Goal: Task Accomplishment & Management: Use online tool/utility

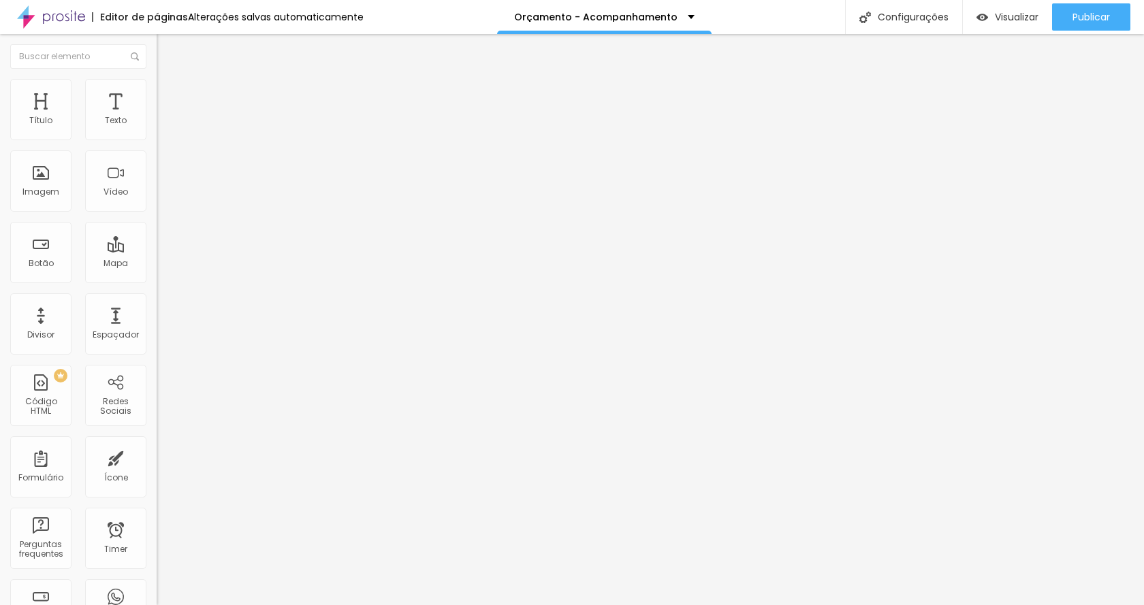
click at [157, 172] on div "Tipografia" at bounding box center [235, 167] width 157 height 8
click at [162, 197] on icon "button" at bounding box center [166, 193] width 8 height 8
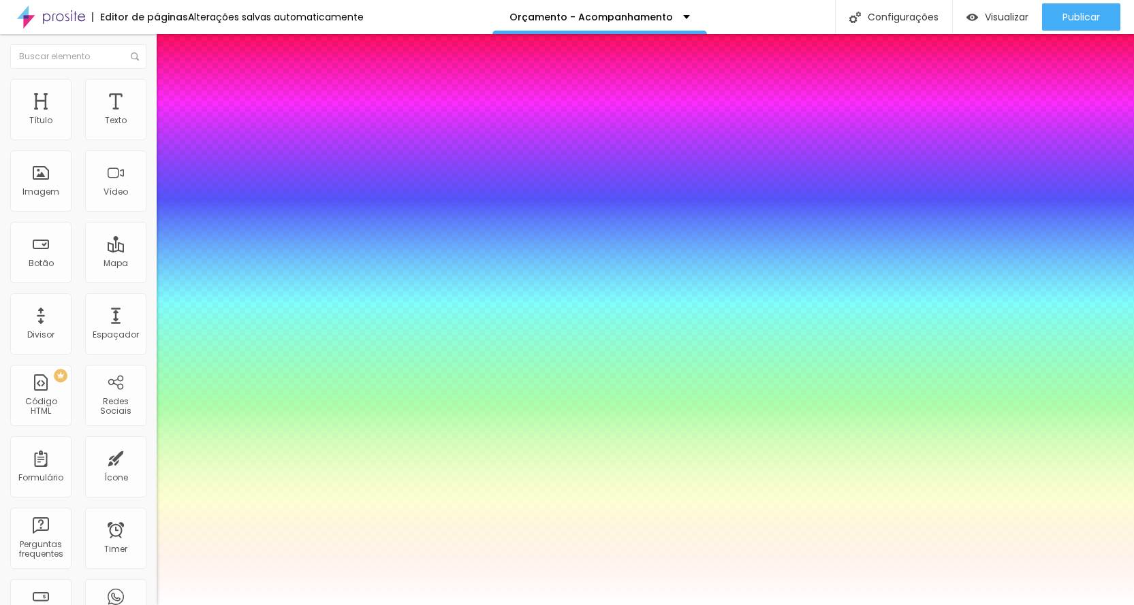
type input "1"
type input "0.5"
select select "Amaranth"
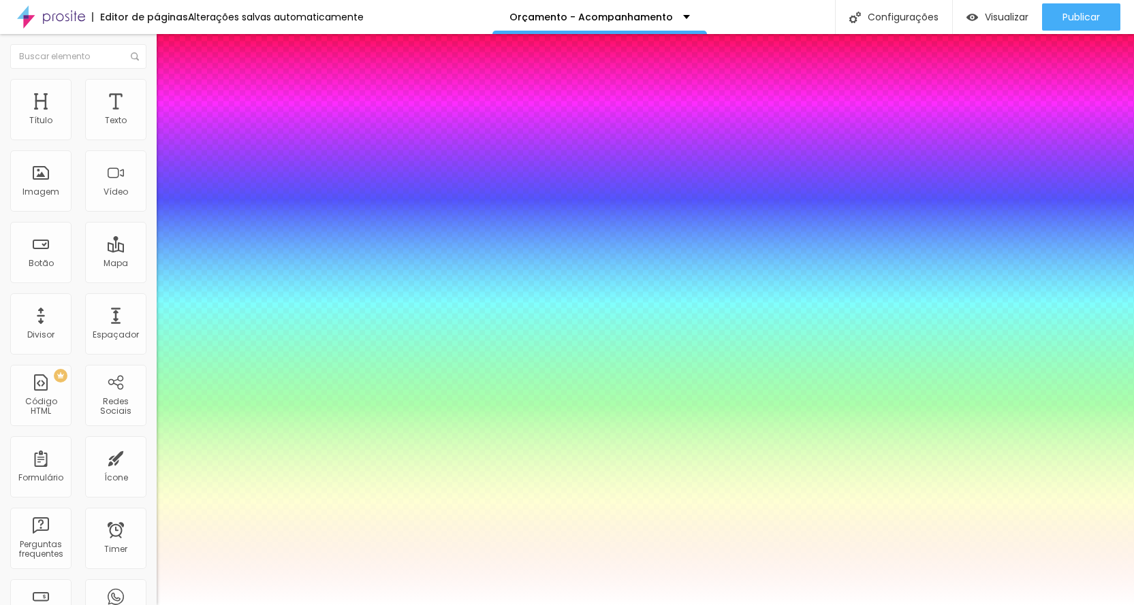
type input "1"
type input "0.5"
type input "1"
type input "0.5"
type input "1"
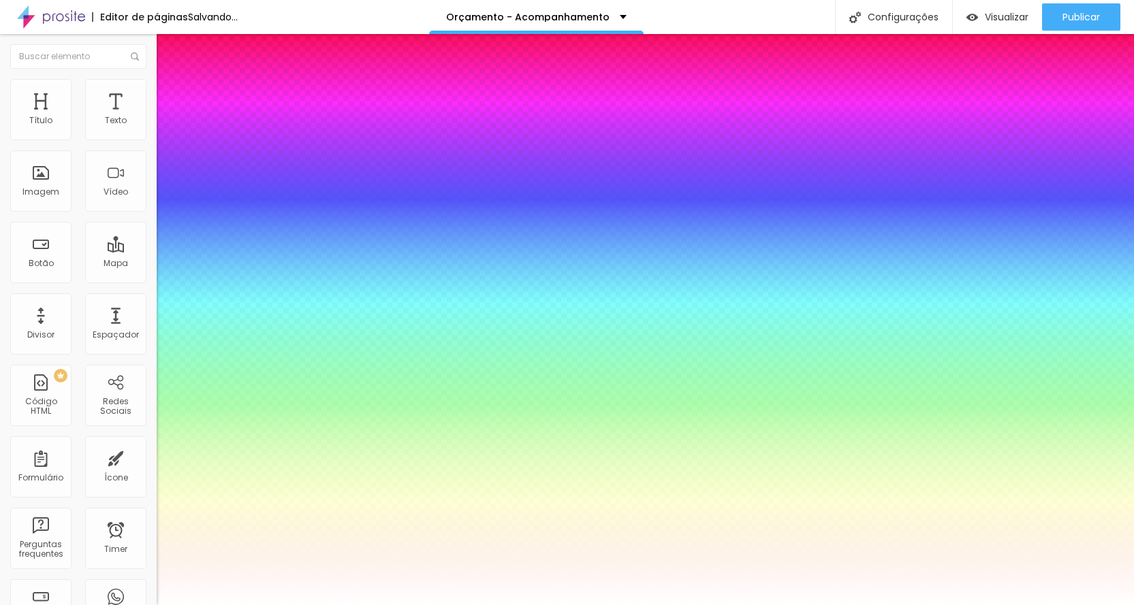
type input "0.5"
select select "AmaticaSC"
type input "1"
type input "0.5"
select select "AmaticSC"
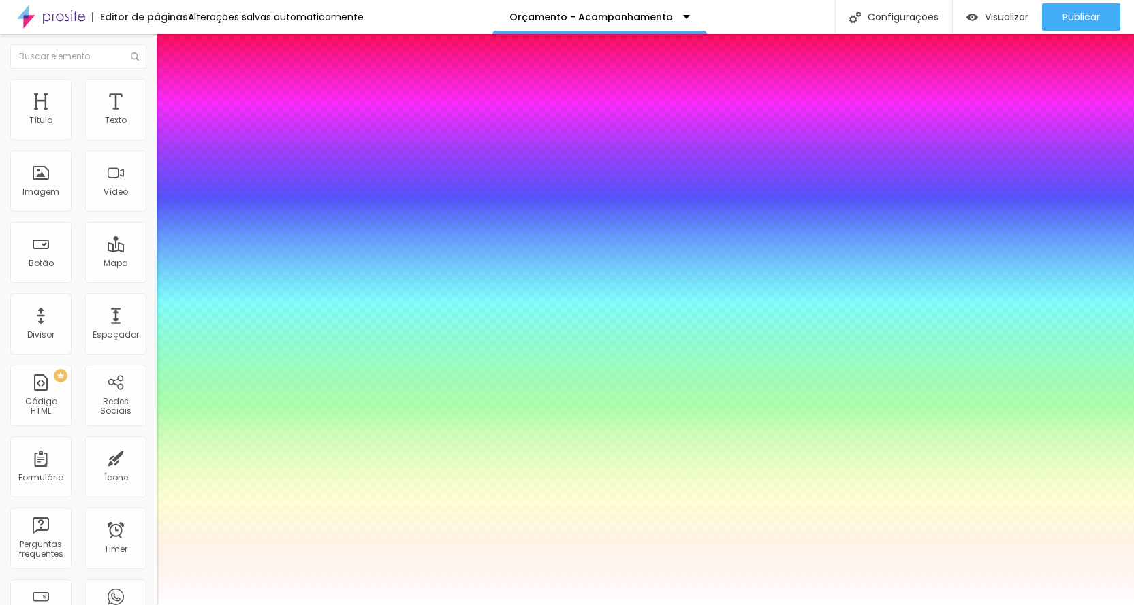
type input "1"
type input "0.5"
select select "Amita-Bold"
type input "1"
type input "0.5"
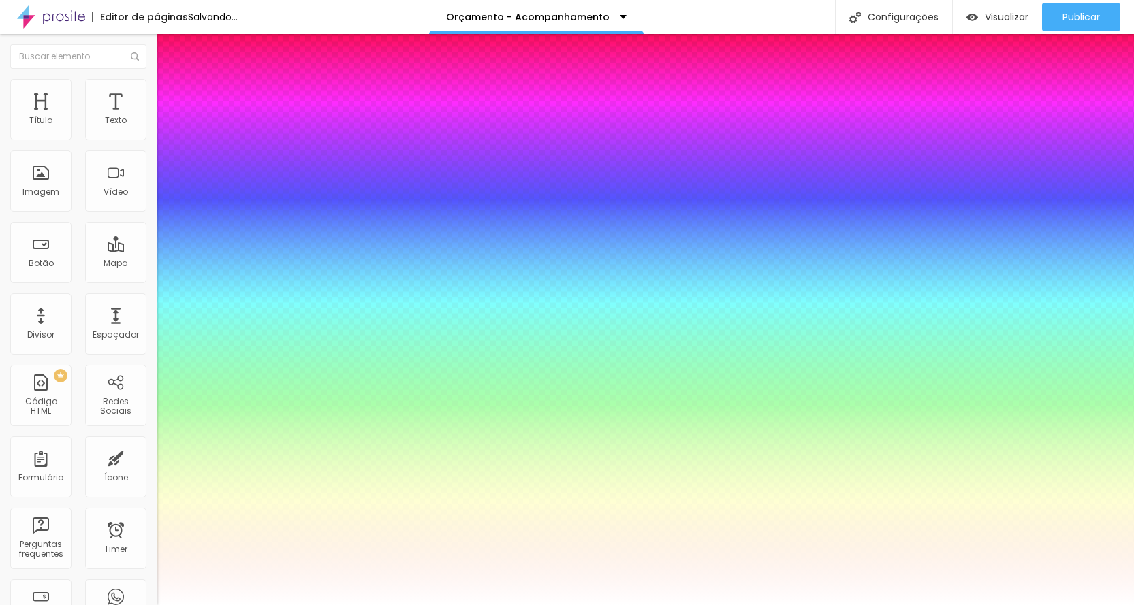
type input "1"
type input "0.5"
select select "Amita-Regular"
type input "1"
type input "0.5"
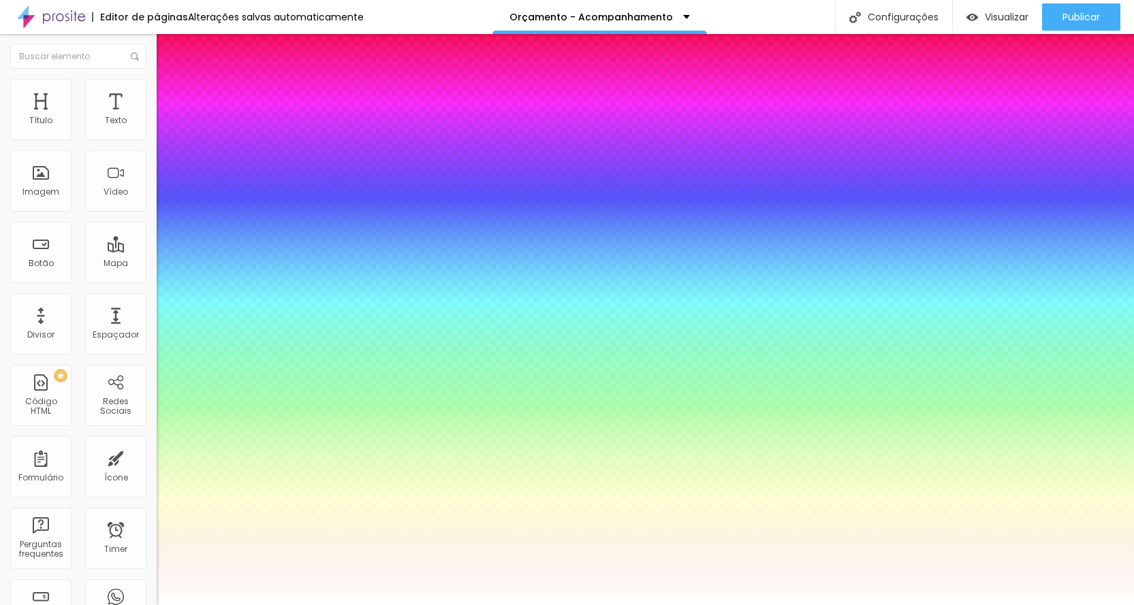
select select "Anaheim"
type input "1"
type input "0.5"
select select "AnonymousPro-Bold"
type input "1"
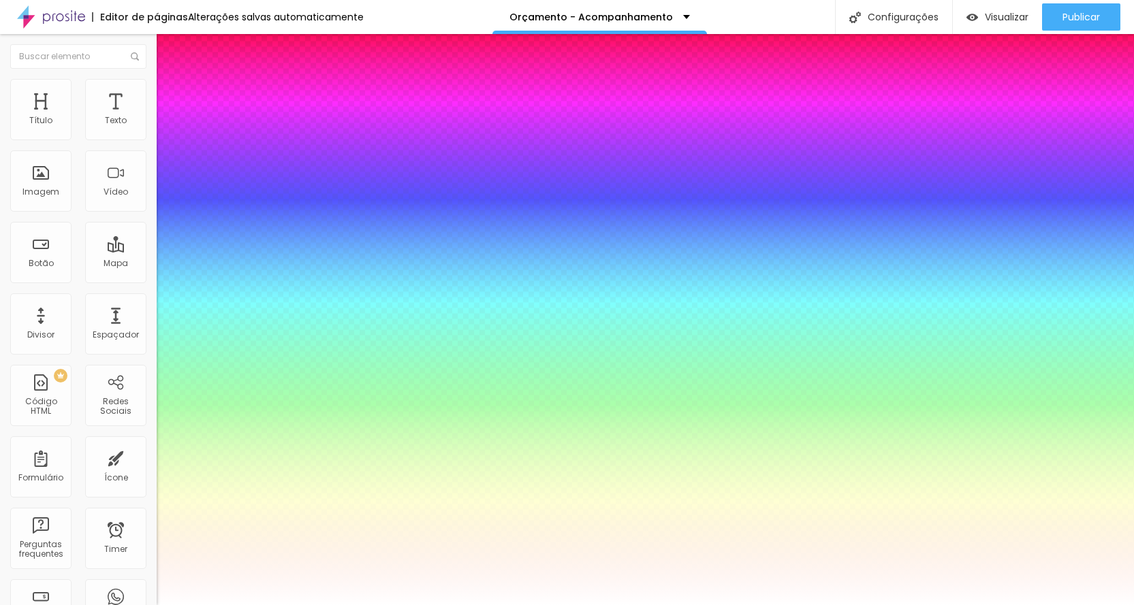
type input "0.5"
select select "AnonymousPro-Italic"
type input "1"
type input "0.5"
type input "1"
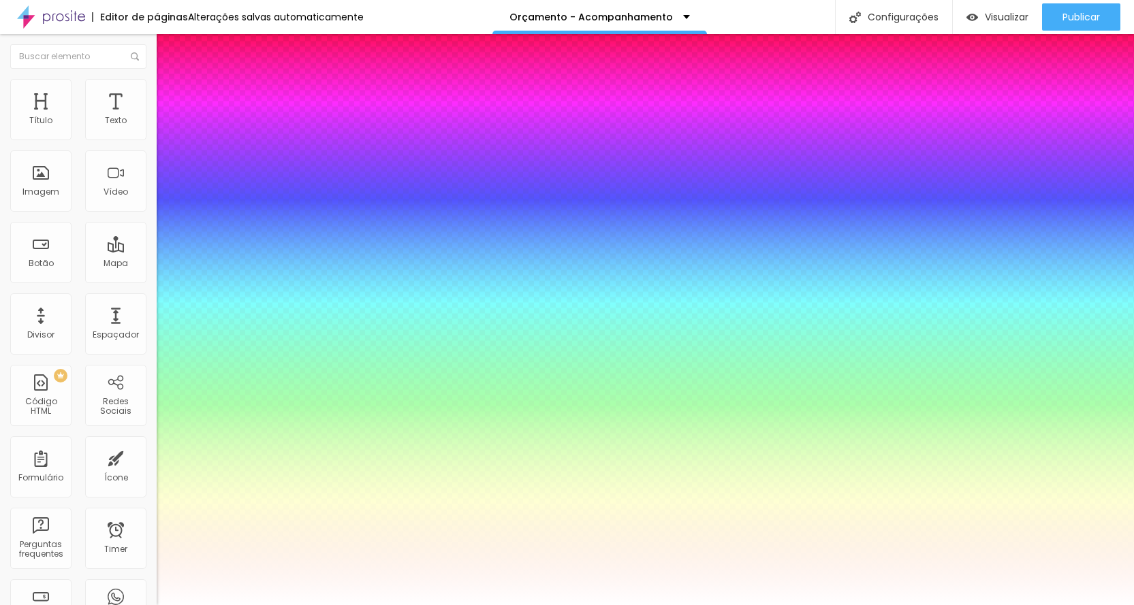
type input "0.5"
select select "AnonymousPro-Regular"
type input "1"
type input "0.5"
select select "Arapey"
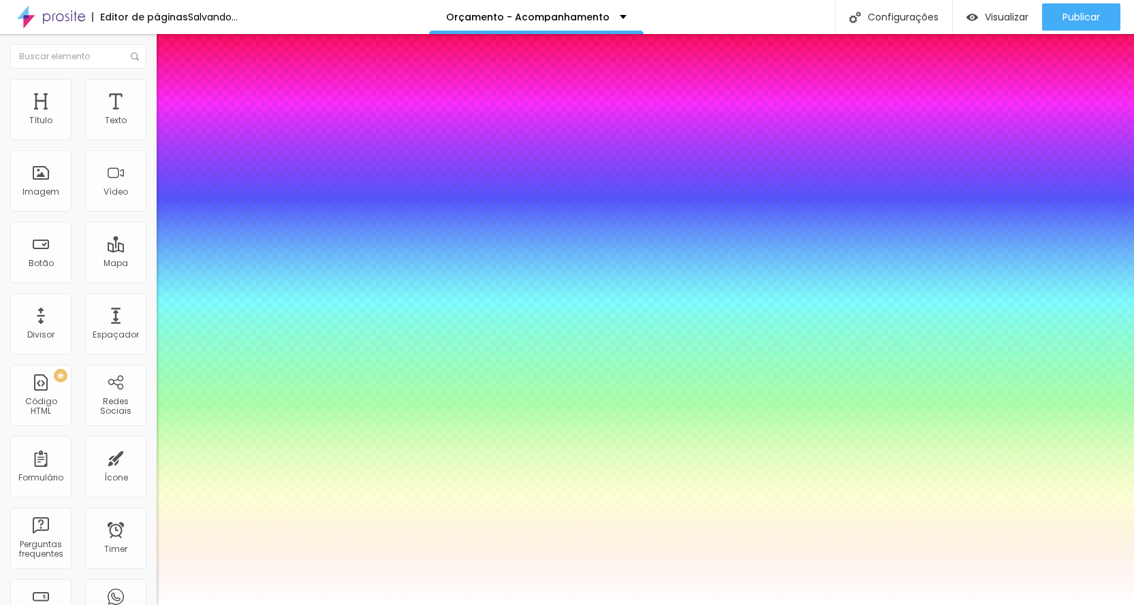
type input "1"
type input "0.5"
type input "1"
type input "0.5"
select select "Archivo-Bold"
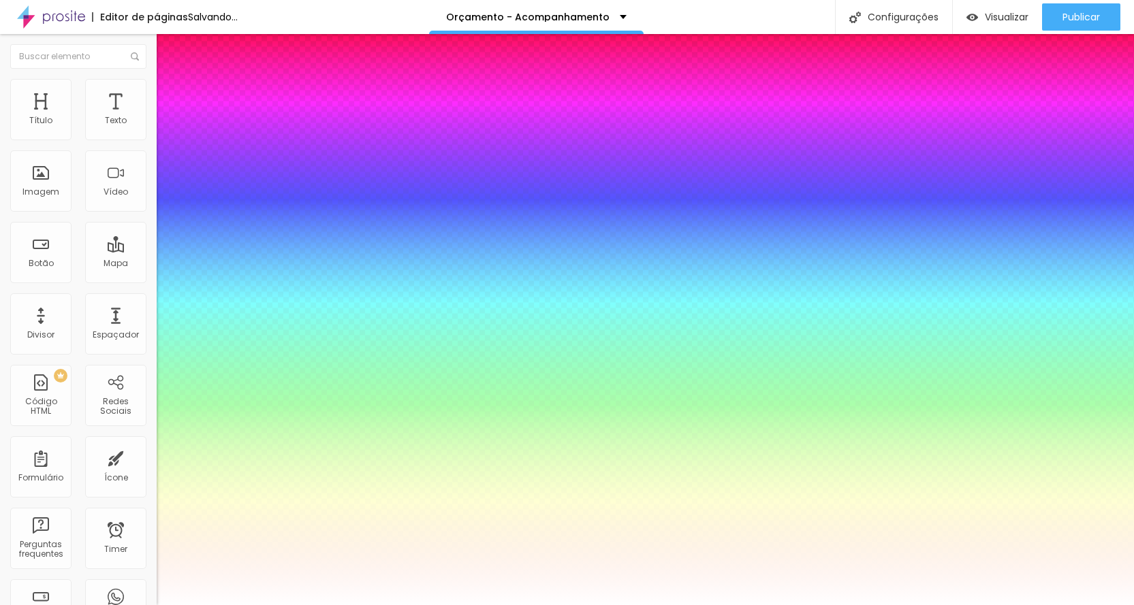
type input "1"
type input "0.5"
select select "Archivo-Italic"
type input "1"
type input "0.5"
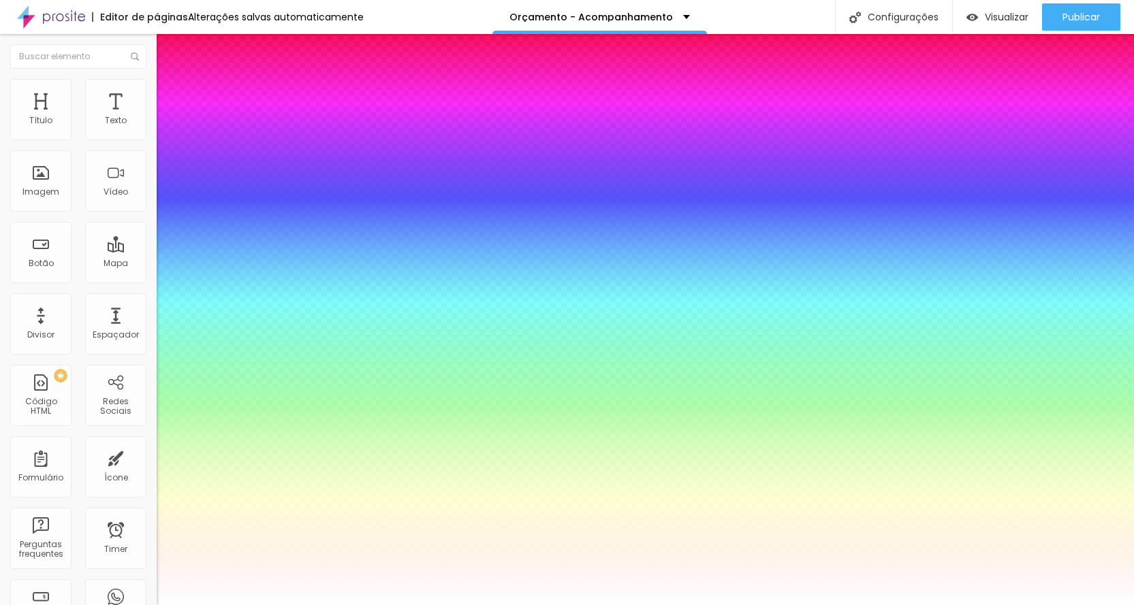
select select "Archivo-Regular"
type input "1"
type input "0.5"
select select "ArefRuqaa"
type input "1"
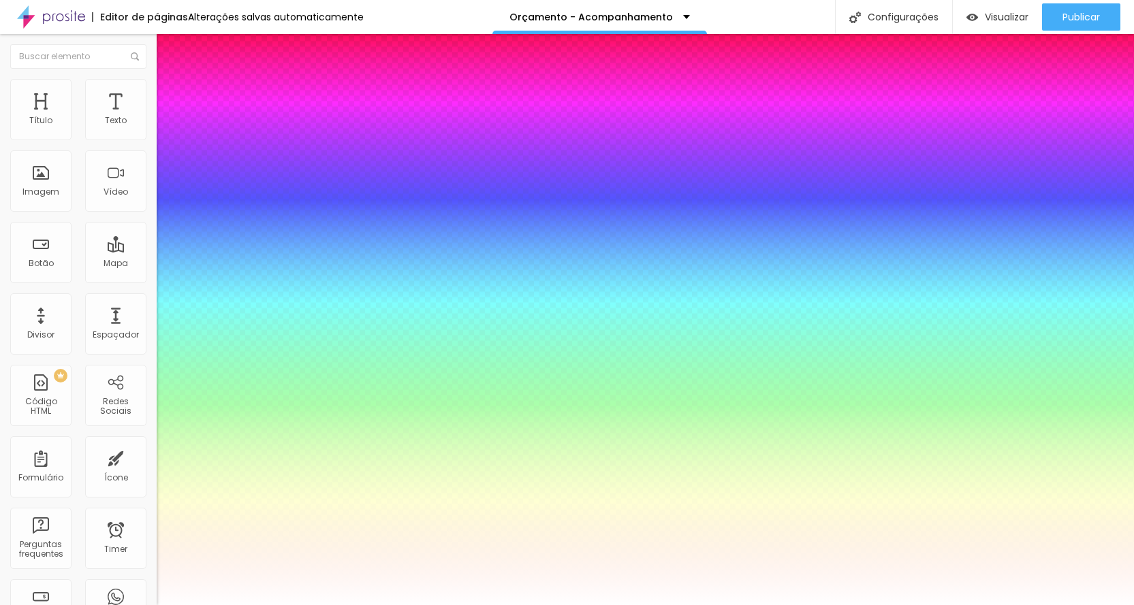
type input "0.5"
select select "Arsenal-Bold"
type input "1"
type input "0.5"
select select "Arsenal-Italic"
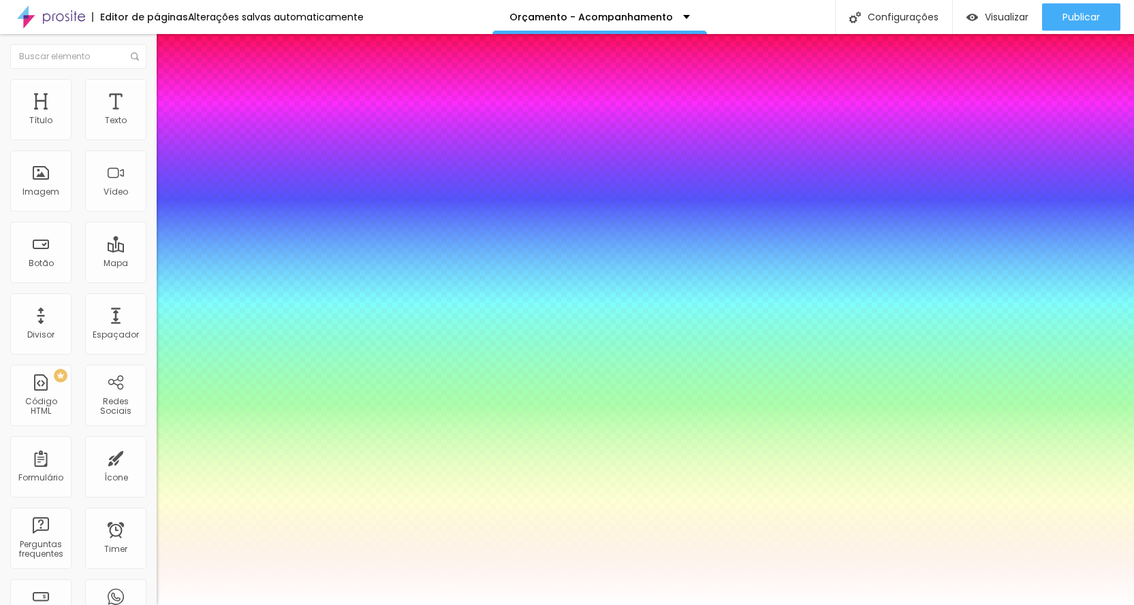
type input "1"
type input "0.5"
type input "1"
type input "0.5"
select select "Arsenal-Regular"
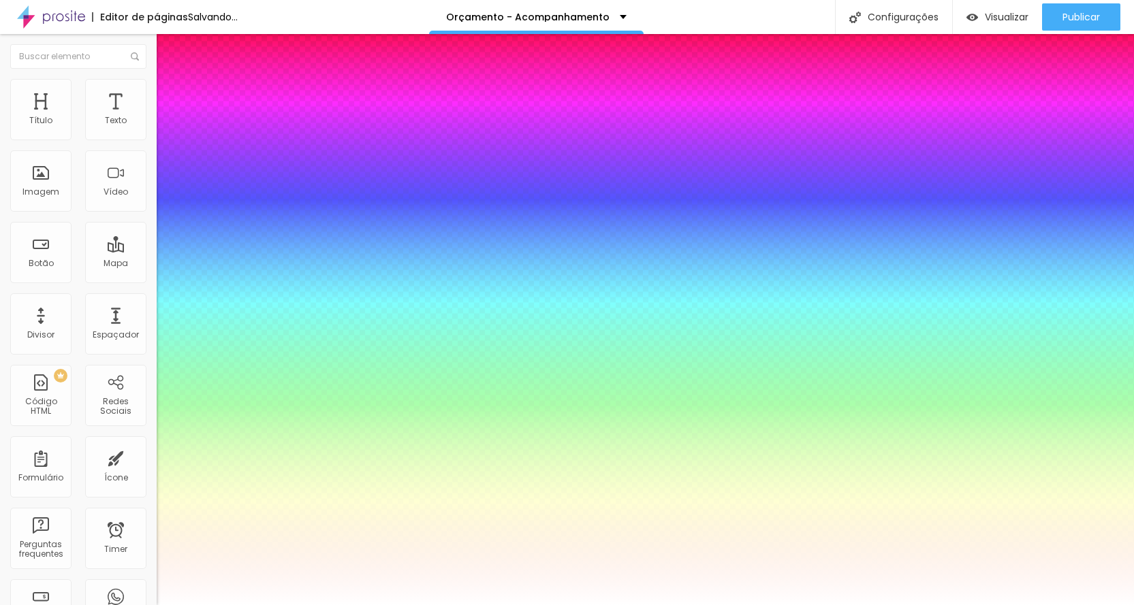
type input "1"
type input "0.5"
select select "Arvo"
type input "1"
type input "0.5"
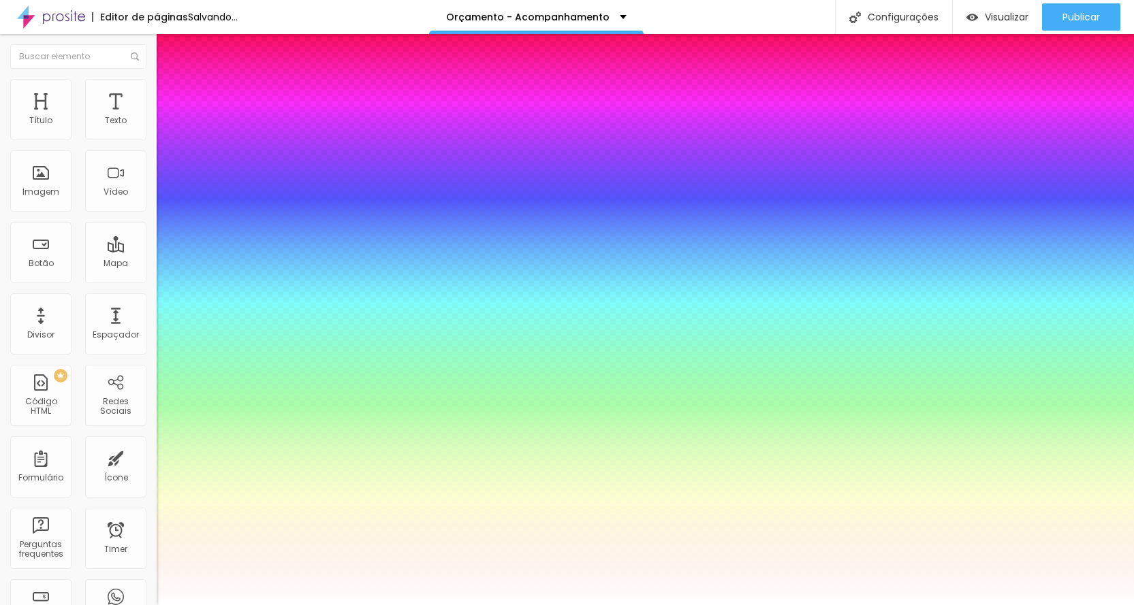
select select "Assistant"
type input "1"
type input "0.5"
select select "AssistantLight"
type input "1"
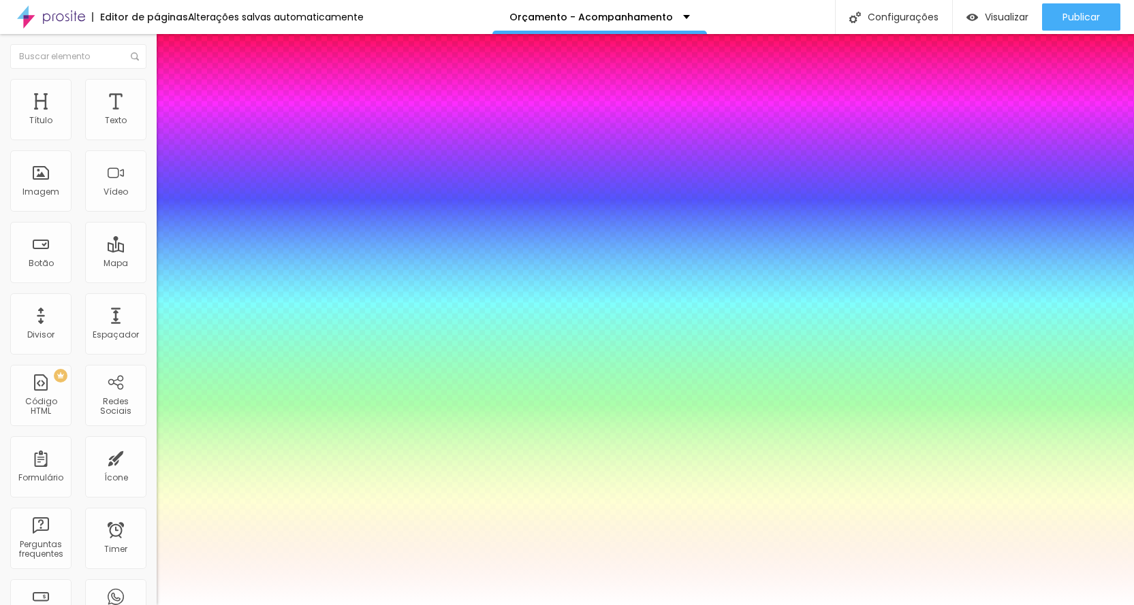
type input "0.5"
select select "AveriaLibre"
type input "1"
type input "0.5"
select select "AveriaLibreLight"
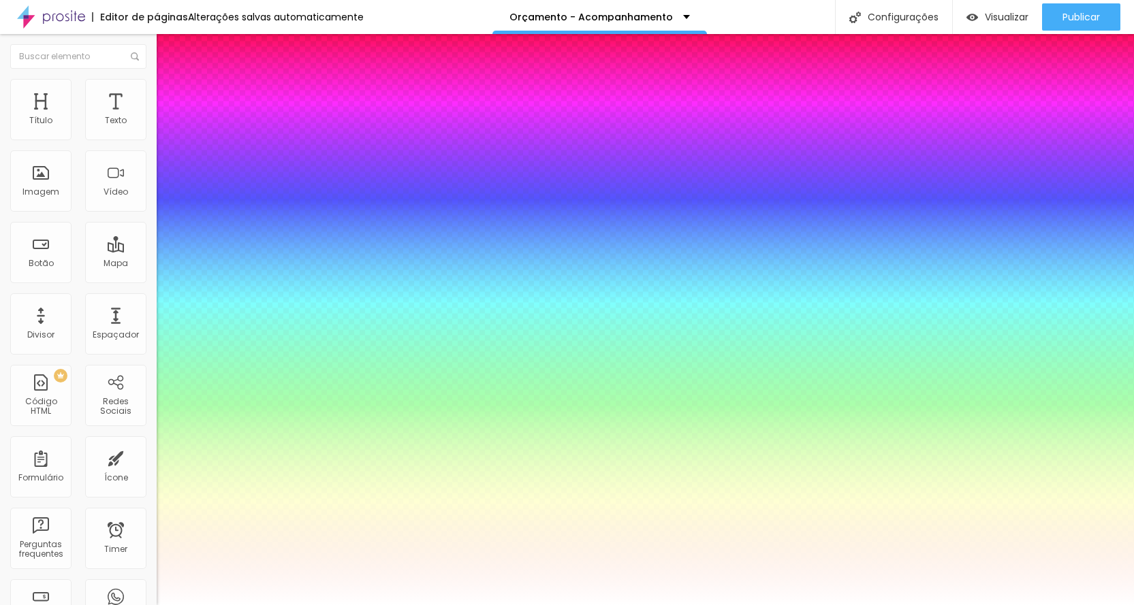
type input "1"
type input "0.5"
select select "AveriaSansLibre-Bold"
type input "1"
type input "0.5"
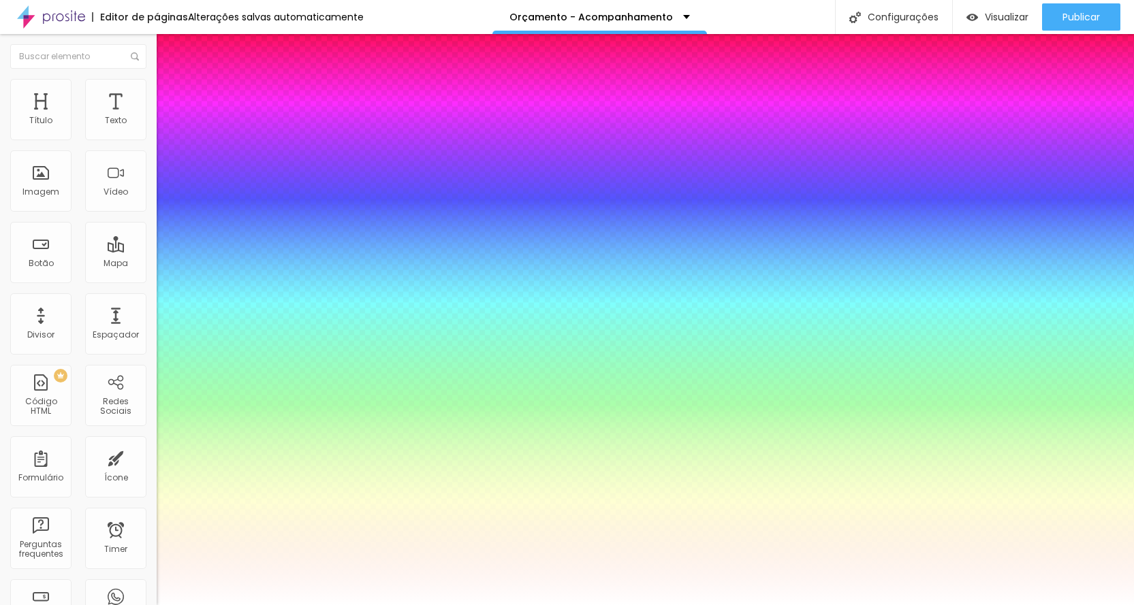
select select "AveriaSansLibre-Italic"
type input "1"
type input "0.5"
select select "AveriaSansLibre-Regular"
type input "1"
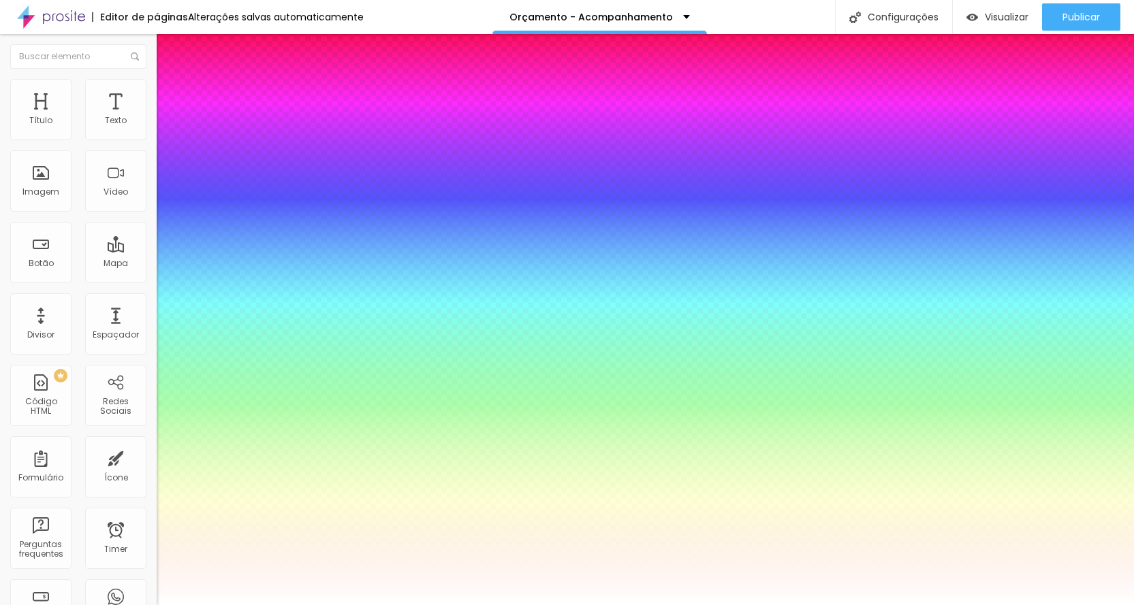
type input "0.5"
type input "1"
type input "0.5"
select select "Bangers-Regular"
type input "1"
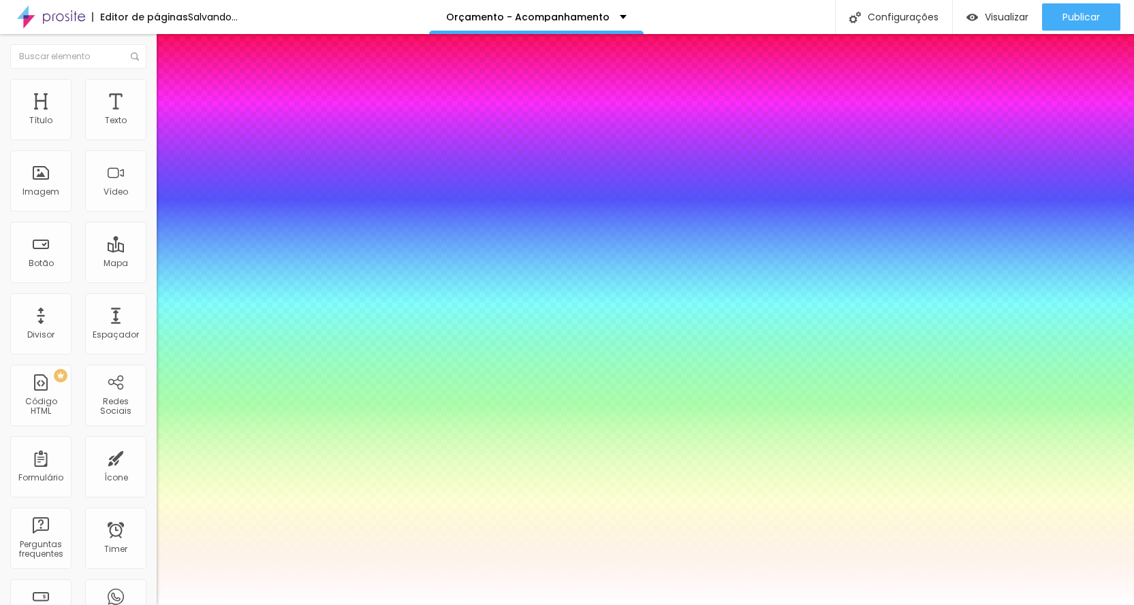
type input "0.5"
select select "Bentham-Regular"
type input "1"
type input "0.5"
type input "1"
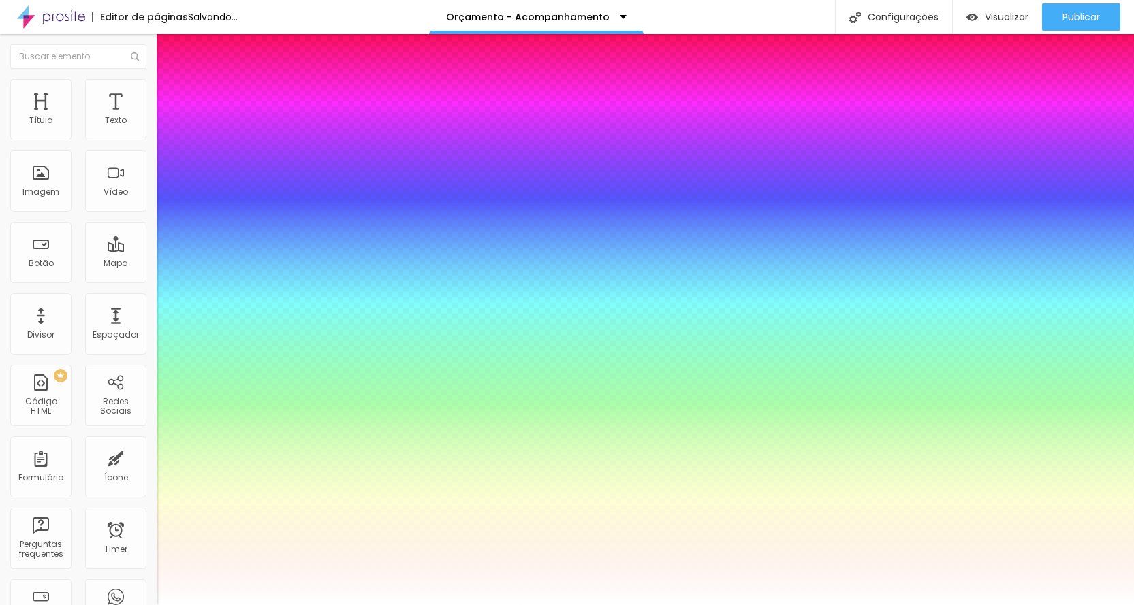
type input "0.5"
select select "Bevan-Regular"
type input "1"
type input "0.5"
select select "BioRhyme"
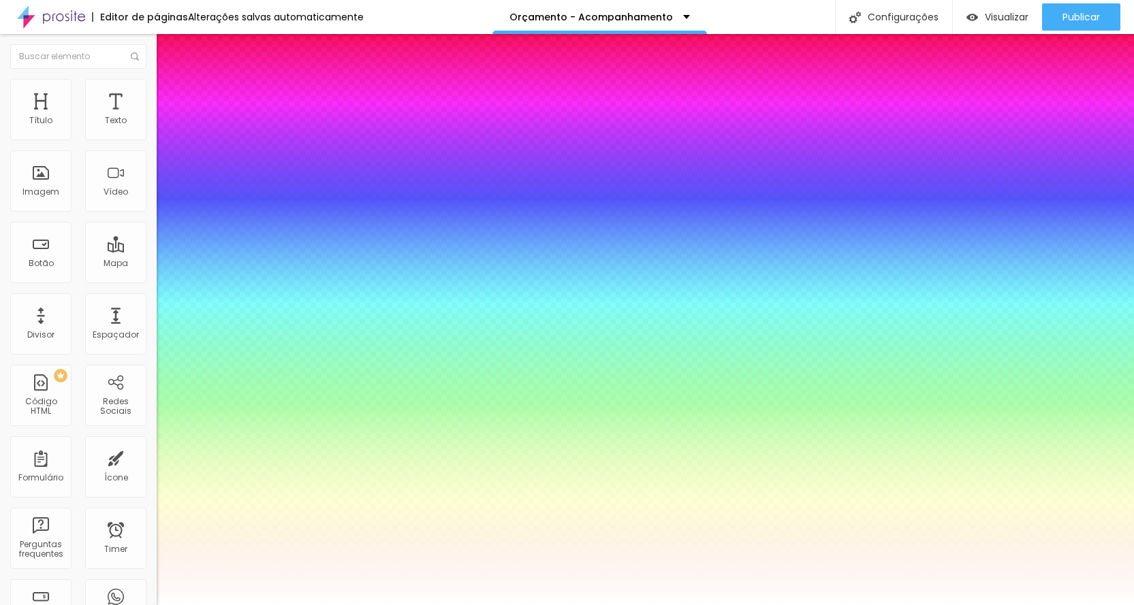
type input "1"
type input "0.5"
select select "BioRhymeExtraBold"
type input "1"
type input "0.5"
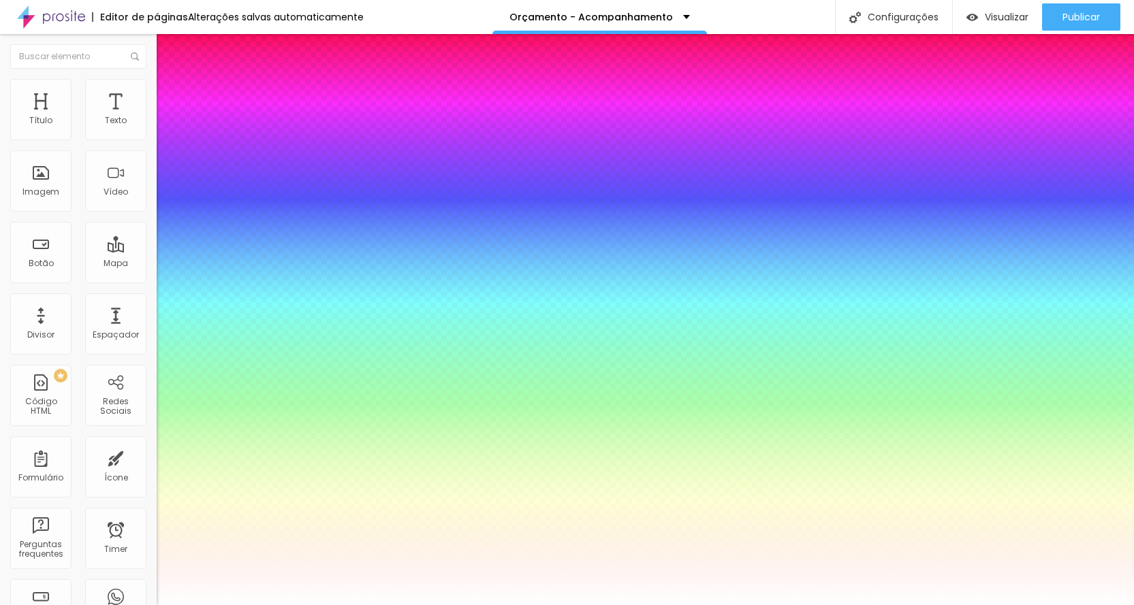
type input "1"
type input "0.5"
select select "BioRhymeLight"
type input "1"
type input "0.5"
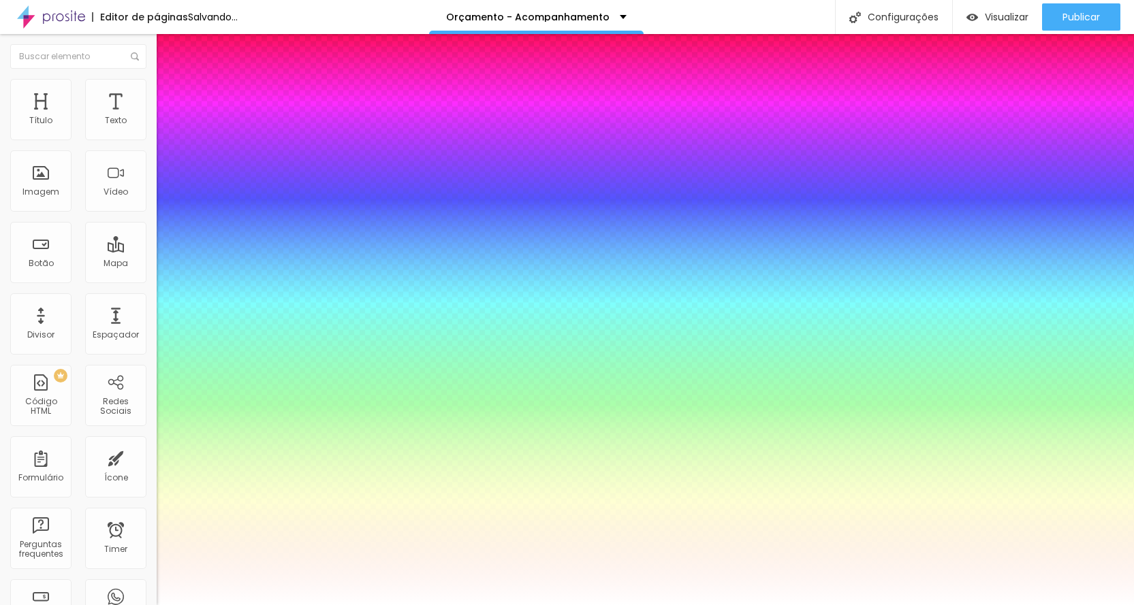
select select "Bitter"
type input "1"
type input "0.5"
type input "1"
type input "0.5"
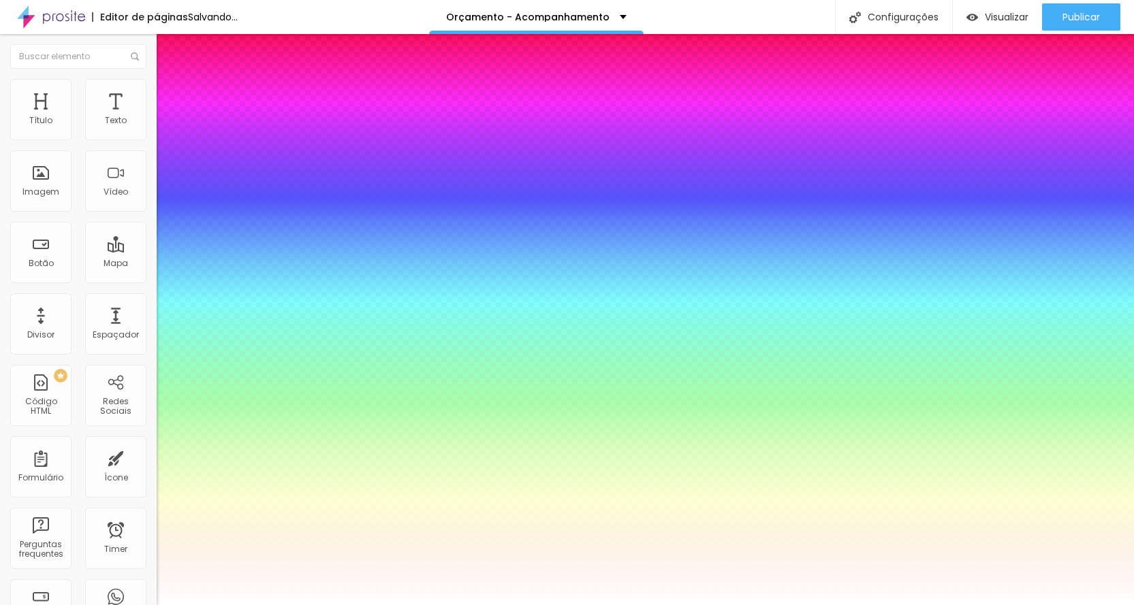
select select "BreeSerif"
type input "1"
type input "0.5"
select select "ButterflyKids-Regular"
type input "1"
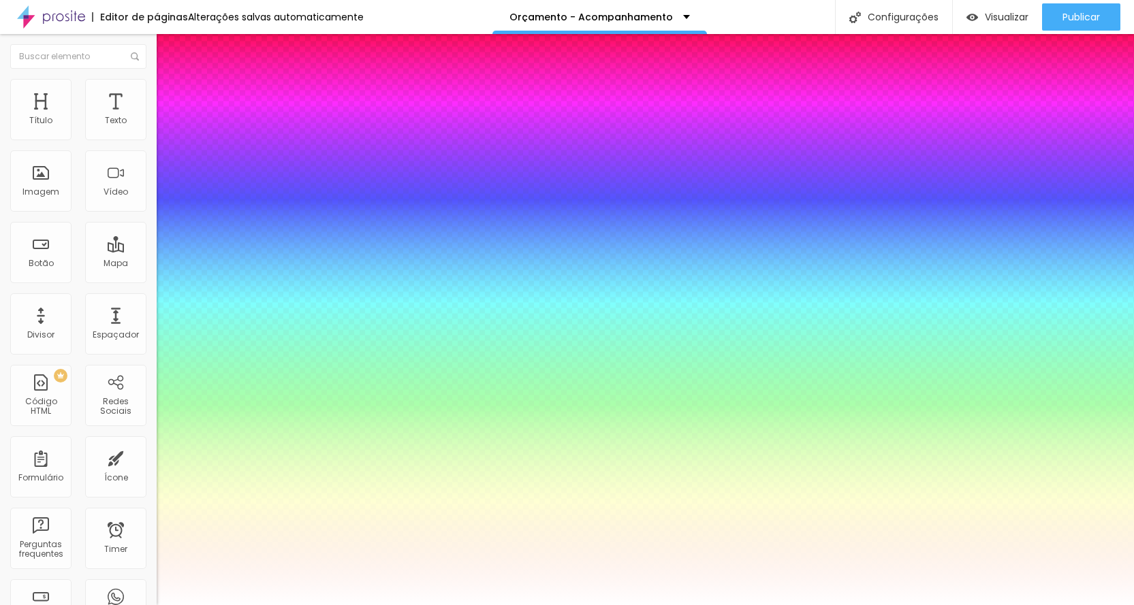
type input "0.5"
select select "ChangaOne-Italic"
type input "1"
type input "0.5"
select select "ButterflyKids-Regular"
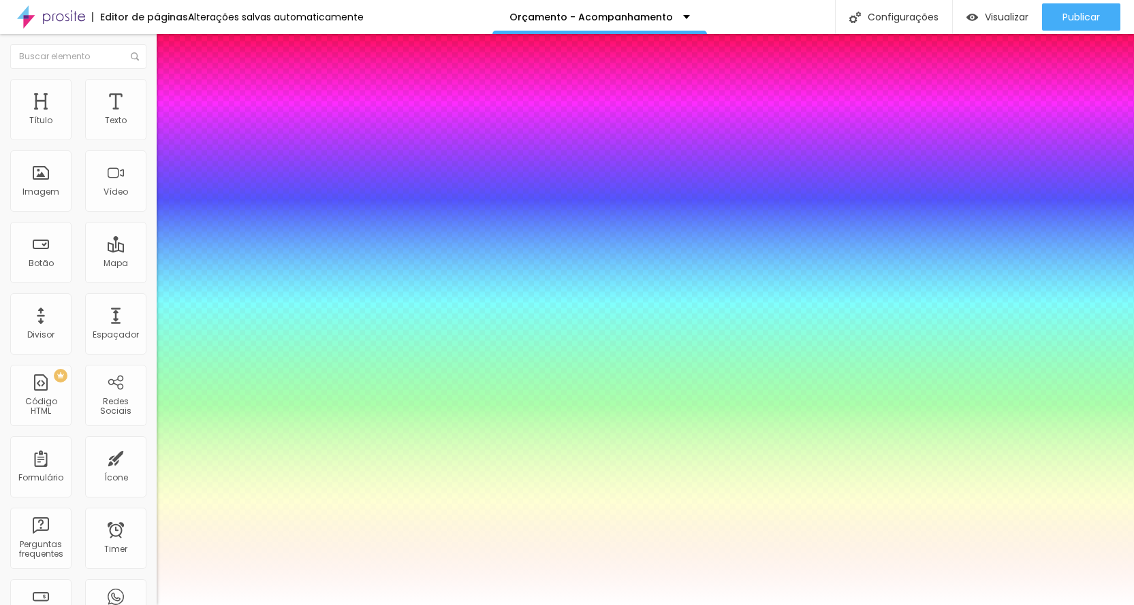
type input "1"
type input "0.5"
select select "ChangaOne-Italic"
type input "1"
type input "0.5"
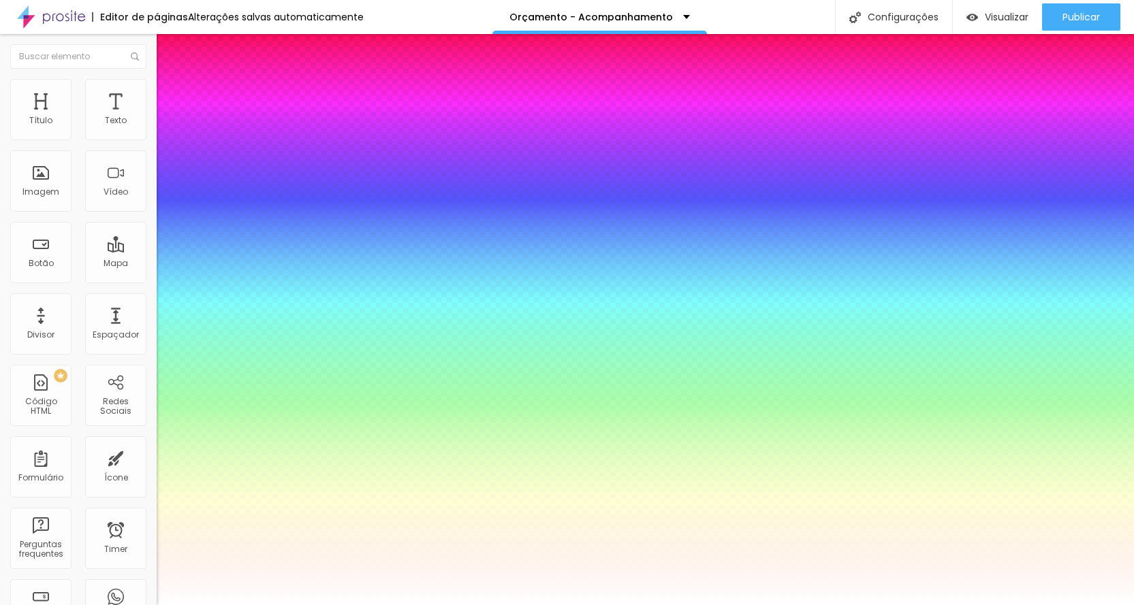
type input "1"
type input "0.5"
select select "ChangaOne-Regular"
type input "1"
type input "0.5"
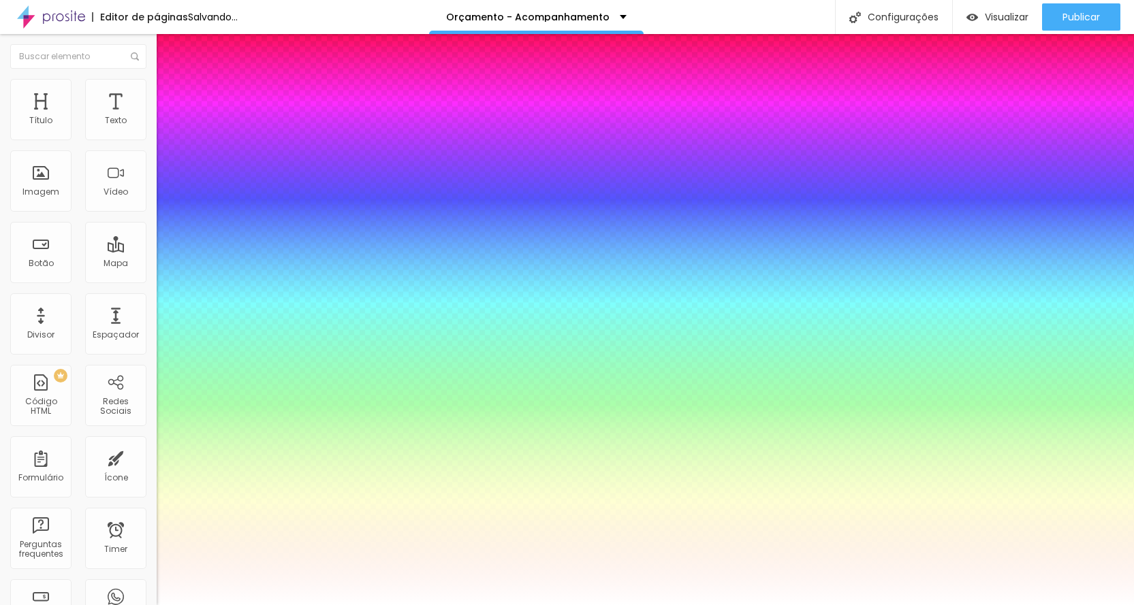
select select "Chewy-Regular"
type input "1"
type input "0.5"
select select "Chivo"
type input "1"
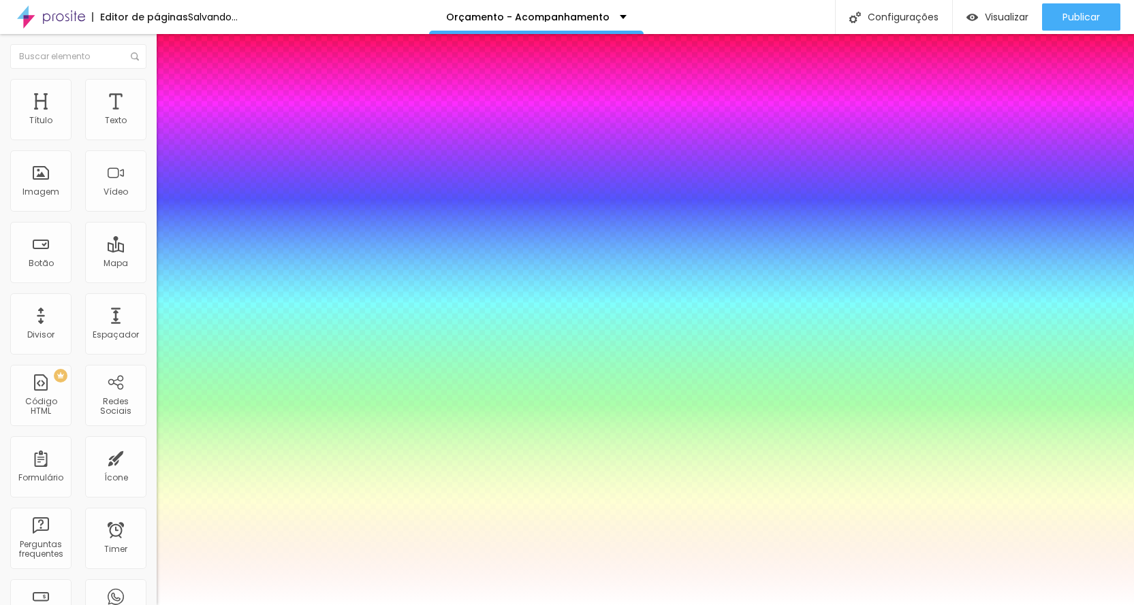
type input "0.5"
select select "CinzelDecorative-Black"
type input "1"
type input "0.5"
select select "CinzelDecorative-Bold"
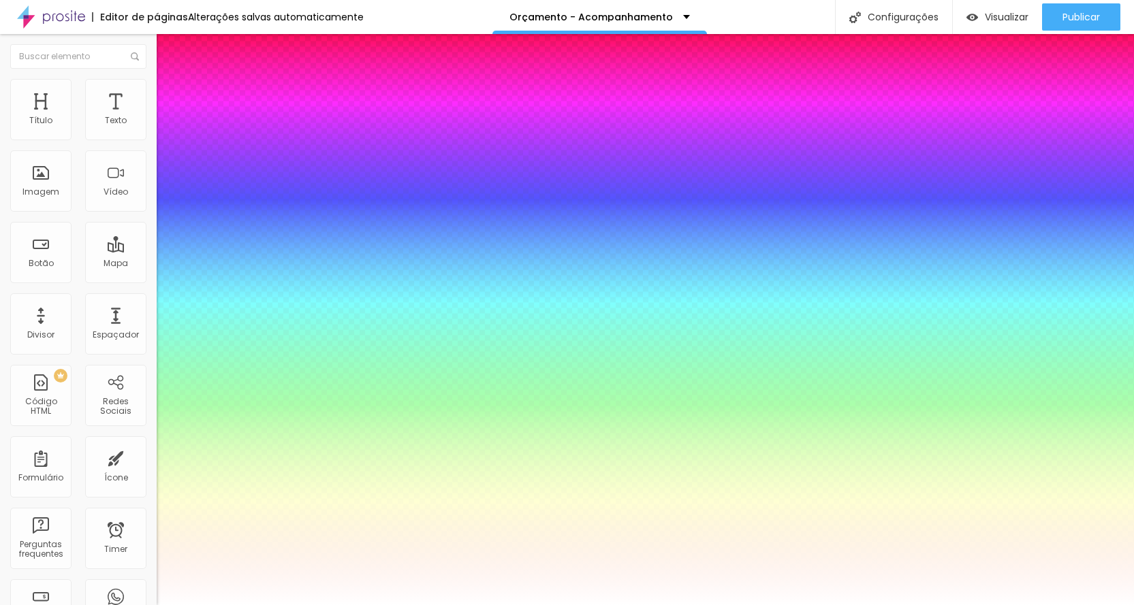
type input "1"
type input "0.5"
select select "CinzelDecorative-Regular"
type input "1"
type input "0.5"
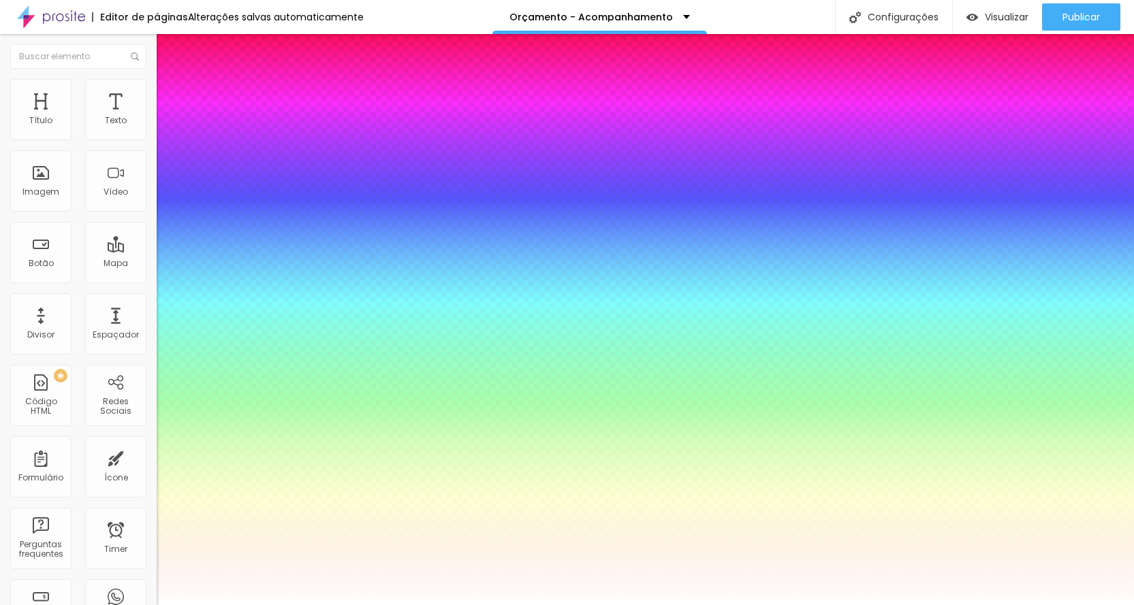
select select "Comfortaa-Bold"
type input "1"
type input "0.5"
select select "CinzelDecorative-Regular"
type input "1"
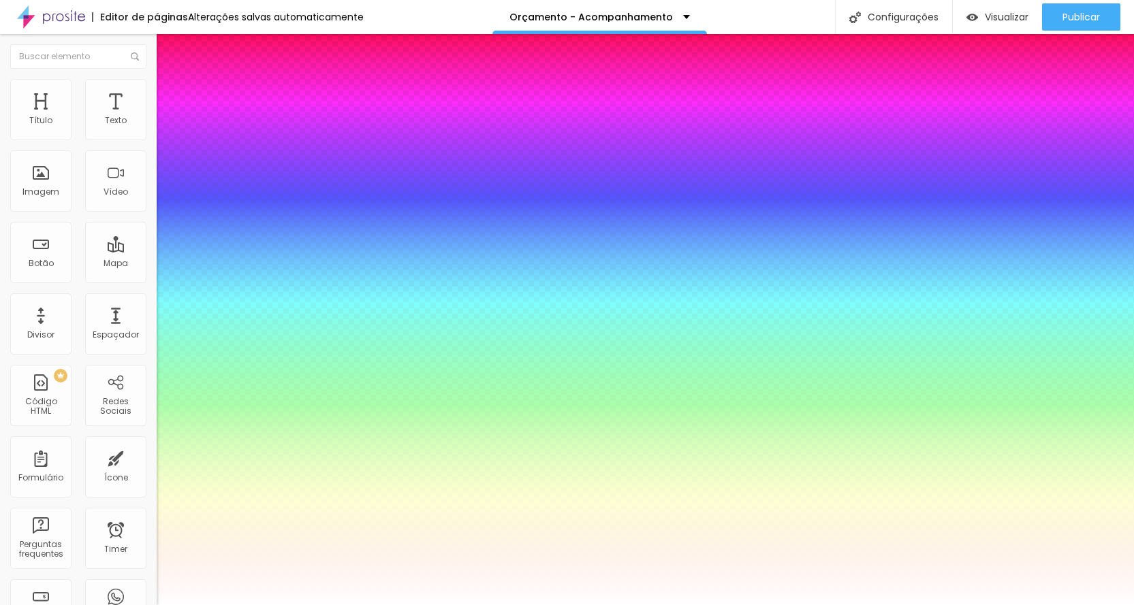
type input "0.5"
type input "1"
type input "0.5"
select select "Comfortaa-Bold"
type input "1"
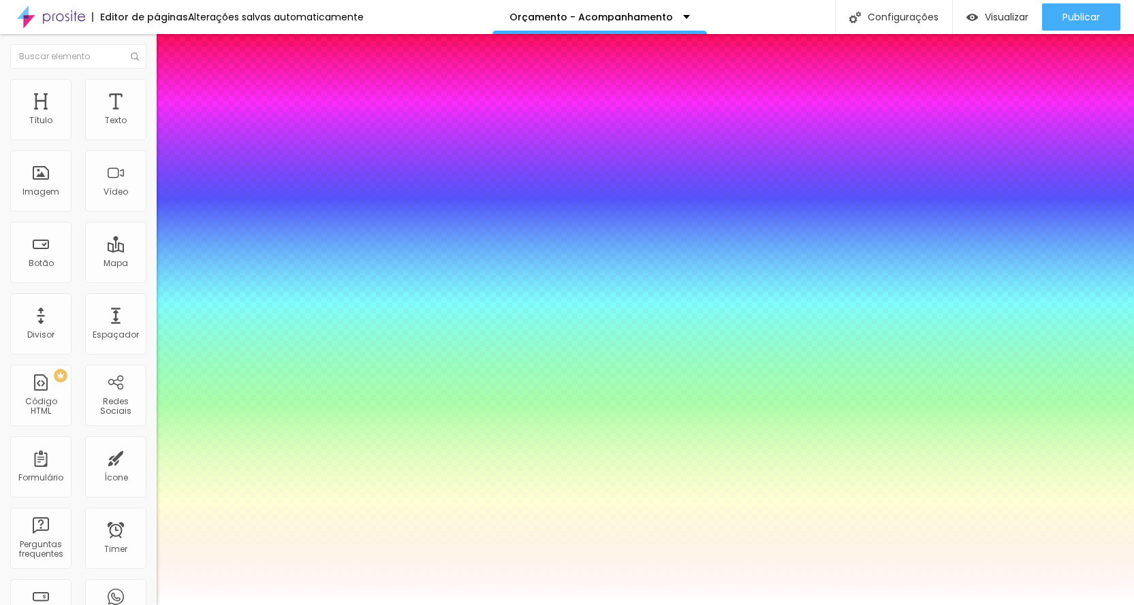
type input "0.5"
select select "CinzelDecorative-Regular"
type input "1"
type input "0.5"
select select "Comfortaa-Bold"
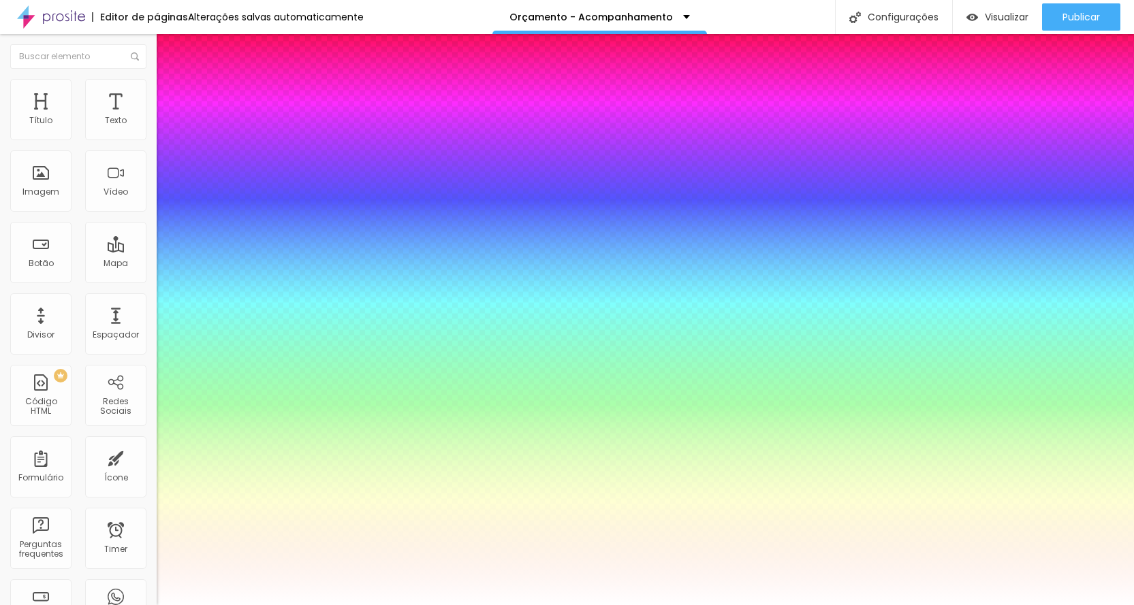
type input "1"
type input "0.5"
select select "Comfortaa-Light"
type input "1"
type input "0.5"
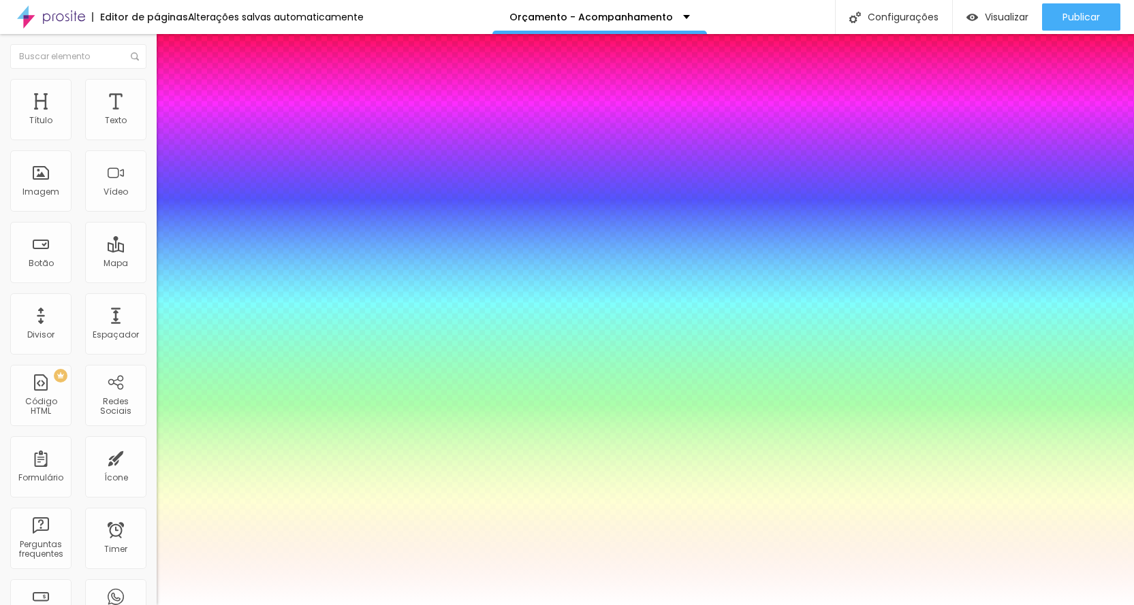
select select "Comfortaa-Regular"
type input "1"
type input "0.5"
select select "ComingSoon"
type input "1"
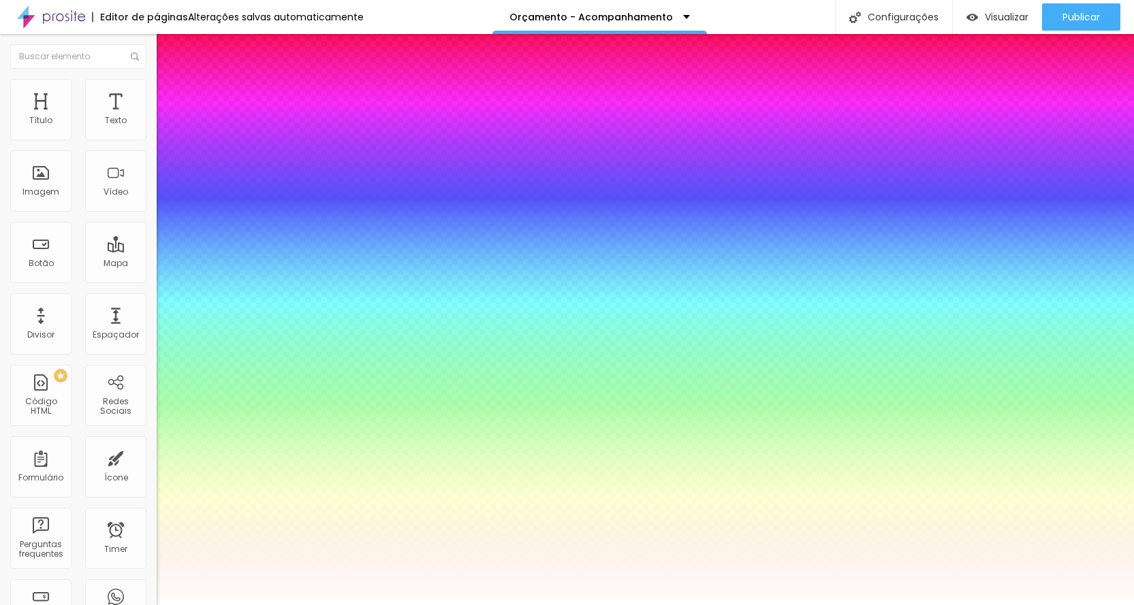
type input "0.5"
select select "Cookie-Regular"
type input "1"
type input "0.5"
select select "Corben-Bold"
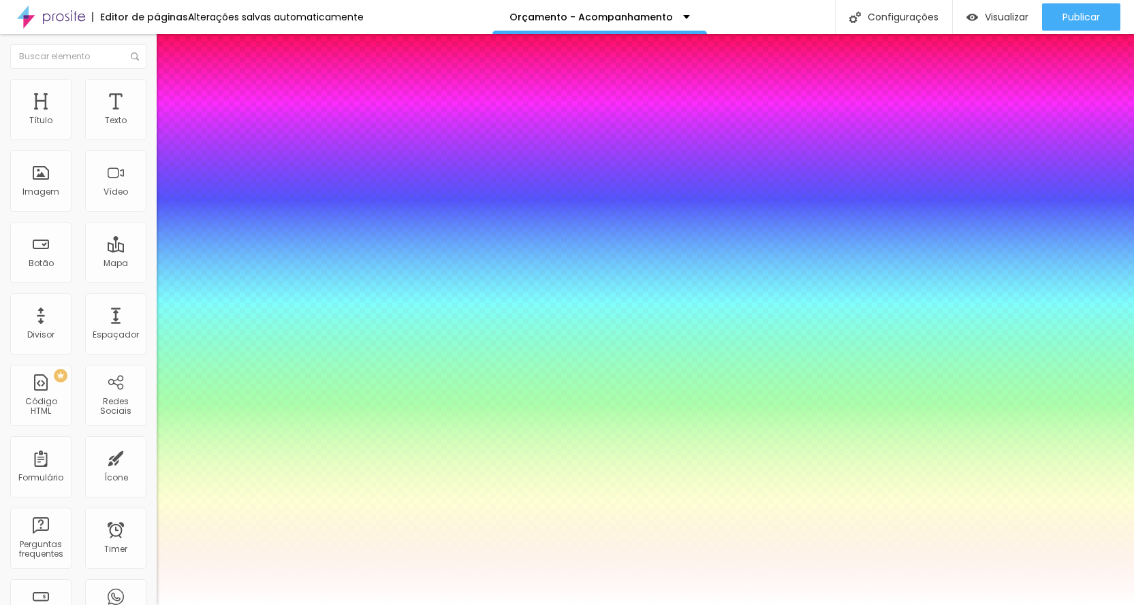
type input "1"
type input "0.5"
select select "Corben-Regular"
type input "1"
type input "0.5"
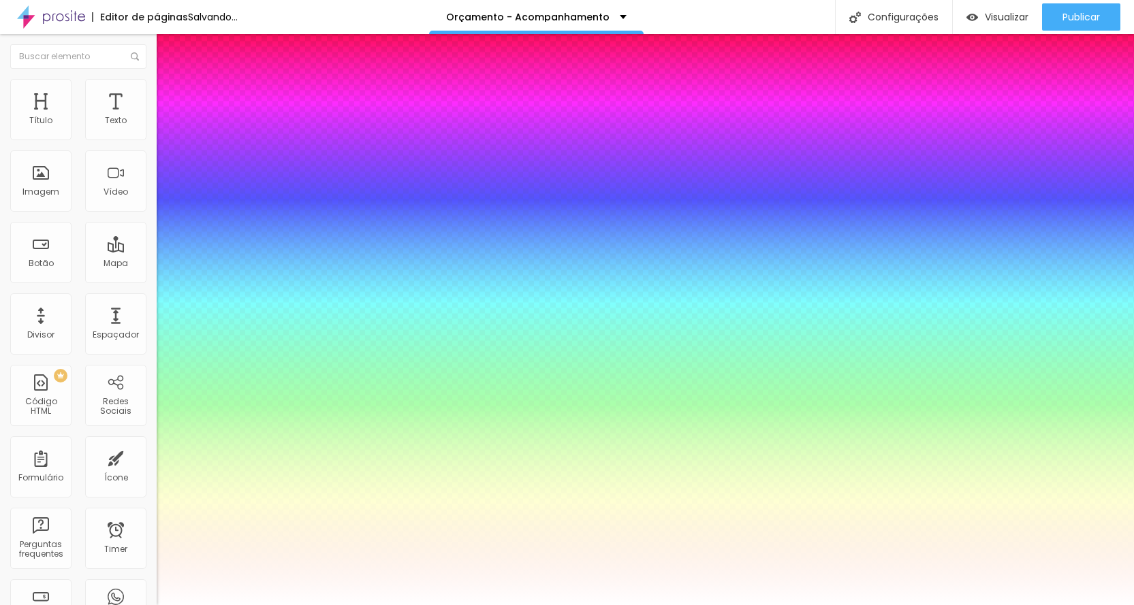
select select "Cormorant"
type input "1"
type input "0.5"
select select "CormorantGeramond-Bold"
type input "1"
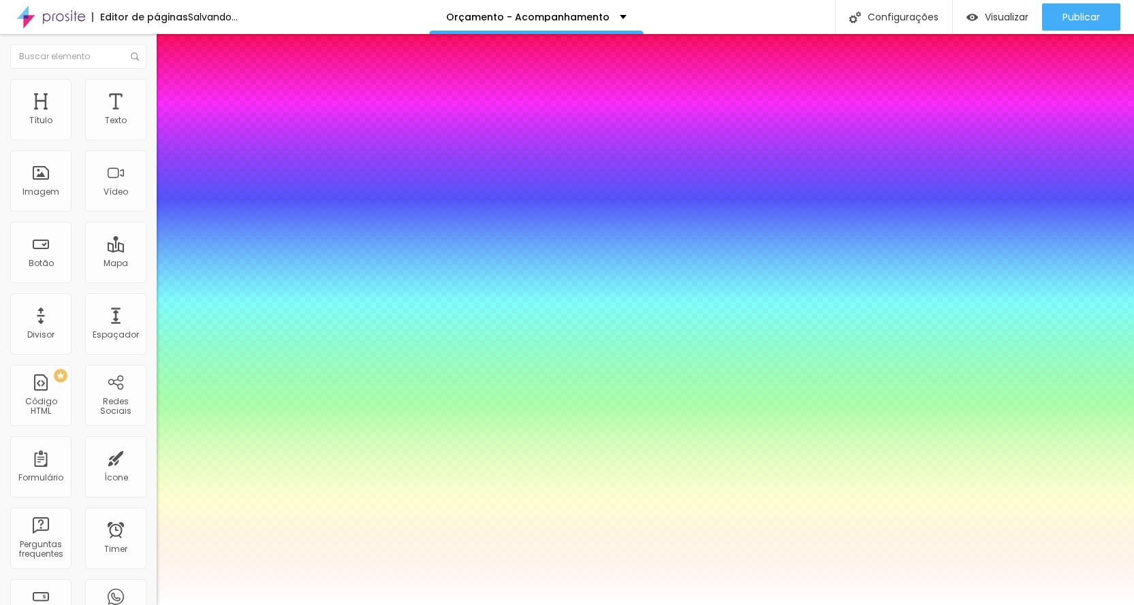
type input "0.5"
type input "1"
type input "0.5"
select select "CormorantGeramond-Italic"
type input "1"
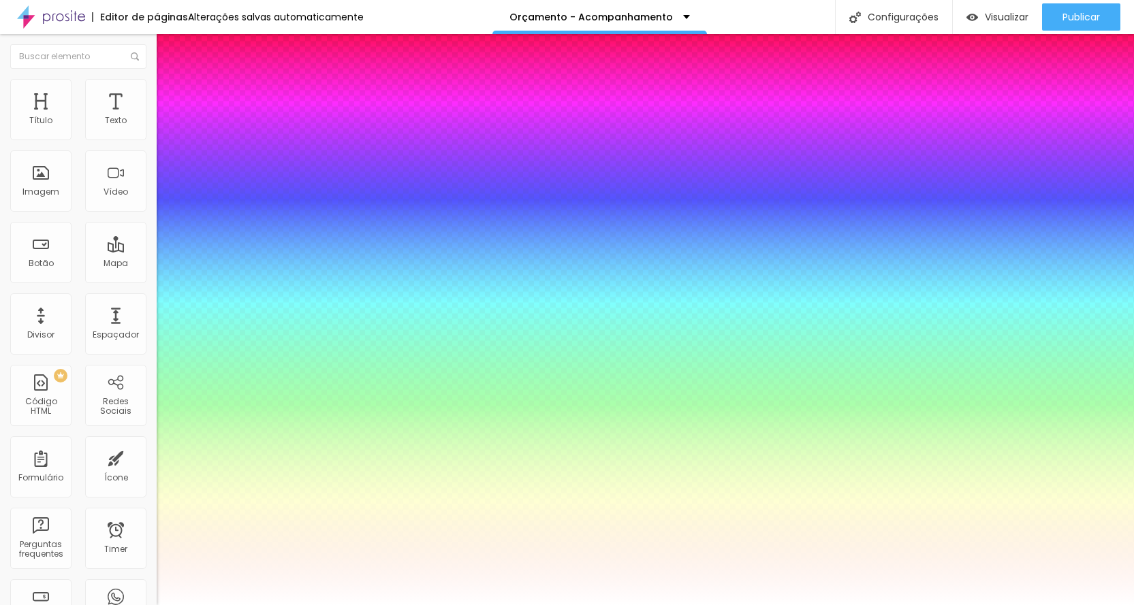
type input "0.5"
select select "CormorantGeramond-Medium"
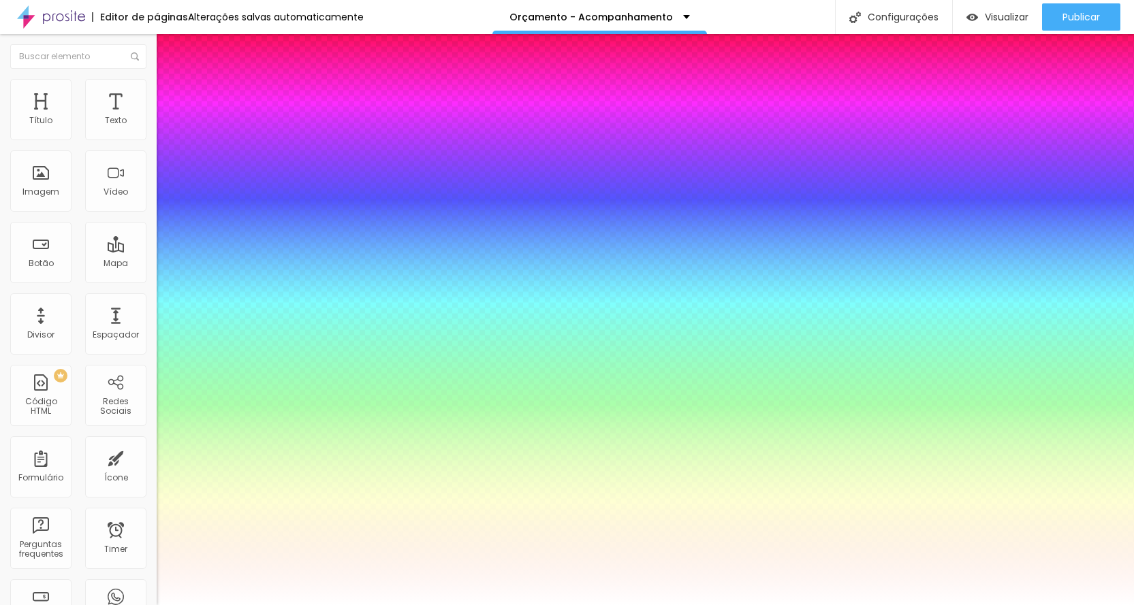
click at [588, 605] on div at bounding box center [567, 605] width 1134 height 0
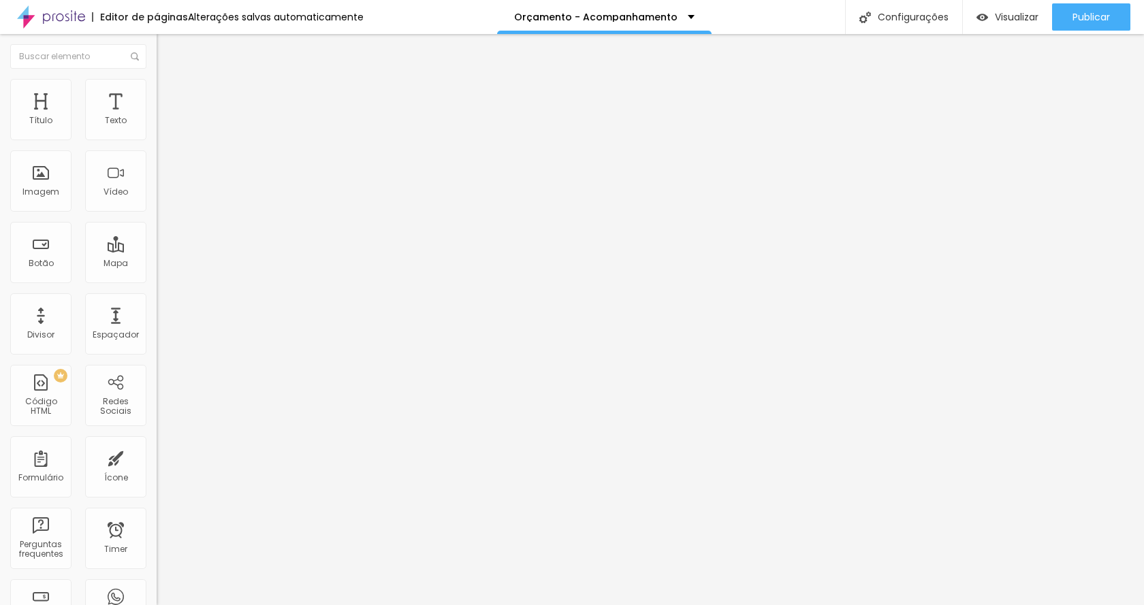
click at [157, 172] on div "Tipografia" at bounding box center [235, 167] width 157 height 8
click at [157, 202] on button "button" at bounding box center [166, 194] width 19 height 14
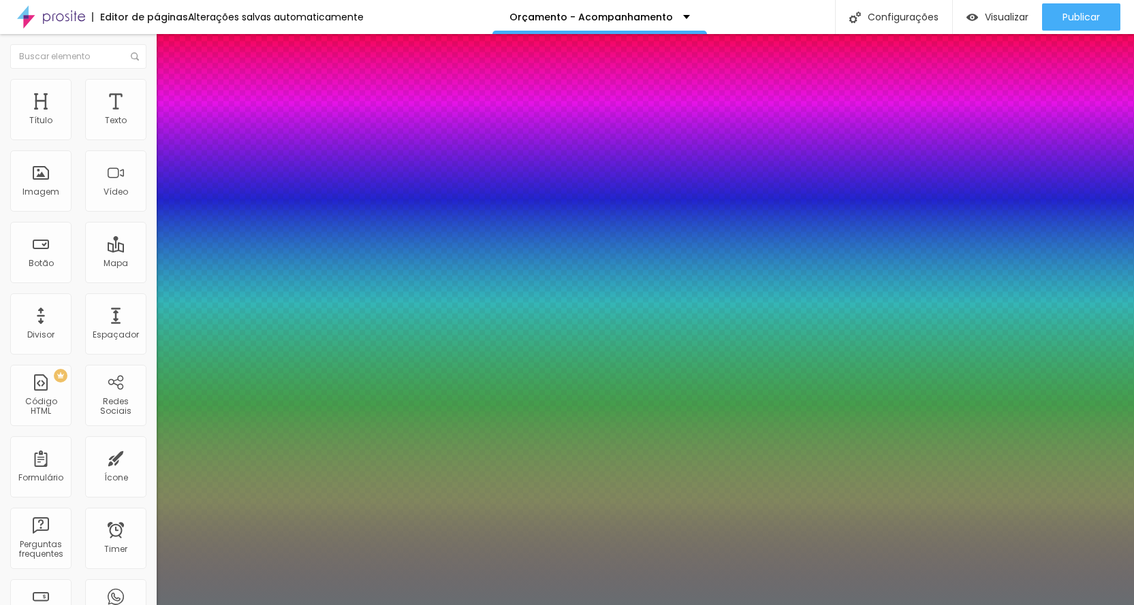
click at [579, 605] on div at bounding box center [567, 605] width 1134 height 0
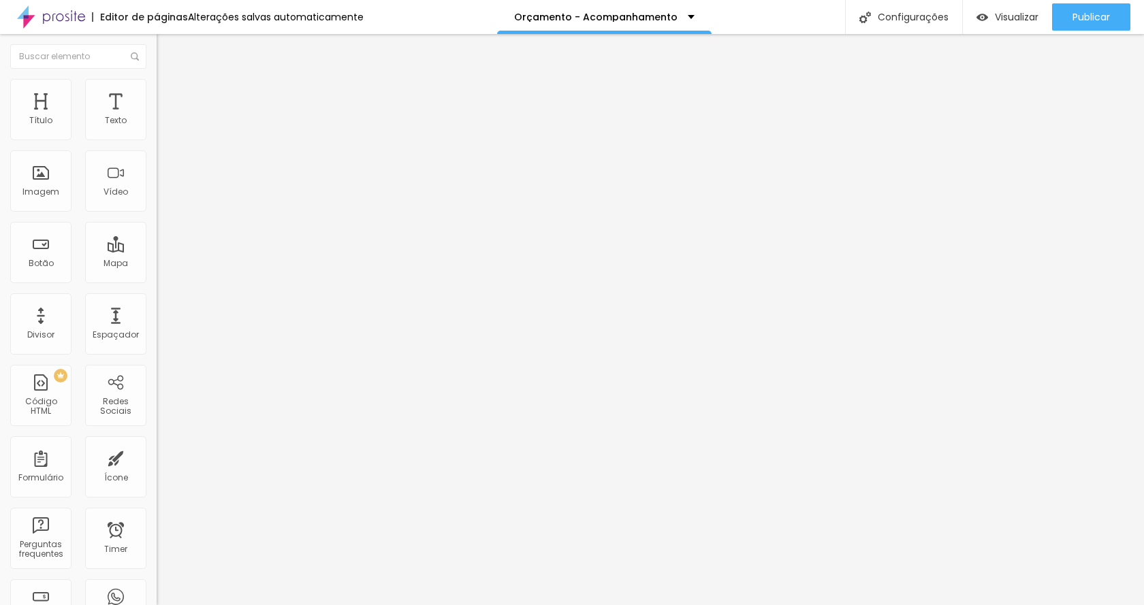
click at [162, 197] on icon "button" at bounding box center [166, 193] width 8 height 8
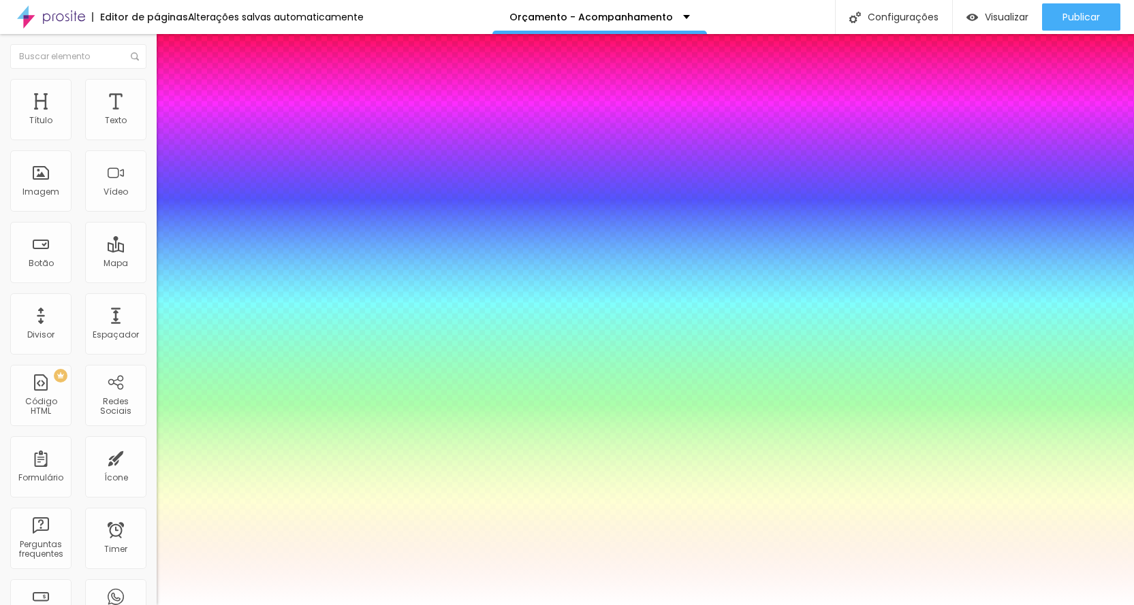
click at [923, 605] on div at bounding box center [567, 605] width 1134 height 0
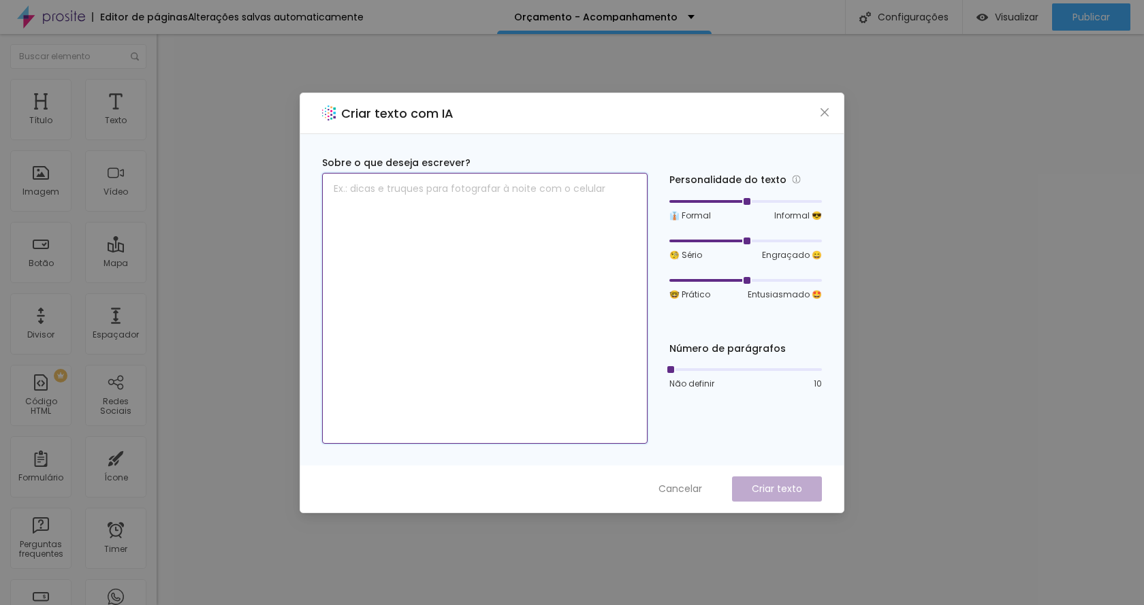
click at [481, 212] on textarea at bounding box center [484, 308] width 325 height 271
click at [673, 490] on span "Cancelar" at bounding box center [680, 489] width 44 height 14
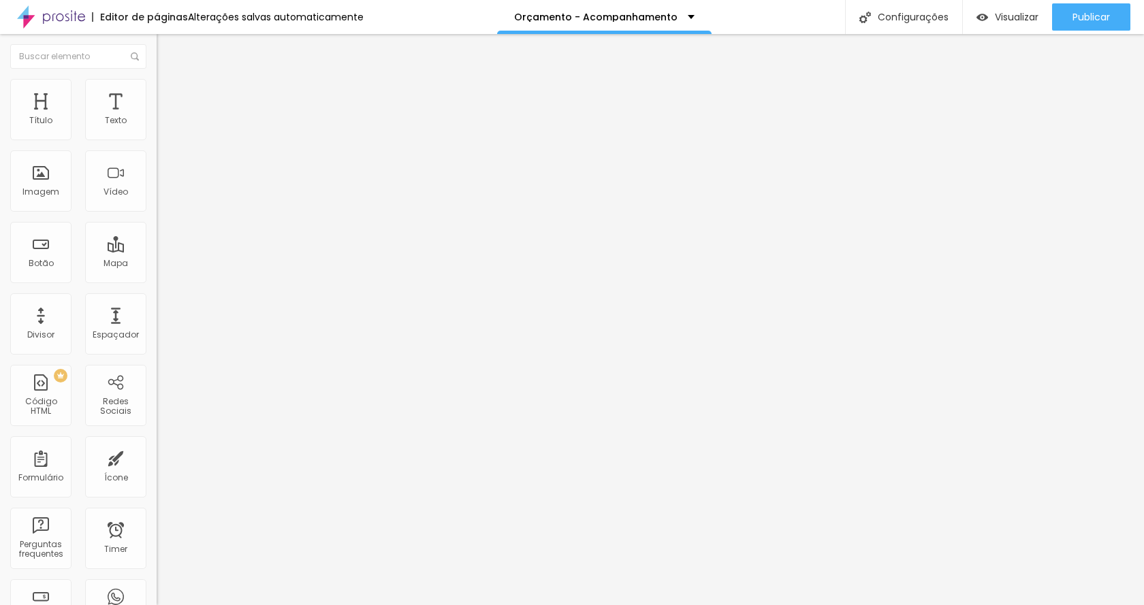
click at [157, 202] on button "button" at bounding box center [166, 194] width 19 height 14
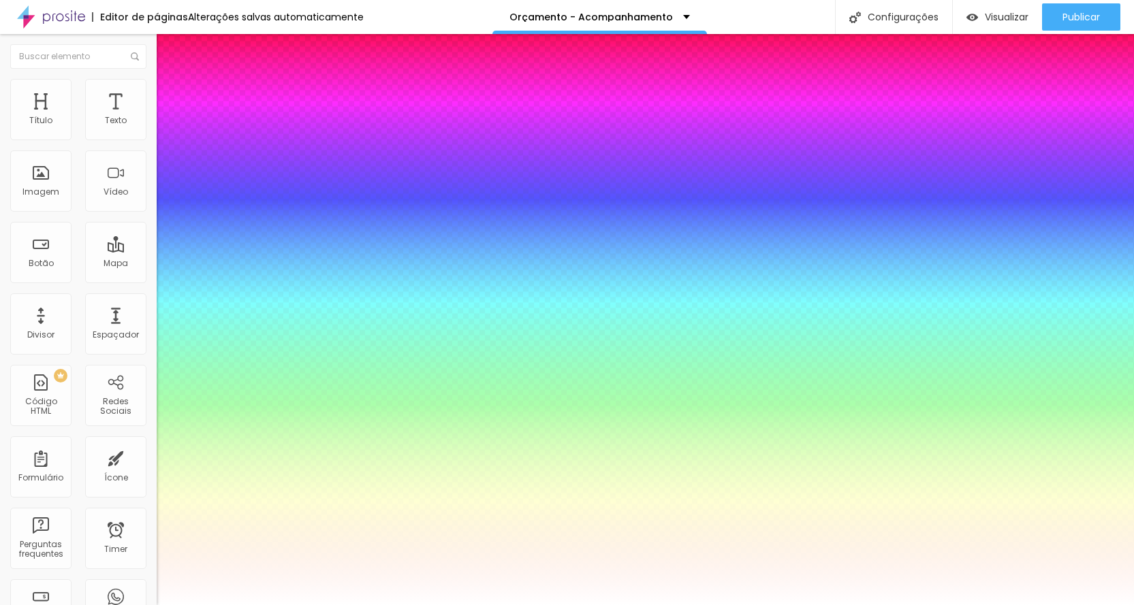
click at [491, 605] on div at bounding box center [567, 605] width 1134 height 0
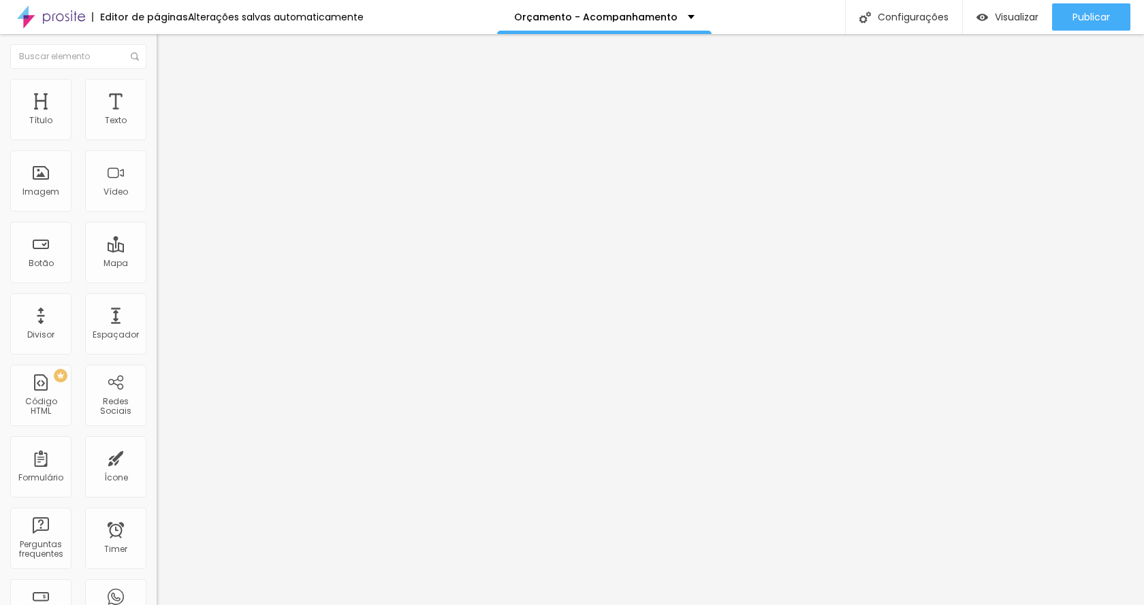
click at [163, 196] on icon "button" at bounding box center [165, 193] width 5 height 5
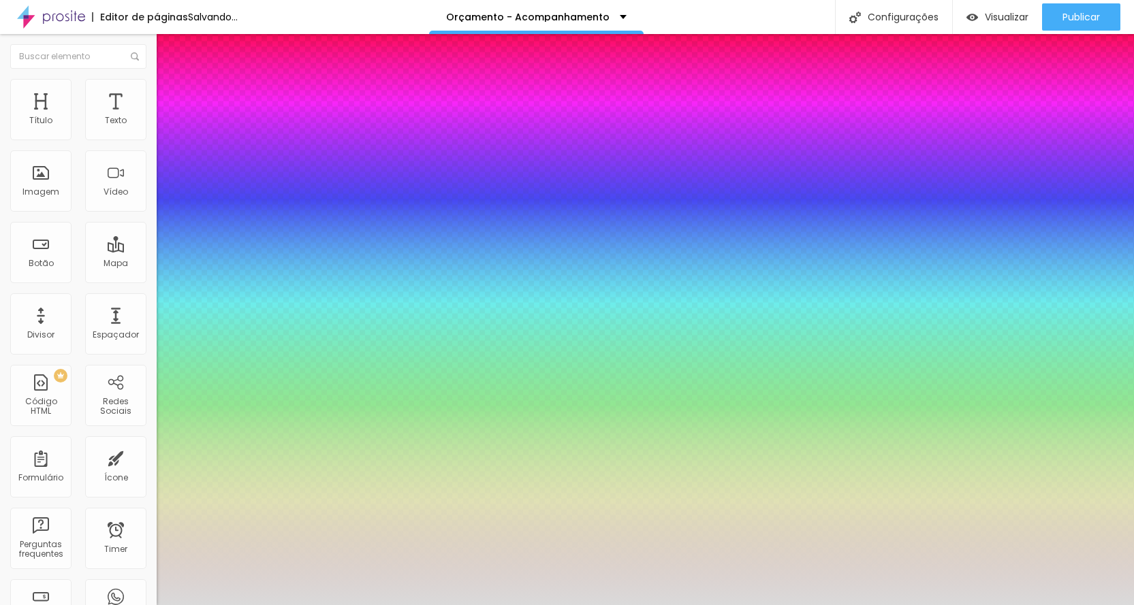
drag, startPoint x: 193, startPoint y: 543, endPoint x: 165, endPoint y: 538, distance: 28.4
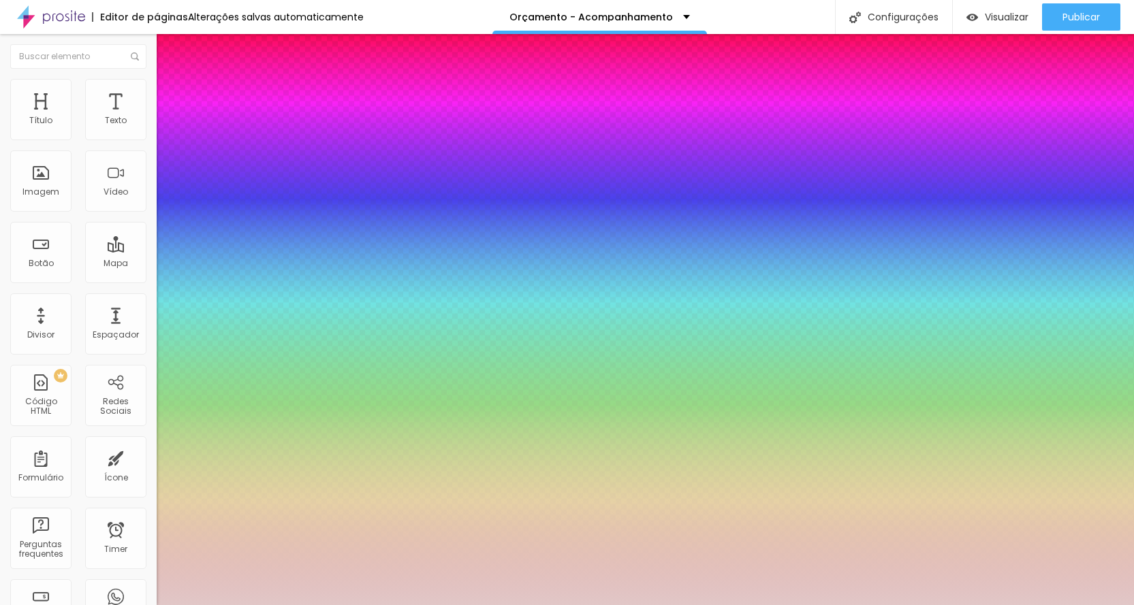
click at [200, 535] on div at bounding box center [567, 302] width 1134 height 605
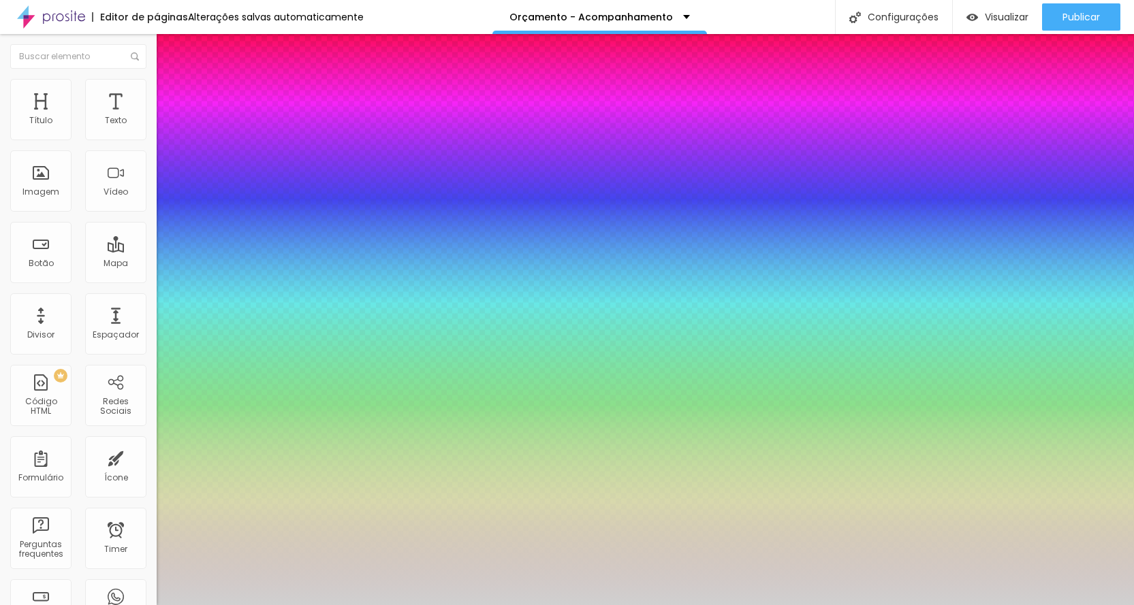
drag, startPoint x: 200, startPoint y: 535, endPoint x: 172, endPoint y: 542, distance: 28.1
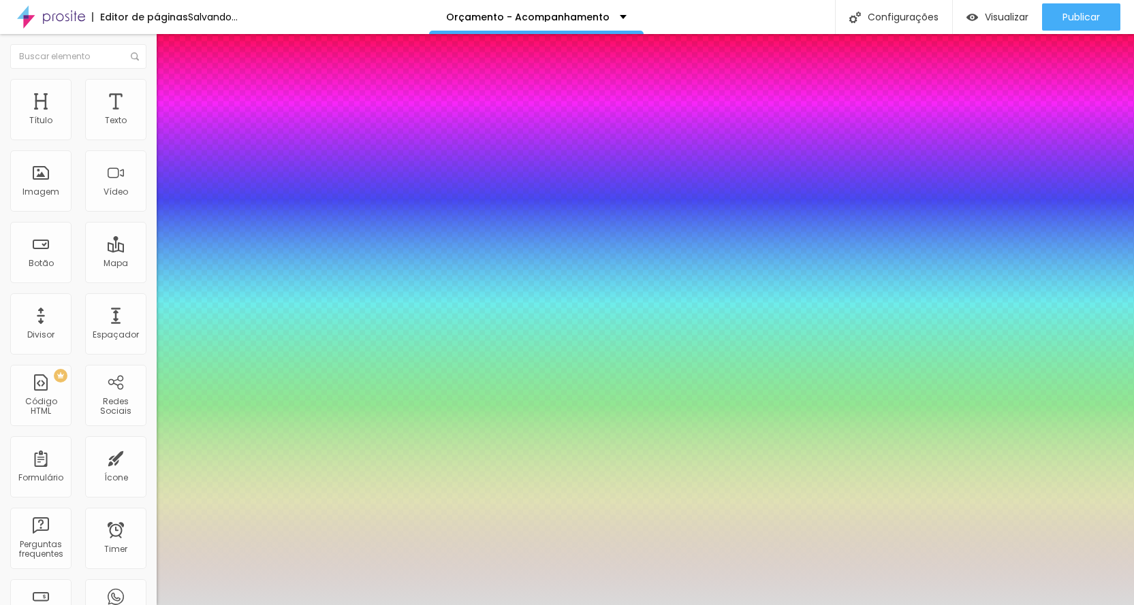
drag, startPoint x: 189, startPoint y: 544, endPoint x: 185, endPoint y: 538, distance: 7.8
click at [432, 605] on div at bounding box center [567, 605] width 1134 height 0
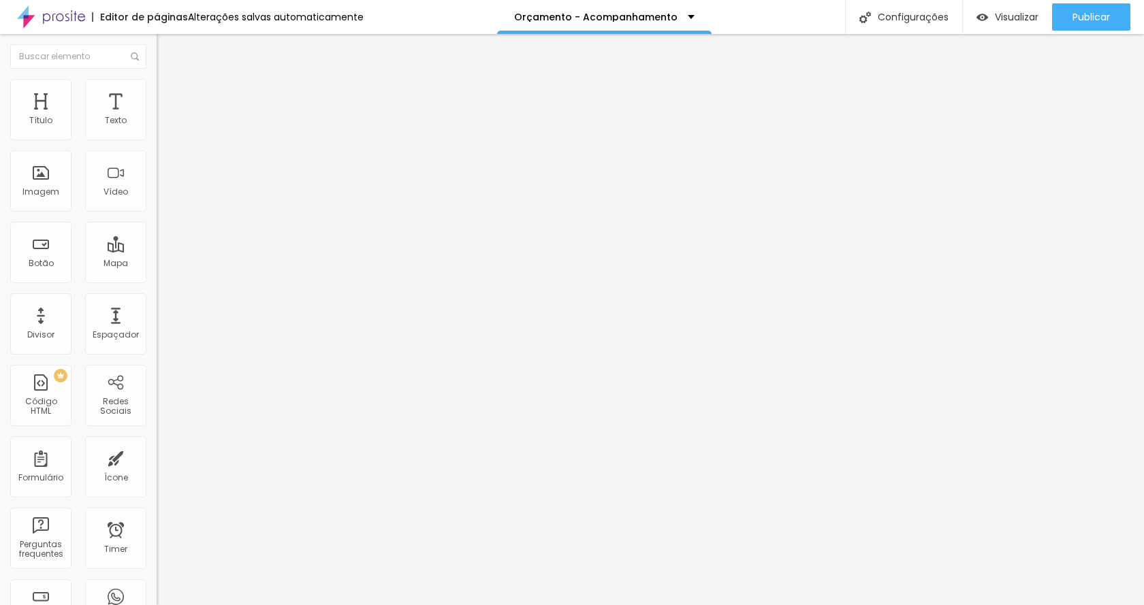
click at [157, 124] on span "Encaixotado" at bounding box center [183, 118] width 53 height 12
click at [157, 90] on li "Estilo" at bounding box center [235, 86] width 157 height 14
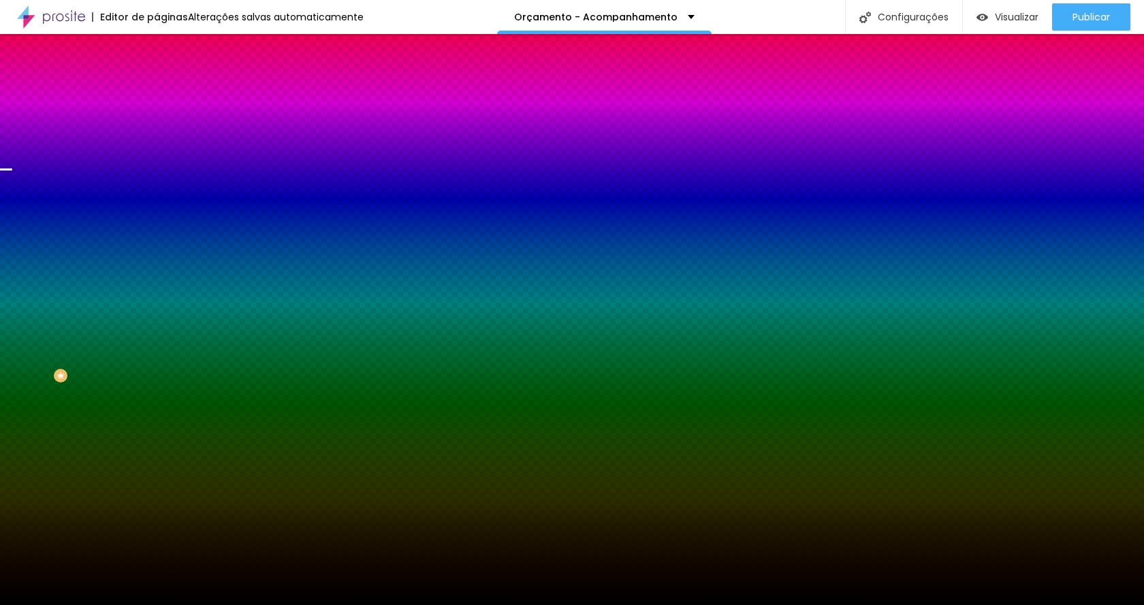
click at [157, 125] on span "Trocar imagem" at bounding box center [194, 120] width 74 height 12
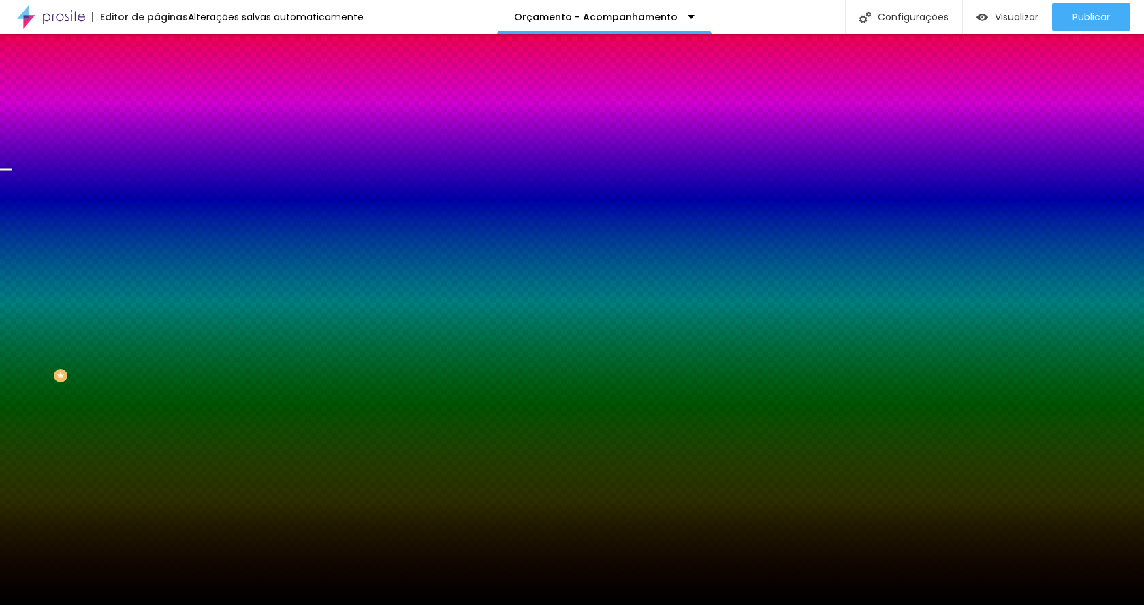
click at [169, 96] on span "Avançado" at bounding box center [191, 102] width 45 height 12
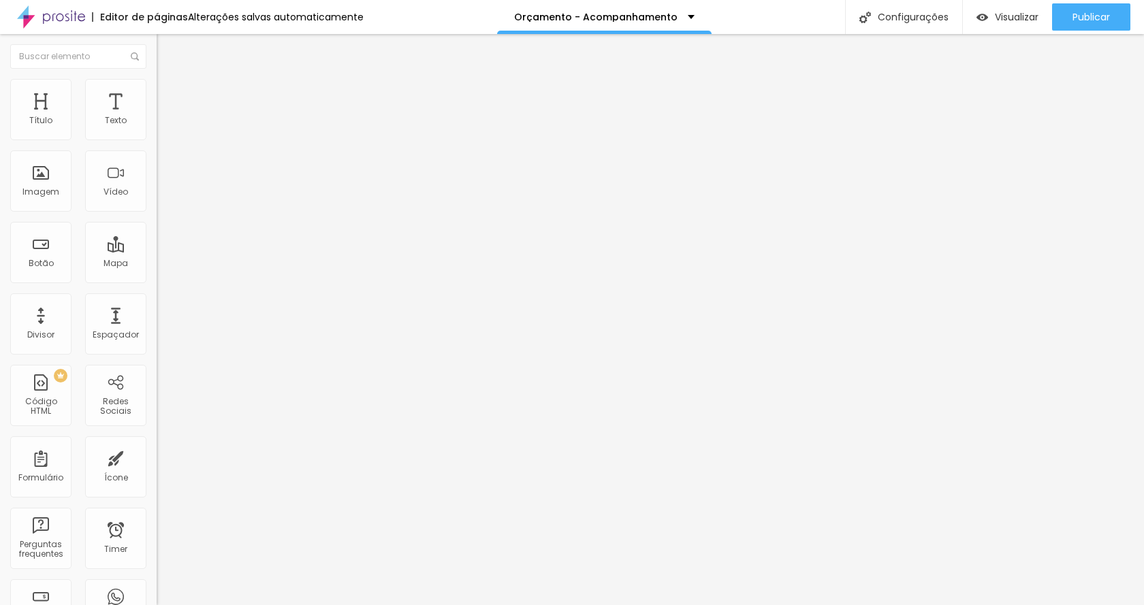
click at [157, 457] on input "range" at bounding box center [201, 462] width 88 height 11
click at [157, 85] on img at bounding box center [163, 85] width 12 height 12
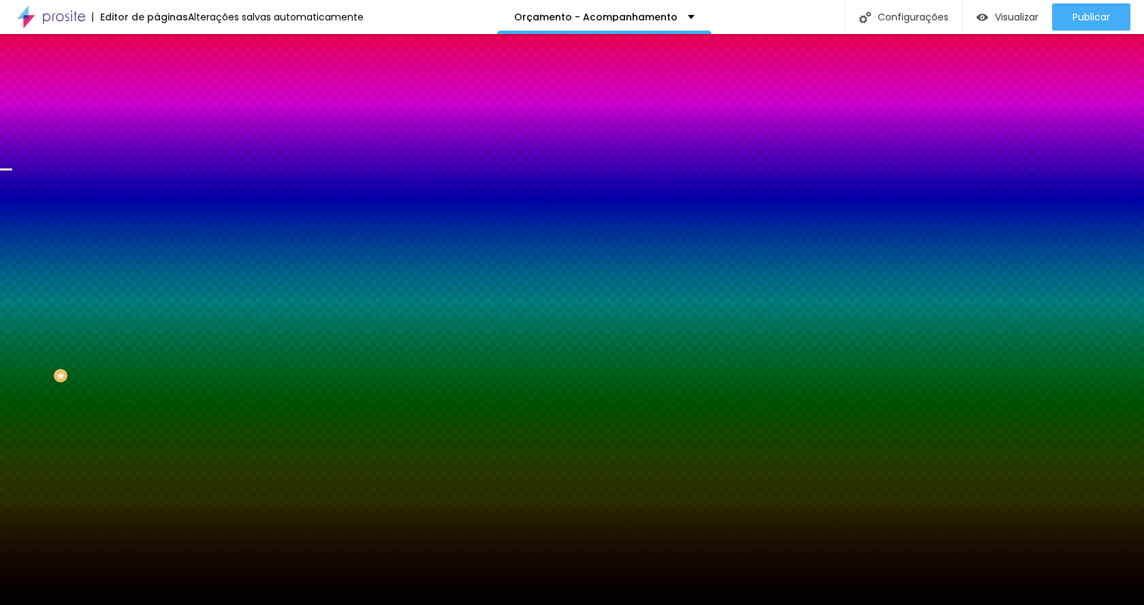
drag, startPoint x: 96, startPoint y: 170, endPoint x: 95, endPoint y: 155, distance: 15.7
click at [157, 124] on div "Trocar imagem" at bounding box center [235, 119] width 157 height 10
click at [157, 142] on span "Parallax" at bounding box center [173, 136] width 33 height 12
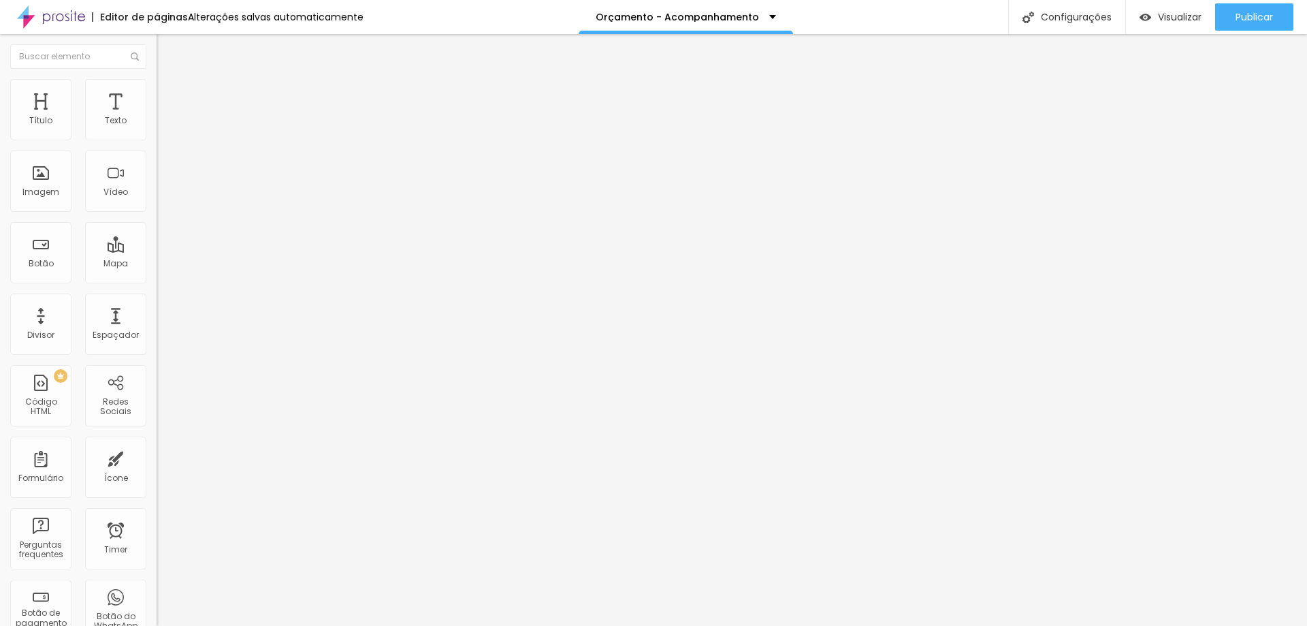
click at [162, 197] on icon "button" at bounding box center [166, 193] width 8 height 8
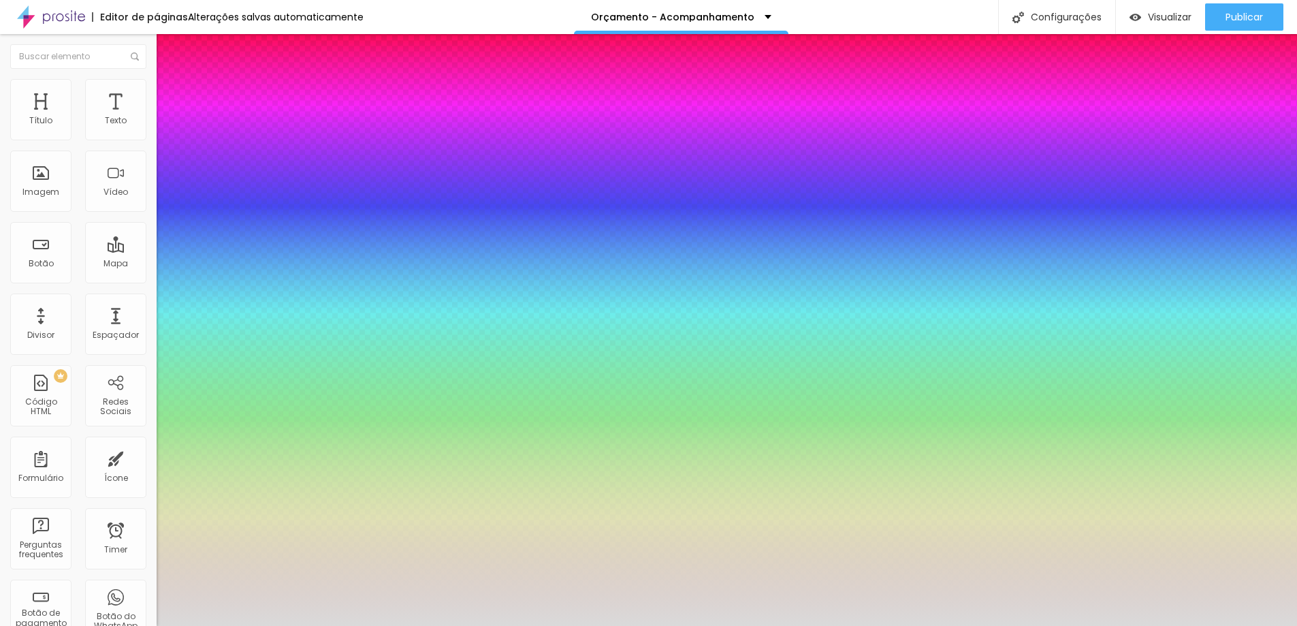
click at [650, 605] on div at bounding box center [648, 626] width 1297 height 0
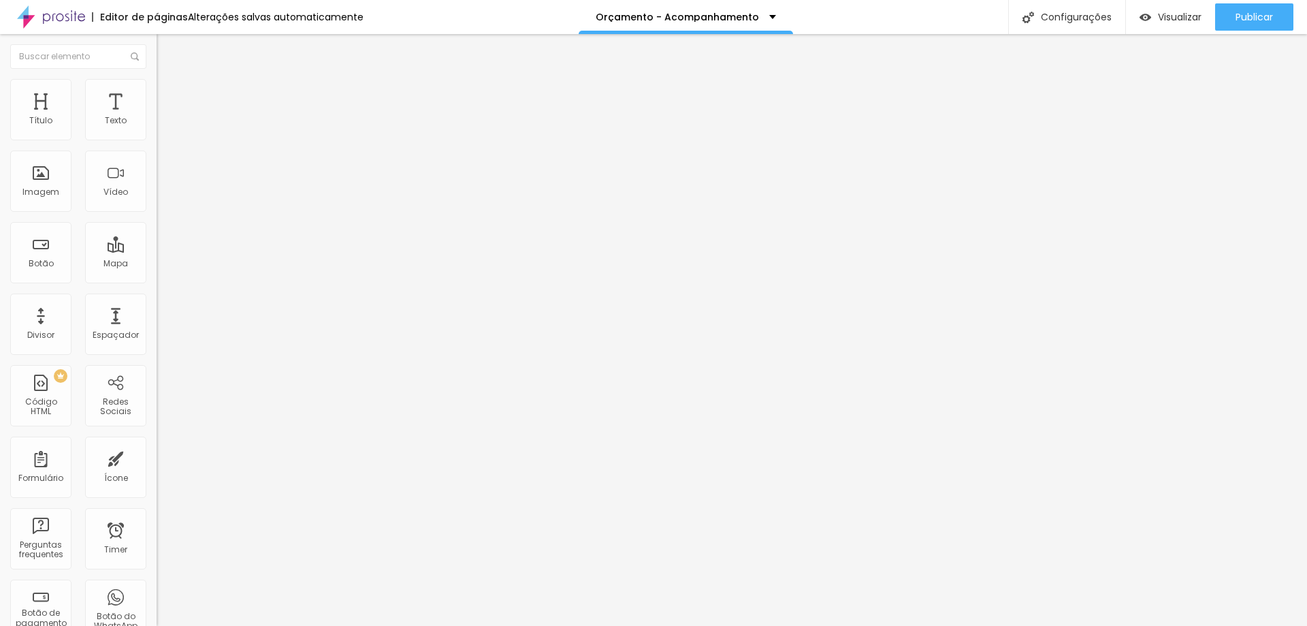
click at [157, 202] on button "button" at bounding box center [166, 194] width 19 height 14
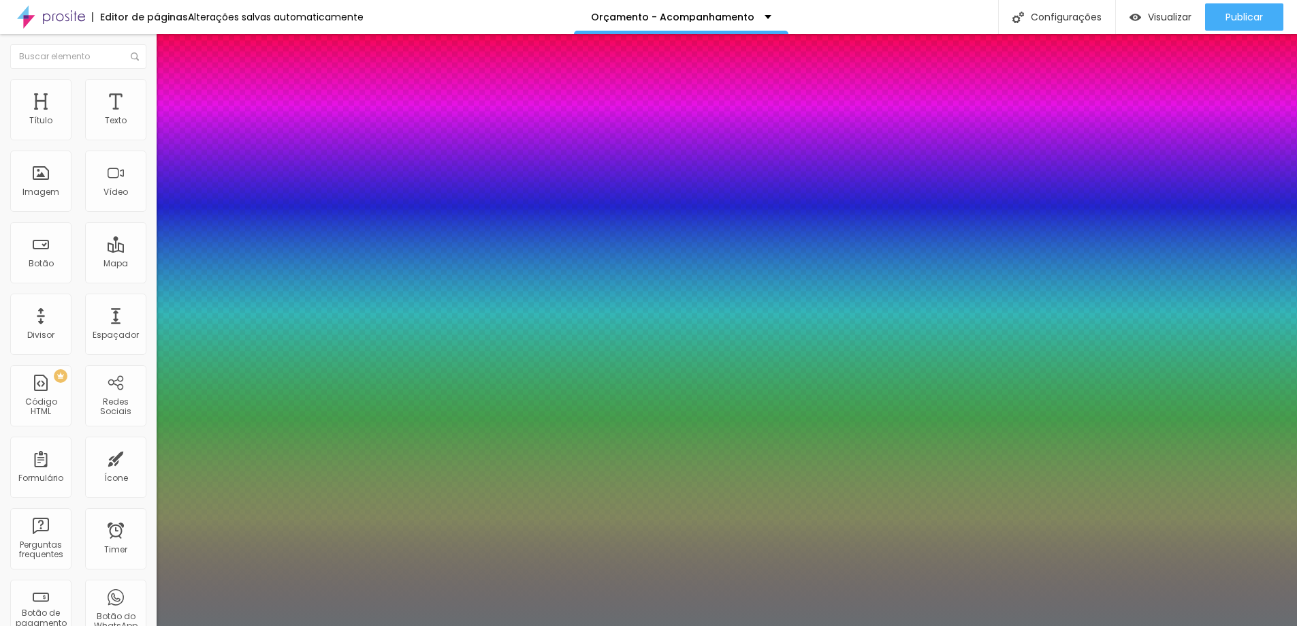
click at [577, 605] on div at bounding box center [648, 626] width 1297 height 0
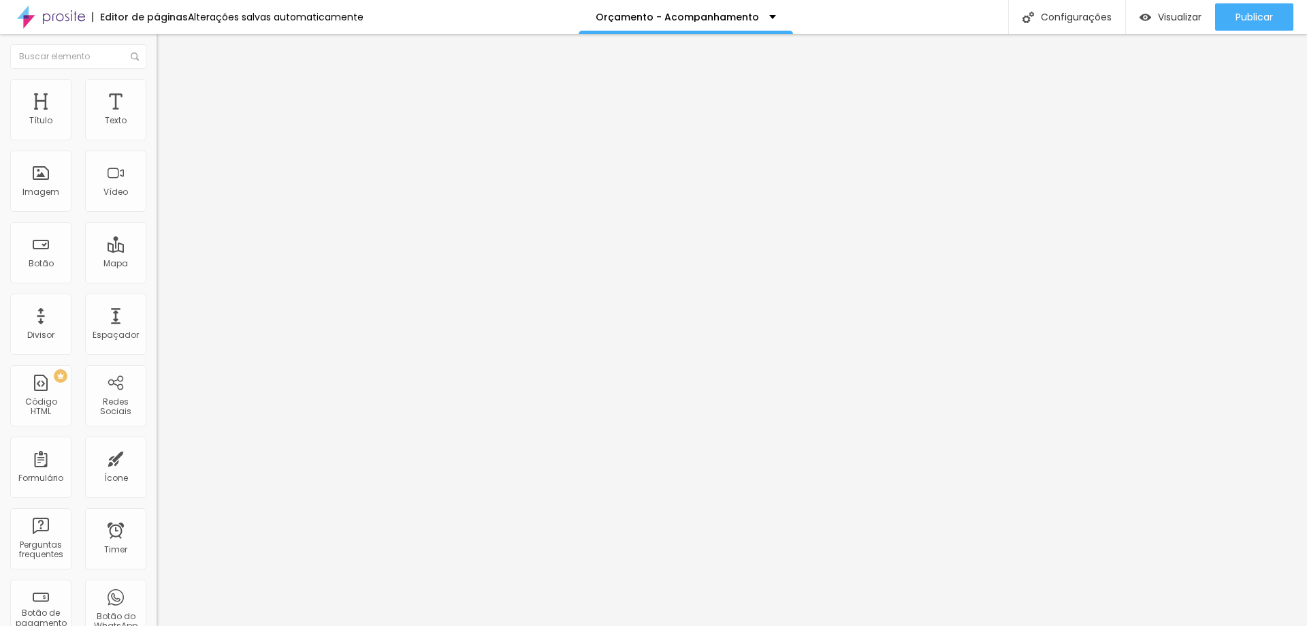
click at [163, 196] on icon "button" at bounding box center [165, 193] width 5 height 5
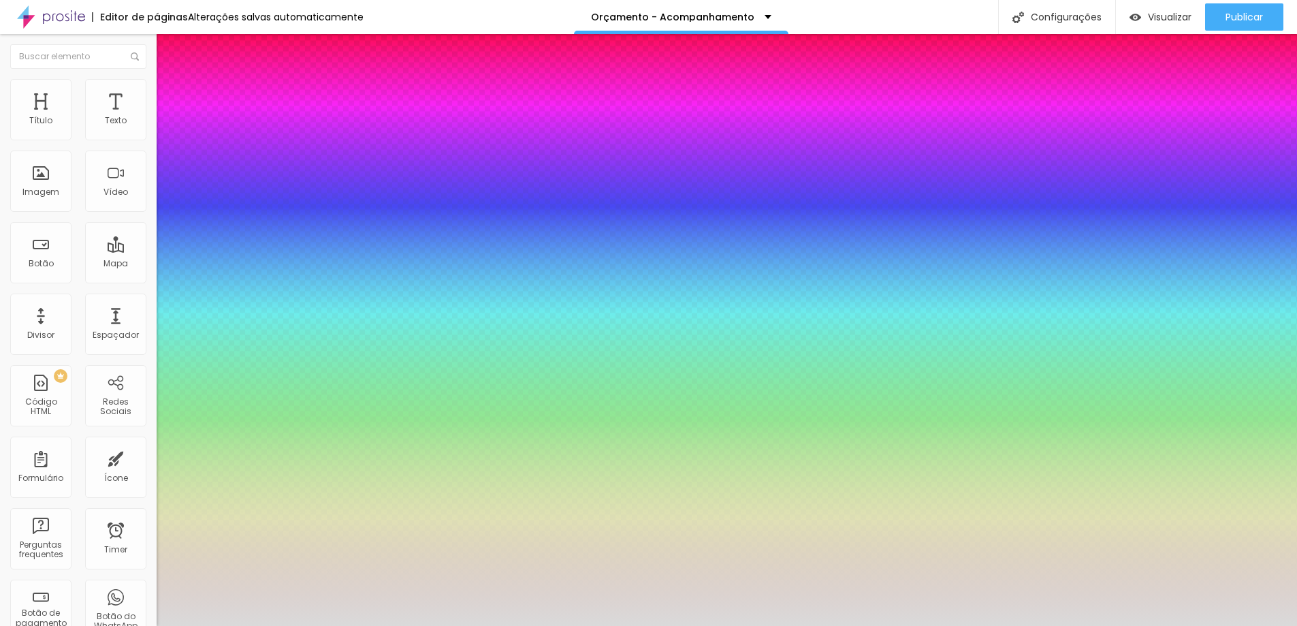
click at [528, 605] on div at bounding box center [648, 626] width 1297 height 0
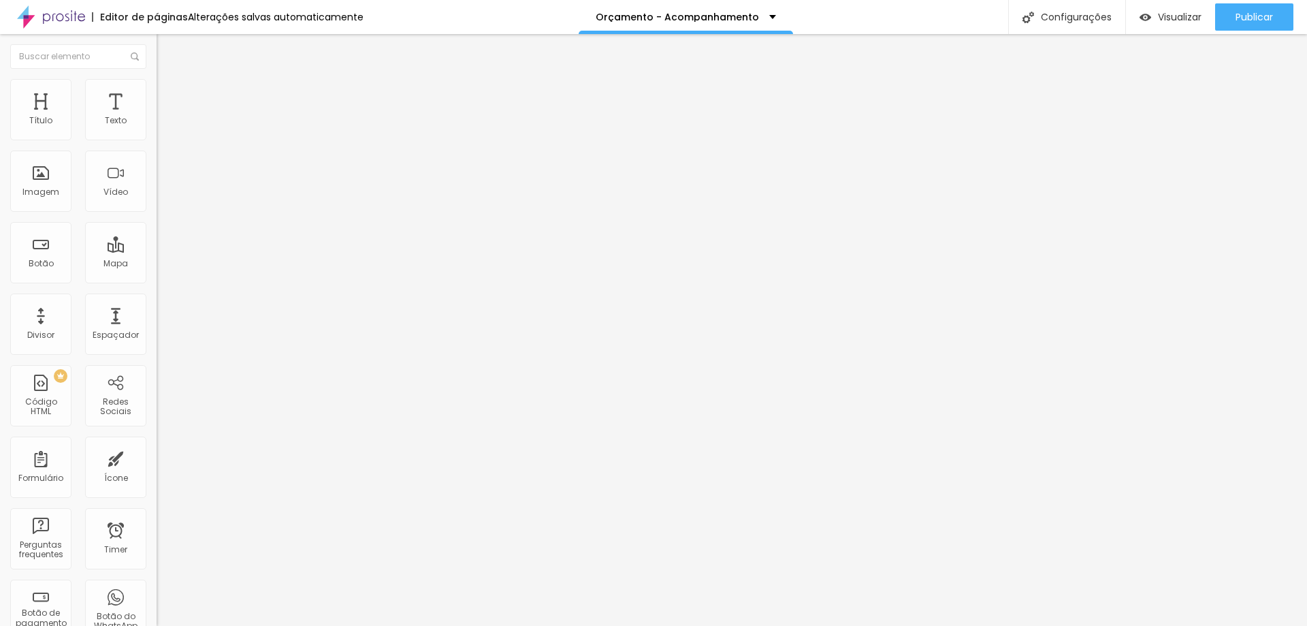
click at [157, 176] on button "button" at bounding box center [166, 169] width 19 height 14
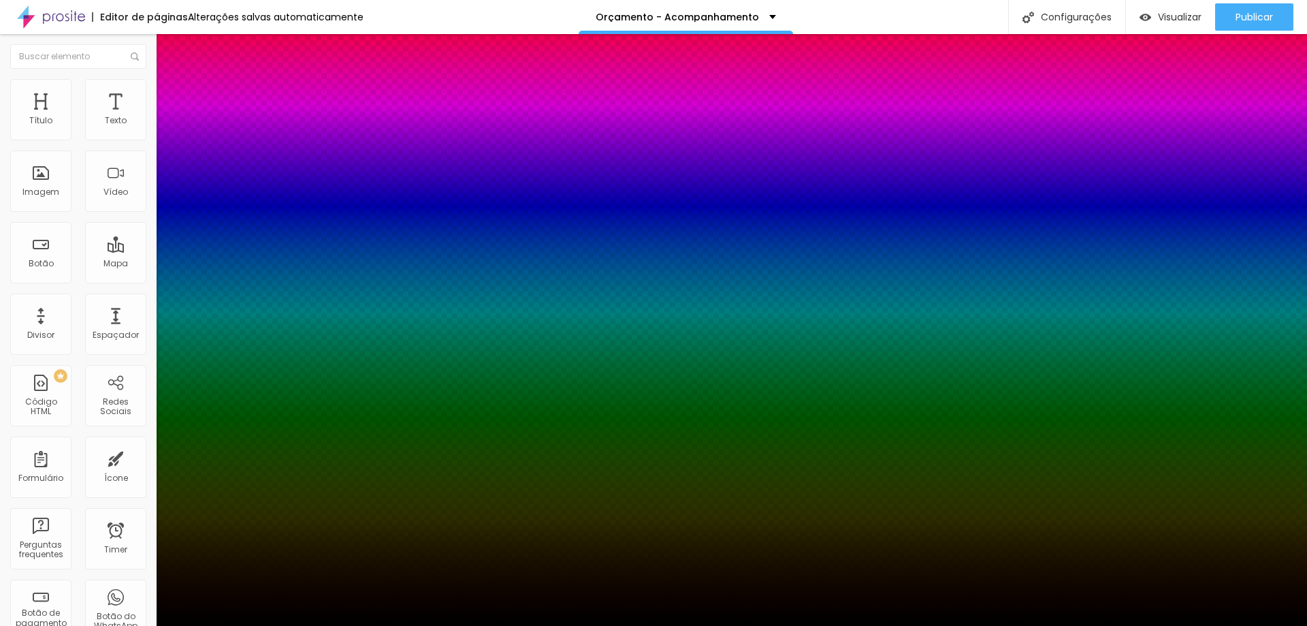
click at [141, 605] on div at bounding box center [653, 626] width 1307 height 0
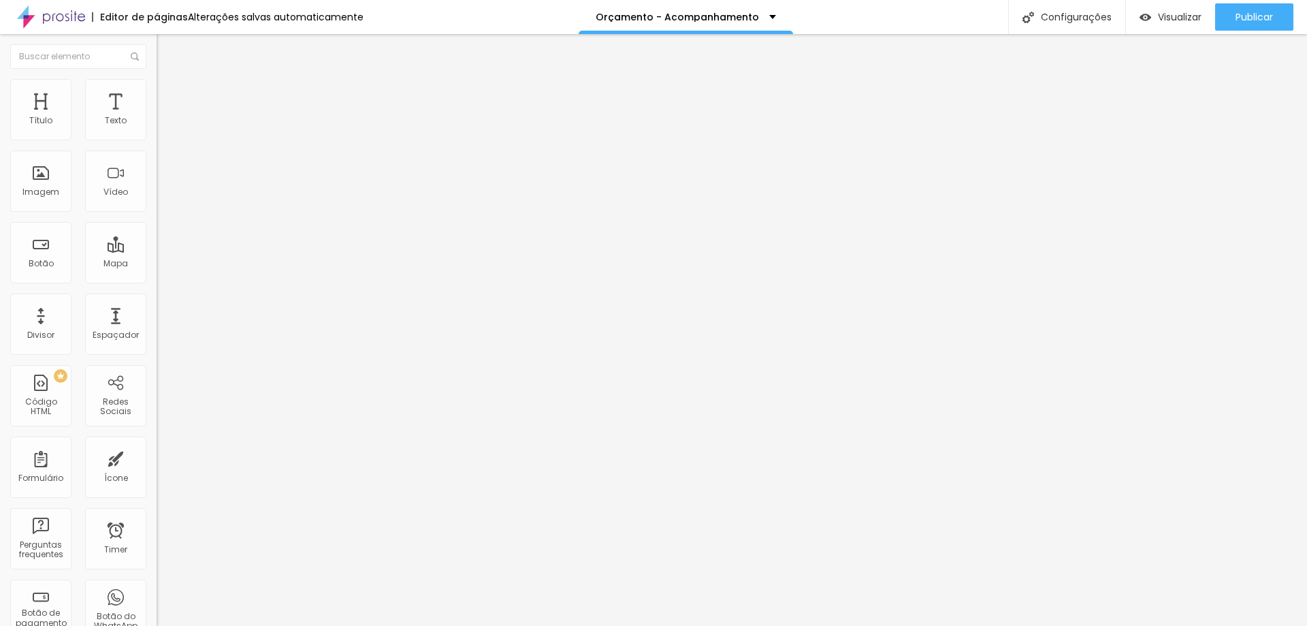
click at [157, 131] on button "button" at bounding box center [166, 123] width 19 height 14
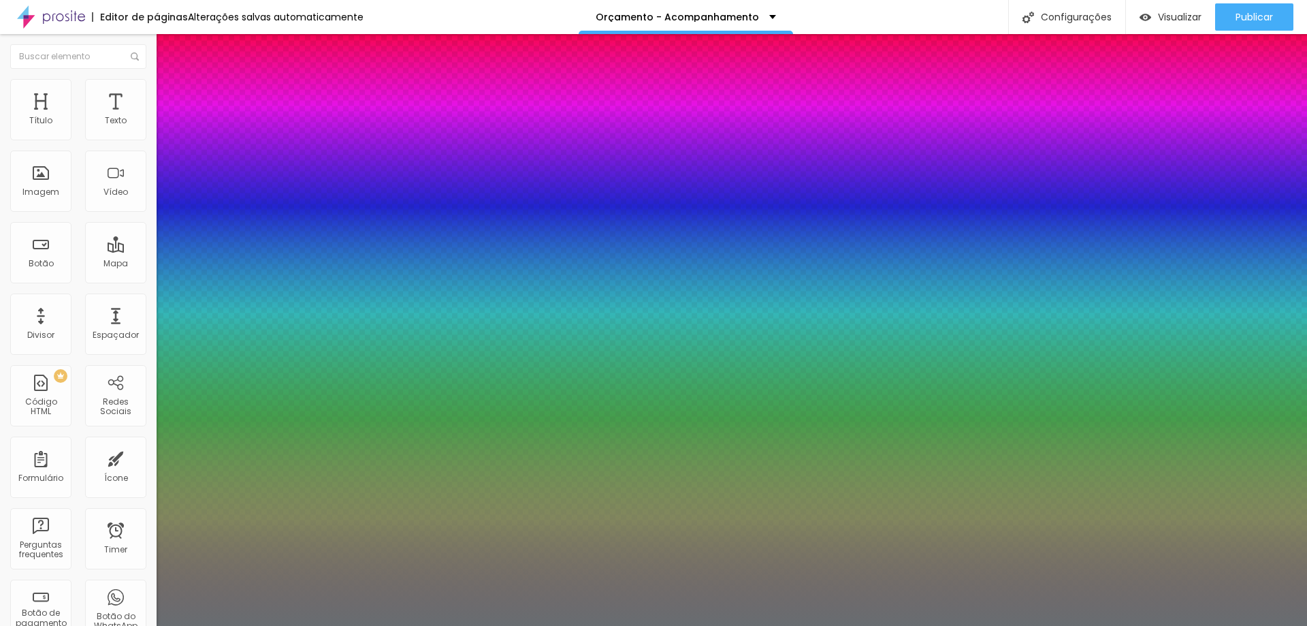
click at [1143, 605] on div at bounding box center [653, 626] width 1307 height 0
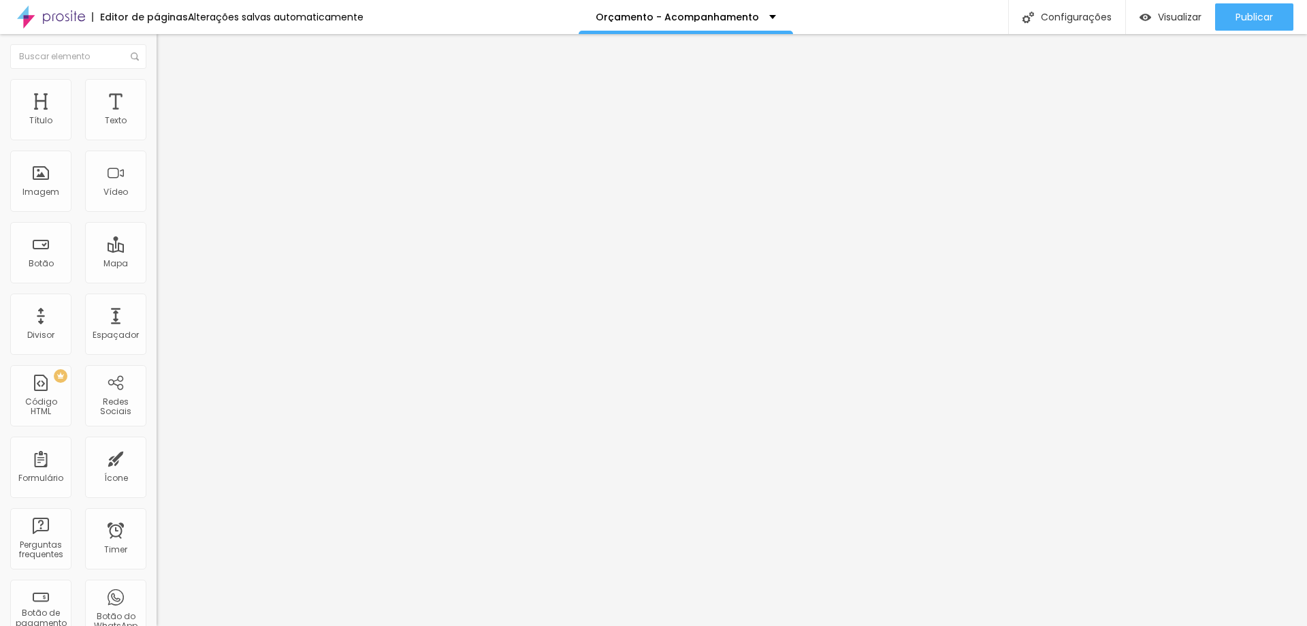
click at [157, 90] on li "Estilo" at bounding box center [235, 86] width 157 height 14
click at [157, 84] on img at bounding box center [163, 85] width 12 height 12
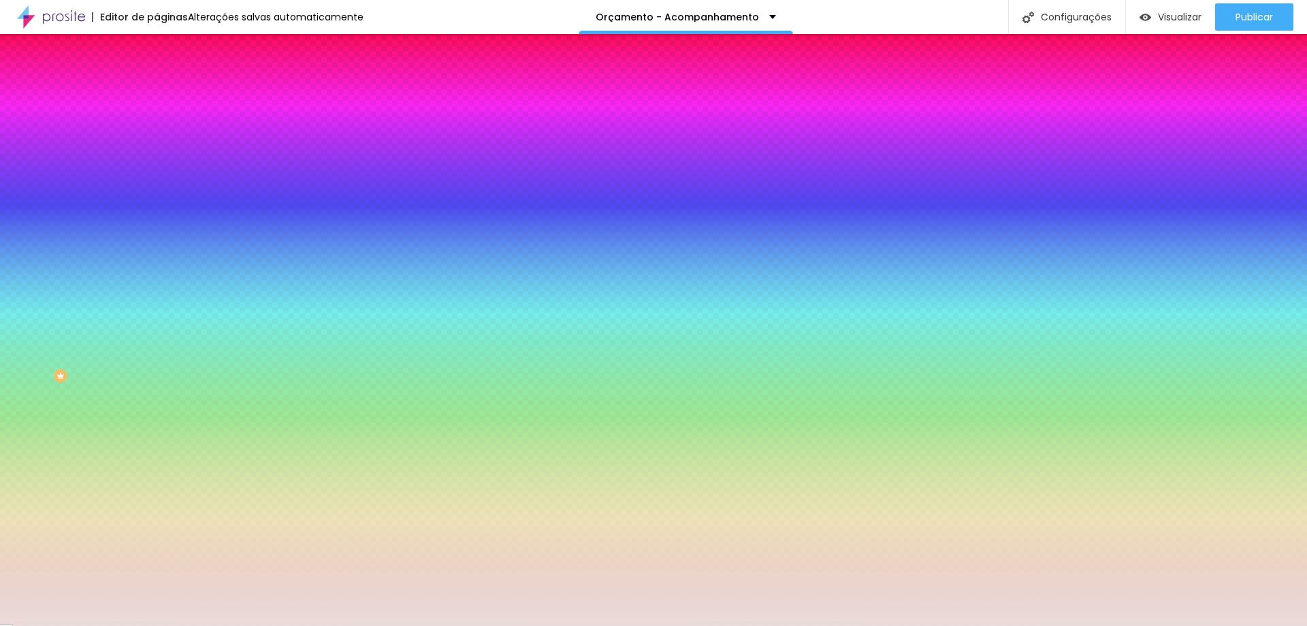
click at [157, 138] on input "#EADCDB" at bounding box center [238, 137] width 163 height 14
paste input "94888"
click at [157, 136] on input "#94888" at bounding box center [238, 137] width 163 height 14
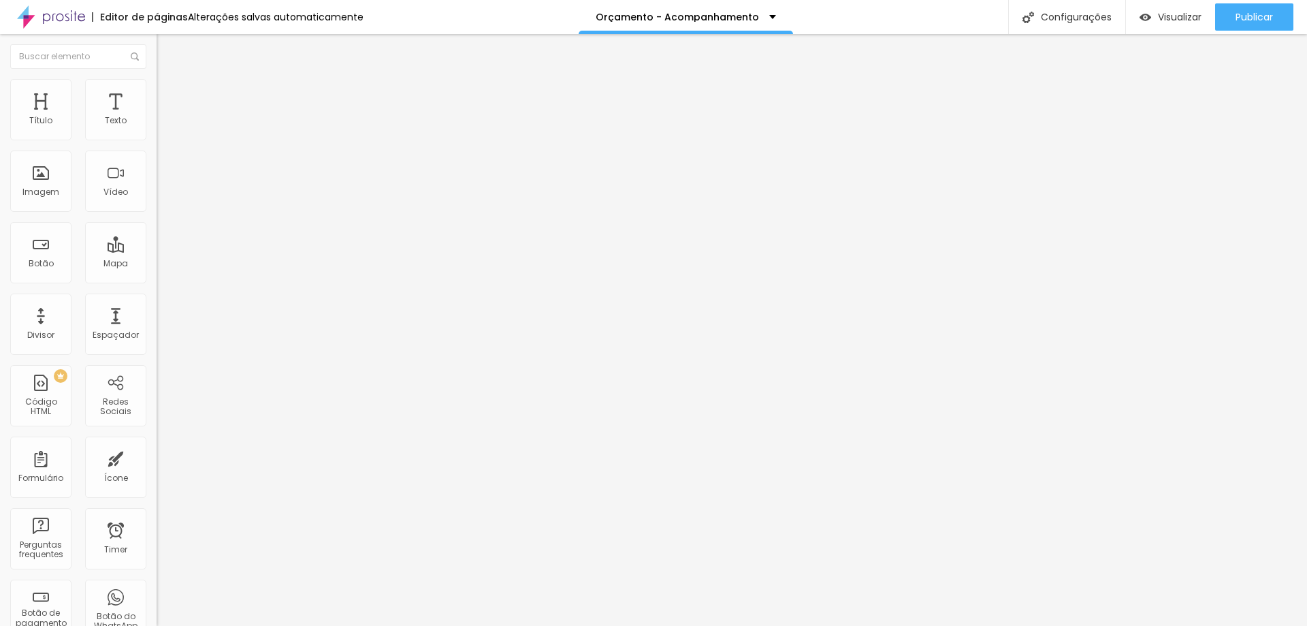
click at [162, 197] on icon "button" at bounding box center [166, 193] width 8 height 8
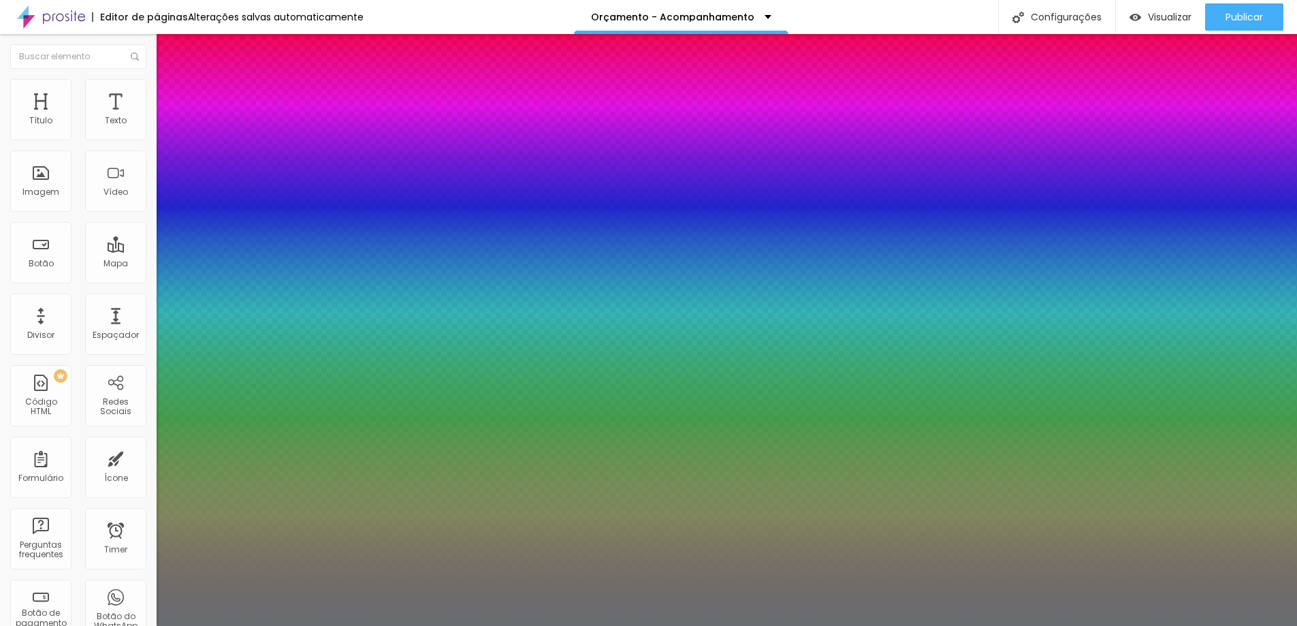
paste input "F6F2E7"
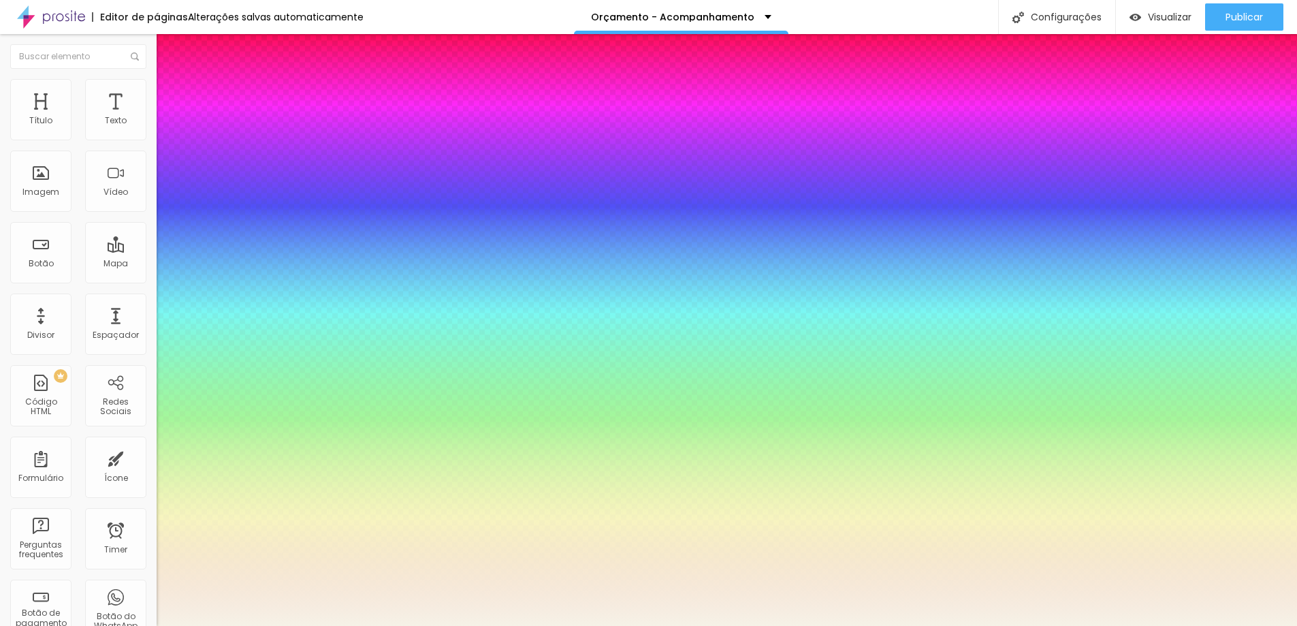
click at [84, 605] on div at bounding box center [648, 626] width 1297 height 0
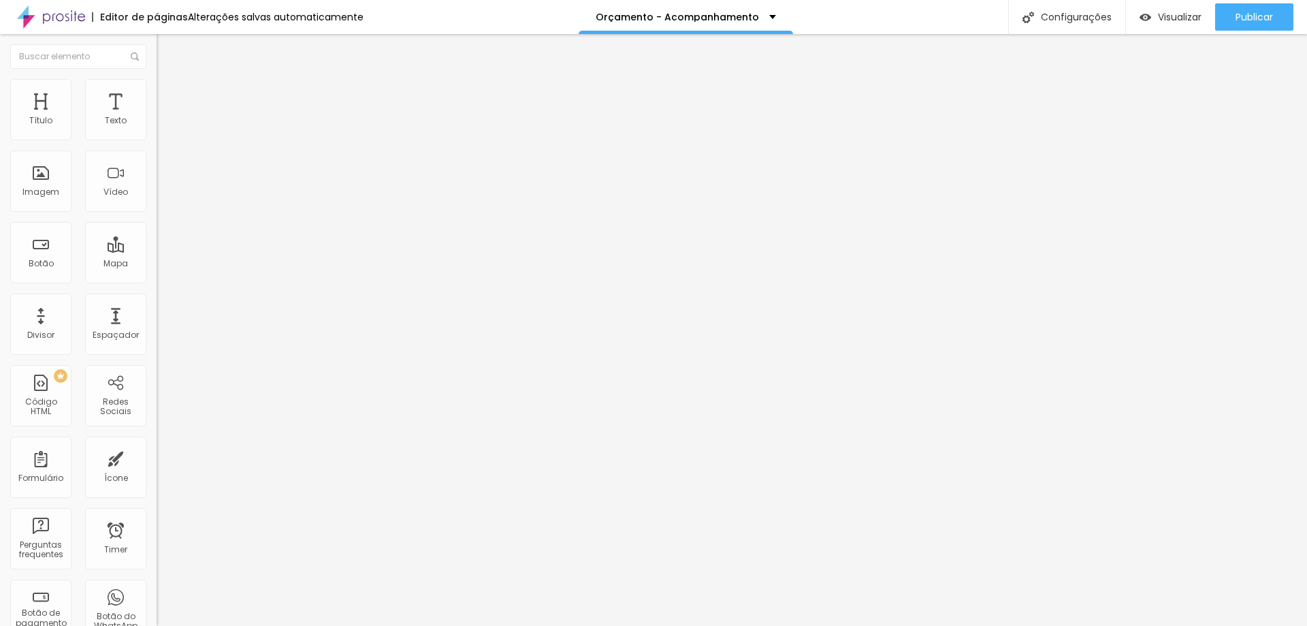
click at [163, 196] on icon "button" at bounding box center [165, 193] width 5 height 5
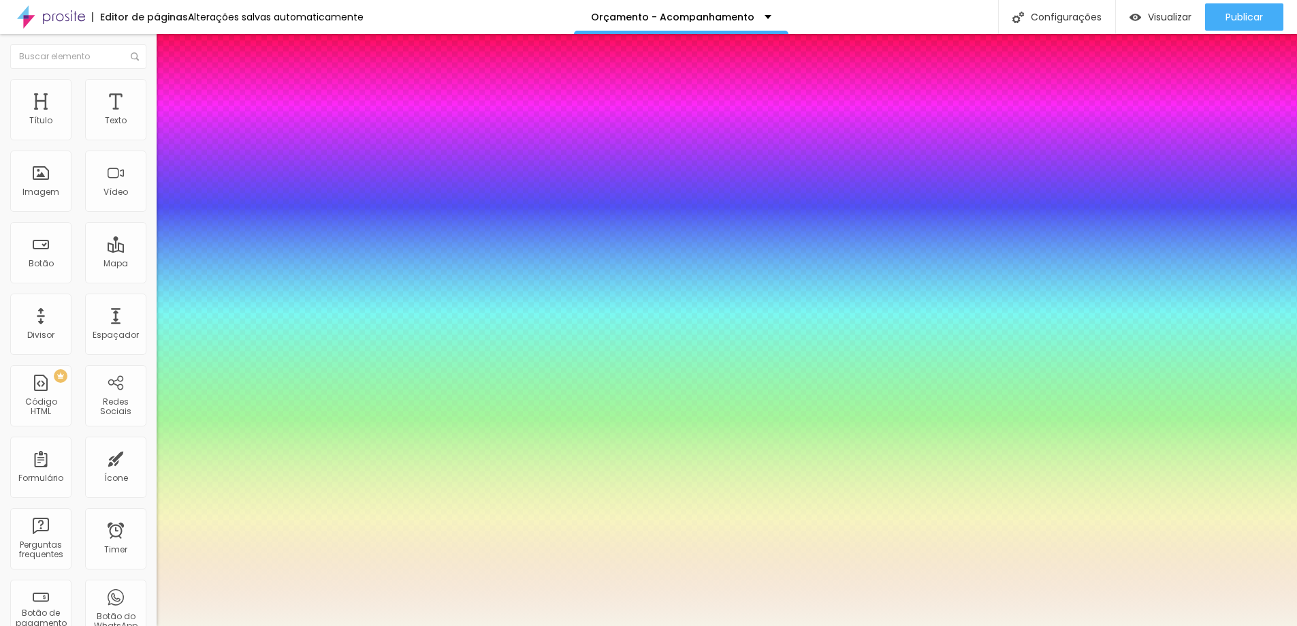
click at [585, 605] on div at bounding box center [648, 626] width 1297 height 0
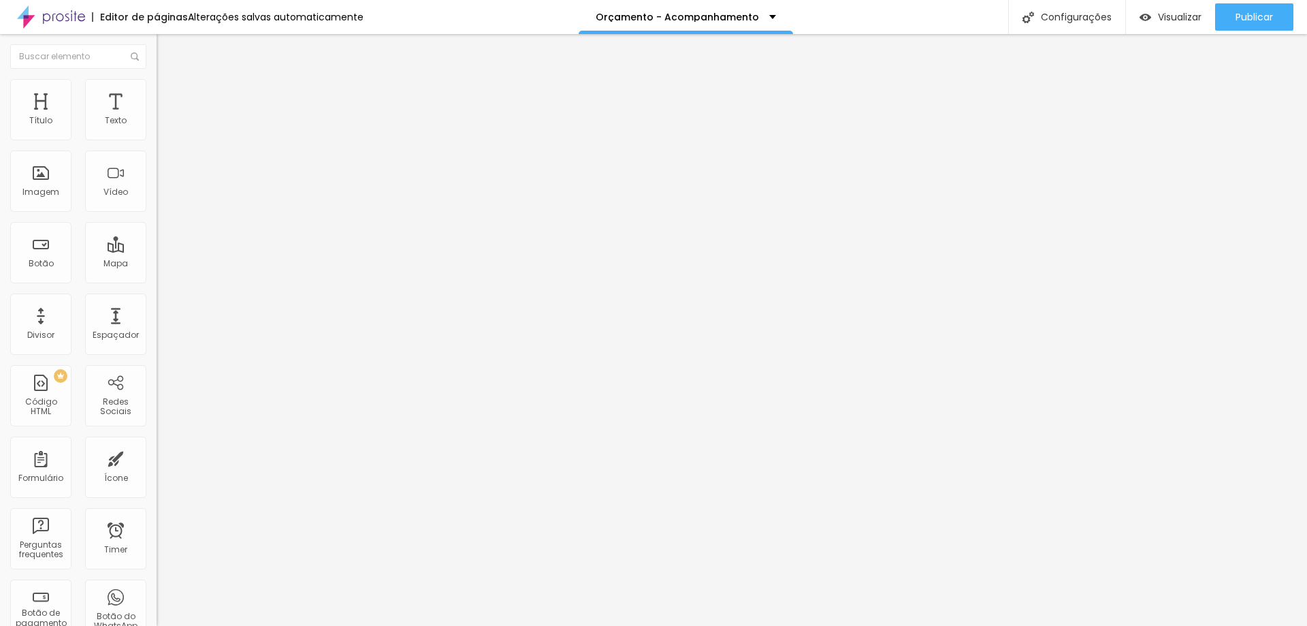
click at [157, 117] on span "Trocar imagem" at bounding box center [194, 112] width 74 height 12
click at [157, 82] on li "Estilo" at bounding box center [235, 86] width 157 height 14
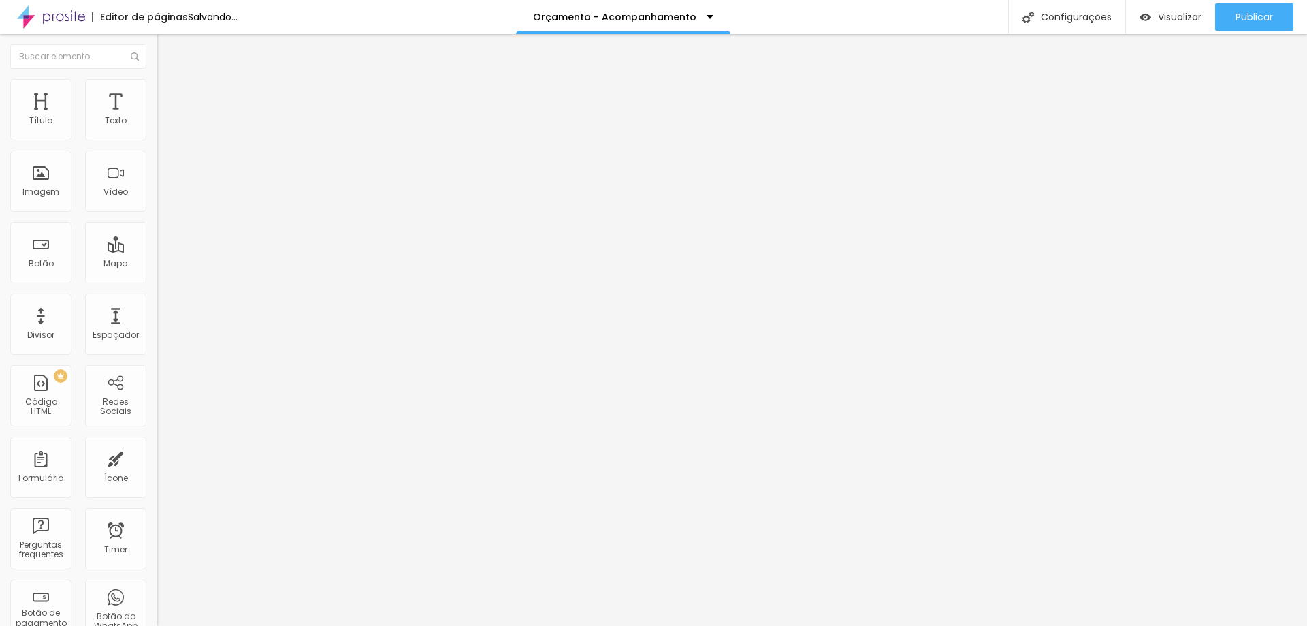
click at [157, 140] on input "range" at bounding box center [201, 134] width 88 height 11
click at [157, 93] on img at bounding box center [163, 99] width 12 height 12
drag, startPoint x: 35, startPoint y: 135, endPoint x: 0, endPoint y: 146, distance: 36.4
click at [157, 264] on input "range" at bounding box center [201, 269] width 88 height 11
click at [157, 81] on img at bounding box center [163, 85] width 12 height 12
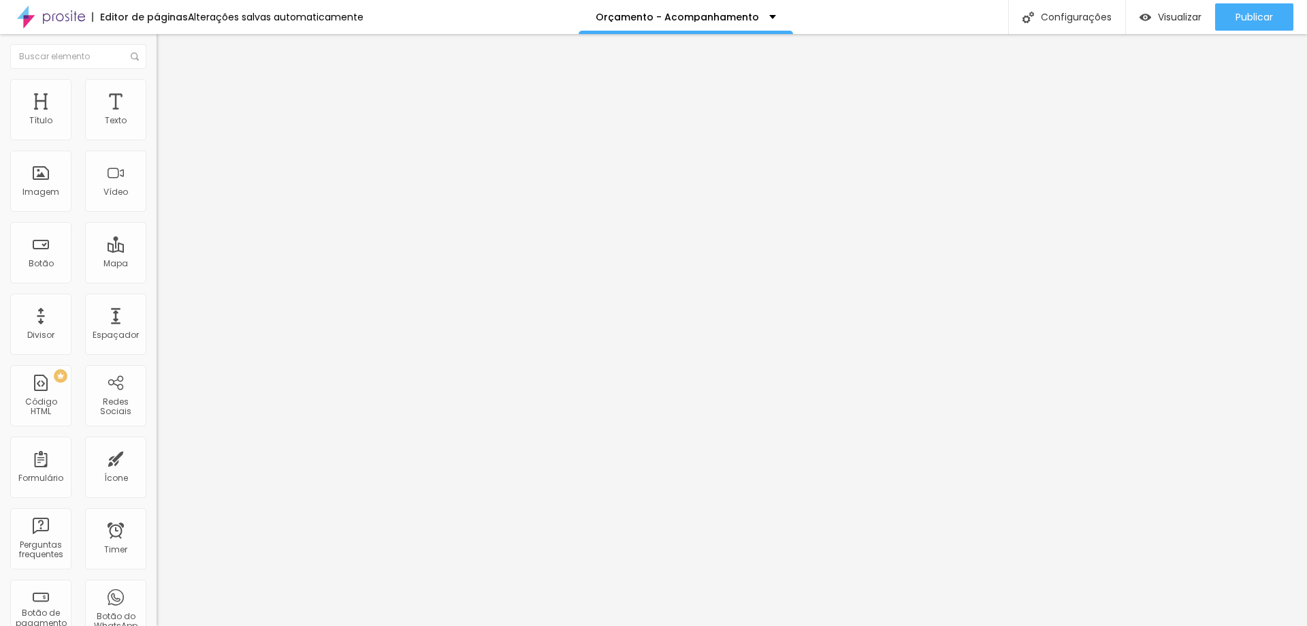
click at [157, 78] on img at bounding box center [163, 71] width 12 height 12
click at [1081, 10] on div "Configurações" at bounding box center [1066, 17] width 117 height 34
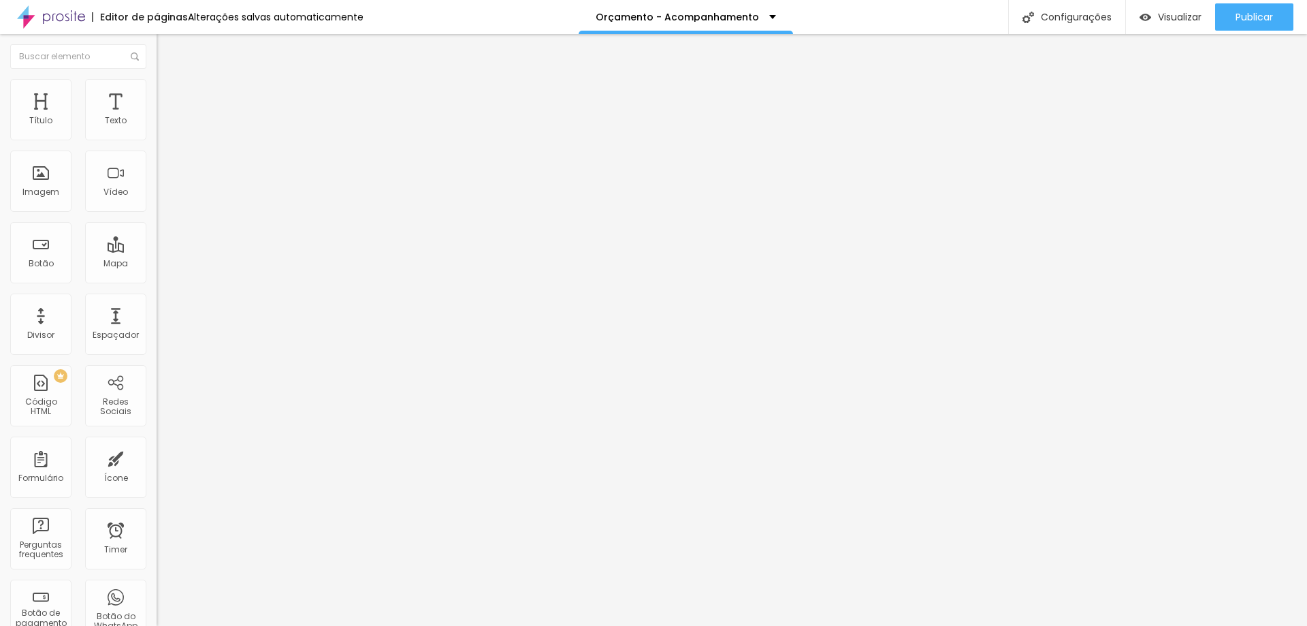
click at [157, 86] on img at bounding box center [163, 85] width 12 height 12
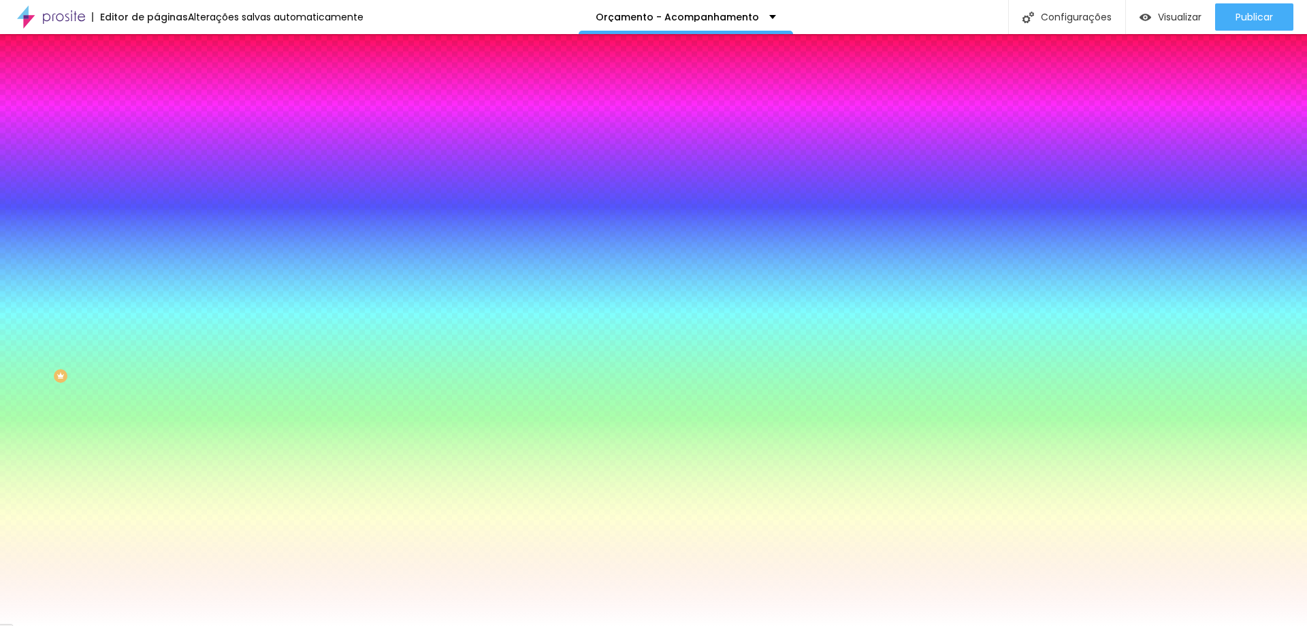
click at [157, 185] on div at bounding box center [235, 185] width 157 height 0
click at [157, 199] on input "#FFFFFF" at bounding box center [238, 192] width 163 height 14
paste input "DEE"
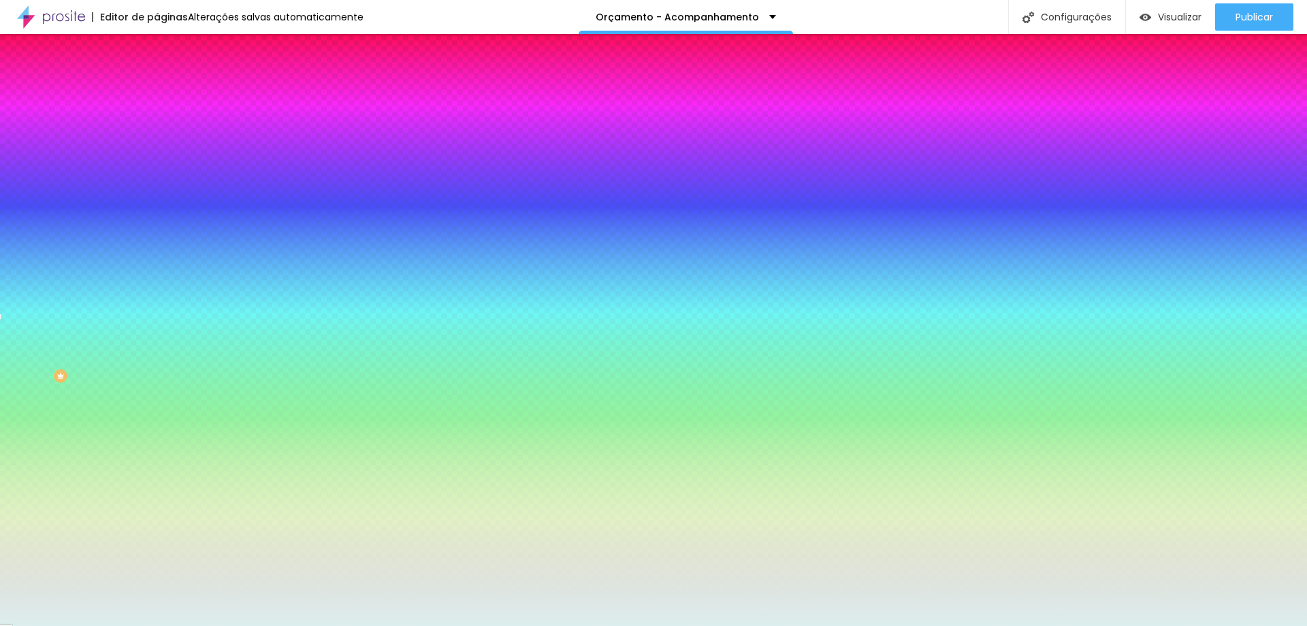
click at [157, 199] on input "#DEE" at bounding box center [238, 192] width 163 height 14
paste input "F6F2E7"
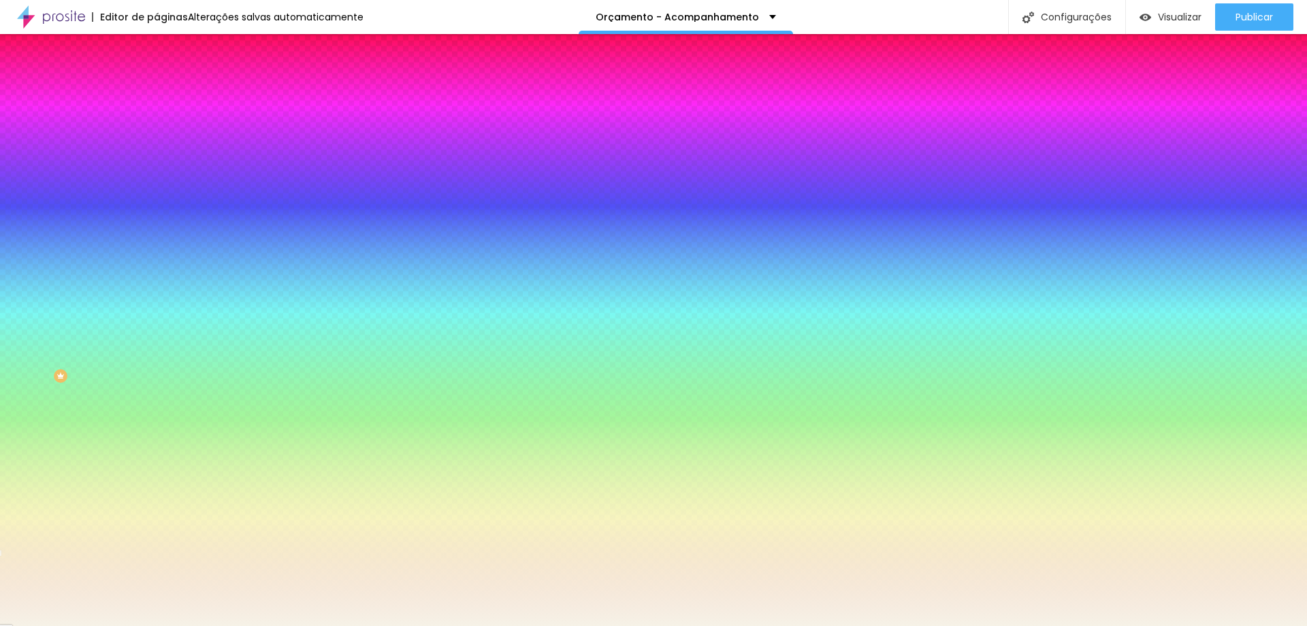
click at [157, 199] on input "#F6F2E7" at bounding box center [238, 192] width 163 height 14
paste input "EDE6DD"
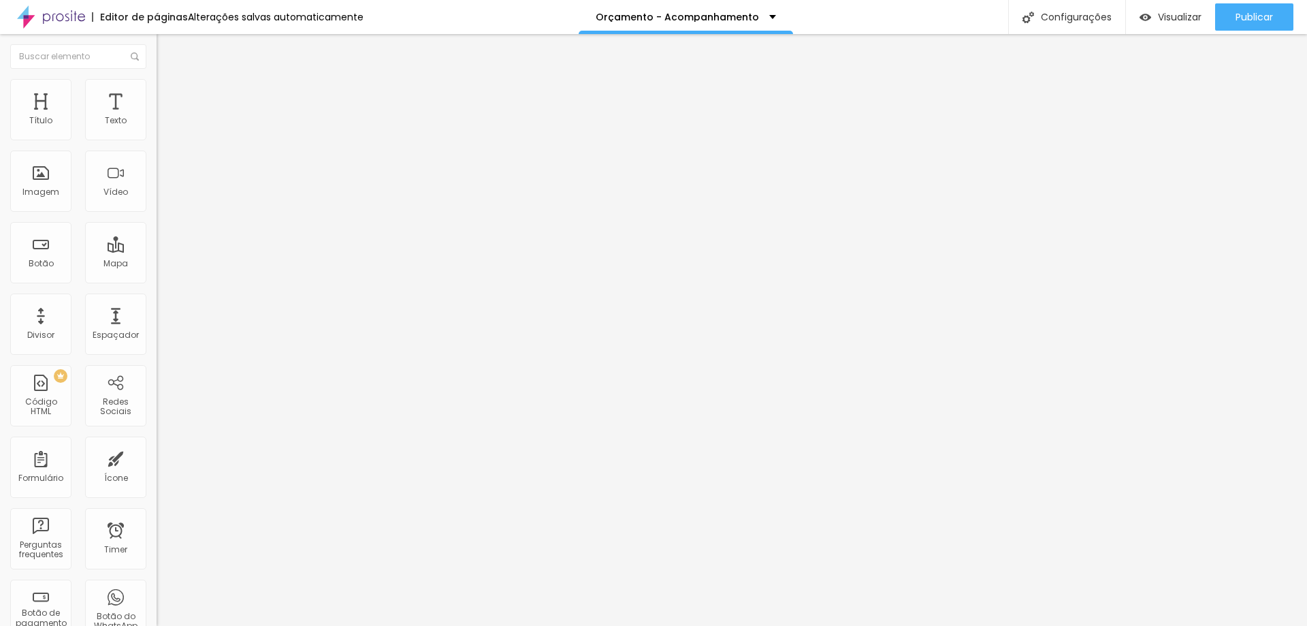
click at [157, 86] on img at bounding box center [163, 85] width 12 height 12
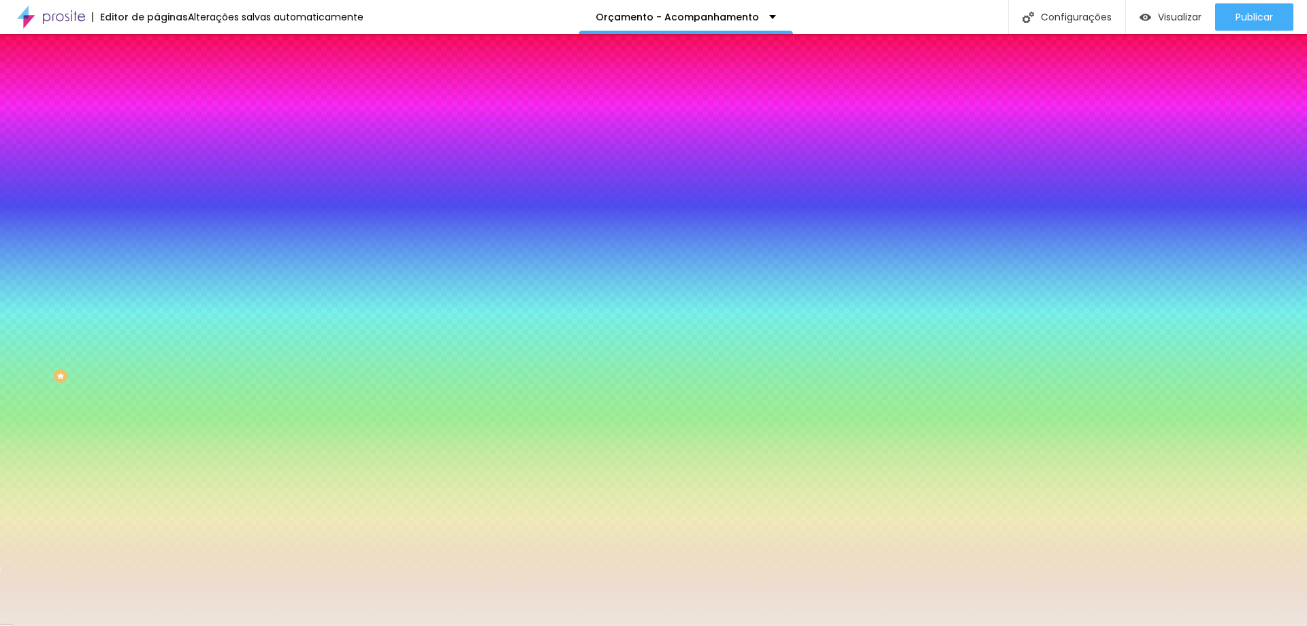
click at [157, 185] on div at bounding box center [235, 185] width 157 height 0
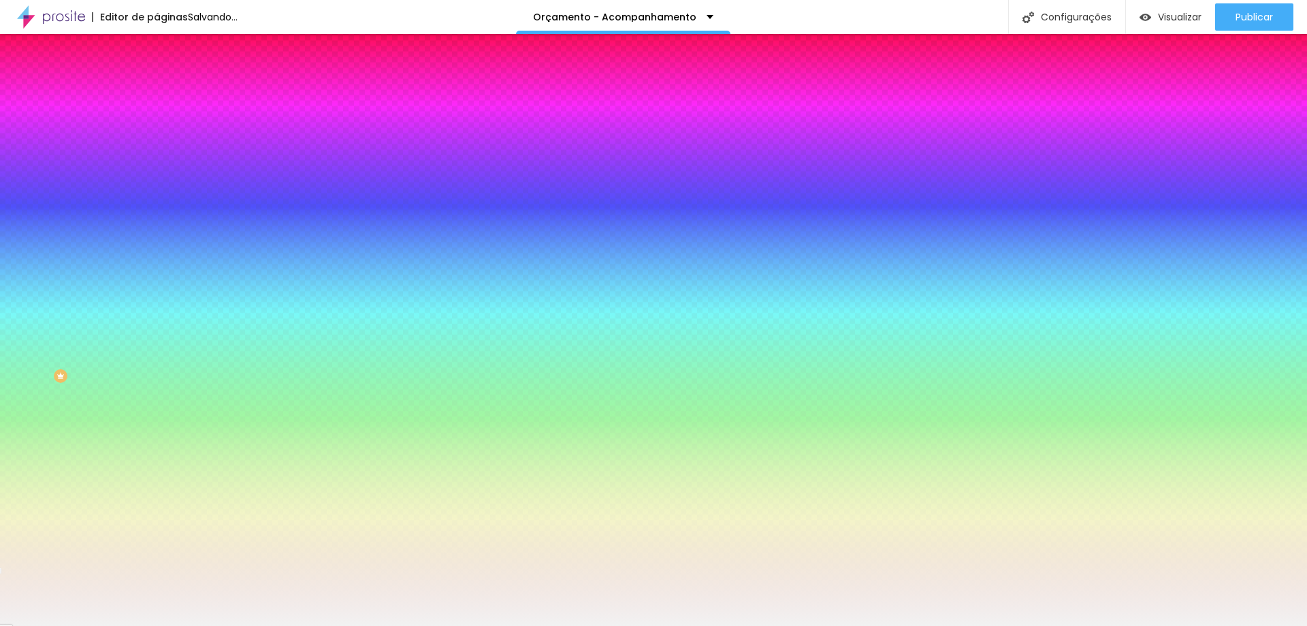
drag, startPoint x: 47, startPoint y: 274, endPoint x: 0, endPoint y: 270, distance: 47.2
click at [157, 270] on div "Imagem de fundo Adicionar imagem Efeito da Imagem Nenhum Nenhum Parallax Cor de…" at bounding box center [235, 194] width 157 height 176
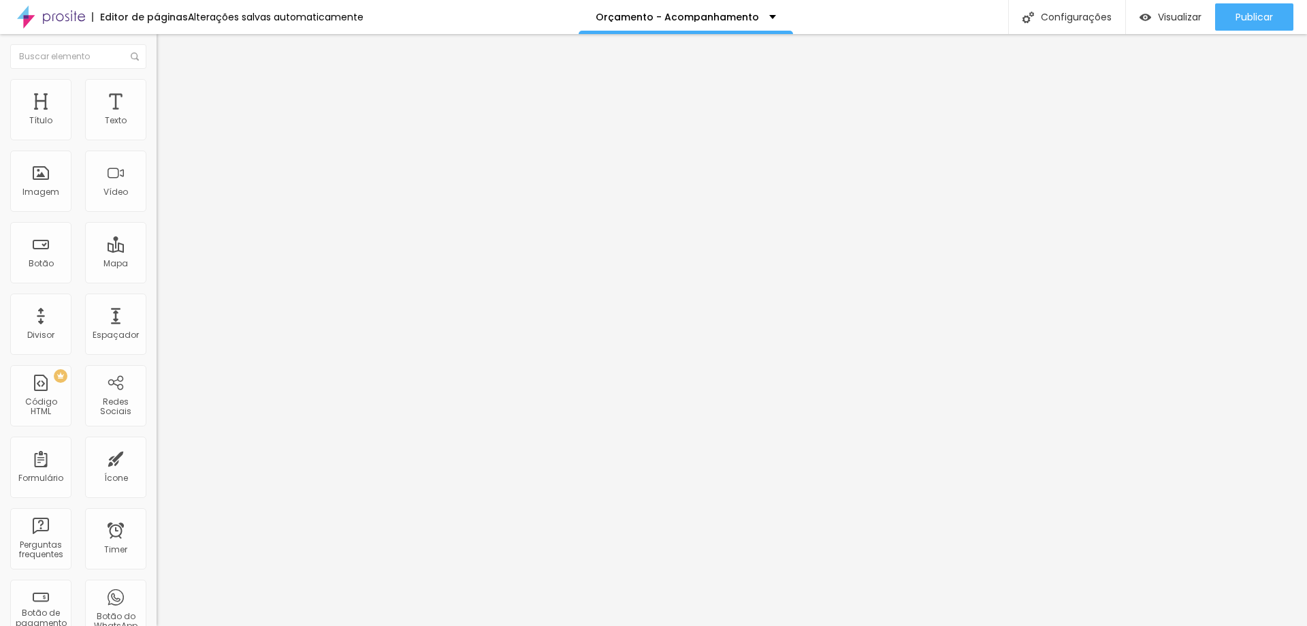
click at [157, 82] on img at bounding box center [163, 85] width 12 height 12
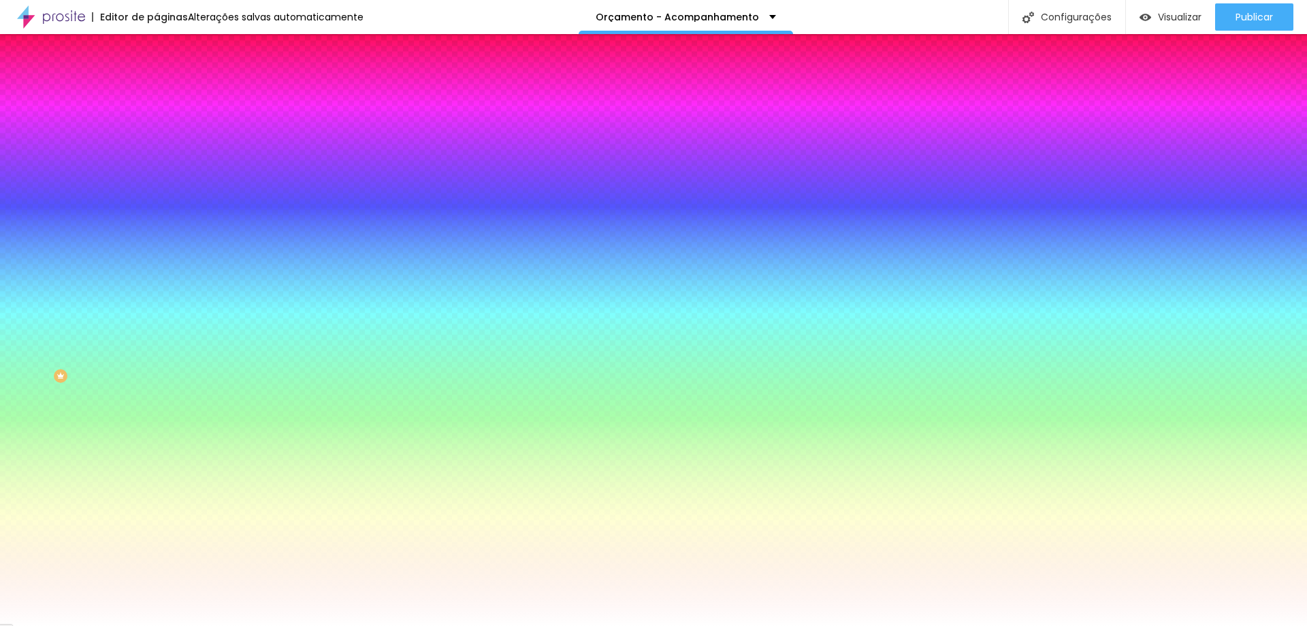
click at [157, 199] on input "#FFFFFF" at bounding box center [238, 192] width 163 height 14
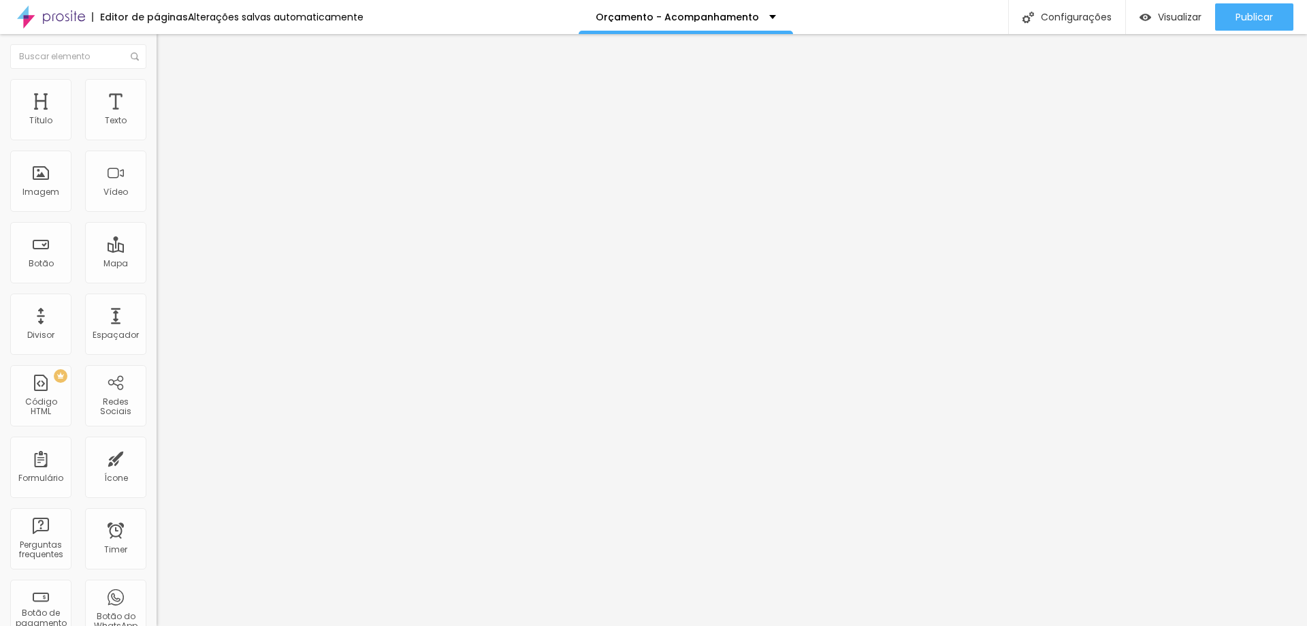
click at [157, 85] on img at bounding box center [163, 85] width 12 height 12
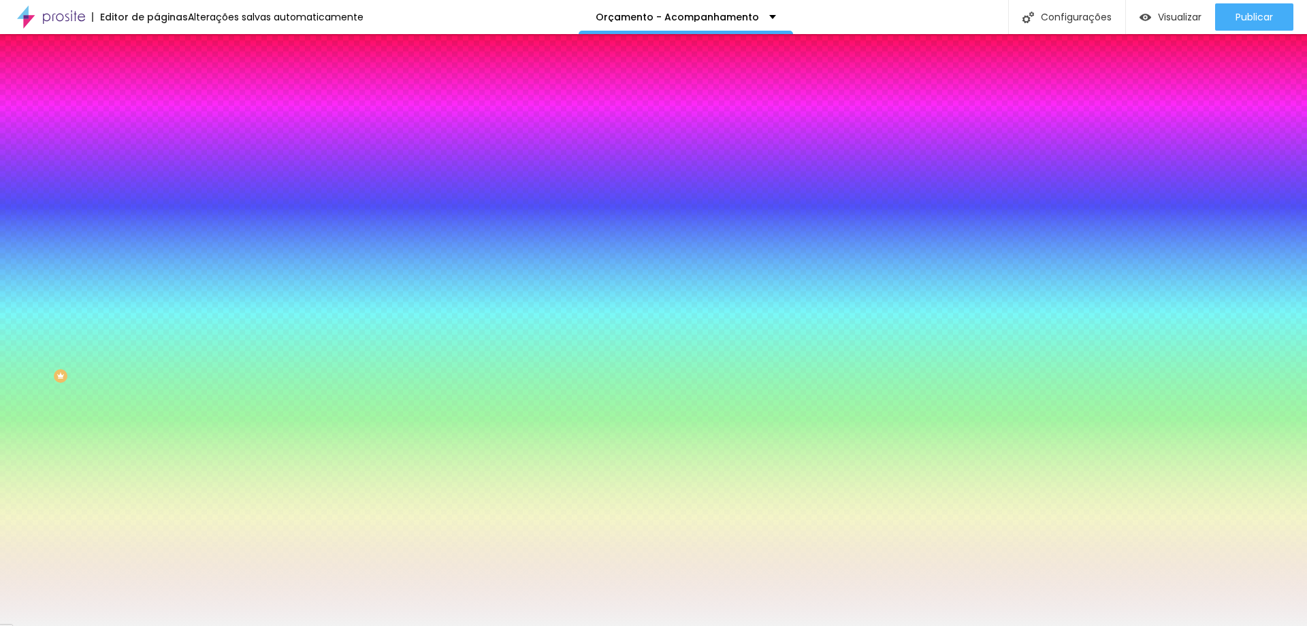
click at [157, 199] on input "#F2F2F2" at bounding box center [238, 192] width 163 height 14
drag, startPoint x: 115, startPoint y: 246, endPoint x: 145, endPoint y: 248, distance: 30.0
click at [157, 199] on input "#F2F2F2" at bounding box center [238, 192] width 163 height 14
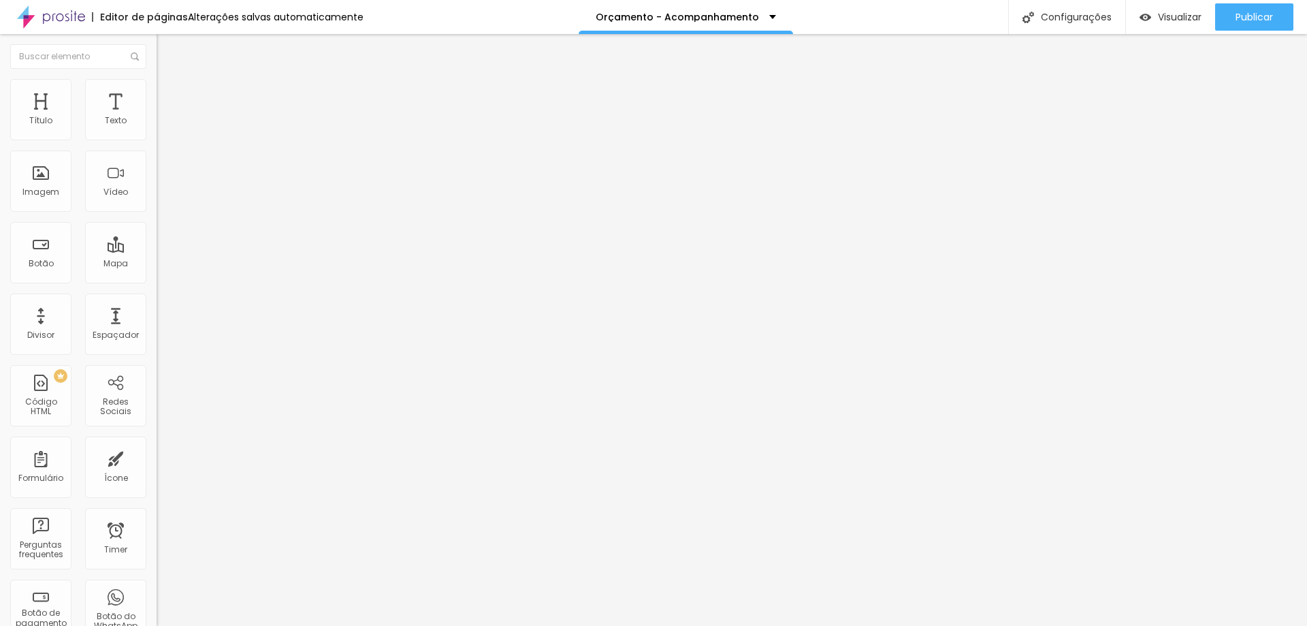
click at [157, 88] on img at bounding box center [163, 85] width 12 height 12
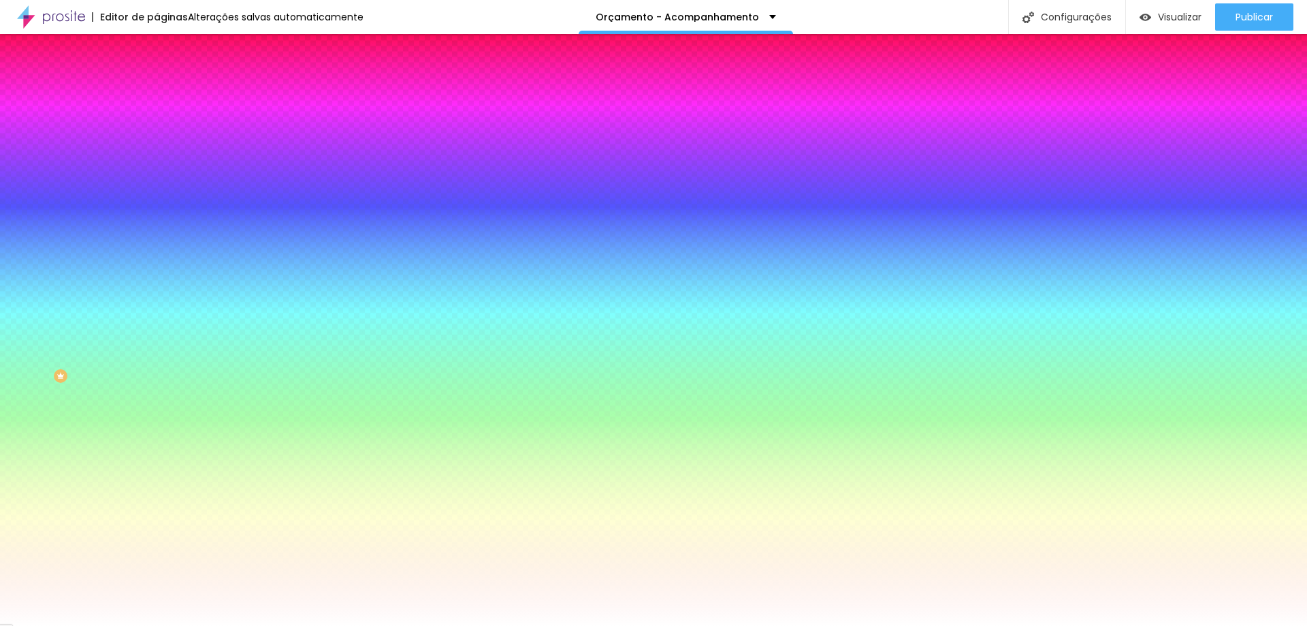
click at [157, 199] on input "#FFFFFF" at bounding box center [238, 192] width 163 height 14
paste input "2F2F2"
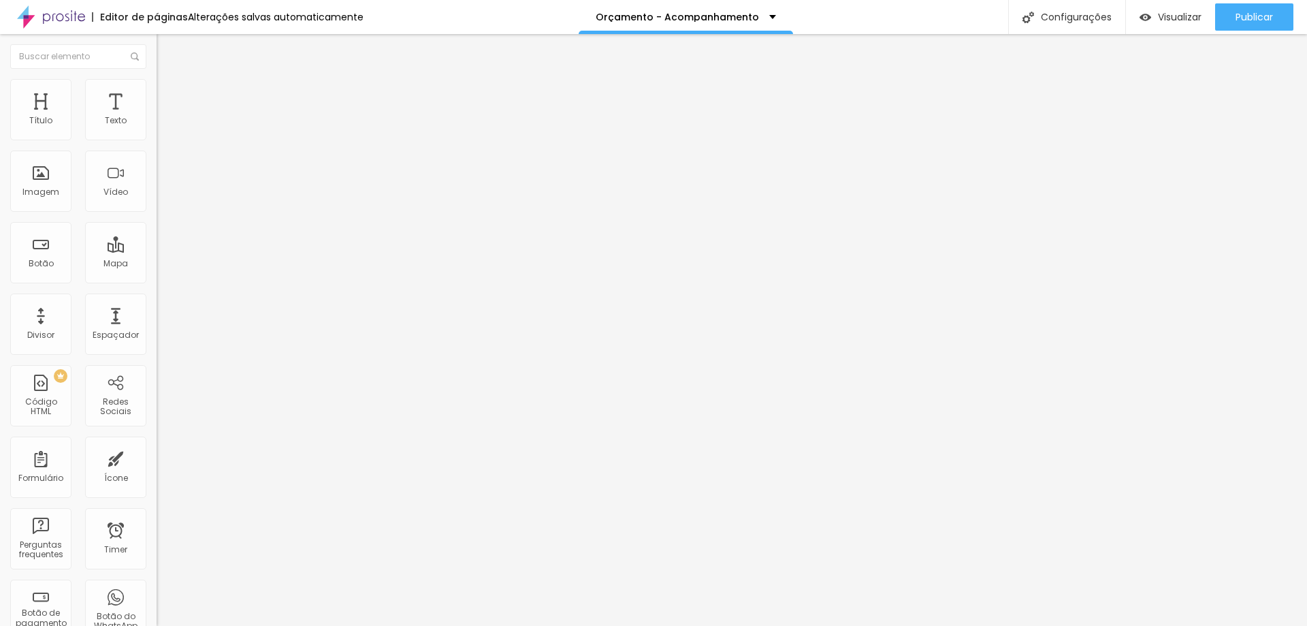
click at [157, 124] on span "Encaixotado" at bounding box center [183, 118] width 53 height 12
click at [157, 84] on img at bounding box center [163, 85] width 12 height 12
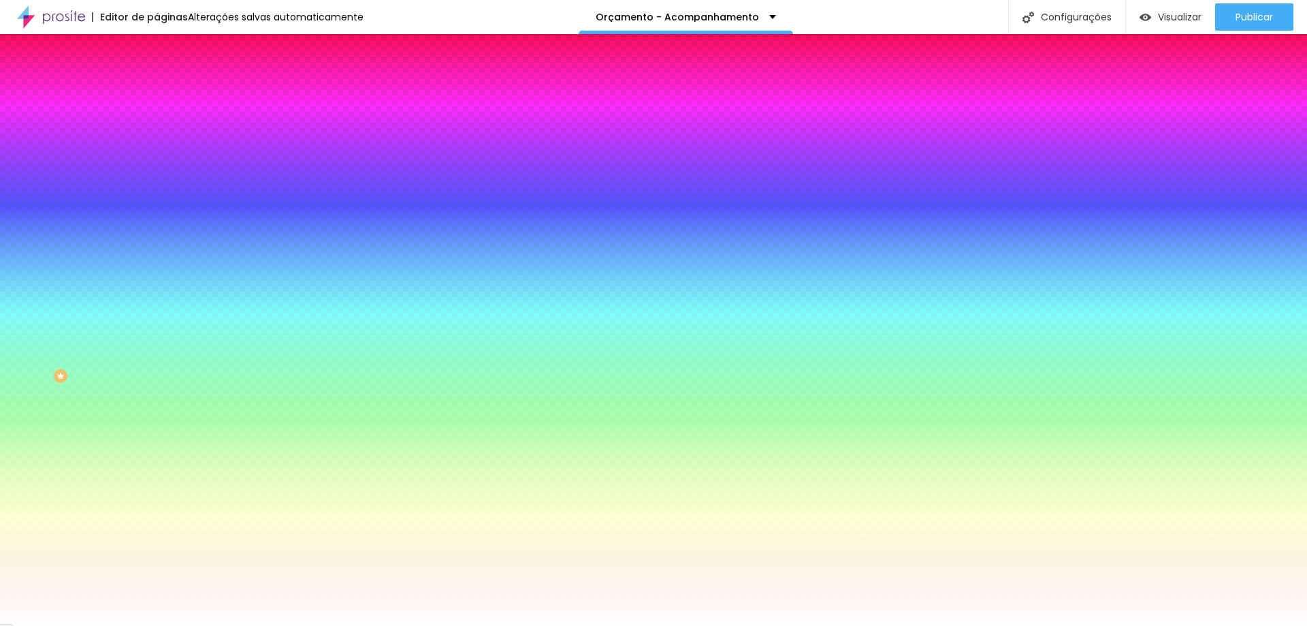
click at [157, 93] on img at bounding box center [163, 99] width 12 height 12
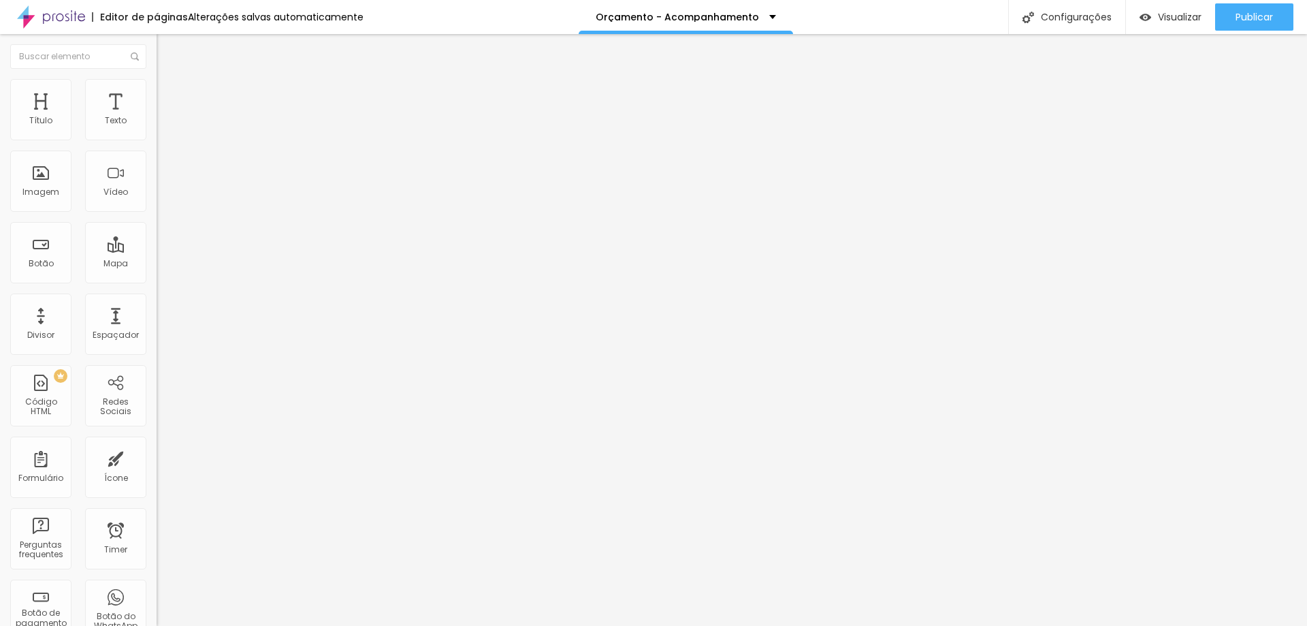
drag, startPoint x: 34, startPoint y: 131, endPoint x: 81, endPoint y: 138, distance: 47.5
click at [157, 264] on input "range" at bounding box center [201, 269] width 88 height 11
click at [157, 117] on span "Trocar imagem" at bounding box center [194, 112] width 74 height 12
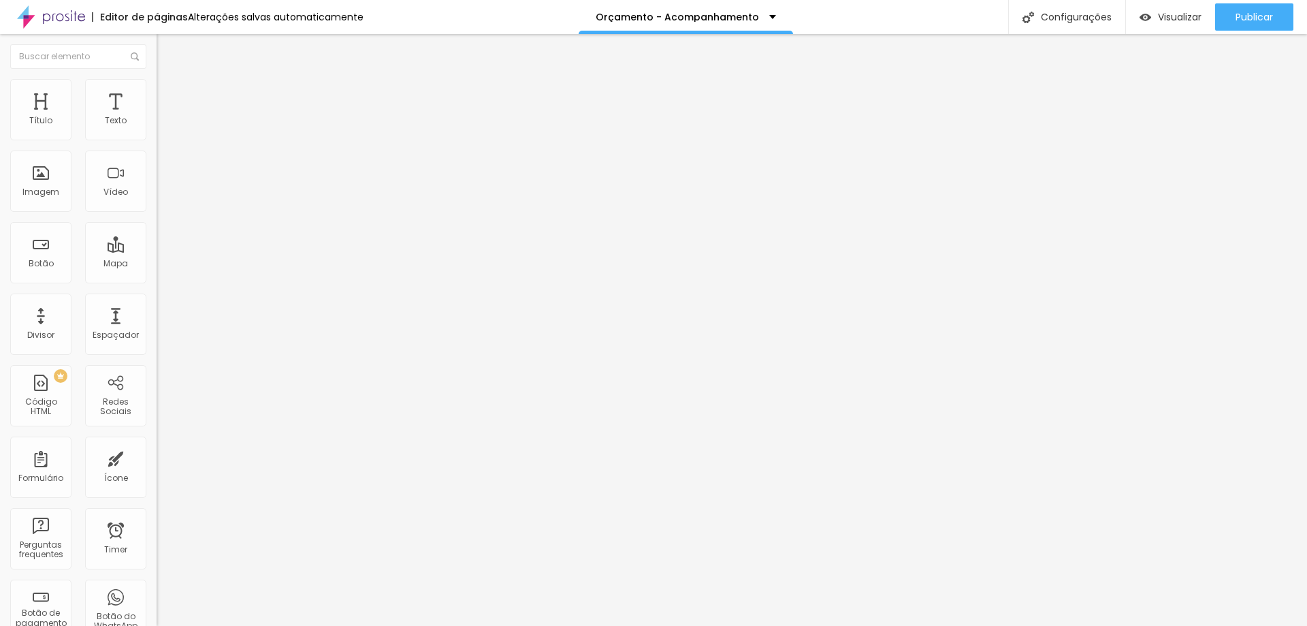
click at [157, 117] on span "Trocar imagem" at bounding box center [194, 112] width 74 height 12
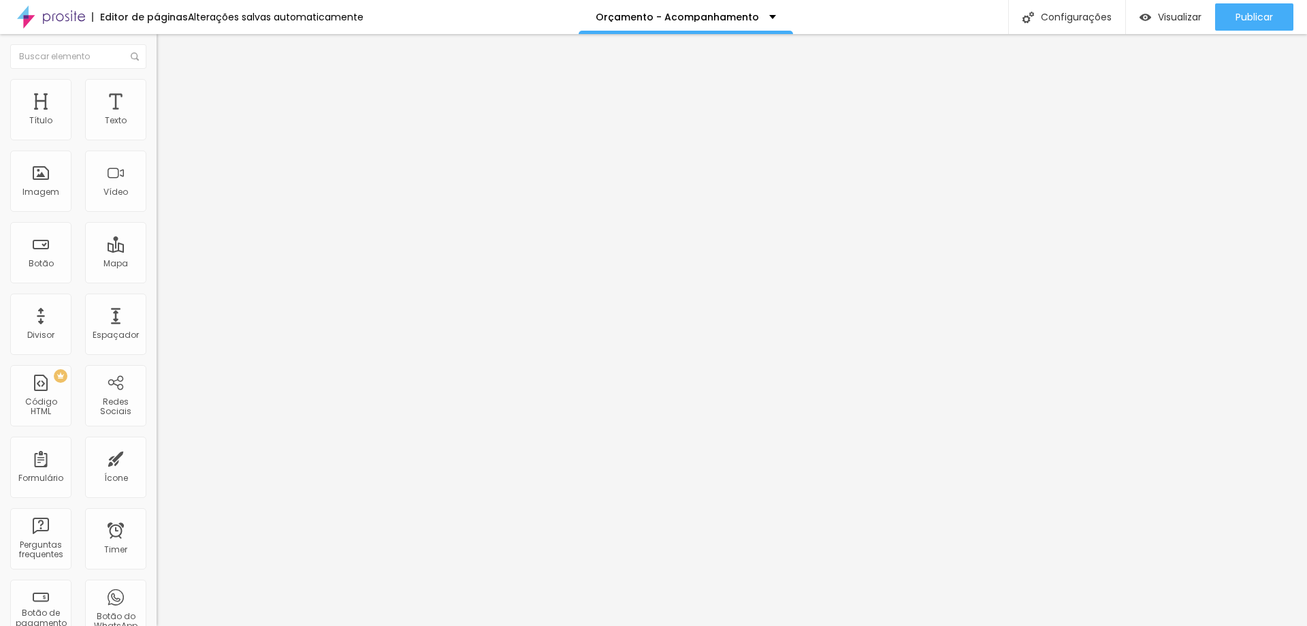
click at [157, 117] on span "Trocar imagem" at bounding box center [194, 112] width 74 height 12
click at [157, 88] on img at bounding box center [163, 85] width 12 height 12
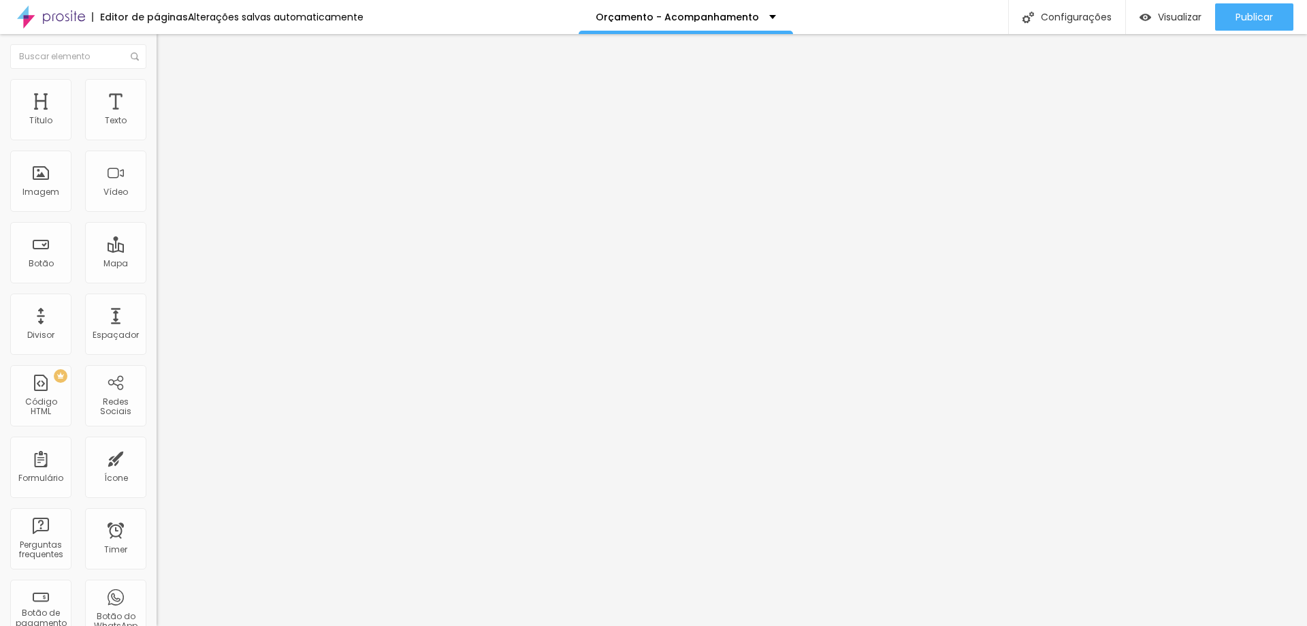
click at [157, 90] on ul "Estilo Avançado" at bounding box center [235, 78] width 157 height 27
click at [157, 79] on li "Estilo" at bounding box center [235, 72] width 157 height 14
click at [162, 127] on icon "button" at bounding box center [166, 122] width 8 height 8
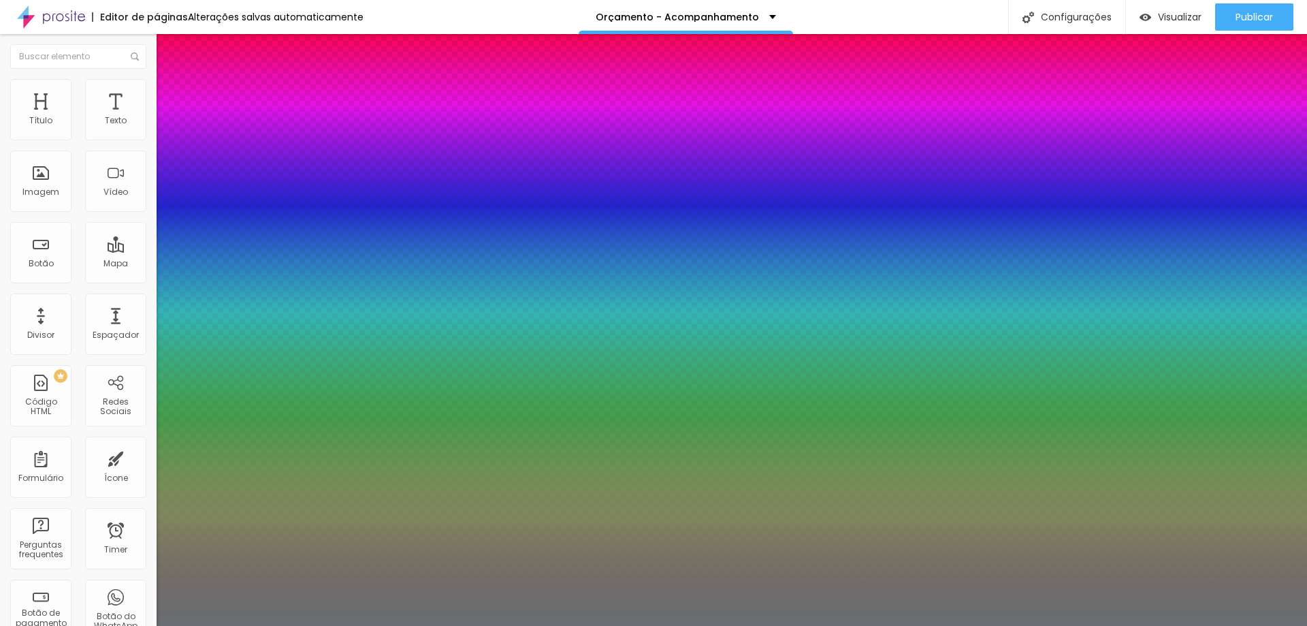
click at [830, 605] on div at bounding box center [653, 626] width 1307 height 0
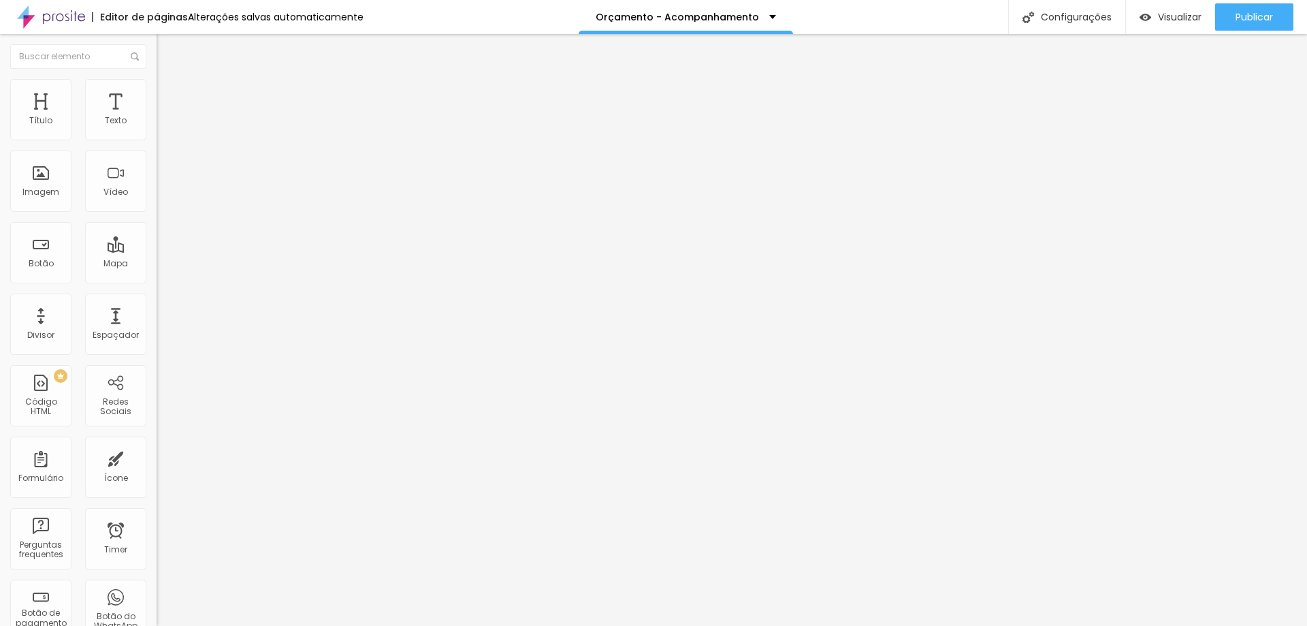
click at [157, 82] on li "Avançado" at bounding box center [235, 86] width 157 height 14
drag, startPoint x: 38, startPoint y: 135, endPoint x: 49, endPoint y: 135, distance: 10.9
click at [157, 251] on input "range" at bounding box center [201, 256] width 88 height 11
click at [157, 443] on input "range" at bounding box center [201, 448] width 88 height 11
click at [157, 263] on input "21" at bounding box center [186, 270] width 59 height 14
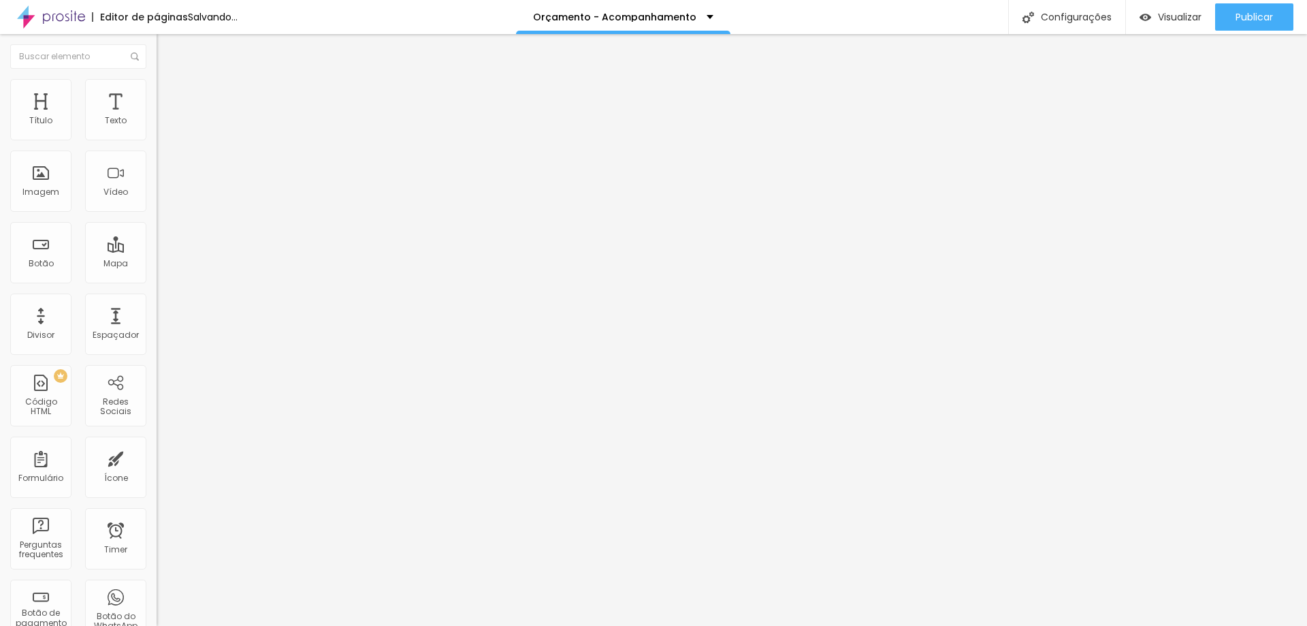
click at [157, 263] on input "21" at bounding box center [186, 270] width 59 height 14
click at [169, 94] on span "Estilo" at bounding box center [179, 88] width 21 height 12
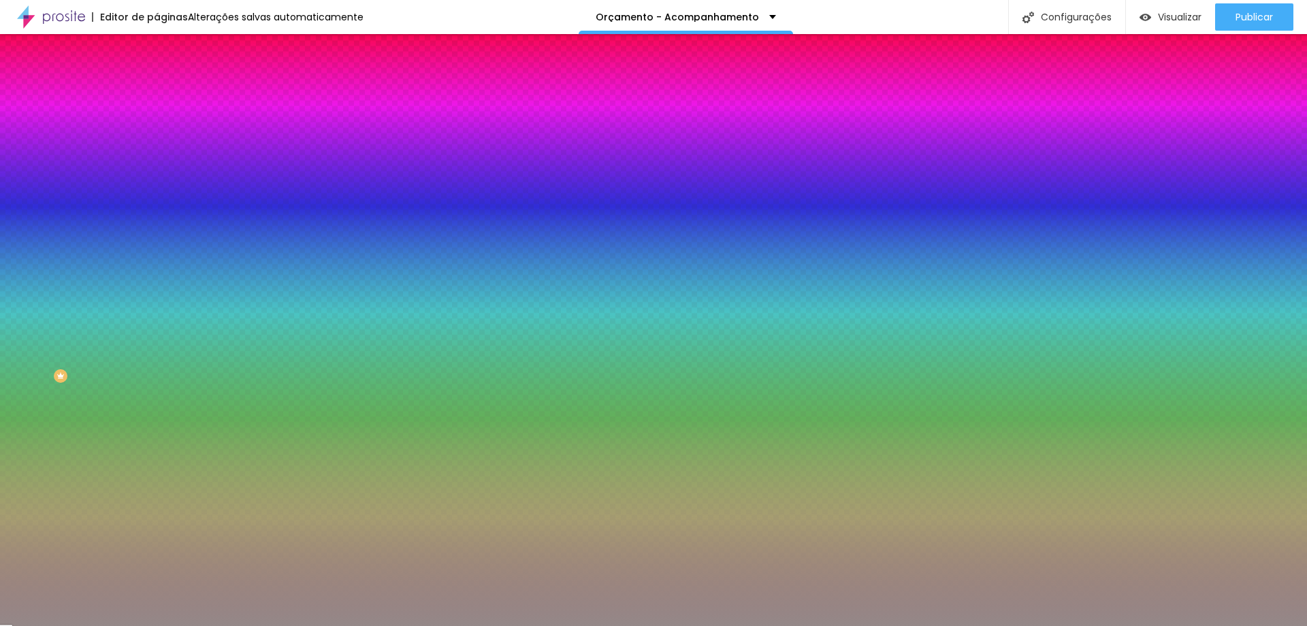
click at [157, 130] on div at bounding box center [235, 130] width 157 height 0
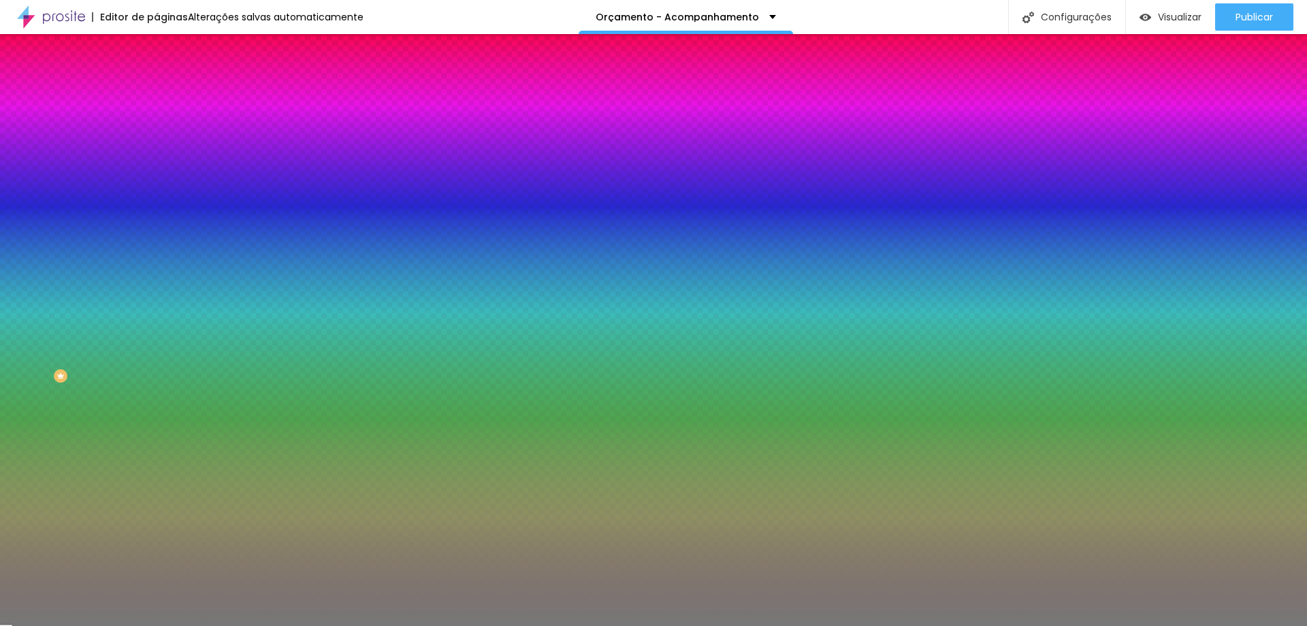
drag, startPoint x: 26, startPoint y: 197, endPoint x: 0, endPoint y: 208, distance: 28.3
click at [157, 208] on div "Editar Coluna Conteúdo Estilo Avançado Cor de fundo Voltar ao padrão #757575 0 …" at bounding box center [235, 330] width 157 height 592
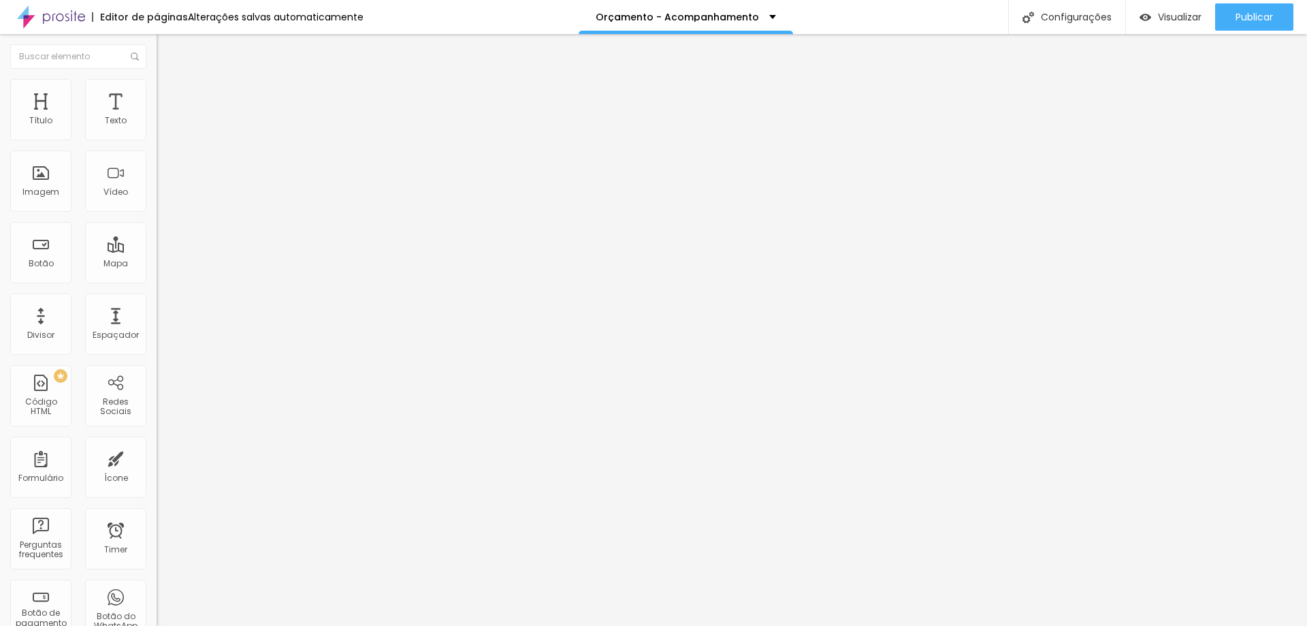
click at [157, 82] on img at bounding box center [163, 85] width 12 height 12
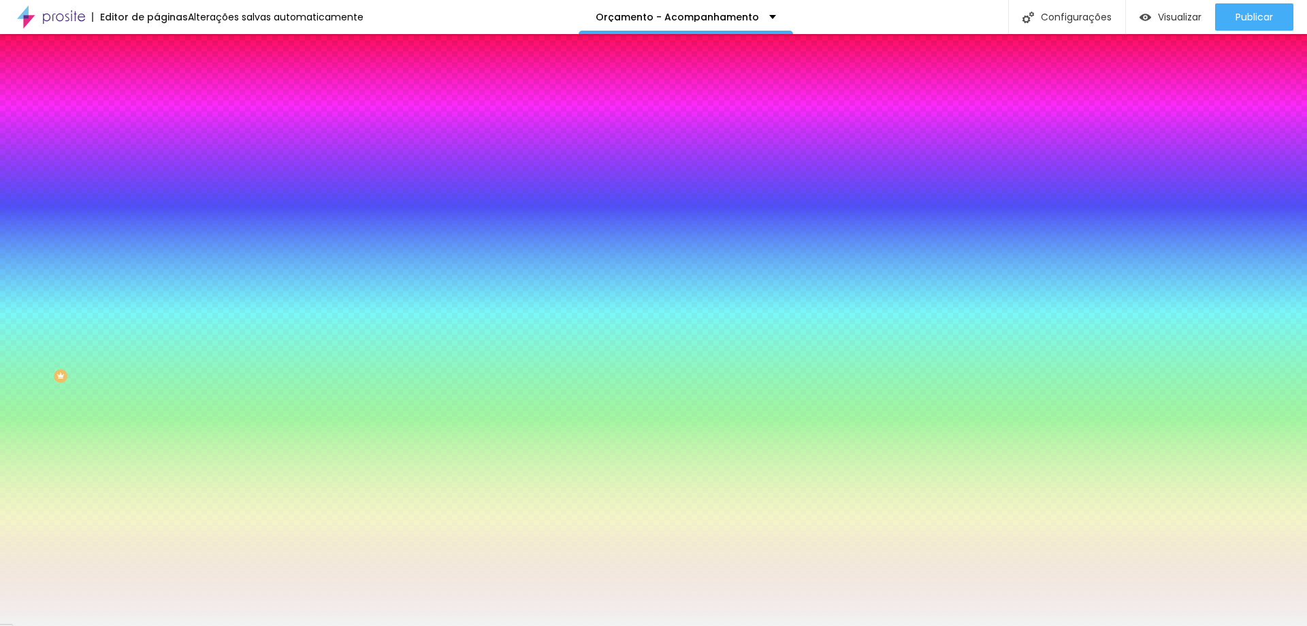
click at [157, 199] on input "#F2F2F2" at bounding box center [238, 192] width 163 height 14
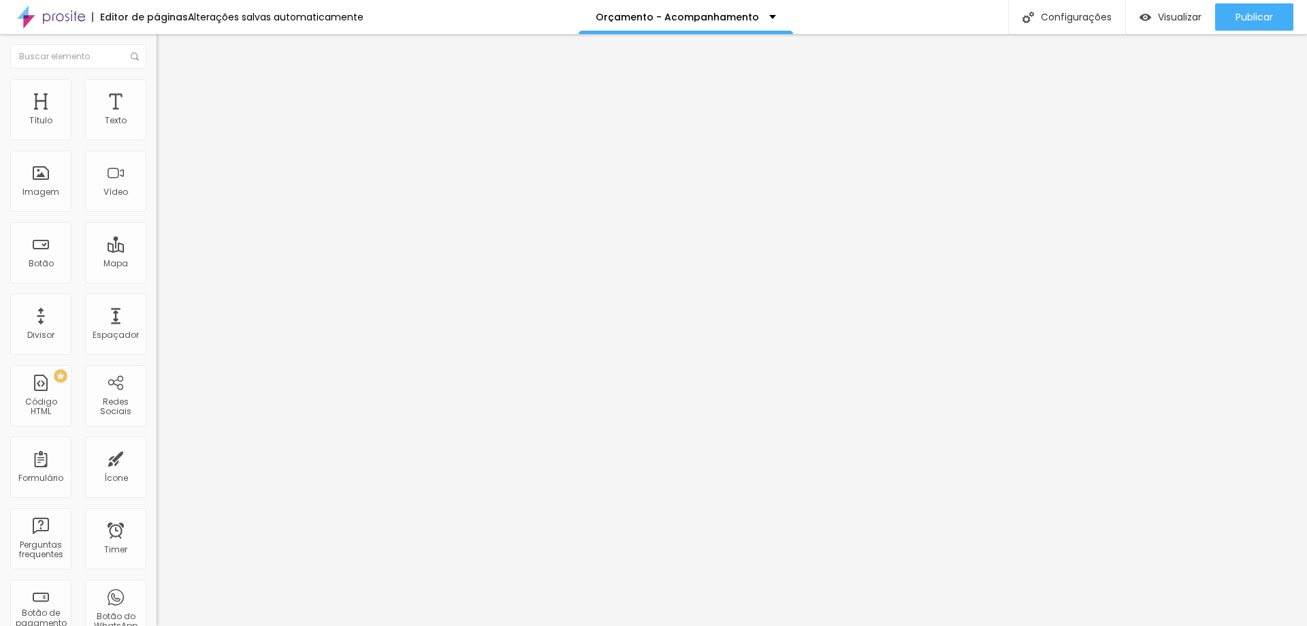
click at [157, 202] on button "button" at bounding box center [166, 194] width 19 height 14
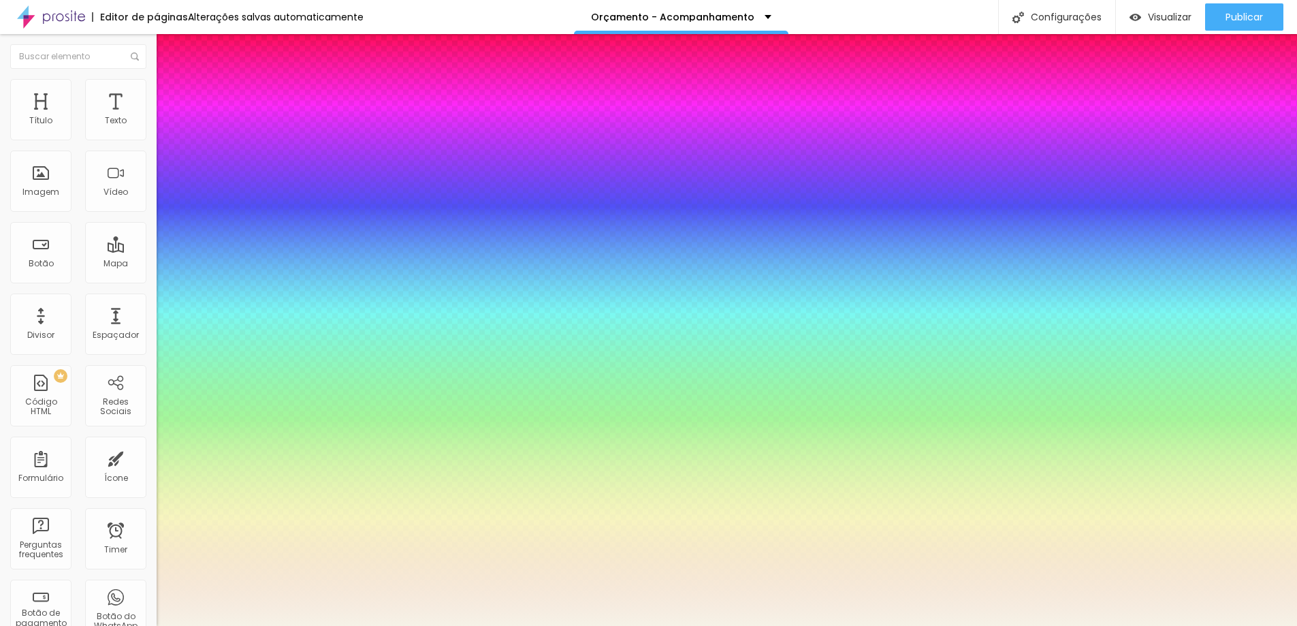
paste input "2F2F2"
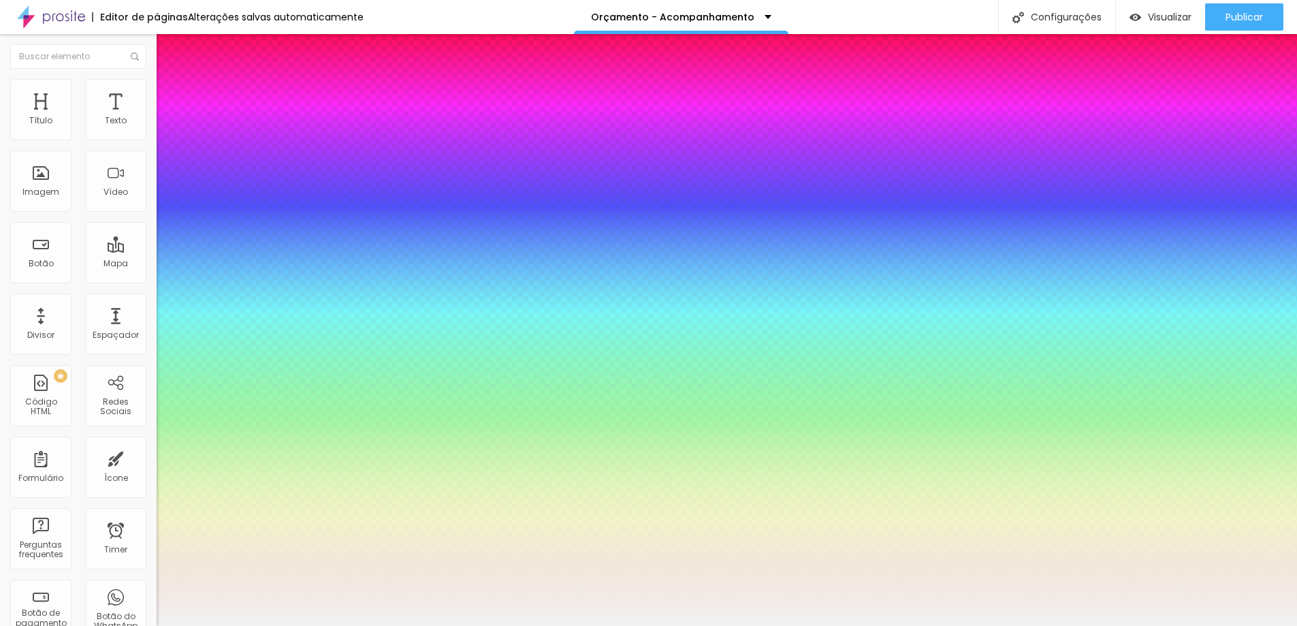
click at [268, 605] on div at bounding box center [648, 626] width 1297 height 0
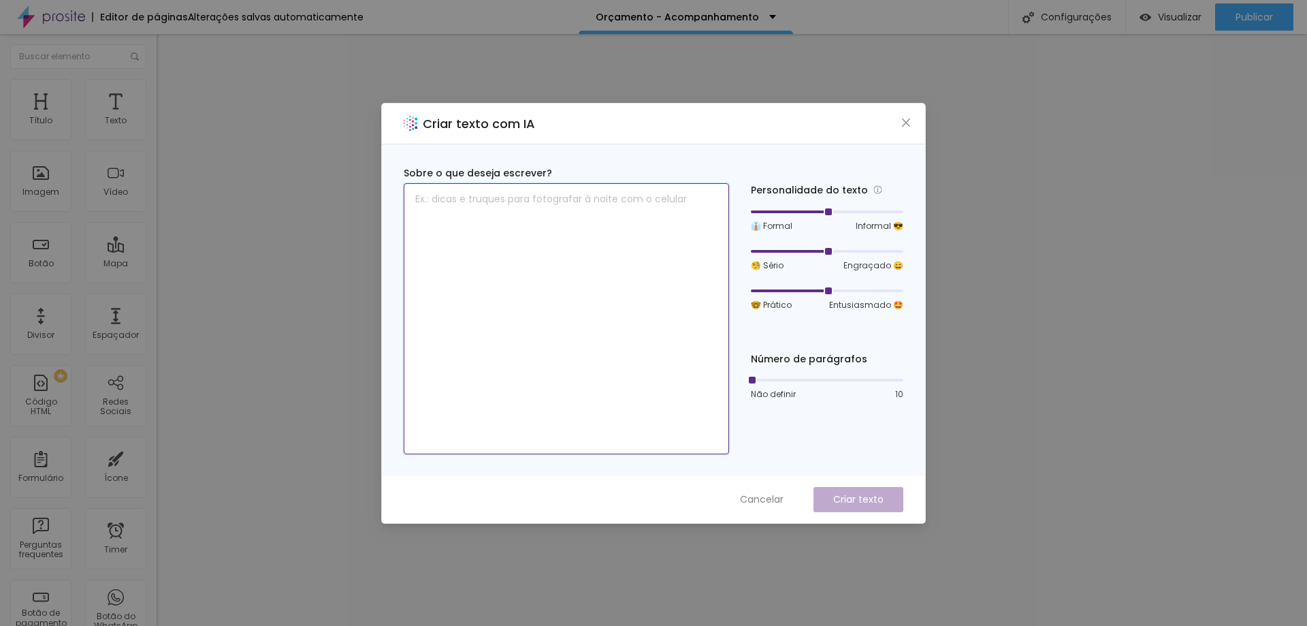
click at [590, 242] on textarea at bounding box center [566, 318] width 325 height 271
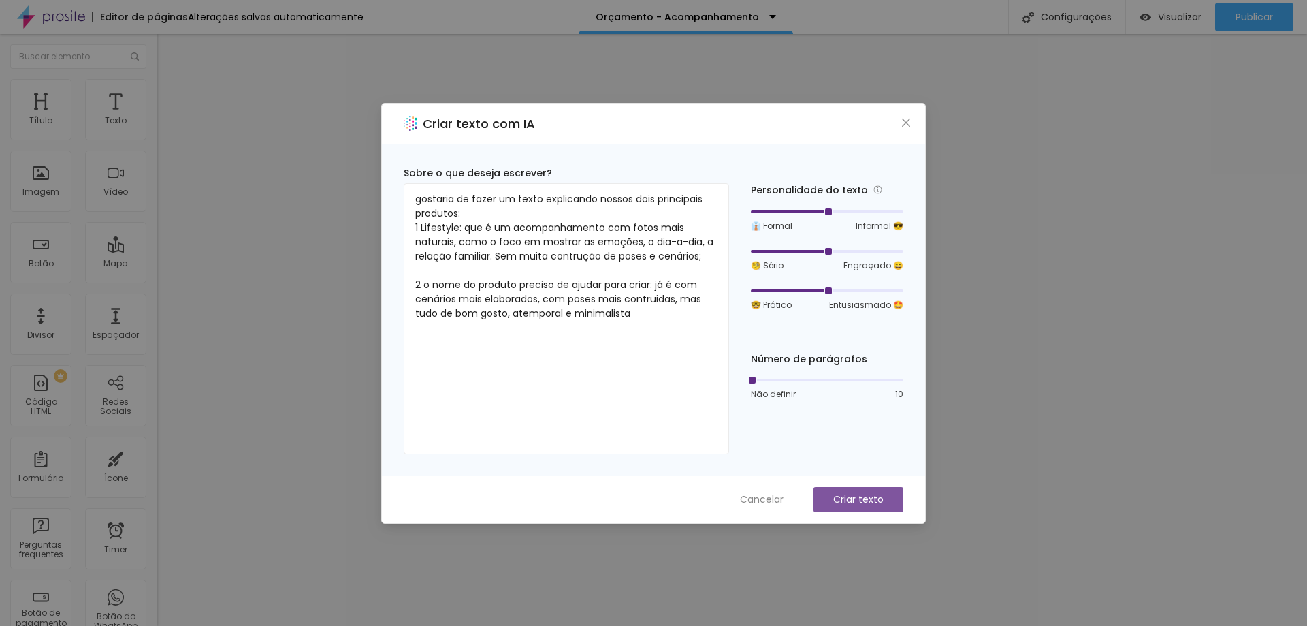
click at [880, 488] on button "Criar texto" at bounding box center [859, 499] width 90 height 25
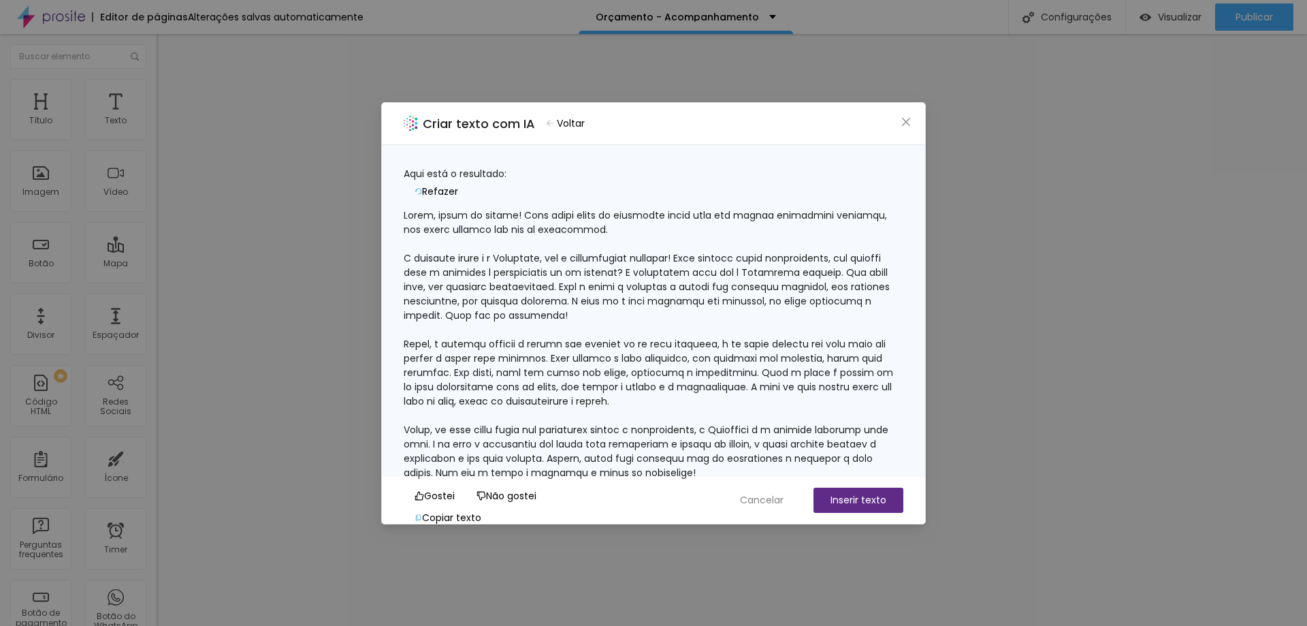
scroll to position [84, 0]
click at [492, 507] on button "Copiar texto" at bounding box center [448, 518] width 89 height 22
click at [910, 126] on icon "close" at bounding box center [906, 121] width 11 height 11
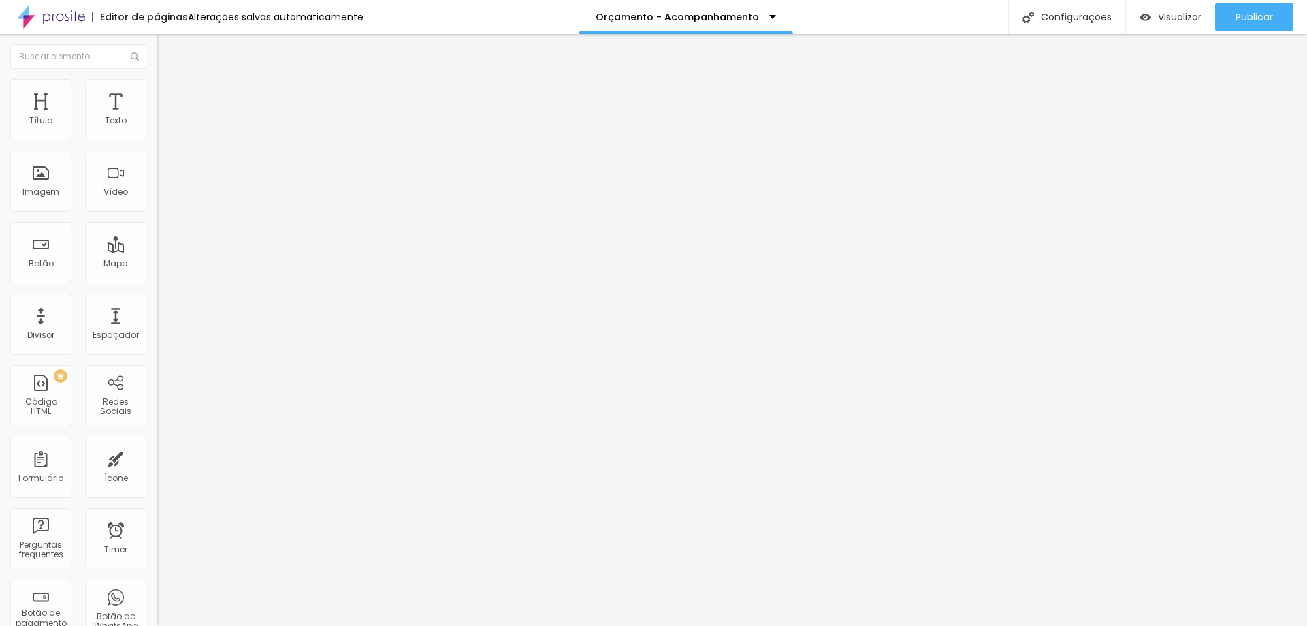
click at [157, 117] on span "Trocar imagem" at bounding box center [194, 112] width 74 height 12
click at [167, 48] on div "Editar Coluna" at bounding box center [209, 49] width 84 height 11
click at [35, 189] on div "Imagem" at bounding box center [40, 192] width 37 height 10
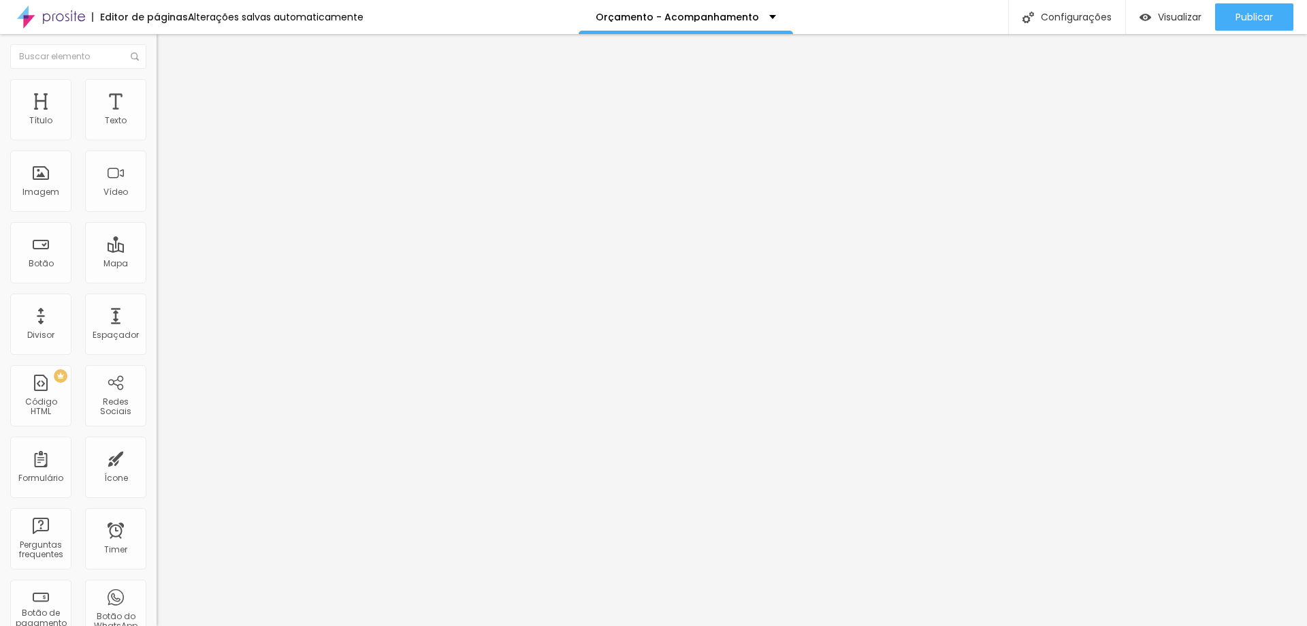
click at [157, 117] on span "Adicionar imagem" at bounding box center [201, 112] width 88 height 12
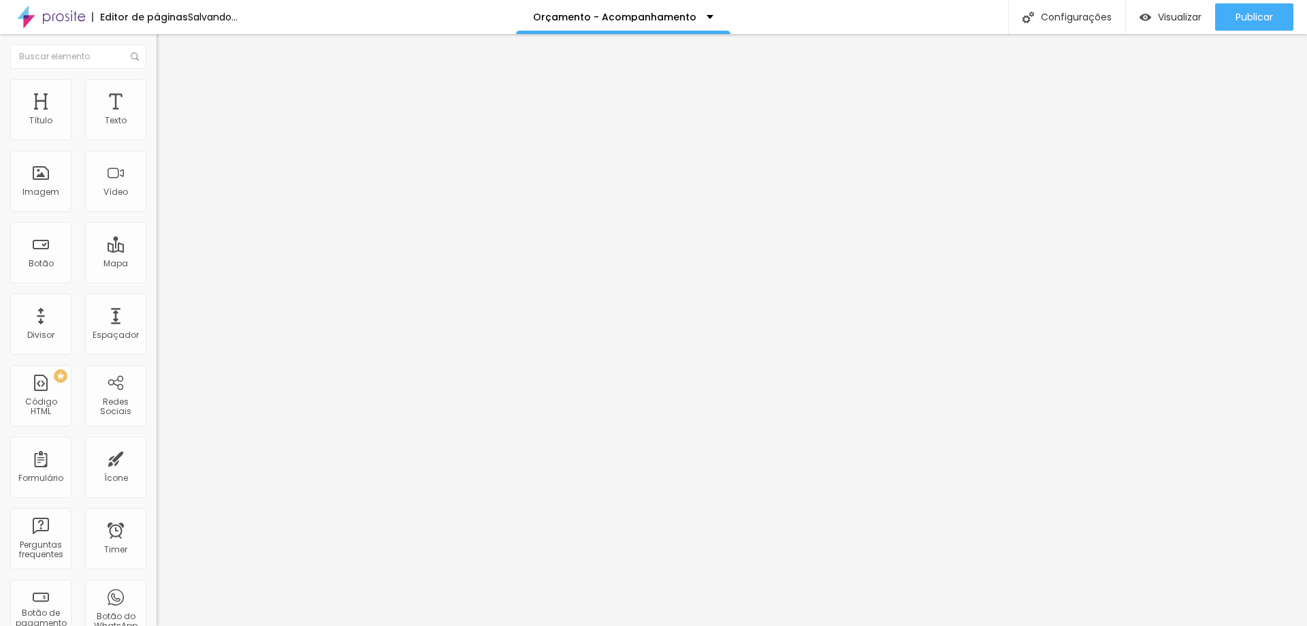
click at [157, 117] on span "Adicionar imagem" at bounding box center [201, 112] width 88 height 12
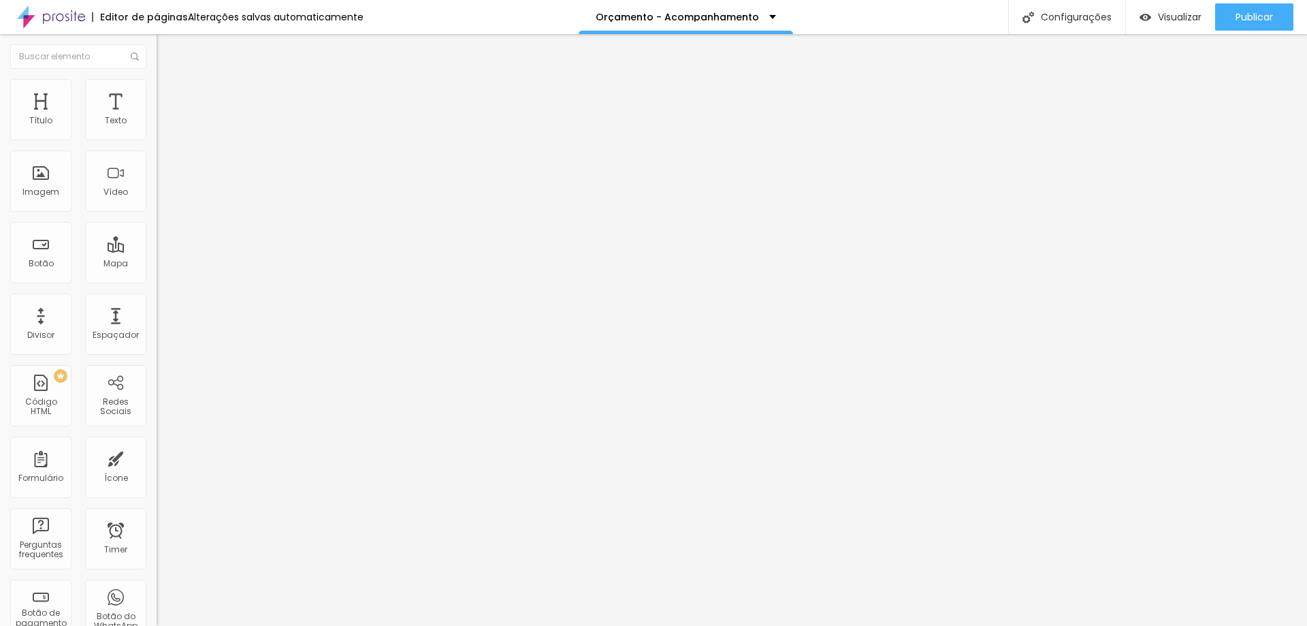
click at [157, 87] on img at bounding box center [163, 85] width 12 height 12
drag, startPoint x: 141, startPoint y: 144, endPoint x: 80, endPoint y: 142, distance: 60.6
click at [157, 140] on input "range" at bounding box center [201, 134] width 88 height 11
click at [169, 80] on span "Conteúdo" at bounding box center [190, 75] width 42 height 12
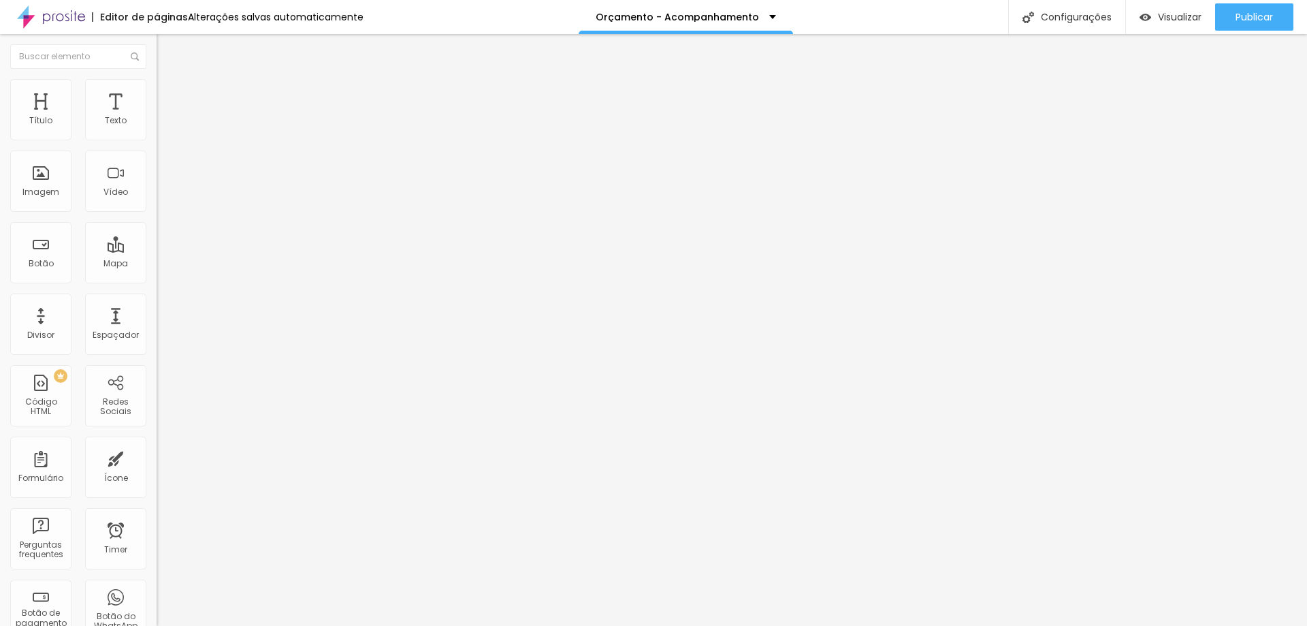
click at [157, 138] on input "text" at bounding box center [238, 131] width 163 height 14
click at [157, 213] on span "Original" at bounding box center [173, 208] width 33 height 12
click at [157, 238] on span "Quadrado" at bounding box center [179, 232] width 44 height 12
drag, startPoint x: 104, startPoint y: 161, endPoint x: 48, endPoint y: 161, distance: 55.8
click at [157, 116] on div "Trocar imagem" at bounding box center [235, 111] width 157 height 10
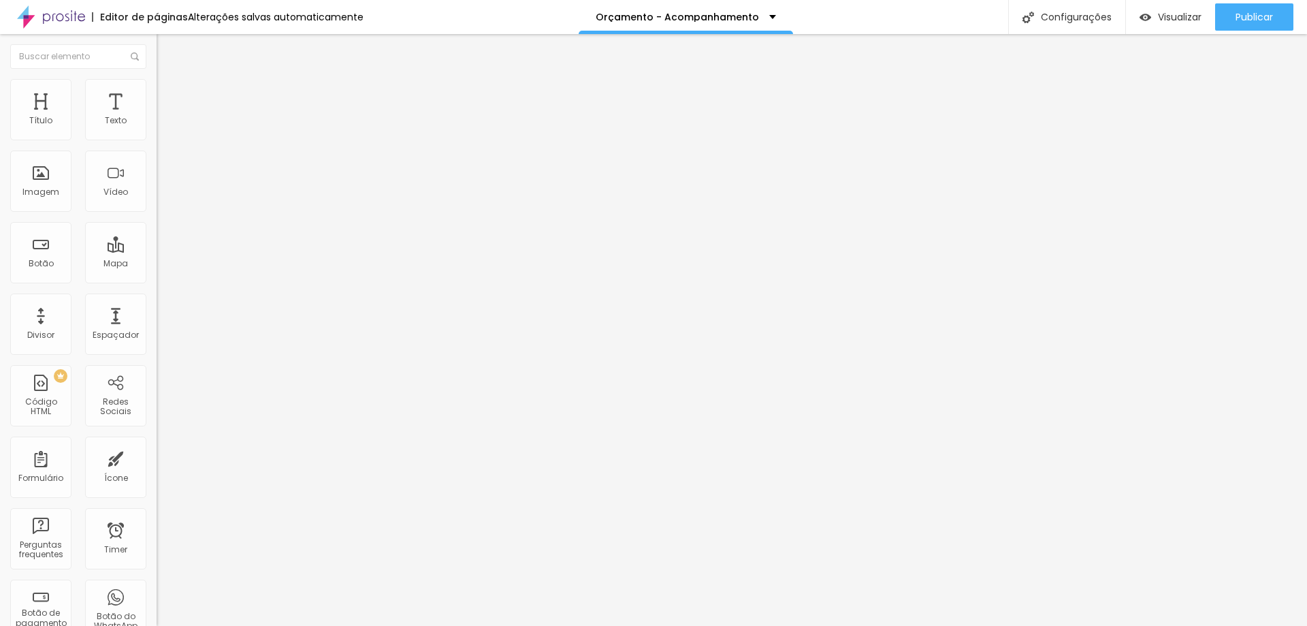
click at [157, 93] on img at bounding box center [163, 99] width 12 height 12
drag, startPoint x: 34, startPoint y: 134, endPoint x: 21, endPoint y: 134, distance: 12.9
click at [157, 264] on input "range" at bounding box center [201, 269] width 88 height 11
drag, startPoint x: 38, startPoint y: 165, endPoint x: 20, endPoint y: 162, distance: 17.9
click at [157, 299] on div "10 Espaço de baixo" at bounding box center [235, 395] width 157 height 193
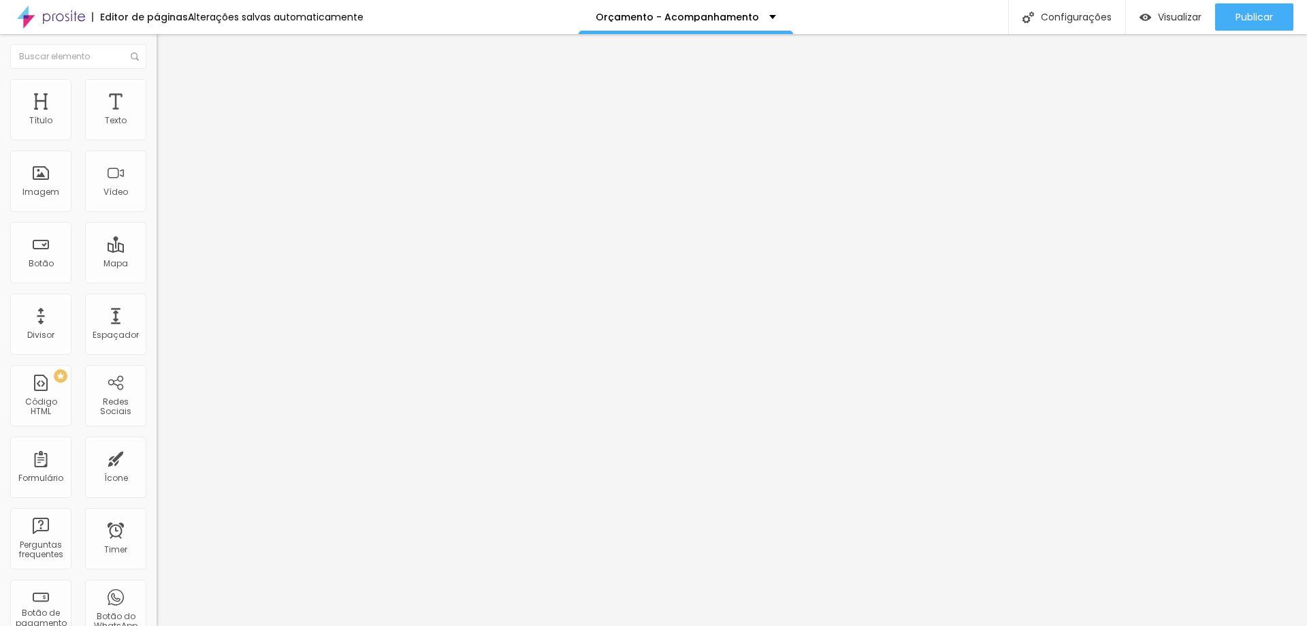
drag, startPoint x: 38, startPoint y: 163, endPoint x: 4, endPoint y: 163, distance: 34.1
click at [157, 457] on input "range" at bounding box center [201, 462] width 88 height 11
click at [157, 80] on li "Estilo" at bounding box center [235, 86] width 157 height 14
click at [157, 174] on div at bounding box center [235, 168] width 157 height 11
click at [157, 116] on div "Trocar imagem" at bounding box center [235, 111] width 157 height 10
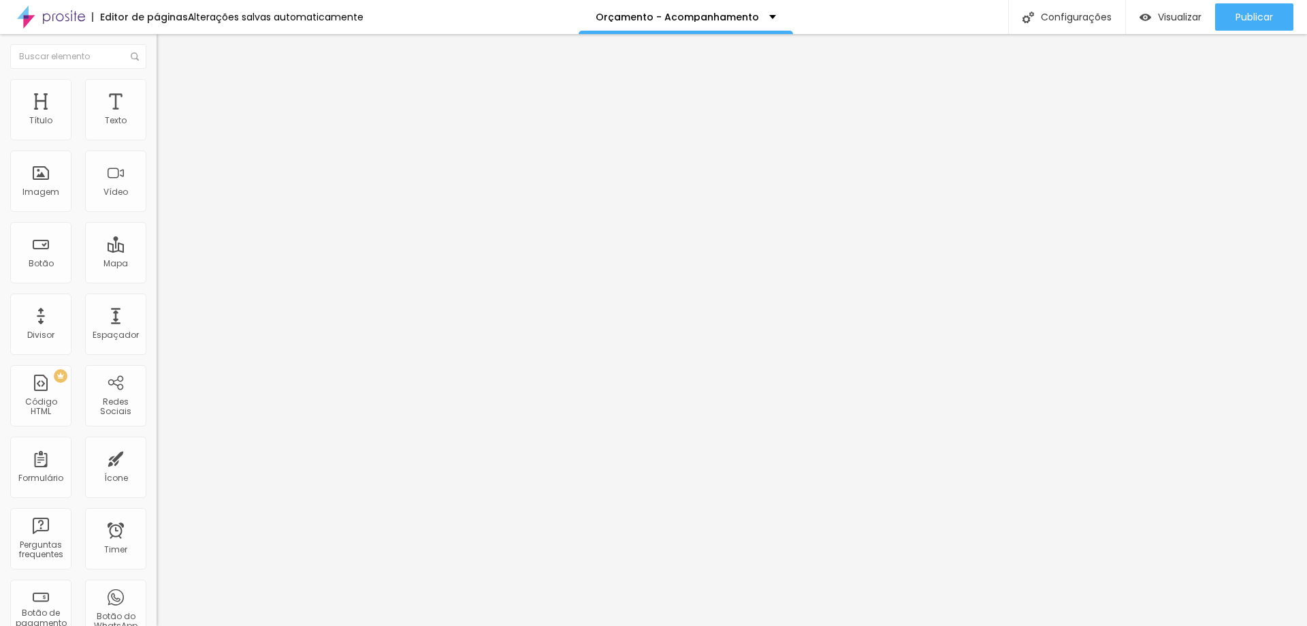
click at [157, 83] on img at bounding box center [163, 85] width 12 height 12
click at [157, 78] on img at bounding box center [163, 71] width 12 height 12
click at [157, 213] on span "1:1 Quadrado" at bounding box center [184, 208] width 54 height 12
click at [157, 249] on div "Original" at bounding box center [235, 245] width 157 height 8
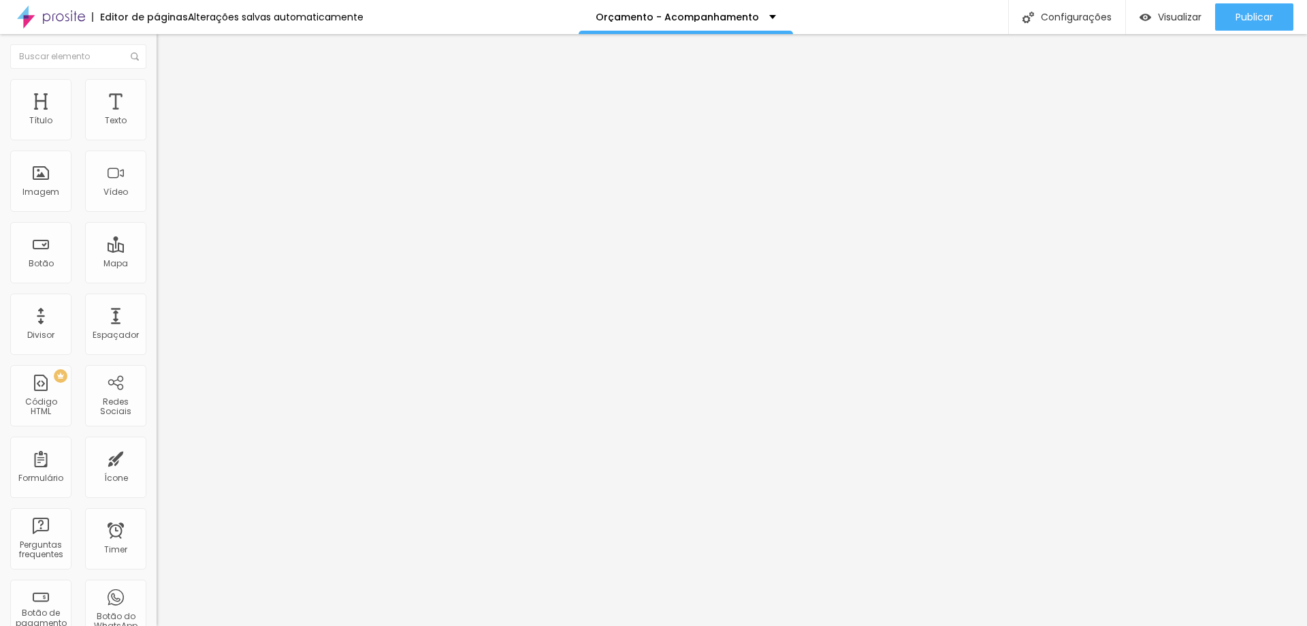
click at [157, 221] on span "Cinema" at bounding box center [174, 216] width 34 height 12
click at [157, 233] on div "Padrão 4:3" at bounding box center [235, 229] width 157 height 8
click at [157, 88] on img at bounding box center [163, 85] width 12 height 12
drag, startPoint x: 75, startPoint y: 147, endPoint x: 312, endPoint y: 138, distance: 237.1
click at [244, 138] on input "range" at bounding box center [201, 134] width 88 height 11
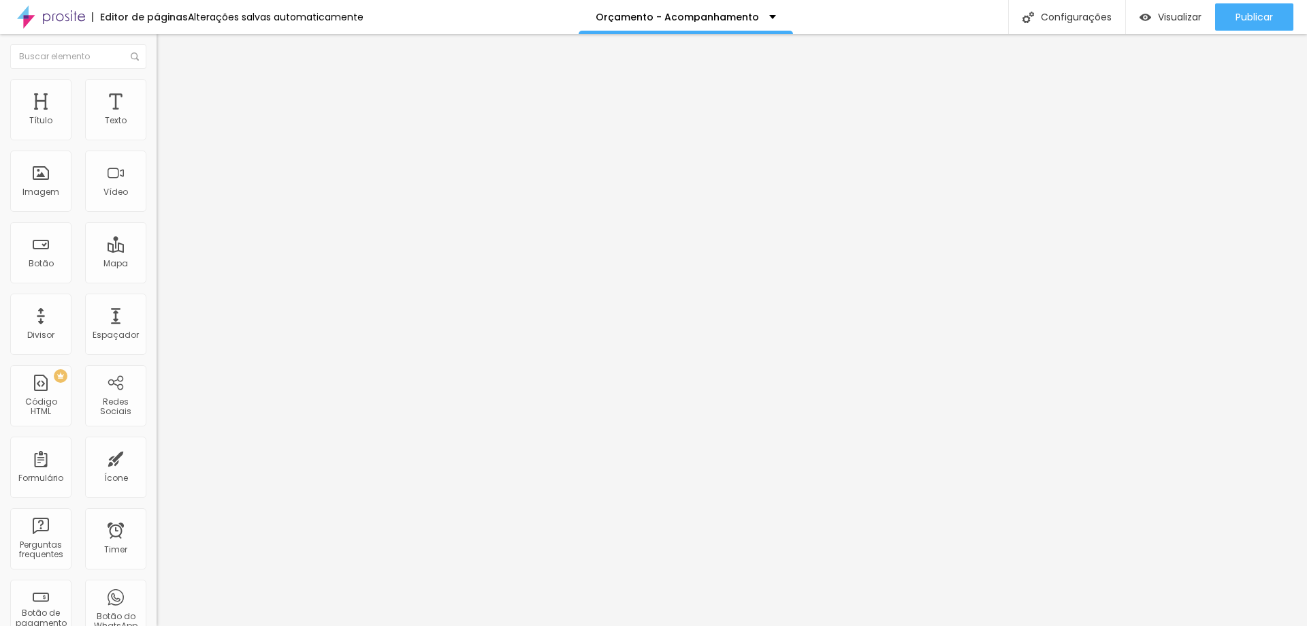
click at [157, 213] on span "Original" at bounding box center [173, 208] width 33 height 12
click at [157, 229] on span "Padrão" at bounding box center [172, 224] width 31 height 12
click at [157, 117] on span "Adicionar imagem" at bounding box center [201, 112] width 88 height 12
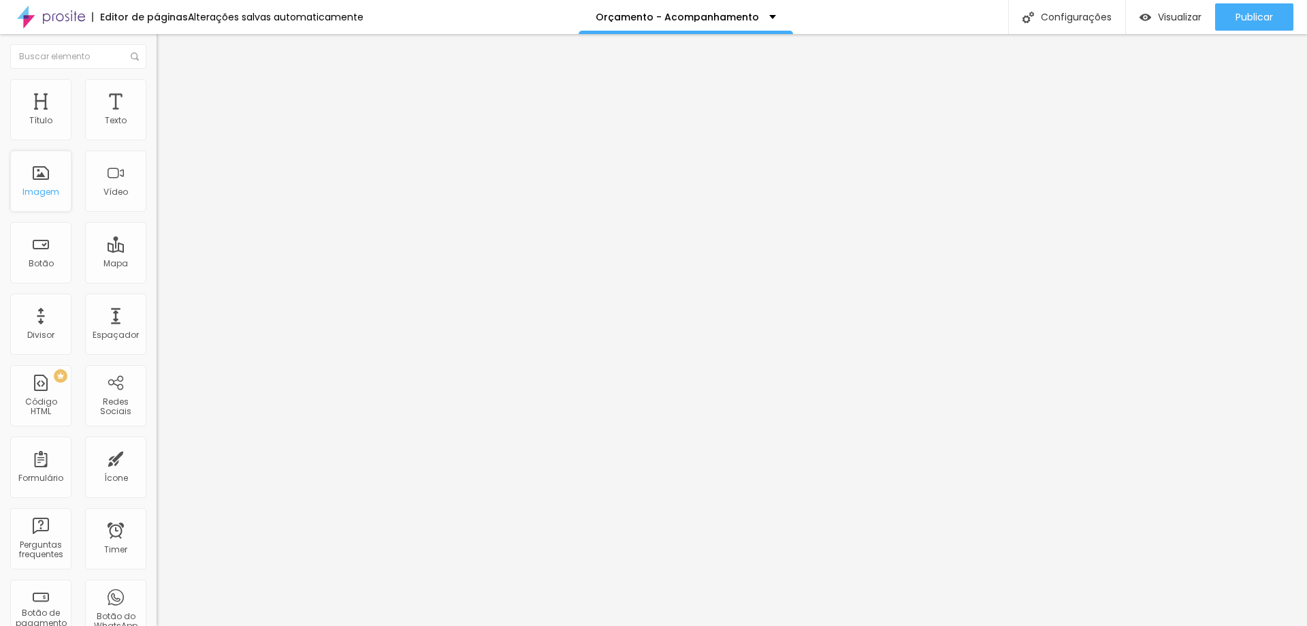
click at [39, 182] on div "Imagem" at bounding box center [40, 180] width 61 height 61
click at [157, 117] on span "Adicionar imagem" at bounding box center [201, 112] width 88 height 12
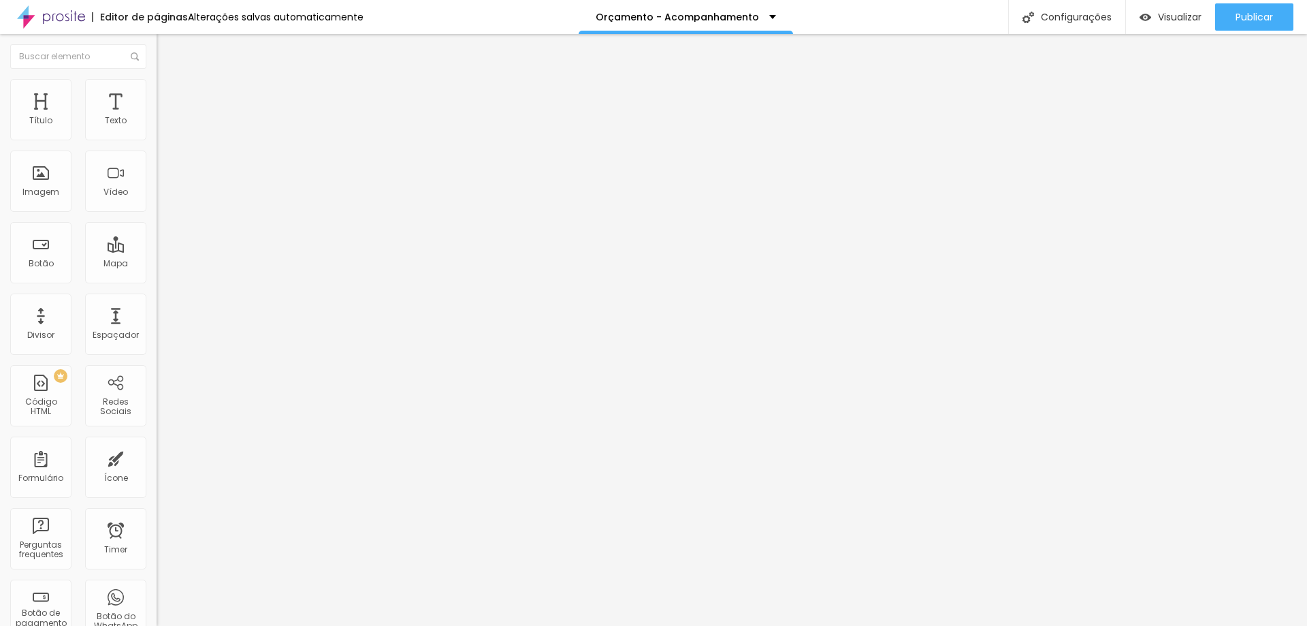
click at [157, 213] on span "Original" at bounding box center [173, 208] width 33 height 12
click at [187, 229] on span "4:3" at bounding box center [193, 224] width 12 height 12
click at [157, 213] on span "Original" at bounding box center [173, 208] width 33 height 12
click at [187, 229] on span "4:3" at bounding box center [193, 224] width 12 height 12
click at [157, 93] on li "Avançado" at bounding box center [235, 100] width 157 height 14
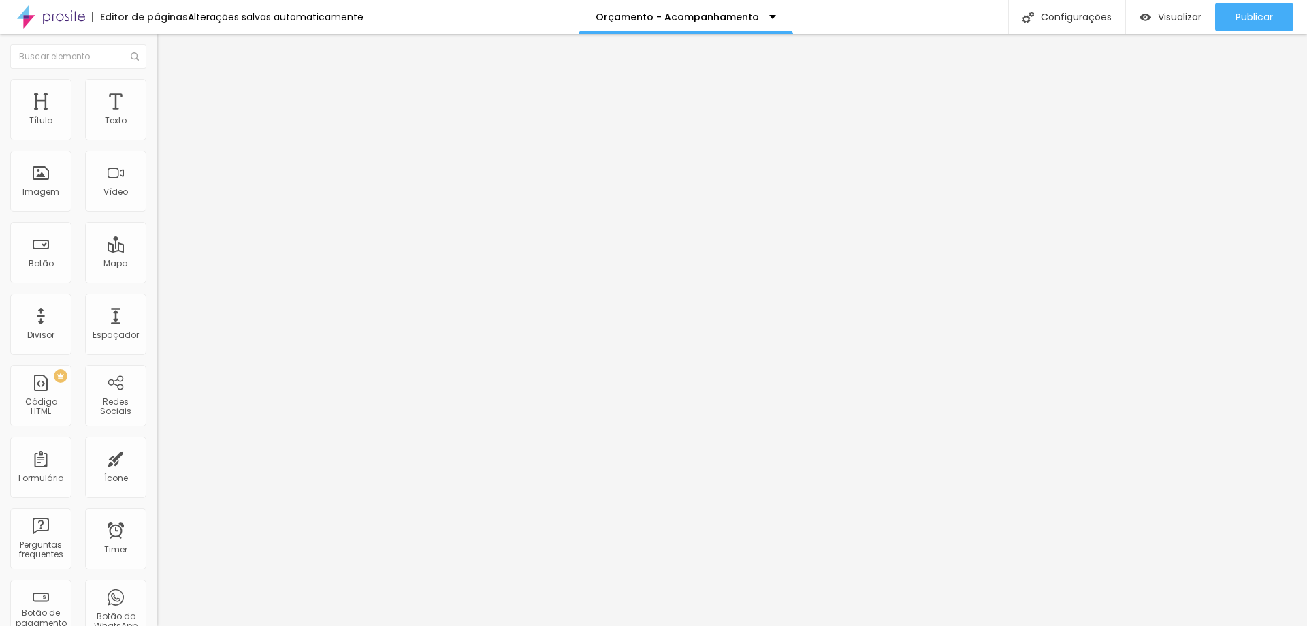
drag, startPoint x: 42, startPoint y: 136, endPoint x: 0, endPoint y: 137, distance: 41.5
click at [157, 264] on input "range" at bounding box center [201, 269] width 88 height 11
drag, startPoint x: 38, startPoint y: 161, endPoint x: 0, endPoint y: 159, distance: 38.2
click at [157, 457] on input "range" at bounding box center [201, 462] width 88 height 11
click at [157, 93] on img at bounding box center [163, 99] width 12 height 12
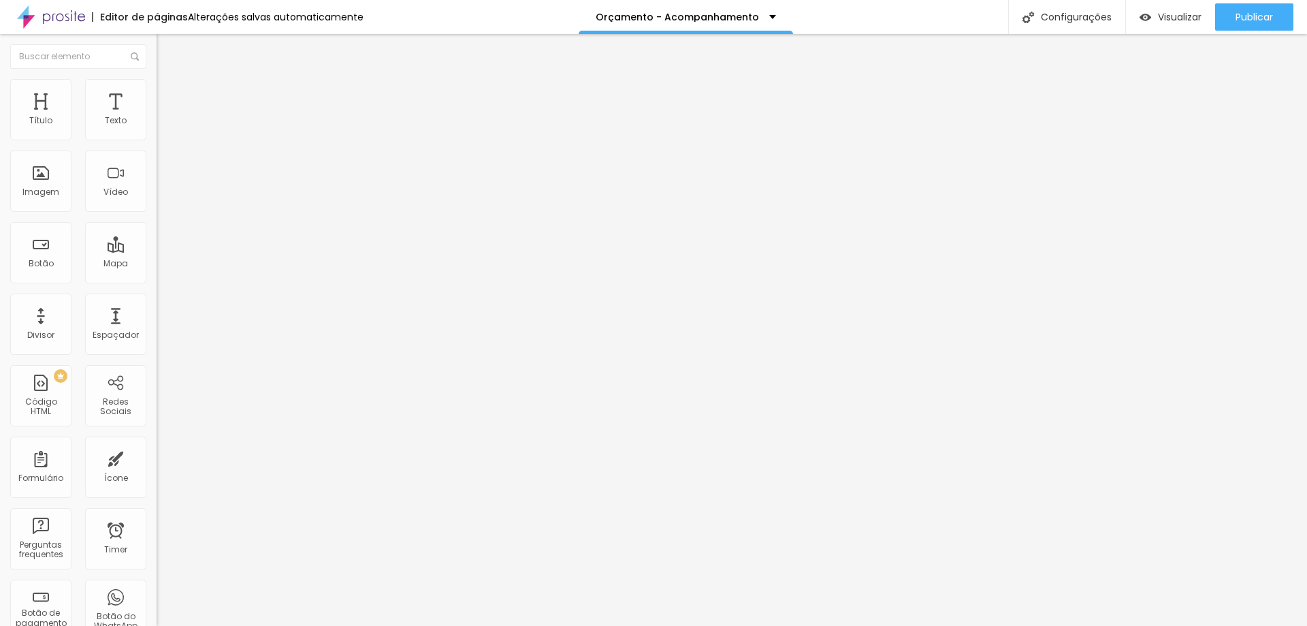
click at [157, 93] on li "Avançado" at bounding box center [235, 100] width 157 height 14
drag, startPoint x: 59, startPoint y: 135, endPoint x: 0, endPoint y: 134, distance: 59.3
click at [157, 264] on input "range" at bounding box center [201, 269] width 88 height 11
click at [157, 276] on input "0" at bounding box center [182, 283] width 51 height 14
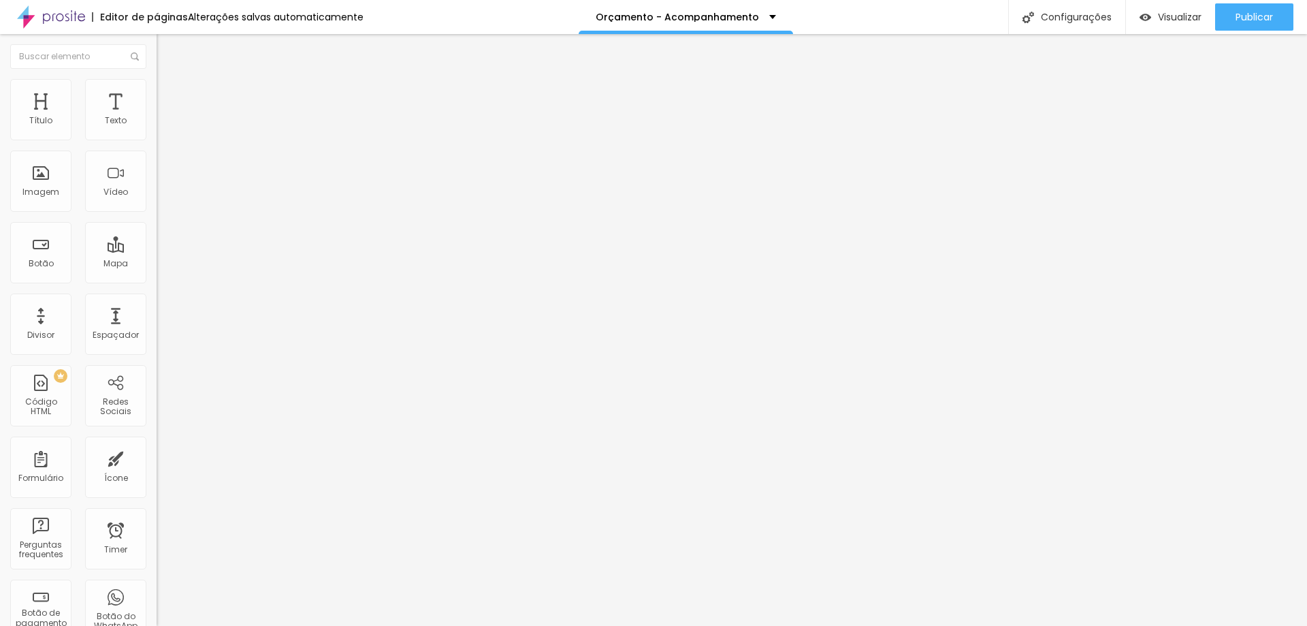
click at [169, 96] on span "Avançado" at bounding box center [191, 102] width 45 height 12
click at [157, 276] on input "20" at bounding box center [182, 283] width 51 height 14
click at [157, 101] on div "Tipografia" at bounding box center [235, 97] width 157 height 8
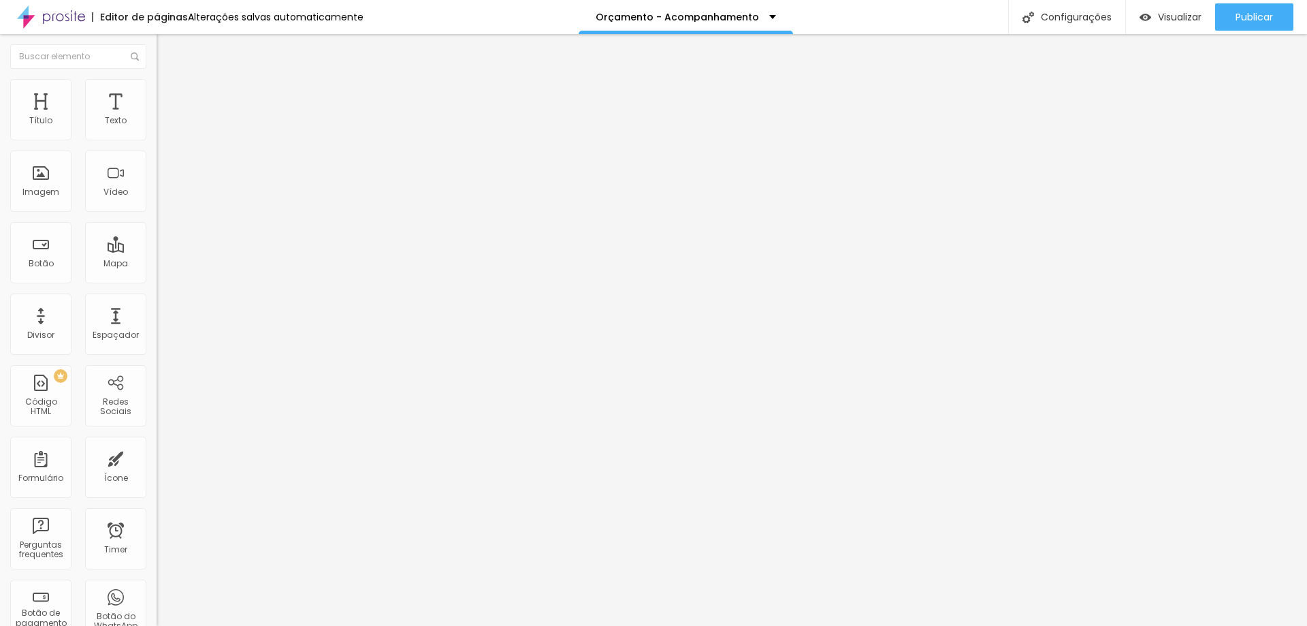
click at [157, 131] on button "button" at bounding box center [166, 123] width 19 height 14
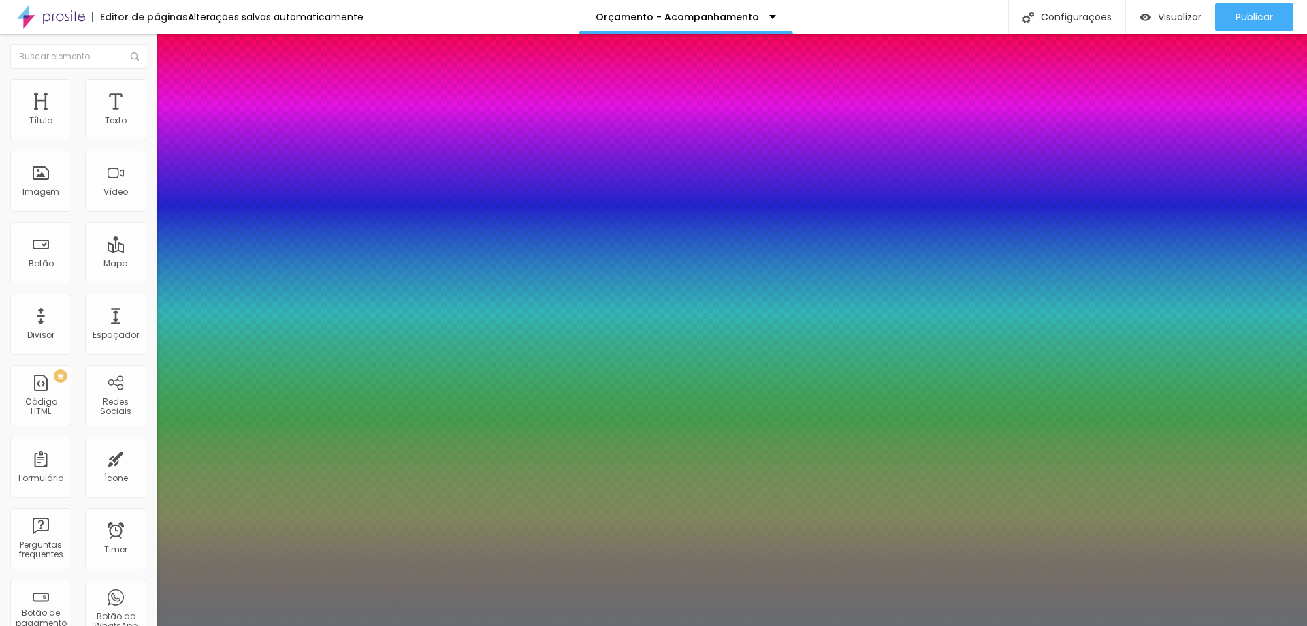
drag, startPoint x: 240, startPoint y: 327, endPoint x: 233, endPoint y: 323, distance: 7.9
click at [208, 605] on div at bounding box center [653, 626] width 1307 height 0
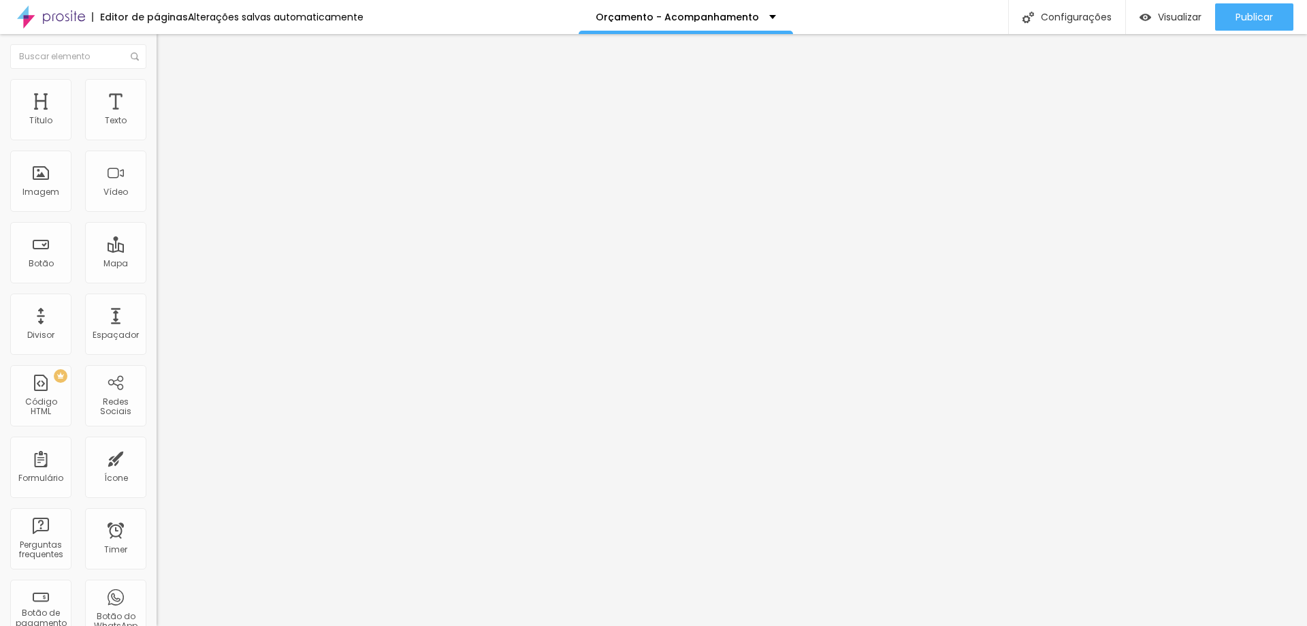
click at [157, 133] on div at bounding box center [235, 130] width 157 height 11
click at [157, 133] on img at bounding box center [162, 130] width 10 height 10
click at [157, 91] on li "Estilo" at bounding box center [235, 86] width 157 height 14
click at [157, 93] on img at bounding box center [163, 99] width 12 height 12
click at [157, 88] on ul "Conteúdo Estilo Avançado" at bounding box center [235, 85] width 157 height 41
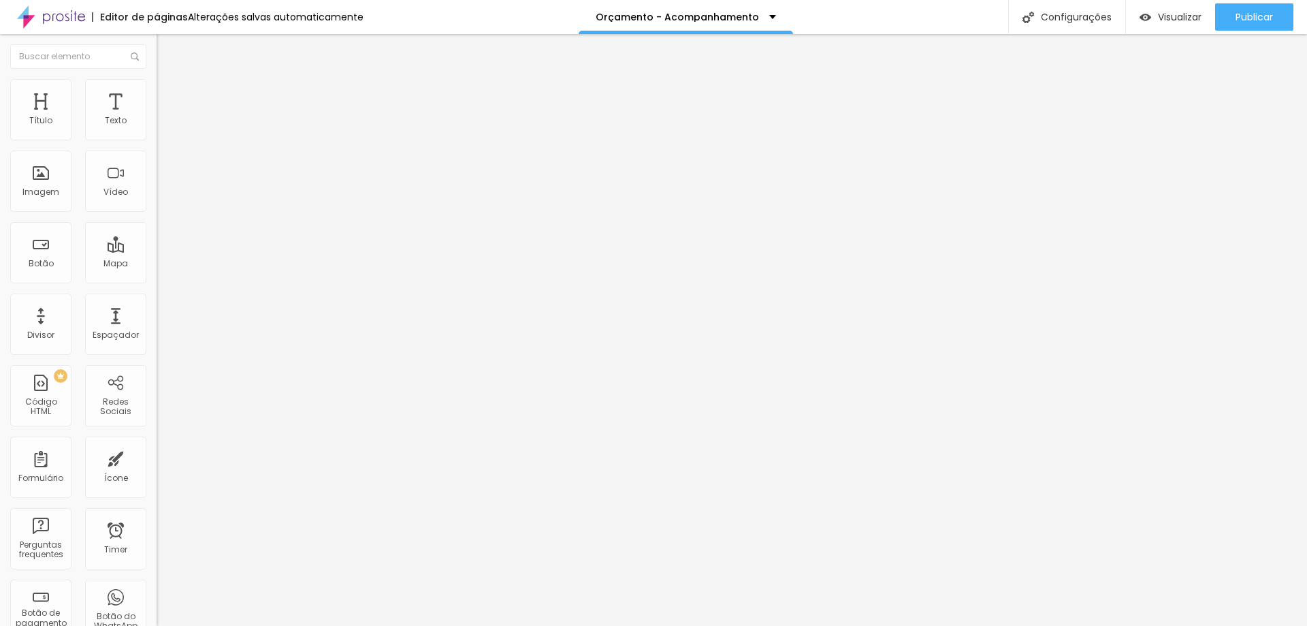
click at [157, 78] on img at bounding box center [163, 71] width 12 height 12
click at [157, 79] on img at bounding box center [163, 85] width 12 height 12
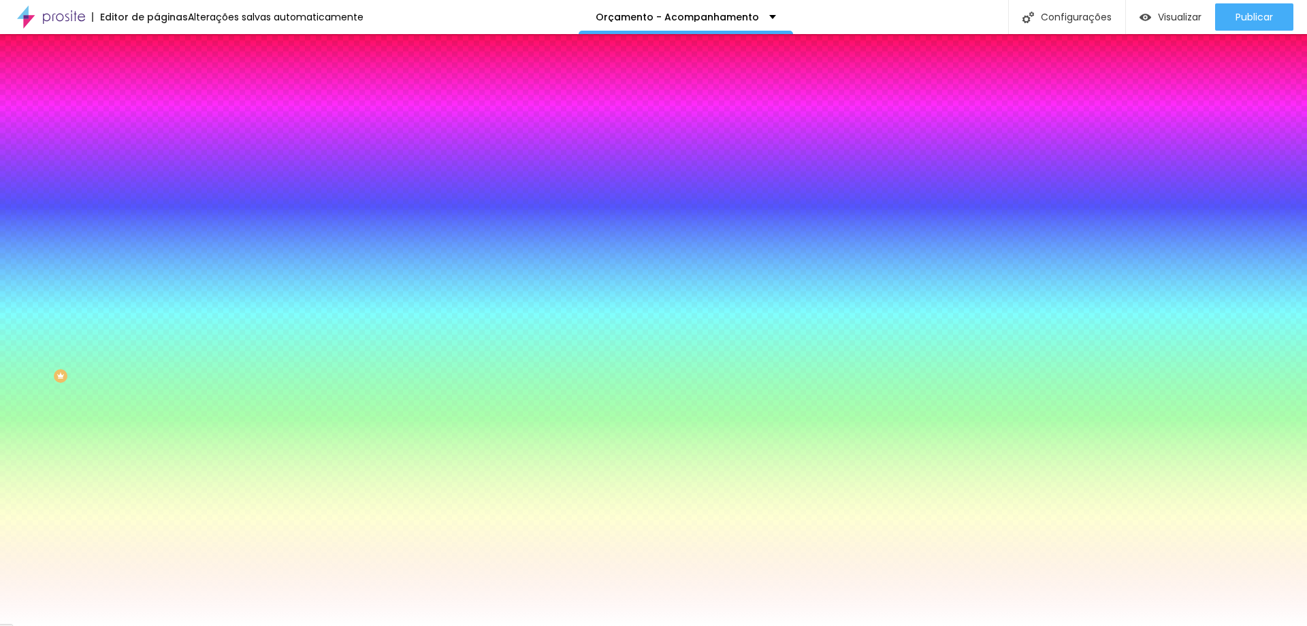
click at [157, 93] on li "Avançado" at bounding box center [235, 100] width 157 height 14
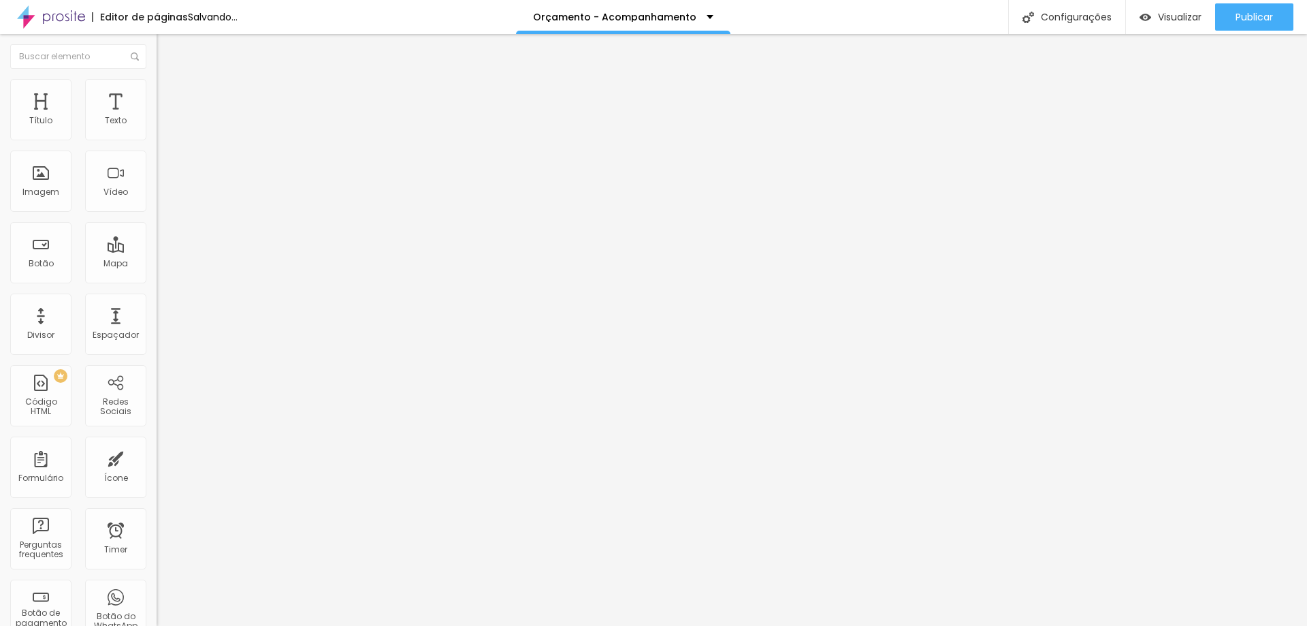
click at [157, 135] on img at bounding box center [162, 130] width 10 height 10
click at [157, 117] on span "Trocar imagem" at bounding box center [194, 112] width 74 height 12
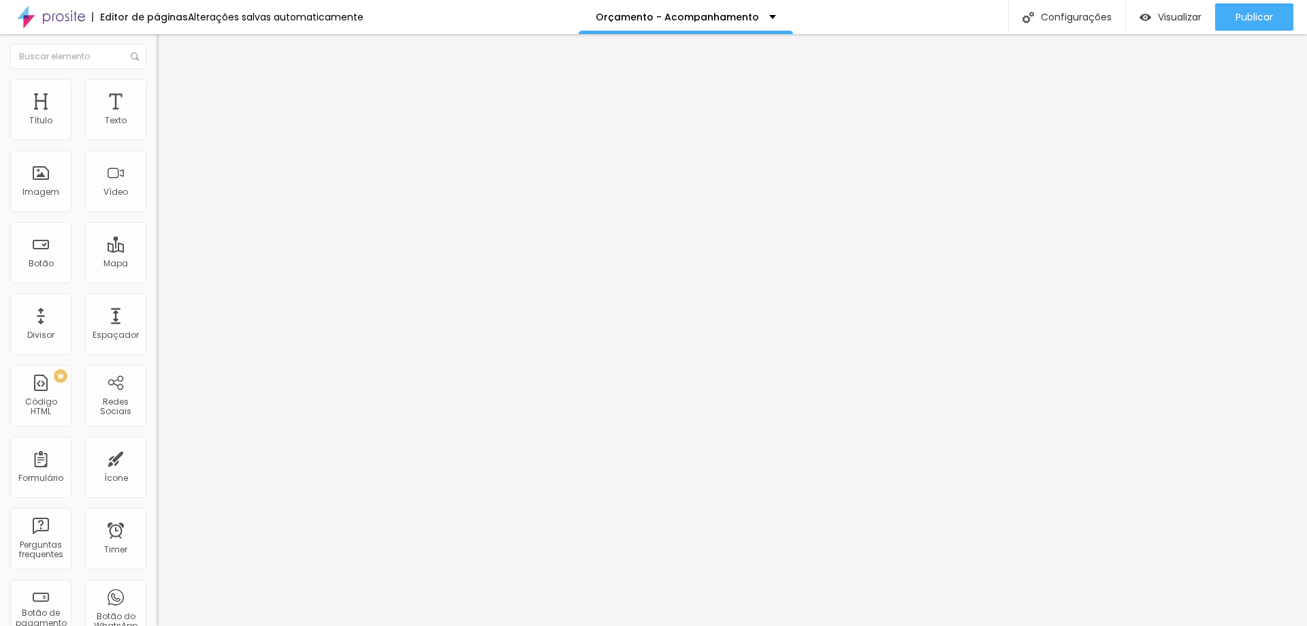
click at [157, 117] on span "Trocar imagem" at bounding box center [194, 112] width 74 height 12
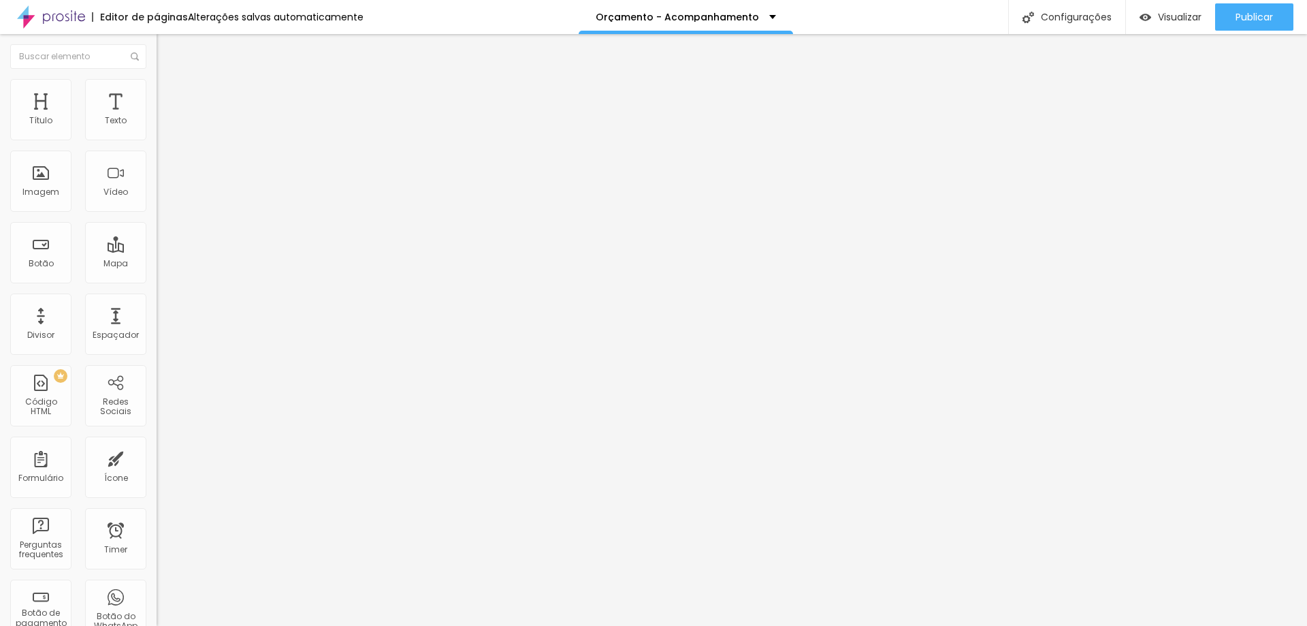
click at [157, 117] on span "Trocar imagem" at bounding box center [194, 112] width 74 height 12
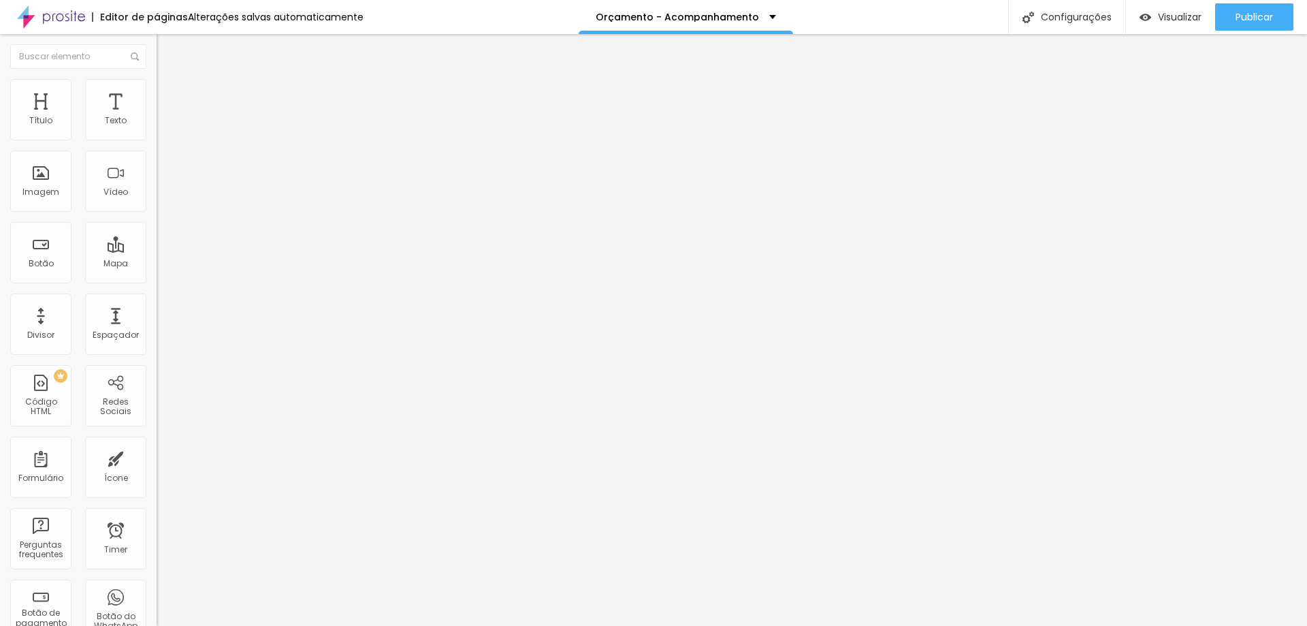
click at [157, 84] on li "Avançado" at bounding box center [235, 86] width 157 height 14
click at [157, 79] on li "Estilo" at bounding box center [235, 72] width 157 height 14
click at [157, 172] on div "Tipografia" at bounding box center [235, 167] width 157 height 8
click at [162, 197] on icon "button" at bounding box center [166, 193] width 8 height 8
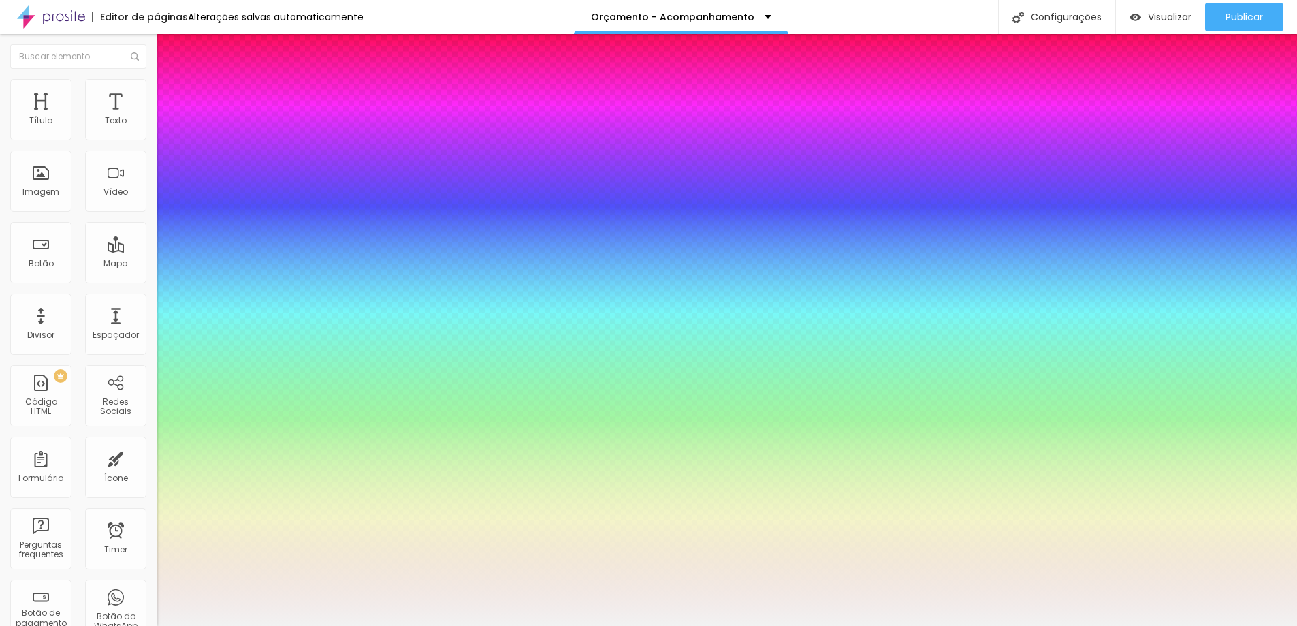
click at [1143, 605] on div at bounding box center [648, 626] width 1297 height 0
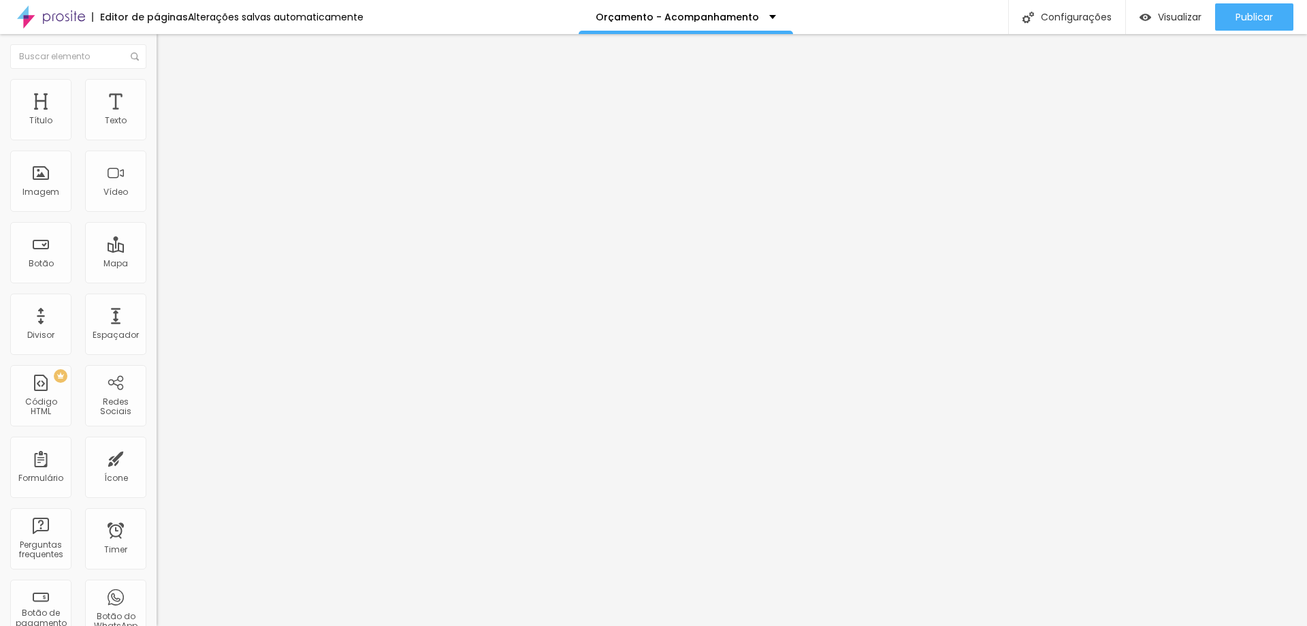
click at [157, 148] on span "Titulo 4" at bounding box center [175, 143] width 36 height 12
click at [157, 251] on div "Tamanho Titulo 1 H1 Titulo 2 H2 Titulo 3 H3 Titulo 4 H4 Titulo 5 H5 Titulo 6 H6…" at bounding box center [235, 172] width 157 height 158
click at [162, 201] on icon "button" at bounding box center [166, 197] width 8 height 8
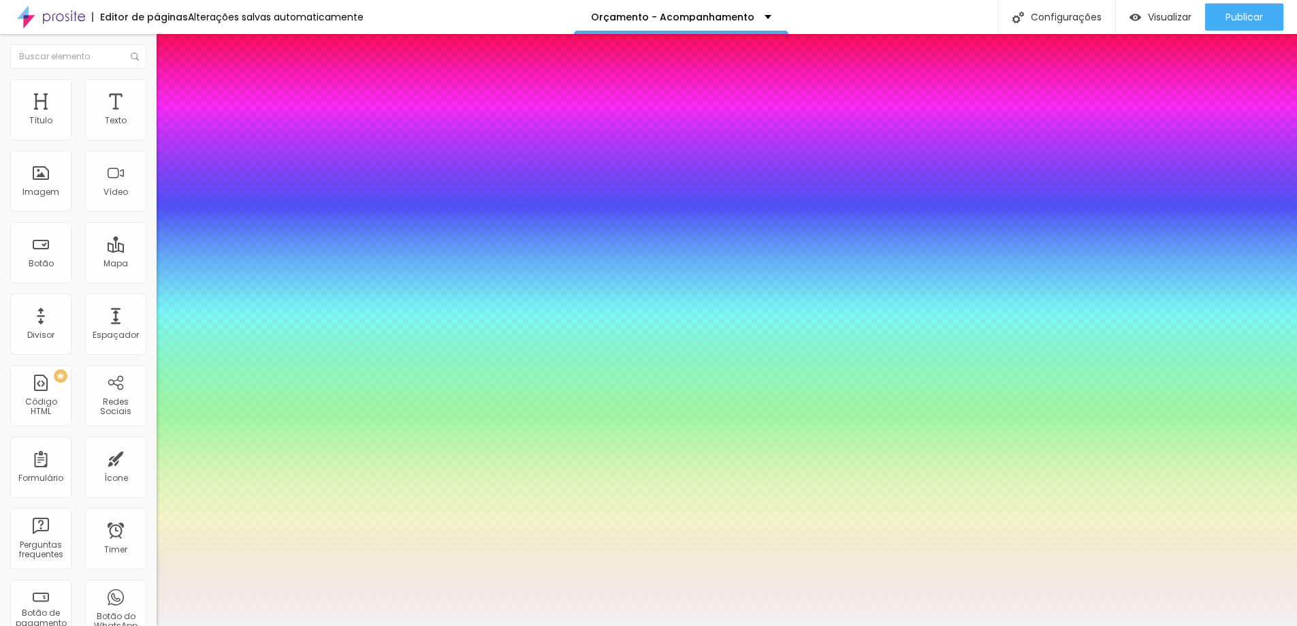
drag, startPoint x: 207, startPoint y: 386, endPoint x: 198, endPoint y: 386, distance: 8.9
click at [1143, 605] on div at bounding box center [648, 626] width 1297 height 0
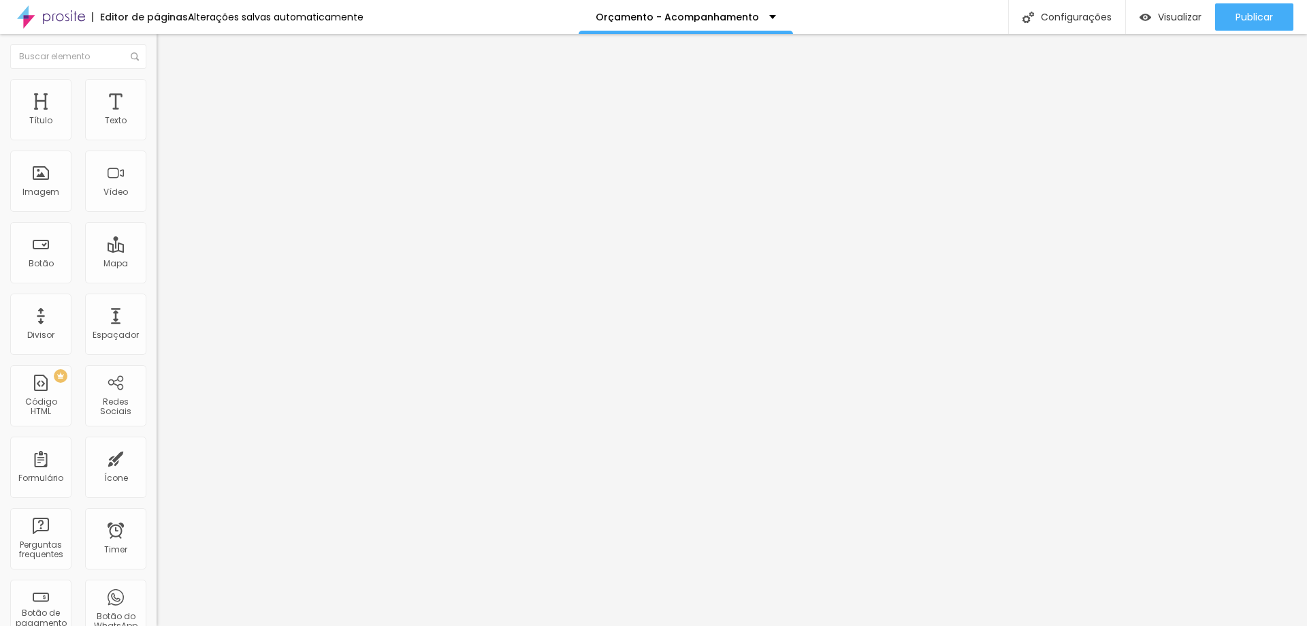
click at [157, 93] on img at bounding box center [163, 99] width 12 height 12
click at [157, 457] on input "range" at bounding box center [201, 462] width 88 height 11
click at [169, 96] on span "Avançado" at bounding box center [191, 102] width 45 height 12
drag, startPoint x: 55, startPoint y: 131, endPoint x: 66, endPoint y: 131, distance: 10.9
click at [157, 264] on input "range" at bounding box center [201, 269] width 88 height 11
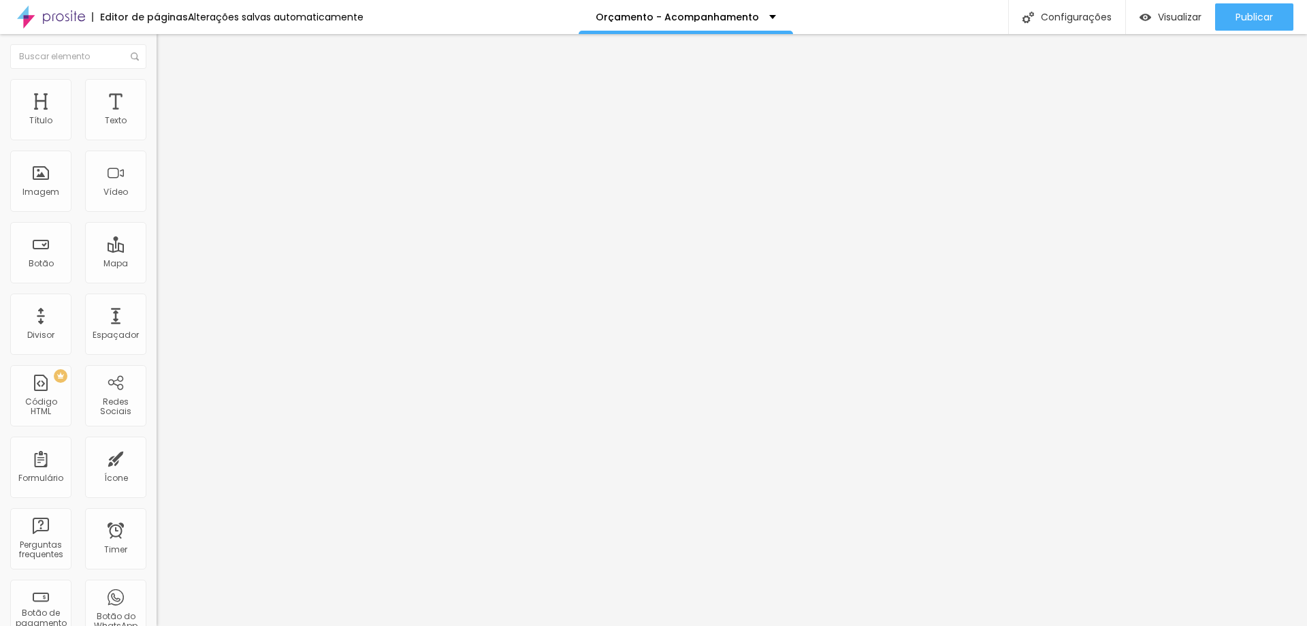
click at [157, 87] on img at bounding box center [163, 85] width 12 height 12
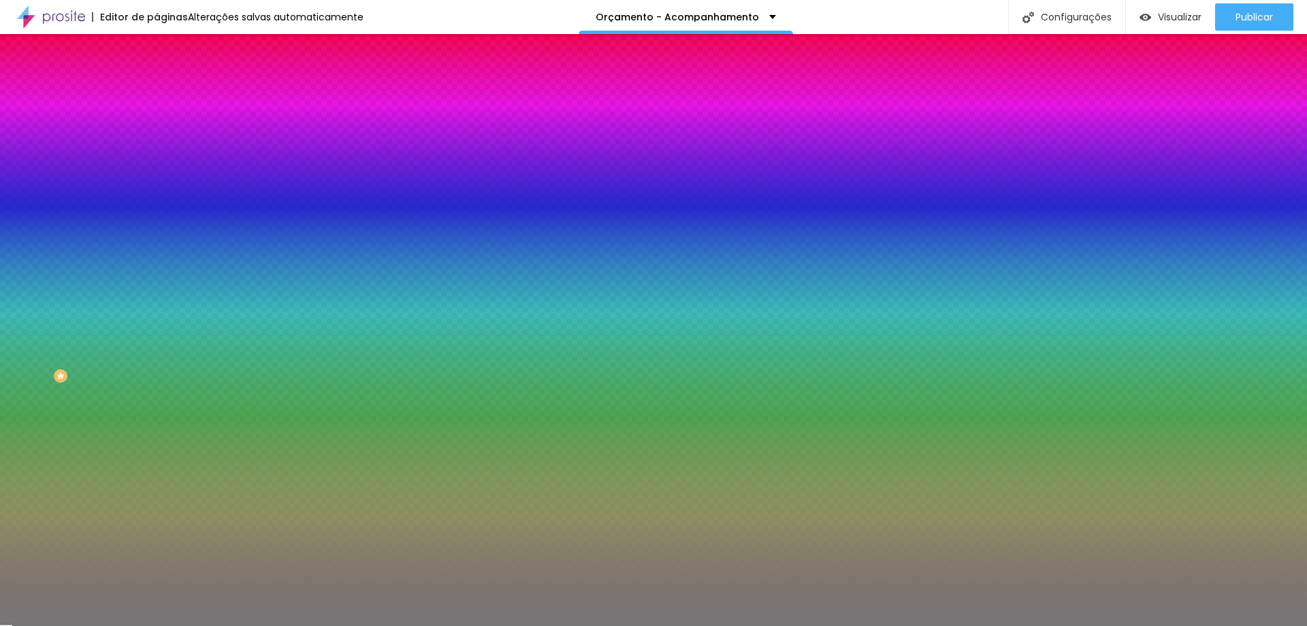
click at [157, 130] on div at bounding box center [235, 130] width 157 height 0
click at [157, 136] on input "#777777" at bounding box center [238, 137] width 163 height 14
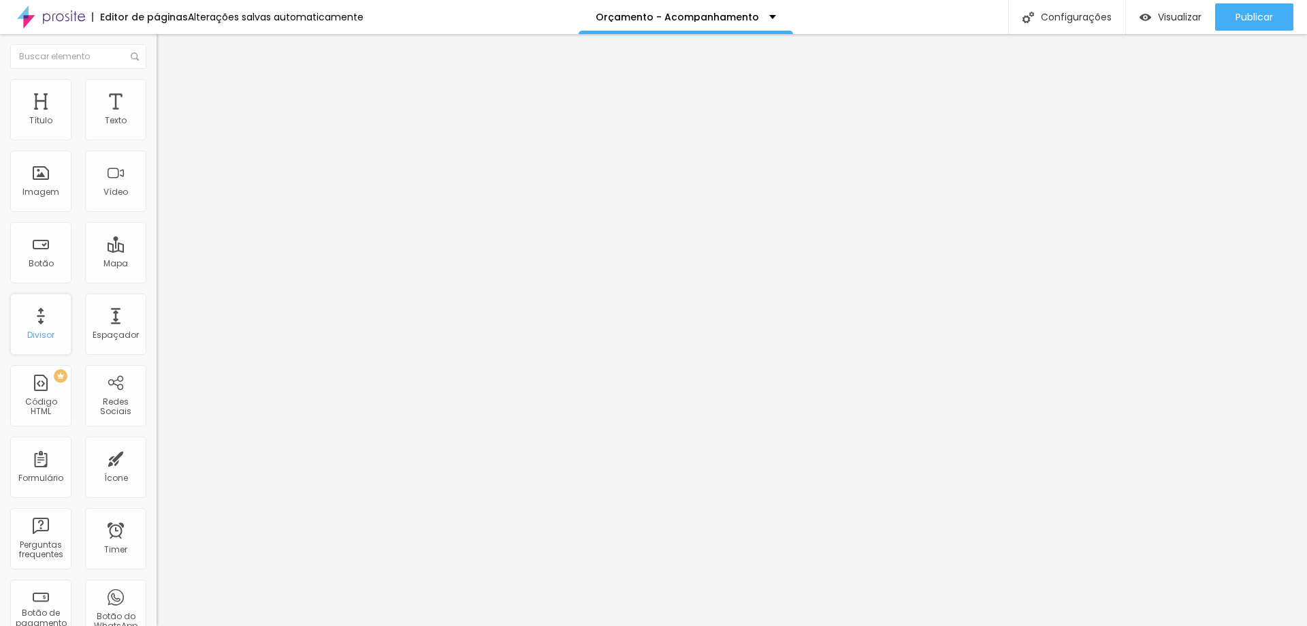
click at [33, 321] on div "Divisor" at bounding box center [40, 323] width 61 height 61
click at [157, 90] on li "Estilo" at bounding box center [235, 86] width 157 height 14
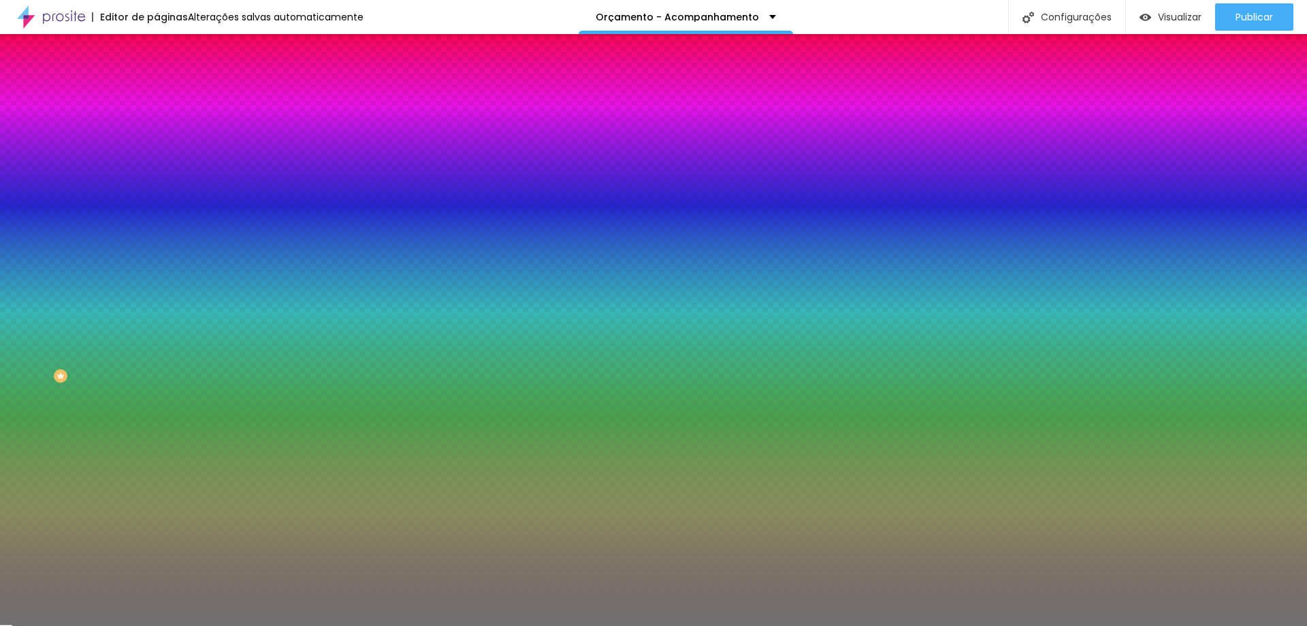
drag, startPoint x: 67, startPoint y: 176, endPoint x: 80, endPoint y: 176, distance: 13.6
click at [157, 176] on input "range" at bounding box center [201, 171] width 88 height 11
drag, startPoint x: 61, startPoint y: 219, endPoint x: 0, endPoint y: 218, distance: 61.3
click at [157, 212] on input "range" at bounding box center [201, 206] width 88 height 11
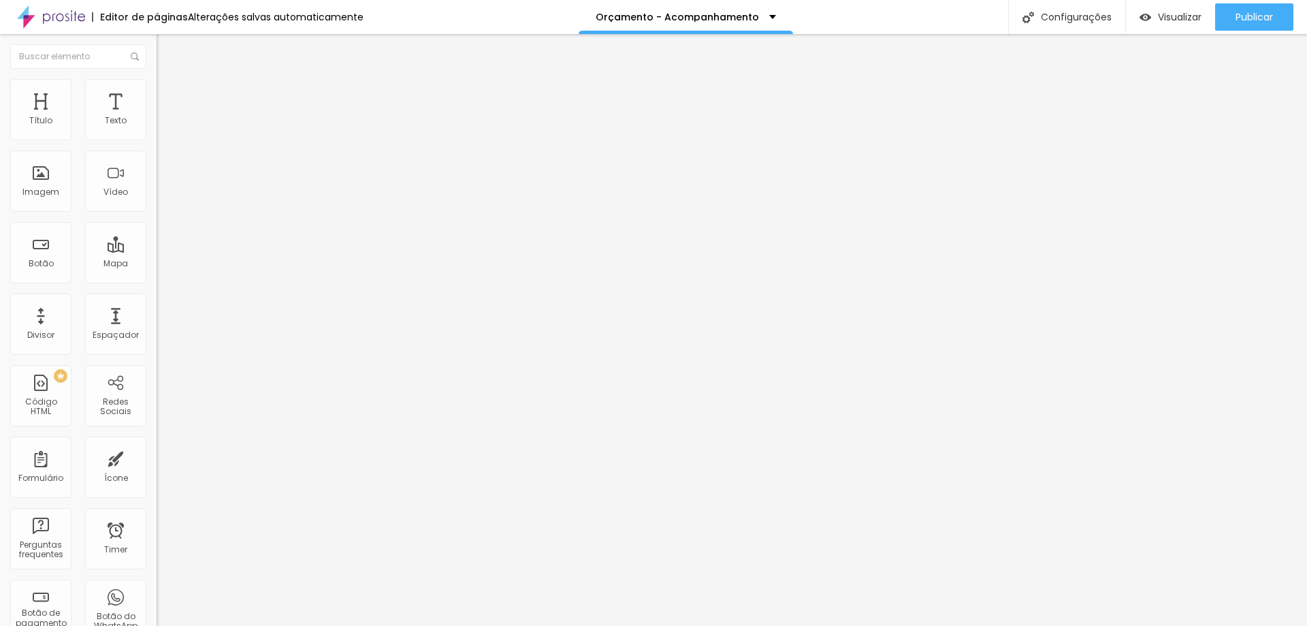
click at [157, 93] on img at bounding box center [163, 99] width 12 height 12
click at [157, 457] on input "range" at bounding box center [201, 462] width 88 height 11
click at [157, 88] on img at bounding box center [163, 85] width 12 height 12
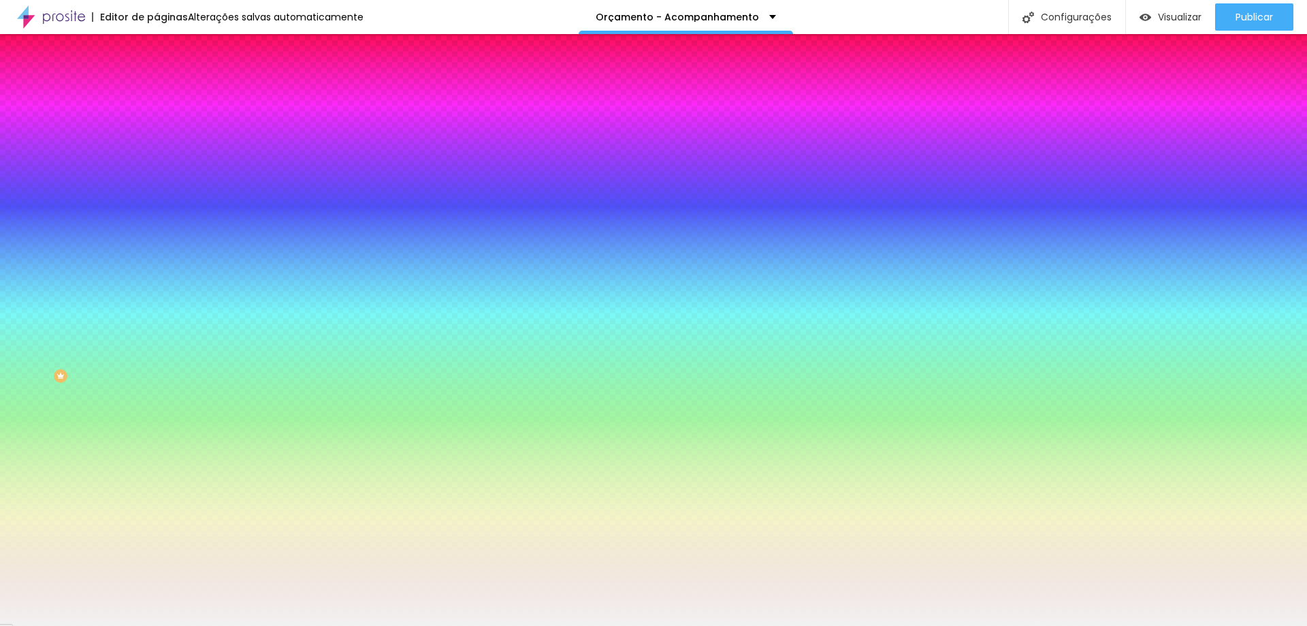
click at [157, 79] on li "Conteúdo" at bounding box center [235, 72] width 157 height 14
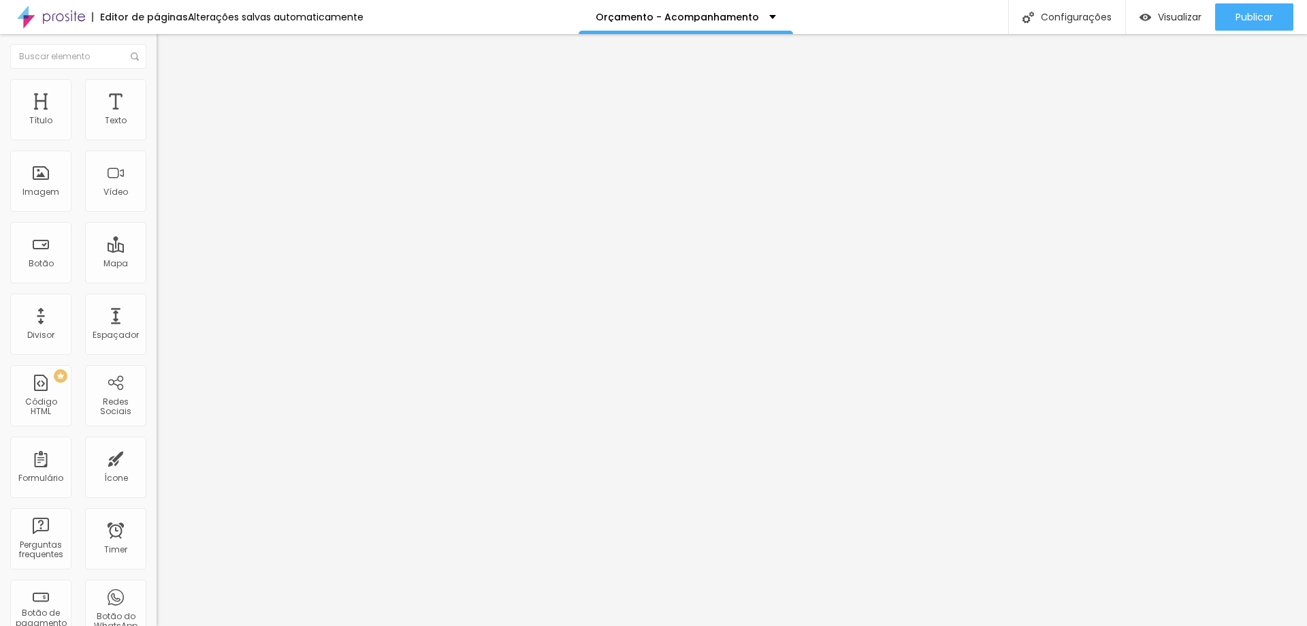
click at [157, 93] on img at bounding box center [163, 99] width 12 height 12
click at [157, 83] on img at bounding box center [163, 85] width 12 height 12
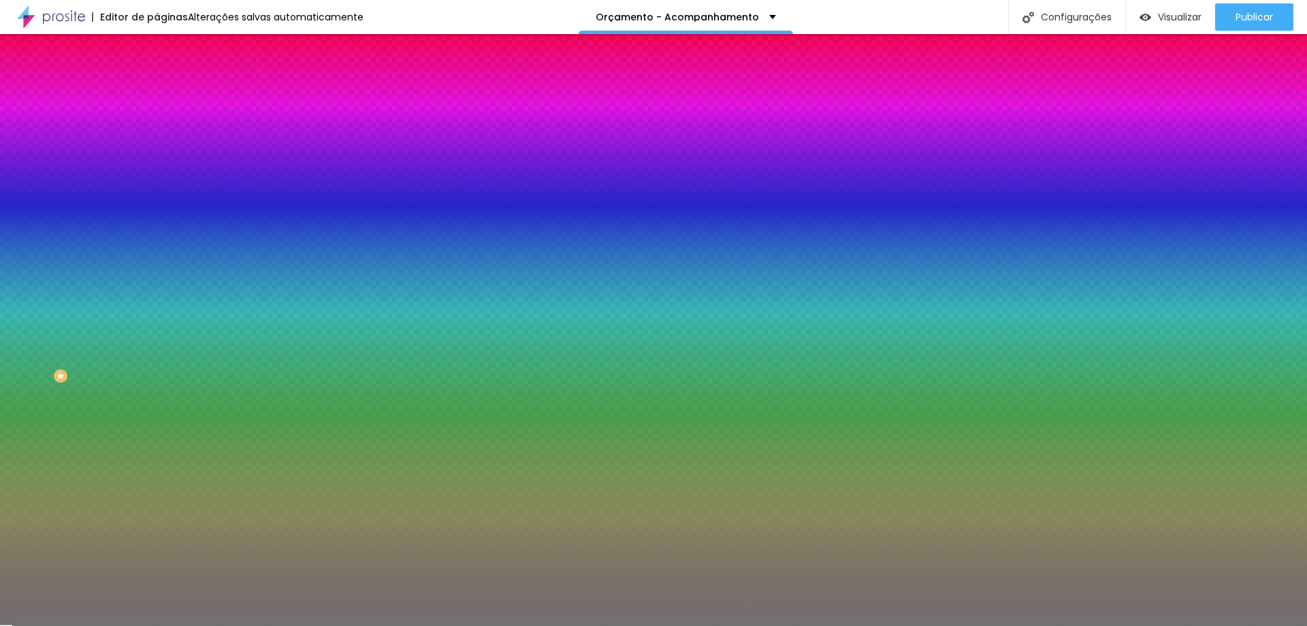
click at [157, 130] on div at bounding box center [235, 130] width 157 height 0
click at [157, 134] on input "#717171" at bounding box center [238, 137] width 163 height 14
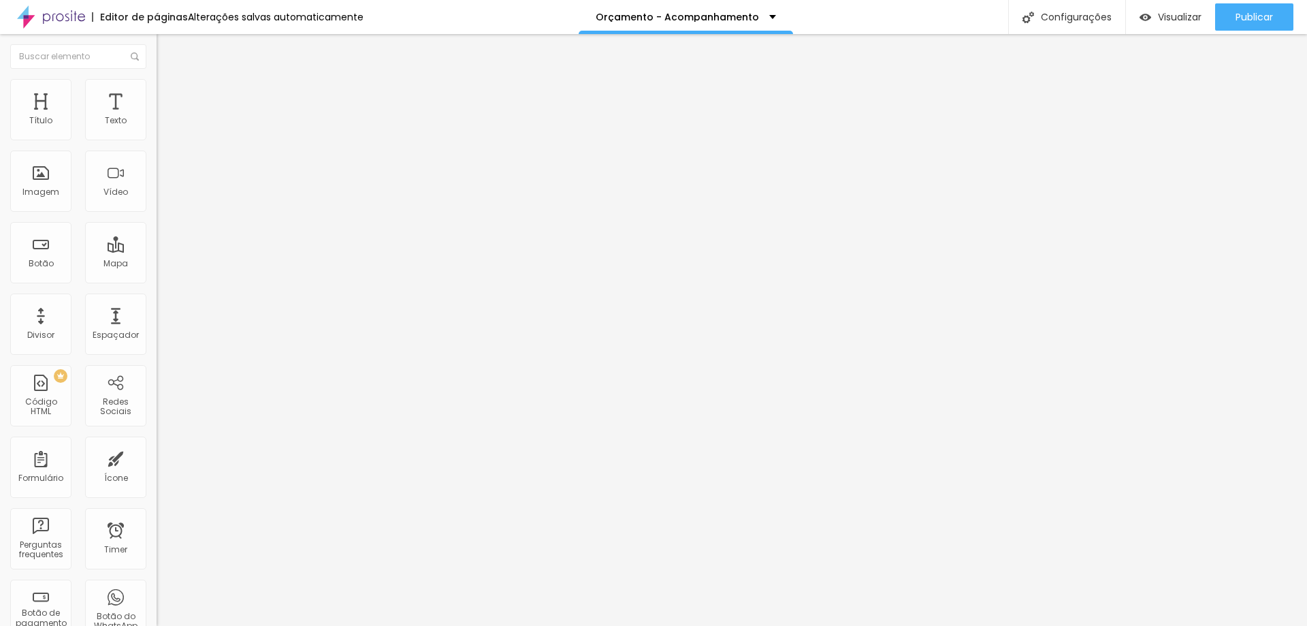
click at [157, 80] on img at bounding box center [163, 85] width 12 height 12
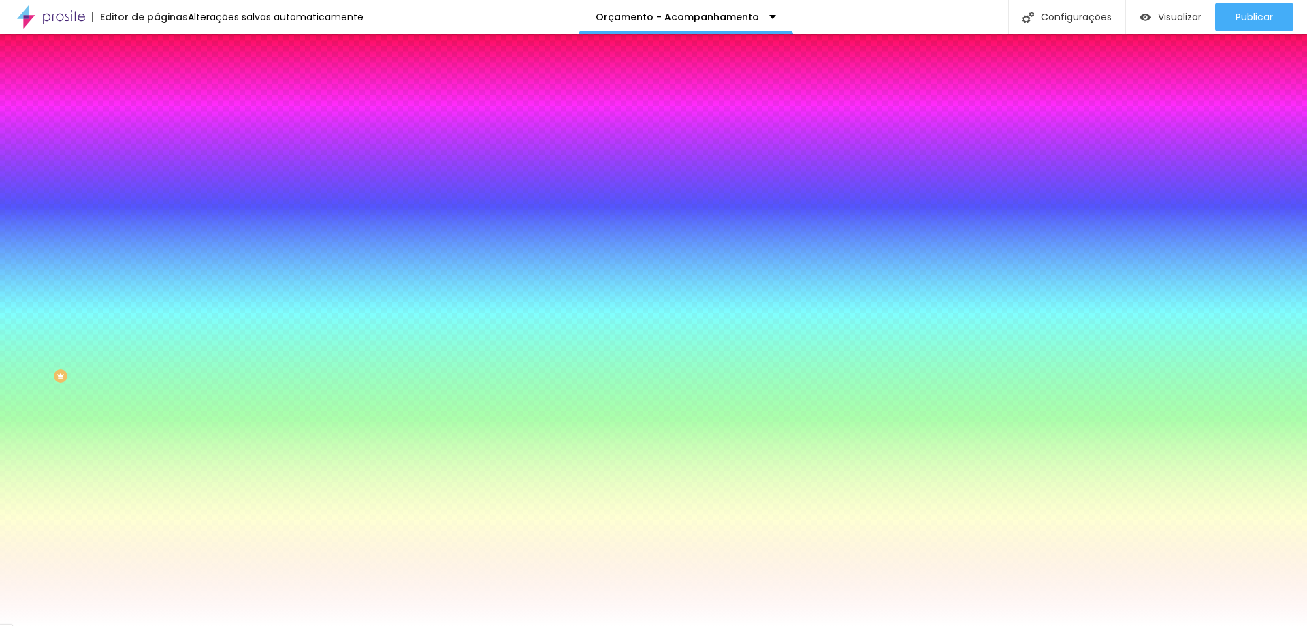
click at [157, 93] on li "Avançado" at bounding box center [235, 100] width 157 height 14
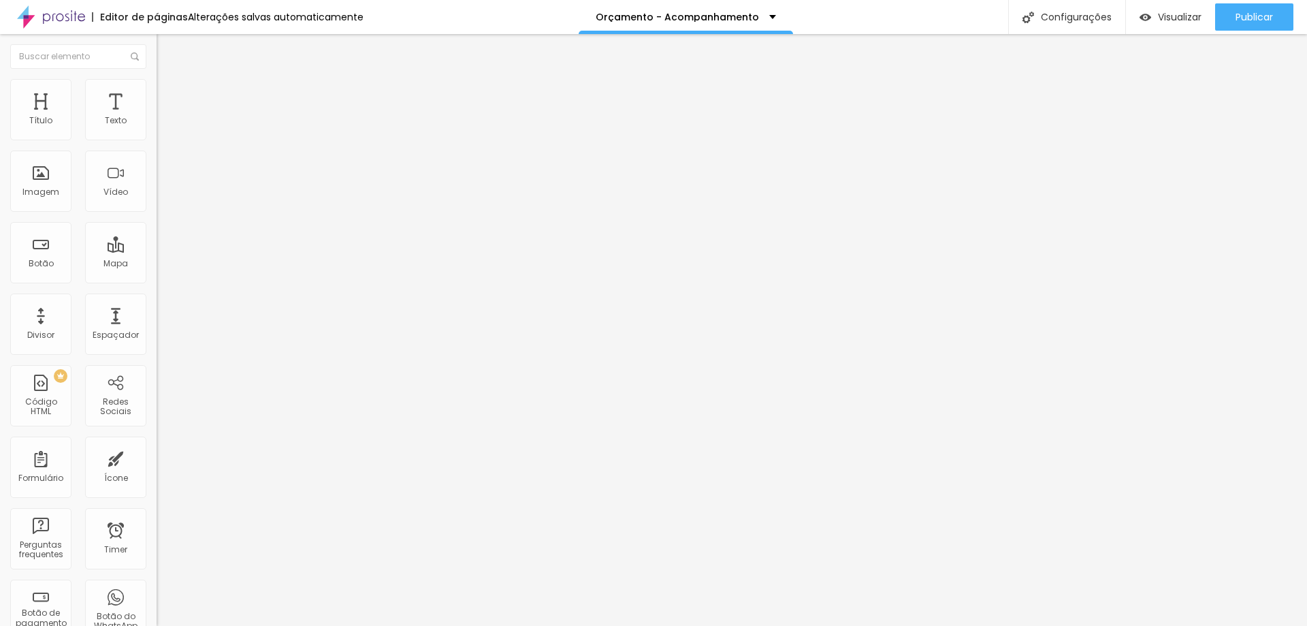
drag, startPoint x: 27, startPoint y: 133, endPoint x: 71, endPoint y: 144, distance: 44.9
click at [157, 264] on input "range" at bounding box center [201, 269] width 88 height 11
click at [157, 83] on ul "Conteúdo Estilo Avançado" at bounding box center [235, 85] width 157 height 41
click at [157, 83] on li "Estilo" at bounding box center [235, 86] width 157 height 14
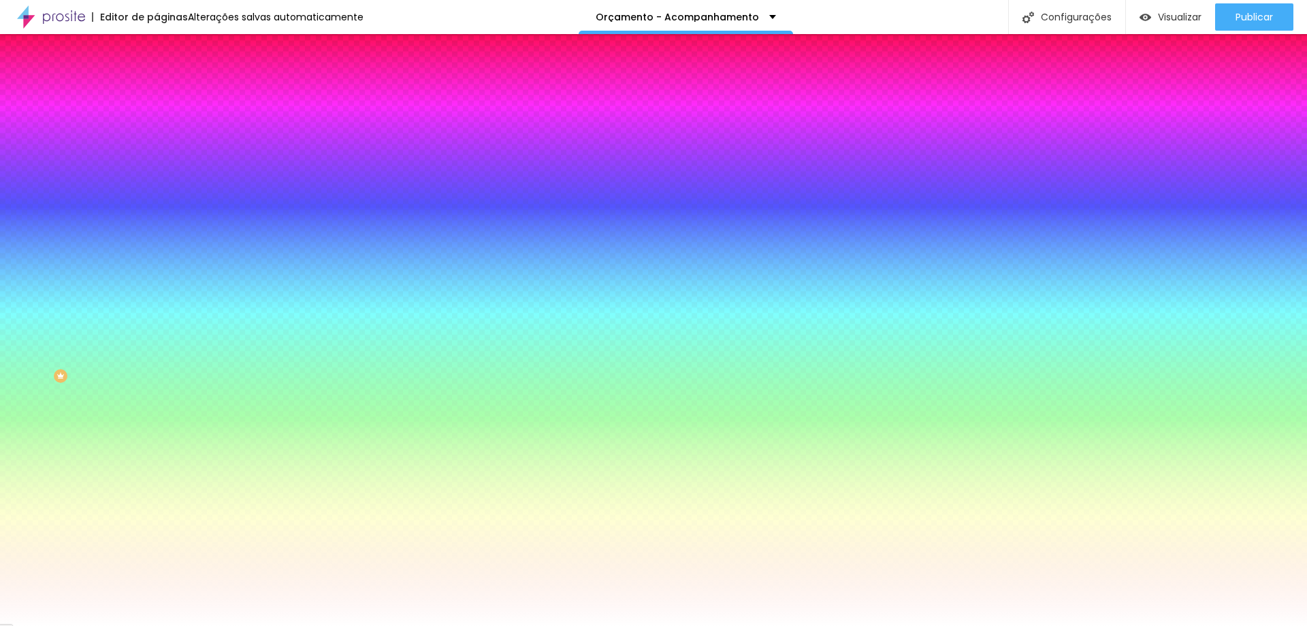
click at [157, 199] on input "#FFFFFF" at bounding box center [238, 192] width 163 height 14
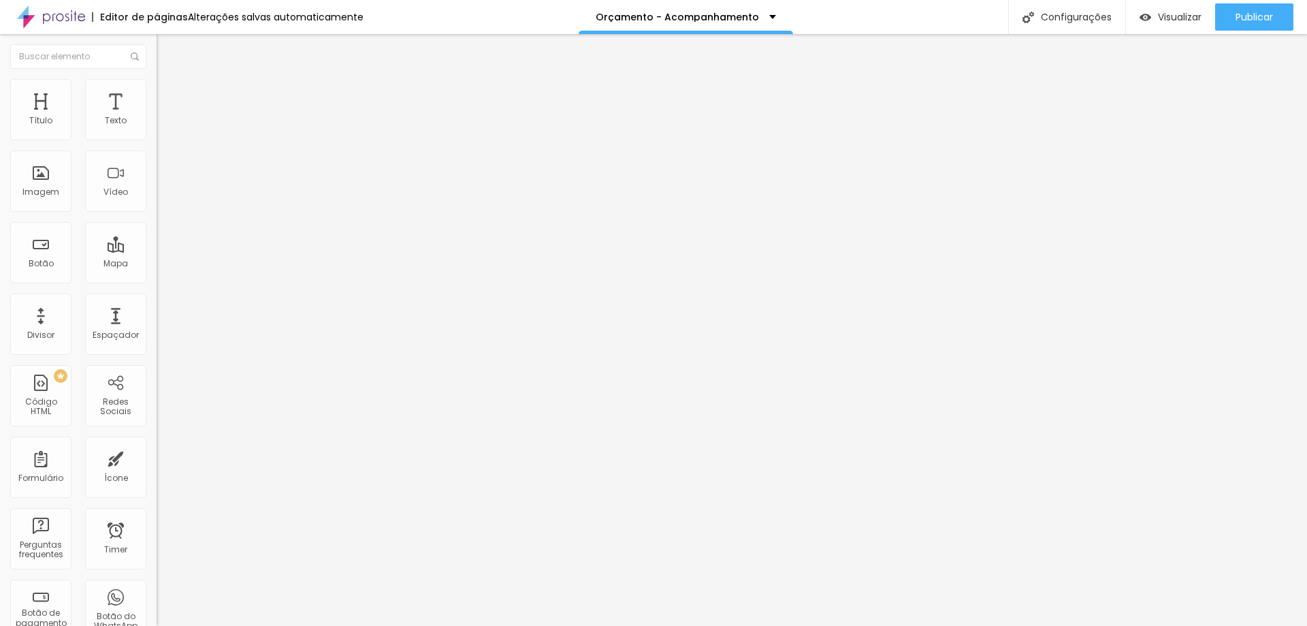
click at [157, 84] on li "Estilo" at bounding box center [235, 86] width 157 height 14
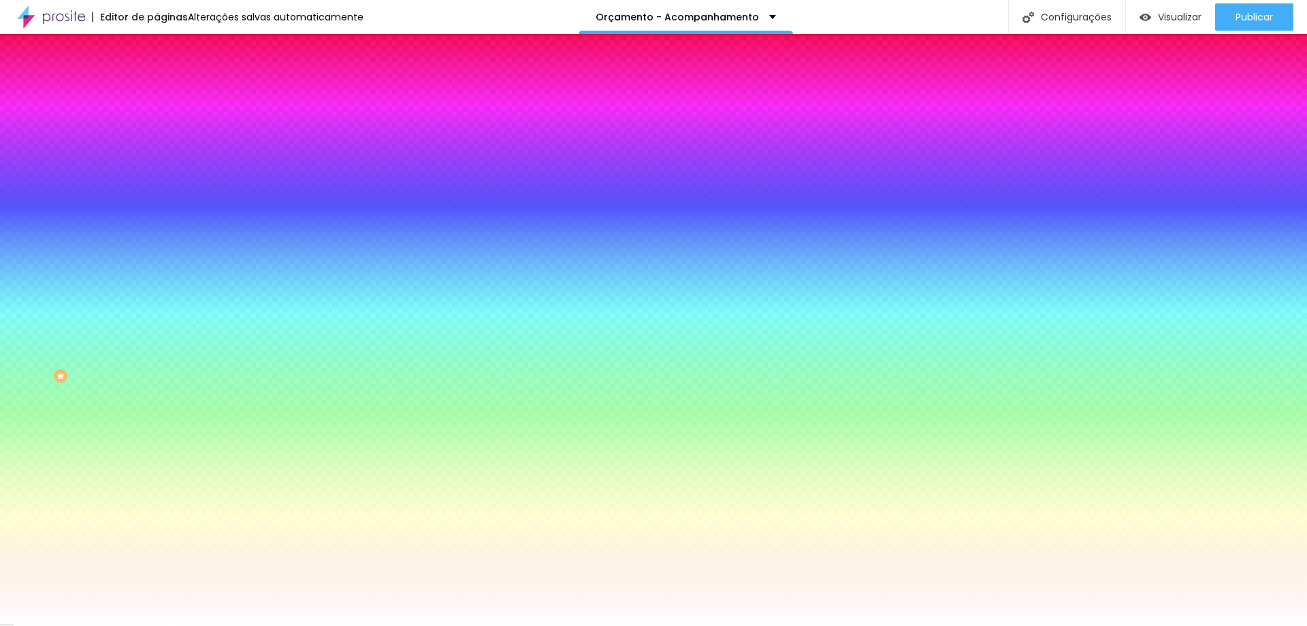
click at [157, 199] on input "#FFFFFF" at bounding box center [238, 192] width 163 height 14
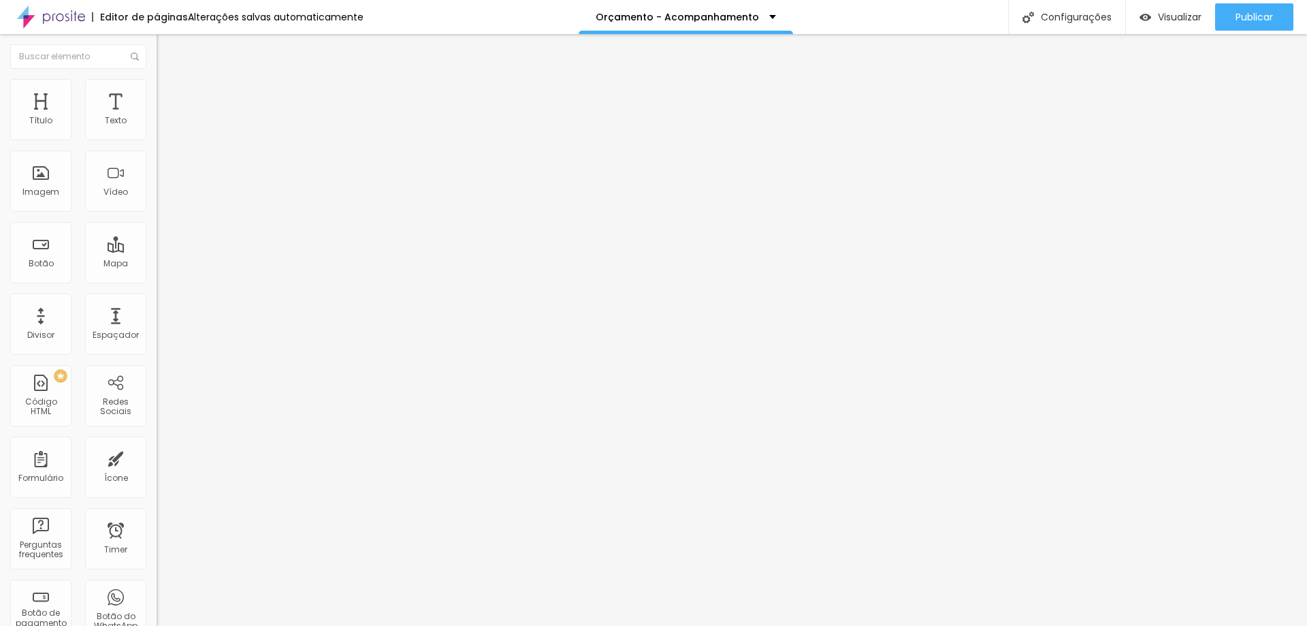
click at [157, 128] on input "https://www.youtube.com/watch?v=GDc8CrJKUbI&feature=emb_logo" at bounding box center [238, 121] width 163 height 14
paste input "youtu.be/TxdA00MU-XQ?si=apNwJS-IEeRysfRy"
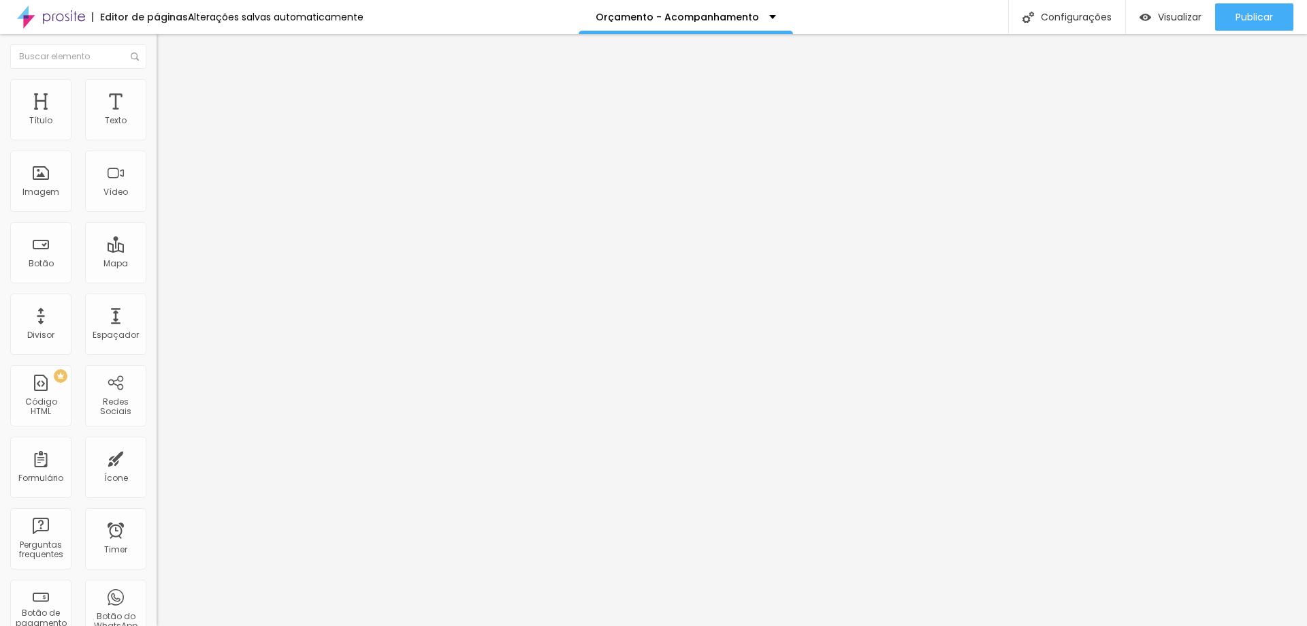
click at [157, 353] on div "Editar Vídeo Conteúdo Estilo Avançado URL do vídeo https://youtu.be/TxdA00MU-XQ…" at bounding box center [235, 330] width 157 height 592
click at [157, 93] on img at bounding box center [163, 99] width 12 height 12
drag, startPoint x: 50, startPoint y: 134, endPoint x: 67, endPoint y: 134, distance: 17.0
click at [157, 264] on input "range" at bounding box center [201, 269] width 88 height 11
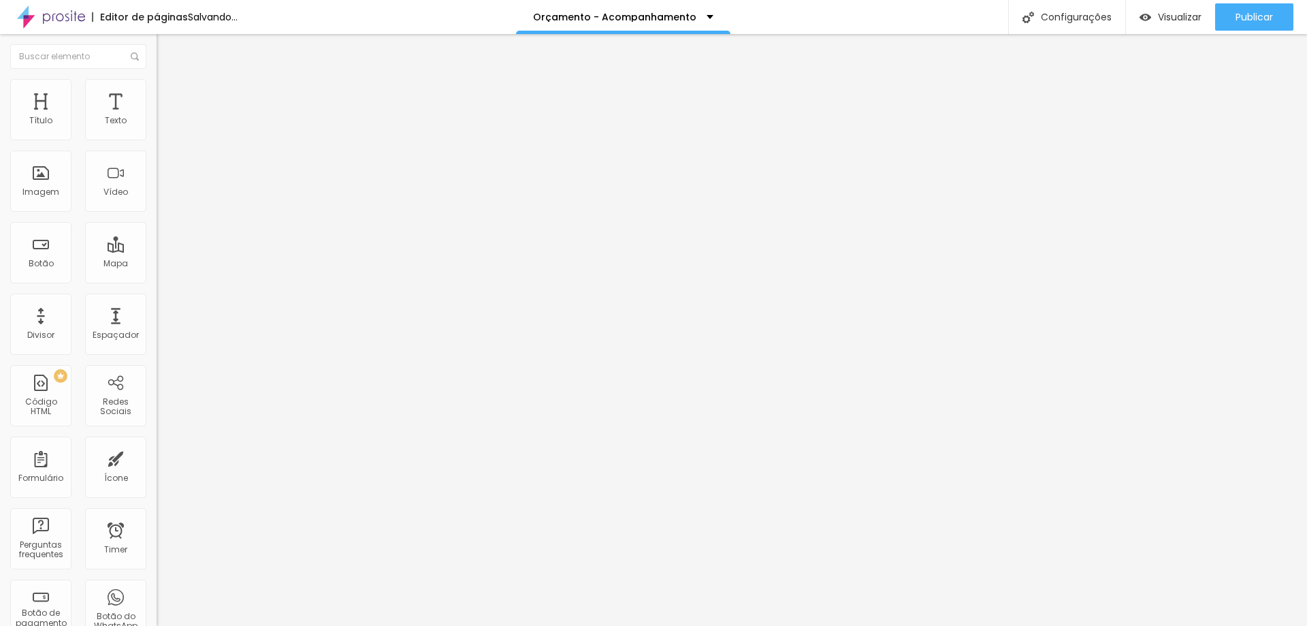
drag, startPoint x: 48, startPoint y: 158, endPoint x: 67, endPoint y: 161, distance: 18.7
click at [157, 457] on input "range" at bounding box center [201, 462] width 88 height 11
click at [157, 202] on button "button" at bounding box center [166, 194] width 19 height 14
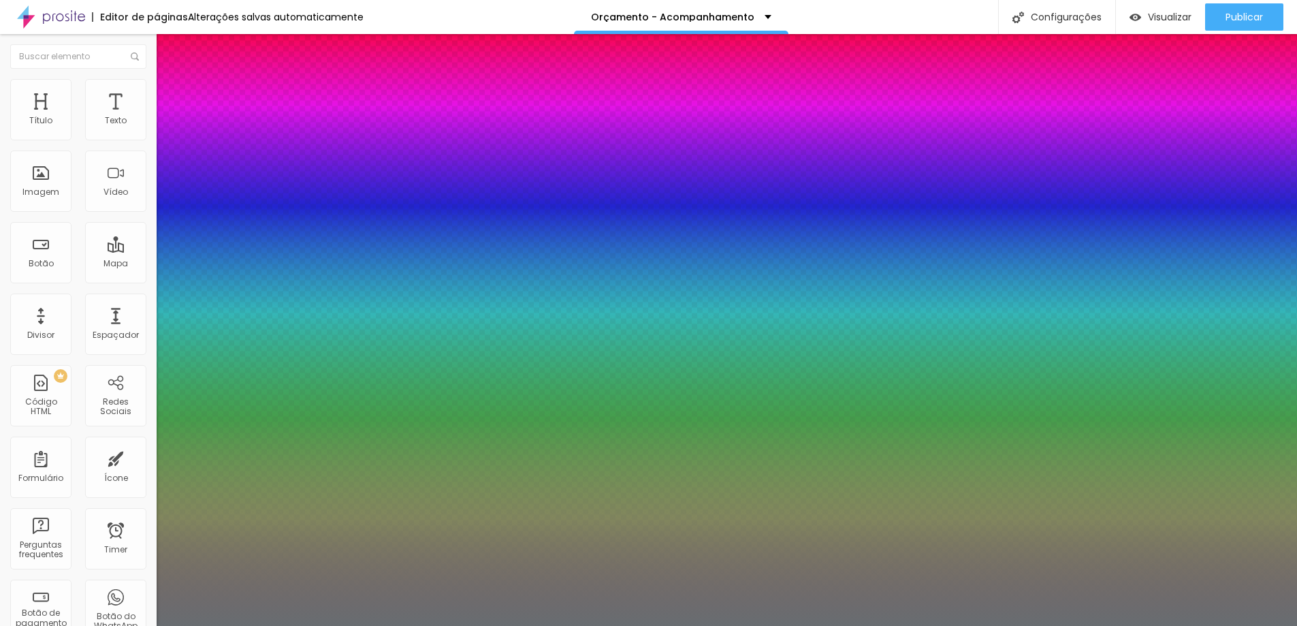
drag, startPoint x: 217, startPoint y: 383, endPoint x: 206, endPoint y: 383, distance: 10.9
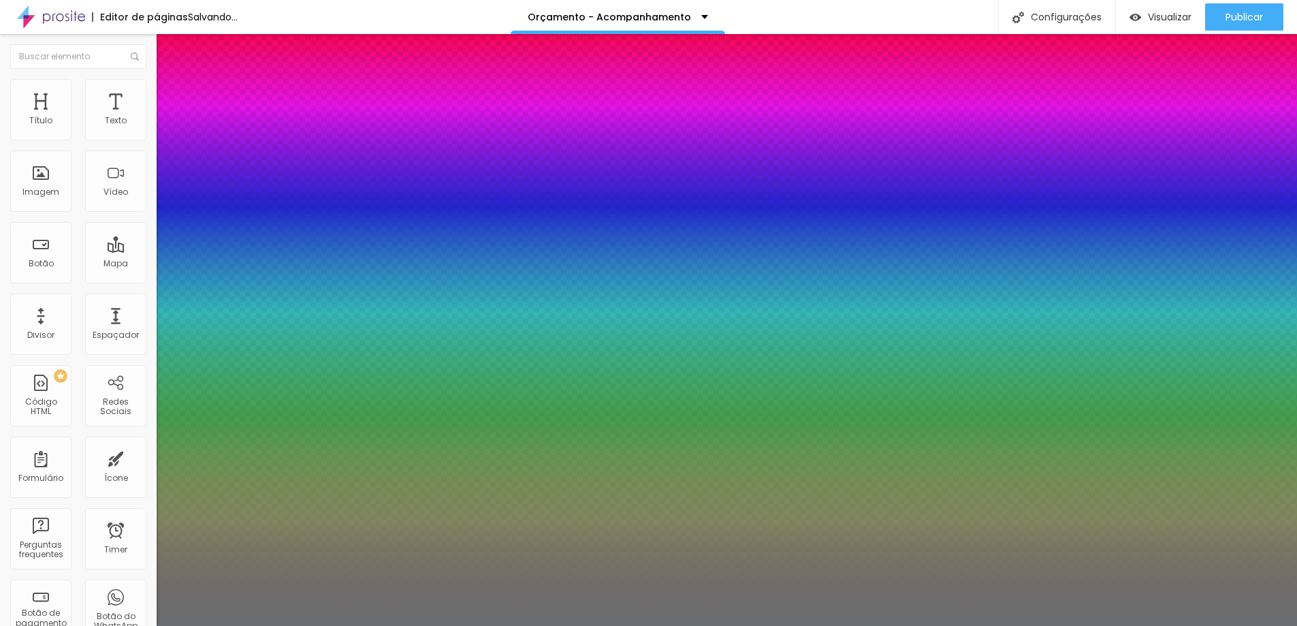
click at [564, 605] on div at bounding box center [648, 626] width 1297 height 0
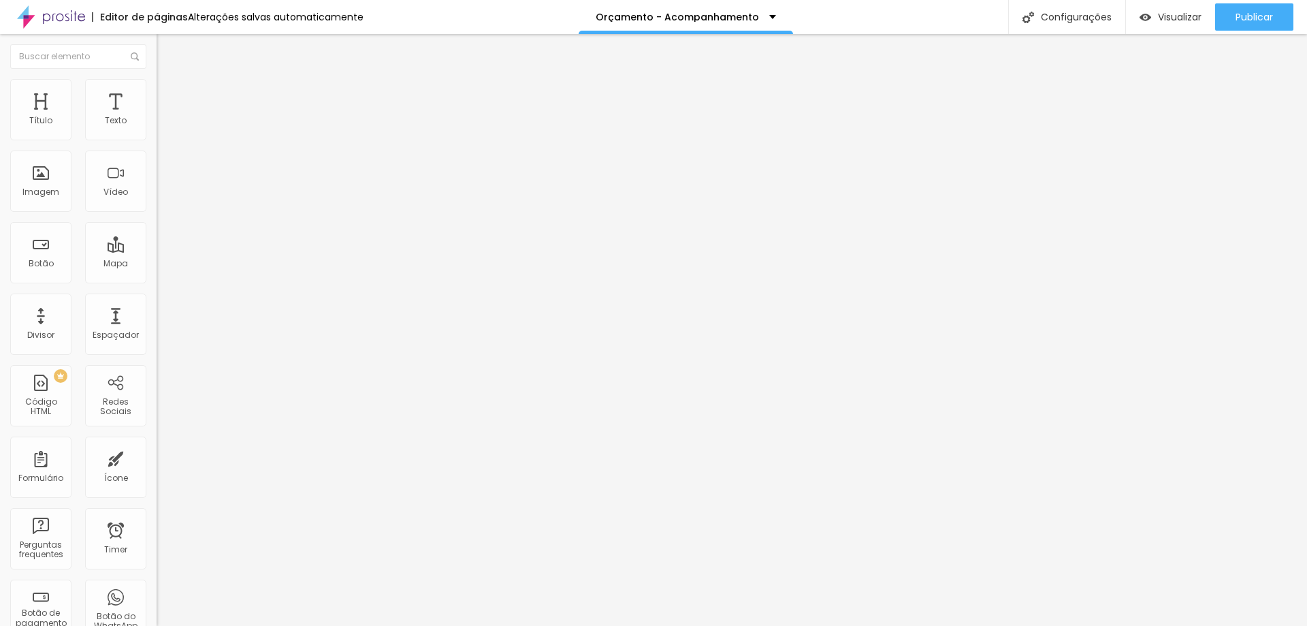
click at [169, 94] on span "Estilo" at bounding box center [179, 88] width 21 height 12
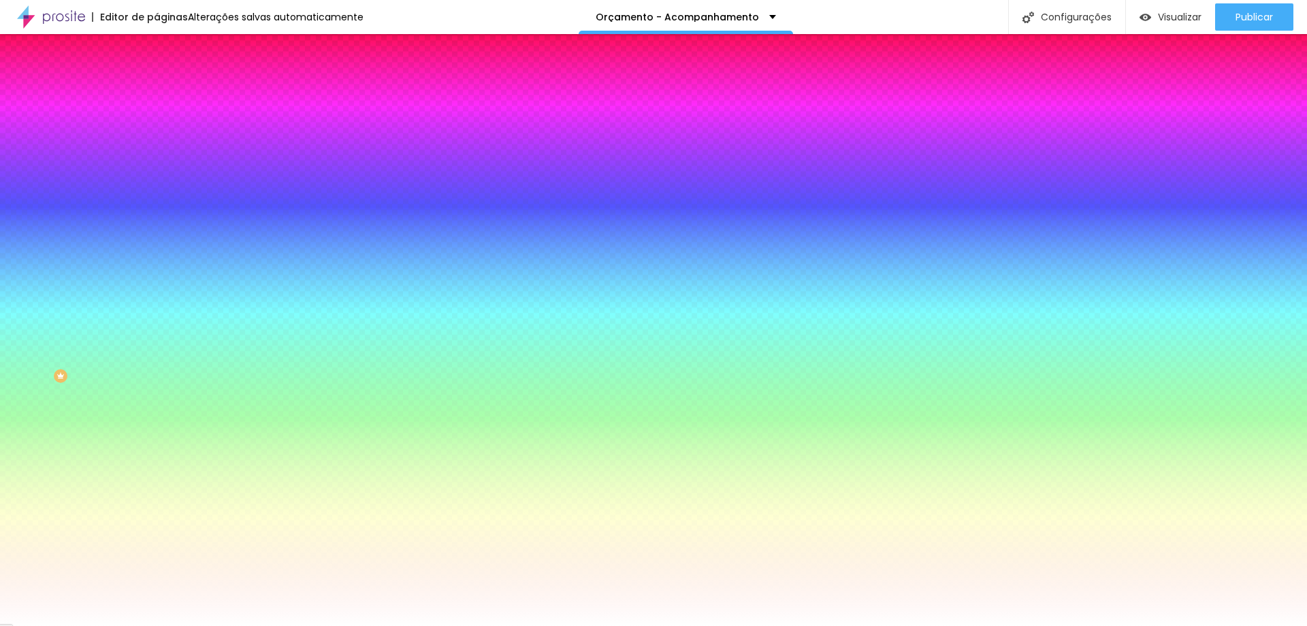
click at [157, 199] on input "#FFFFFF" at bounding box center [238, 192] width 163 height 14
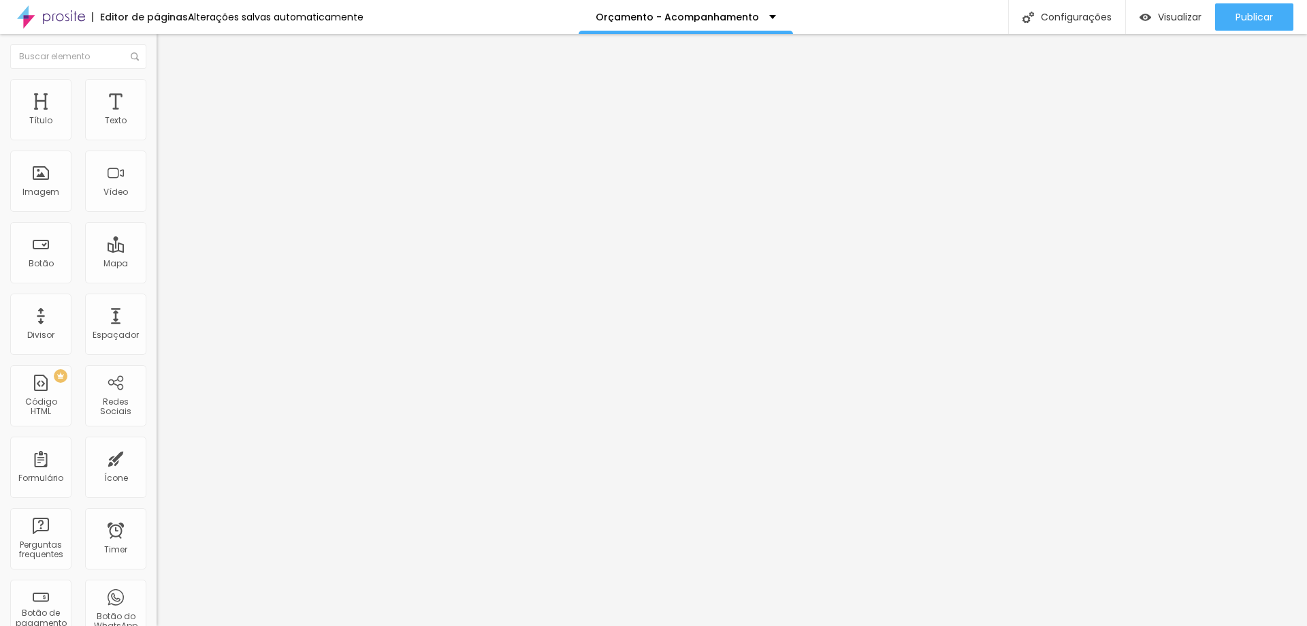
click at [157, 79] on img at bounding box center [163, 85] width 12 height 12
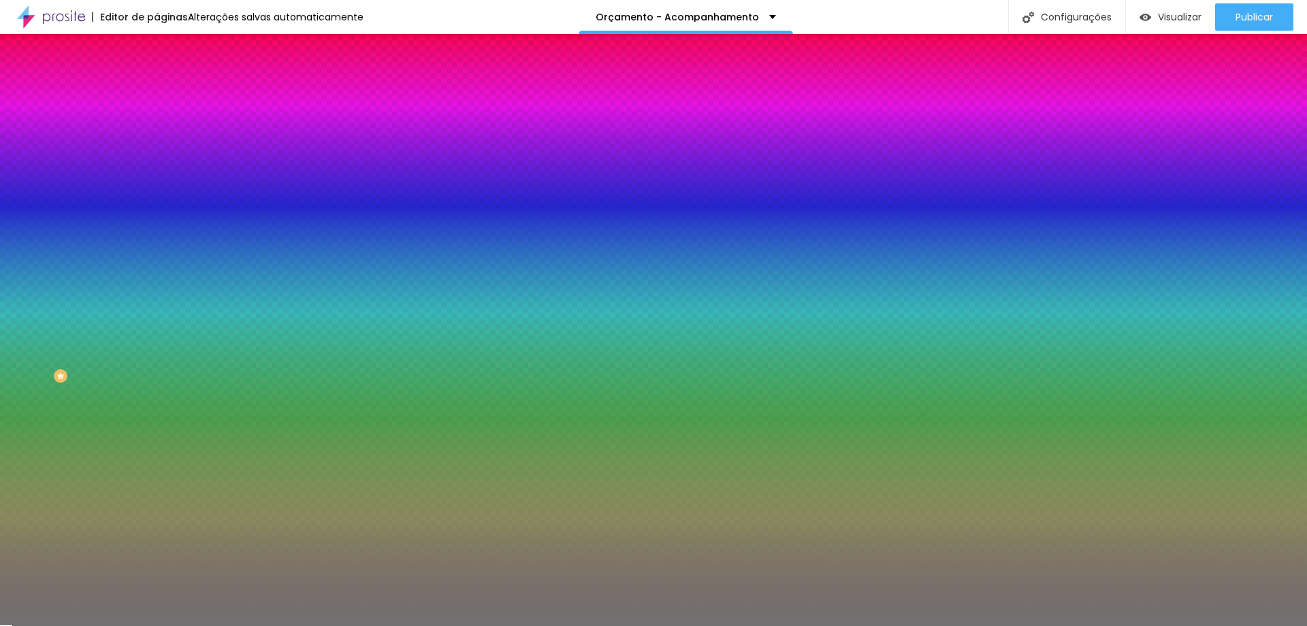
click at [157, 93] on li "Avançado" at bounding box center [235, 100] width 157 height 14
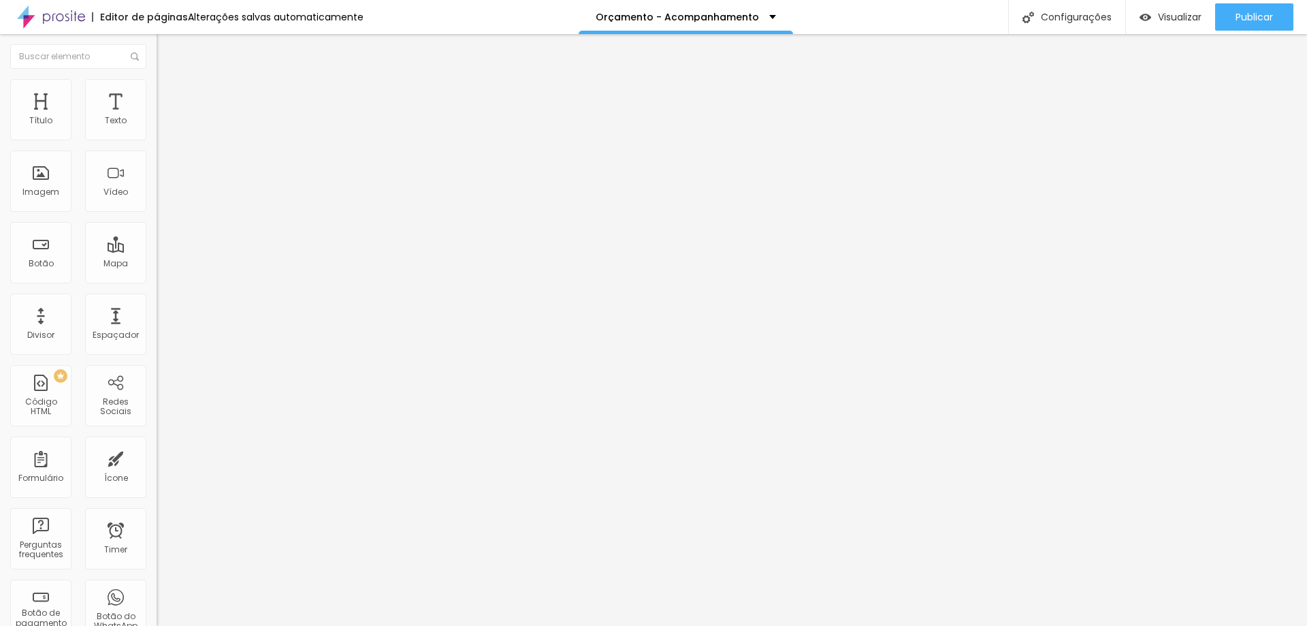
click at [157, 126] on div "43 Espaço de cima" at bounding box center [235, 202] width 157 height 193
click at [157, 276] on input "43" at bounding box center [186, 283] width 59 height 14
click at [169, 96] on span "Avançado" at bounding box center [191, 102] width 45 height 12
click at [157, 276] on input "20" at bounding box center [186, 283] width 59 height 14
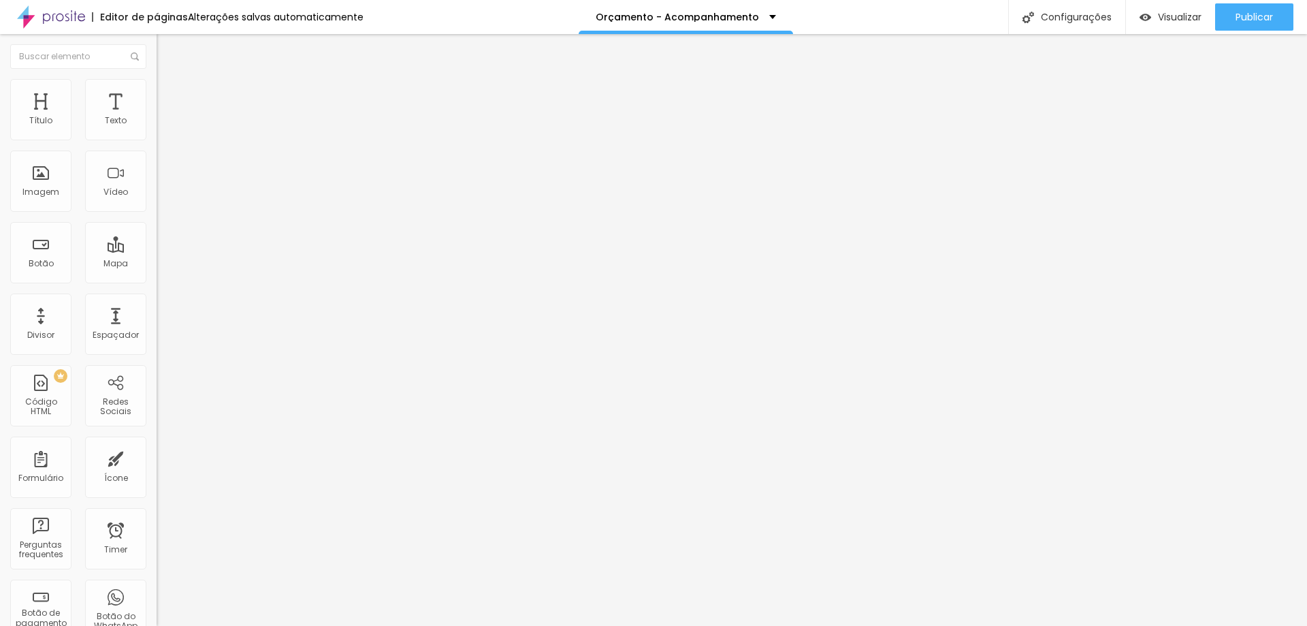
click at [157, 276] on input "20" at bounding box center [186, 283] width 59 height 14
click at [169, 96] on span "Avançado" at bounding box center [191, 102] width 45 height 12
click at [157, 264] on input "range" at bounding box center [201, 269] width 88 height 11
click at [169, 96] on span "Avançado" at bounding box center [191, 102] width 45 height 12
click at [157, 82] on img at bounding box center [163, 85] width 12 height 12
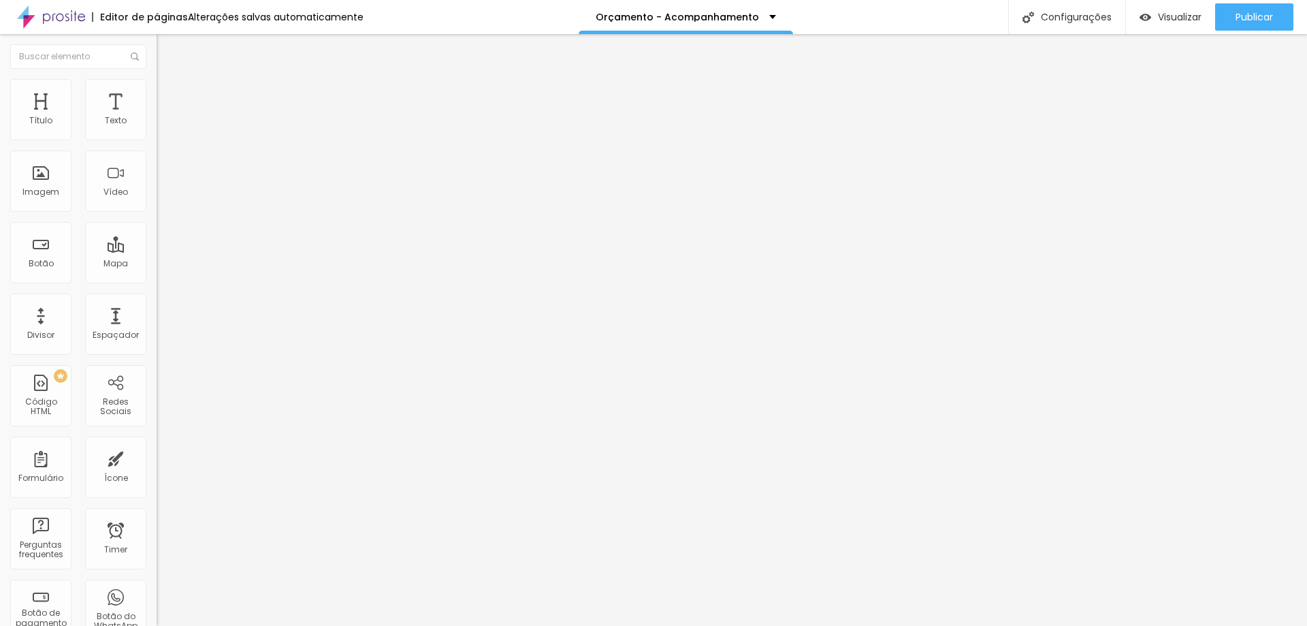
click at [157, 93] on img at bounding box center [163, 99] width 12 height 12
click at [157, 276] on input "40" at bounding box center [186, 283] width 59 height 14
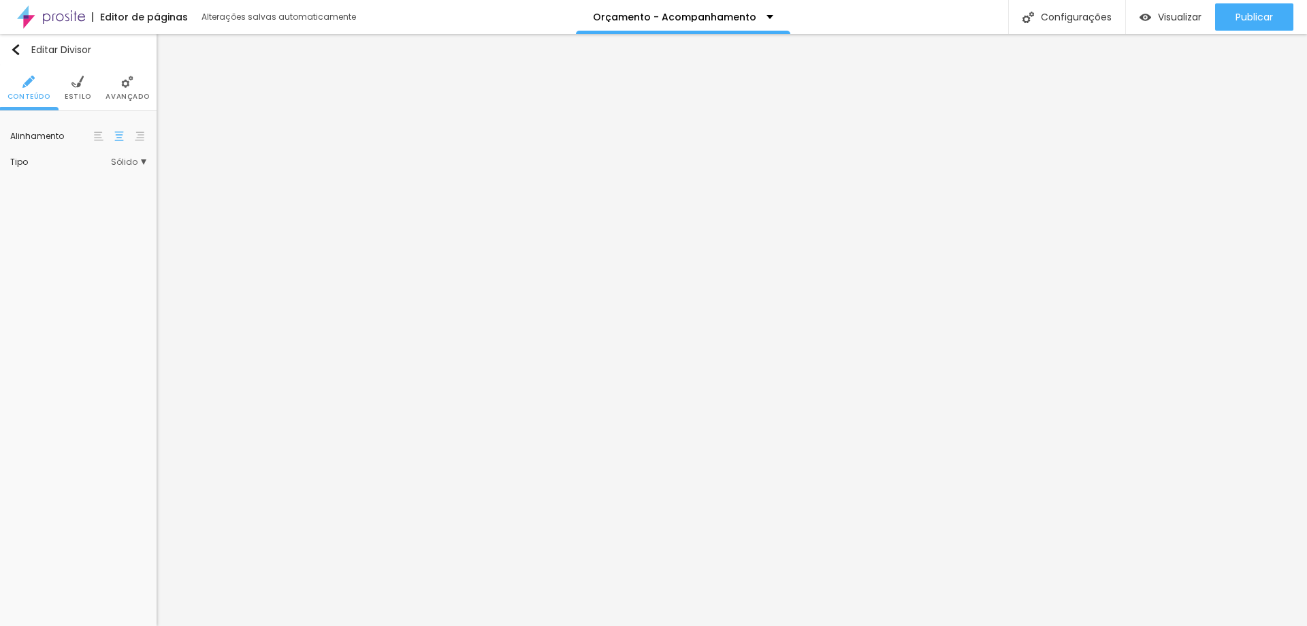
click at [118, 91] on li "Avançado" at bounding box center [128, 87] width 44 height 45
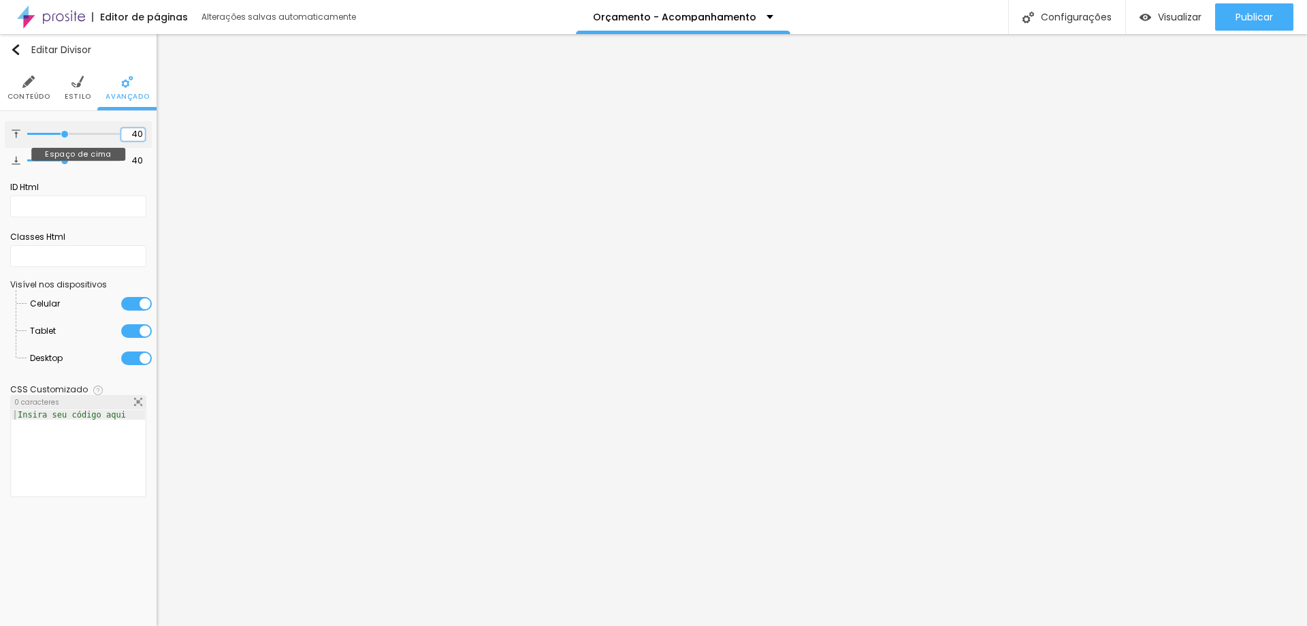
click at [130, 135] on input "40" at bounding box center [133, 134] width 24 height 13
type input "2"
type input "20"
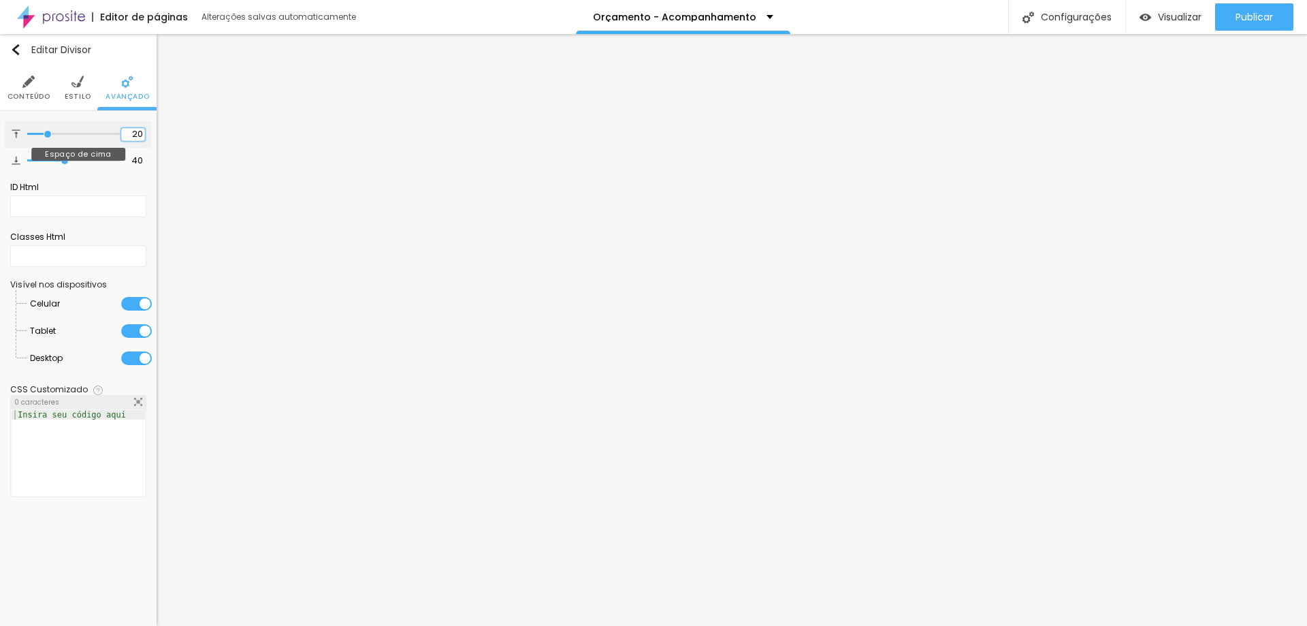
type input "20"
type input "2"
type input "20"
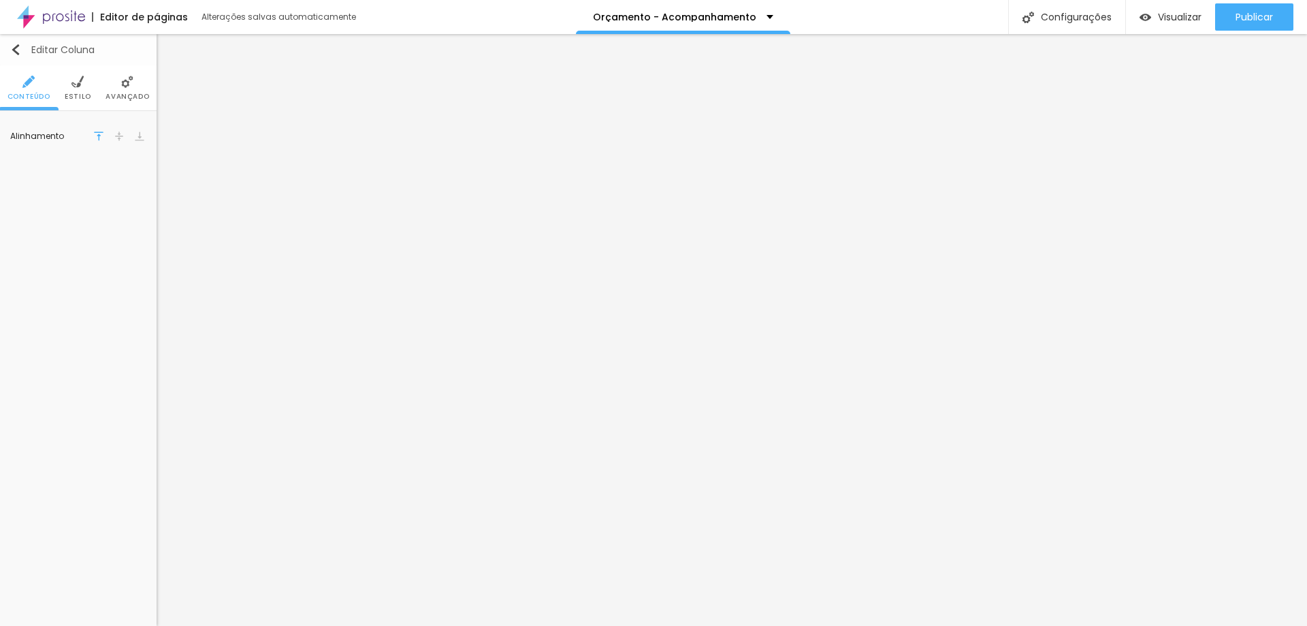
click at [12, 50] on img "button" at bounding box center [15, 49] width 11 height 11
click at [82, 86] on img at bounding box center [77, 82] width 12 height 12
click at [125, 88] on img at bounding box center [127, 82] width 12 height 12
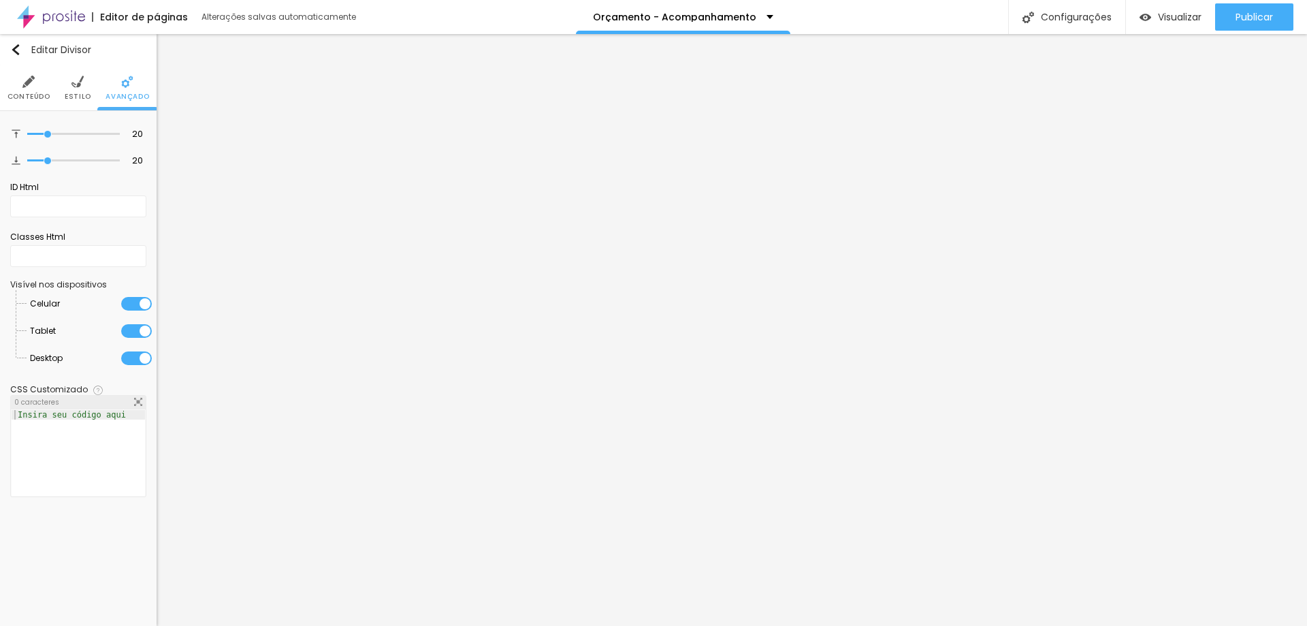
click at [81, 83] on img at bounding box center [77, 82] width 12 height 12
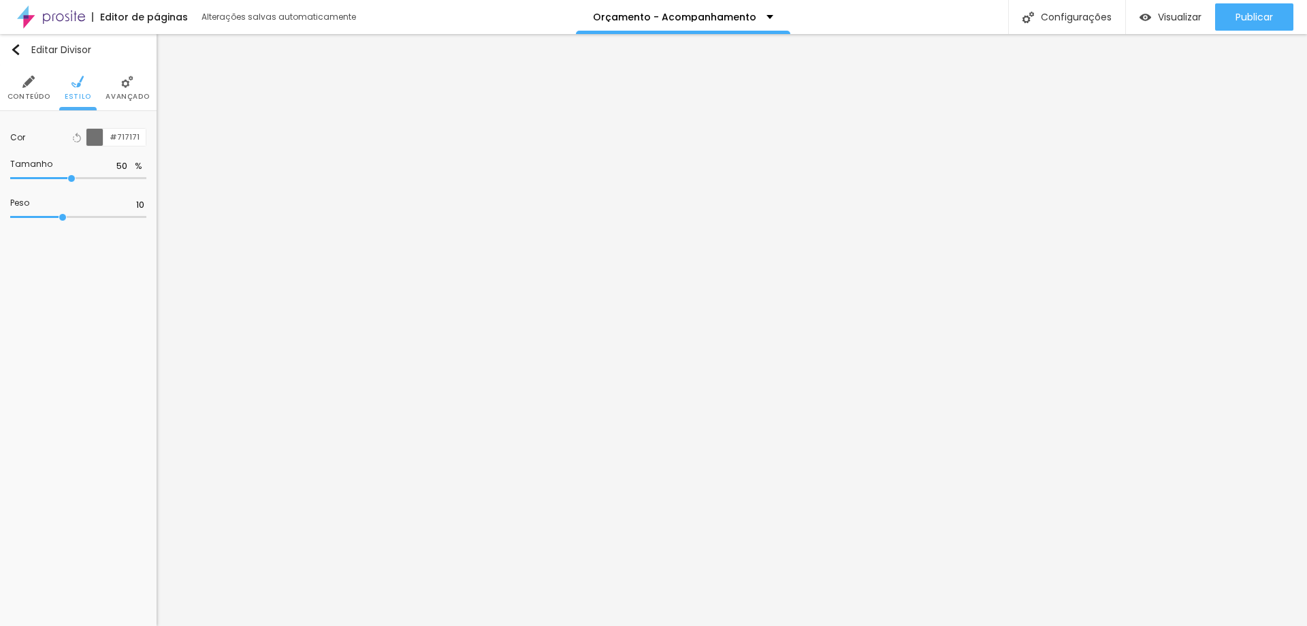
click at [33, 80] on img at bounding box center [28, 82] width 12 height 12
click at [133, 162] on span "Sólido" at bounding box center [128, 162] width 35 height 8
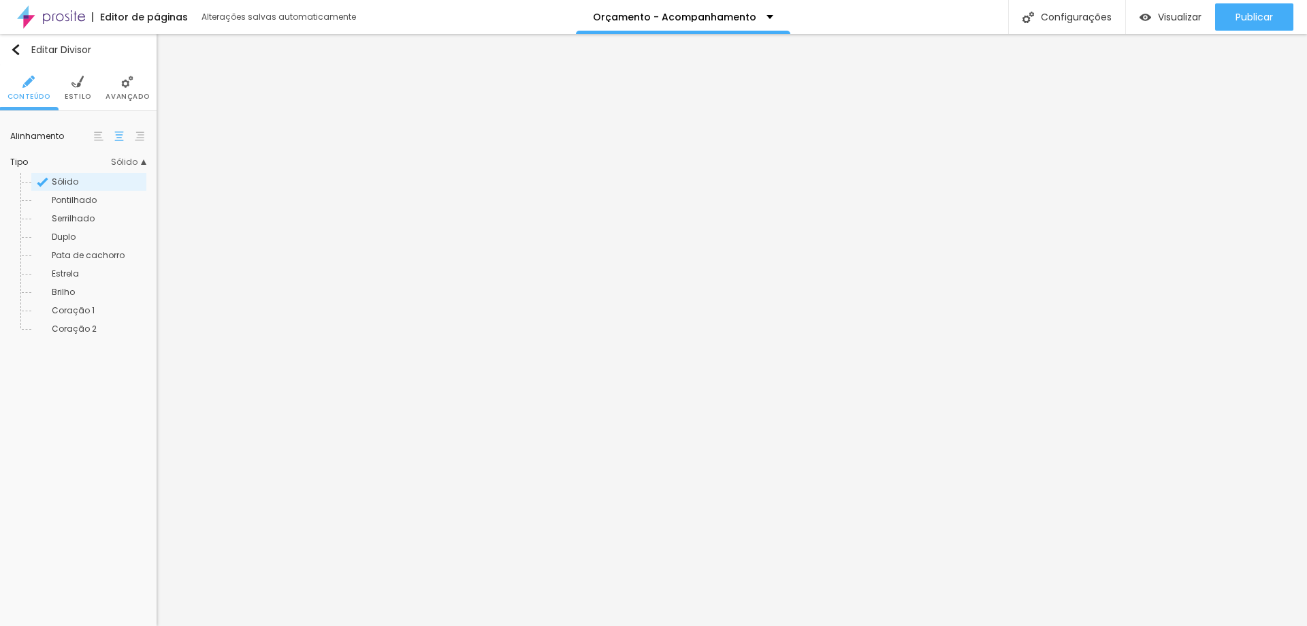
click at [70, 469] on div "Editar Divisor Conteúdo Estilo Avançado Alinhamento Tipo Sólido Sólido Pontilha…" at bounding box center [78, 330] width 157 height 592
click at [92, 151] on span "Titulo 1" at bounding box center [74, 154] width 44 height 19
click at [141, 291] on button "button" at bounding box center [136, 290] width 19 height 19
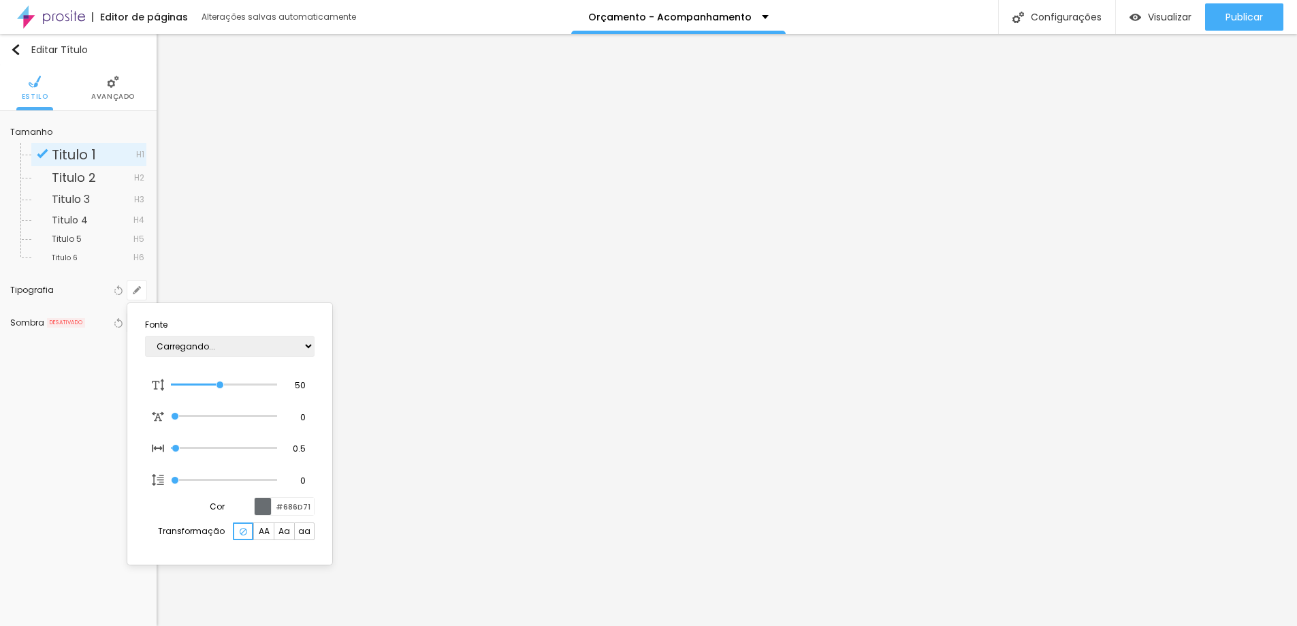
type input "1"
type input "0.5"
click at [302, 350] on select "AbrilFatface-Regular Actor-Regular Alegreya AlegreyaBlack Alice Allan-Bold Alla…" at bounding box center [230, 346] width 170 height 21
select select "SourceSerifPro"
click at [145, 336] on select "AbrilFatface-Regular Actor-Regular Alegreya AlegreyaBlack Alice Allan-Bold Alla…" at bounding box center [230, 346] width 170 height 21
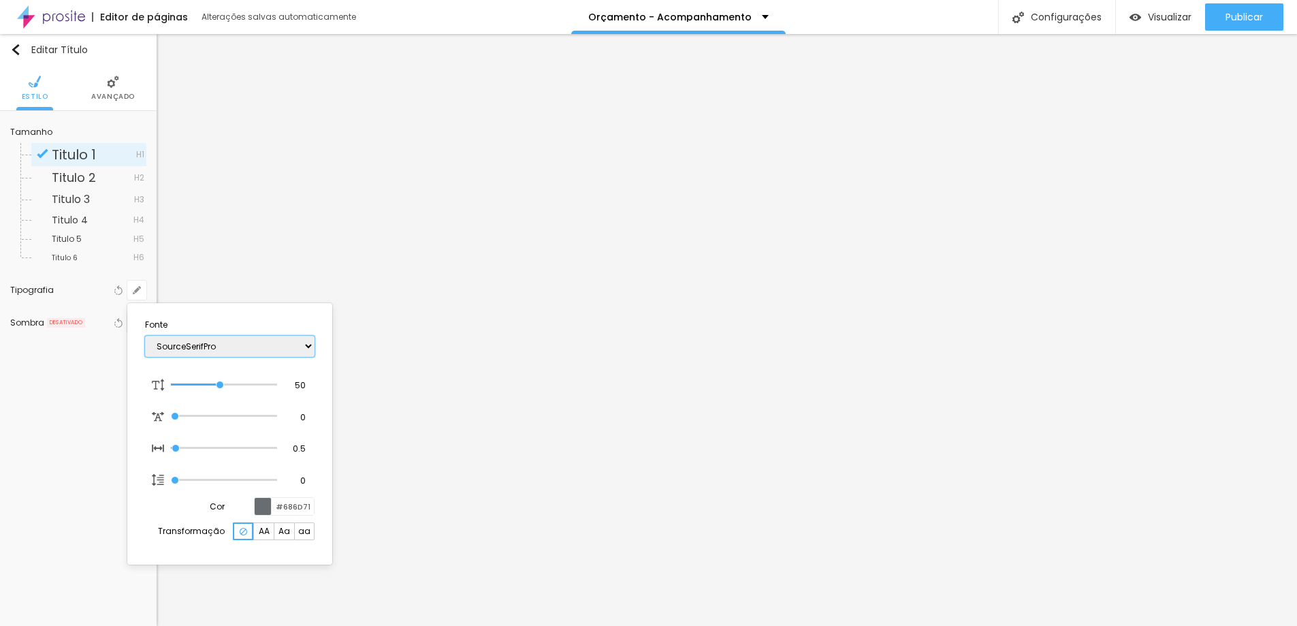
type input "1"
type input "0.5"
type input "1"
type input "0.5"
type input "1"
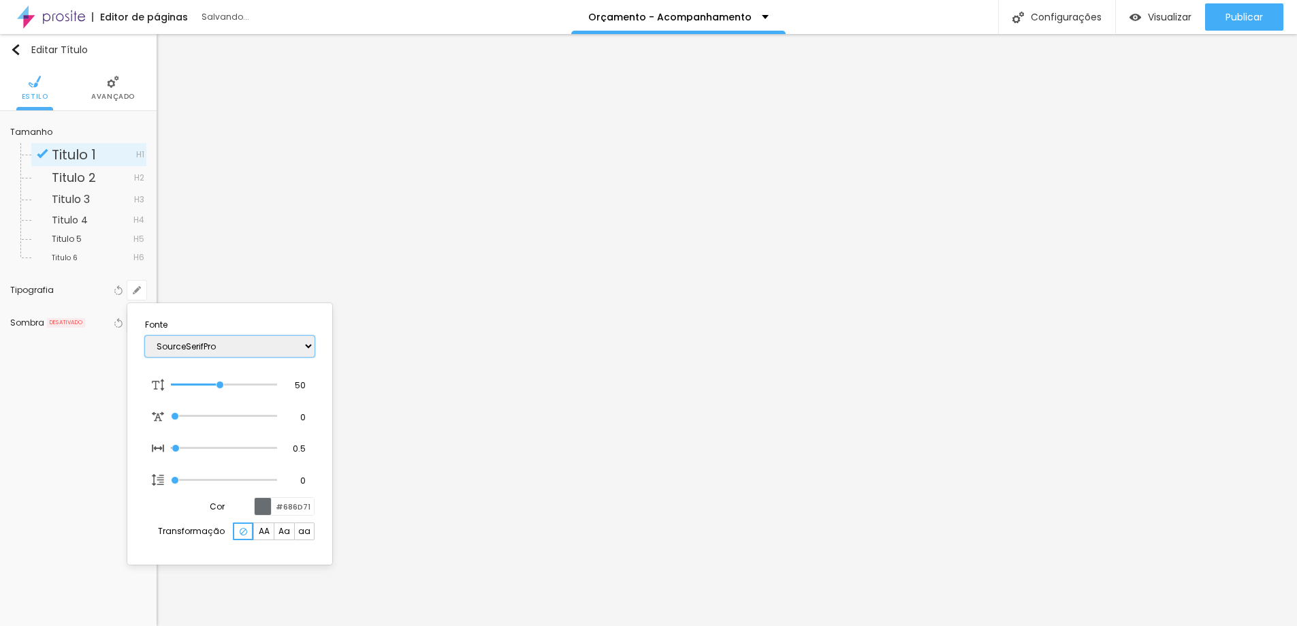
type input "0.5"
click at [1079, 368] on div at bounding box center [648, 313] width 1297 height 626
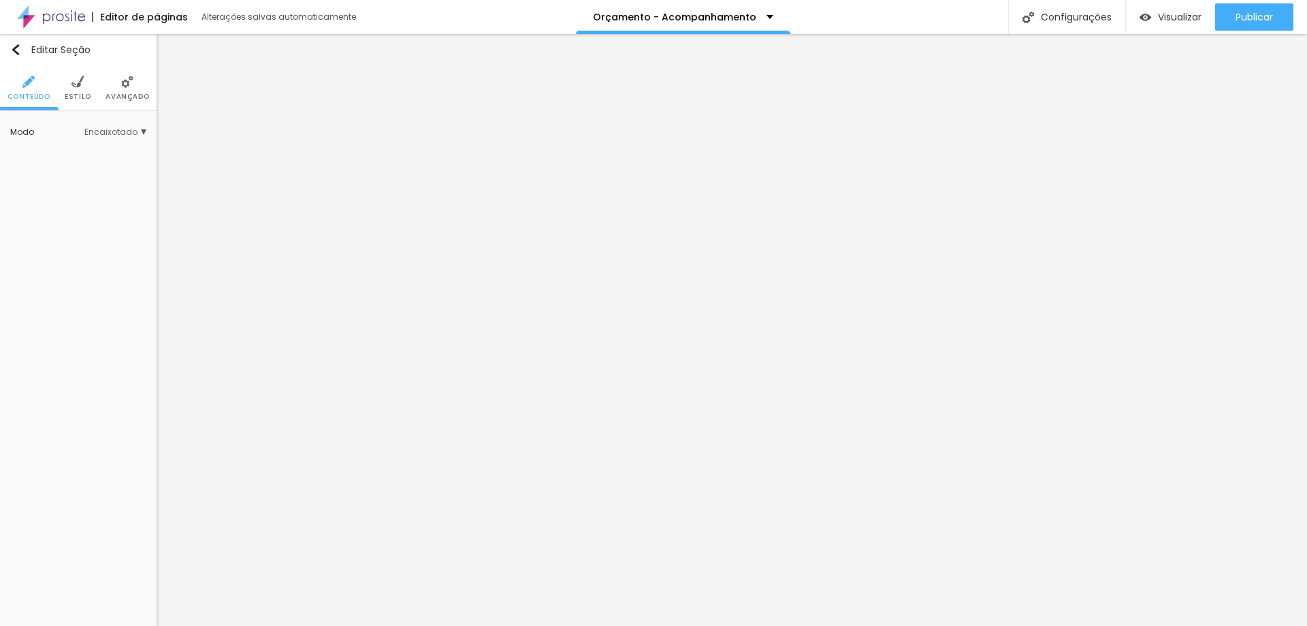
click at [80, 94] on span "Estilo" at bounding box center [78, 96] width 27 height 7
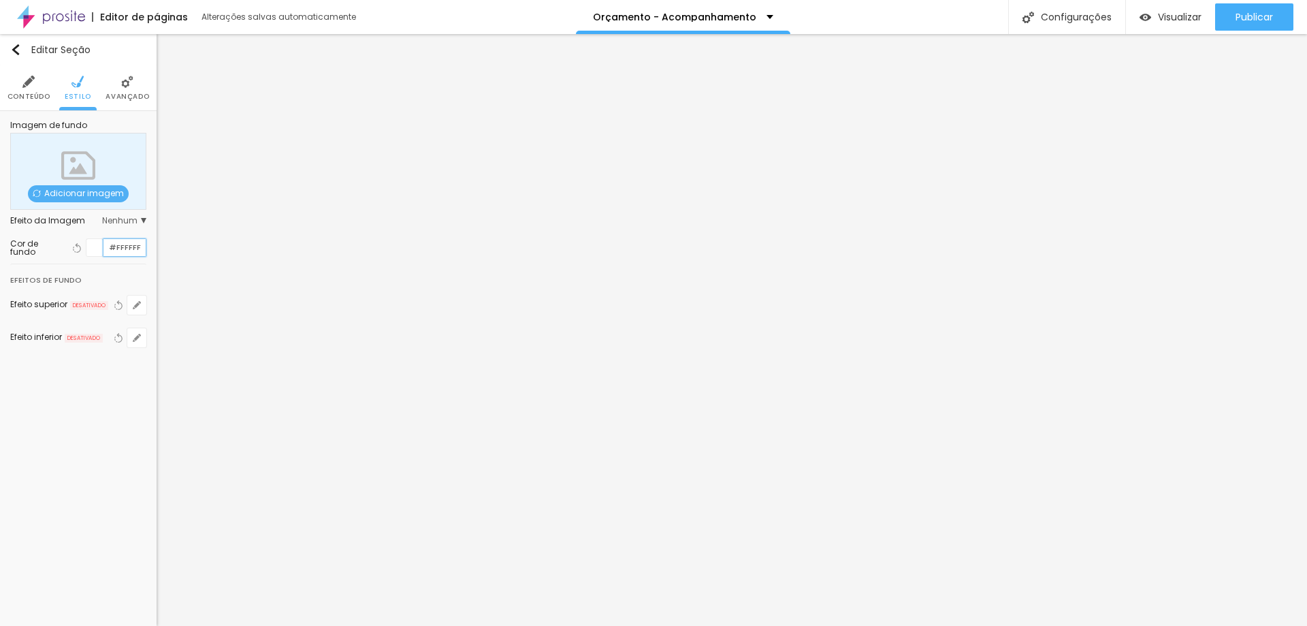
click at [119, 250] on input "#FFFFFF" at bounding box center [124, 247] width 42 height 17
type input "#F2F2F2"
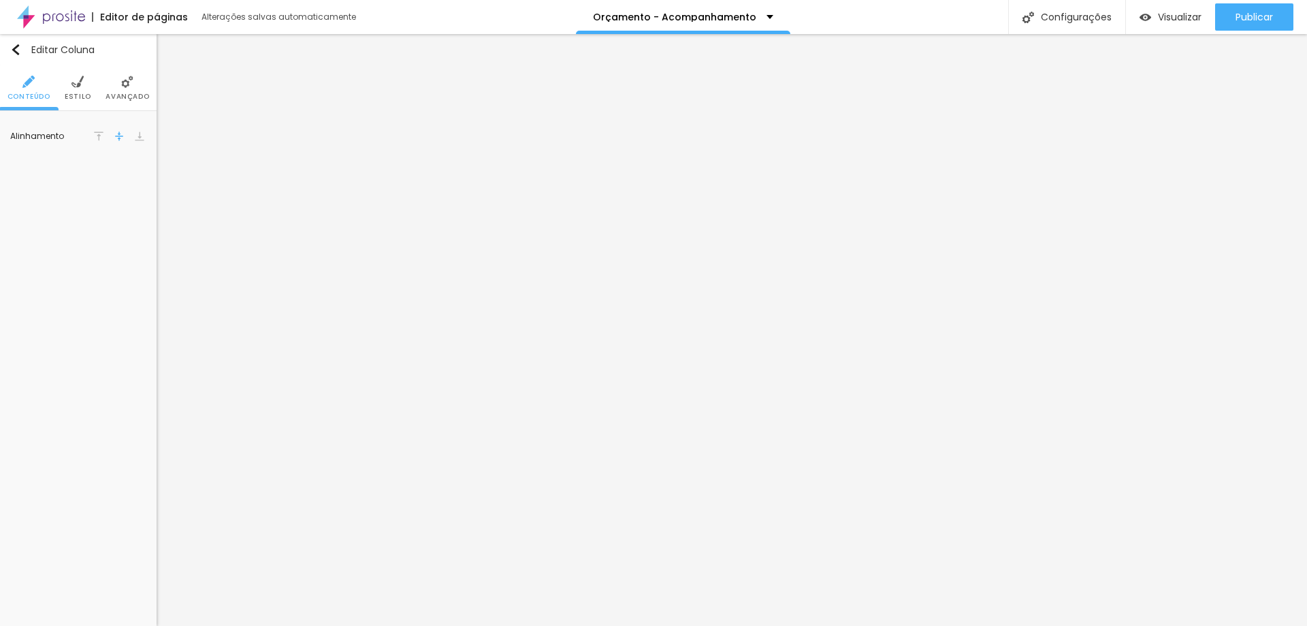
click at [78, 82] on img at bounding box center [77, 82] width 12 height 12
click at [121, 135] on input "#777777" at bounding box center [124, 137] width 42 height 17
click at [83, 90] on li "Estilo" at bounding box center [78, 87] width 27 height 45
click at [118, 141] on input "#EADCDB" at bounding box center [124, 137] width 42 height 17
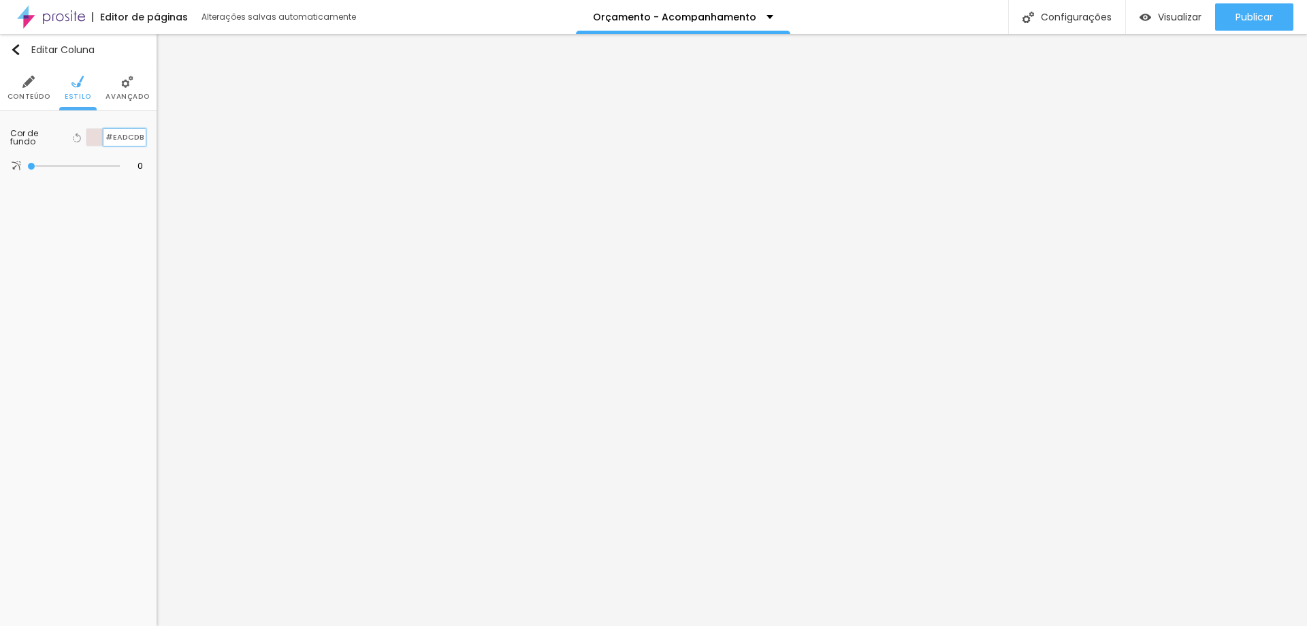
click at [118, 140] on input "#EADCDB" at bounding box center [124, 137] width 42 height 17
type input "#777"
click at [112, 87] on img at bounding box center [113, 82] width 12 height 12
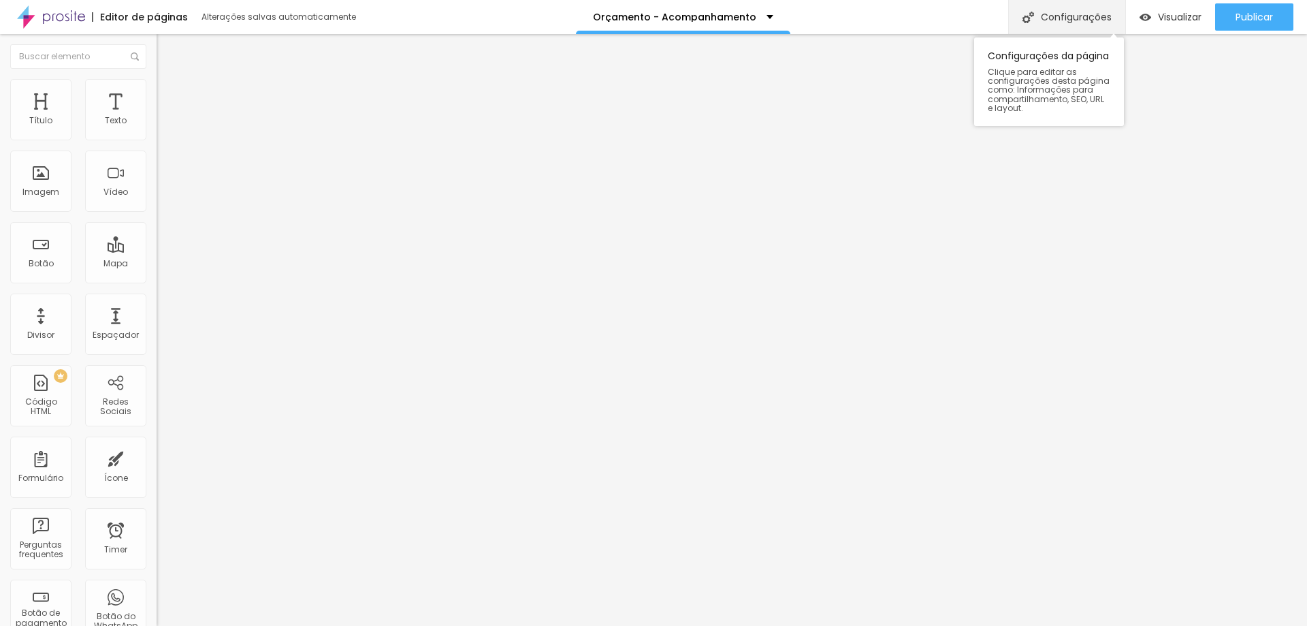
click at [1057, 21] on div "Configurações" at bounding box center [1066, 17] width 117 height 34
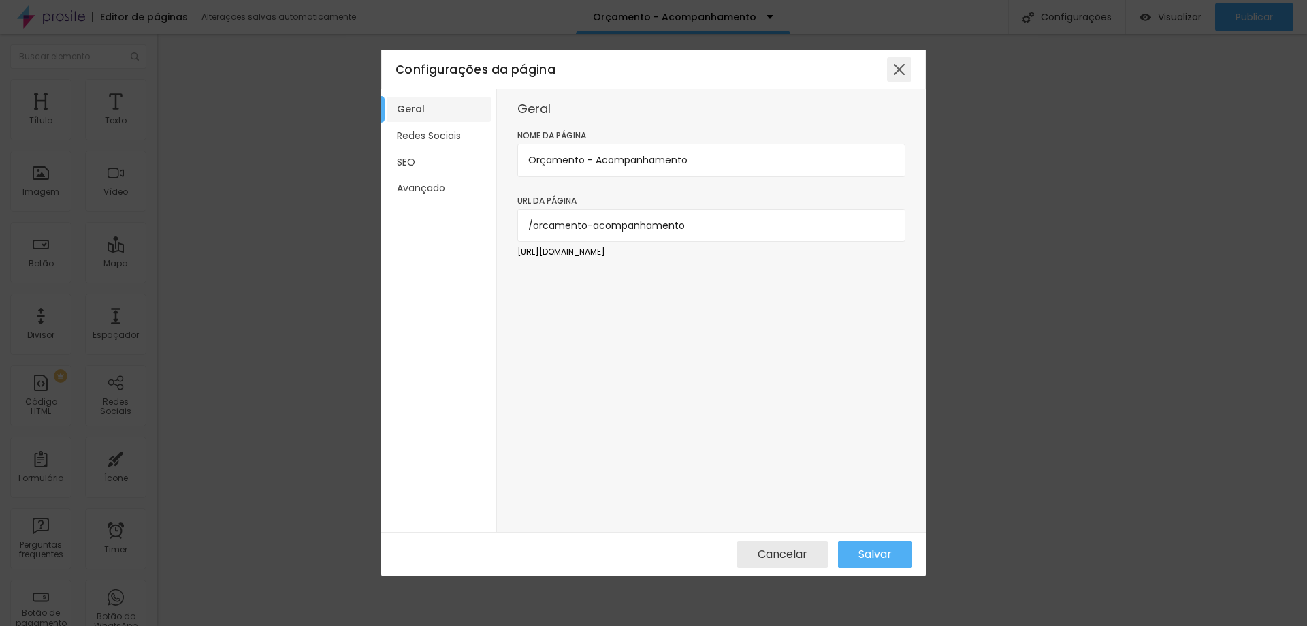
click at [901, 68] on div at bounding box center [899, 69] width 25 height 25
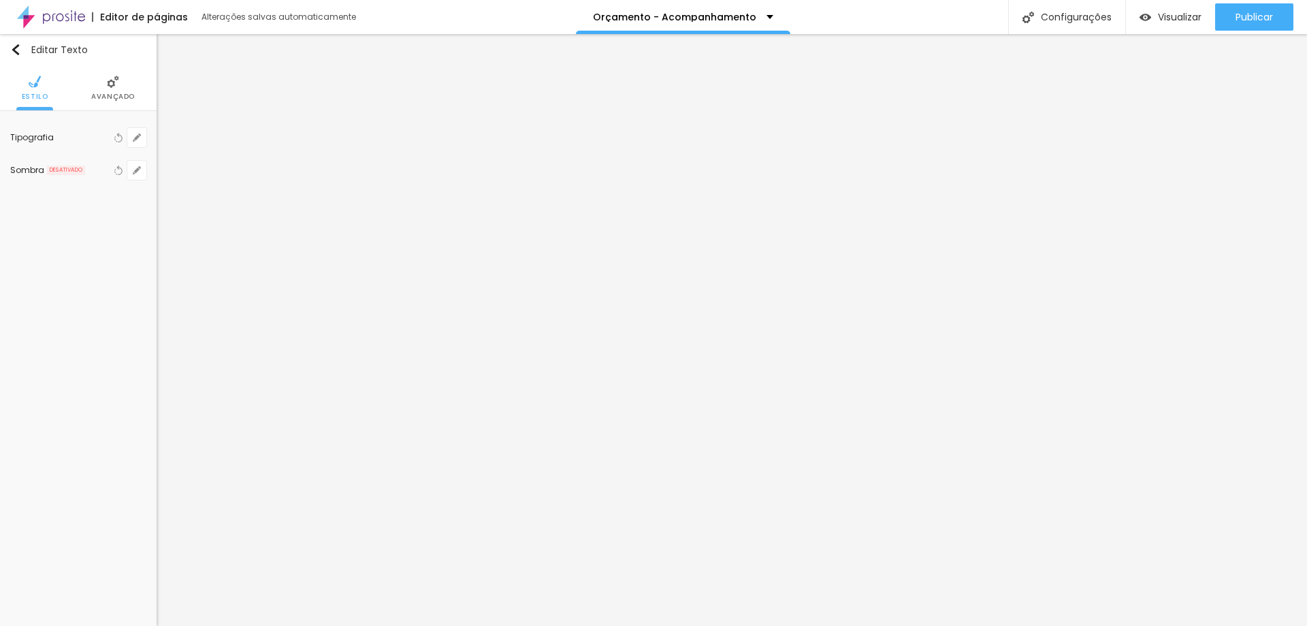
click at [119, 96] on span "Avançado" at bounding box center [113, 96] width 44 height 7
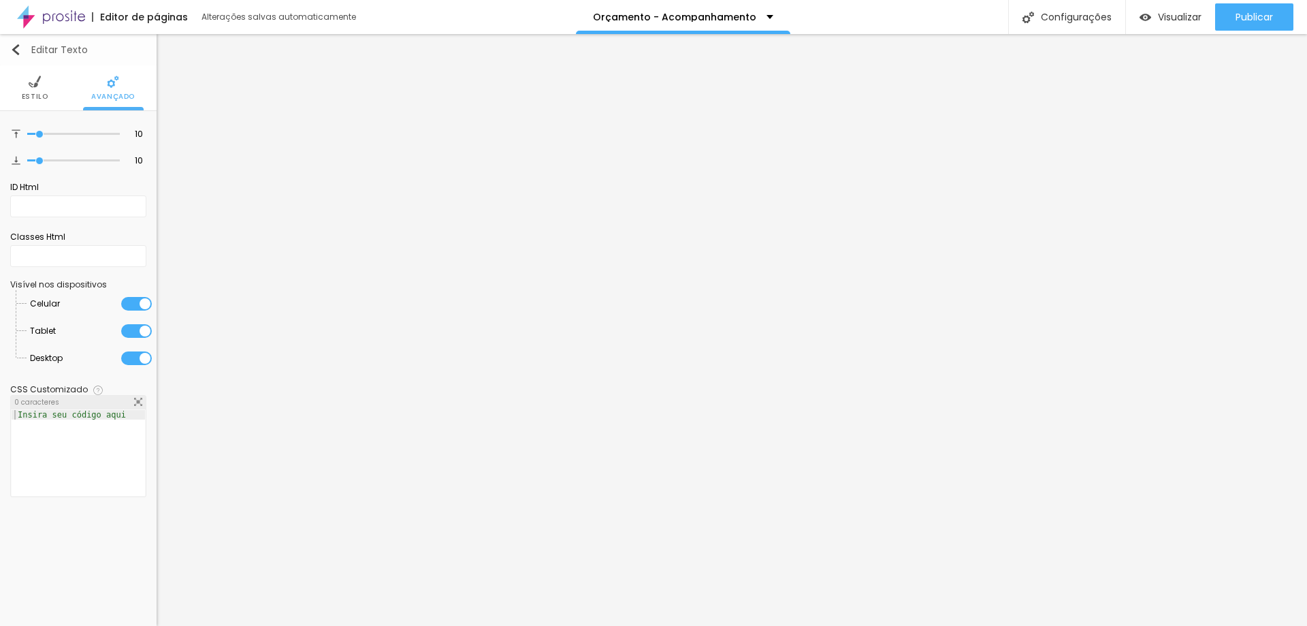
click at [20, 58] on button "Editar Texto" at bounding box center [78, 49] width 157 height 31
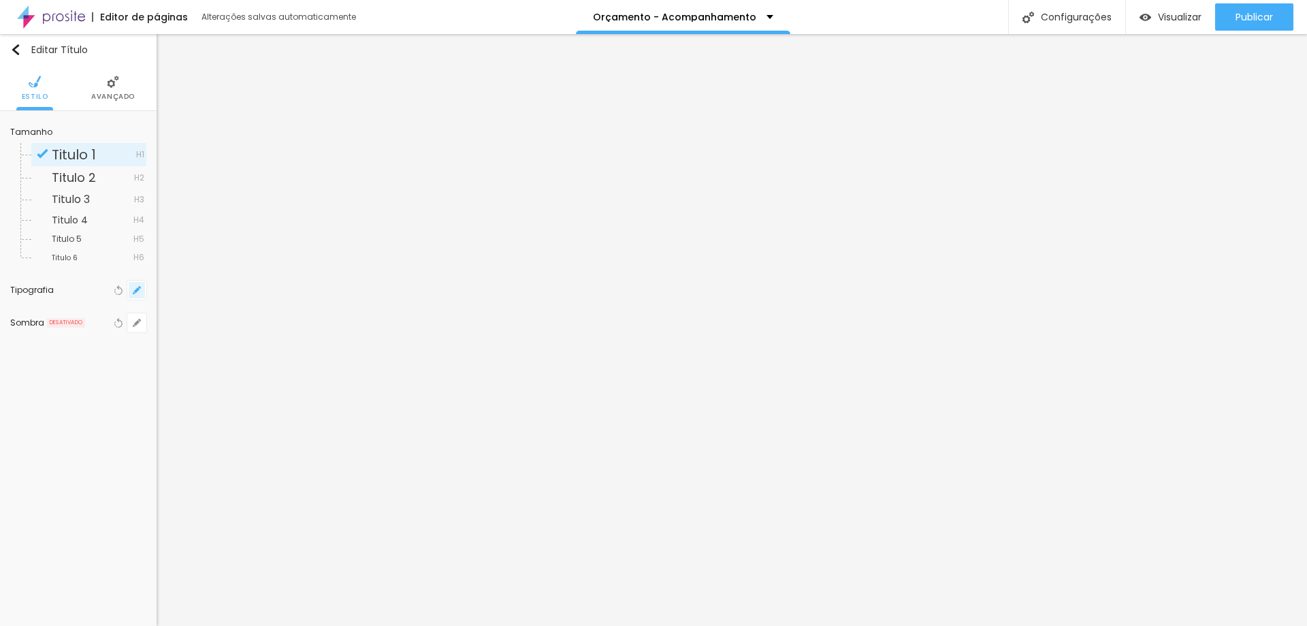
click at [138, 294] on icon "button" at bounding box center [137, 290] width 8 height 8
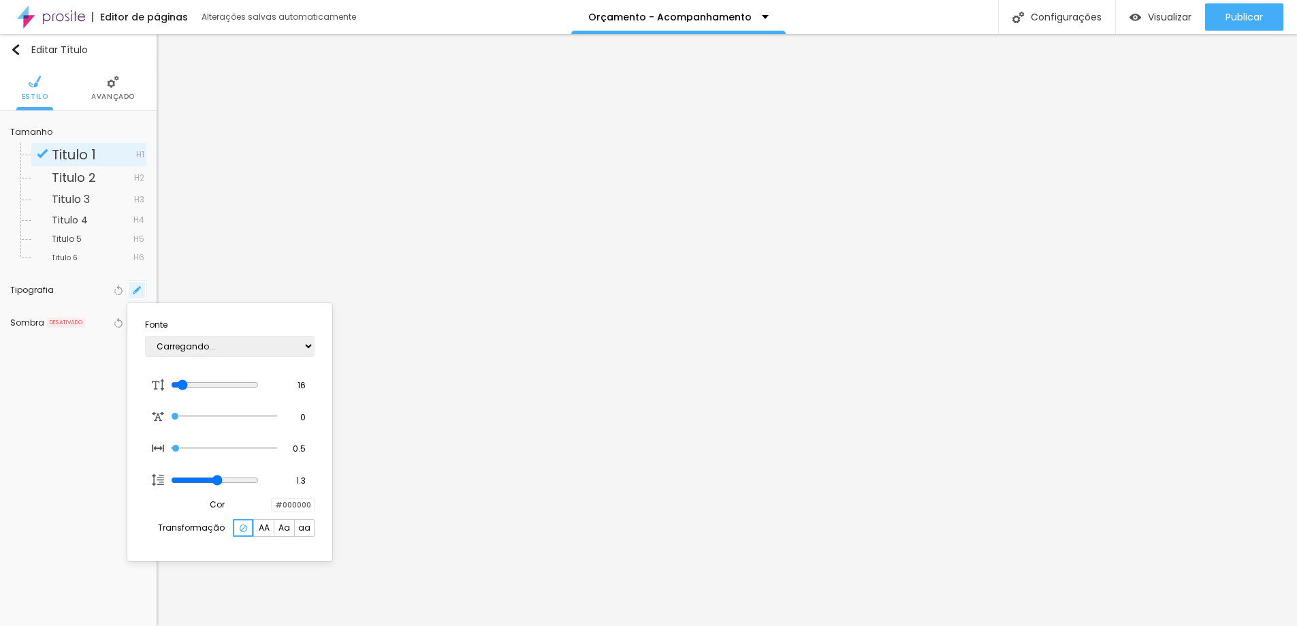
type input "1"
click at [306, 345] on select "AbrilFatface-Regular Actor-Regular Alegreya AlegreyaBlack Alice Allan-Bold Alla…" at bounding box center [230, 346] width 170 height 21
select select "SourceSerifPro"
click at [145, 336] on select "AbrilFatface-Regular Actor-Regular Alegreya AlegreyaBlack Alice Allan-Bold Alla…" at bounding box center [230, 346] width 170 height 21
type input "1"
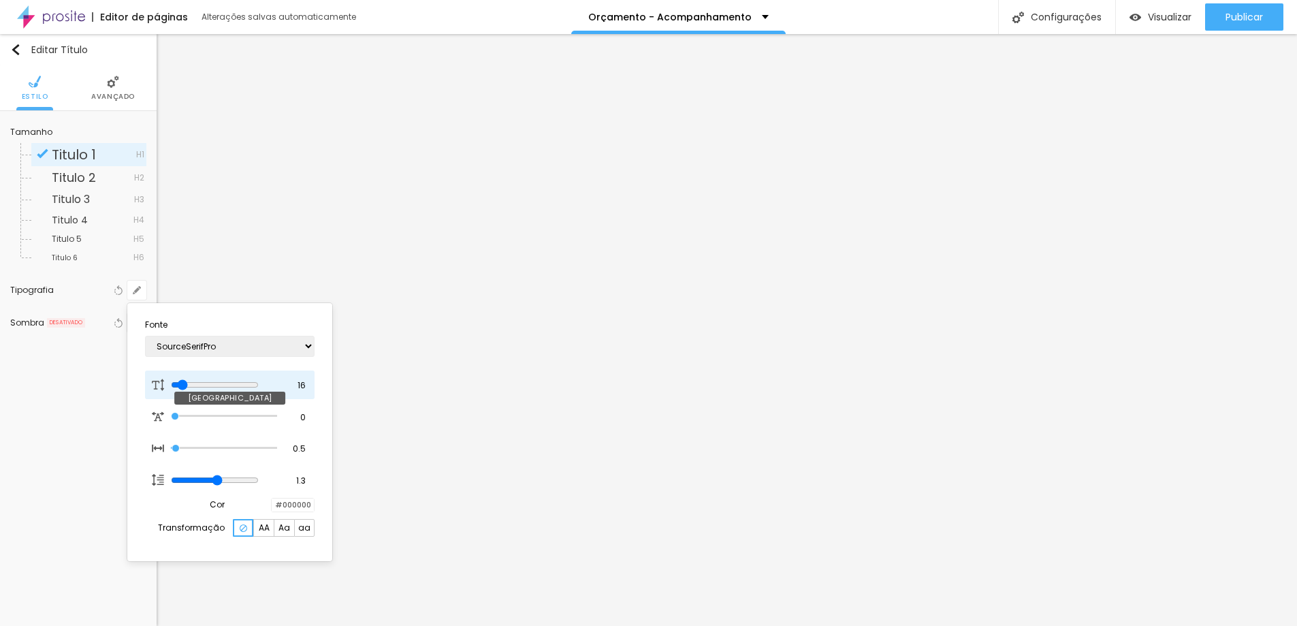
click at [309, 381] on div "16 Tamanho da fonte" at bounding box center [230, 384] width 170 height 29
click at [304, 382] on input "16" at bounding box center [296, 385] width 24 height 12
click at [301, 387] on input "16" at bounding box center [296, 385] width 24 height 12
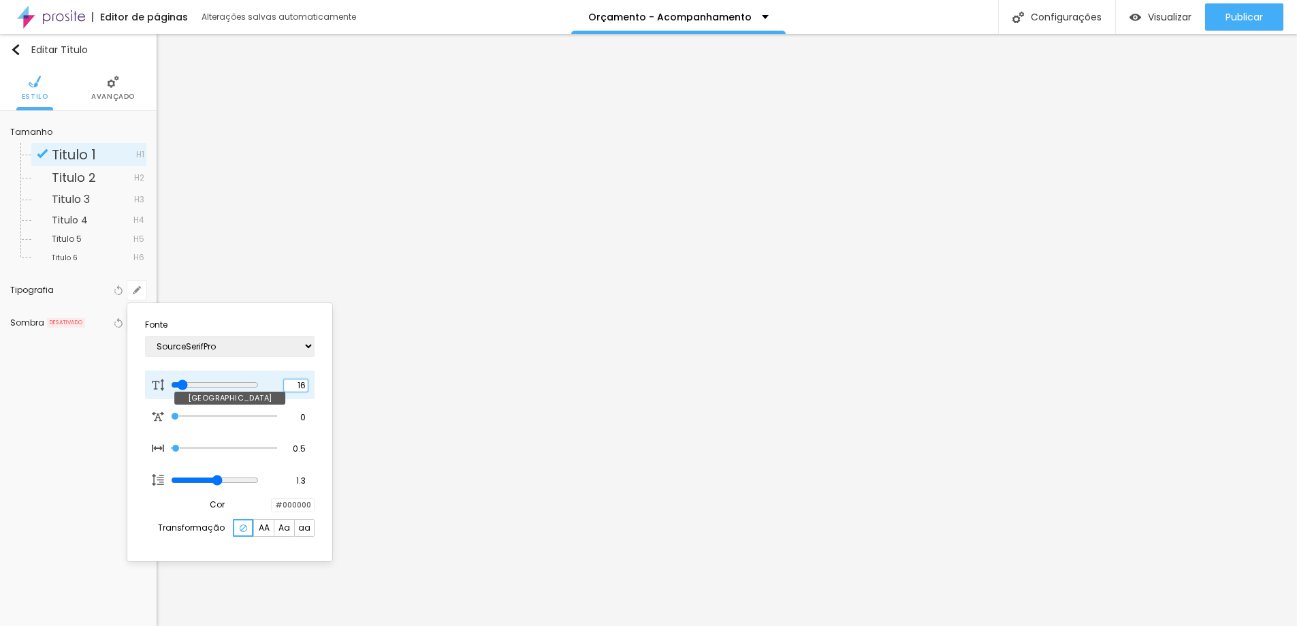
type input "8"
type input "4"
type input "1"
type input "40"
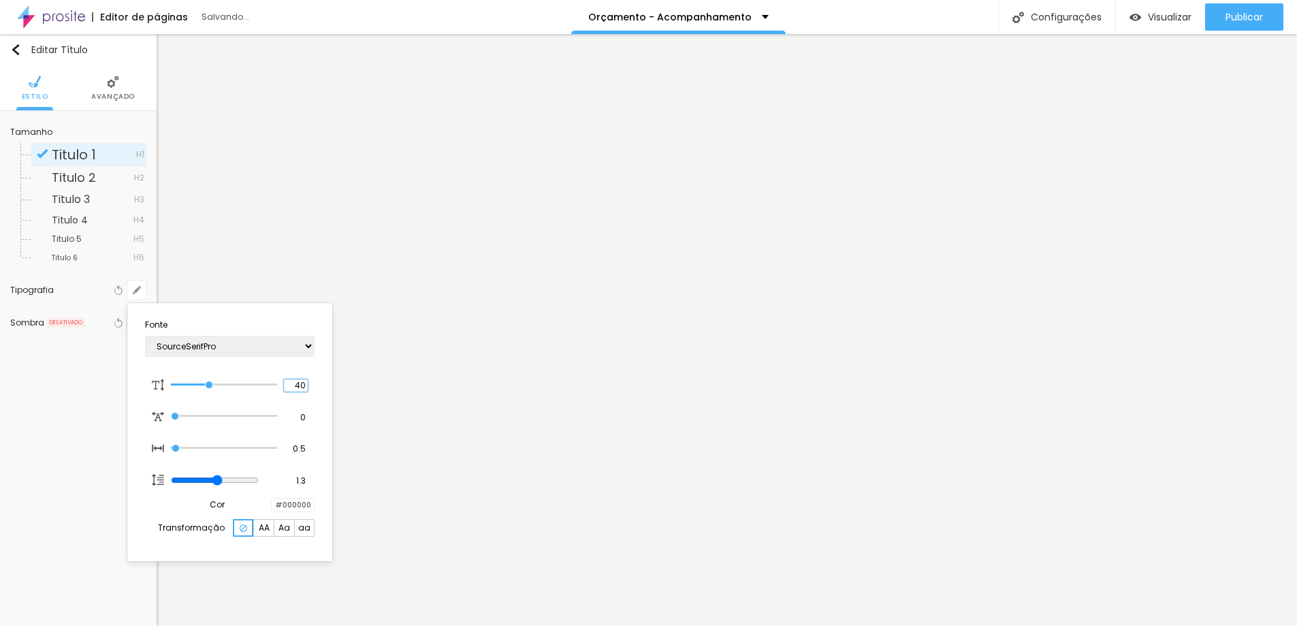
type input "1"
type input "40"
click at [292, 503] on input "#000000" at bounding box center [293, 504] width 42 height 13
type input "#F2"
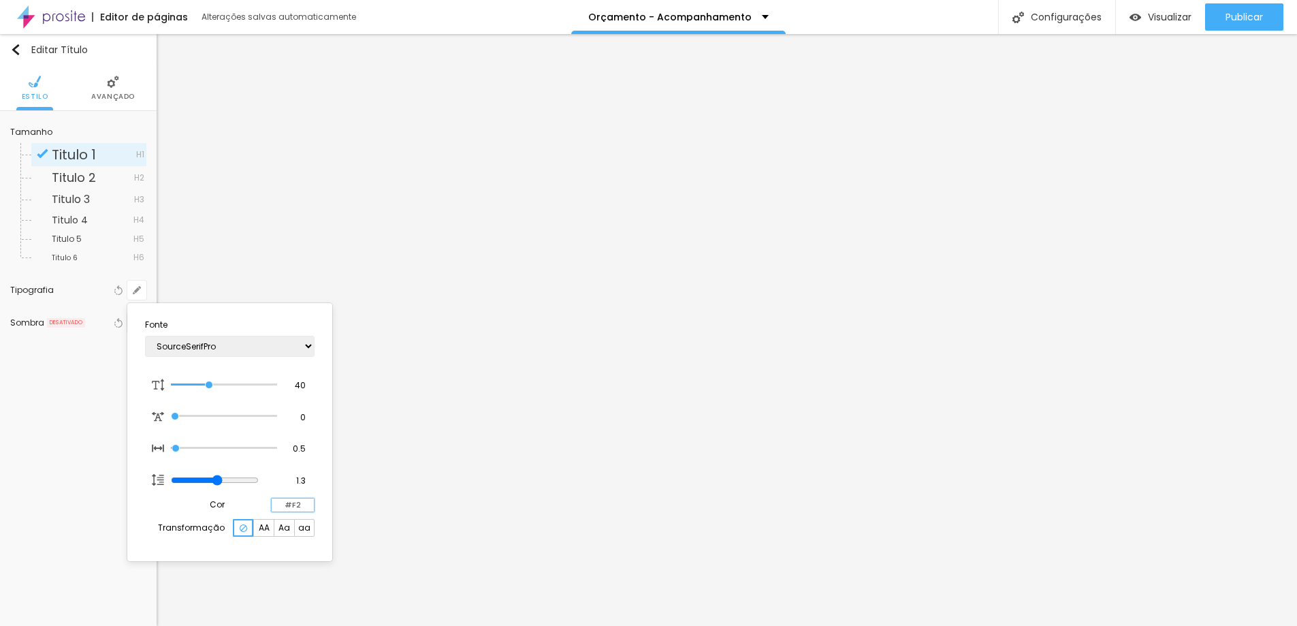
type input "1"
type input "#F2F2F"
type input "1"
type input "#F2F2F2"
type input "1"
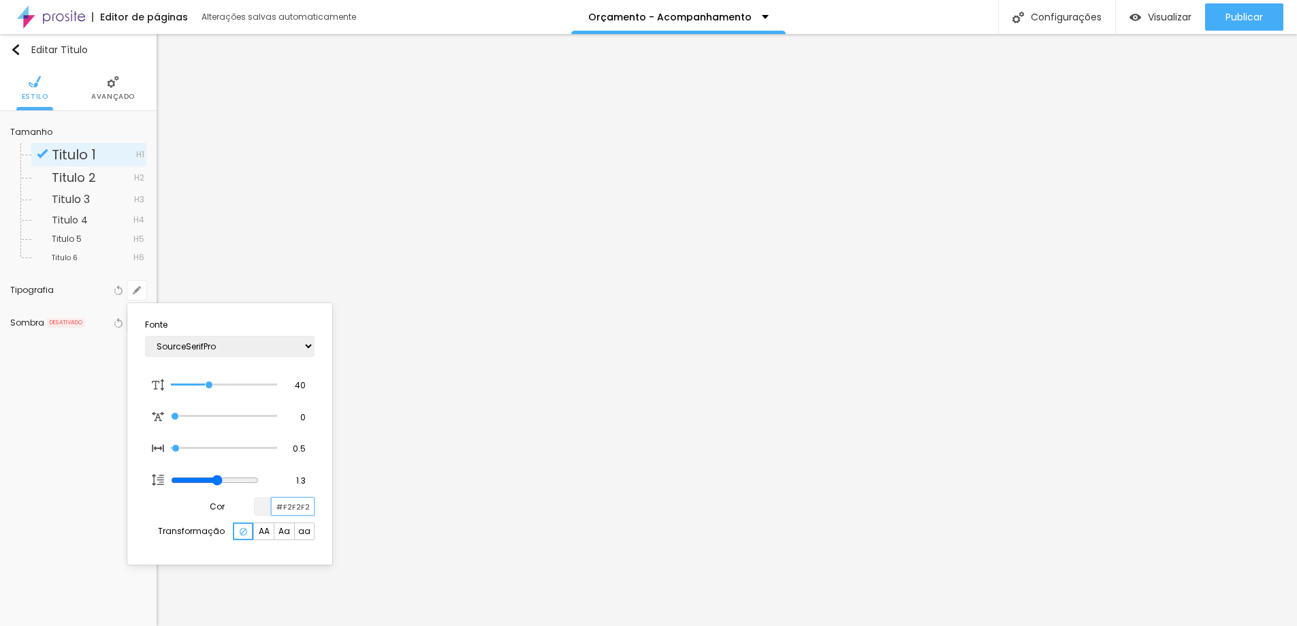
type input "#F2F2F2"
click at [61, 392] on div at bounding box center [648, 313] width 1297 height 626
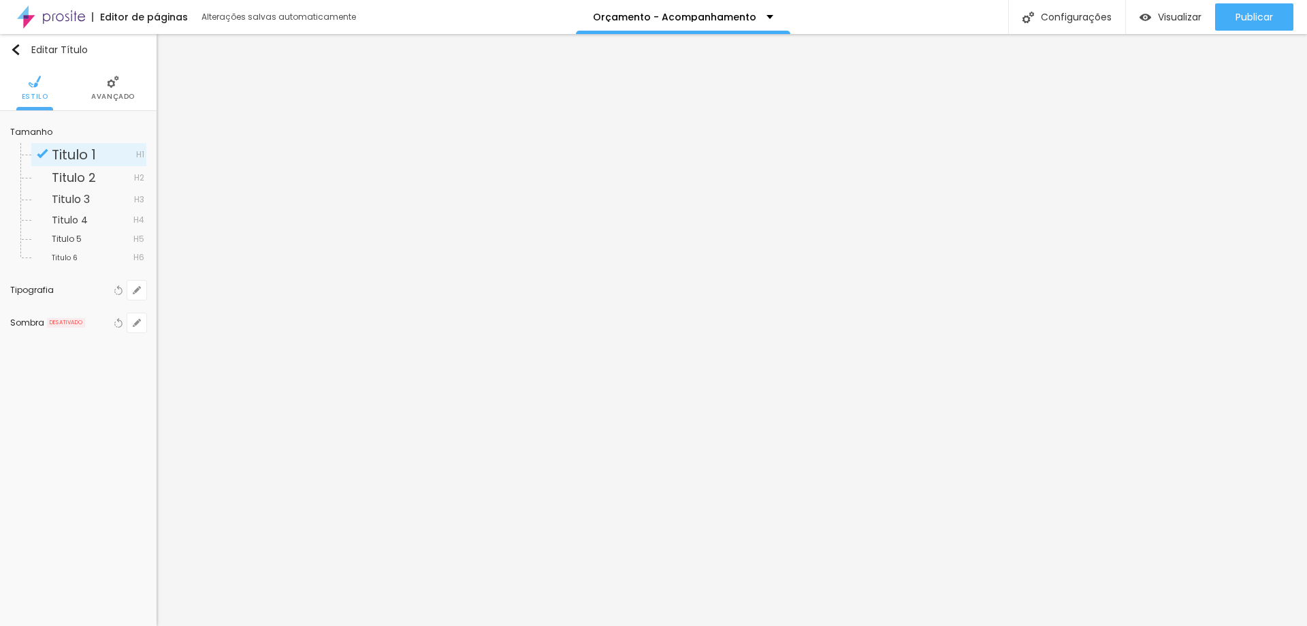
click at [108, 91] on li "Avançado" at bounding box center [113, 87] width 44 height 45
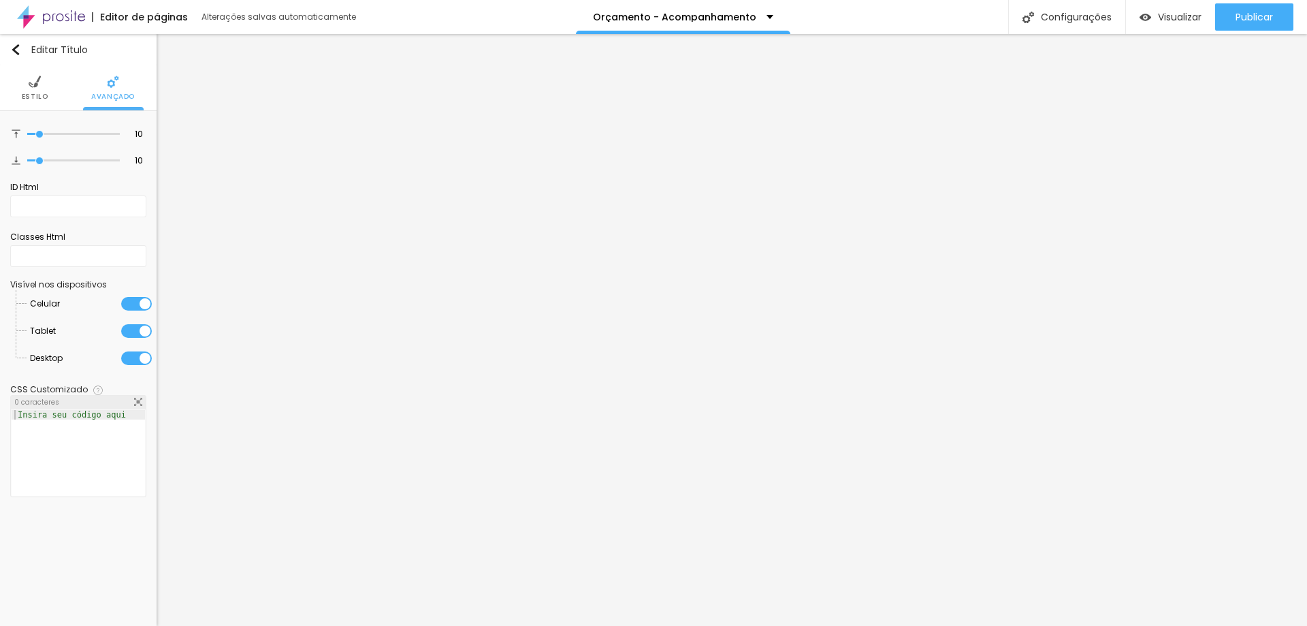
click at [39, 87] on img at bounding box center [35, 82] width 12 height 12
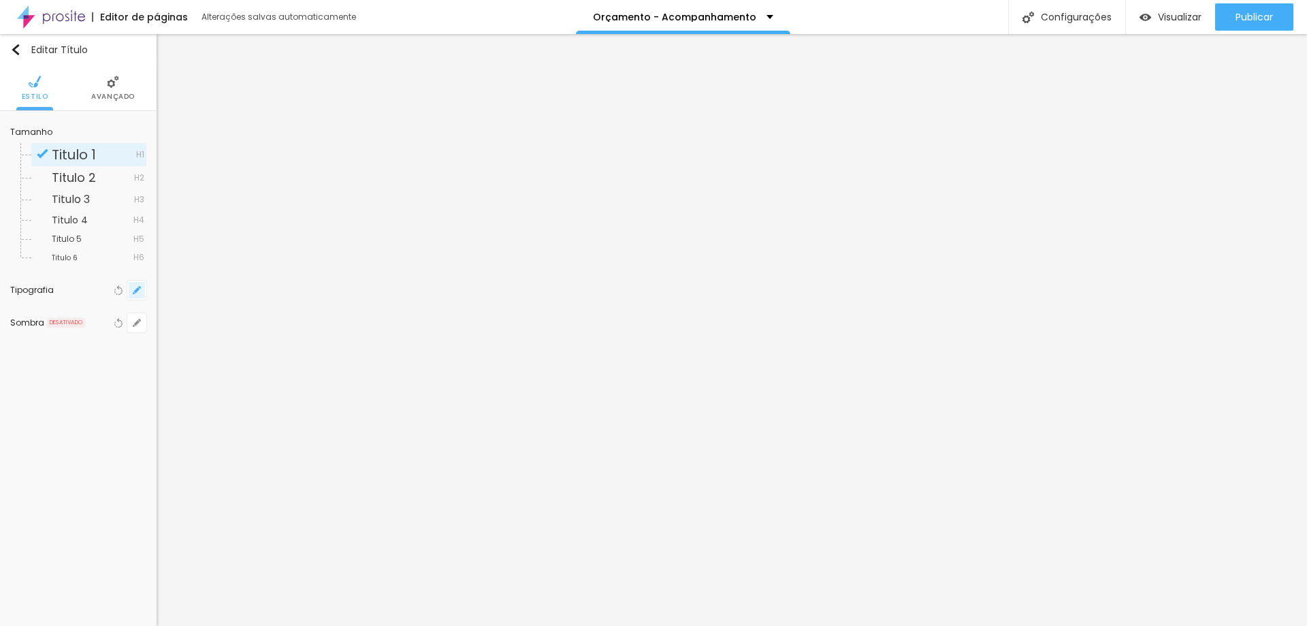
click at [142, 291] on button "button" at bounding box center [136, 290] width 19 height 19
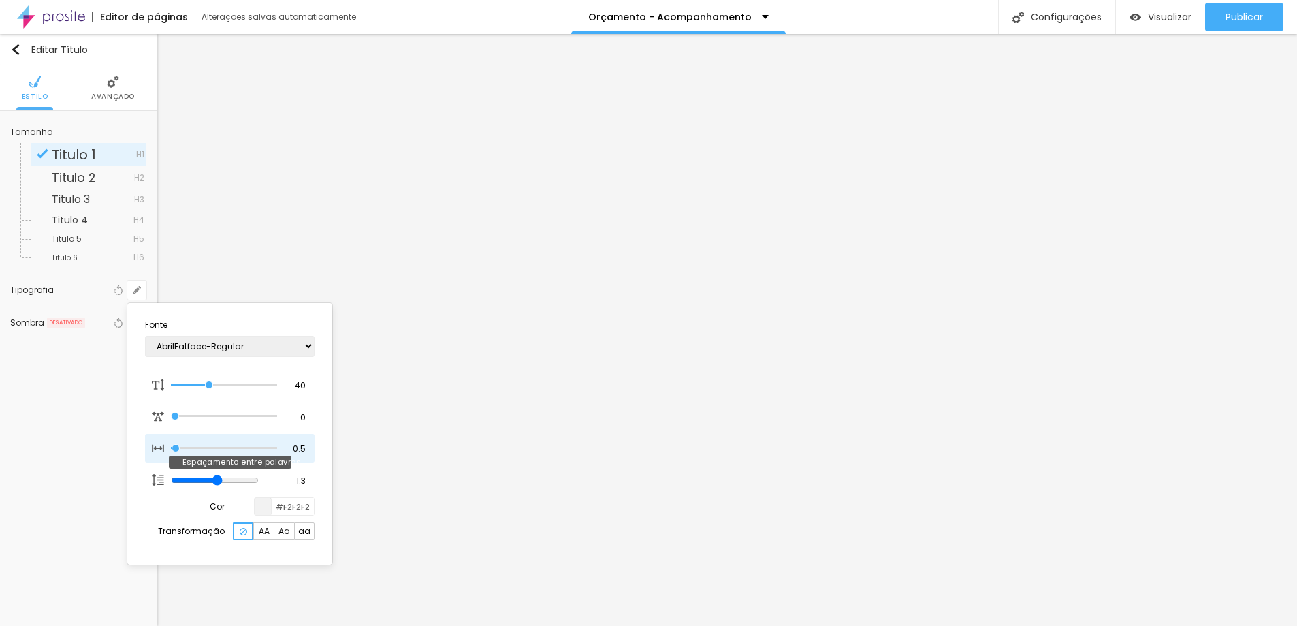
type input "33"
type input "49"
type input "74"
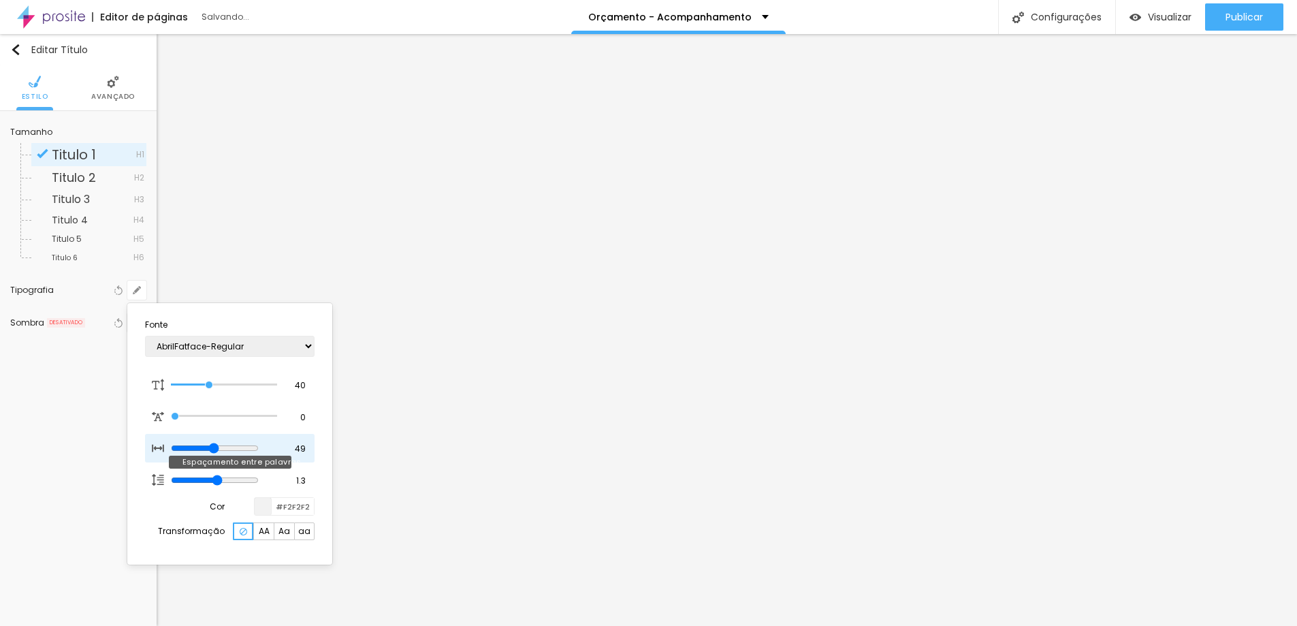
type input "74"
type input "35"
type input "44"
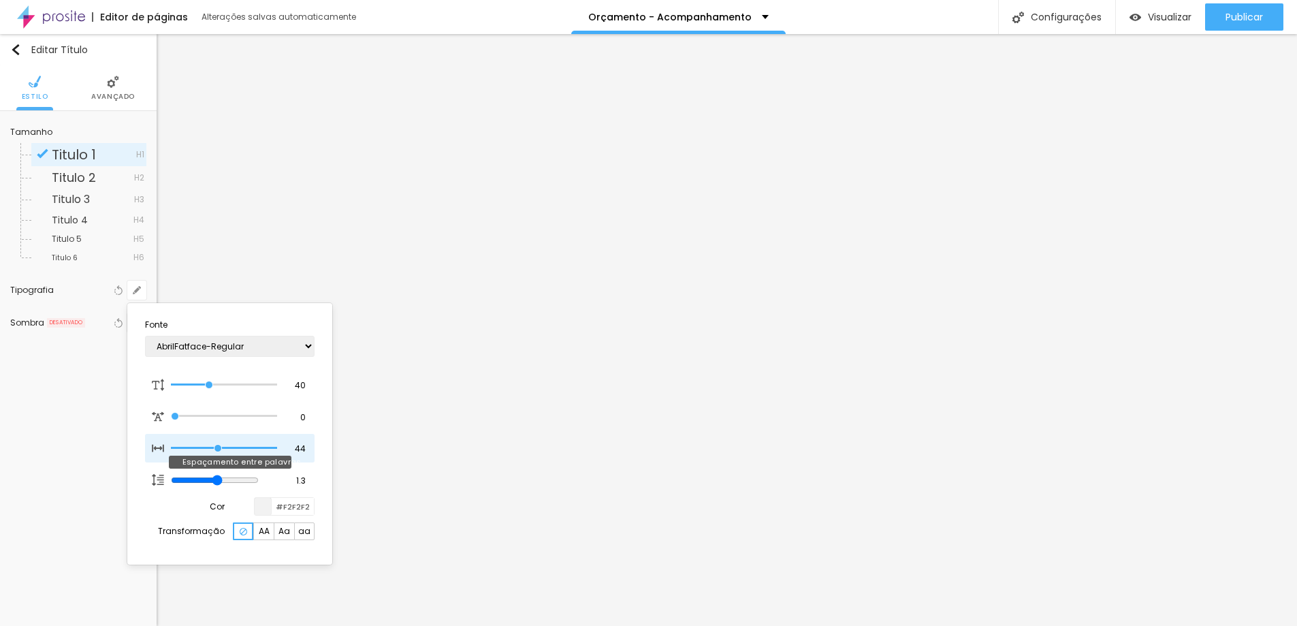
type input "100"
type input "92"
type input "90"
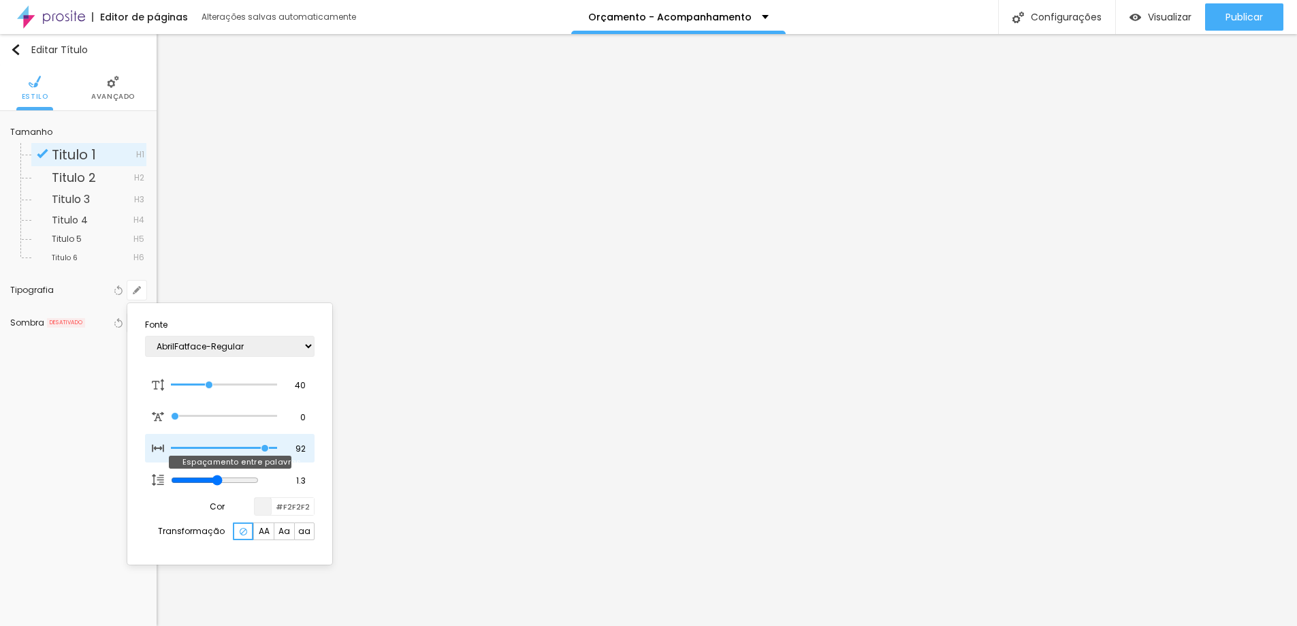
type input "90"
type input "95"
type input "100"
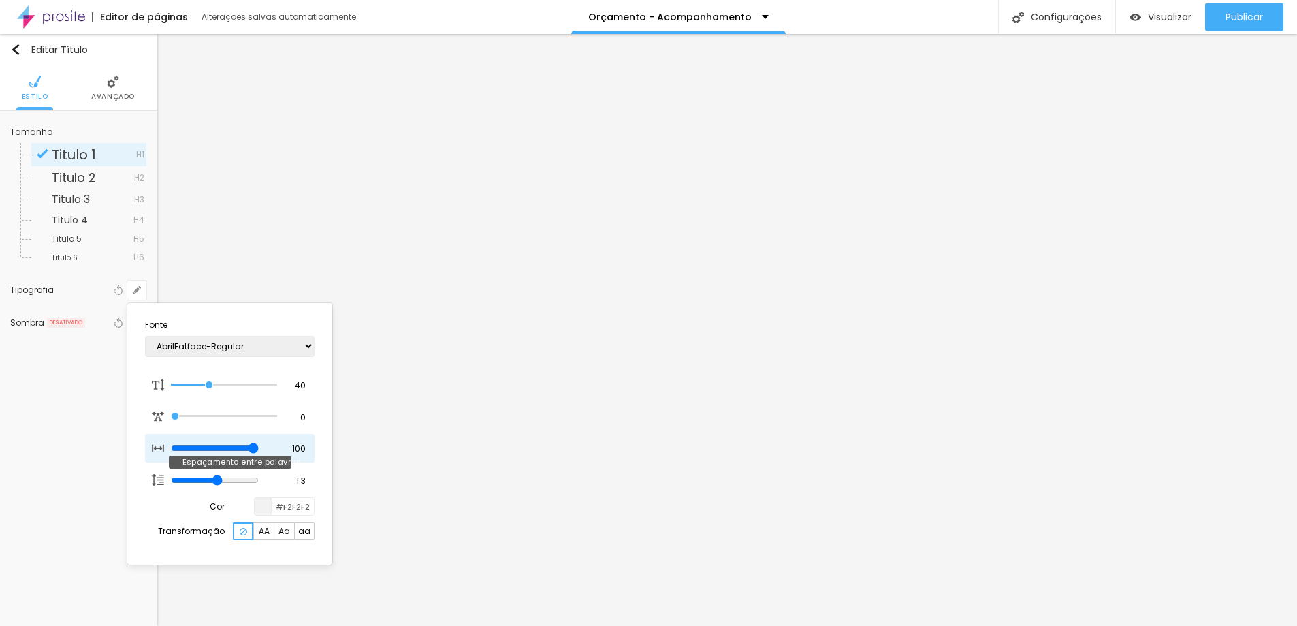
type input "69"
drag, startPoint x: 207, startPoint y: 451, endPoint x: 251, endPoint y: 449, distance: 43.6
type input "61"
click at [235, 453] on input "range" at bounding box center [215, 448] width 88 height 11
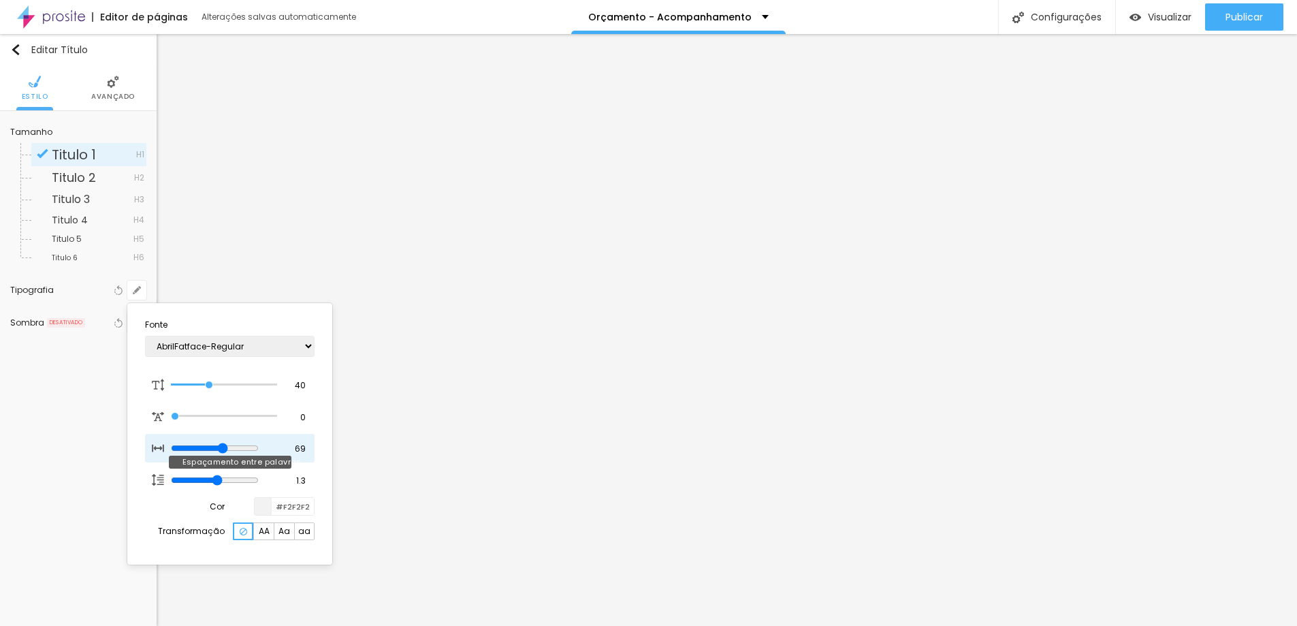
type input "61"
click at [306, 454] on input "61" at bounding box center [296, 449] width 24 height 12
click at [306, 453] on input "61" at bounding box center [296, 449] width 24 height 12
type input "0"
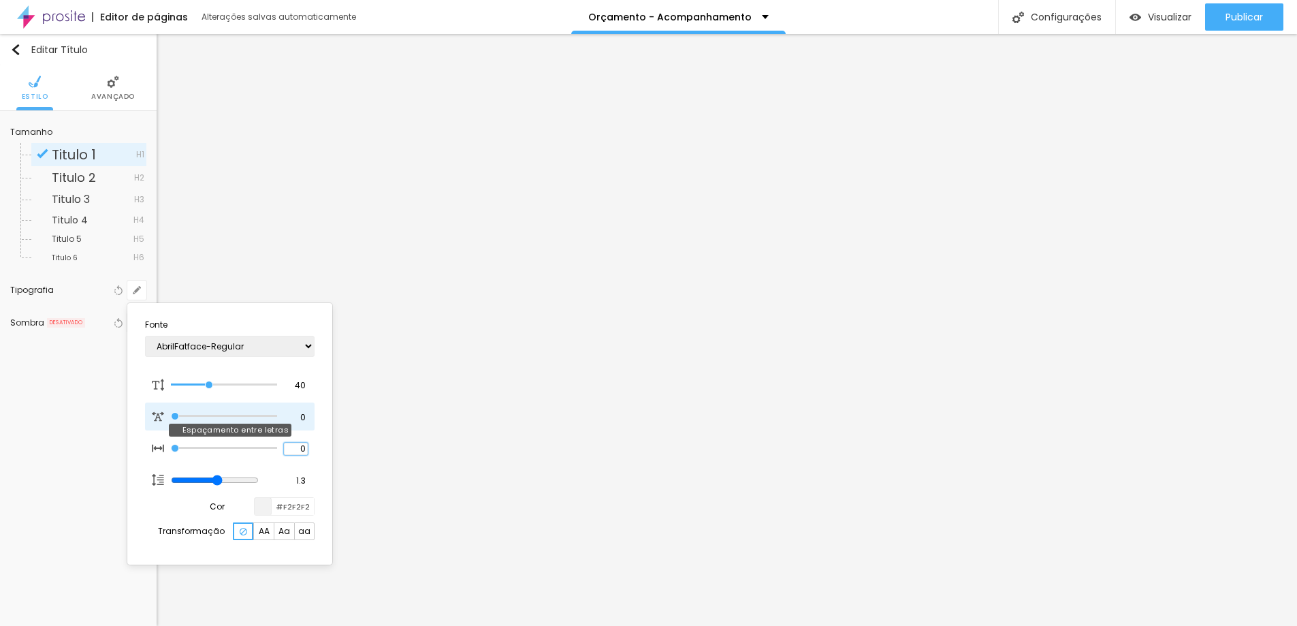
type input "0"
type input "1.1"
type input "5.1"
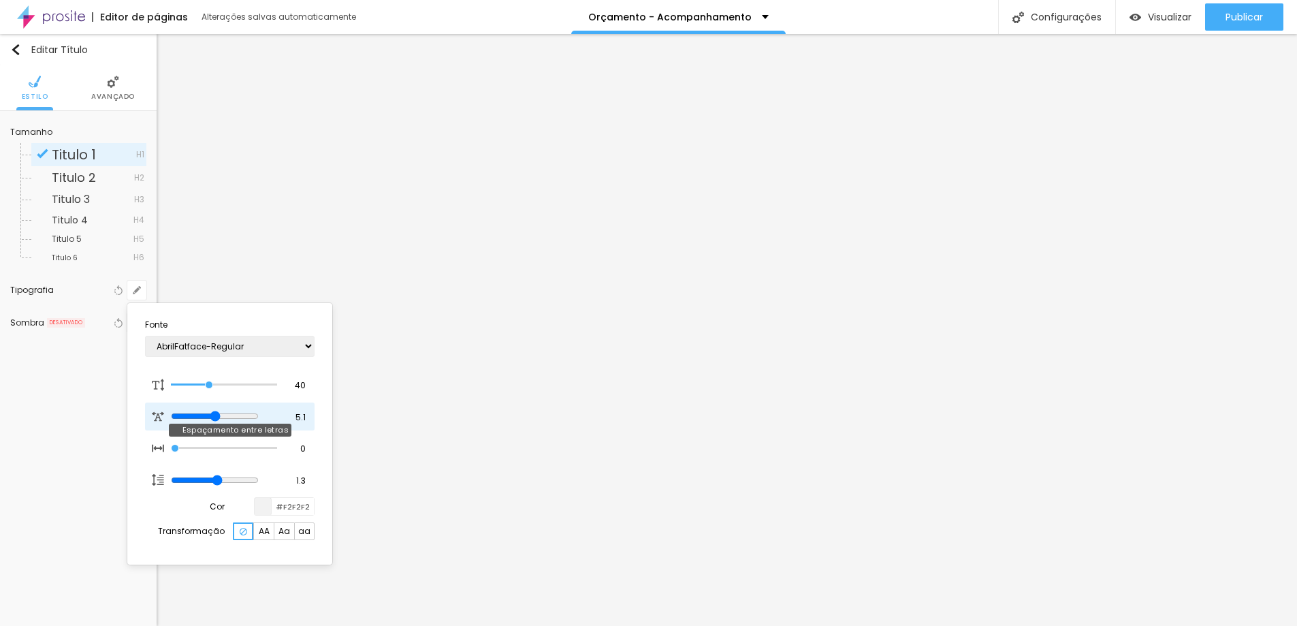
type input "5.4"
type input "5.5"
drag, startPoint x: 177, startPoint y: 417, endPoint x: 229, endPoint y: 413, distance: 51.9
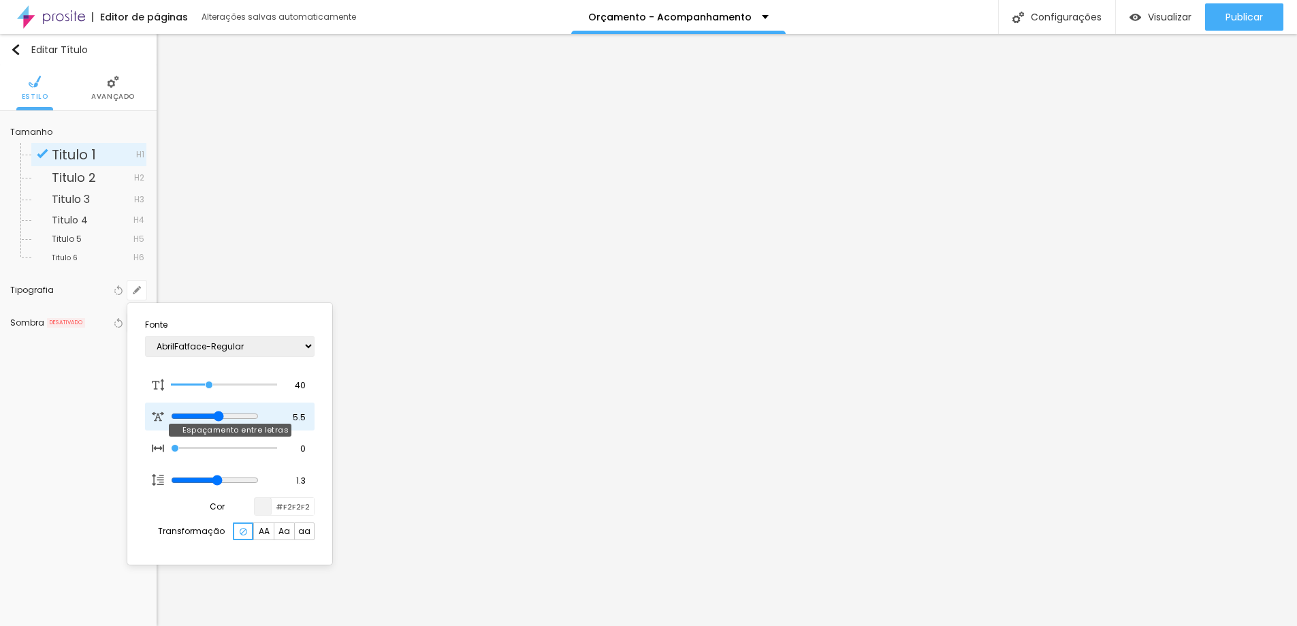
click at [229, 413] on input "range" at bounding box center [215, 416] width 88 height 11
click at [298, 419] on input "5.5" at bounding box center [296, 417] width 24 height 12
type input "0"
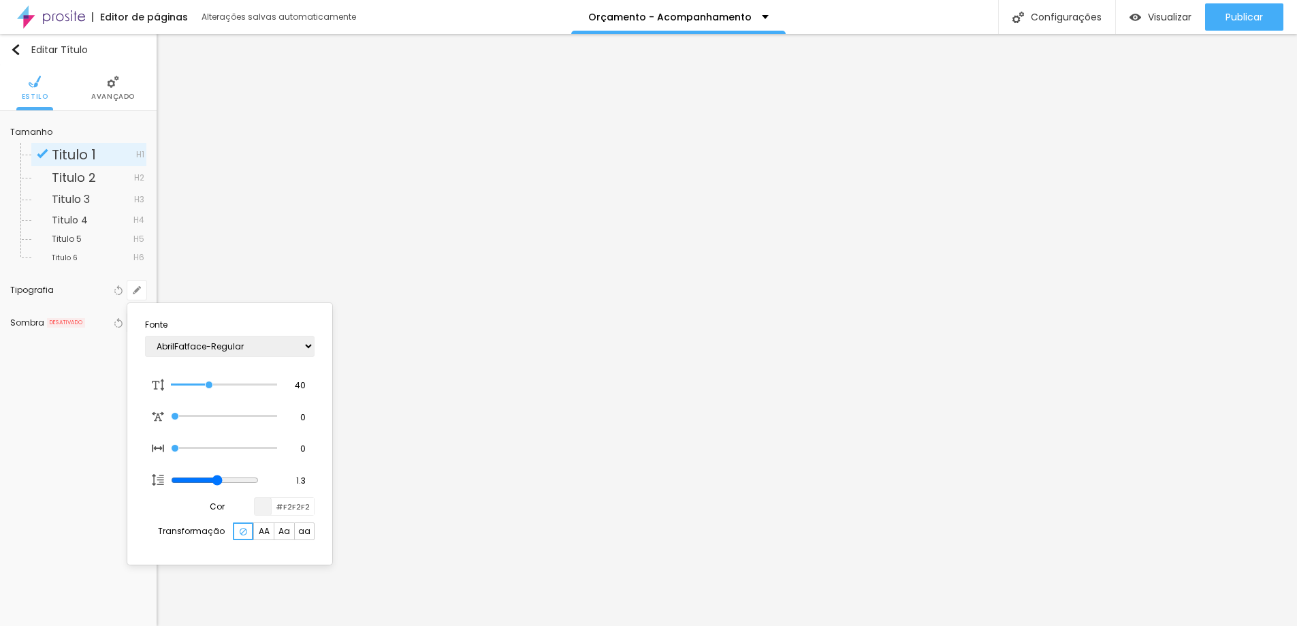
click at [70, 369] on div at bounding box center [648, 313] width 1297 height 626
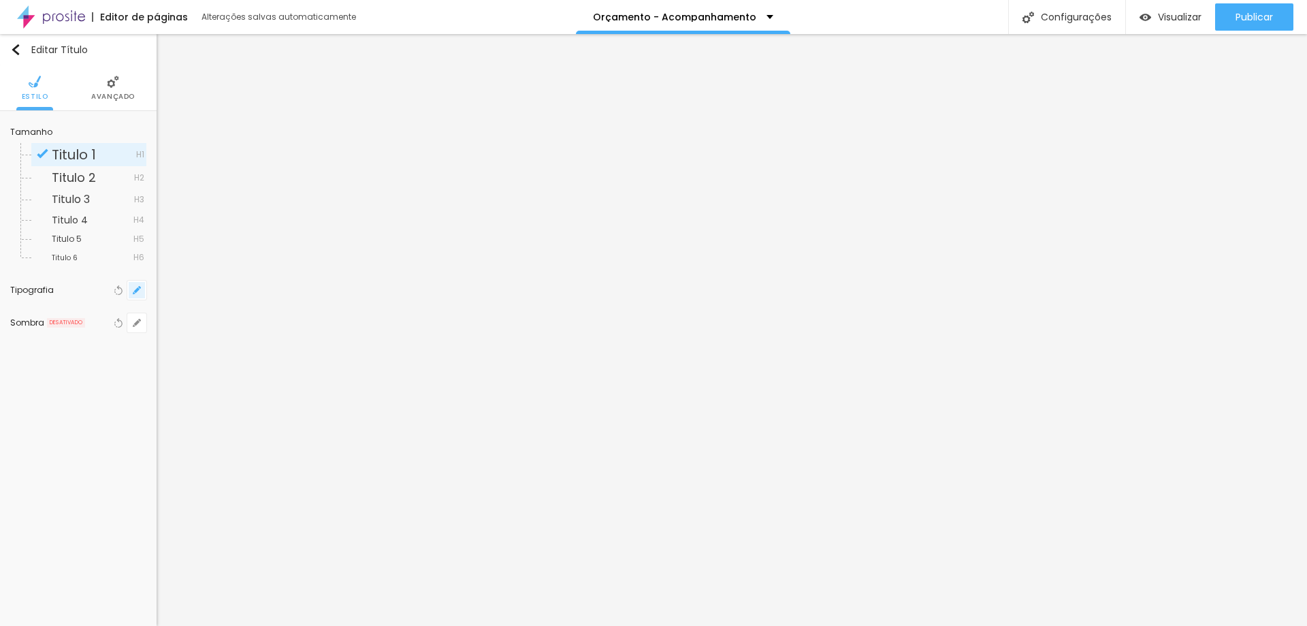
click at [136, 291] on icon "button" at bounding box center [136, 289] width 5 height 5
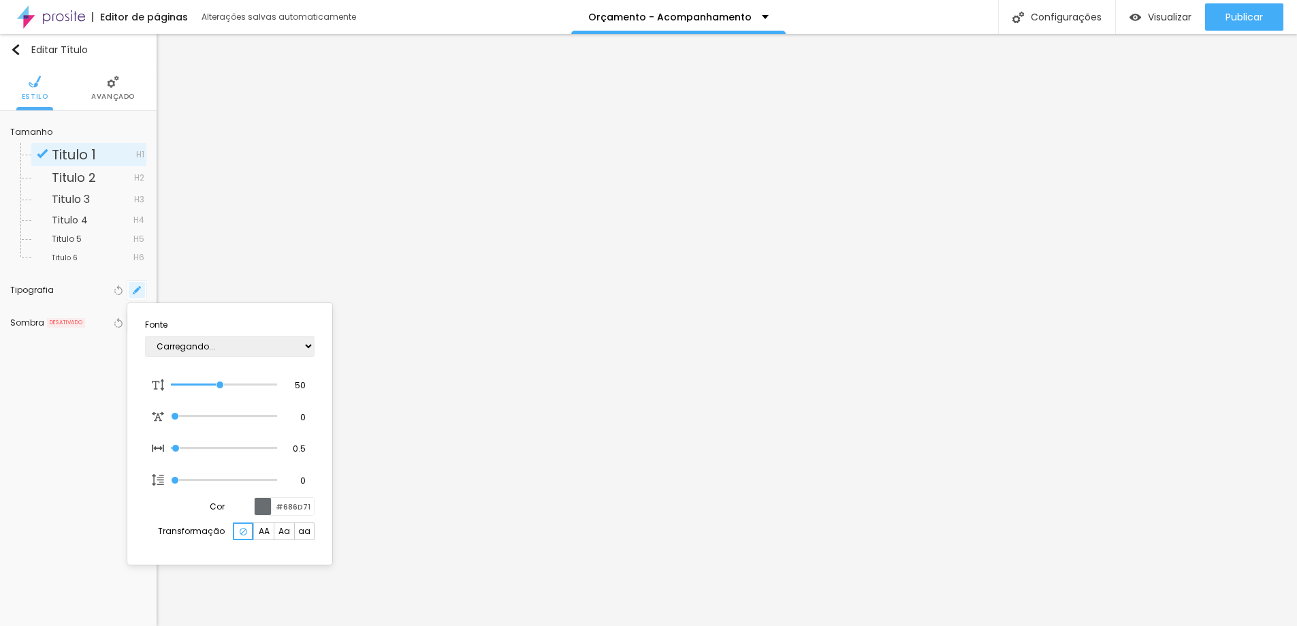
type input "1"
type input "0.5"
click at [99, 82] on div at bounding box center [648, 313] width 1297 height 626
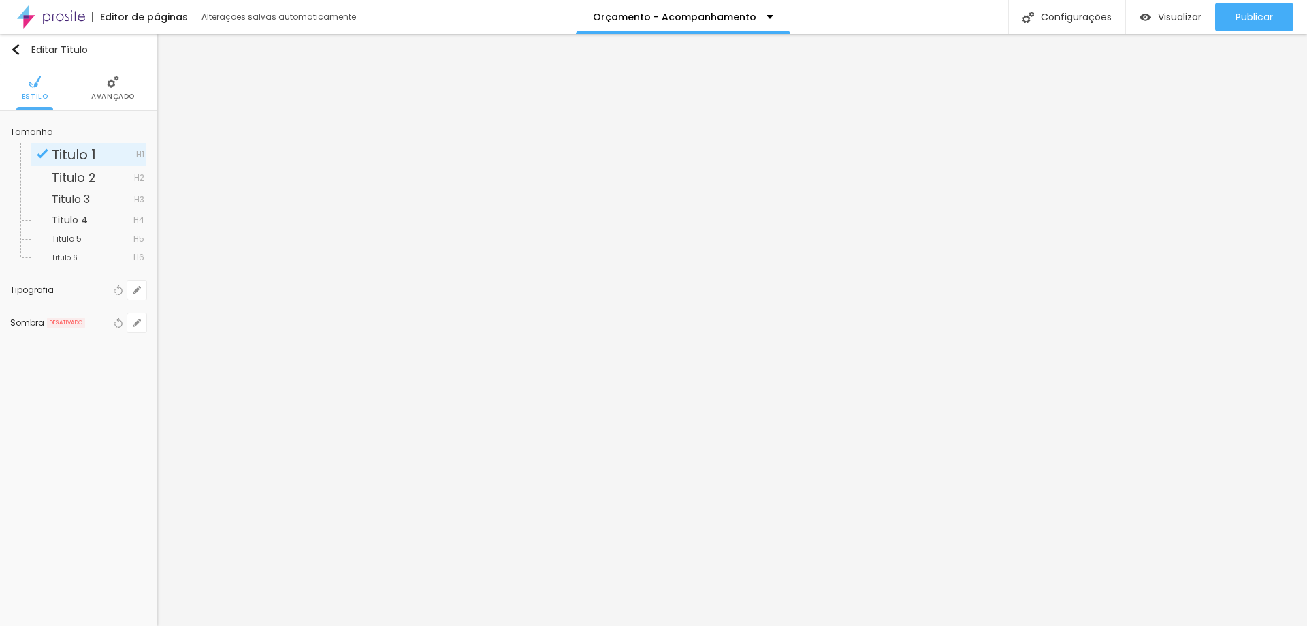
click at [108, 87] on img at bounding box center [113, 82] width 12 height 12
click at [122, 133] on img at bounding box center [119, 136] width 10 height 10
click at [85, 84] on li "Estilo" at bounding box center [78, 87] width 27 height 45
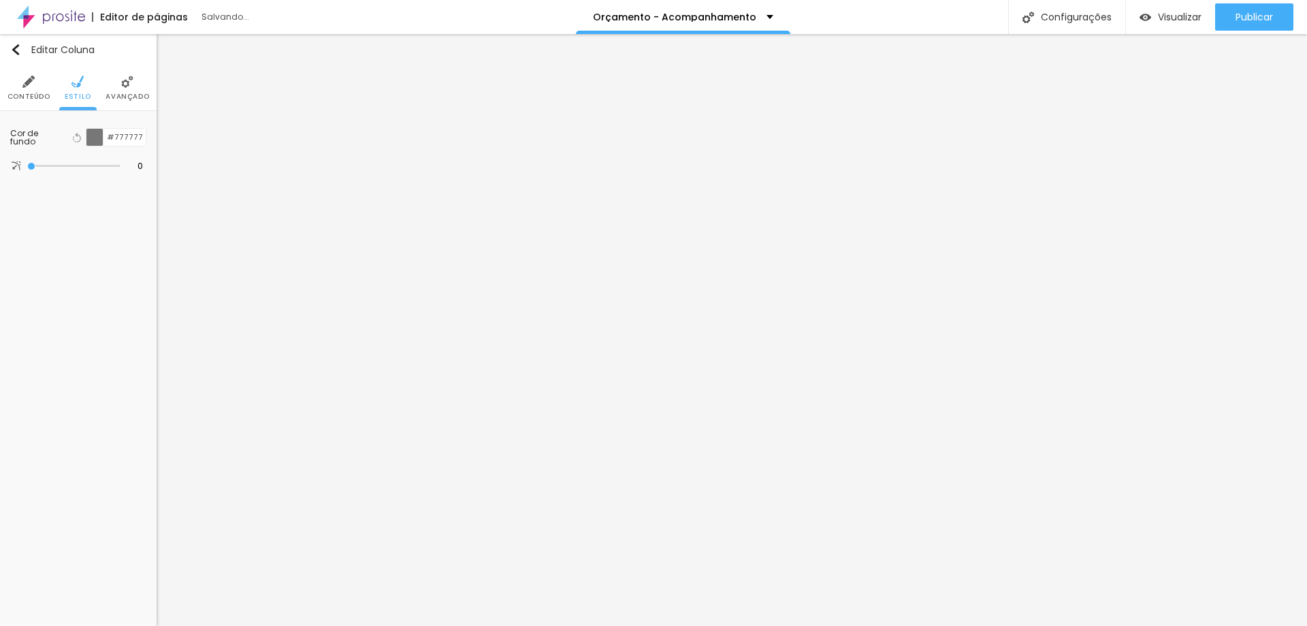
click at [124, 89] on li "Avançado" at bounding box center [128, 87] width 44 height 45
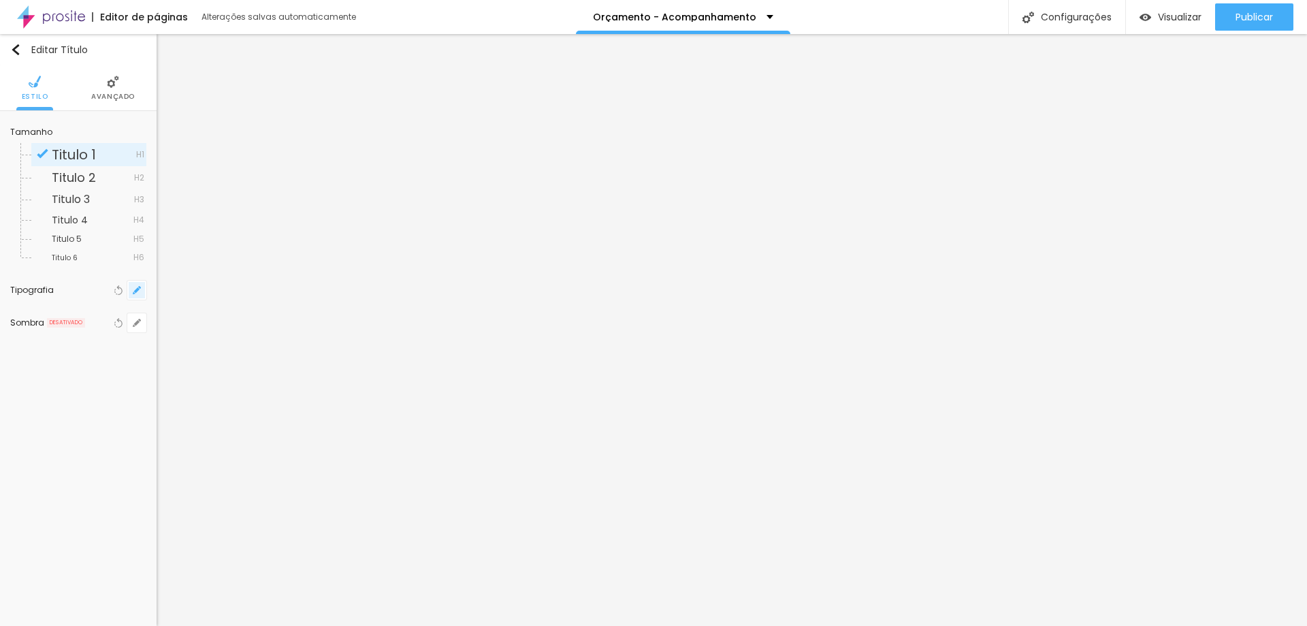
click at [136, 291] on icon "button" at bounding box center [136, 289] width 5 height 5
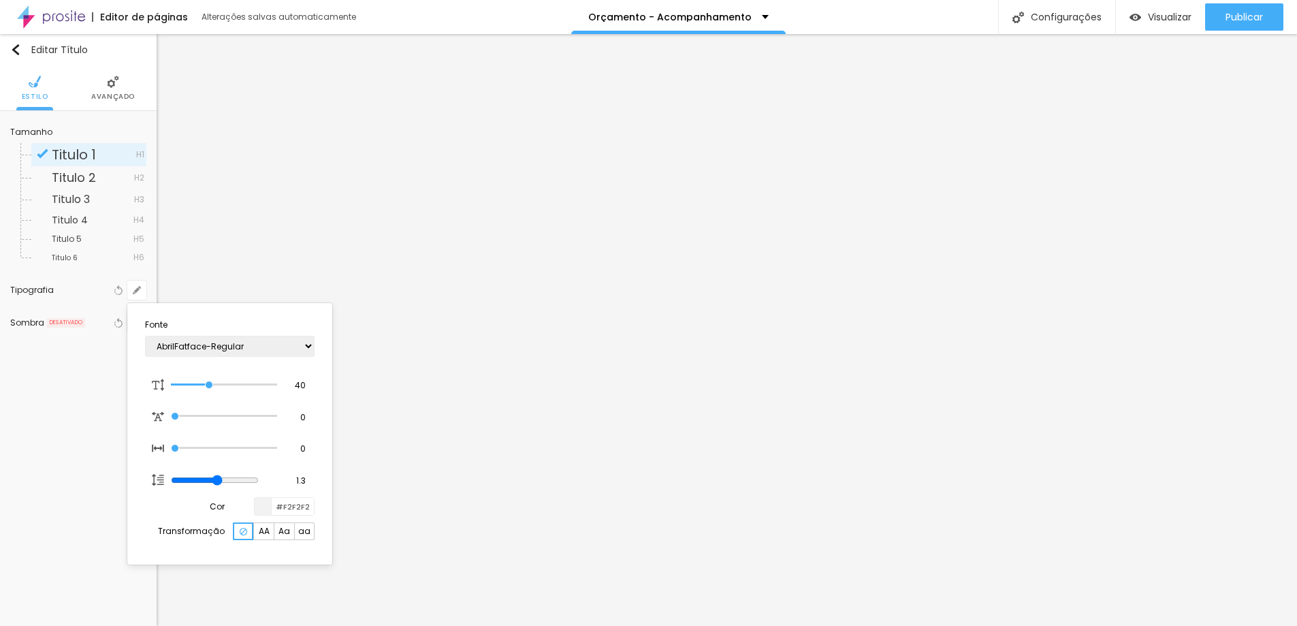
click at [109, 97] on div at bounding box center [648, 313] width 1297 height 626
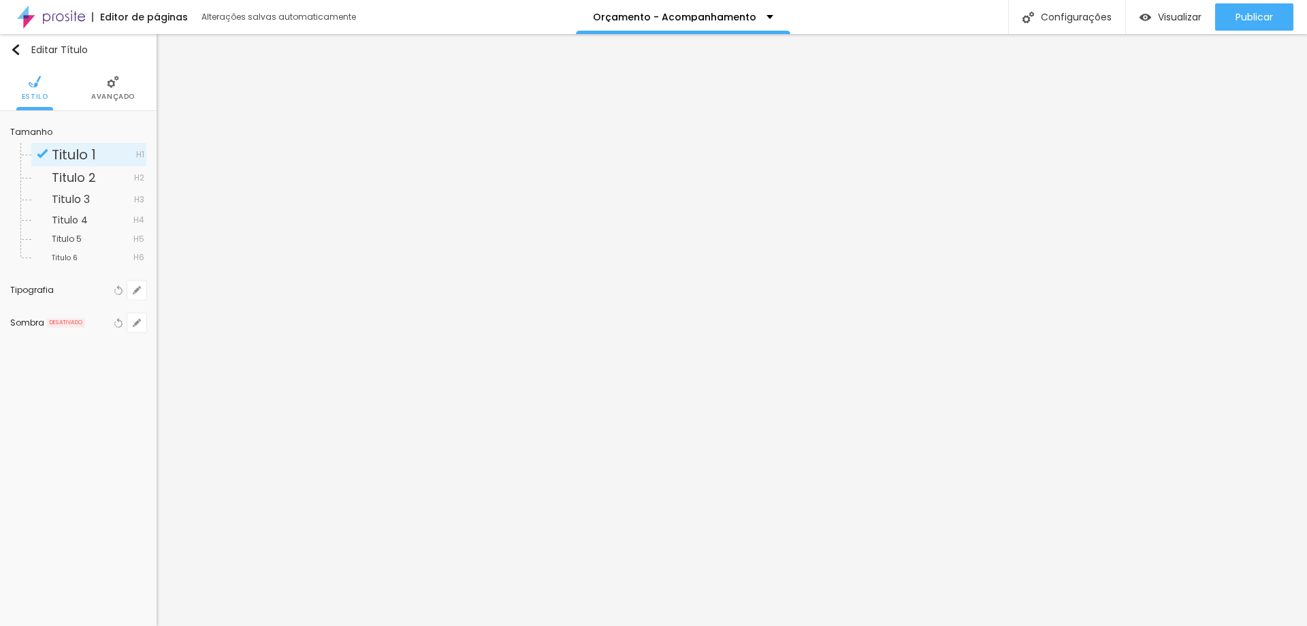
click at [109, 97] on span "Avançado" at bounding box center [113, 96] width 44 height 7
click at [136, 289] on icon "button" at bounding box center [136, 289] width 5 height 5
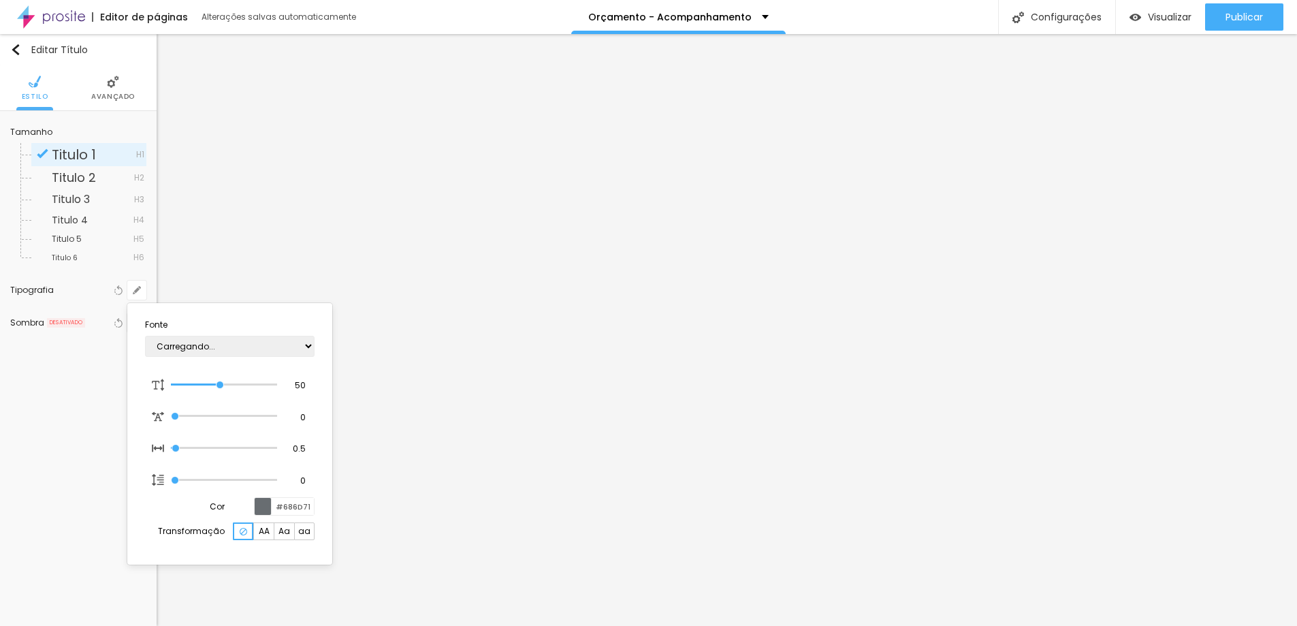
type input "1"
type input "0.5"
click at [293, 505] on input "#686D71" at bounding box center [293, 506] width 42 height 17
drag, startPoint x: 281, startPoint y: 506, endPoint x: 631, endPoint y: 500, distance: 350.0
click at [631, 500] on body "Editor de páginas Alterações salvas automaticamente Orçamento - Acompanhamento …" at bounding box center [648, 313] width 1297 height 626
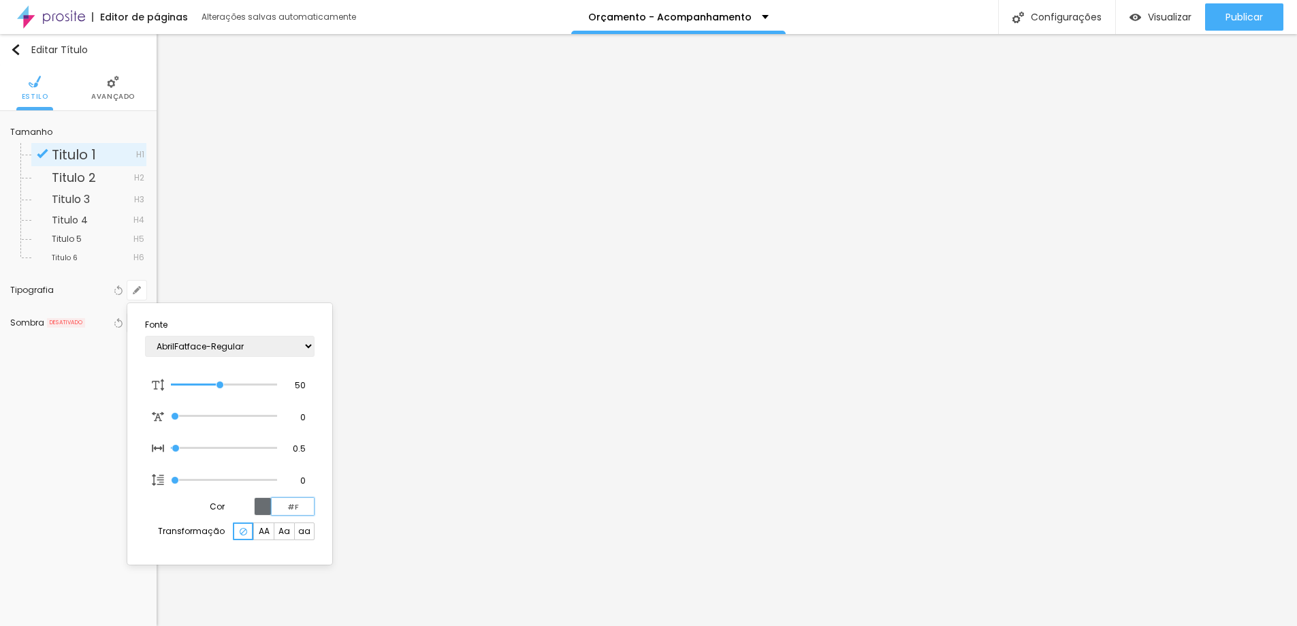
type input "#F2"
type input "1"
type input "0.5"
type input "#F2F2F"
type input "1"
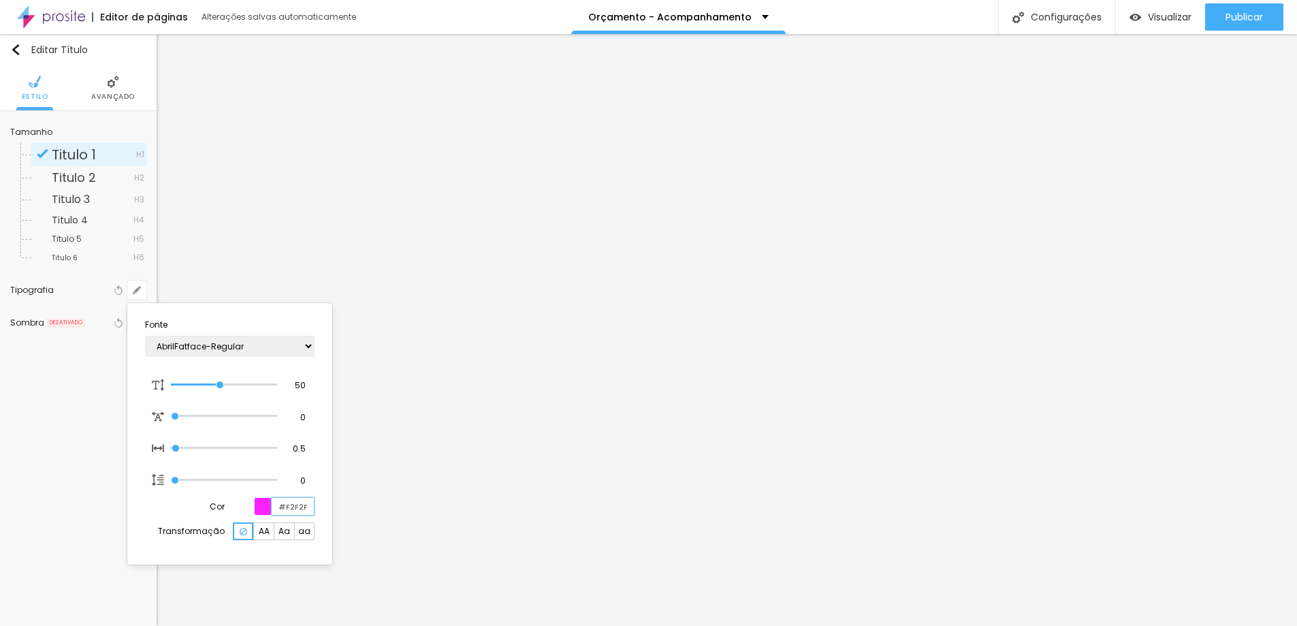
type input "0.5"
type input "#F2F2F2"
click at [1226, 392] on div at bounding box center [648, 313] width 1297 height 626
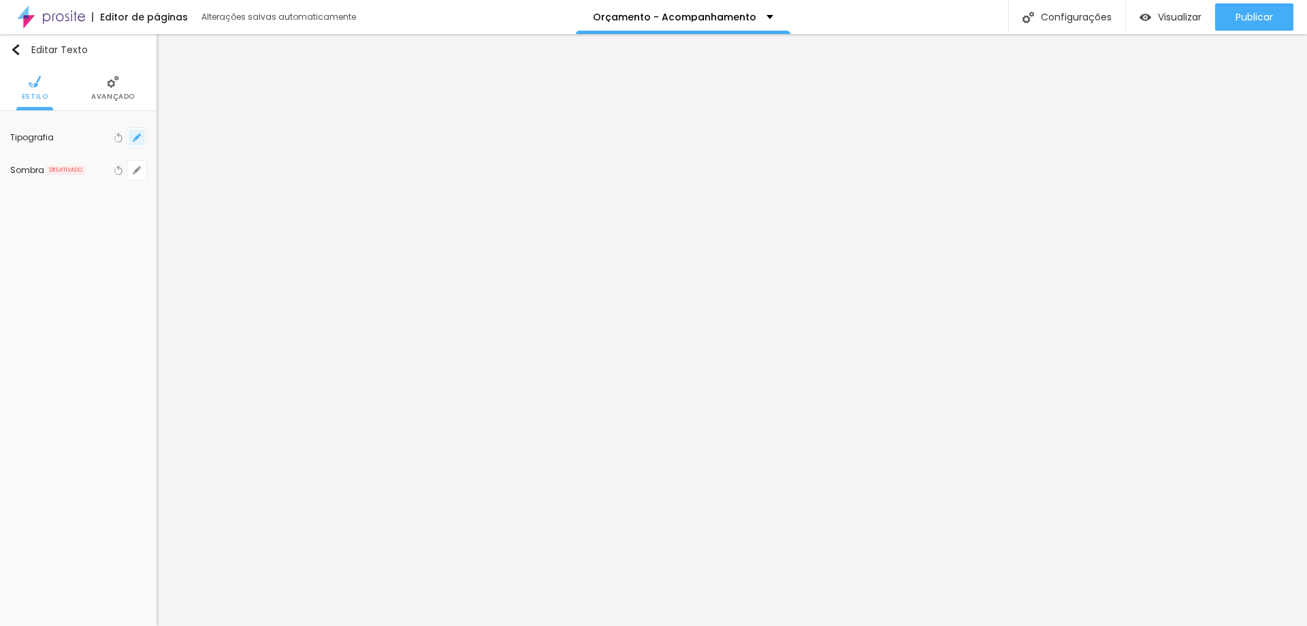
click at [135, 138] on icon "button" at bounding box center [136, 137] width 5 height 5
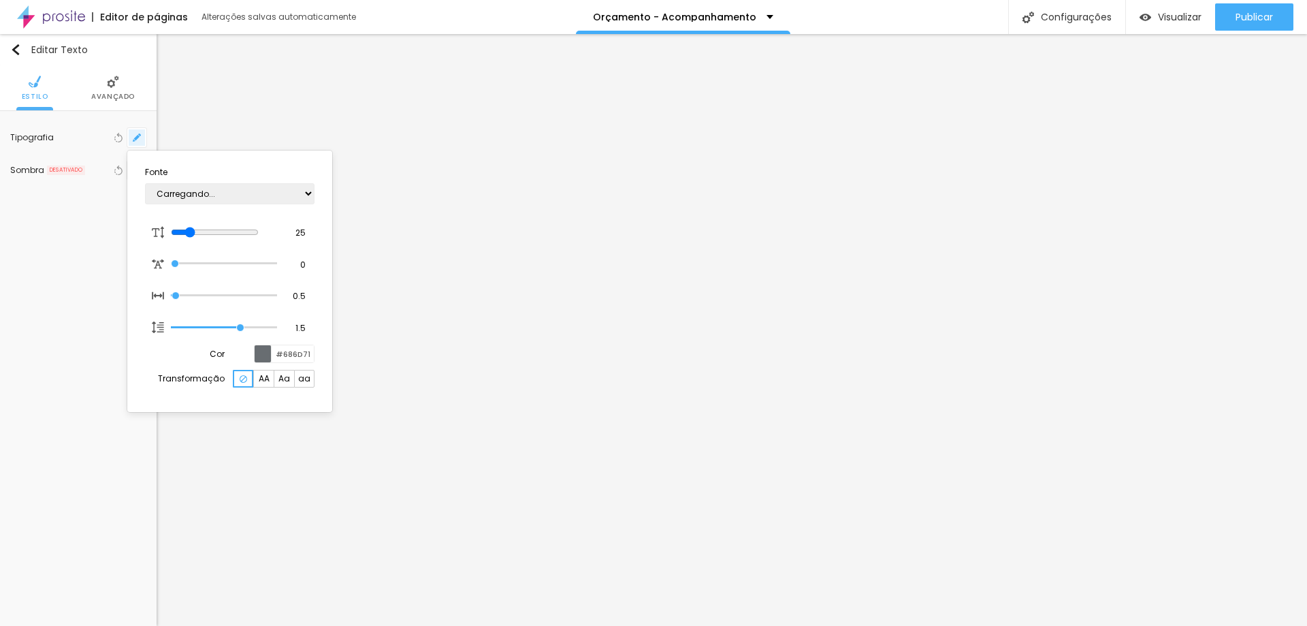
type input "1"
drag, startPoint x: 283, startPoint y: 352, endPoint x: 572, endPoint y: 355, distance: 289.4
click at [563, 361] on body "Editor de páginas Alterações salvas automaticamente Orçamento - Acompanhamento …" at bounding box center [653, 313] width 1307 height 626
type input "#F2"
type input "1"
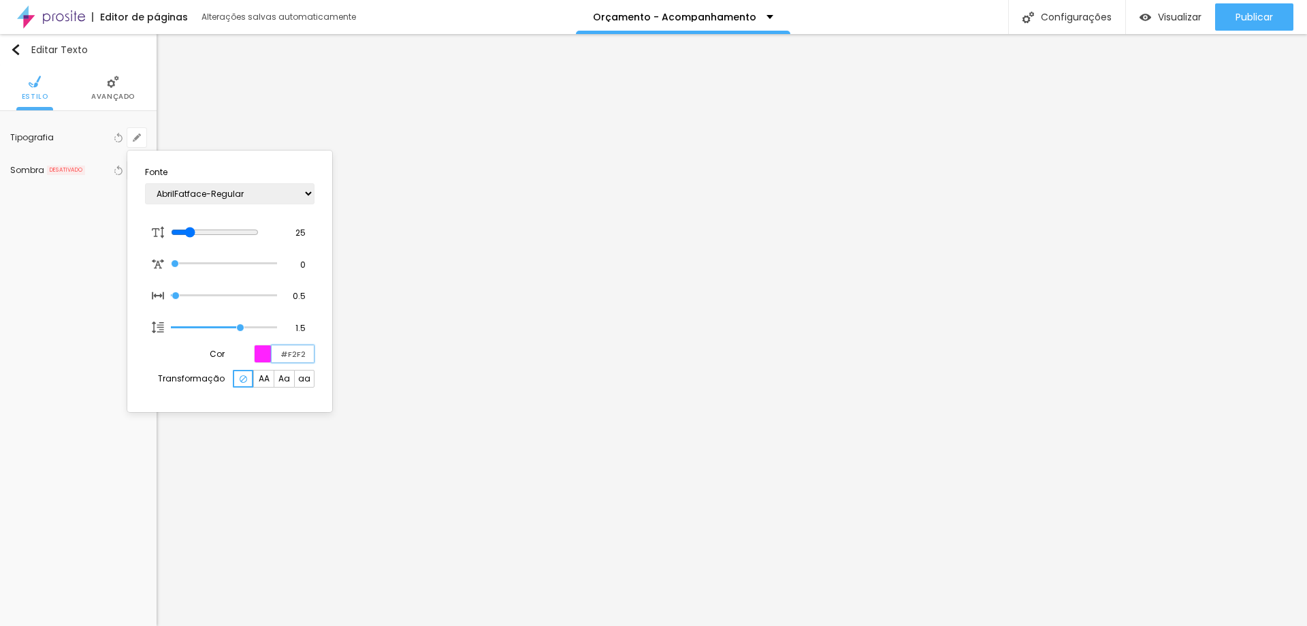
type input "#F2F2F"
type input "1"
type input "#F2F2F2"
type input "1"
type input "#F2F2F2"
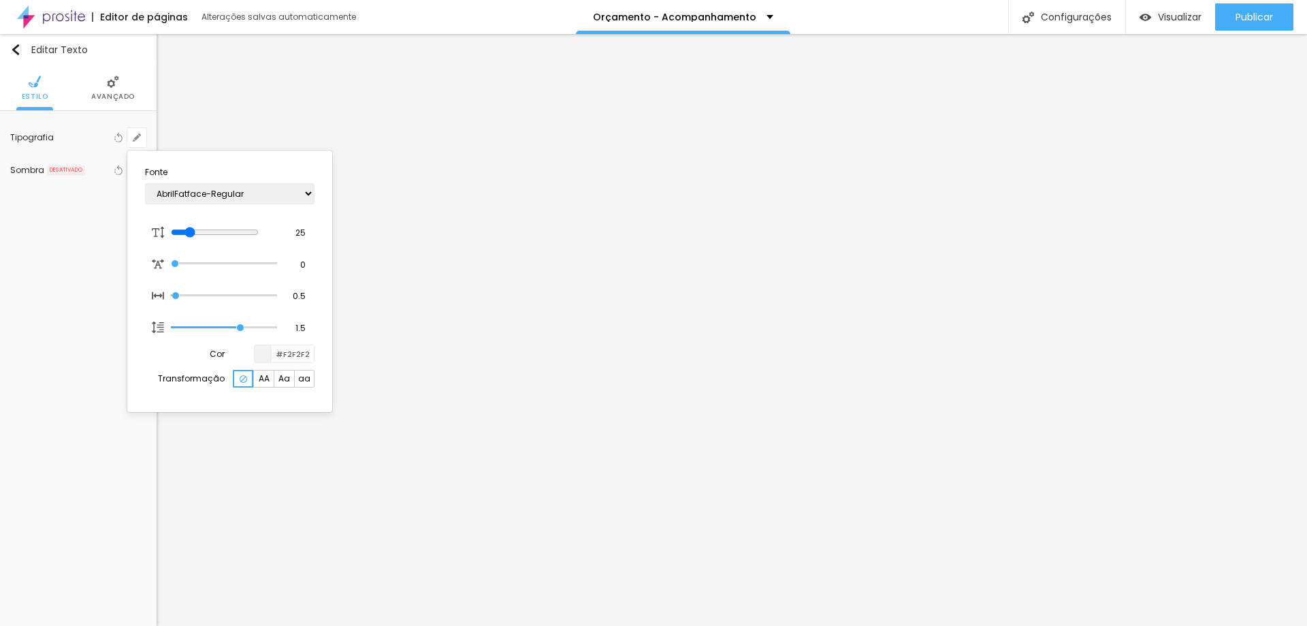
click at [596, 380] on div at bounding box center [653, 313] width 1307 height 626
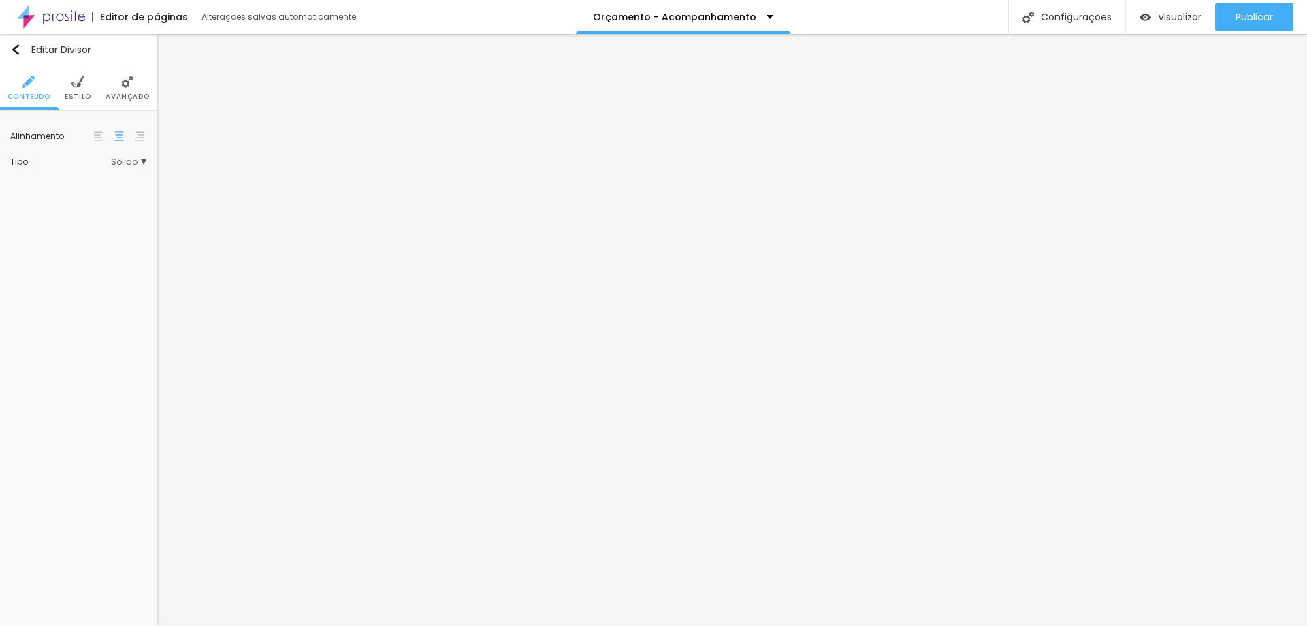
click at [74, 88] on img at bounding box center [77, 82] width 12 height 12
click at [99, 133] on div at bounding box center [94, 137] width 17 height 17
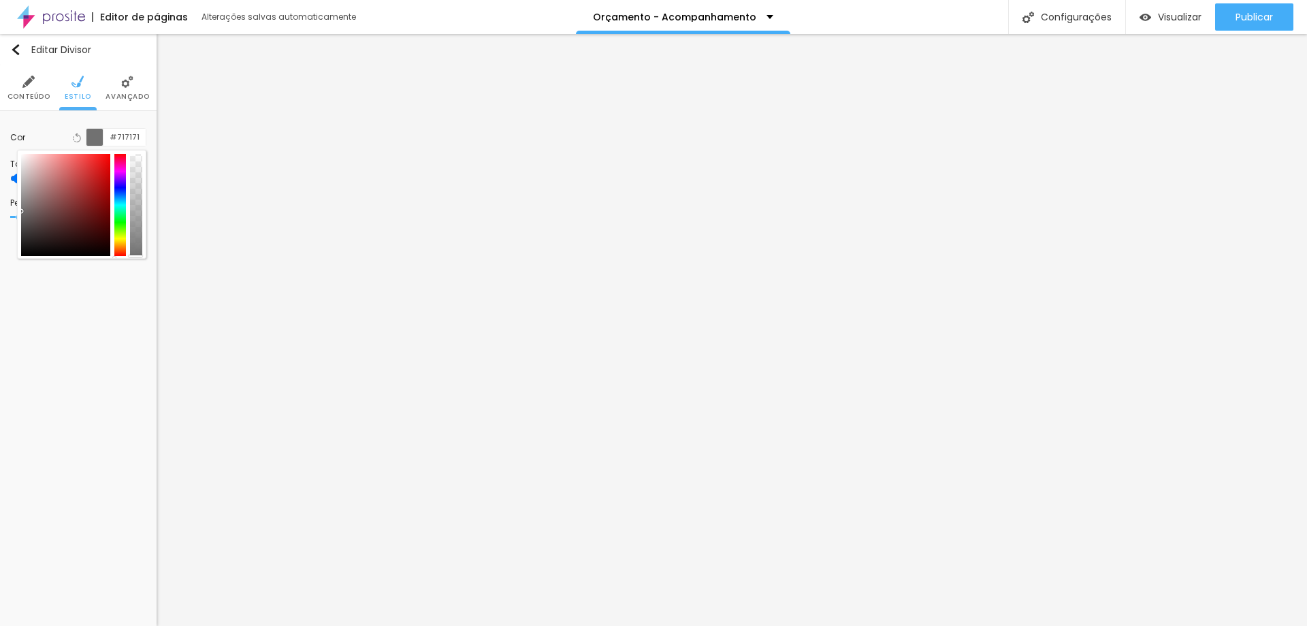
click at [95, 134] on div at bounding box center [94, 137] width 17 height 17
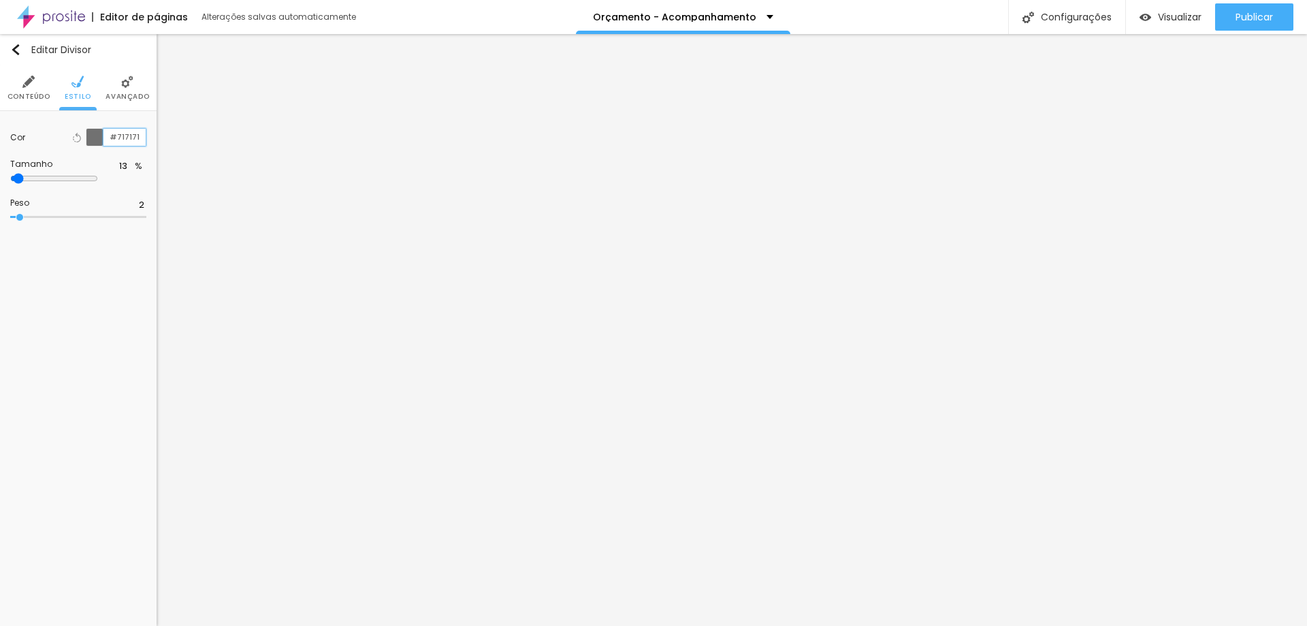
scroll to position [1, 0]
drag, startPoint x: 138, startPoint y: 133, endPoint x: 118, endPoint y: 148, distance: 24.8
click at [118, 148] on div "Cor Voltar ao padrão #717171" at bounding box center [78, 137] width 136 height 32
type input "#F2F2F2"
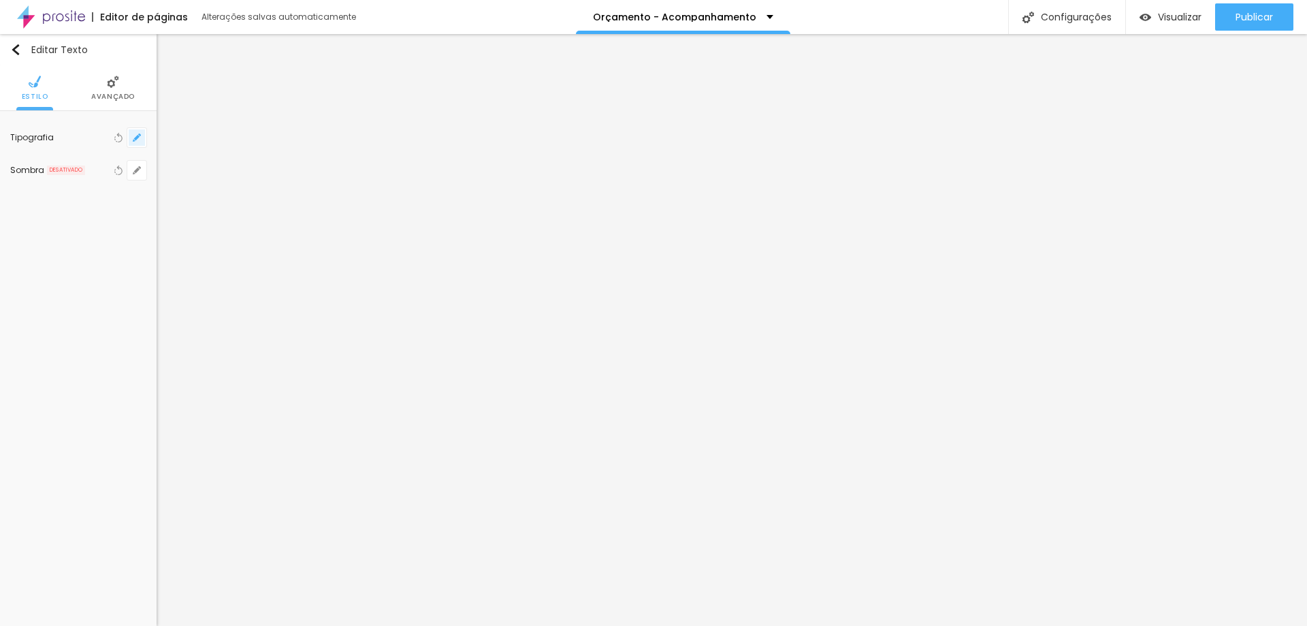
click at [133, 142] on icon "button" at bounding box center [137, 137] width 8 height 8
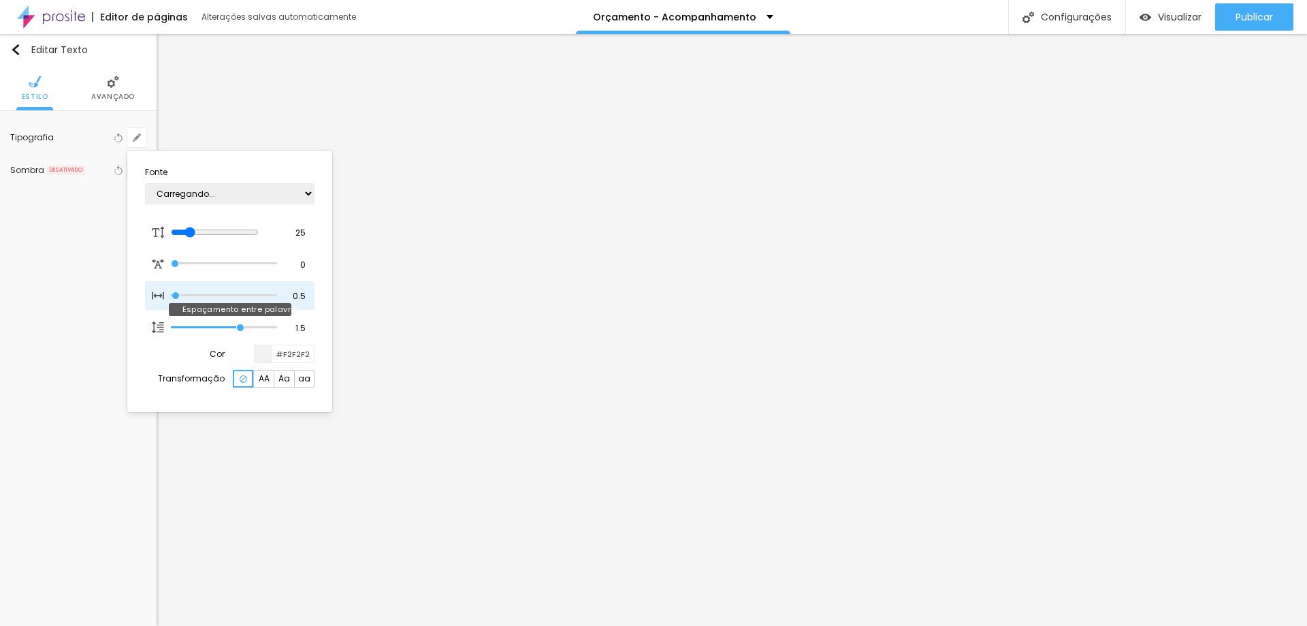
type input "1"
click at [308, 192] on select "AbrilFatface-Regular Actor-Regular Alegreya AlegreyaBlack Alice Allan-Bold Alla…" at bounding box center [230, 193] width 170 height 21
select select "SourceSerifPro"
click at [145, 183] on select "AbrilFatface-Regular Actor-Regular Alegreya AlegreyaBlack Alice Allan-Bold Alla…" at bounding box center [230, 193] width 170 height 21
type input "1"
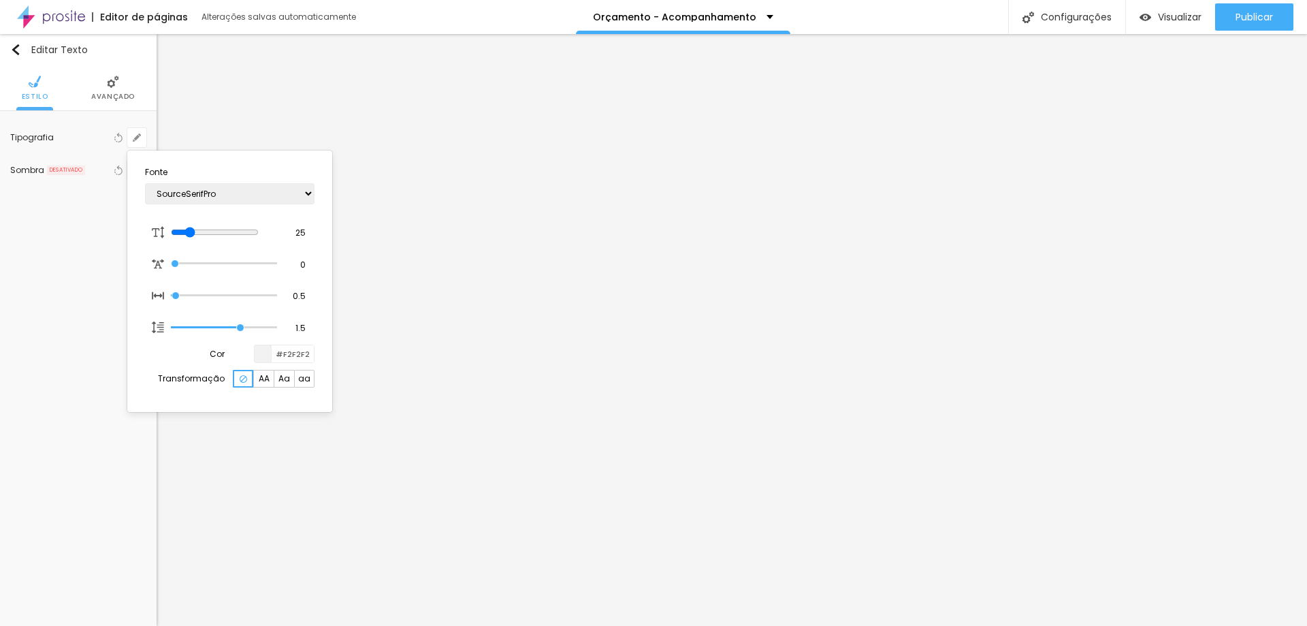
click at [764, 470] on div at bounding box center [653, 313] width 1307 height 626
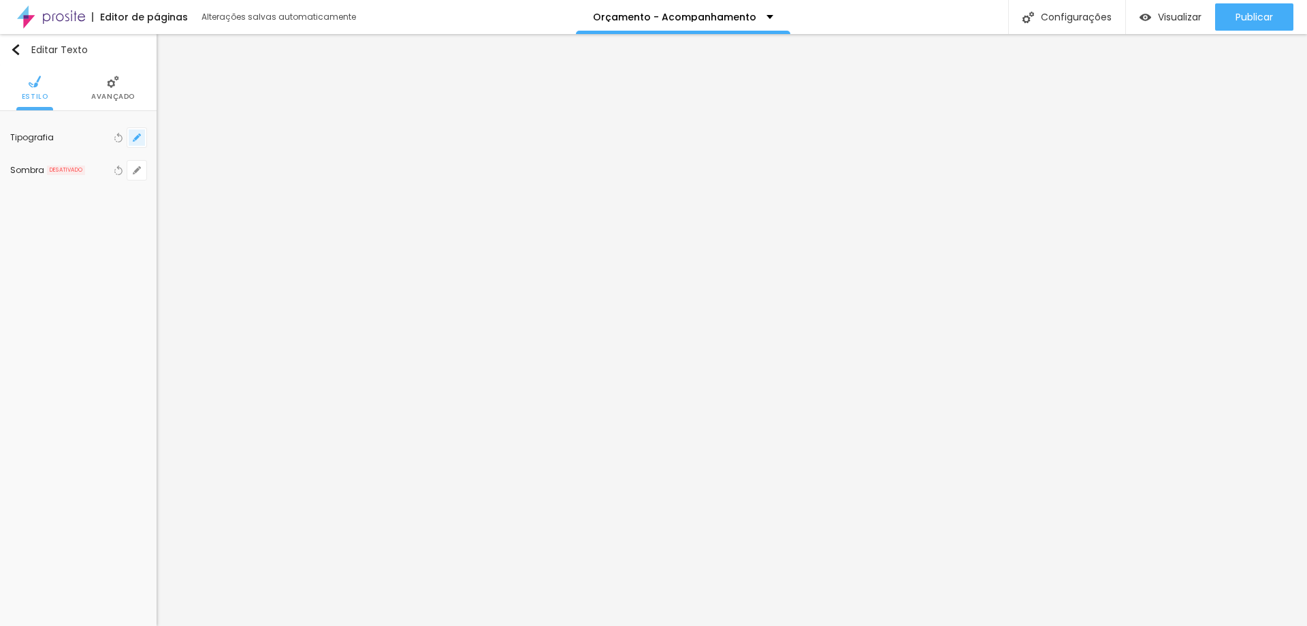
click at [135, 141] on icon "button" at bounding box center [137, 137] width 8 height 8
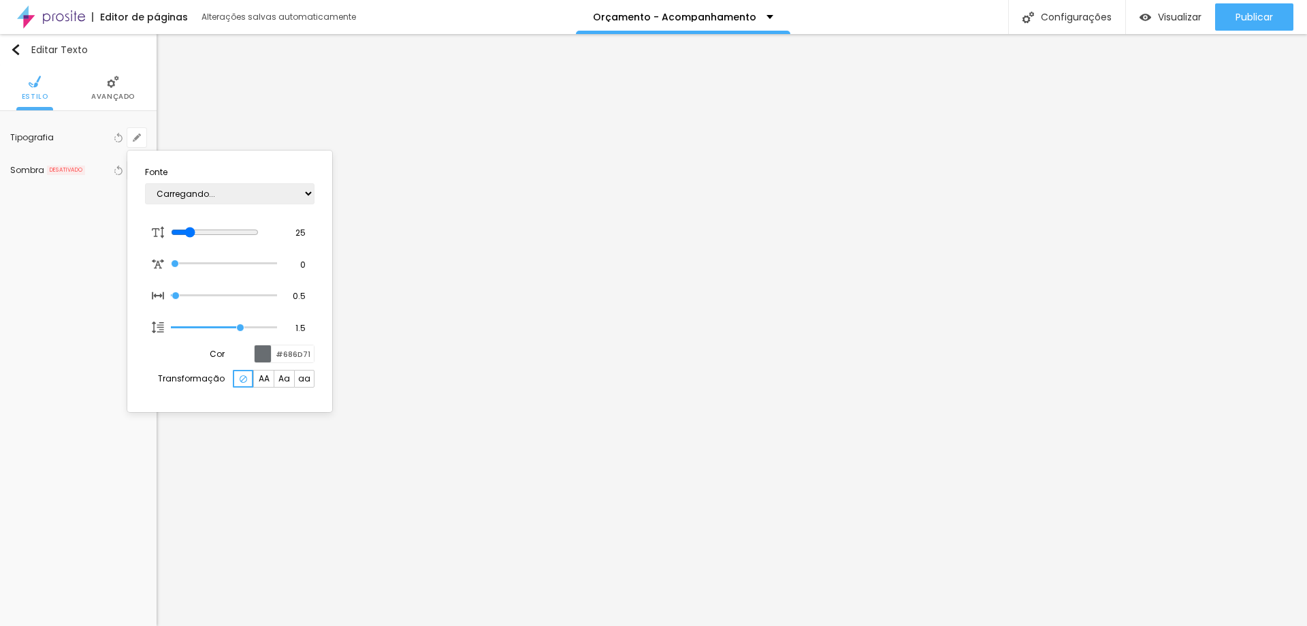
type input "1"
click at [290, 193] on select "AbrilFatface-Regular Actor-Regular Alegreya AlegreyaBlack Alice Allan-Bold Alla…" at bounding box center [230, 193] width 170 height 21
select select "SourceSerifPro"
click at [145, 183] on select "AbrilFatface-Regular Actor-Regular Alegreya AlegreyaBlack Alice Allan-Bold Alla…" at bounding box center [230, 193] width 170 height 21
click at [293, 351] on input "#686D71" at bounding box center [293, 353] width 42 height 17
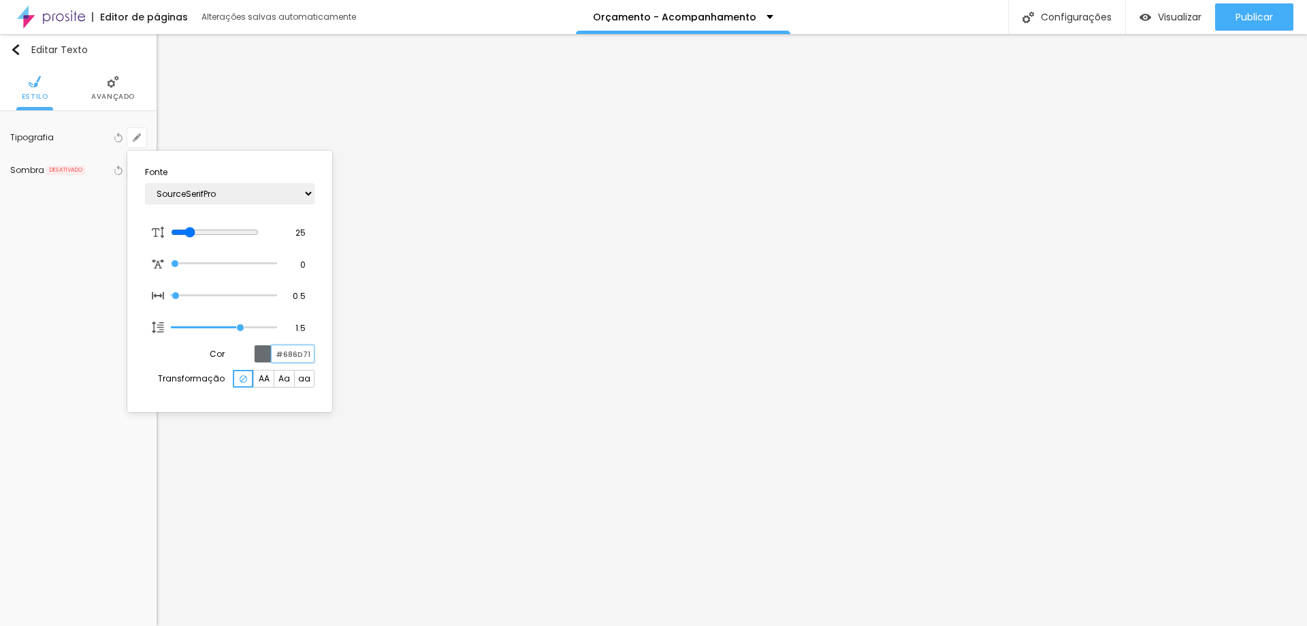
click at [293, 351] on input "#686D71" at bounding box center [293, 353] width 42 height 17
type input "1"
type input "#F2"
type input "1"
type input "#F2F2F"
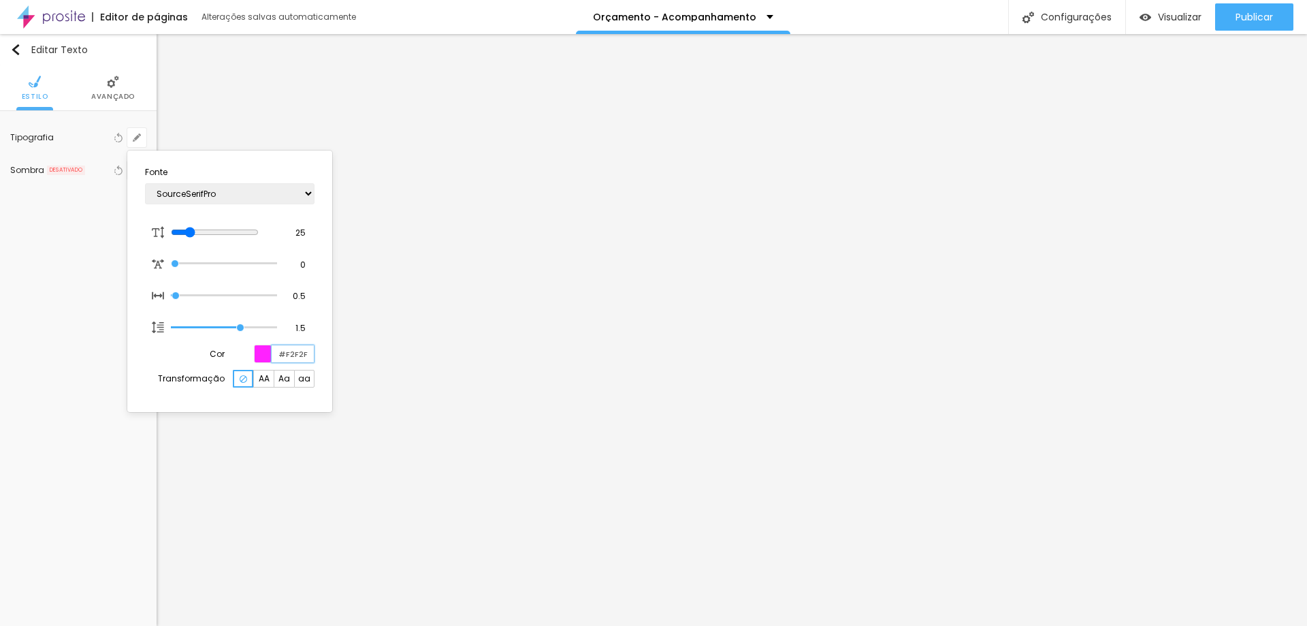
type input "1"
type input "#F2F2F2"
type input "1"
click at [189, 503] on div at bounding box center [653, 313] width 1307 height 626
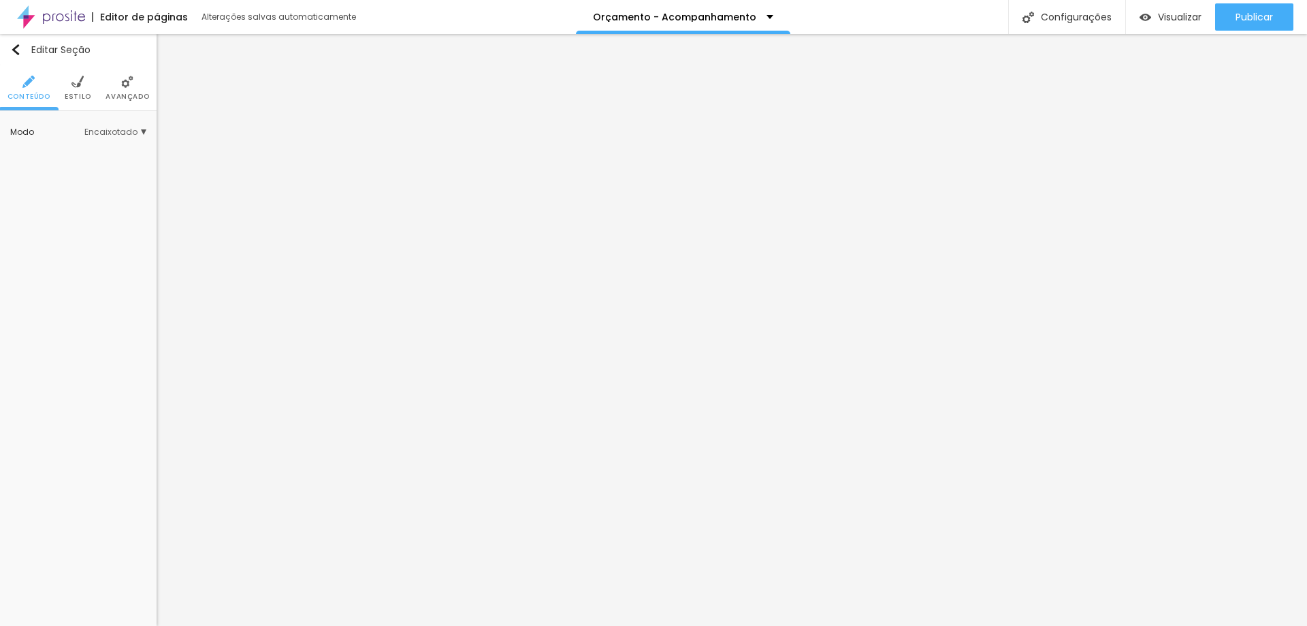
click at [73, 88] on img at bounding box center [77, 82] width 12 height 12
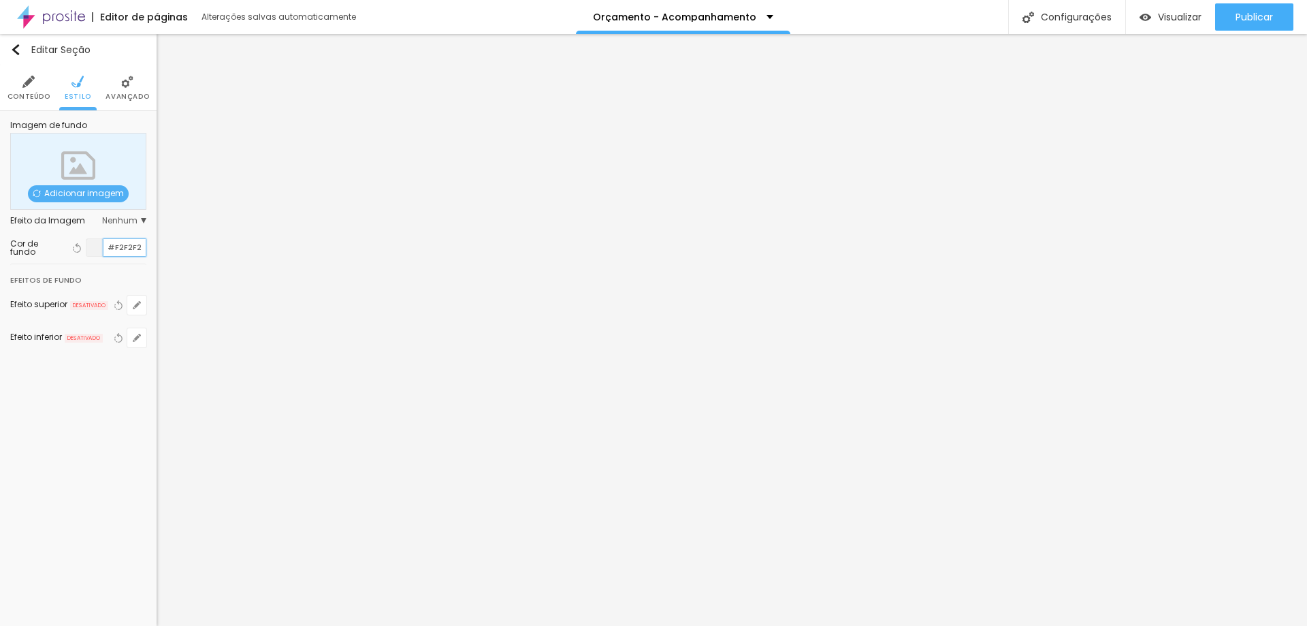
click at [119, 247] on input "#F2F2F2" at bounding box center [124, 247] width 42 height 17
drag, startPoint x: 115, startPoint y: 246, endPoint x: 147, endPoint y: 247, distance: 32.0
click at [147, 247] on div "Imagem de fundo Adicionar imagem Efeito da Imagem Nenhum Nenhum Parallax Cor de…" at bounding box center [78, 242] width 157 height 263
type input "#777"
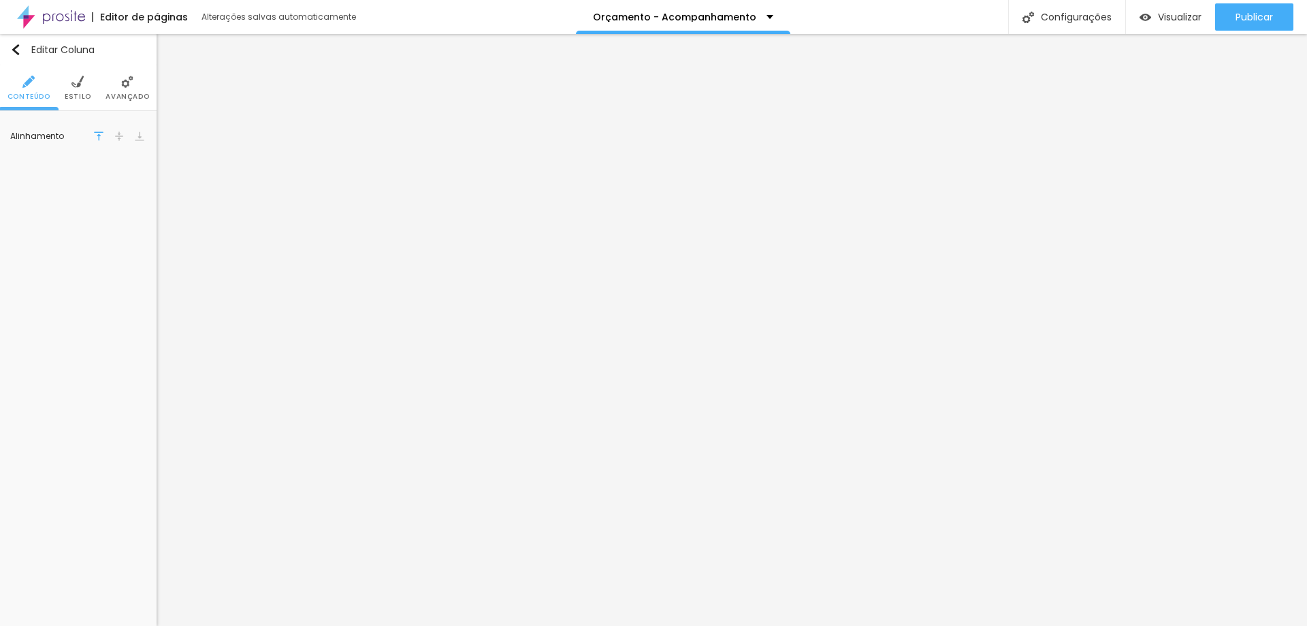
click at [83, 91] on li "Estilo" at bounding box center [78, 87] width 27 height 45
type input "#F2F2F2"
click at [81, 91] on li "Estilo" at bounding box center [78, 87] width 27 height 45
type input "#F2F2F2"
click at [86, 84] on li "Estilo" at bounding box center [78, 87] width 27 height 45
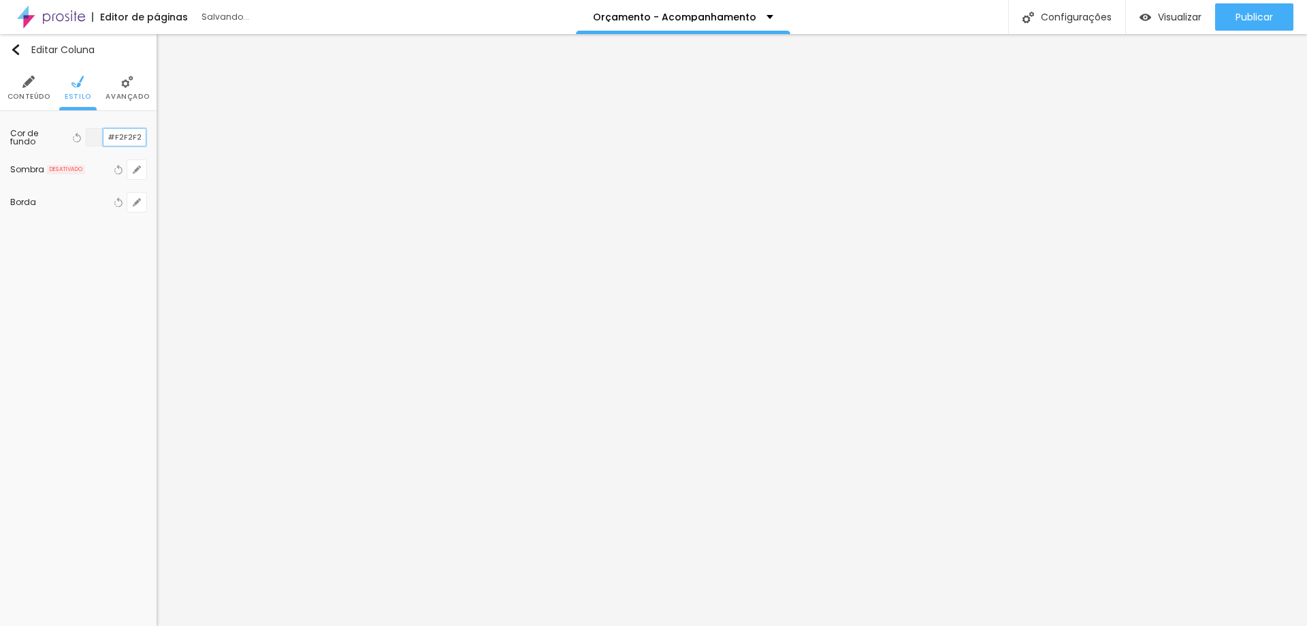
type input "#F2F2F2"
click at [81, 84] on img at bounding box center [77, 82] width 12 height 12
type input "#F2F2F2"
click at [79, 89] on li "Estilo" at bounding box center [78, 87] width 27 height 45
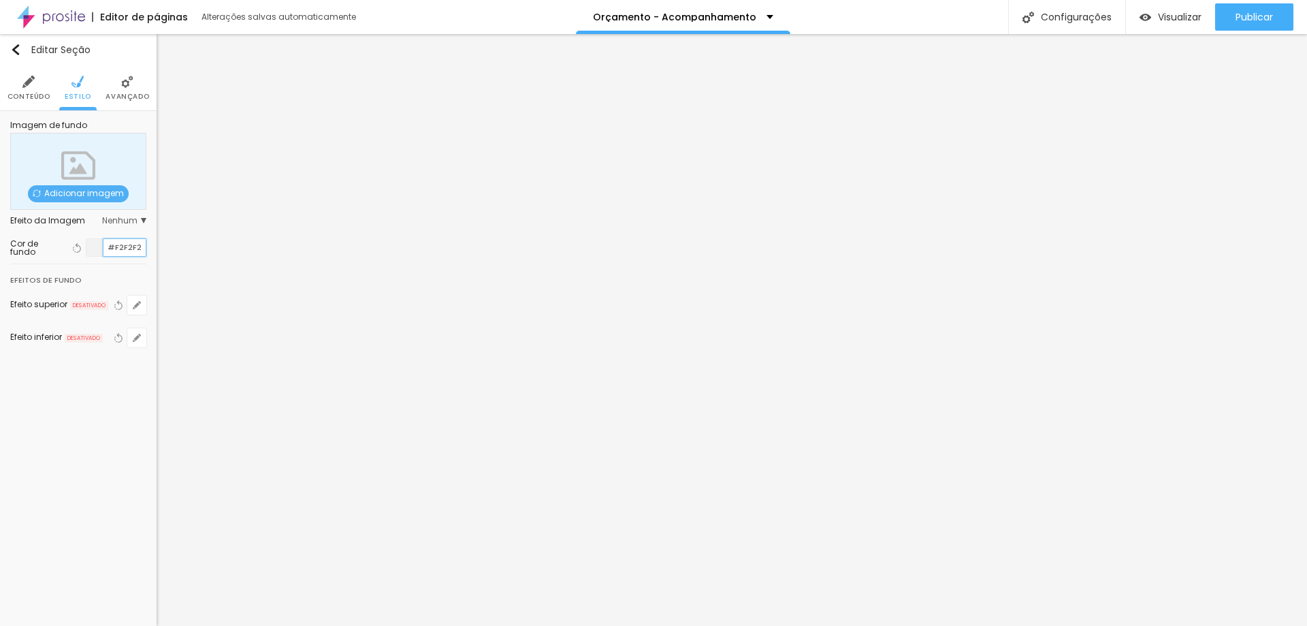
click at [118, 244] on input "#F2F2F2" at bounding box center [124, 247] width 42 height 17
type input "#777"
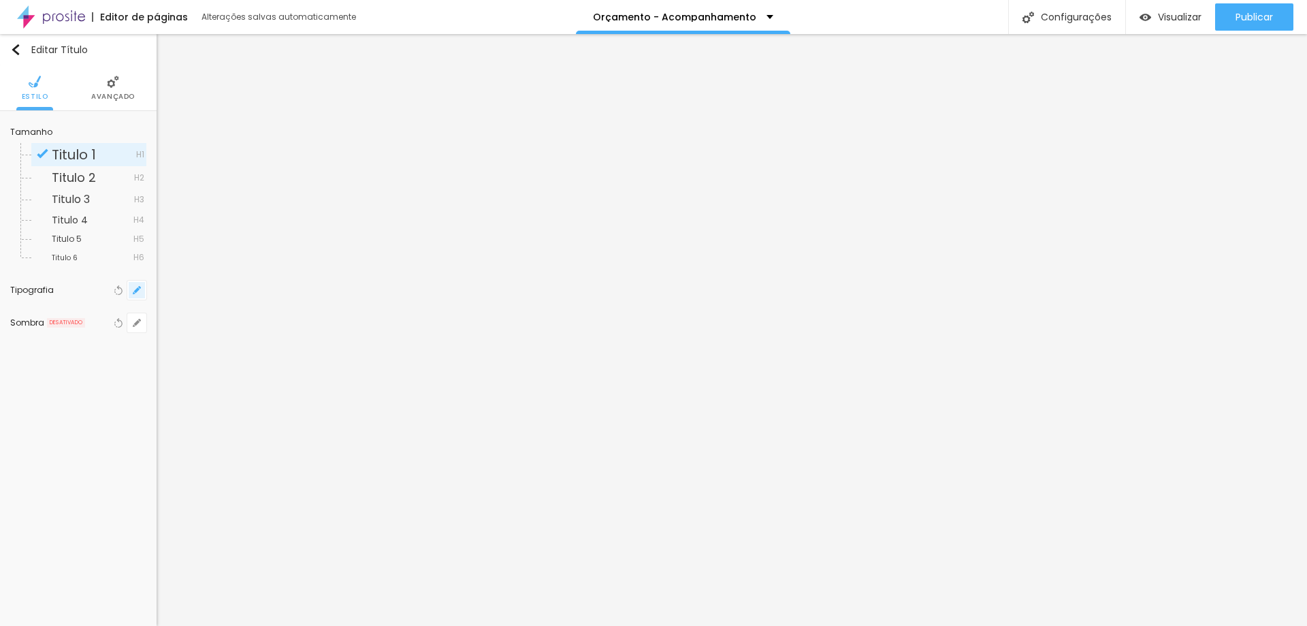
click at [138, 290] on icon "button" at bounding box center [136, 289] width 5 height 5
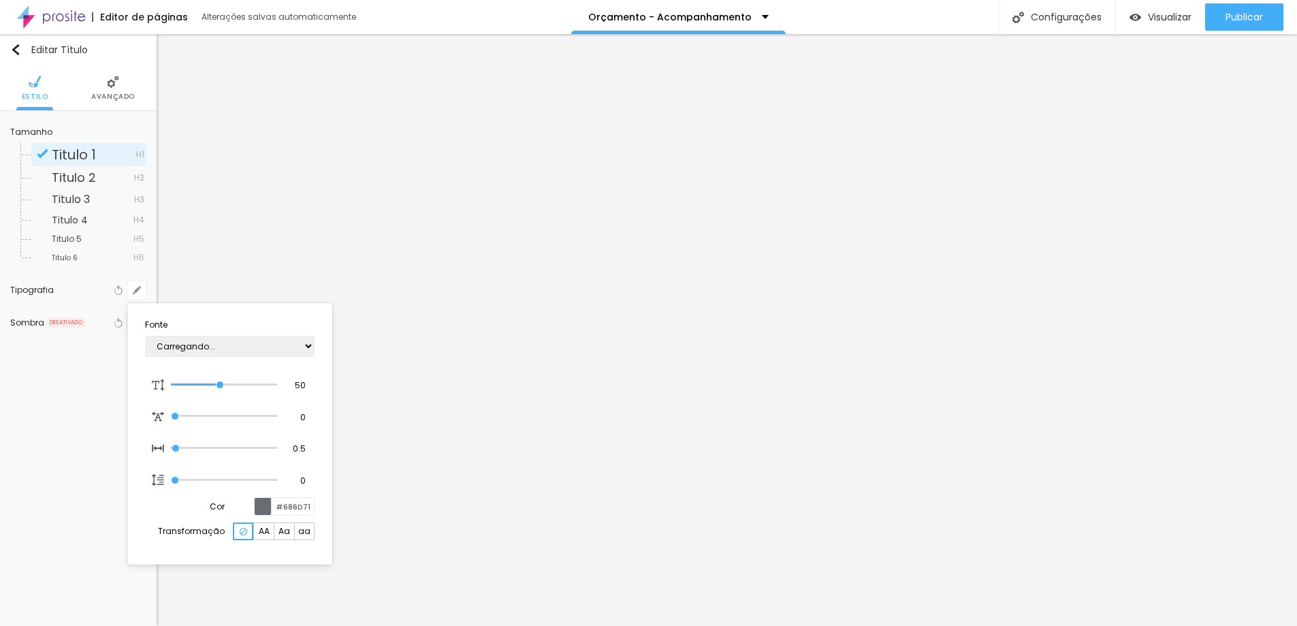
type input "1"
type input "0.5"
drag, startPoint x: 283, startPoint y: 508, endPoint x: 481, endPoint y: 507, distance: 198.1
click at [475, 507] on body "Editor de páginas Alterações salvas automaticamente Orçamento - Acompanhamento …" at bounding box center [648, 313] width 1297 height 626
type input "#F2"
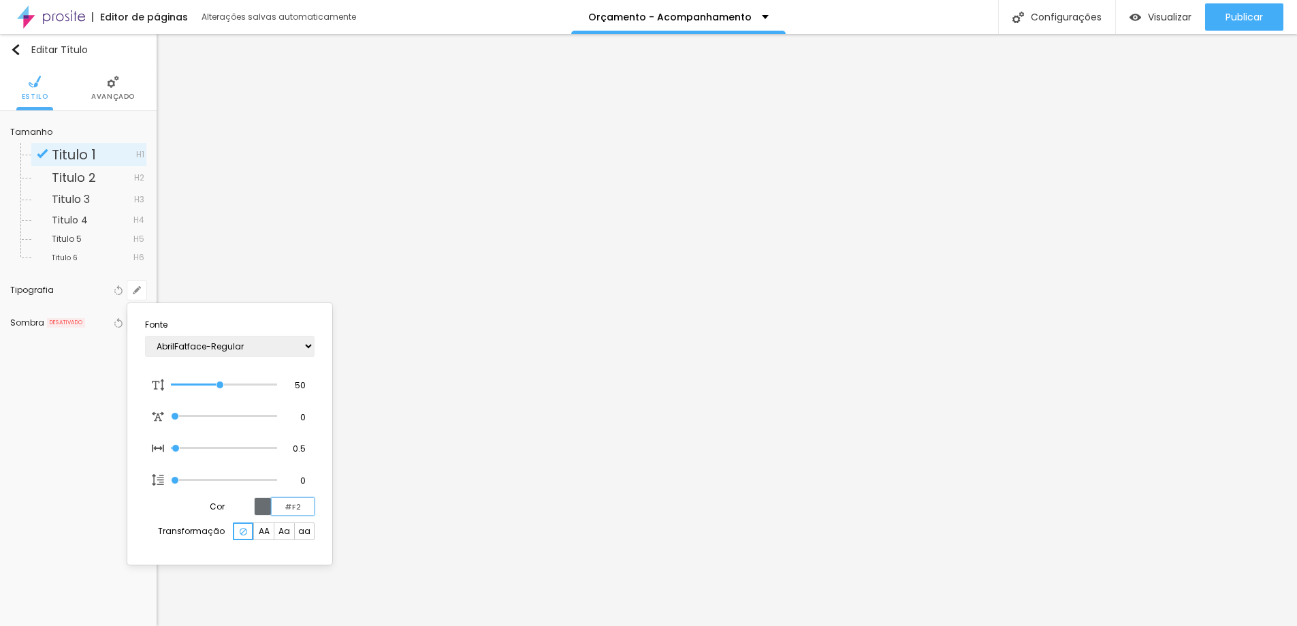
type input "1"
type input "0.5"
type input "#F2F2"
type input "1"
type input "0.5"
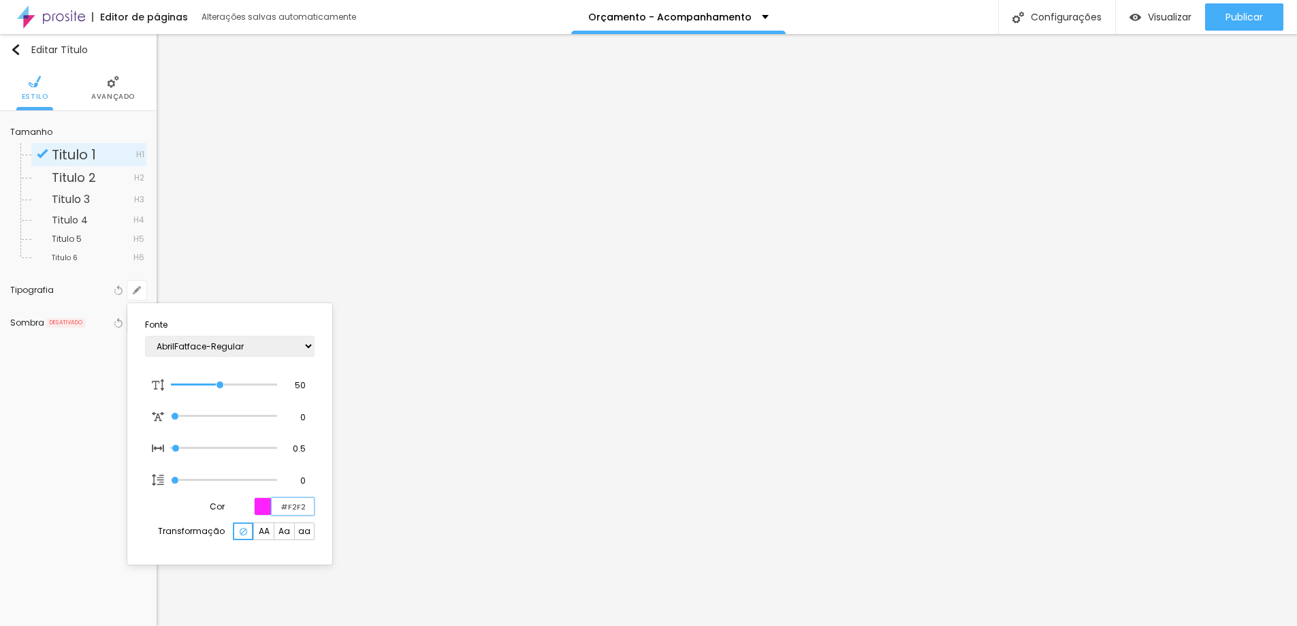
type input "#F2F2F"
type input "1"
type input "0.5"
type input "#F2F2F2"
type input "1"
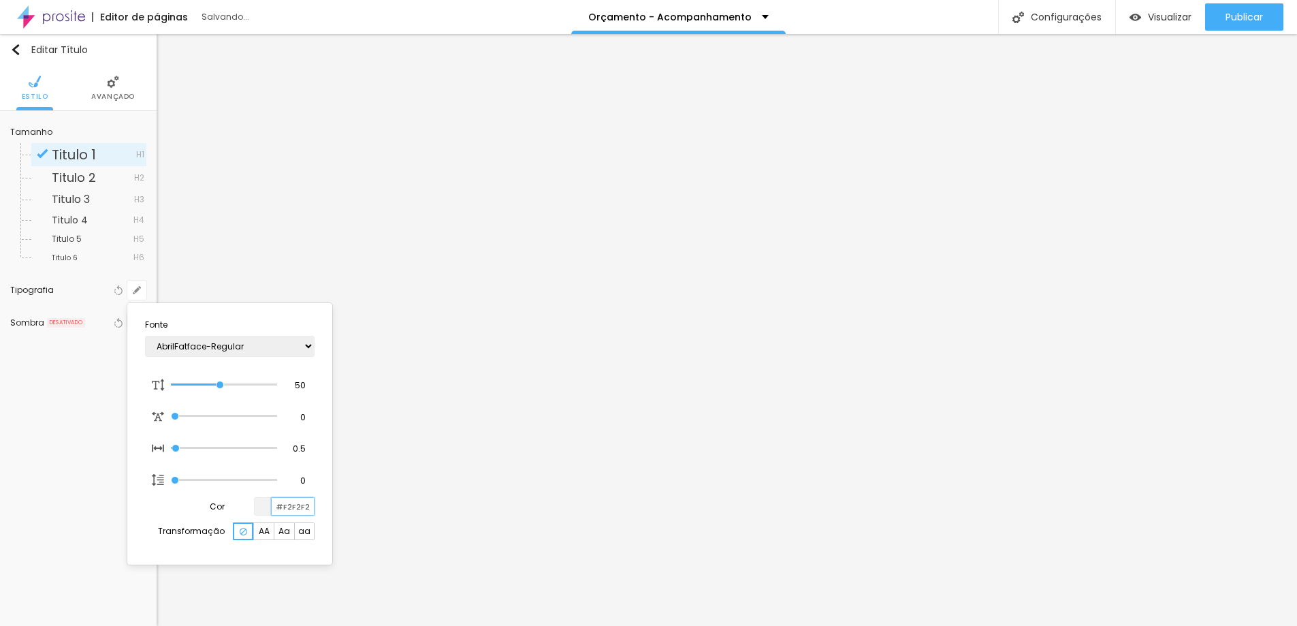
type input "0.5"
type input "#F2F2F2"
click at [1187, 301] on div at bounding box center [648, 313] width 1297 height 626
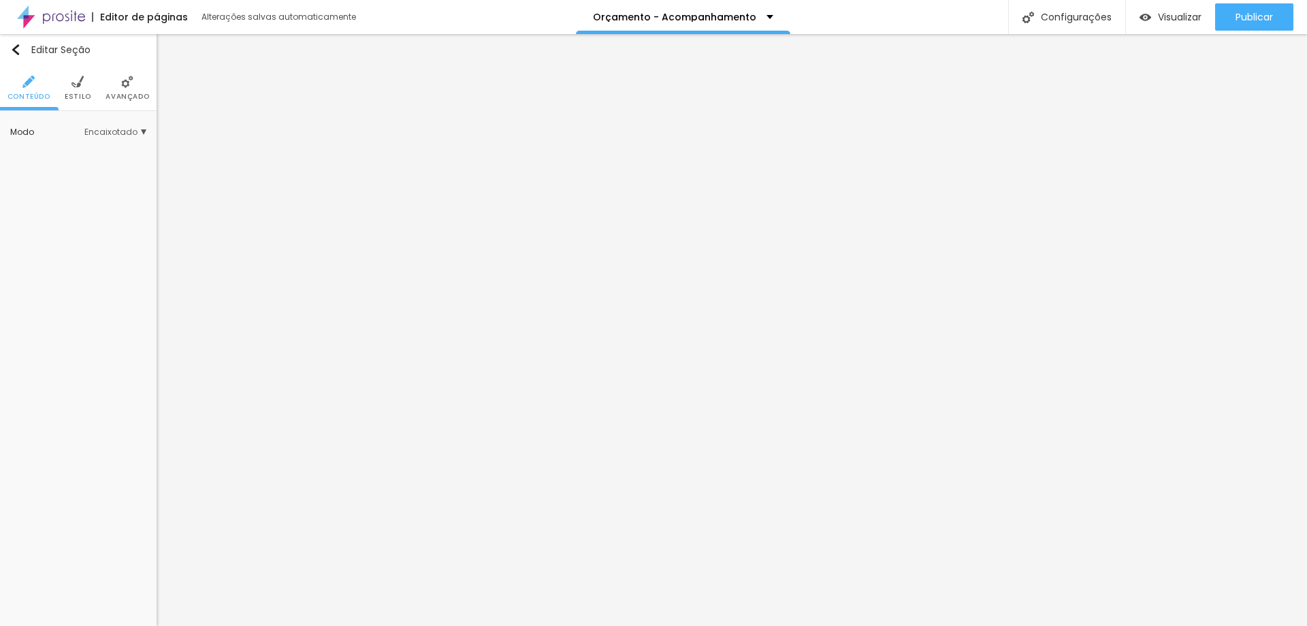
click at [107, 85] on li "Avançado" at bounding box center [128, 87] width 44 height 45
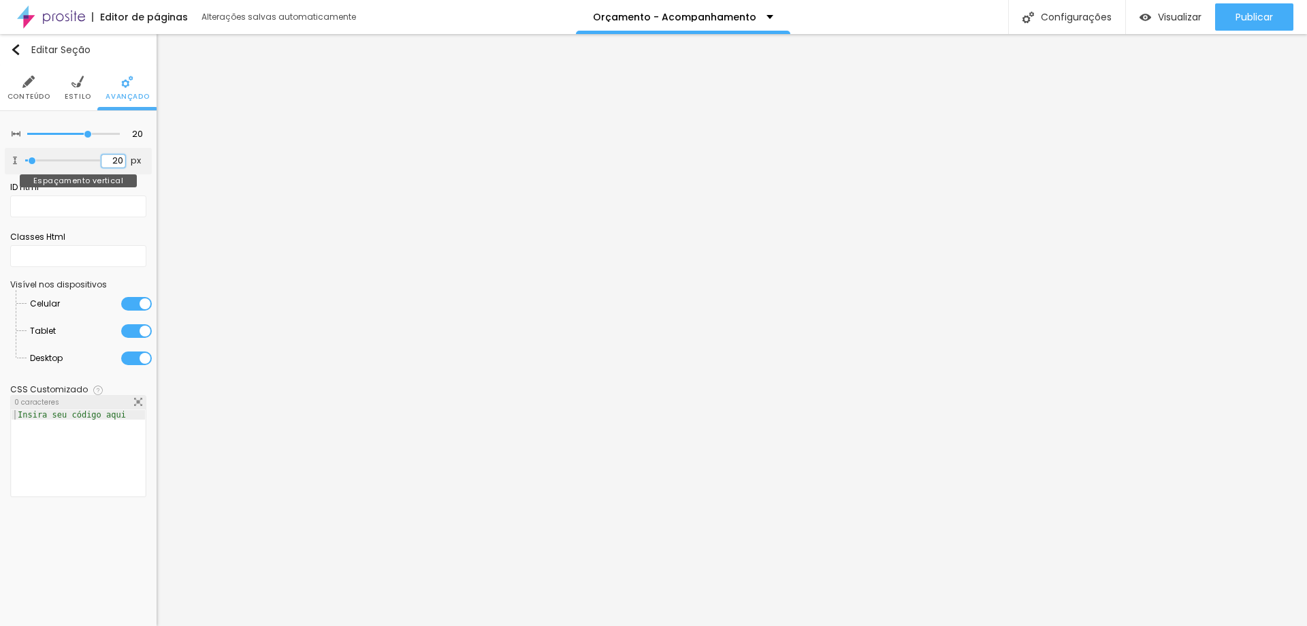
click at [114, 162] on input "20" at bounding box center [113, 161] width 24 height 13
type input "1"
type input "10"
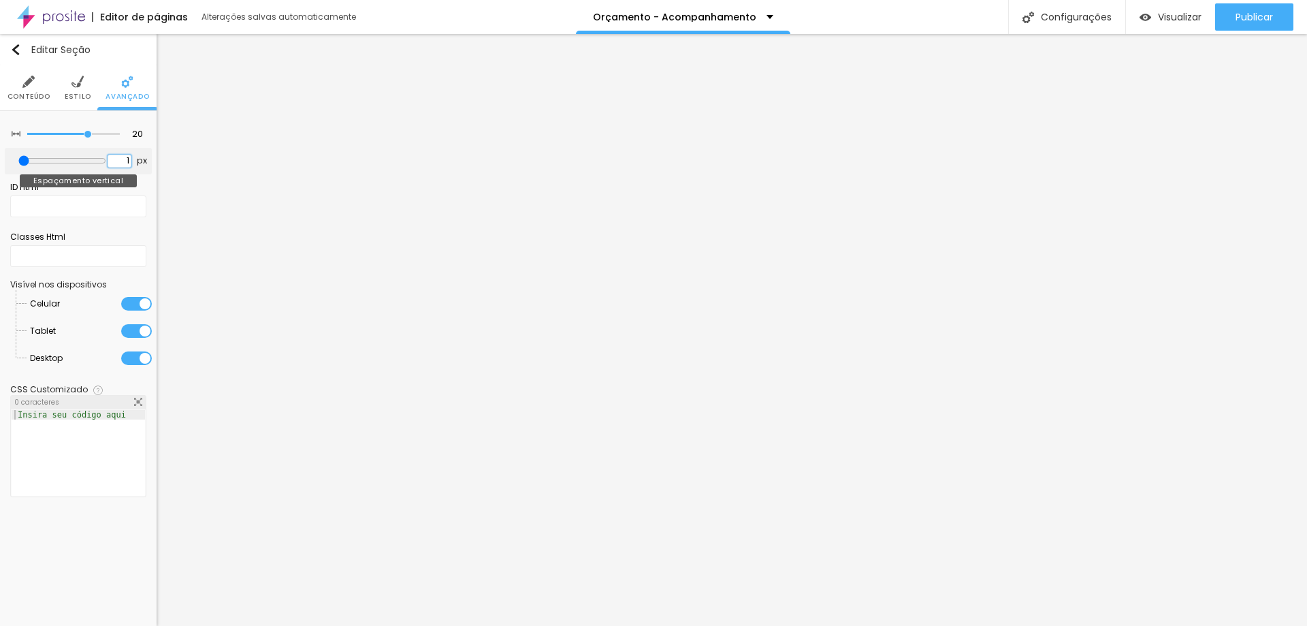
type input "10"
type input "1"
type input "250"
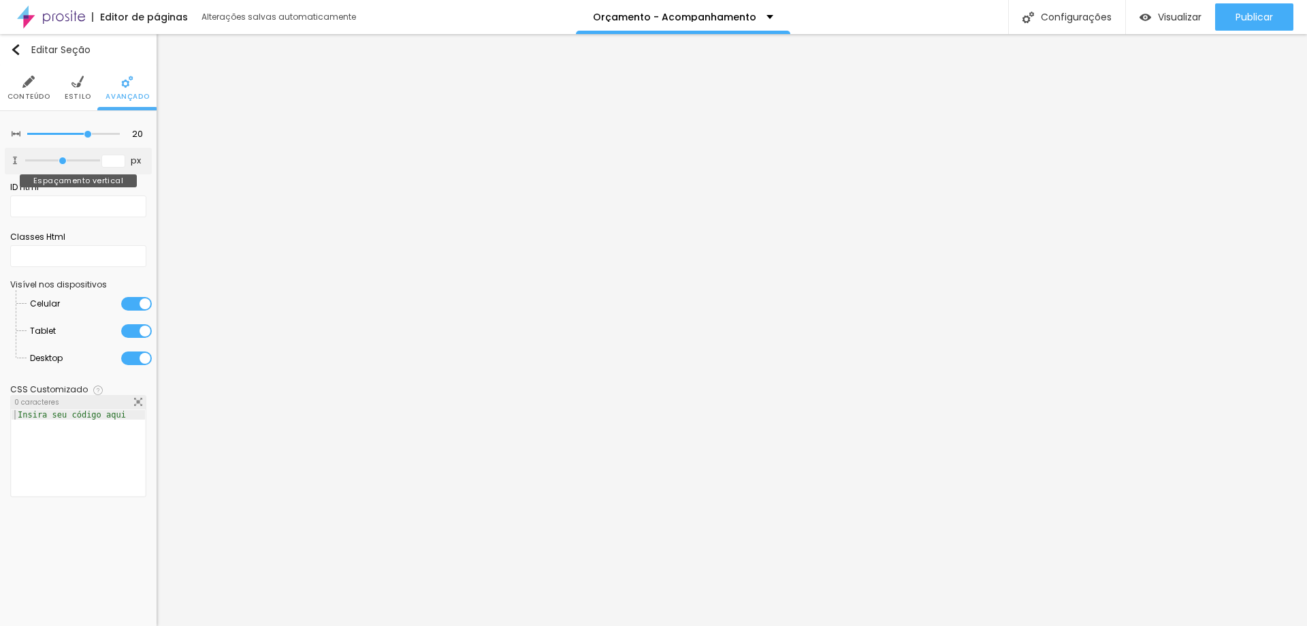
type input "250"
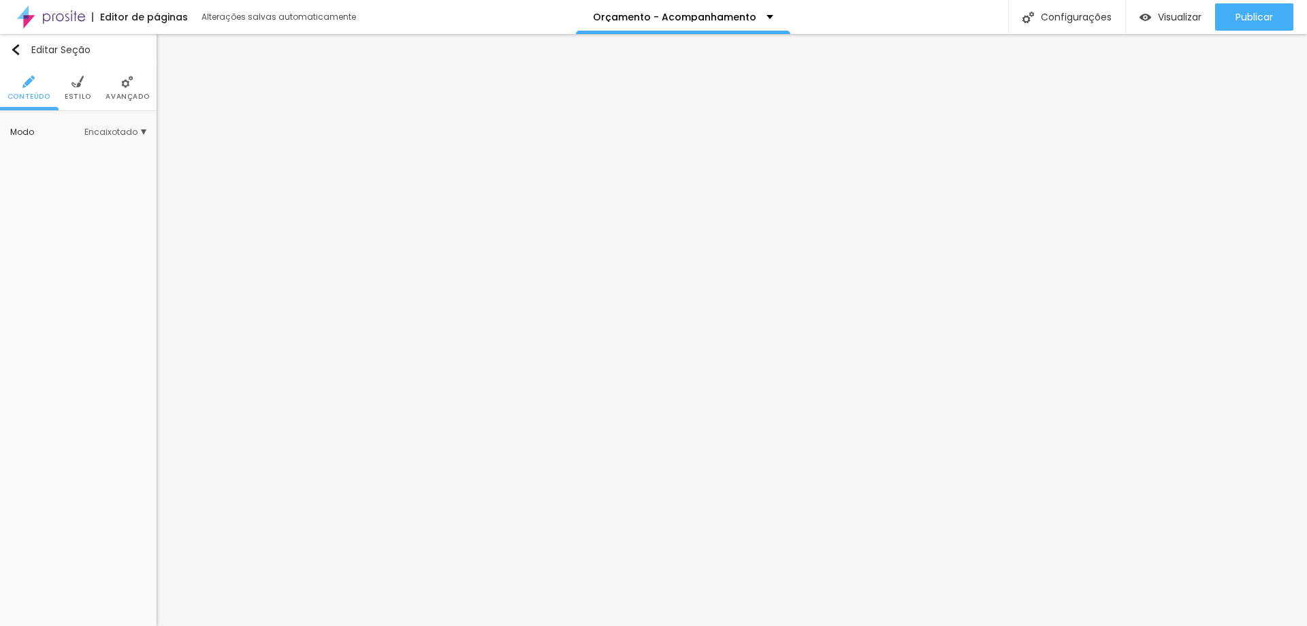
click at [82, 93] on span "Estilo" at bounding box center [78, 96] width 27 height 7
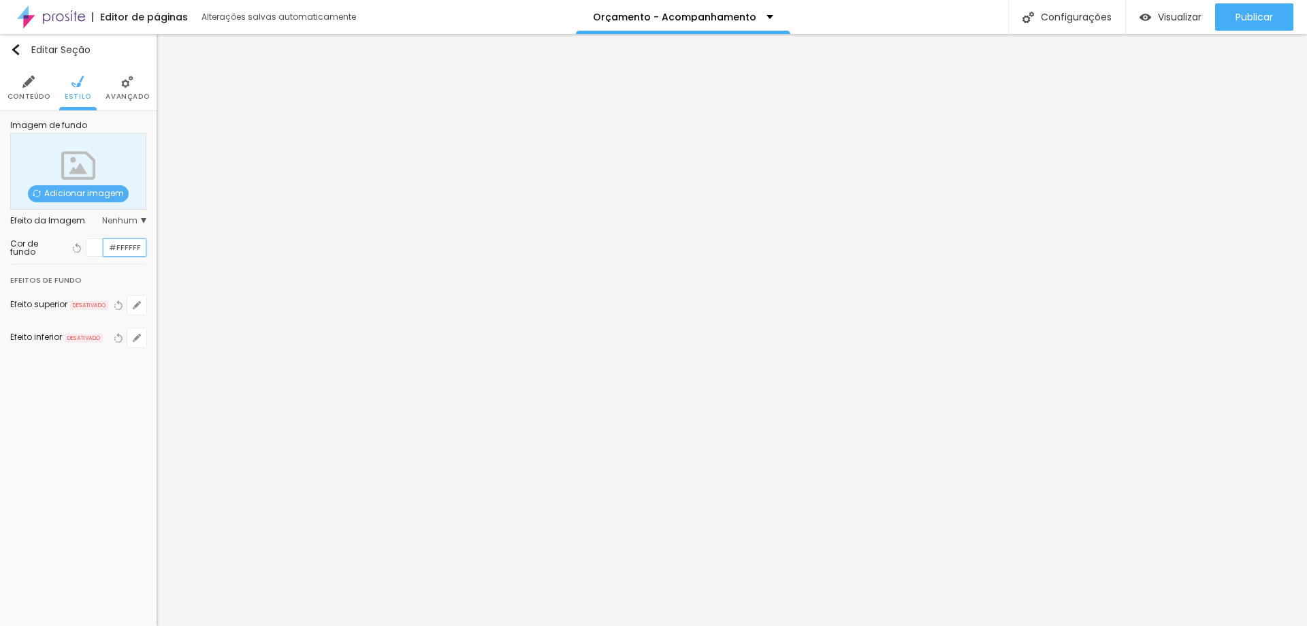
click at [121, 247] on input "#FFFFFF" at bounding box center [124, 247] width 42 height 17
type input "#F2F2F2"
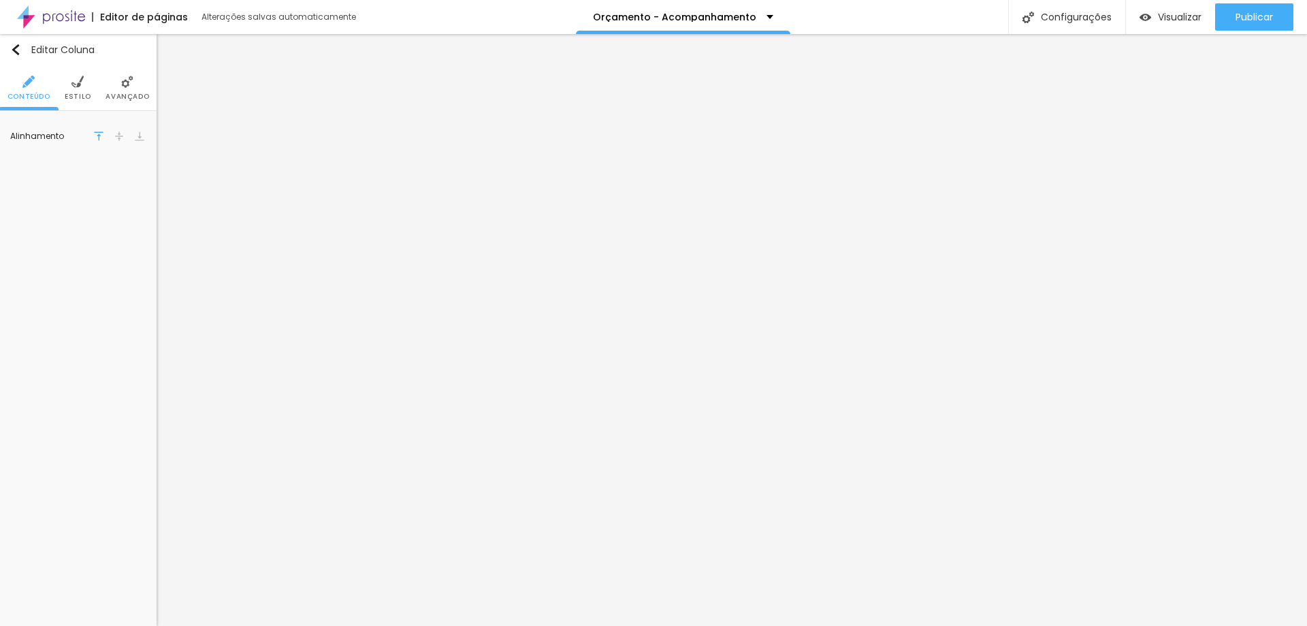
click at [63, 73] on ul "Conteúdo Estilo Avançado" at bounding box center [78, 88] width 157 height 46
click at [76, 84] on img at bounding box center [77, 82] width 12 height 12
click at [96, 137] on div at bounding box center [94, 137] width 17 height 17
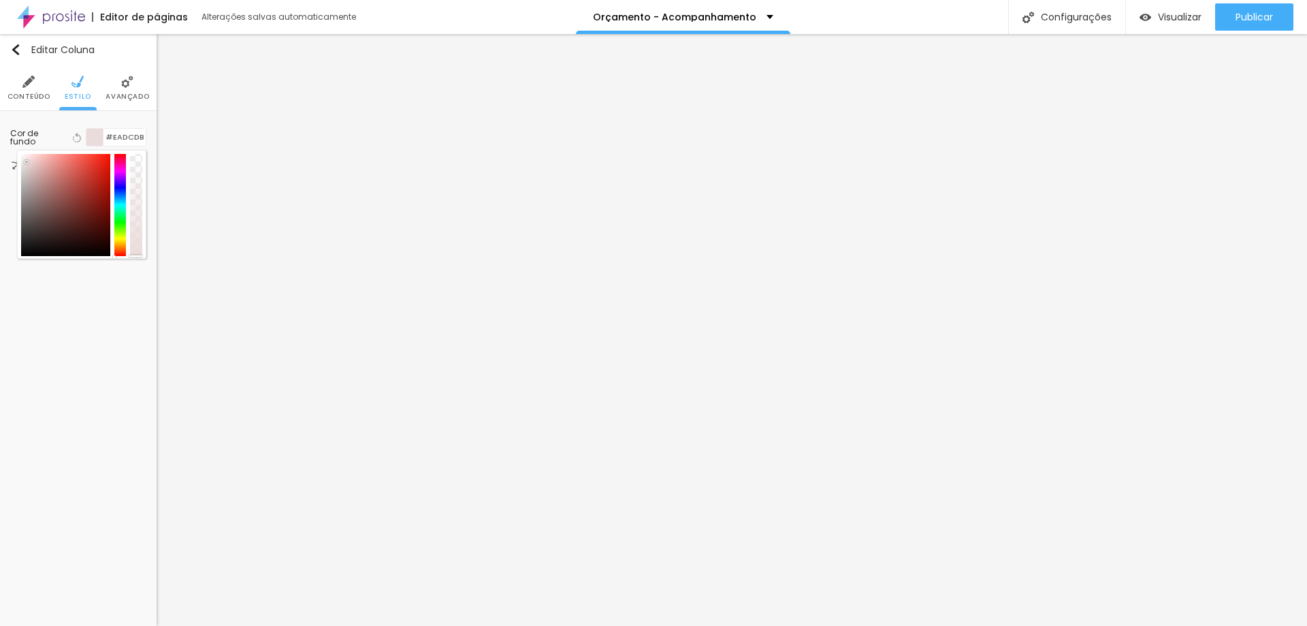
click at [89, 135] on div at bounding box center [94, 137] width 17 height 17
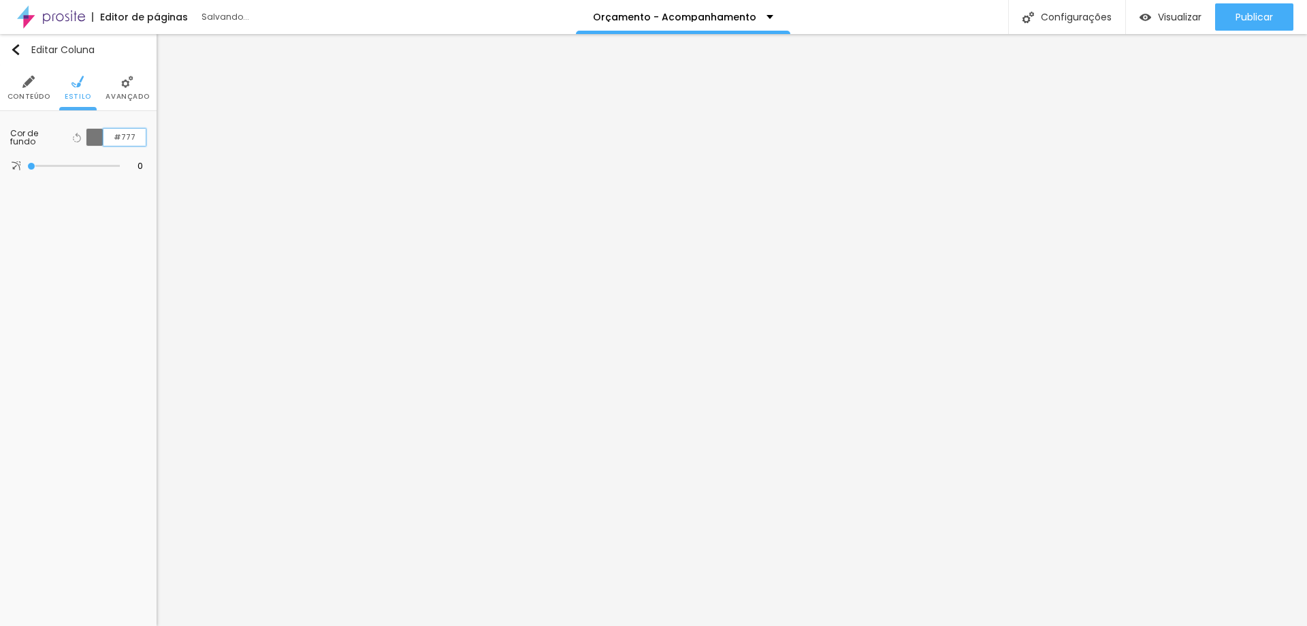
type input "#777"
click at [73, 87] on img at bounding box center [77, 82] width 12 height 12
click at [126, 138] on input "#EADCDB" at bounding box center [124, 137] width 42 height 17
type input "#777"
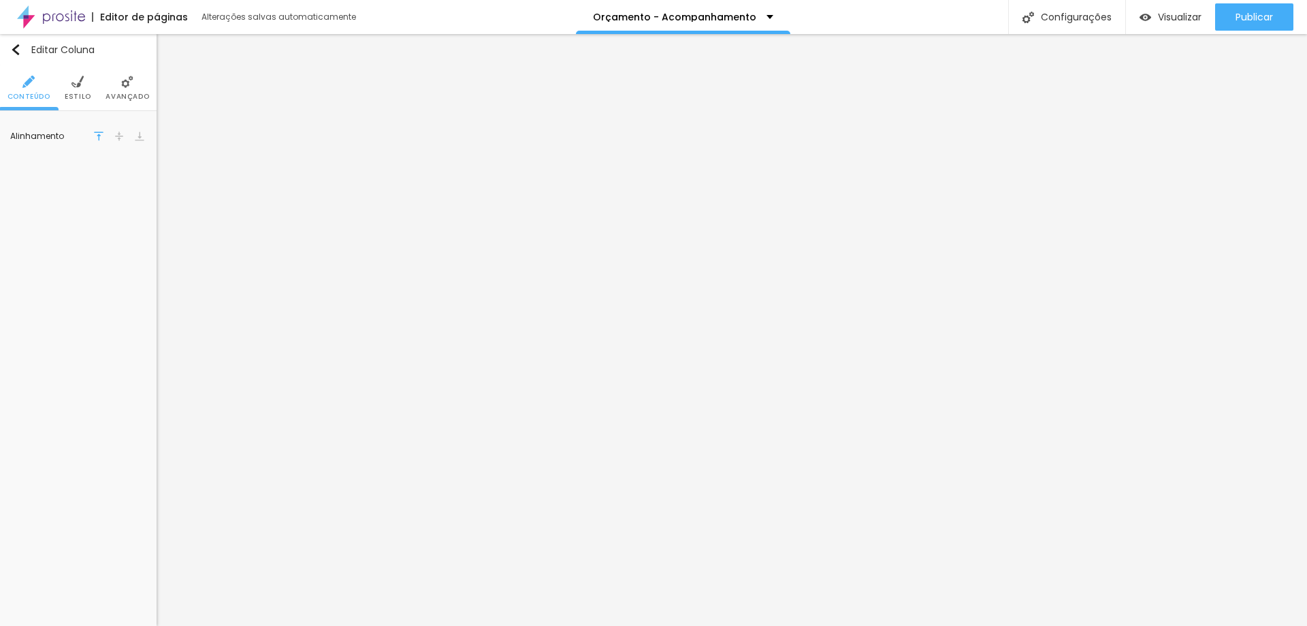
click at [78, 97] on span "Estilo" at bounding box center [78, 96] width 27 height 7
click at [122, 138] on input "#EADCDB" at bounding box center [124, 137] width 42 height 17
type input "#777"
click at [119, 97] on span "Avançado" at bounding box center [113, 96] width 44 height 7
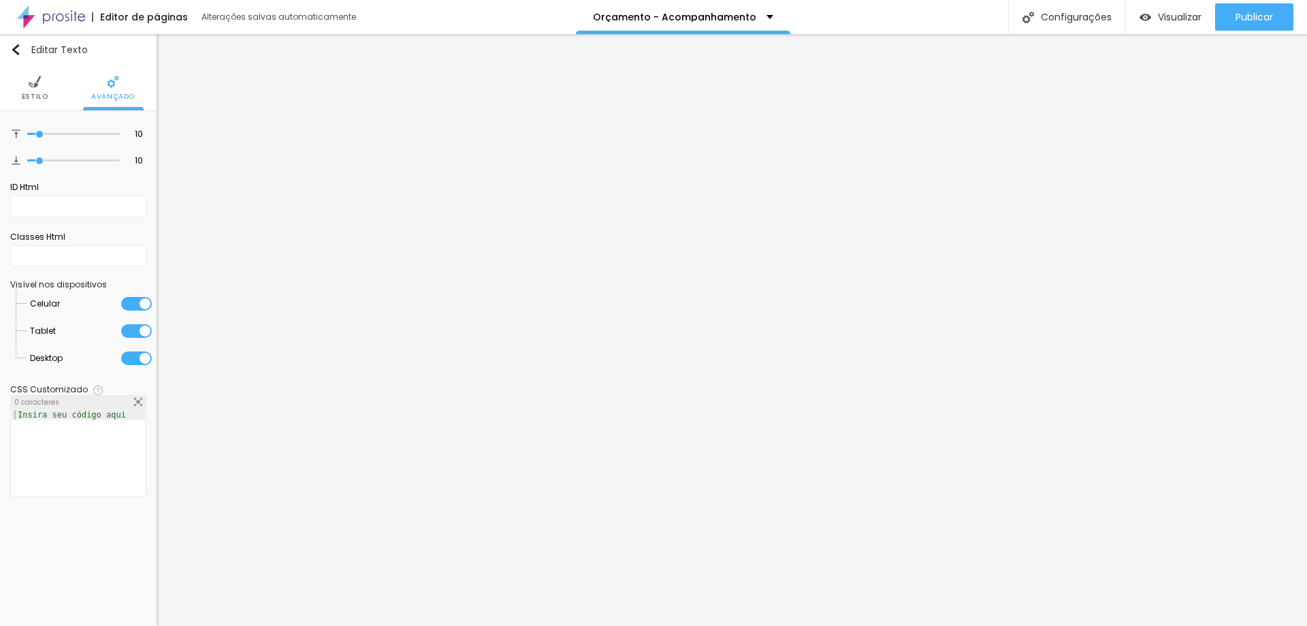
click at [41, 87] on li "Estilo" at bounding box center [35, 87] width 27 height 45
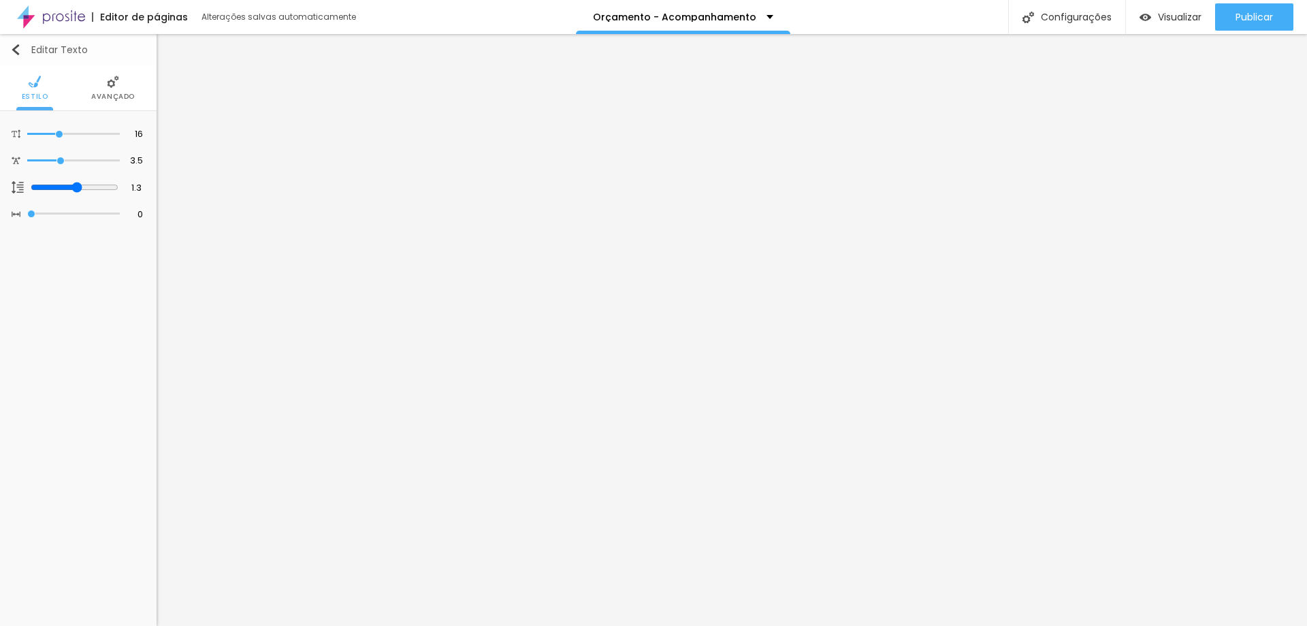
click at [14, 46] on img "button" at bounding box center [15, 49] width 11 height 11
click at [17, 52] on img "button" at bounding box center [15, 49] width 11 height 11
click at [14, 49] on img "button" at bounding box center [15, 49] width 11 height 11
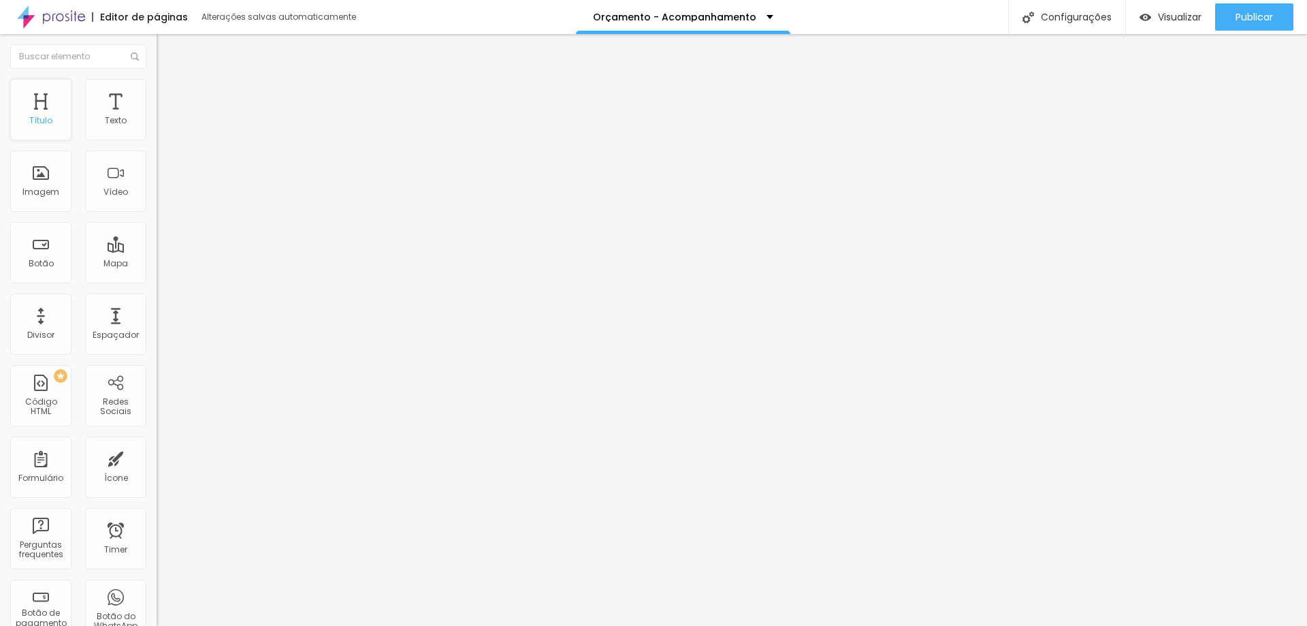
click at [42, 106] on div "Título" at bounding box center [40, 109] width 61 height 61
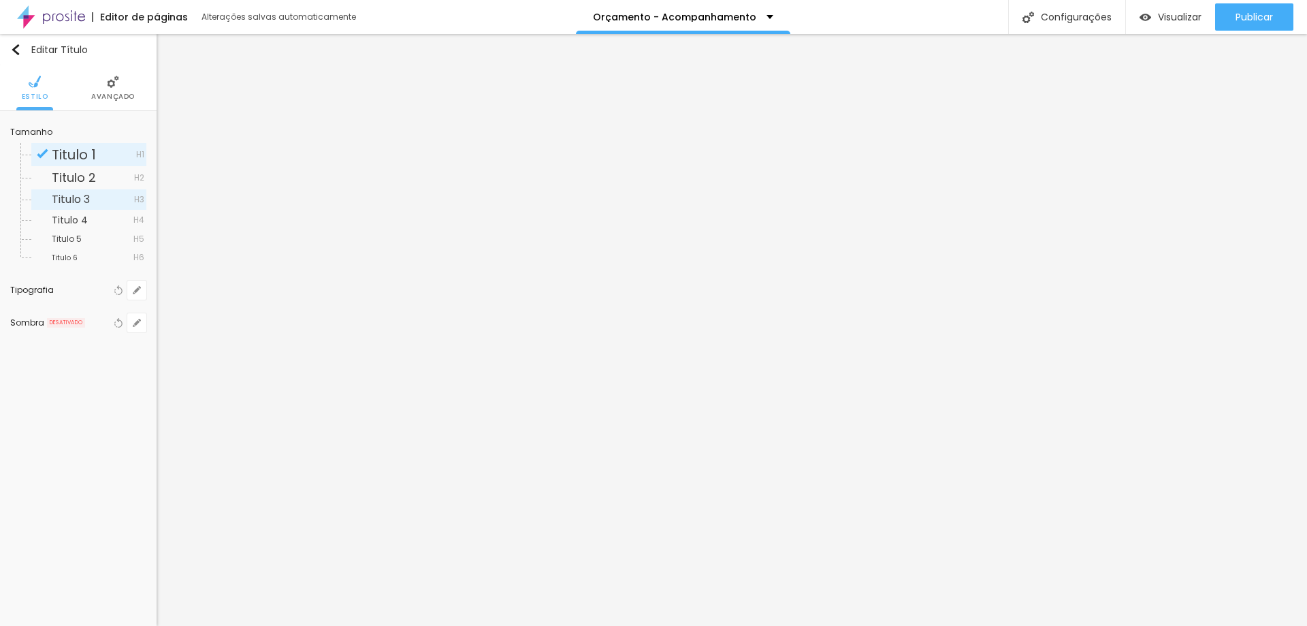
click at [76, 206] on span "Titulo 3" at bounding box center [71, 199] width 38 height 16
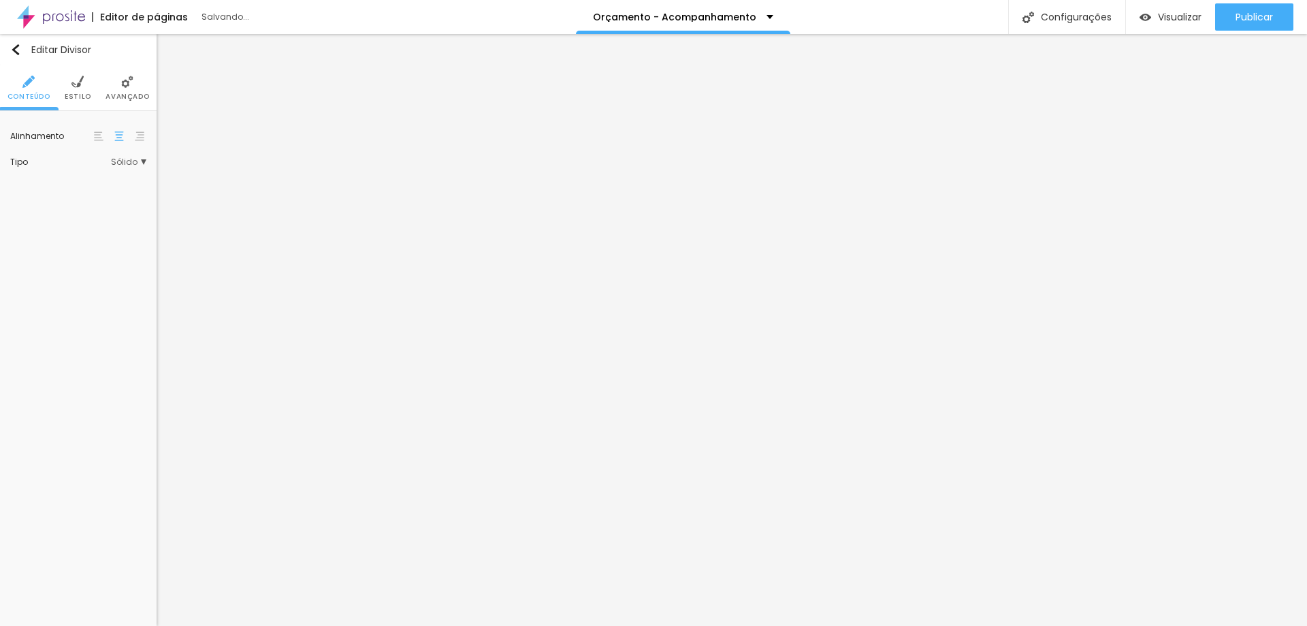
click at [82, 86] on img at bounding box center [77, 82] width 12 height 12
type input "#F2F2F2"
click at [79, 97] on span "Estilo" at bounding box center [78, 96] width 27 height 7
type input "2"
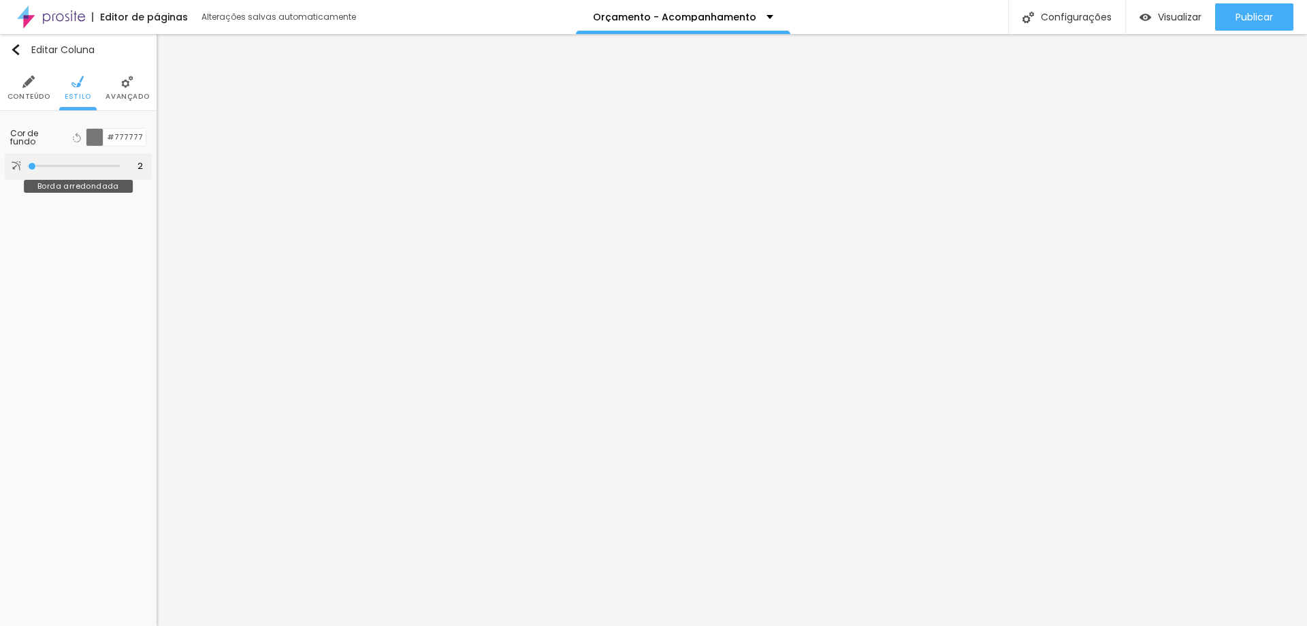
type input "3"
type input "5"
type input "8"
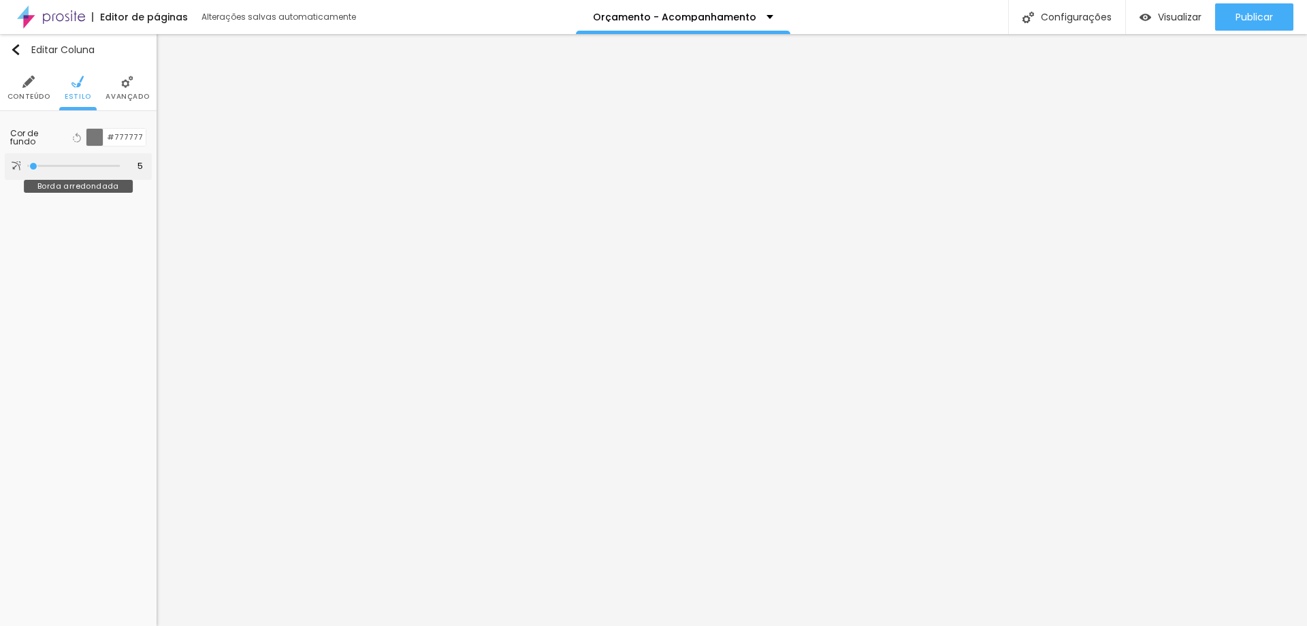
type input "8"
type input "11"
type input "16"
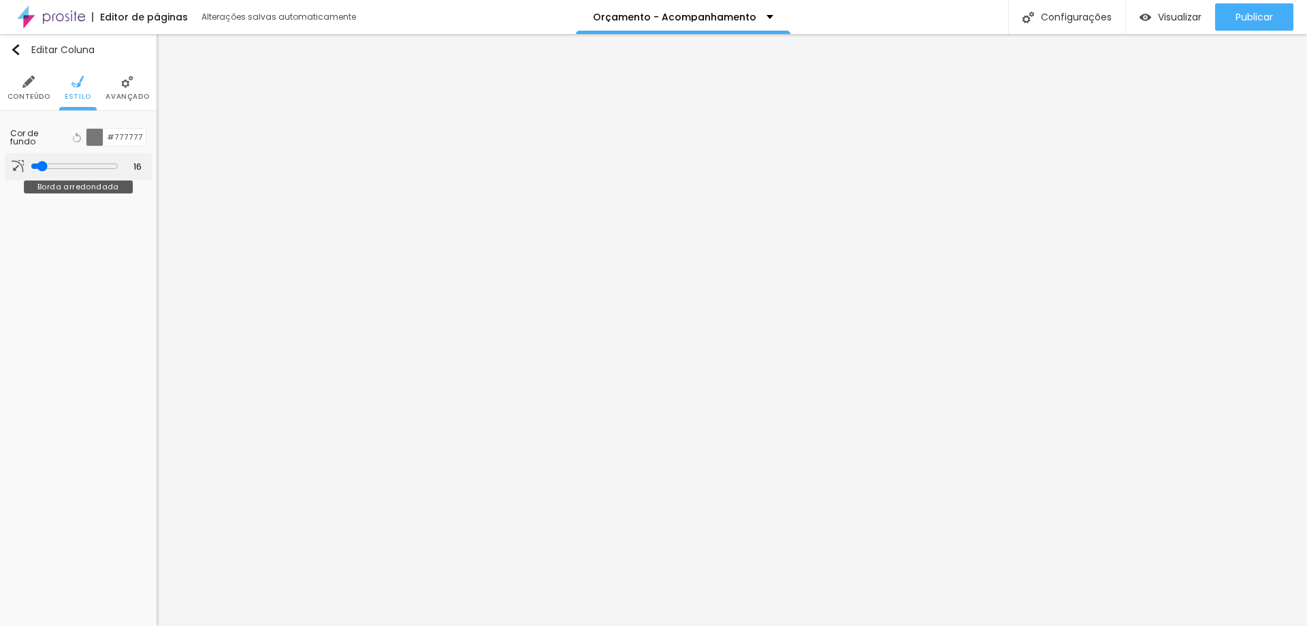
type input "20"
type input "26"
type input "30"
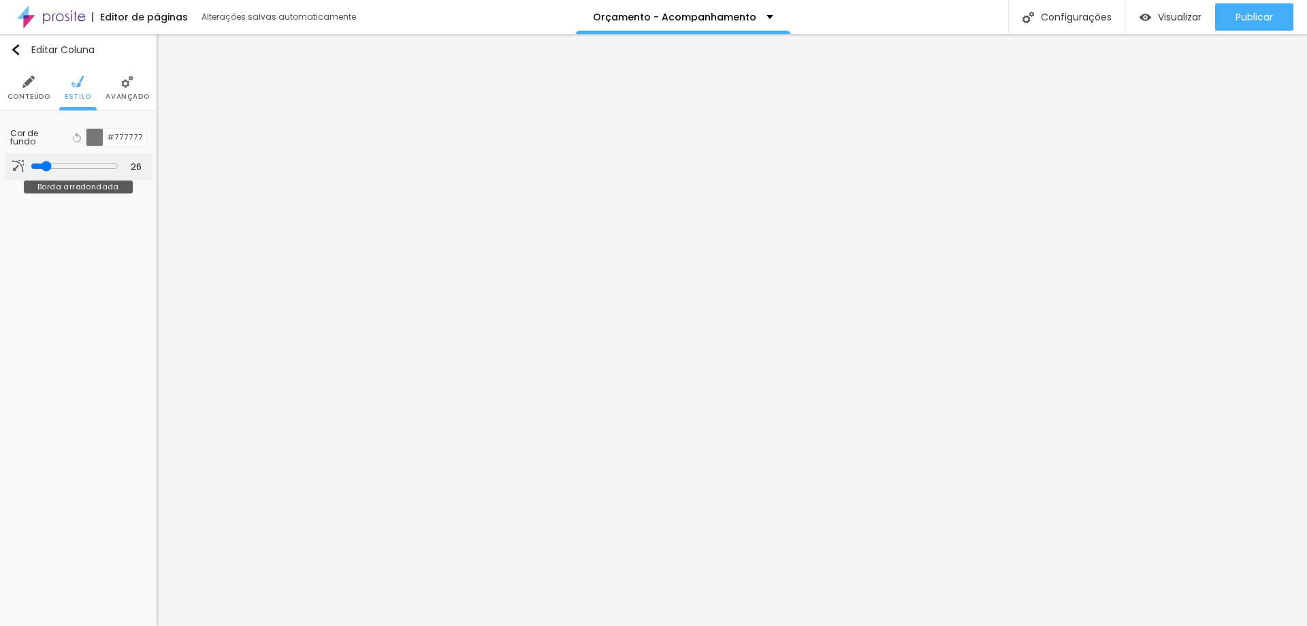
type input "30"
type input "33"
type input "38"
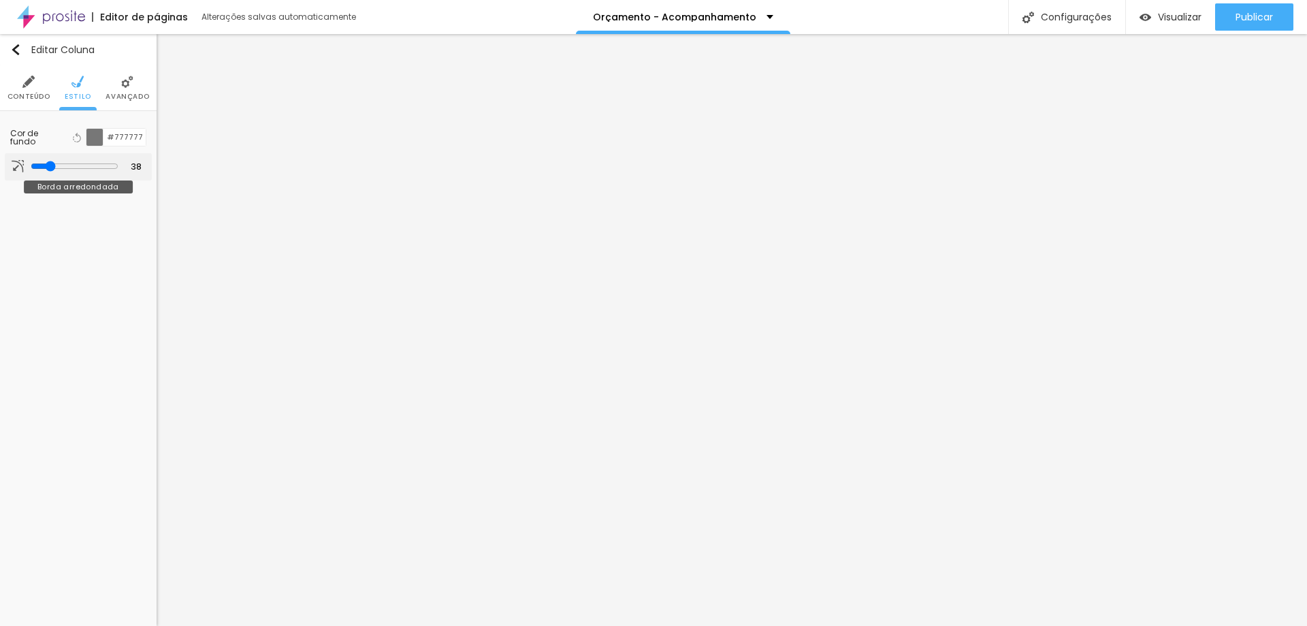
type input "43"
type input "48"
type input "46"
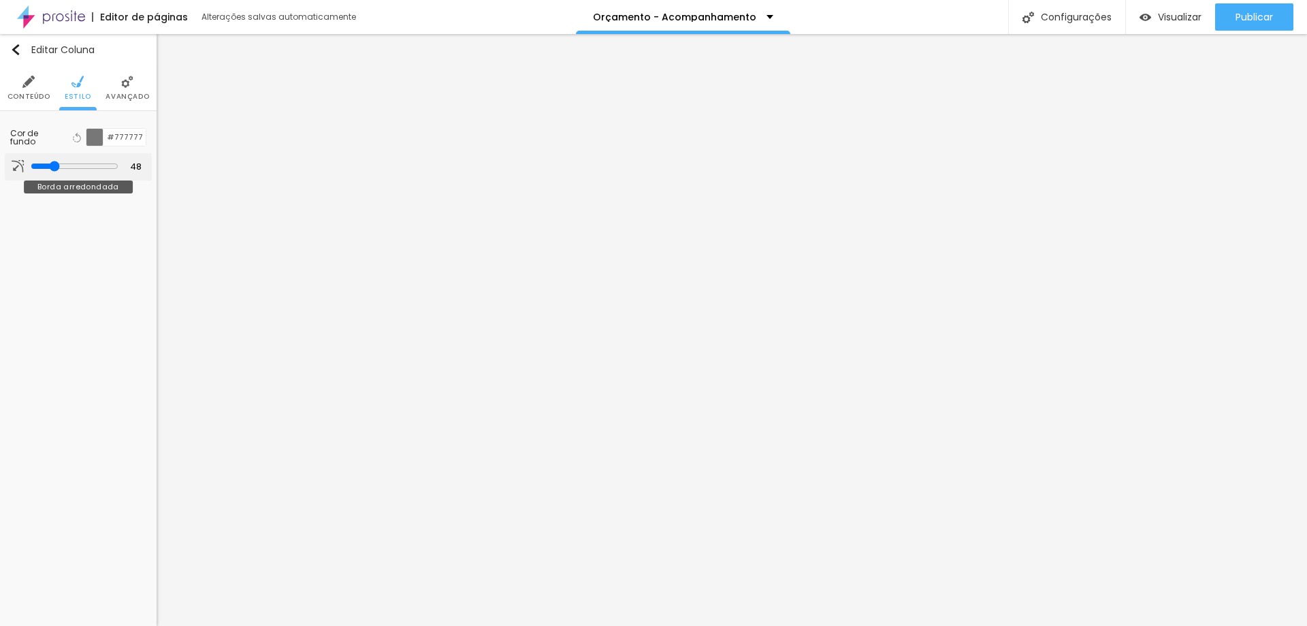
type input "46"
type input "41"
type input "36"
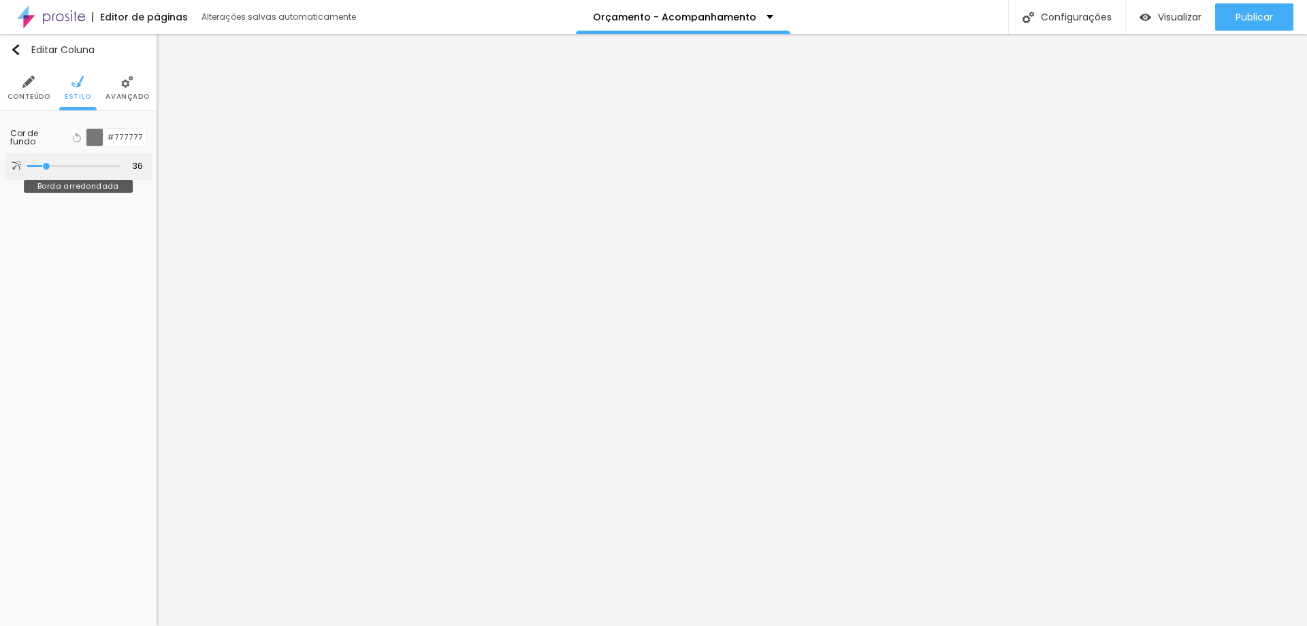
type input "31"
type input "30"
type input "28"
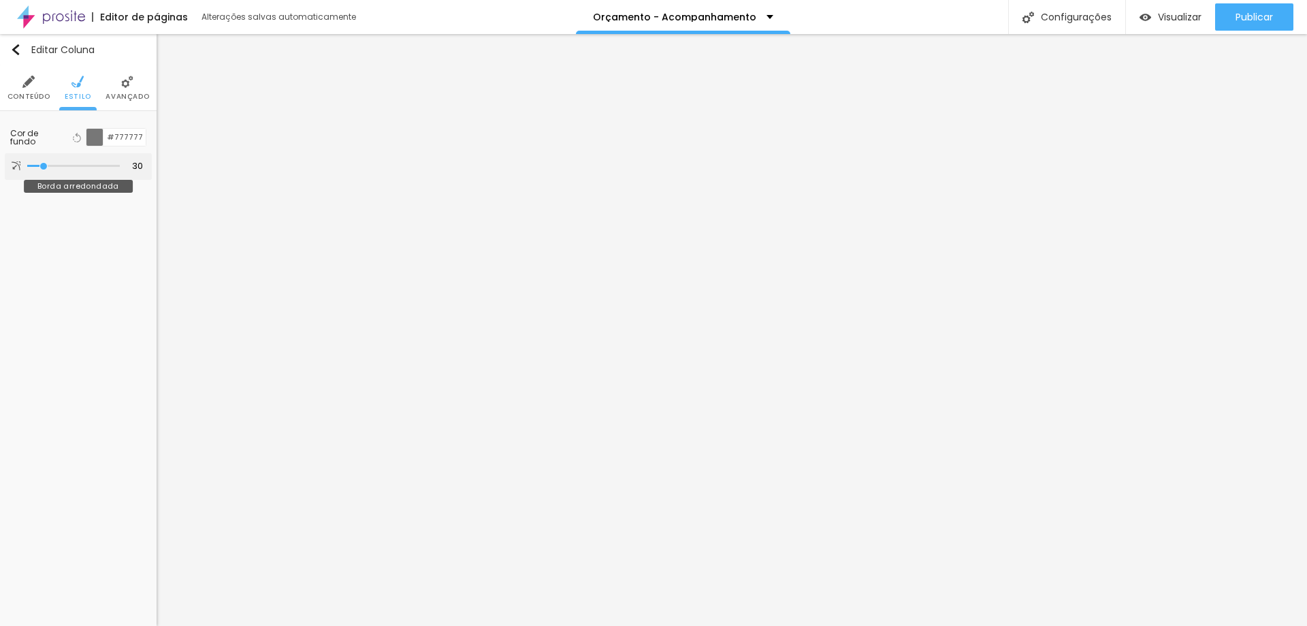
type input "28"
type input "26"
drag, startPoint x: 32, startPoint y: 165, endPoint x: 43, endPoint y: 172, distance: 13.2
click at [43, 170] on input "range" at bounding box center [73, 166] width 93 height 7
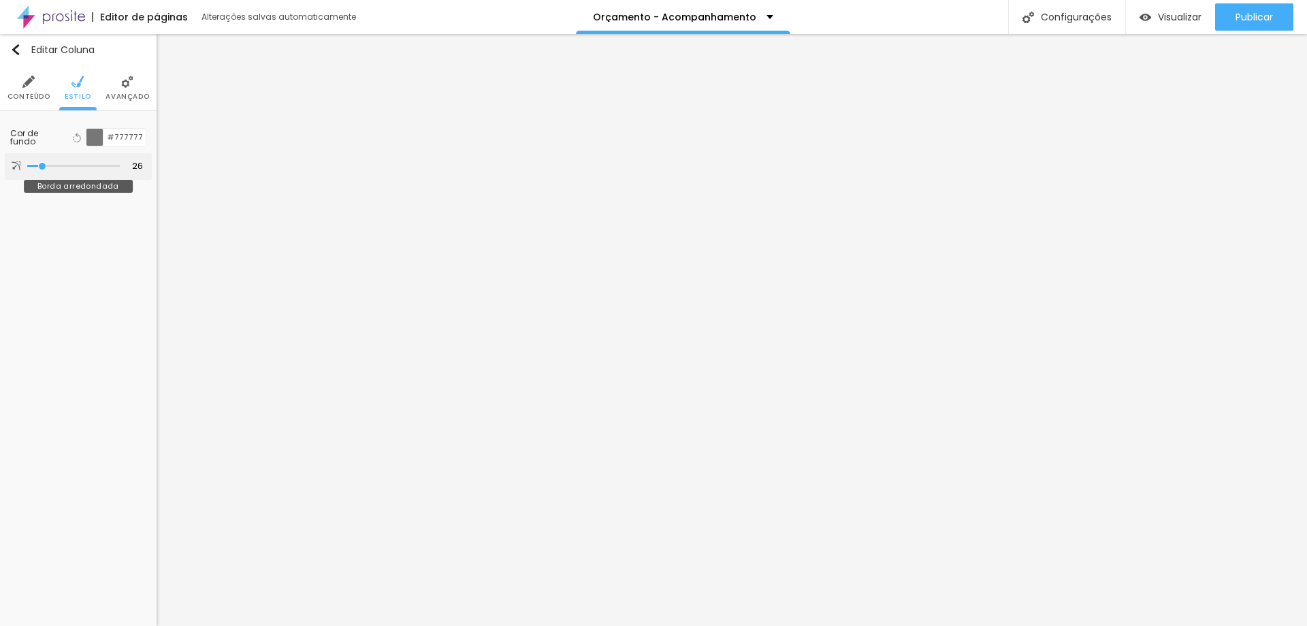
click at [41, 168] on input "range" at bounding box center [73, 166] width 93 height 7
click at [139, 166] on input "26" at bounding box center [133, 166] width 24 height 13
type input "1"
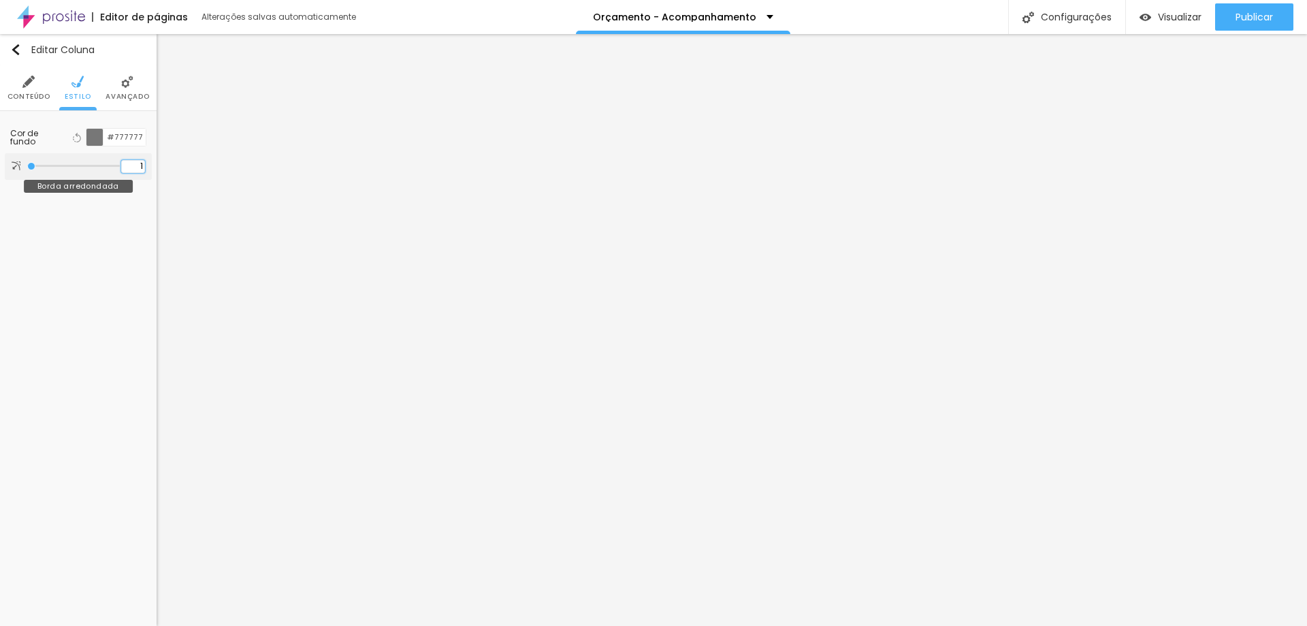
type input "10"
click at [80, 86] on img at bounding box center [77, 82] width 12 height 12
click at [140, 172] on input "10" at bounding box center [133, 166] width 24 height 13
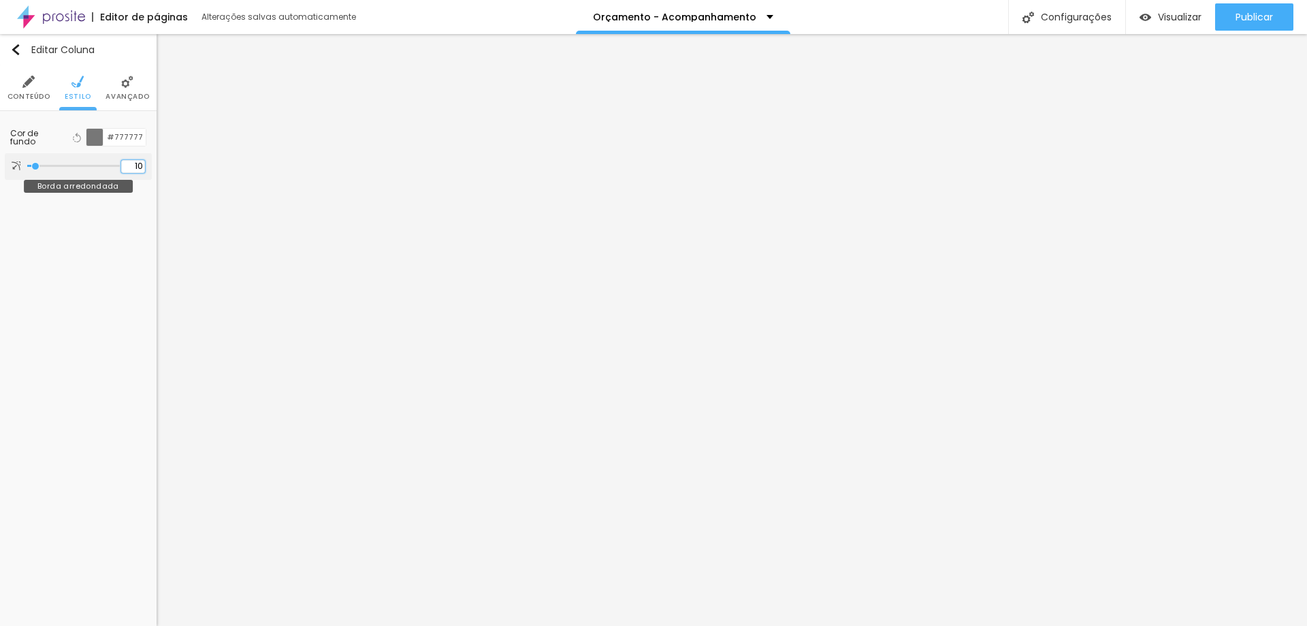
click at [138, 165] on input "10" at bounding box center [133, 166] width 24 height 13
type input "3"
type input "30"
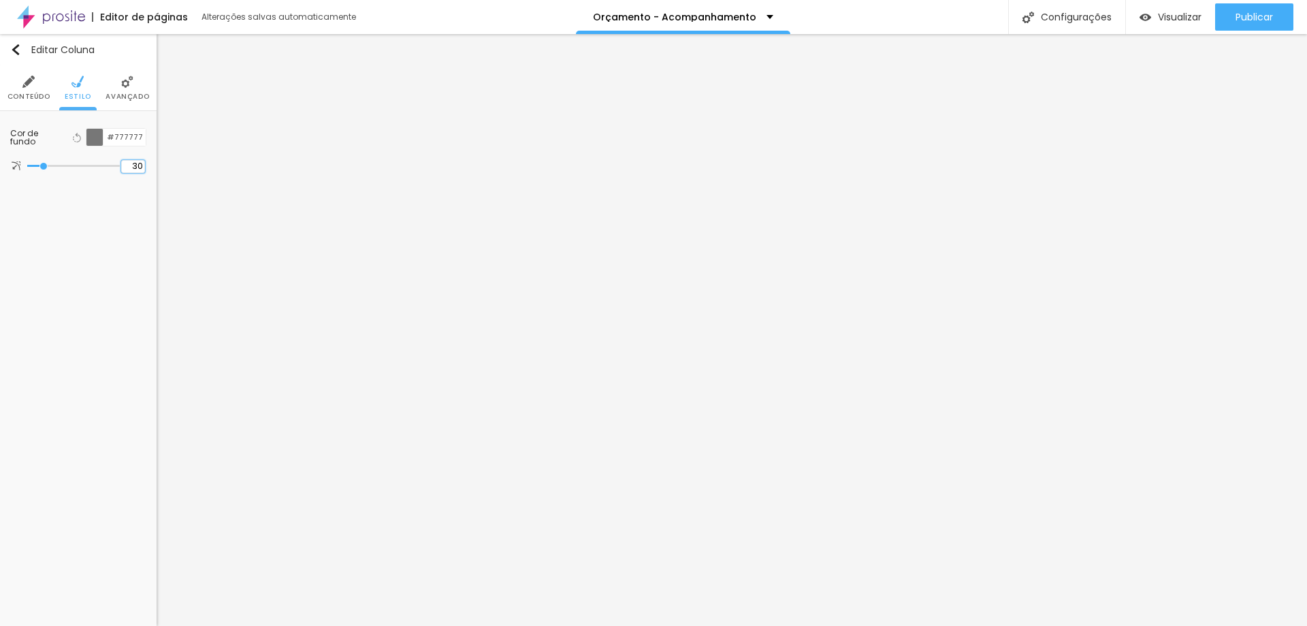
type input "30"
click at [66, 98] on span "Estilo" at bounding box center [78, 96] width 27 height 7
click at [25, 202] on div "Borda" at bounding box center [60, 202] width 101 height 8
click at [115, 87] on li "Avançado" at bounding box center [128, 87] width 44 height 45
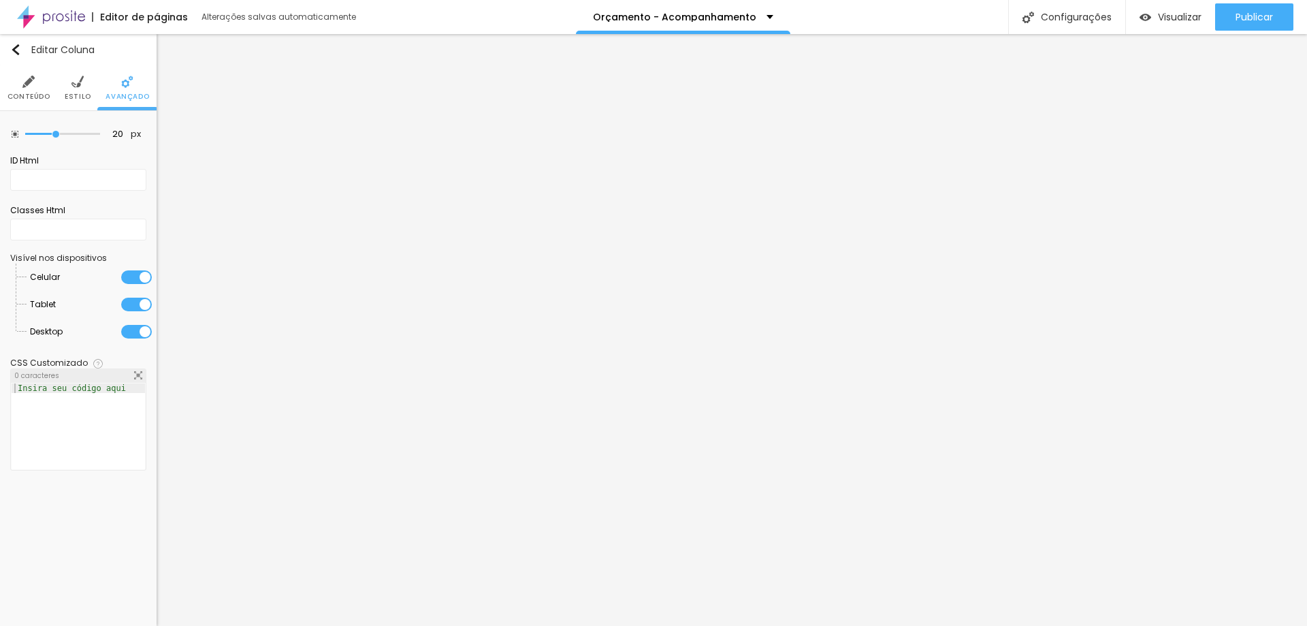
click at [83, 88] on img at bounding box center [77, 82] width 12 height 12
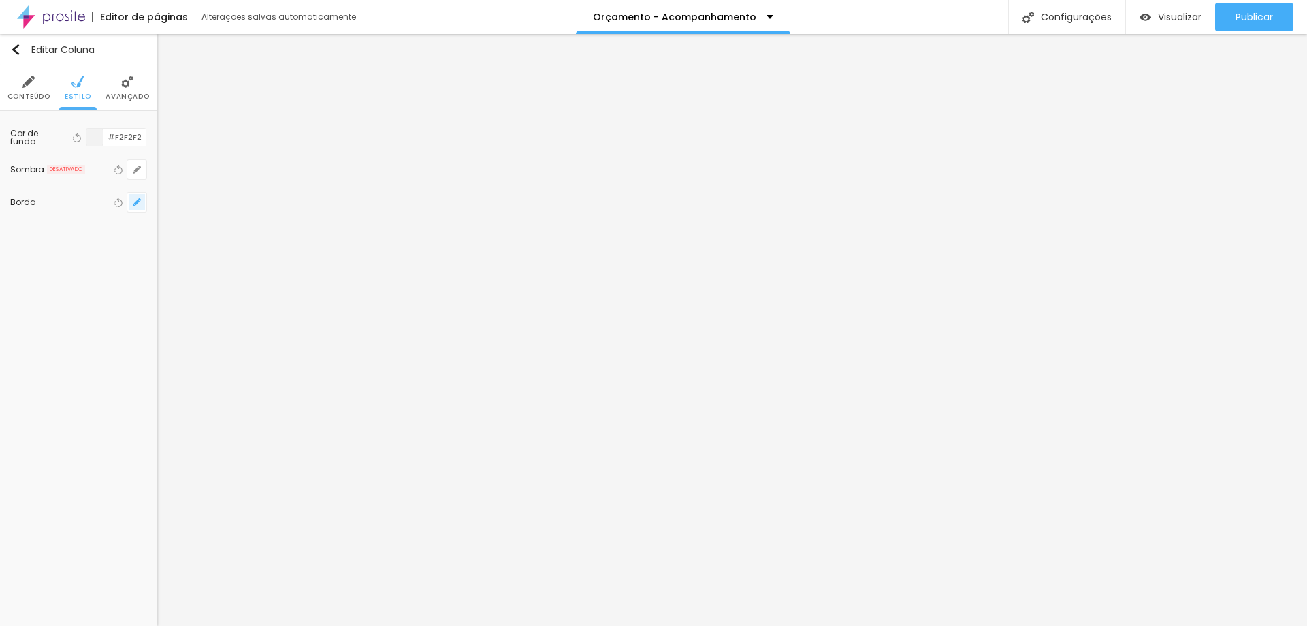
click at [138, 197] on button "button" at bounding box center [136, 202] width 19 height 19
click at [269, 169] on div at bounding box center [653, 313] width 1307 height 626
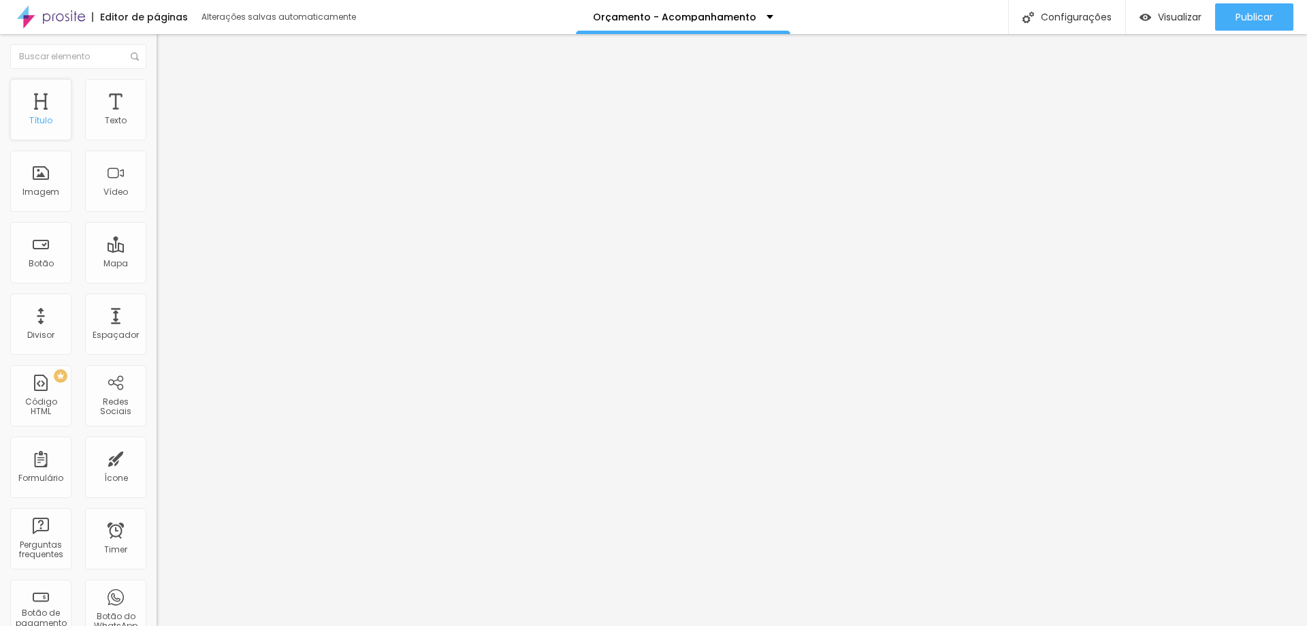
click at [48, 107] on div "Título" at bounding box center [40, 109] width 61 height 61
click at [42, 116] on div "Título" at bounding box center [40, 121] width 23 height 10
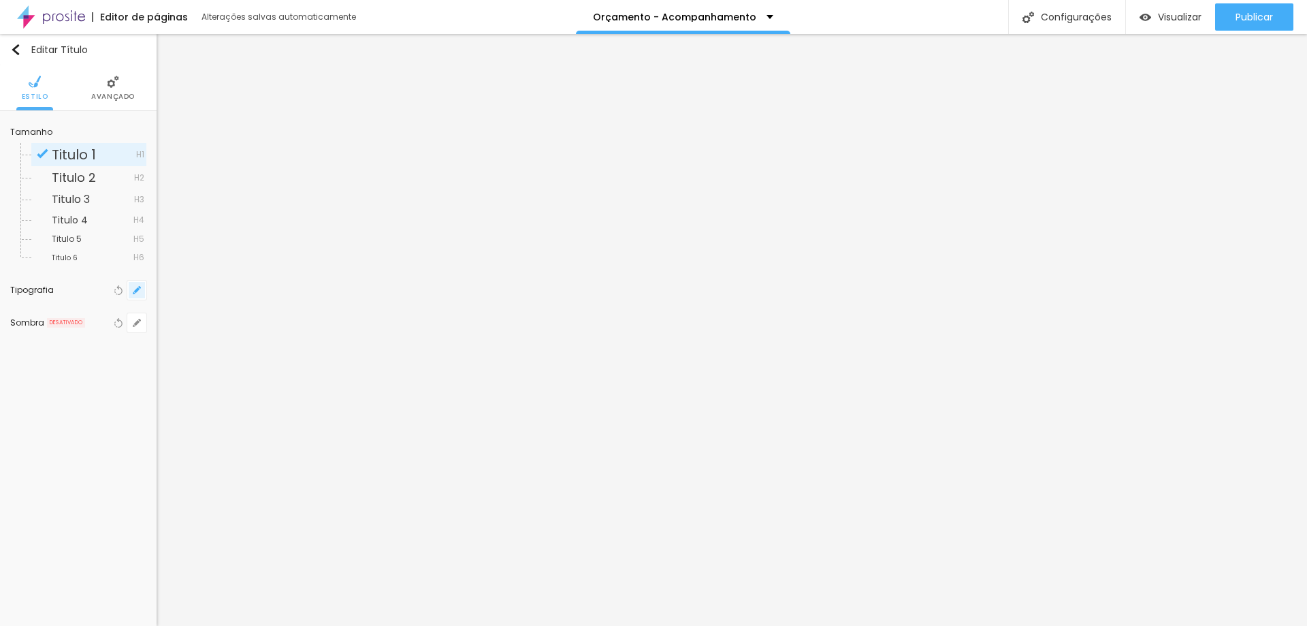
click at [141, 291] on button "button" at bounding box center [136, 290] width 19 height 19
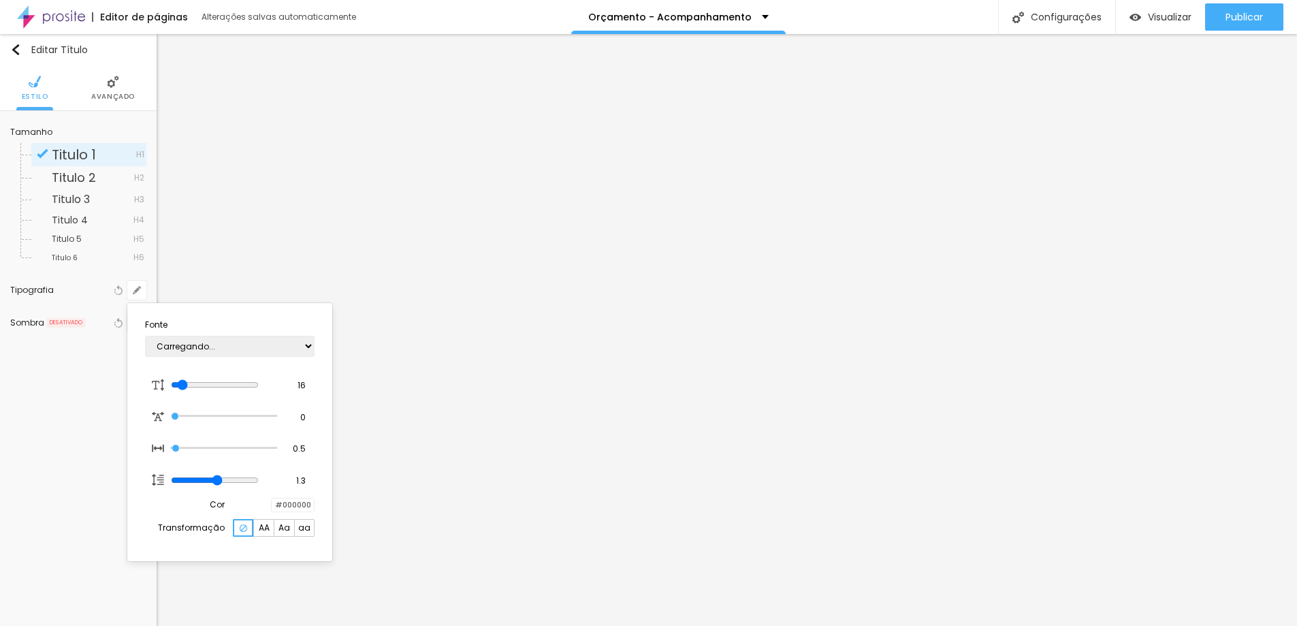
type input "1"
click at [310, 346] on select "AbrilFatface-Regular Actor-Regular Alegreya AlegreyaBlack Alice Allan-Bold Alla…" at bounding box center [230, 346] width 170 height 21
select select "SourceSerifPro"
click at [145, 336] on select "AbrilFatface-Regular Actor-Regular Alegreya AlegreyaBlack Alice Allan-Bold Alla…" at bounding box center [230, 346] width 170 height 21
type input "1"
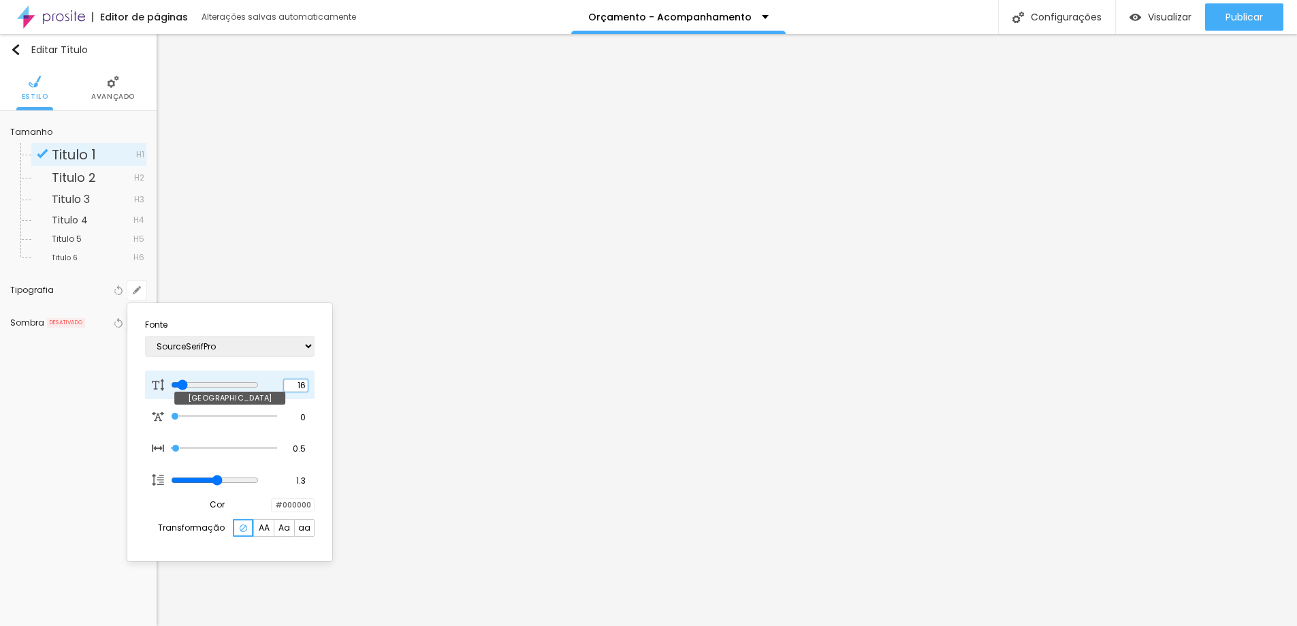
click at [304, 383] on input "16" at bounding box center [296, 385] width 24 height 12
click at [301, 384] on input "16" at bounding box center [296, 385] width 24 height 12
type input "8"
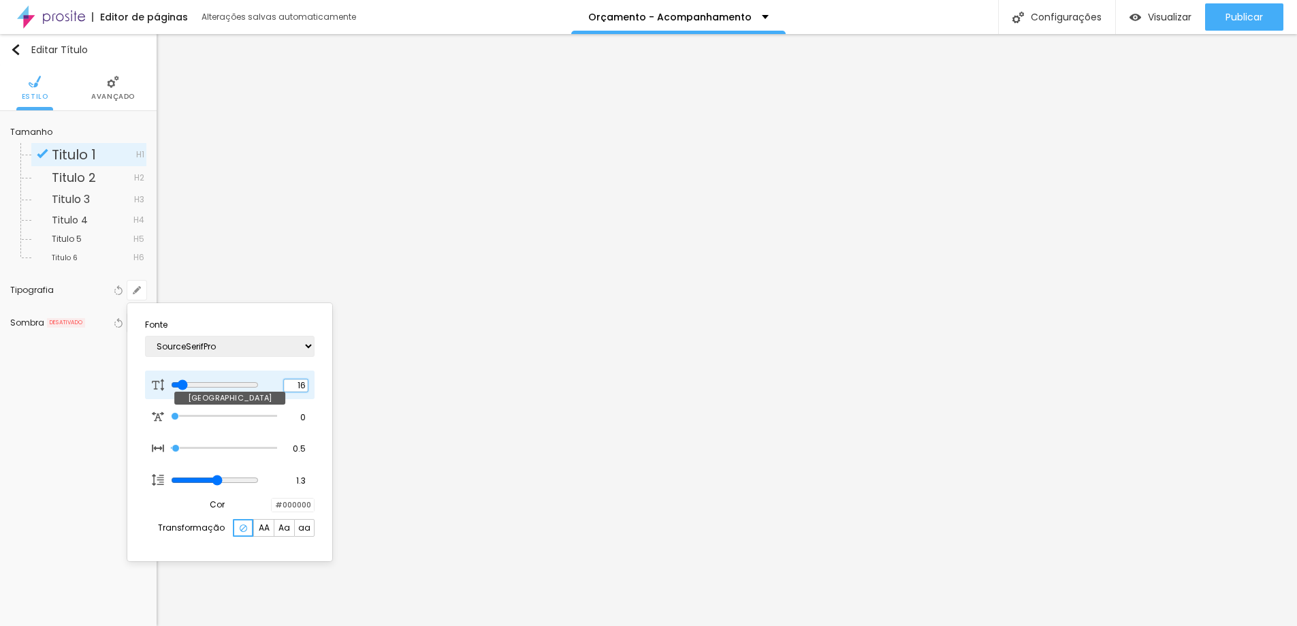
type input "2"
type input "1"
type input "22"
type input "1"
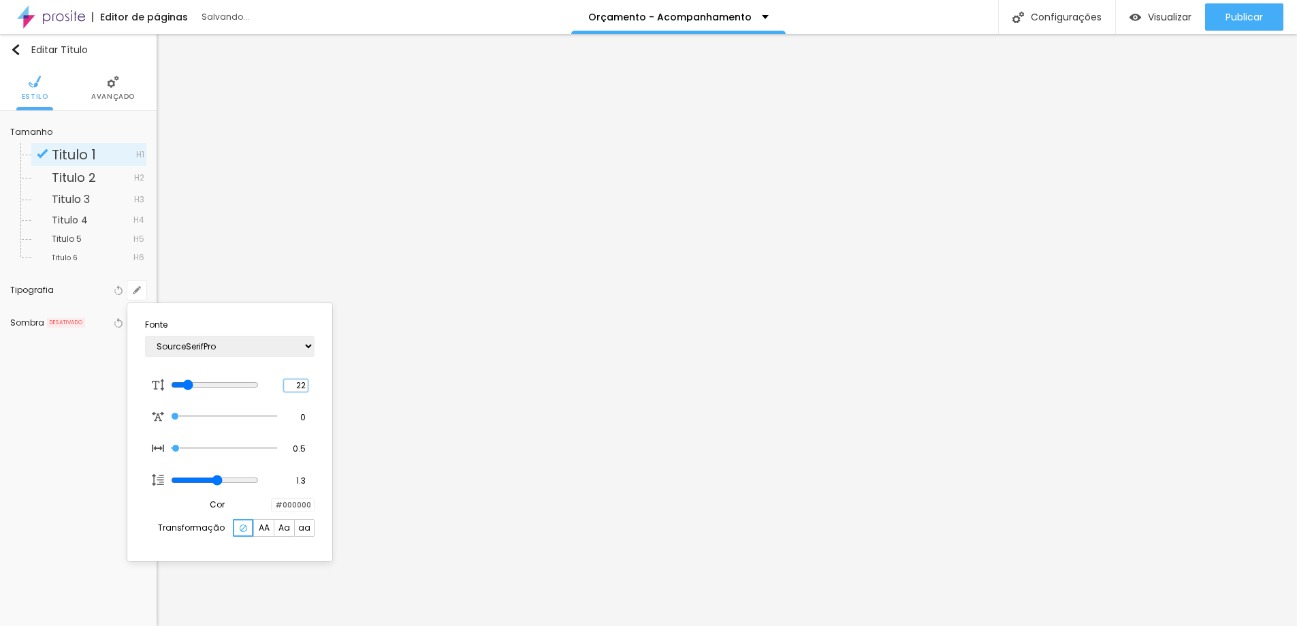
type input "22"
click at [579, 364] on div at bounding box center [648, 313] width 1297 height 626
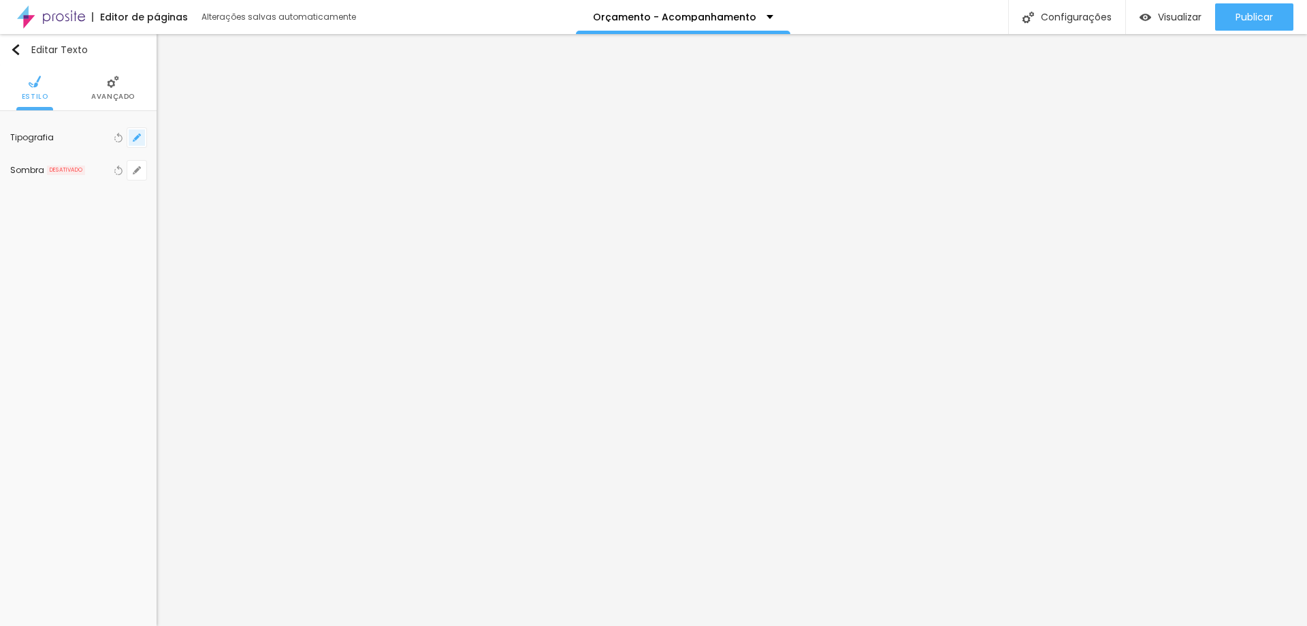
click at [139, 141] on icon "button" at bounding box center [137, 137] width 8 height 8
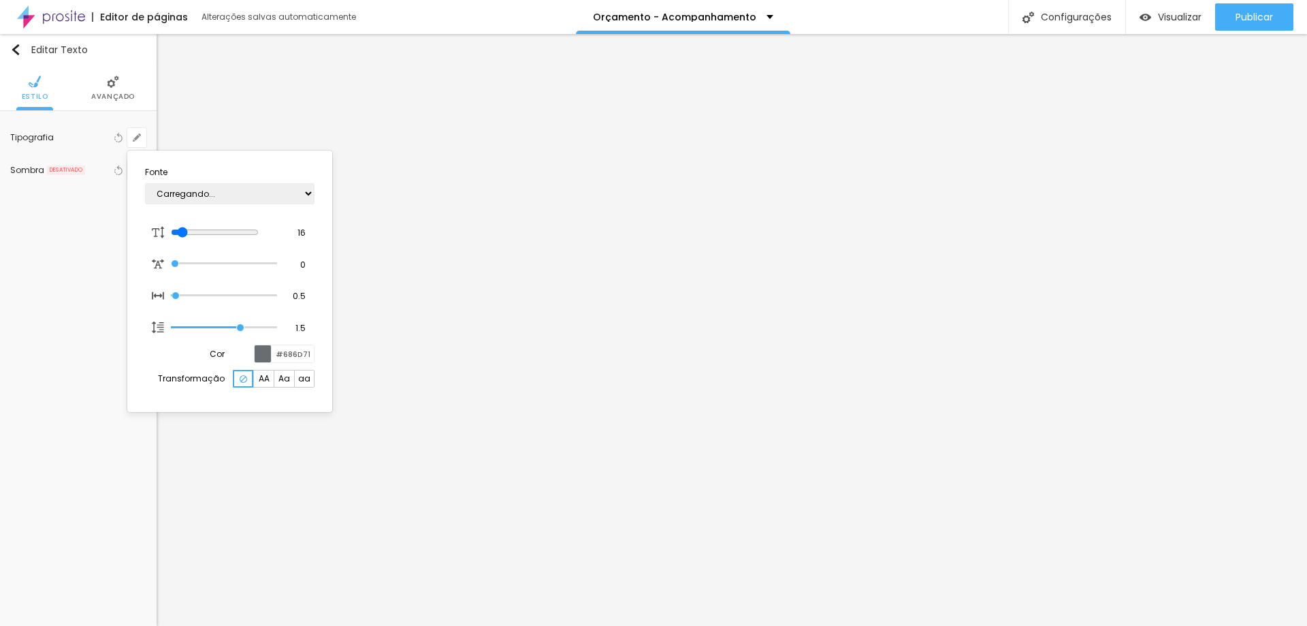
type input "1"
click at [308, 193] on select "AbrilFatface-Regular Actor-Regular Alegreya AlegreyaBlack Alice Allan-Bold Alla…" at bounding box center [230, 193] width 170 height 21
click at [145, 183] on select "AbrilFatface-Regular Actor-Regular Alegreya AlegreyaBlack Alice Allan-Bold Alla…" at bounding box center [230, 193] width 170 height 21
click at [296, 357] on input "#686D71" at bounding box center [293, 353] width 42 height 17
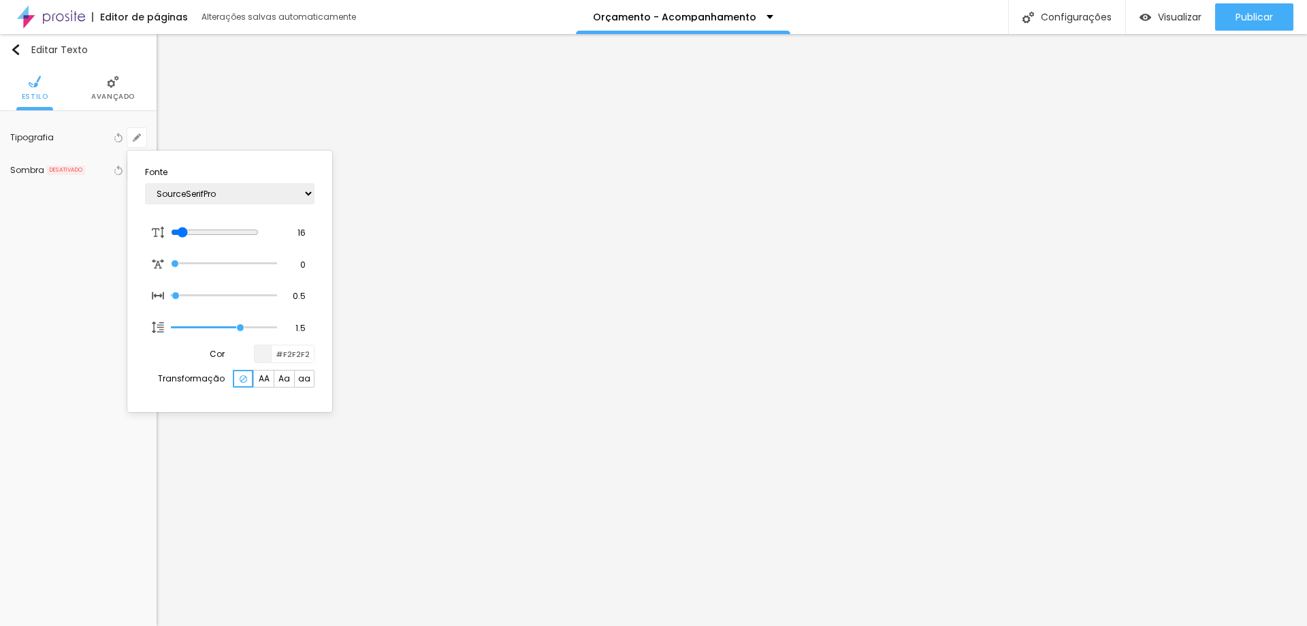
click at [1183, 324] on div at bounding box center [653, 313] width 1307 height 626
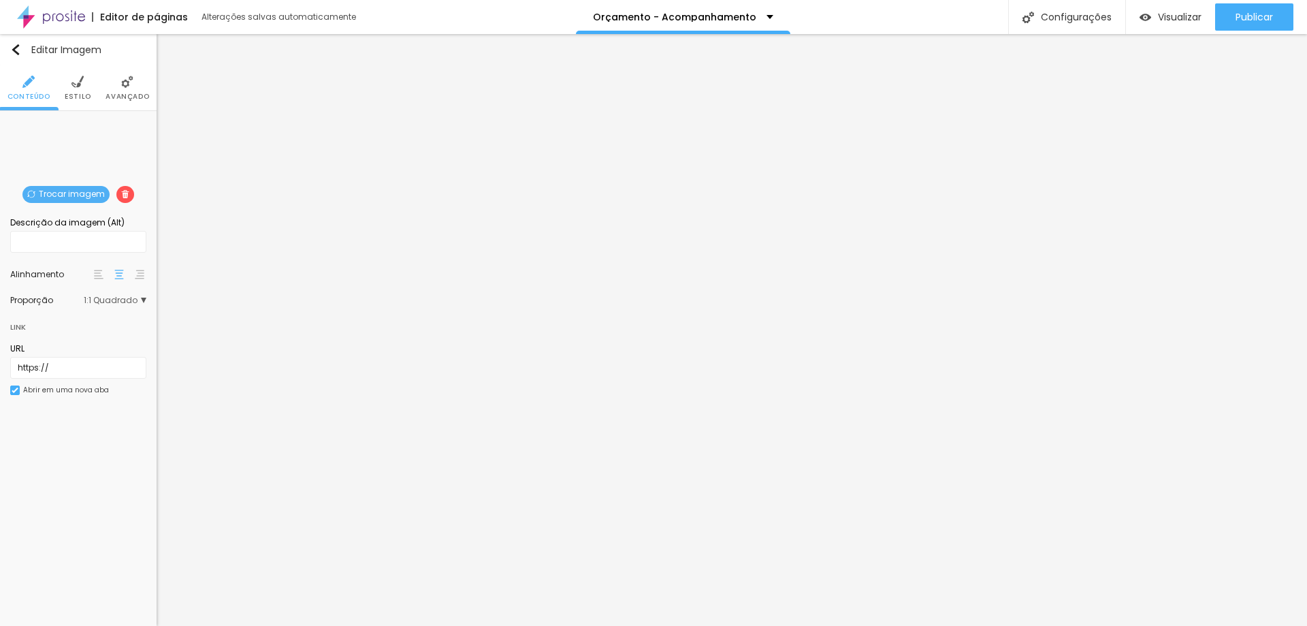
click at [72, 84] on img at bounding box center [77, 82] width 12 height 12
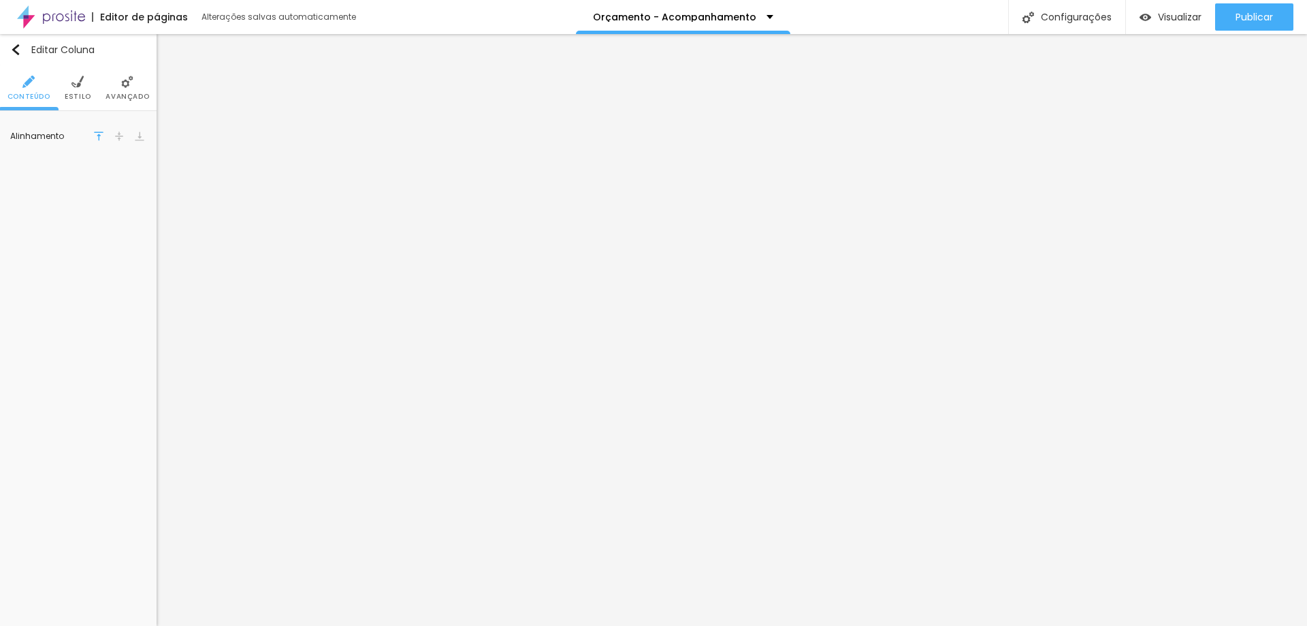
click at [89, 80] on li "Estilo" at bounding box center [78, 87] width 27 height 45
click at [1150, 21] on div "Visualizar" at bounding box center [1171, 18] width 62 height 12
click at [72, 93] on span "Estilo" at bounding box center [78, 96] width 27 height 7
click at [39, 165] on input "range" at bounding box center [73, 166] width 93 height 7
click at [134, 166] on input "18" at bounding box center [133, 166] width 24 height 13
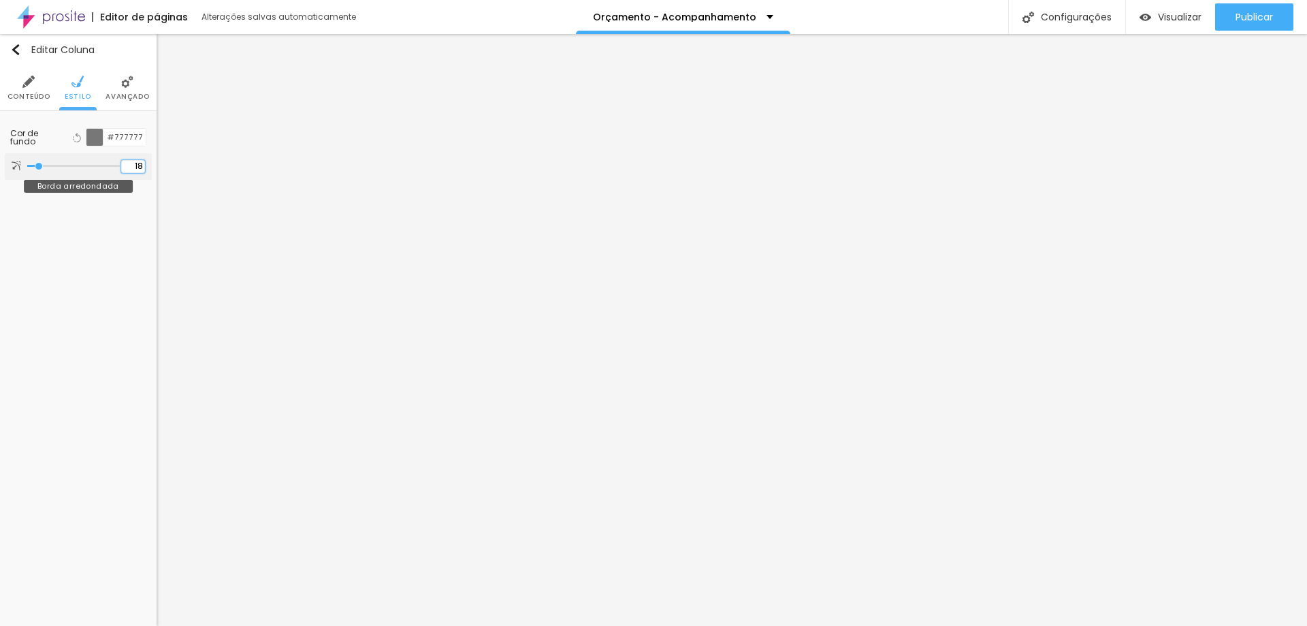
click at [134, 166] on input "18" at bounding box center [133, 166] width 24 height 13
click at [95, 137] on div at bounding box center [94, 137] width 17 height 17
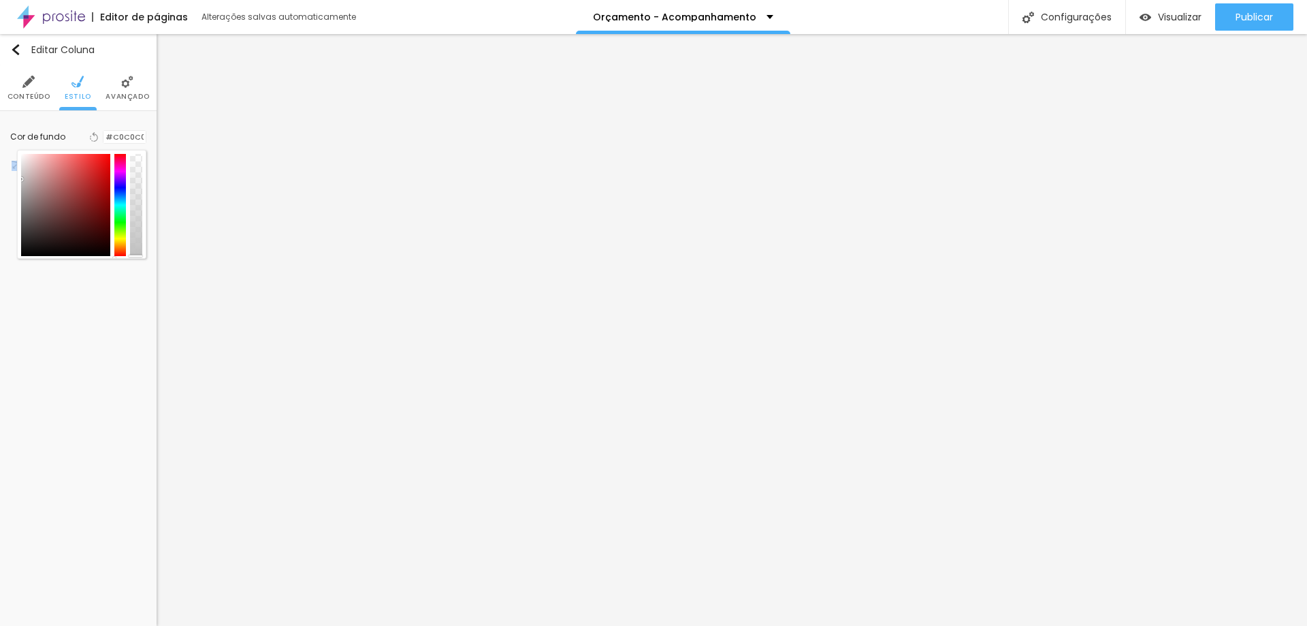
drag, startPoint x: 23, startPoint y: 202, endPoint x: 2, endPoint y: 179, distance: 30.8
click at [2, 179] on div "Cor de fundo Voltar ao padrão #C0C0C0 30 Borda arredondada" at bounding box center [78, 150] width 157 height 78
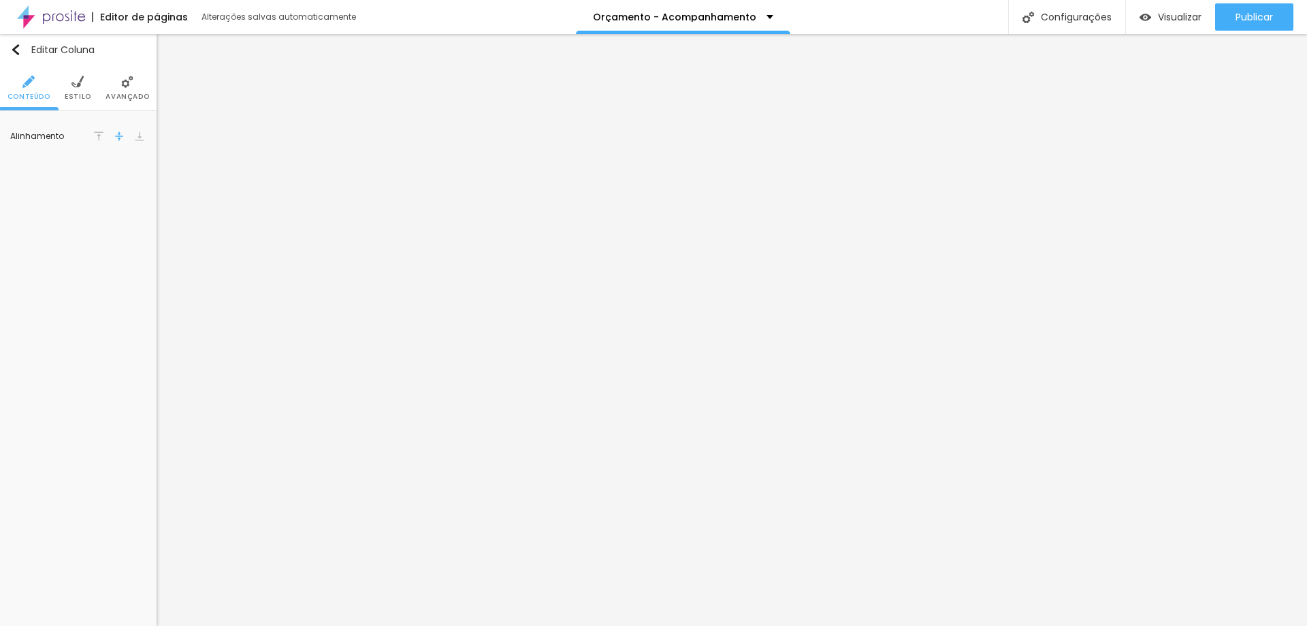
click at [80, 86] on img at bounding box center [77, 82] width 12 height 12
click at [125, 84] on img at bounding box center [127, 82] width 12 height 12
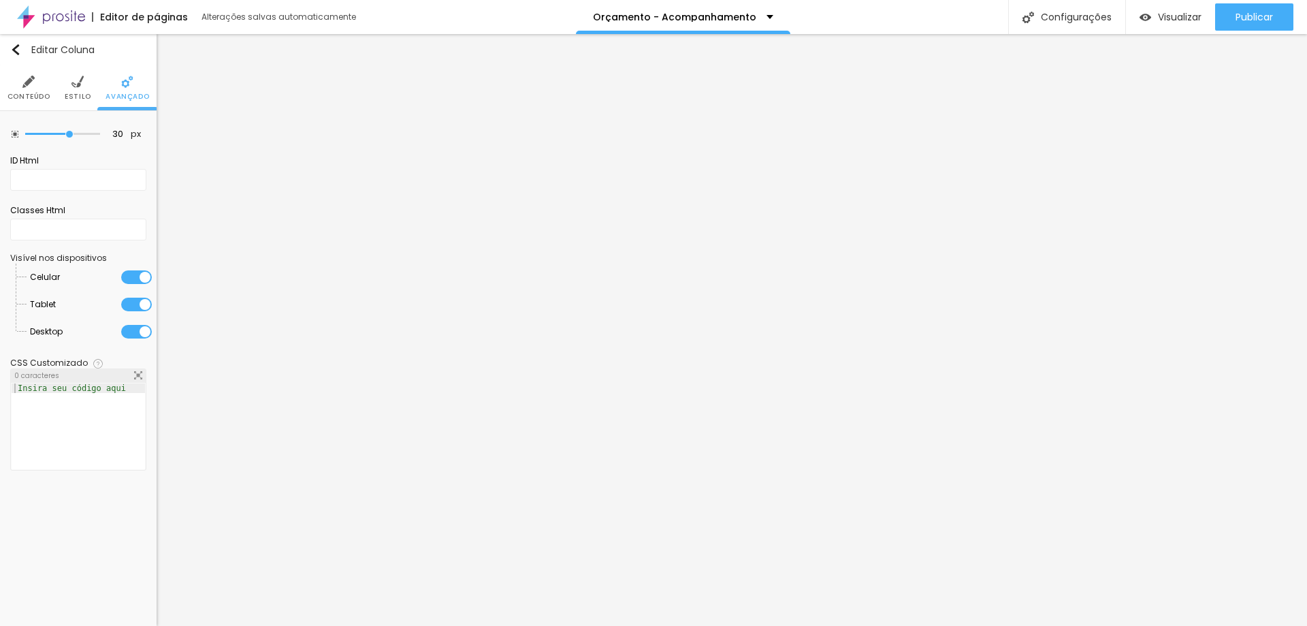
click at [74, 89] on li "Estilo" at bounding box center [78, 87] width 27 height 45
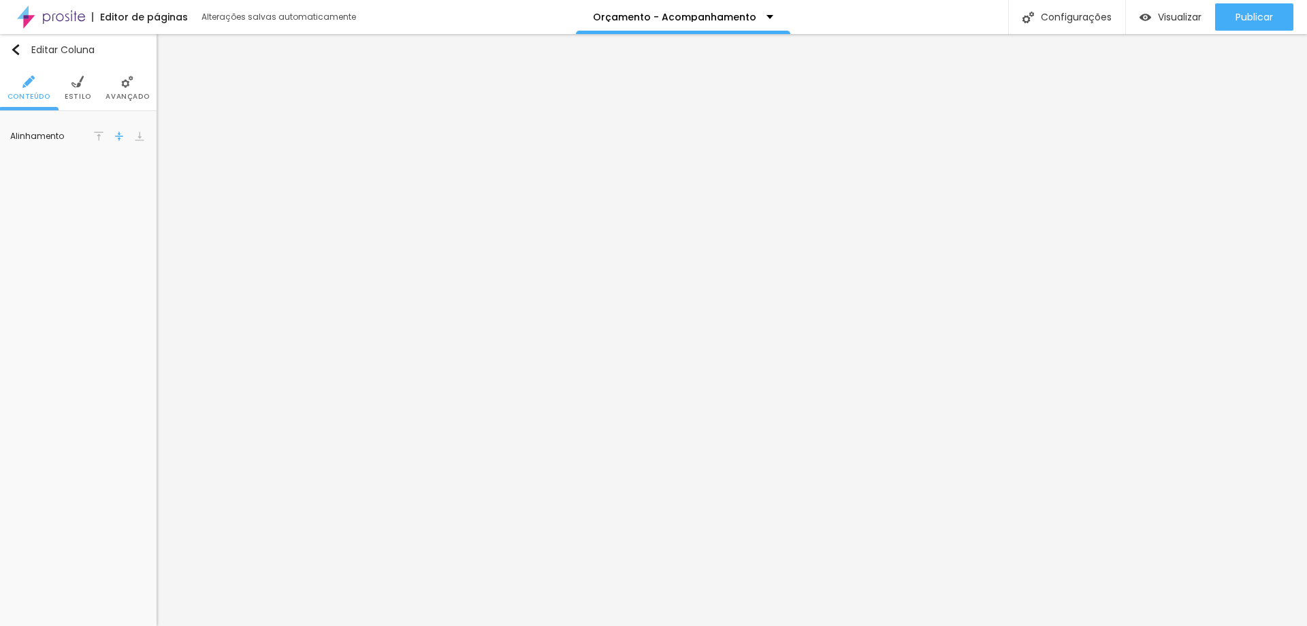
click at [82, 82] on img at bounding box center [77, 82] width 12 height 12
click at [114, 138] on input "#C0C0C0" at bounding box center [124, 137] width 42 height 13
click at [132, 294] on button "button" at bounding box center [136, 290] width 19 height 19
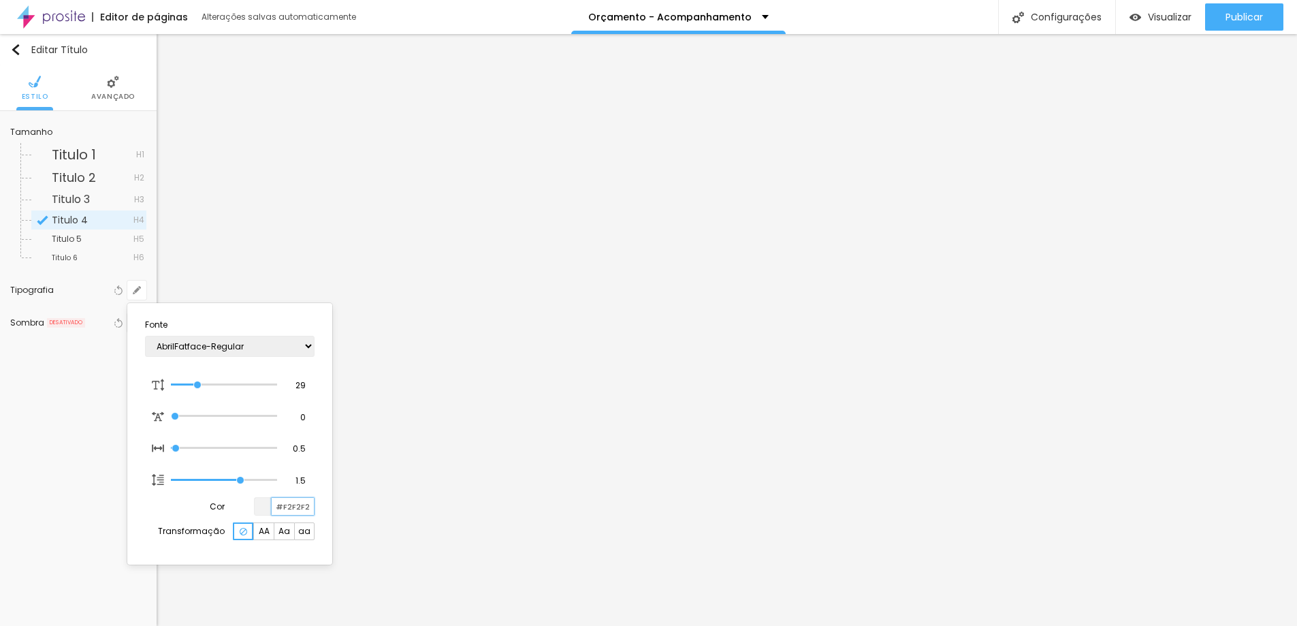
drag, startPoint x: 283, startPoint y: 509, endPoint x: 389, endPoint y: 502, distance: 106.5
click at [389, 502] on body "Editor de páginas Alterações salvas automaticamente Orçamento - Acompanhamento …" at bounding box center [648, 313] width 1297 height 626
click at [1187, 273] on div at bounding box center [648, 313] width 1297 height 626
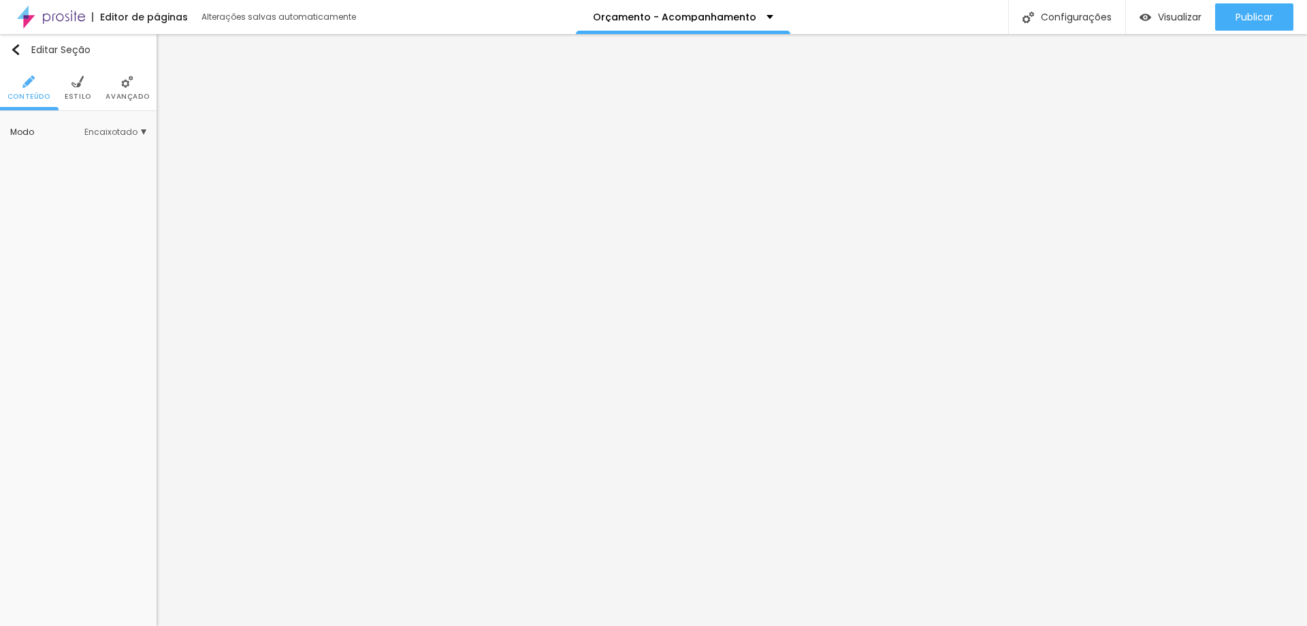
click at [86, 93] on span "Estilo" at bounding box center [78, 96] width 27 height 7
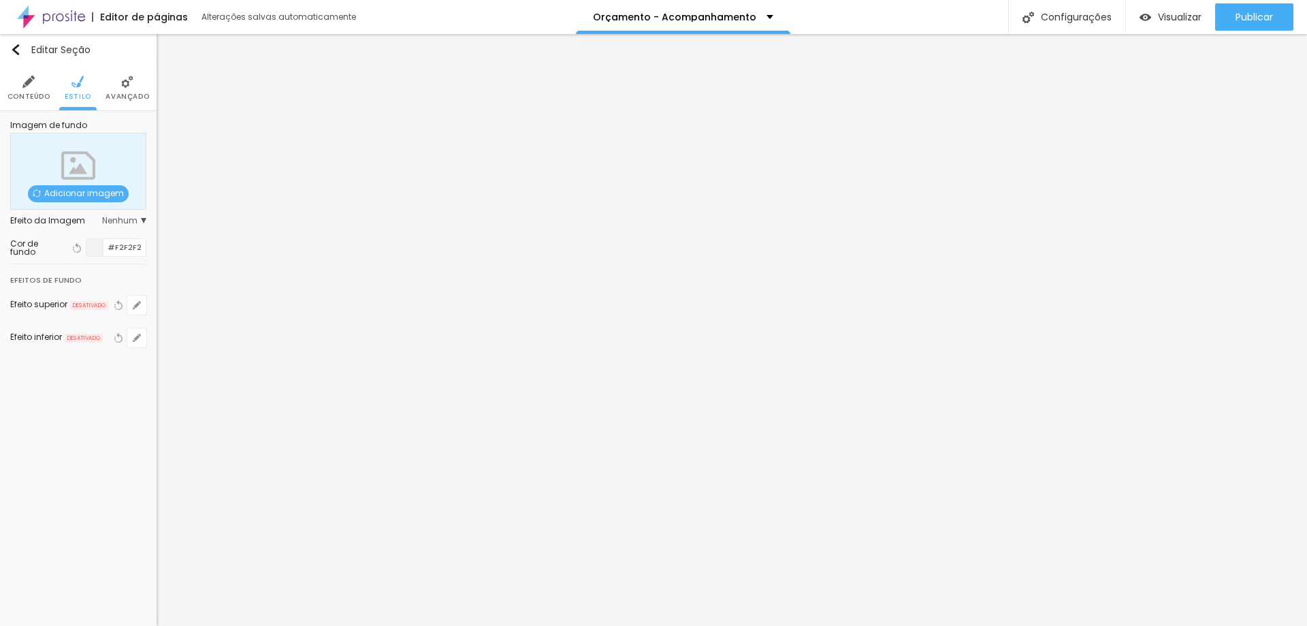
click at [133, 84] on img at bounding box center [127, 82] width 12 height 12
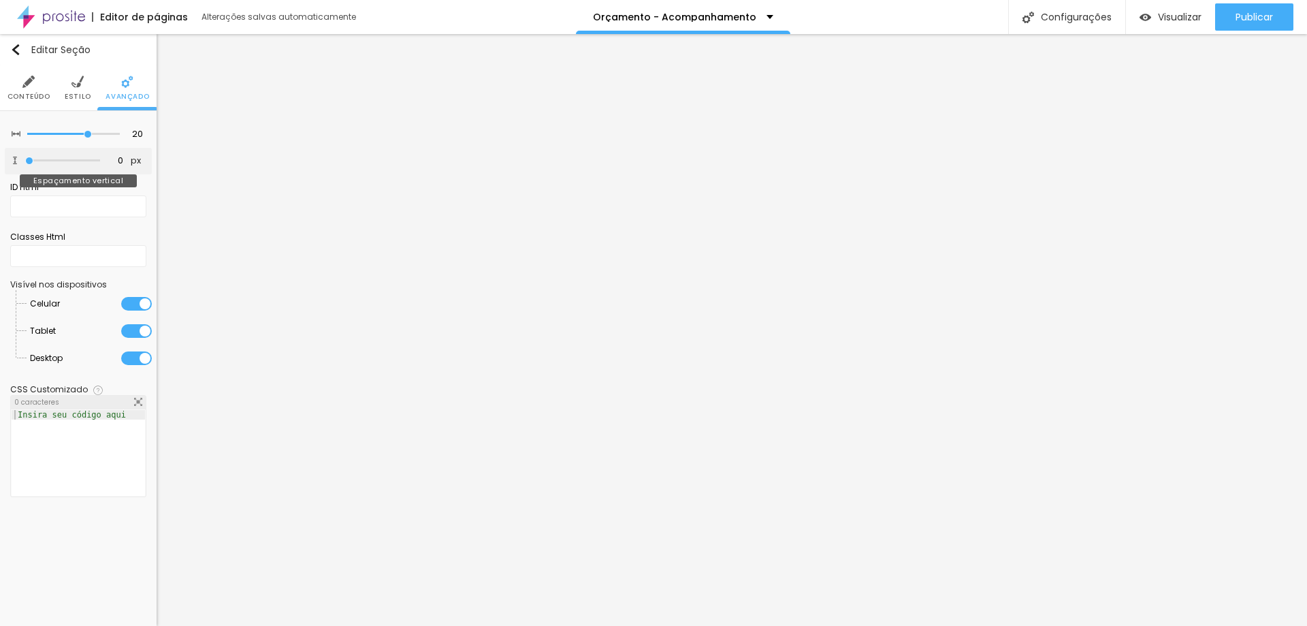
drag, startPoint x: 42, startPoint y: 158, endPoint x: 29, endPoint y: 161, distance: 12.7
click at [29, 161] on input "range" at bounding box center [62, 160] width 75 height 7
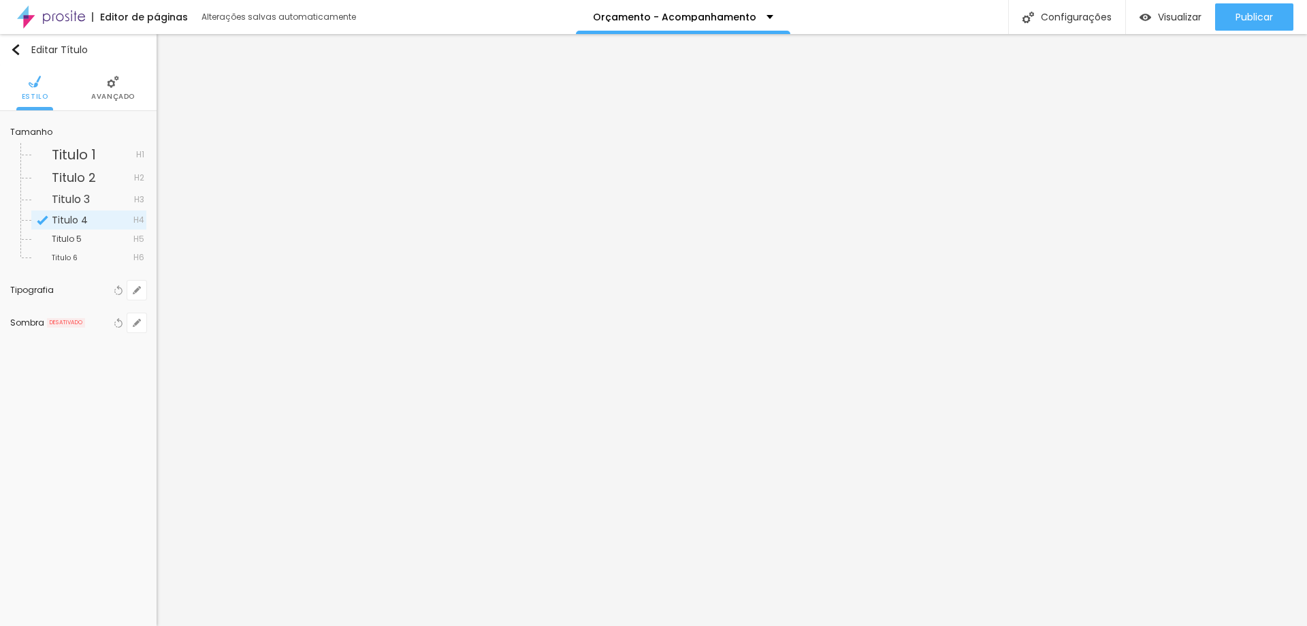
click at [101, 88] on li "Avançado" at bounding box center [113, 87] width 44 height 45
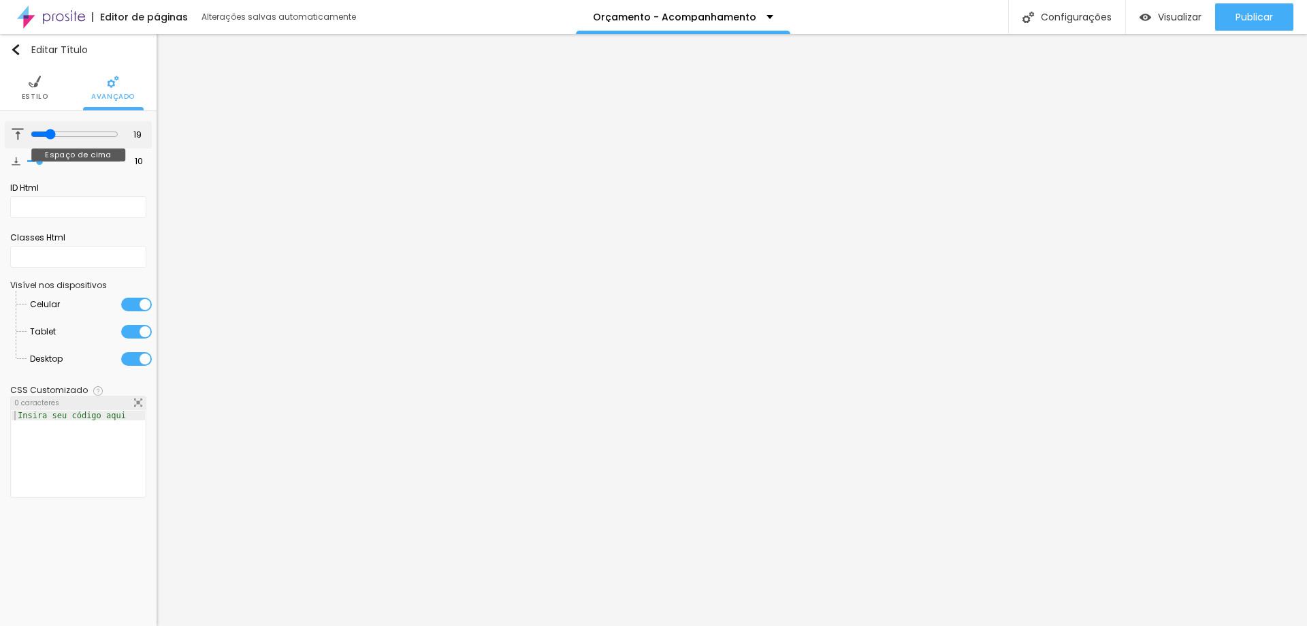
click at [48, 138] on input "range" at bounding box center [75, 134] width 88 height 11
click at [133, 134] on input "19" at bounding box center [132, 135] width 24 height 13
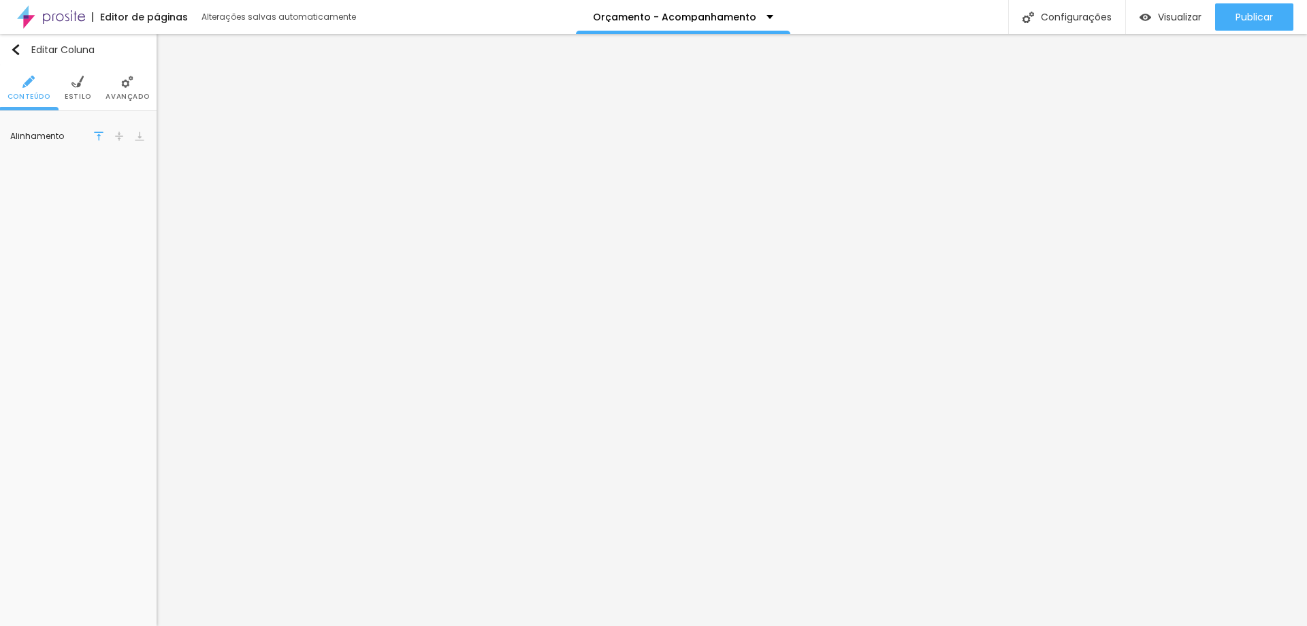
click at [84, 82] on li "Estilo" at bounding box center [78, 87] width 27 height 45
click at [129, 89] on li "Avançado" at bounding box center [128, 87] width 44 height 45
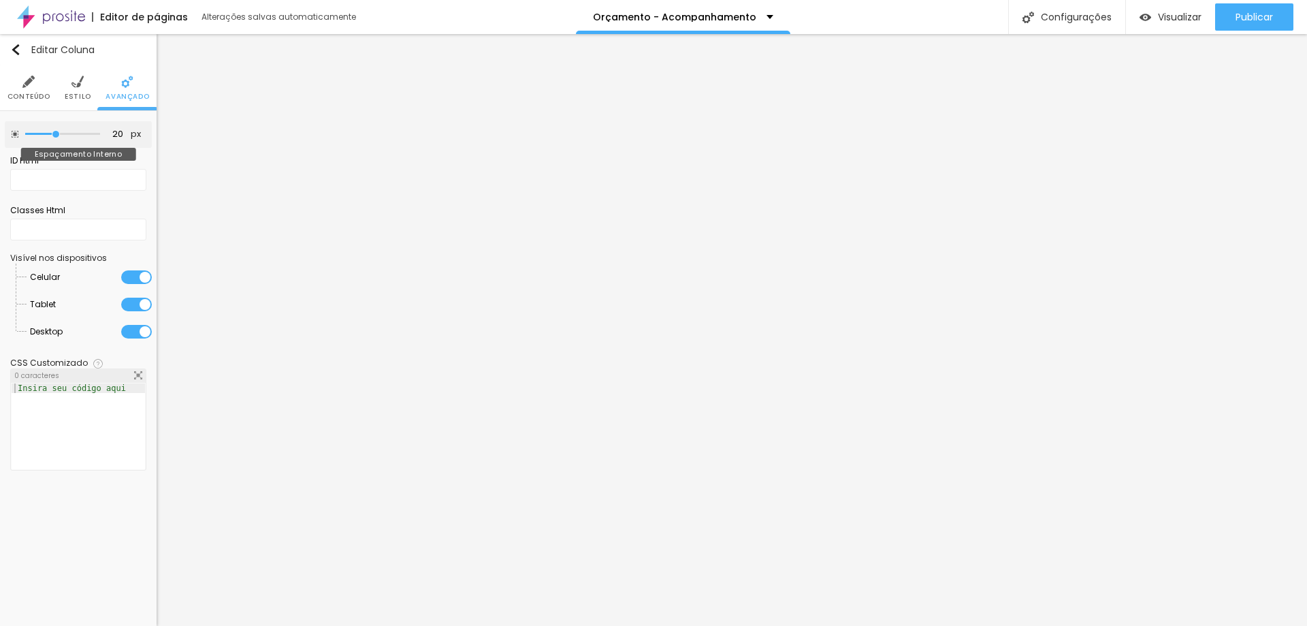
drag, startPoint x: 71, startPoint y: 135, endPoint x: 54, endPoint y: 133, distance: 17.1
click at [54, 133] on input "range" at bounding box center [62, 134] width 75 height 7
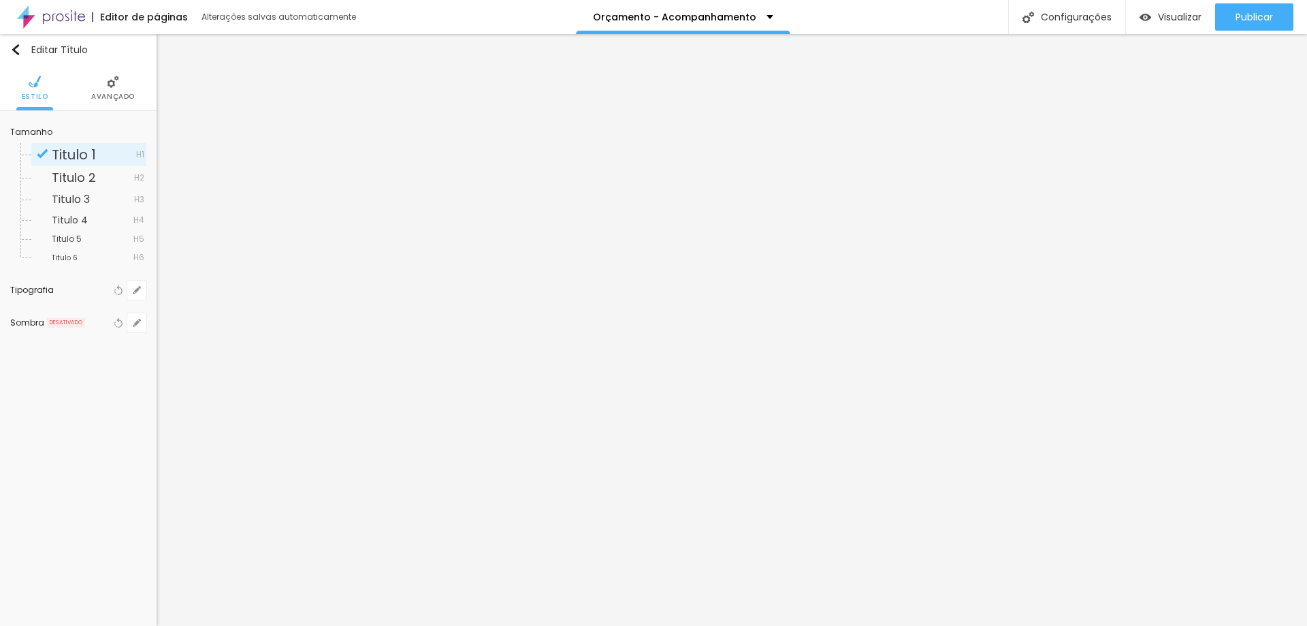
click at [112, 83] on img at bounding box center [113, 82] width 12 height 12
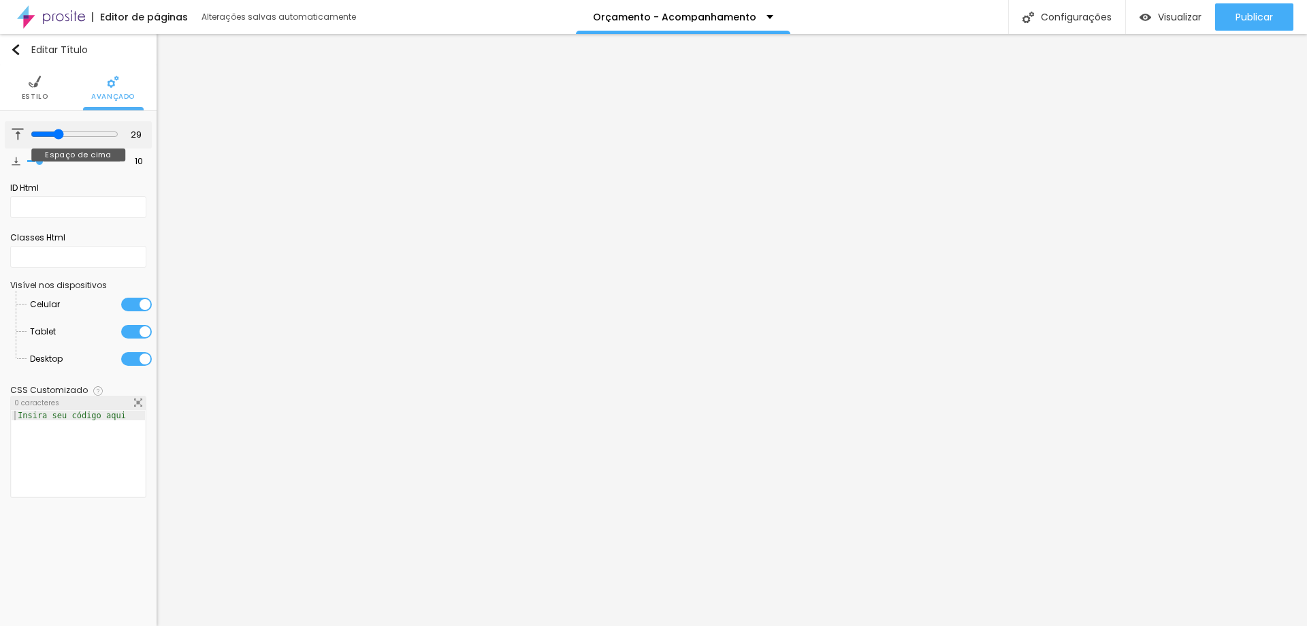
drag, startPoint x: 38, startPoint y: 135, endPoint x: 56, endPoint y: 135, distance: 17.7
click at [56, 135] on input "range" at bounding box center [75, 134] width 88 height 11
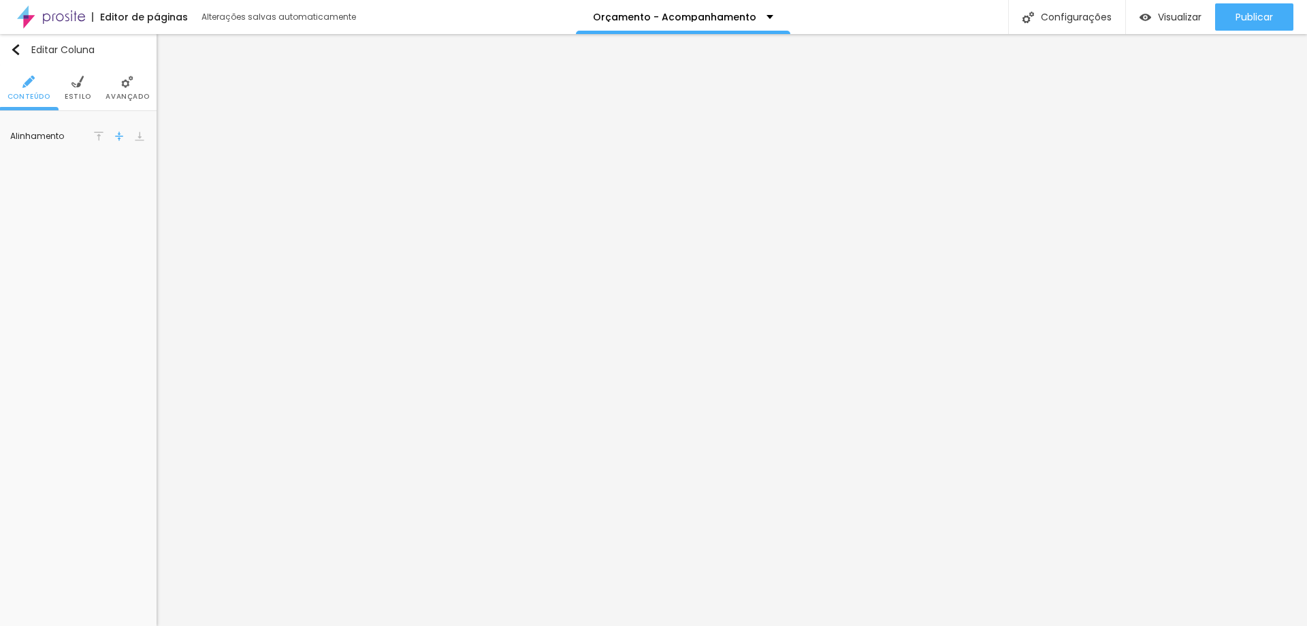
click at [138, 81] on li "Avançado" at bounding box center [128, 87] width 44 height 45
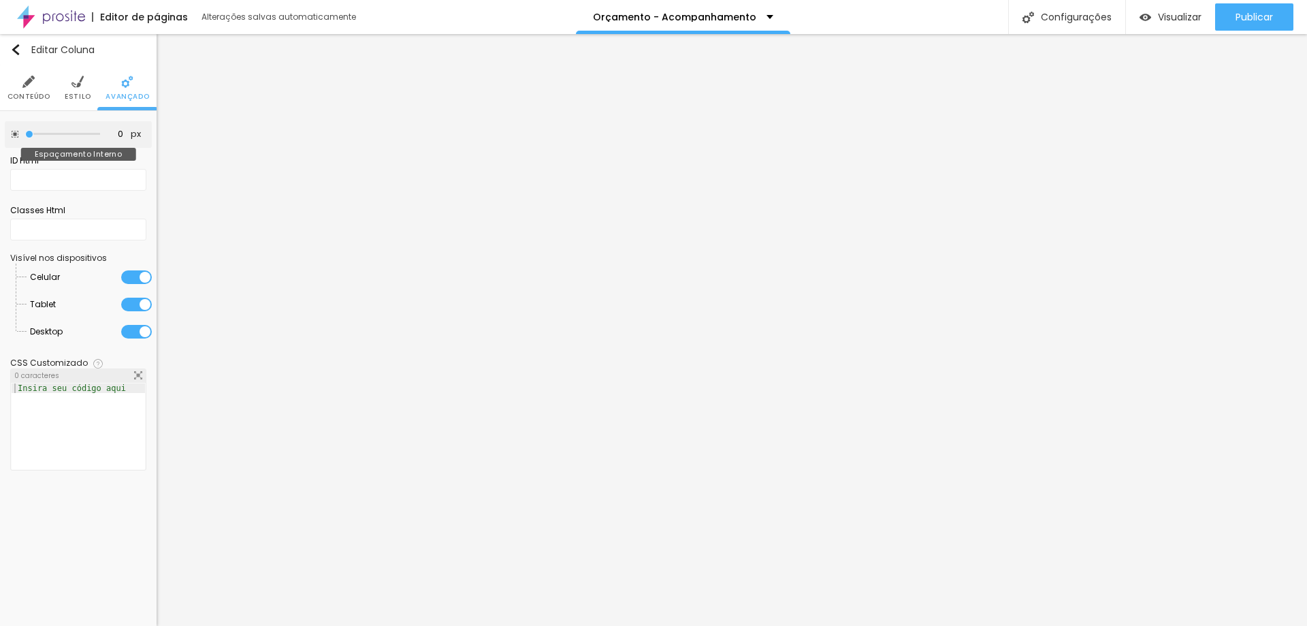
drag, startPoint x: 69, startPoint y: 135, endPoint x: 6, endPoint y: 138, distance: 62.7
click at [25, 138] on input "range" at bounding box center [62, 134] width 75 height 7
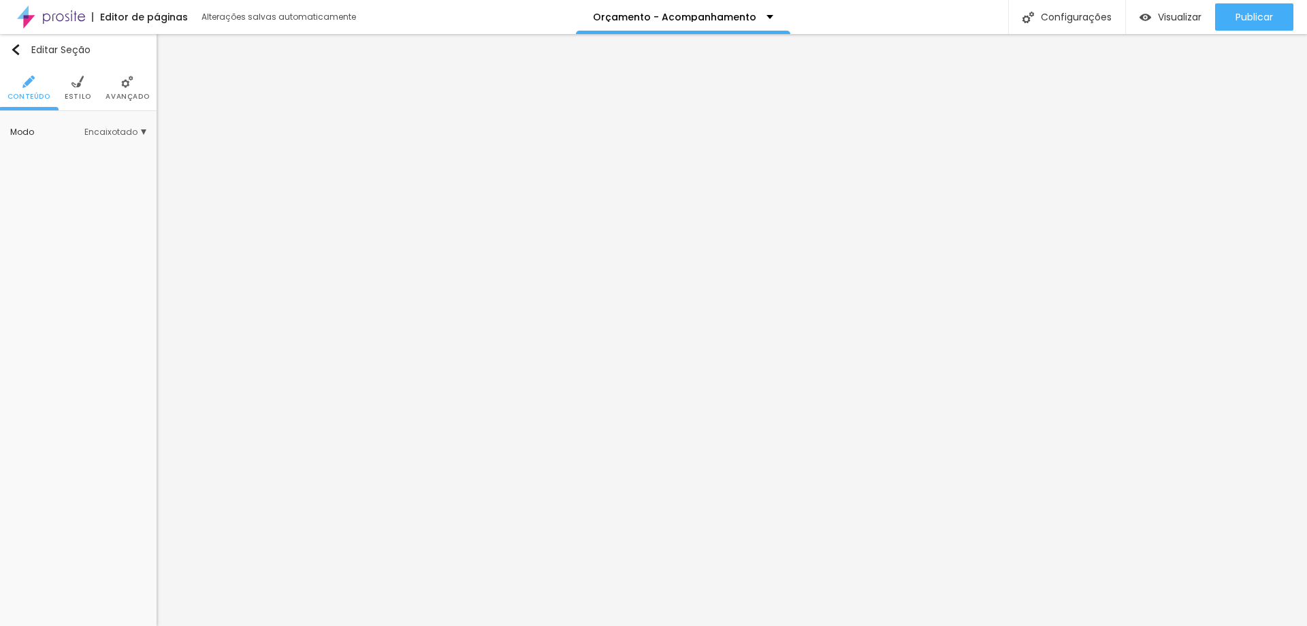
click at [74, 80] on img at bounding box center [77, 82] width 12 height 12
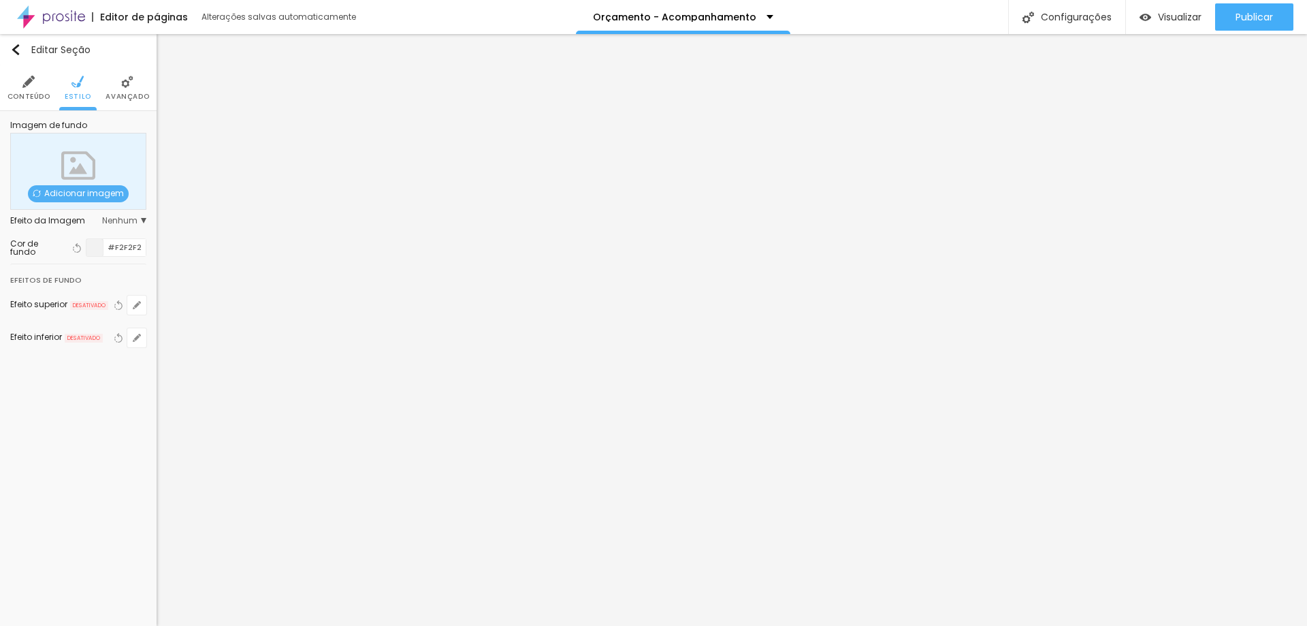
click at [118, 82] on li "Avançado" at bounding box center [128, 87] width 44 height 45
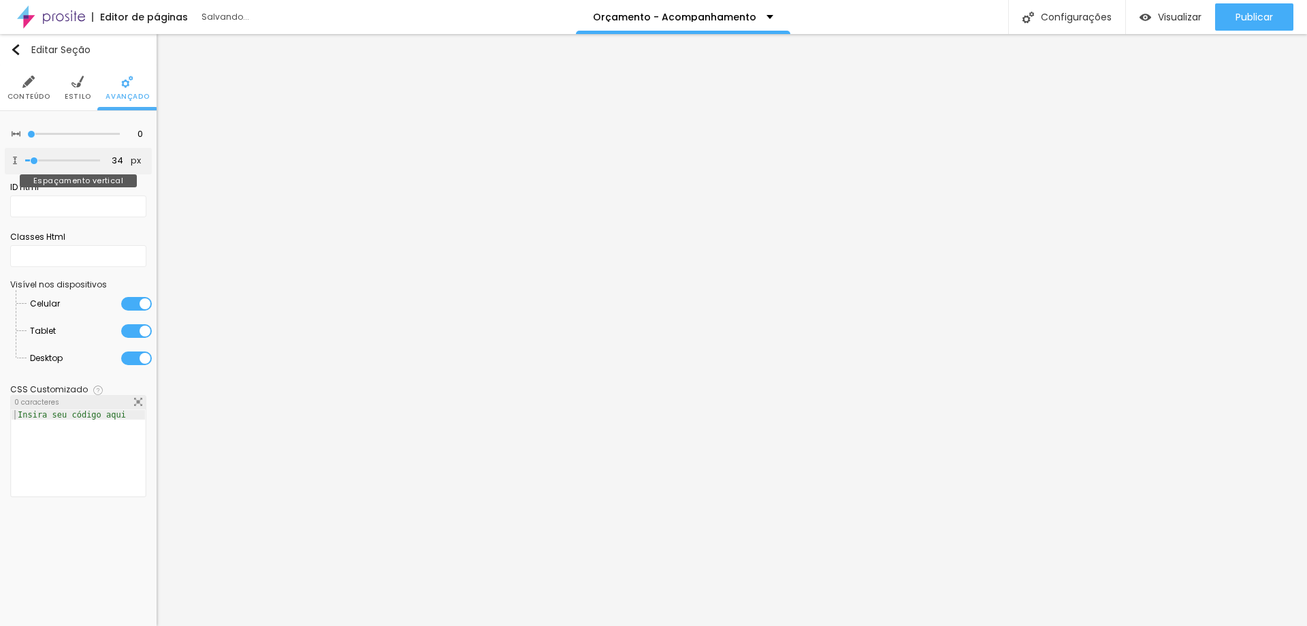
click at [35, 162] on input "range" at bounding box center [62, 160] width 75 height 7
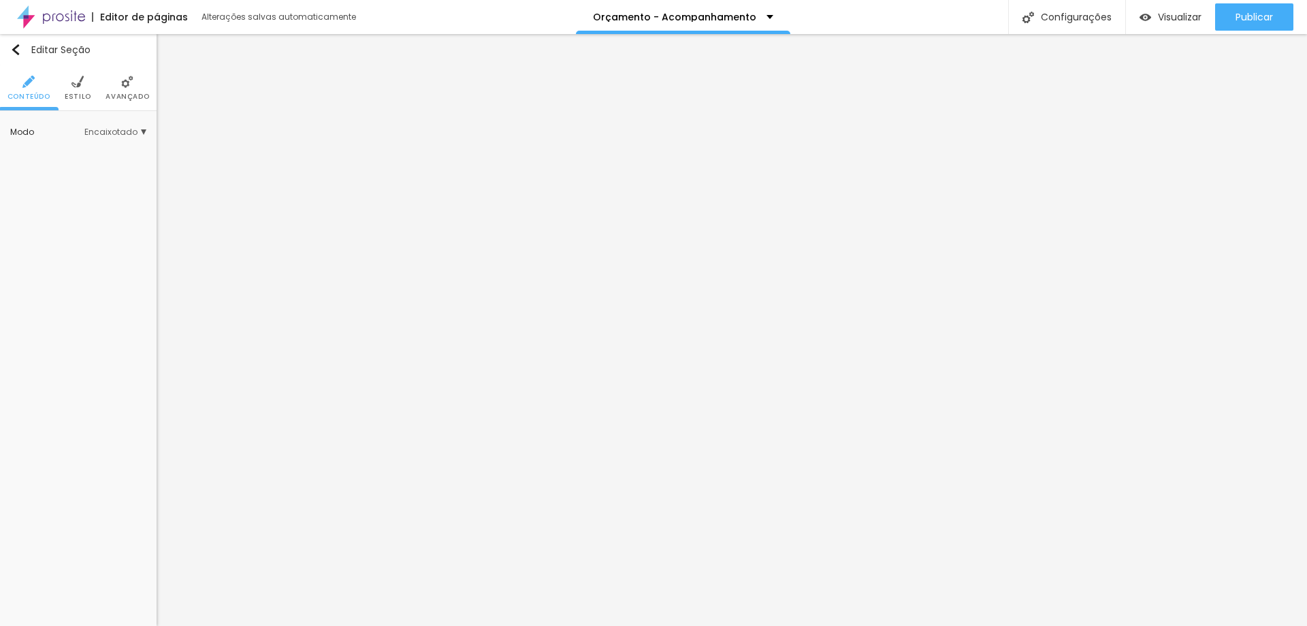
click at [71, 93] on span "Estilo" at bounding box center [78, 96] width 27 height 7
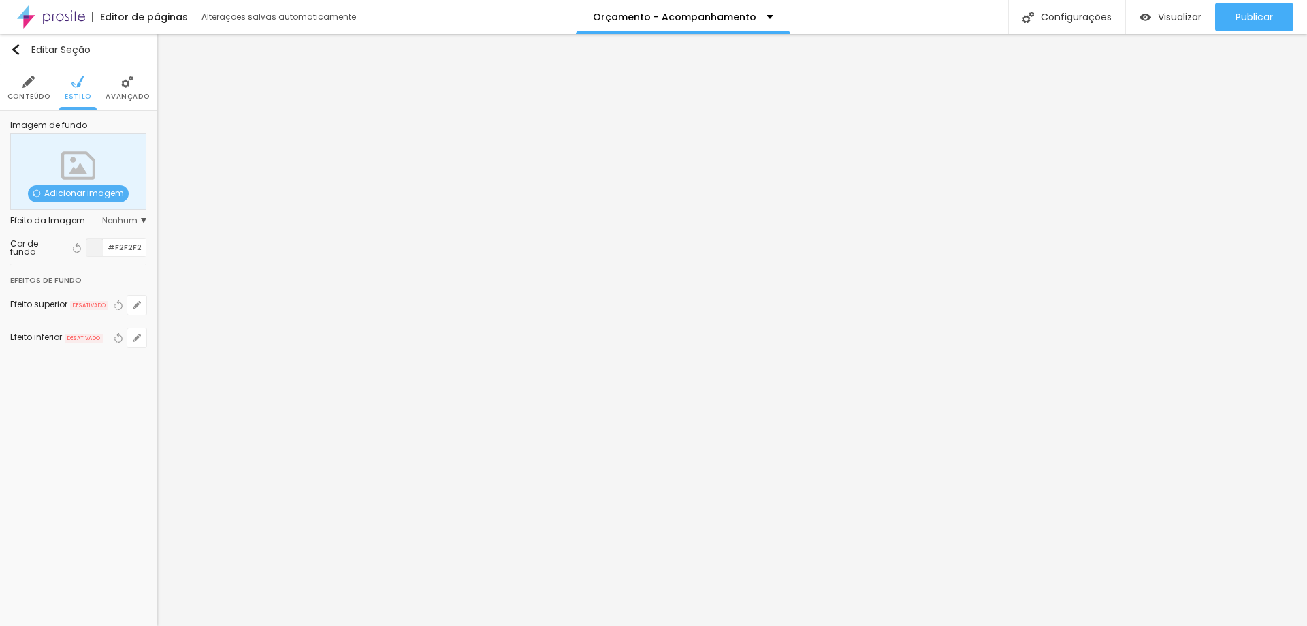
click at [129, 88] on img at bounding box center [127, 82] width 12 height 12
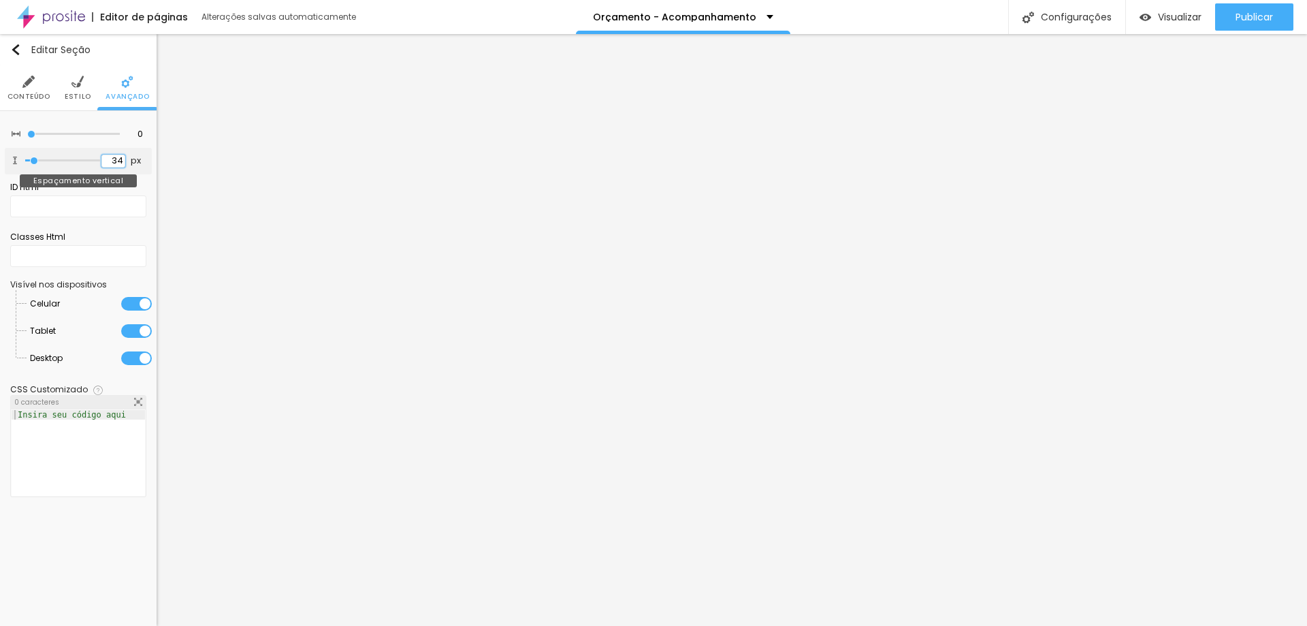
click at [118, 161] on input "34" at bounding box center [113, 161] width 24 height 13
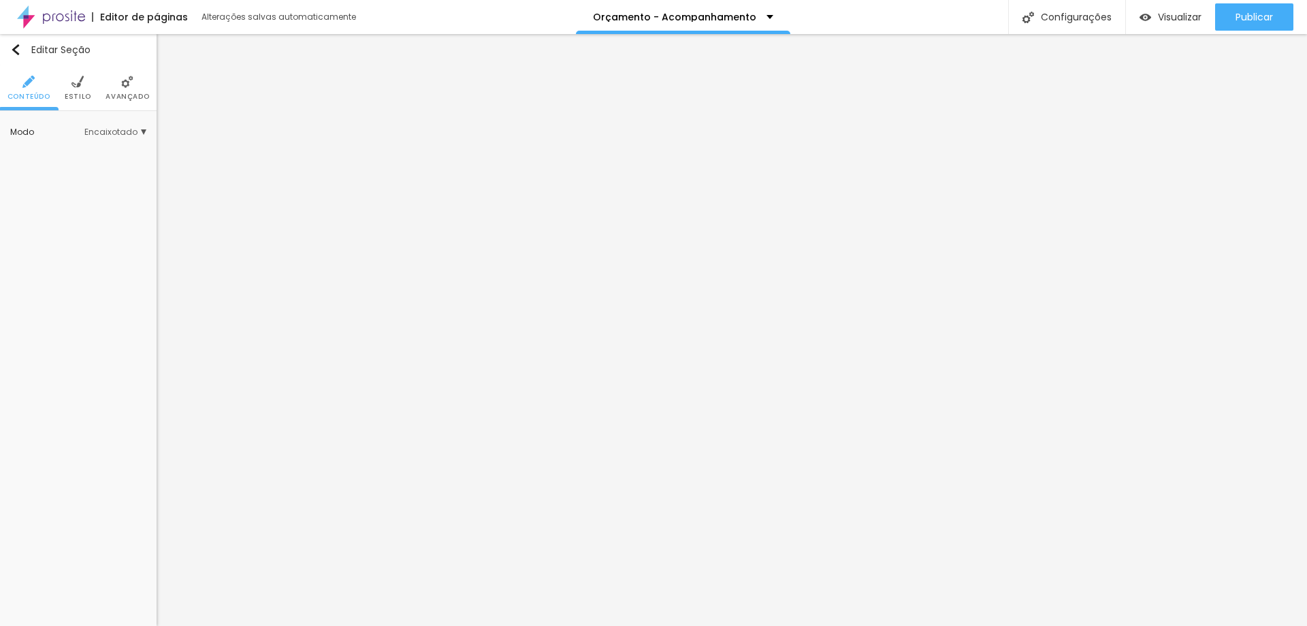
click at [123, 93] on span "Avançado" at bounding box center [128, 96] width 44 height 7
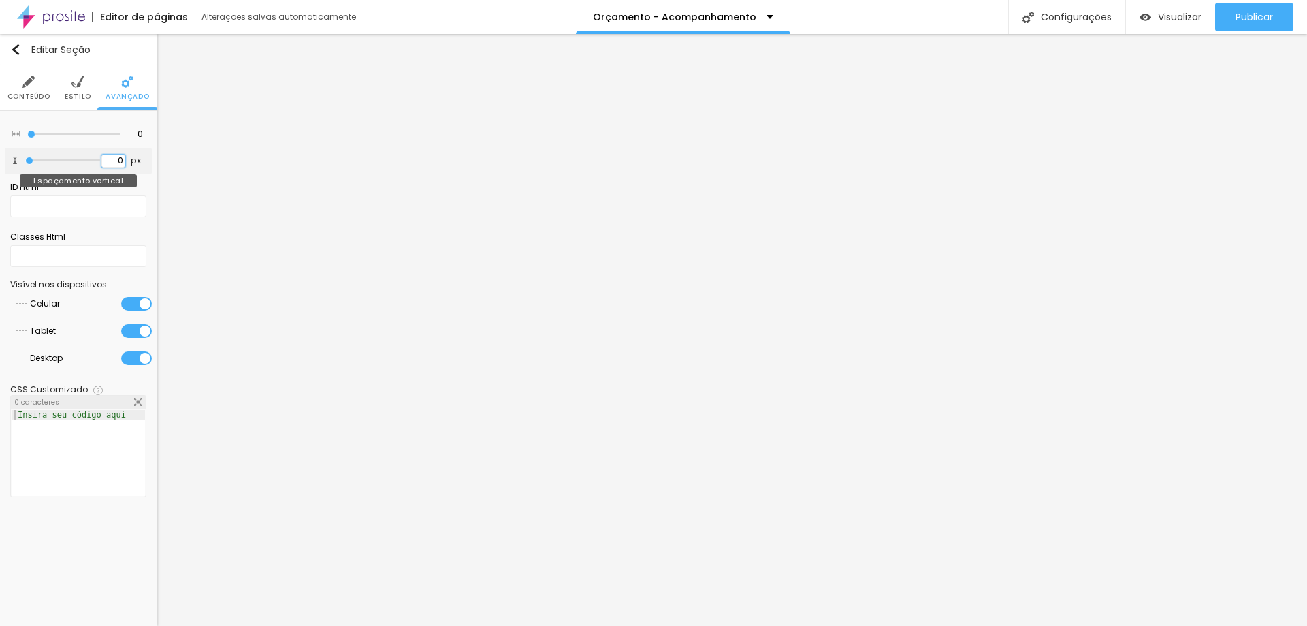
click at [119, 161] on input "0" at bounding box center [113, 161] width 24 height 13
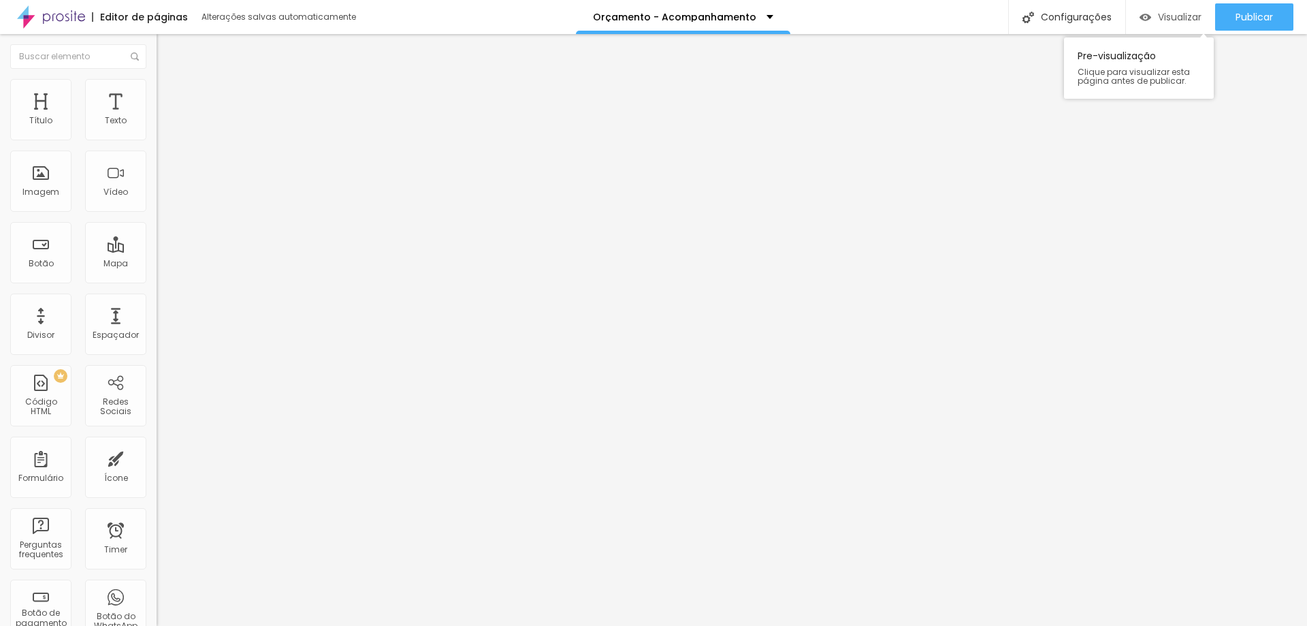
click at [1195, 22] on span "Visualizar" at bounding box center [1180, 17] width 44 height 11
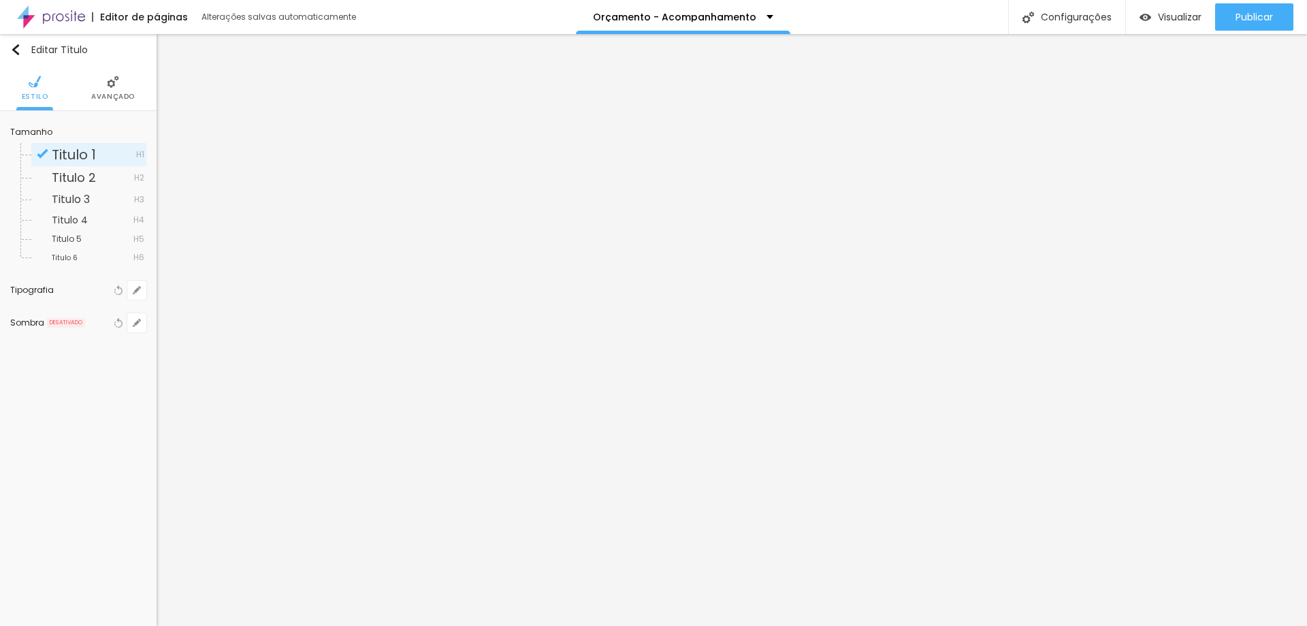
click at [113, 87] on img at bounding box center [113, 82] width 12 height 12
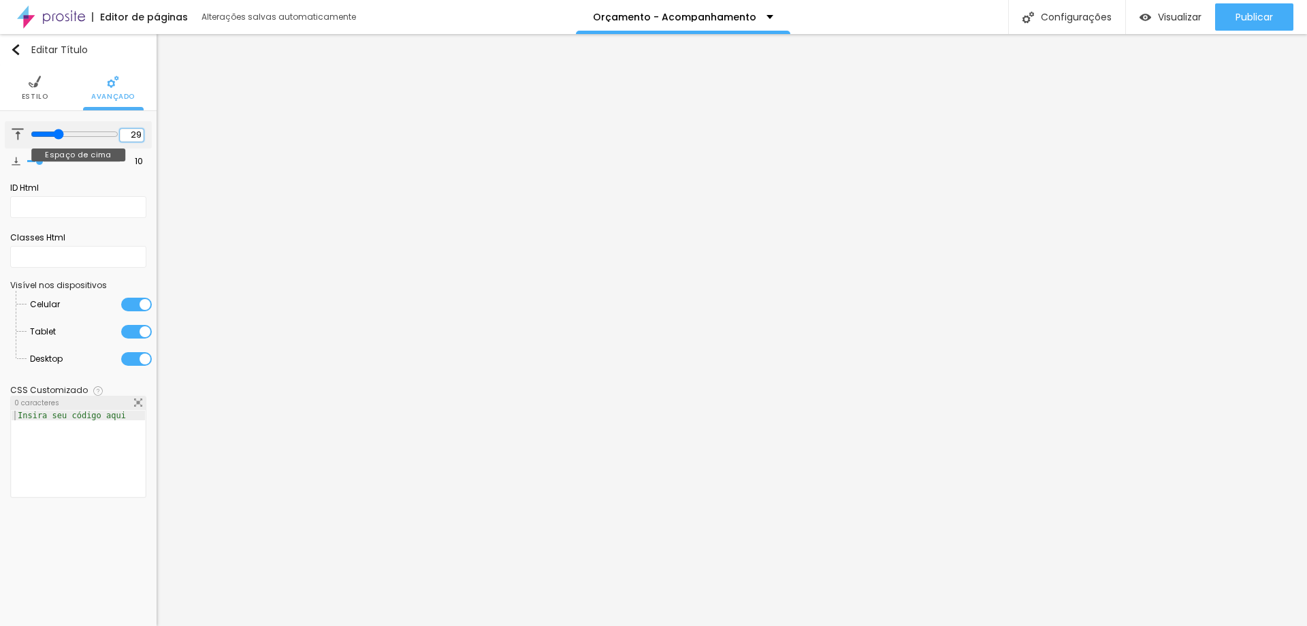
click at [136, 135] on input "29" at bounding box center [132, 135] width 24 height 13
drag, startPoint x: 42, startPoint y: 160, endPoint x: 61, endPoint y: 159, distance: 18.4
click at [61, 159] on input "range" at bounding box center [73, 161] width 93 height 7
click at [131, 133] on input "29" at bounding box center [132, 135] width 24 height 13
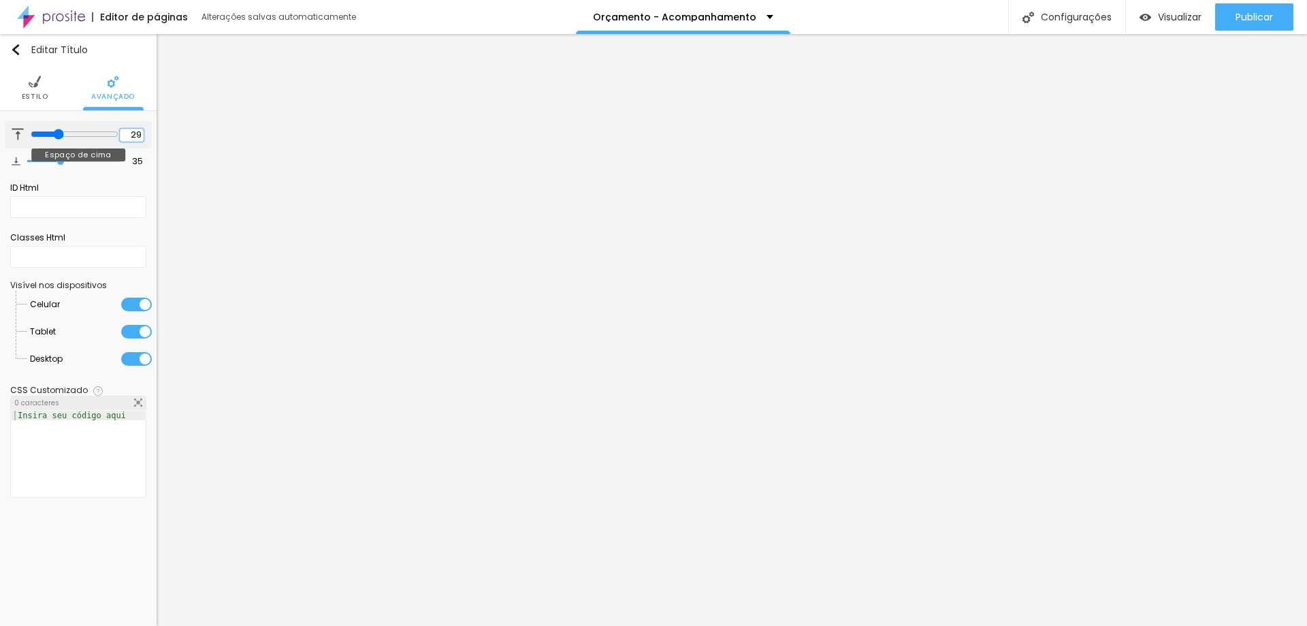
click at [131, 133] on input "29" at bounding box center [132, 135] width 24 height 13
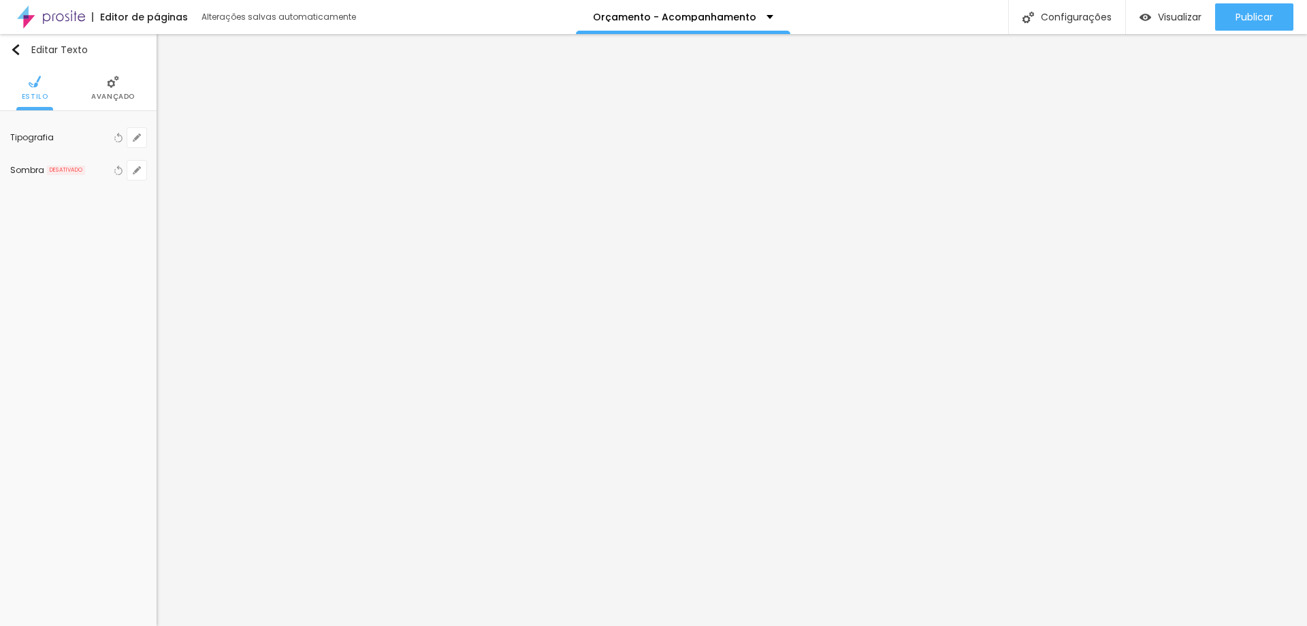
click at [114, 98] on span "Avançado" at bounding box center [113, 96] width 44 height 7
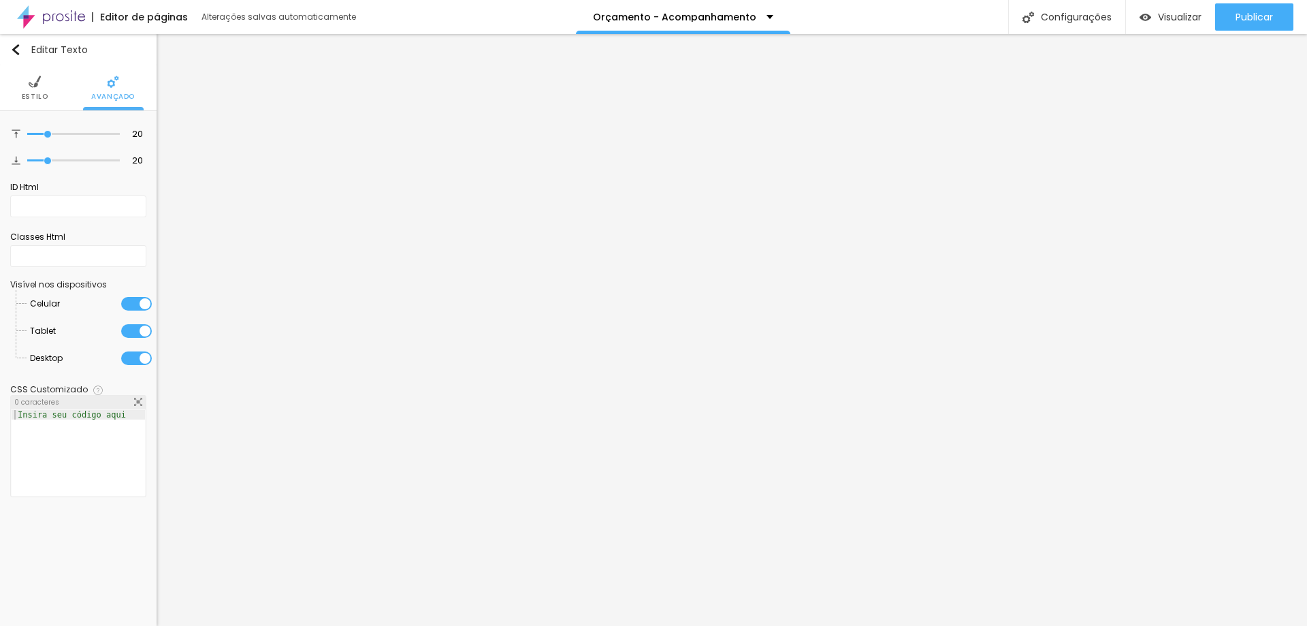
click at [27, 89] on li "Estilo" at bounding box center [35, 87] width 27 height 45
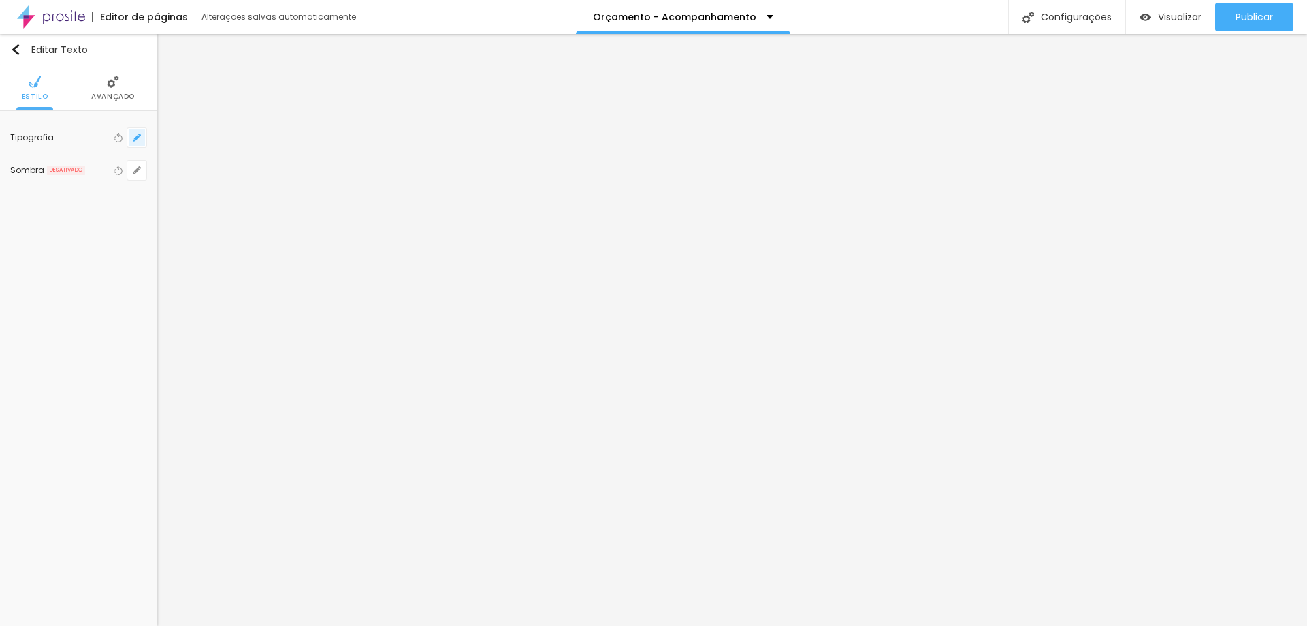
click at [138, 135] on icon "button" at bounding box center [137, 137] width 8 height 8
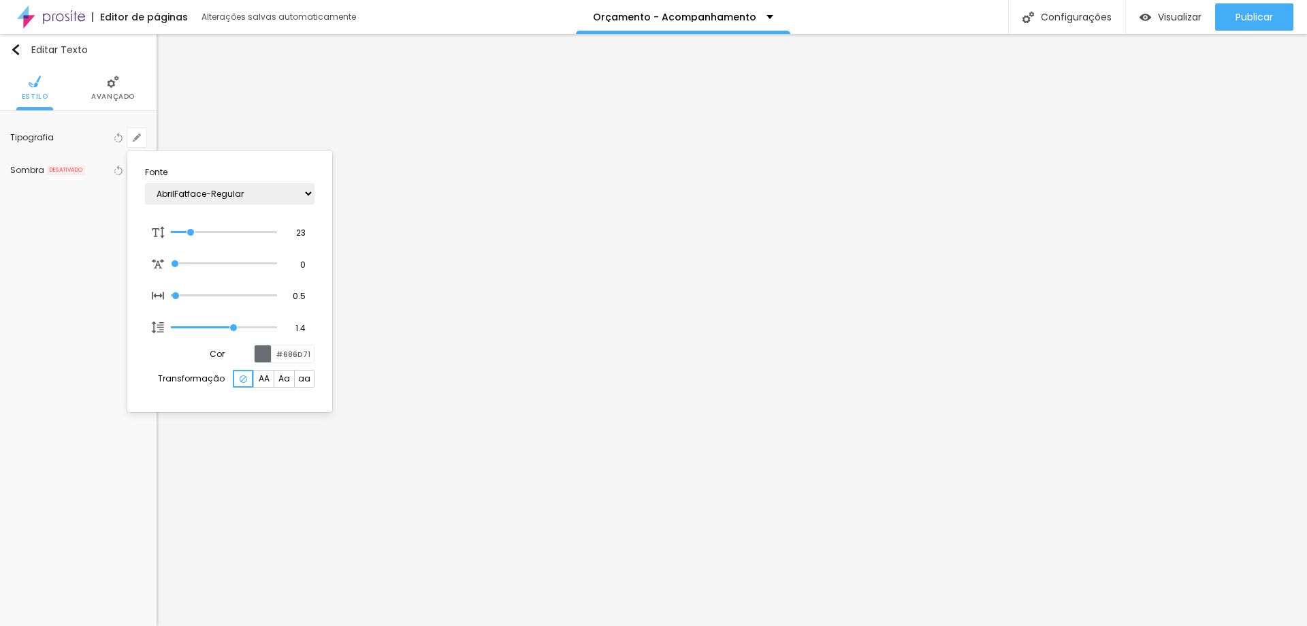
click at [225, 103] on div at bounding box center [653, 313] width 1307 height 626
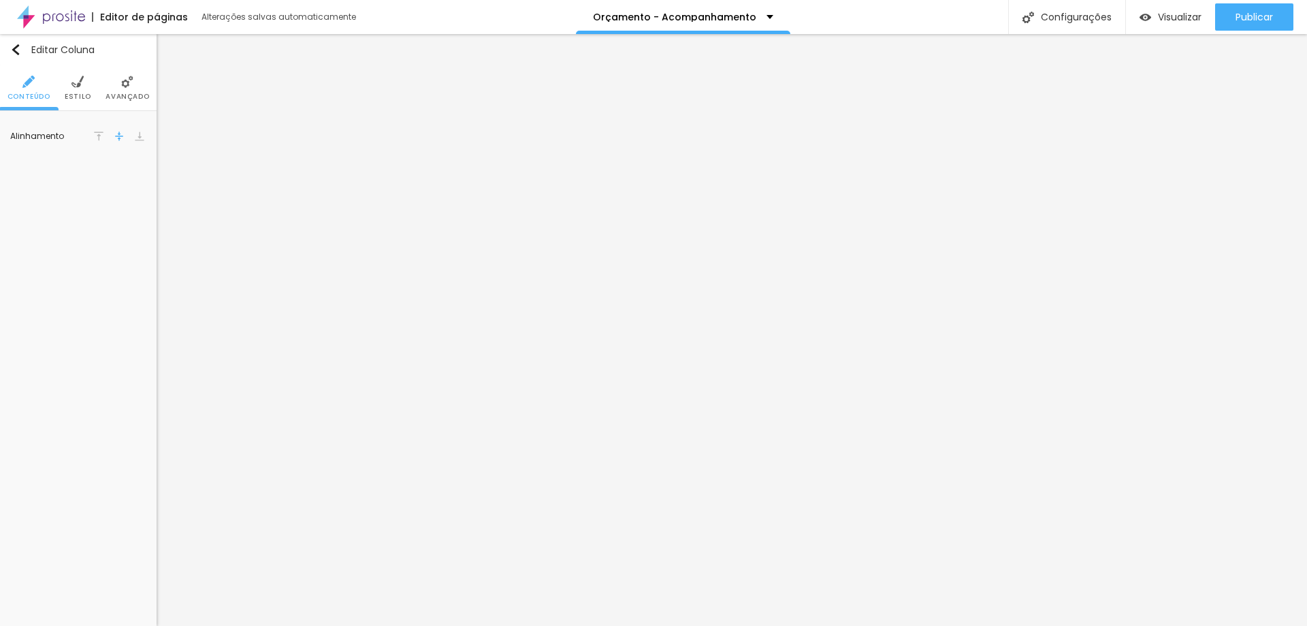
click at [126, 89] on li "Avançado" at bounding box center [128, 87] width 44 height 45
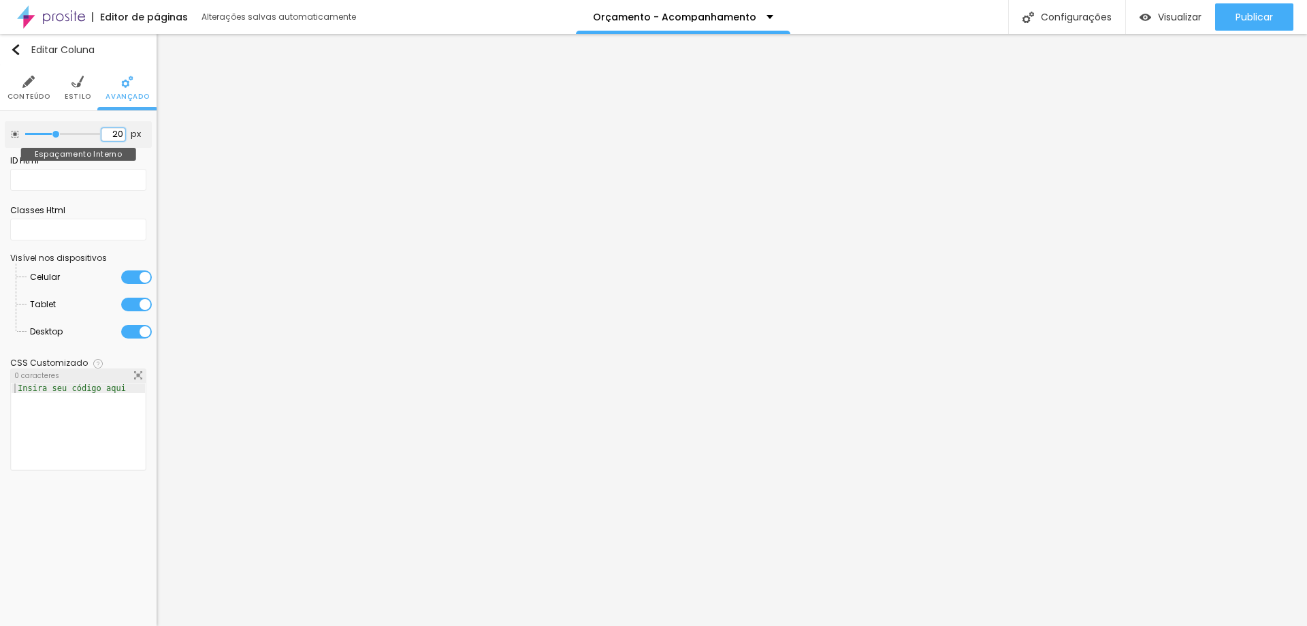
click at [118, 135] on input "20" at bounding box center [113, 134] width 24 height 13
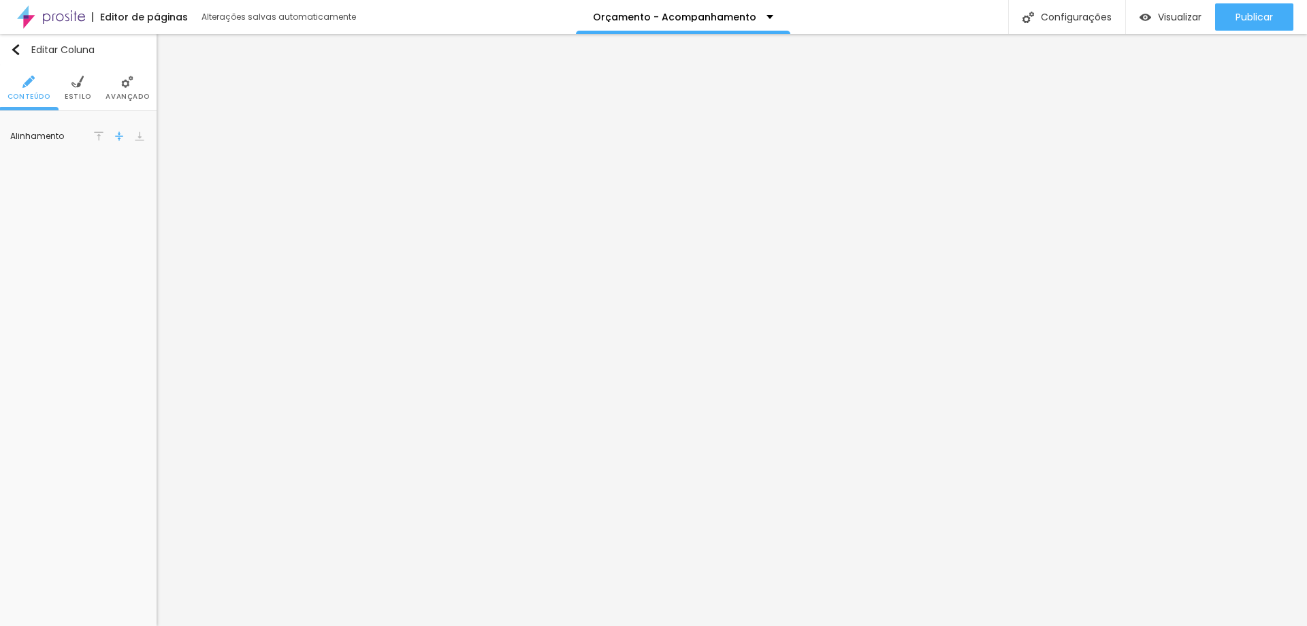
click at [131, 90] on li "Avançado" at bounding box center [128, 87] width 44 height 45
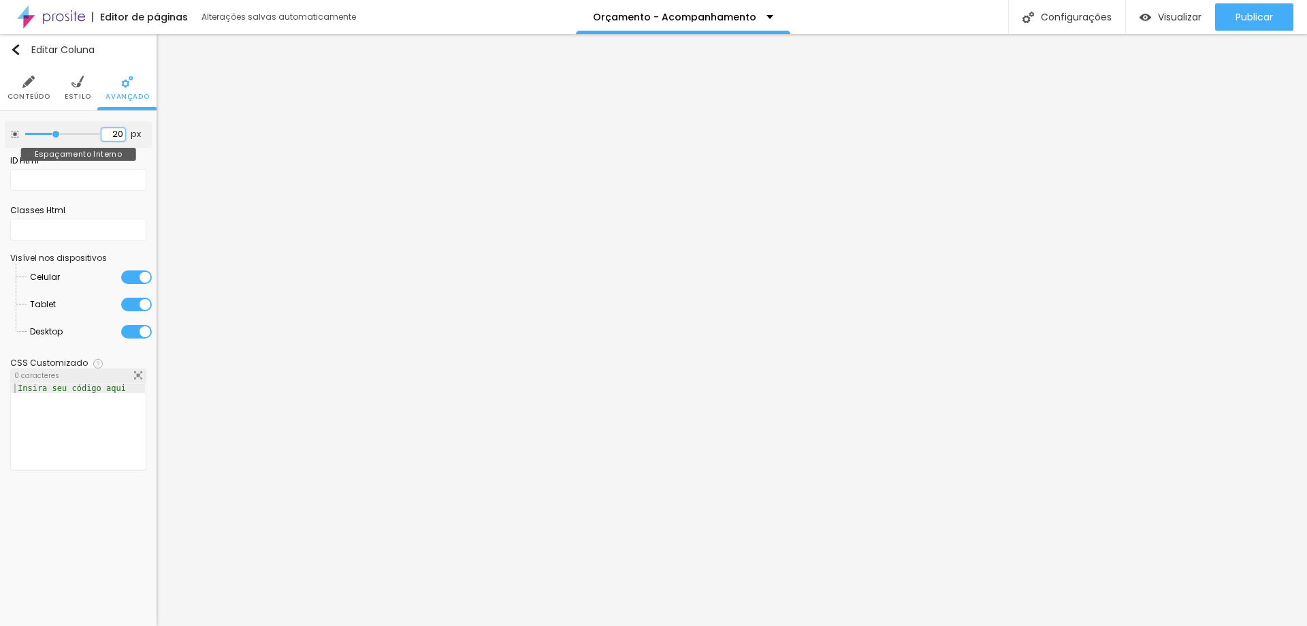
click at [116, 131] on input "20" at bounding box center [113, 134] width 24 height 13
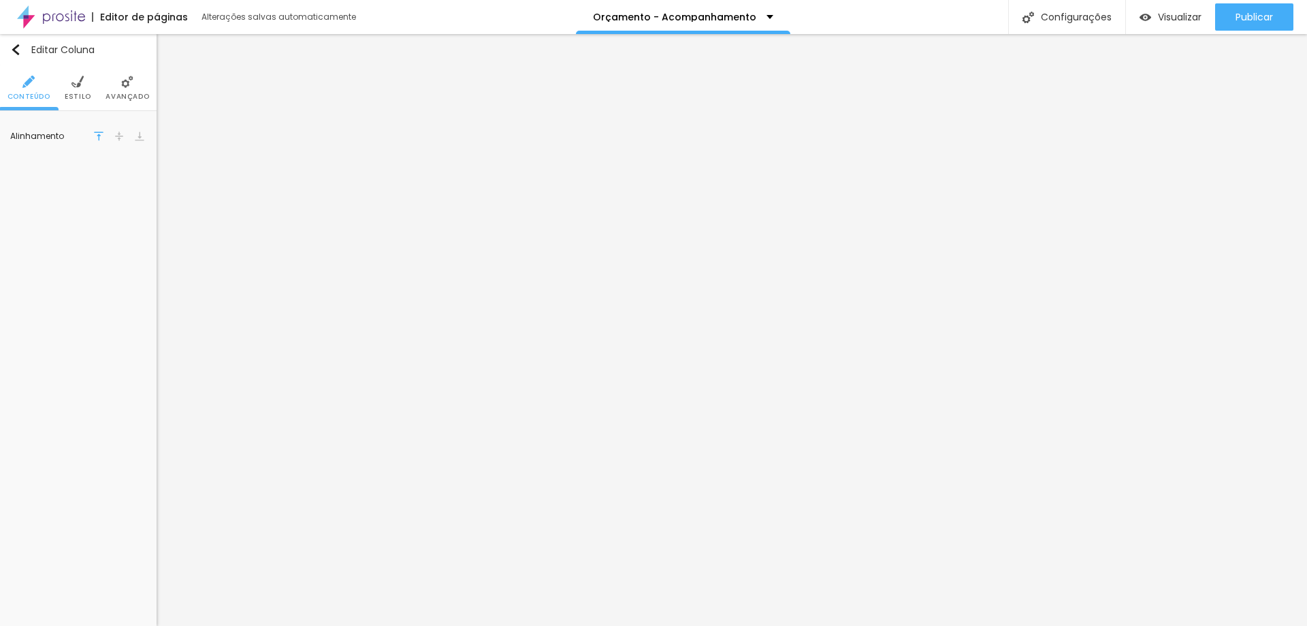
click at [120, 82] on li "Avançado" at bounding box center [128, 87] width 44 height 45
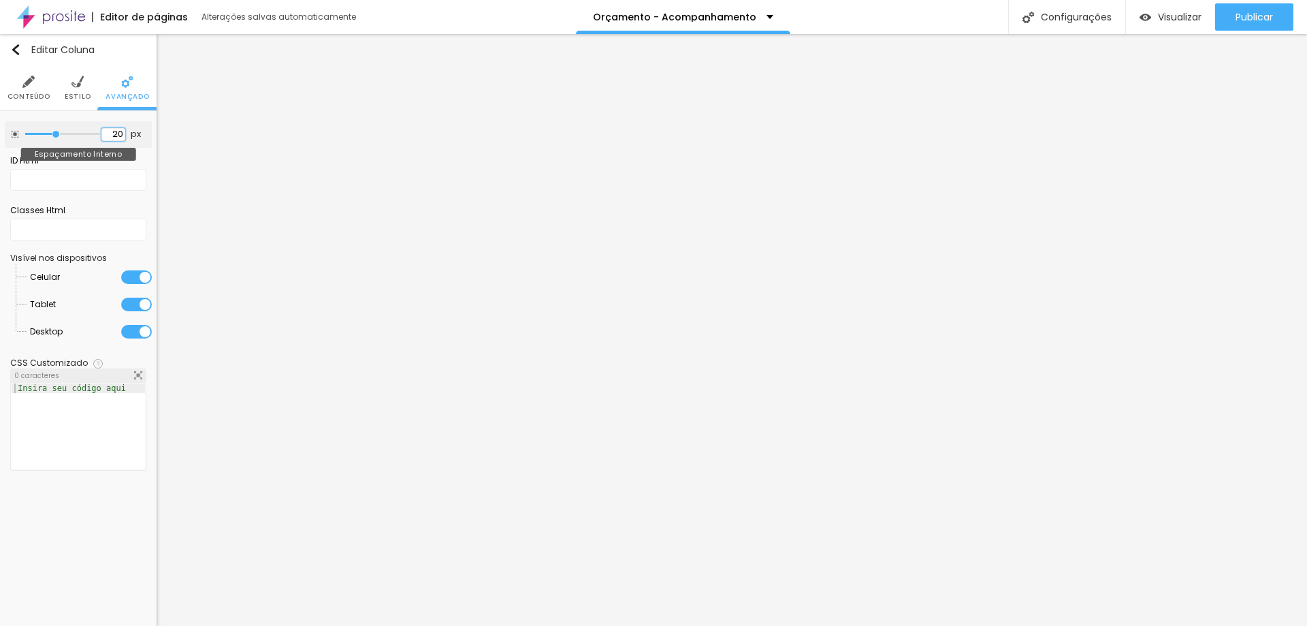
click at [116, 129] on input "20" at bounding box center [113, 134] width 24 height 13
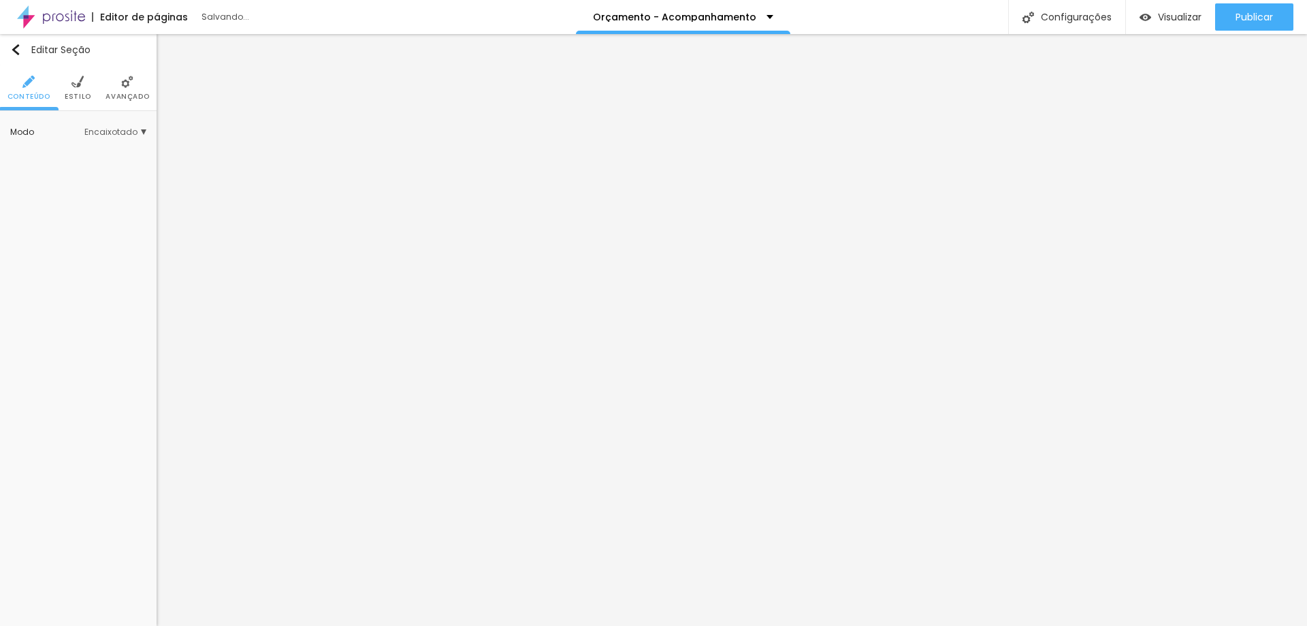
click at [76, 87] on img at bounding box center [77, 82] width 12 height 12
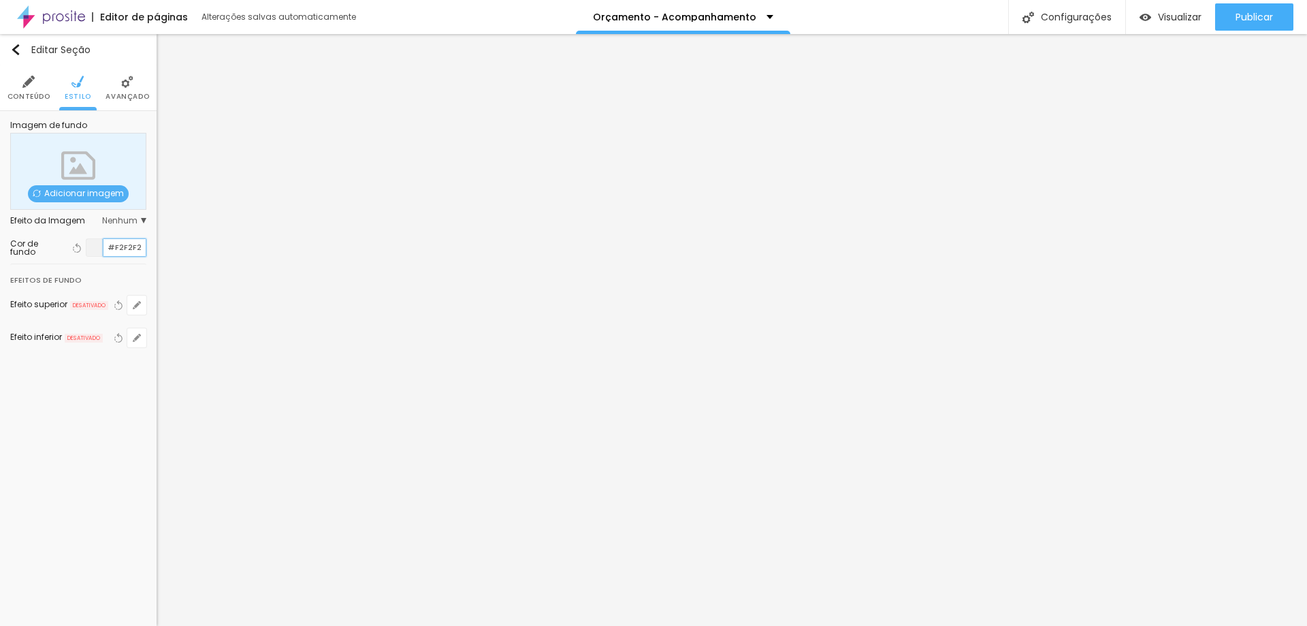
click at [123, 247] on input "#F2F2F2" at bounding box center [124, 247] width 42 height 17
click at [118, 247] on input "#F2F2F2" at bounding box center [124, 247] width 42 height 17
click at [116, 247] on input "#F2F2F2" at bounding box center [124, 247] width 42 height 17
click at [119, 251] on input "#F2F2F2" at bounding box center [124, 247] width 42 height 17
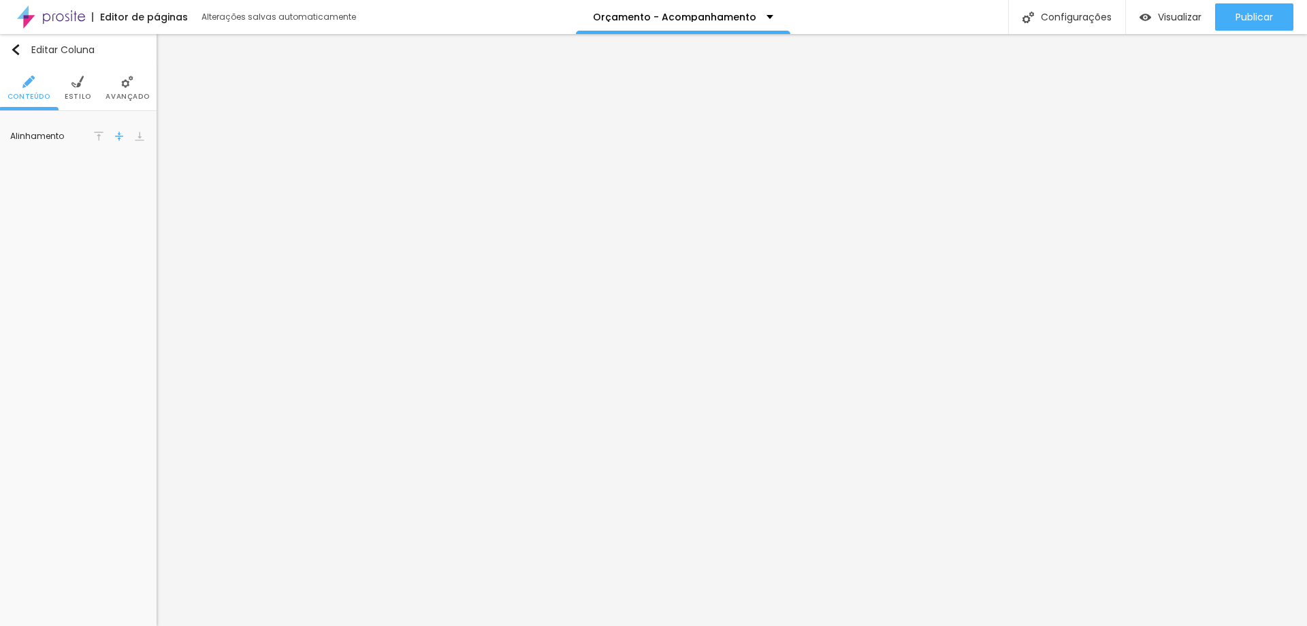
click at [77, 86] on img at bounding box center [77, 82] width 12 height 12
click at [128, 137] on input "#777777" at bounding box center [124, 137] width 42 height 17
click at [75, 90] on li "Estilo" at bounding box center [78, 87] width 27 height 45
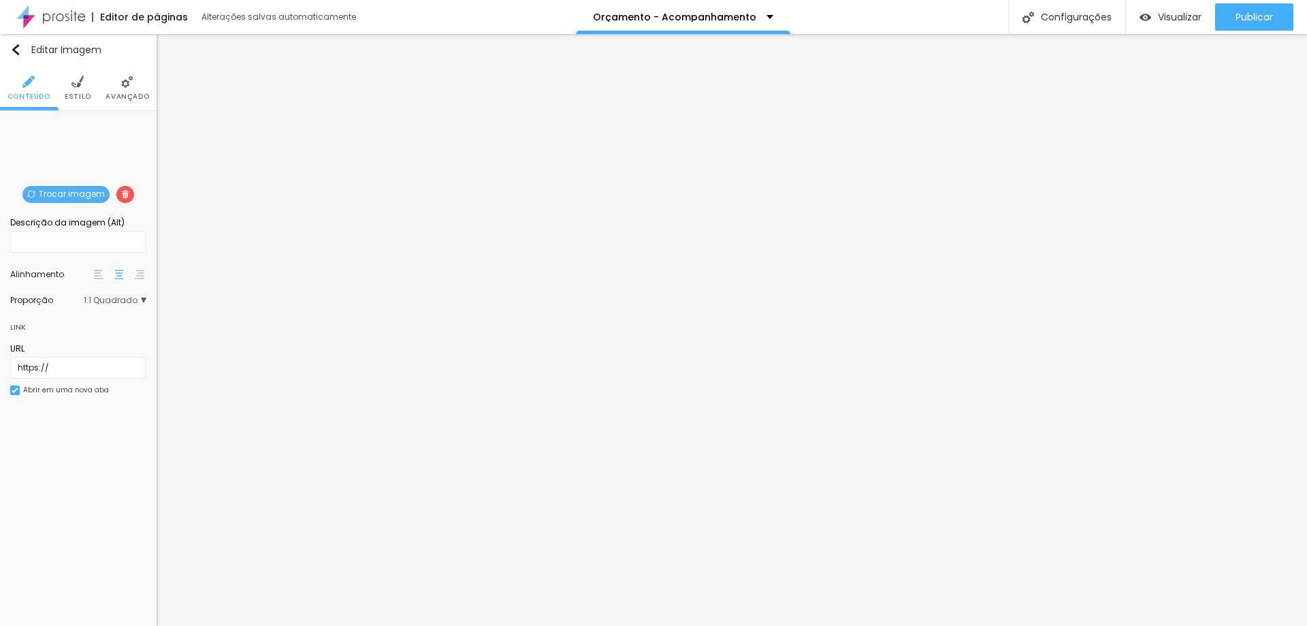
click at [74, 193] on span "Trocar imagem" at bounding box center [65, 194] width 87 height 17
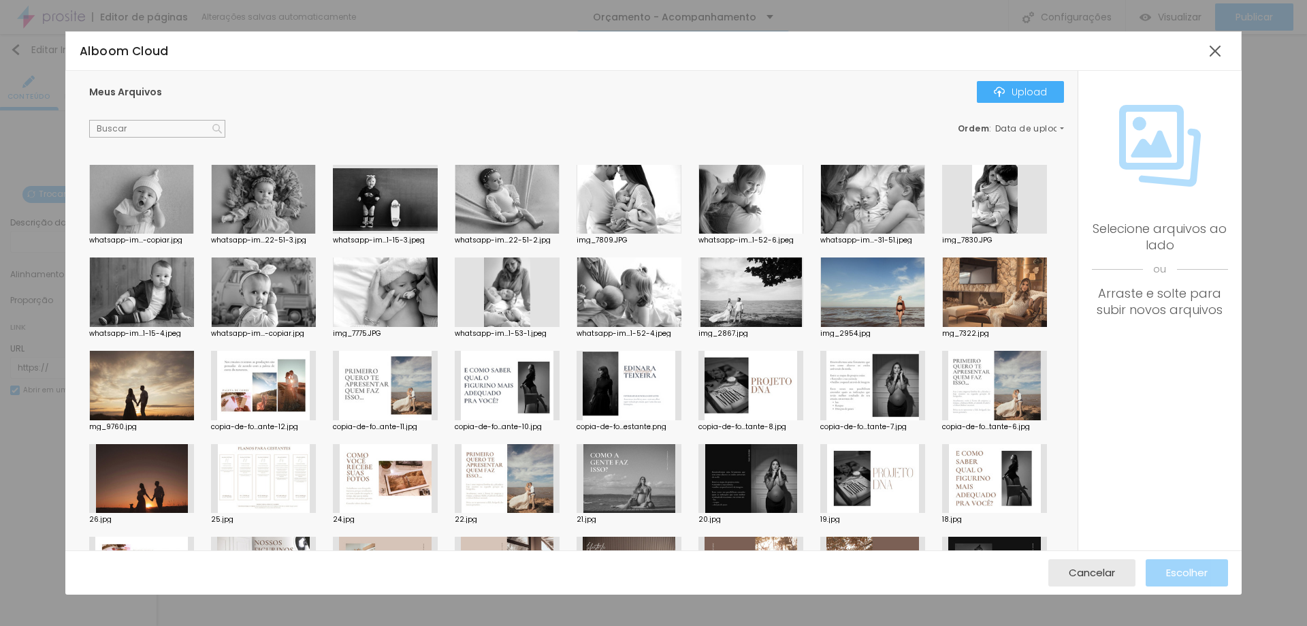
click at [273, 203] on div at bounding box center [263, 199] width 105 height 69
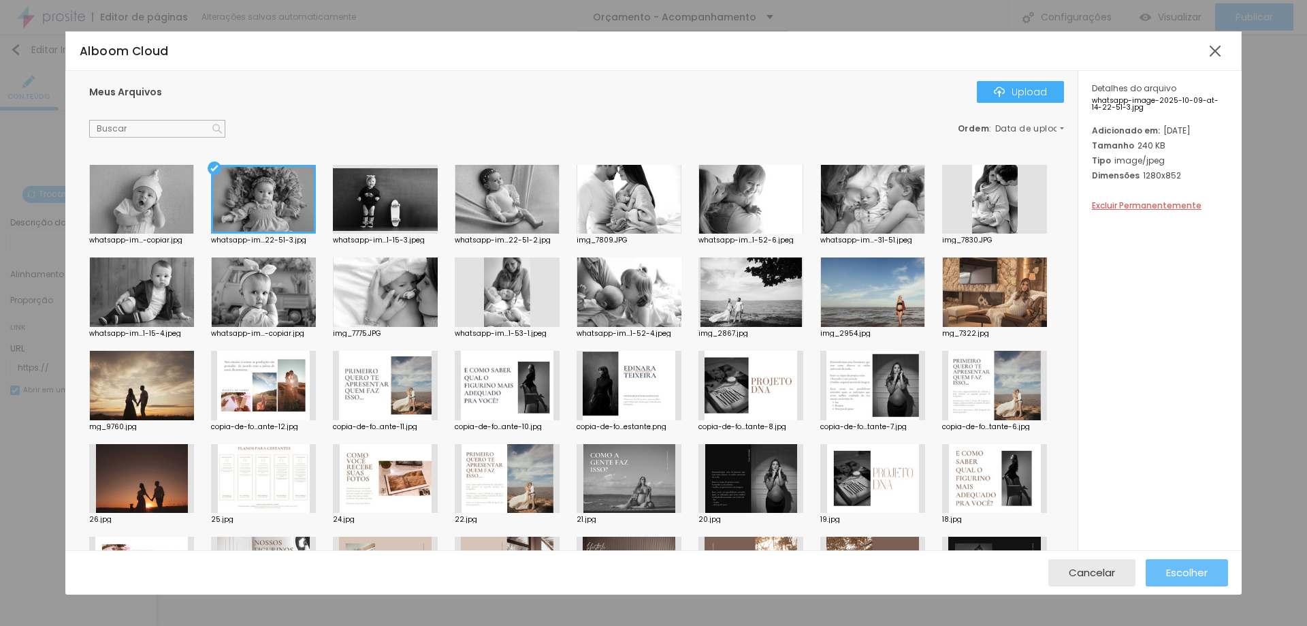
click at [1173, 564] on div "Escolher" at bounding box center [1187, 572] width 42 height 27
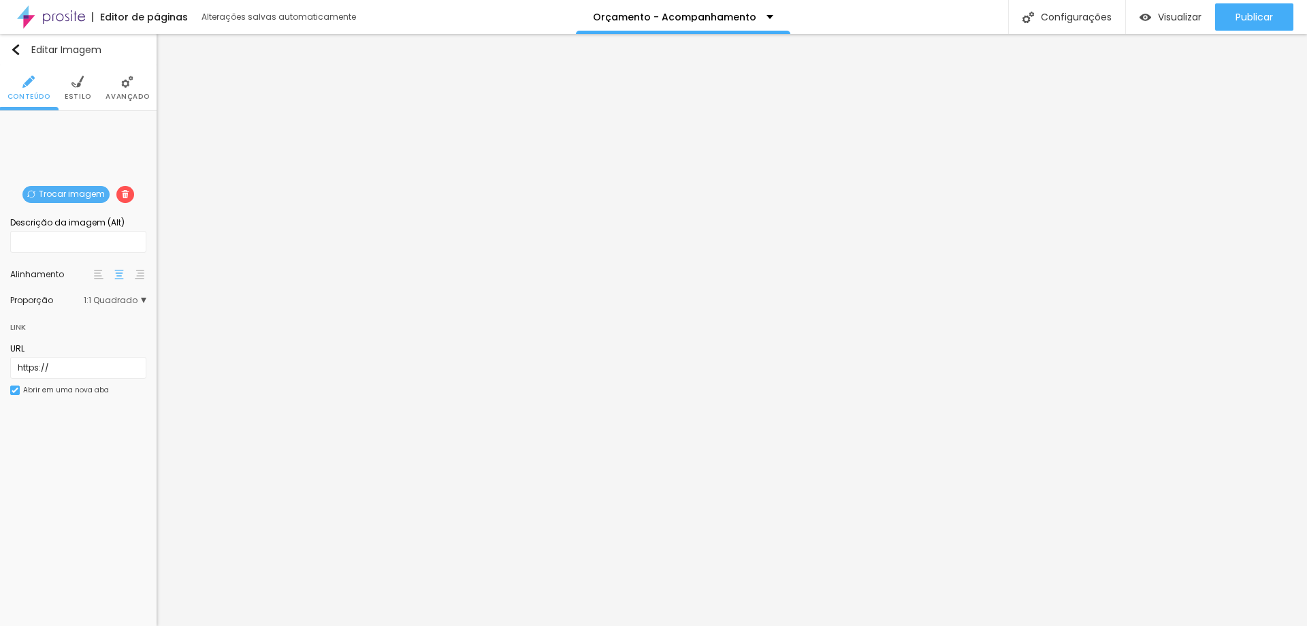
click at [76, 195] on span "Trocar imagem" at bounding box center [65, 194] width 87 height 17
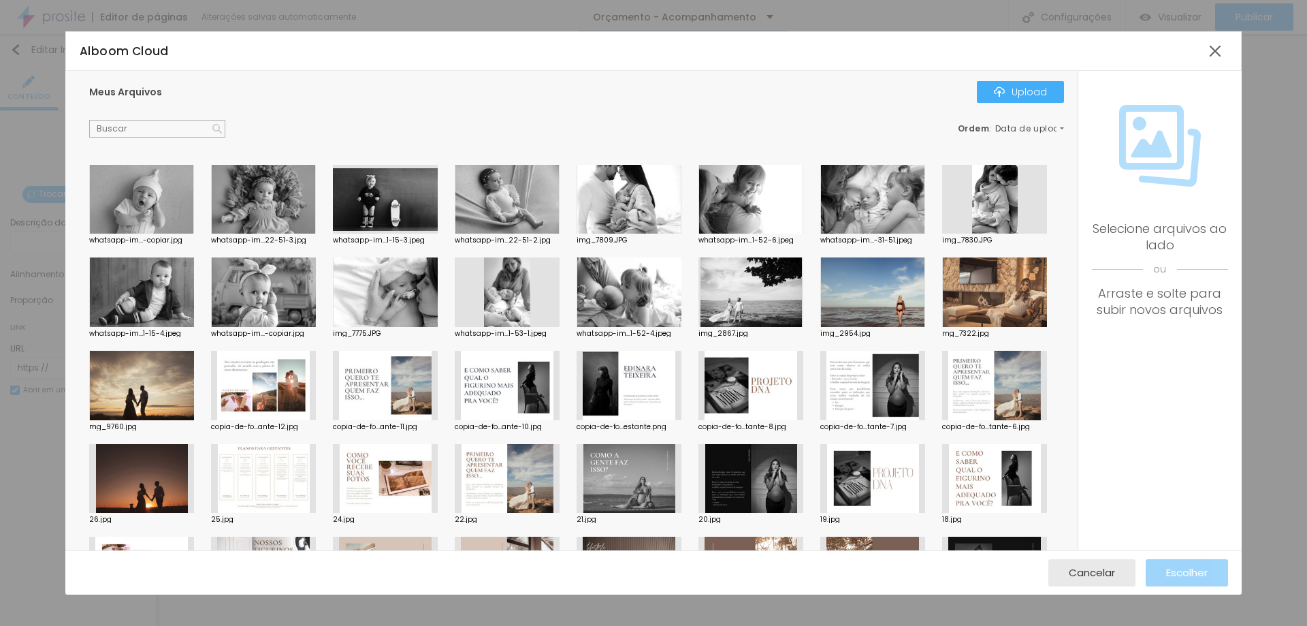
click at [230, 193] on div at bounding box center [263, 199] width 105 height 69
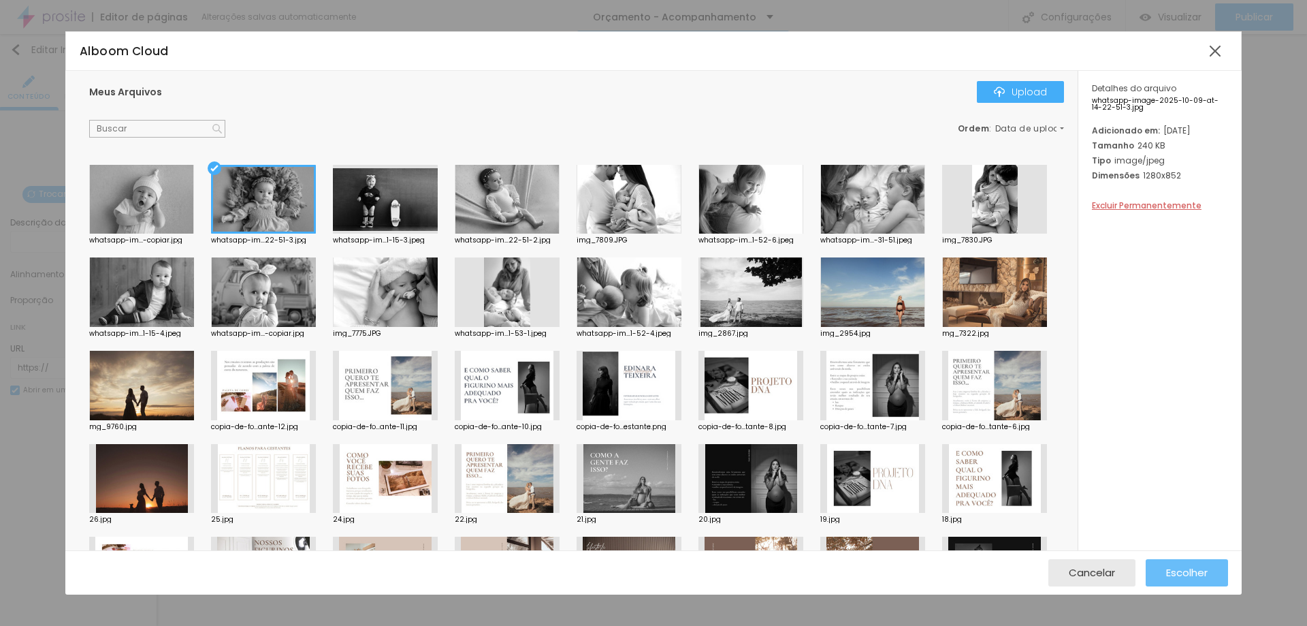
click at [1174, 567] on span "Escolher" at bounding box center [1187, 573] width 42 height 12
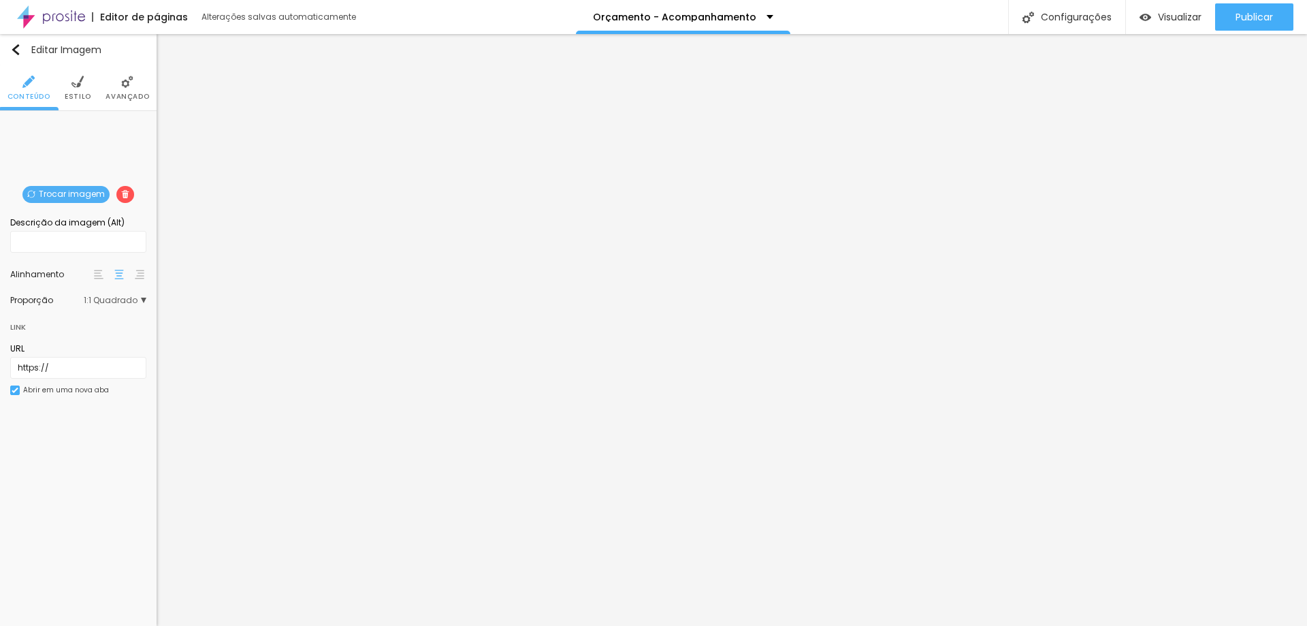
click at [78, 193] on span "Trocar imagem" at bounding box center [65, 194] width 87 height 17
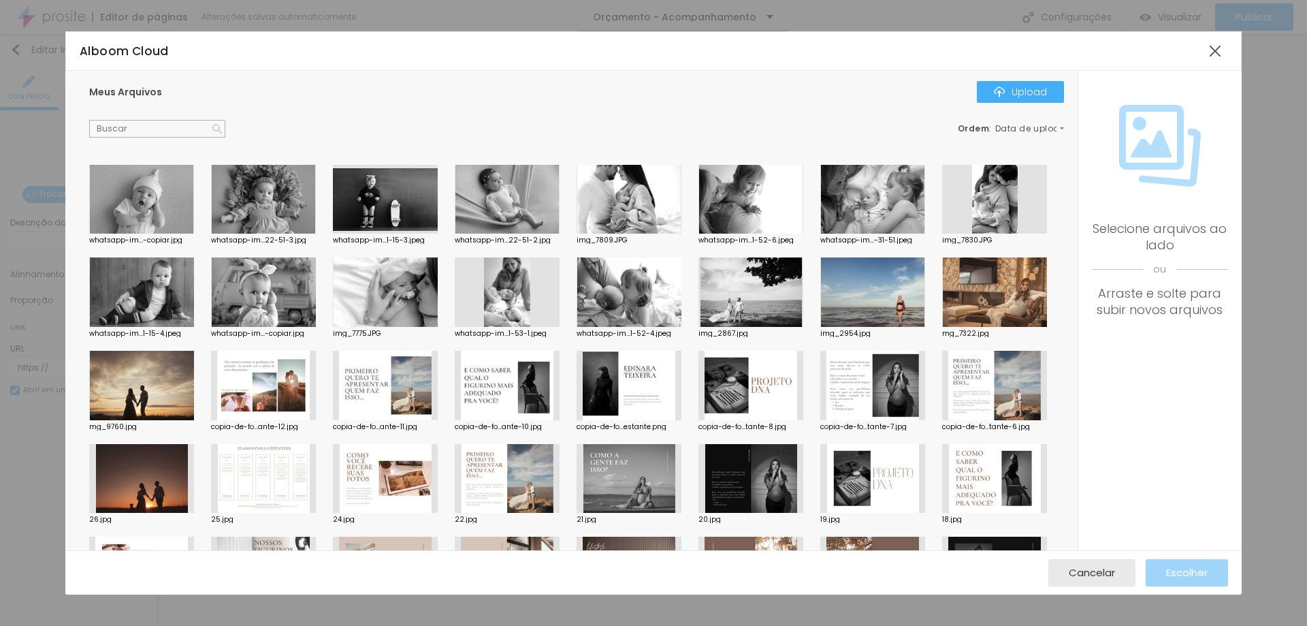
click at [269, 203] on div at bounding box center [263, 199] width 105 height 69
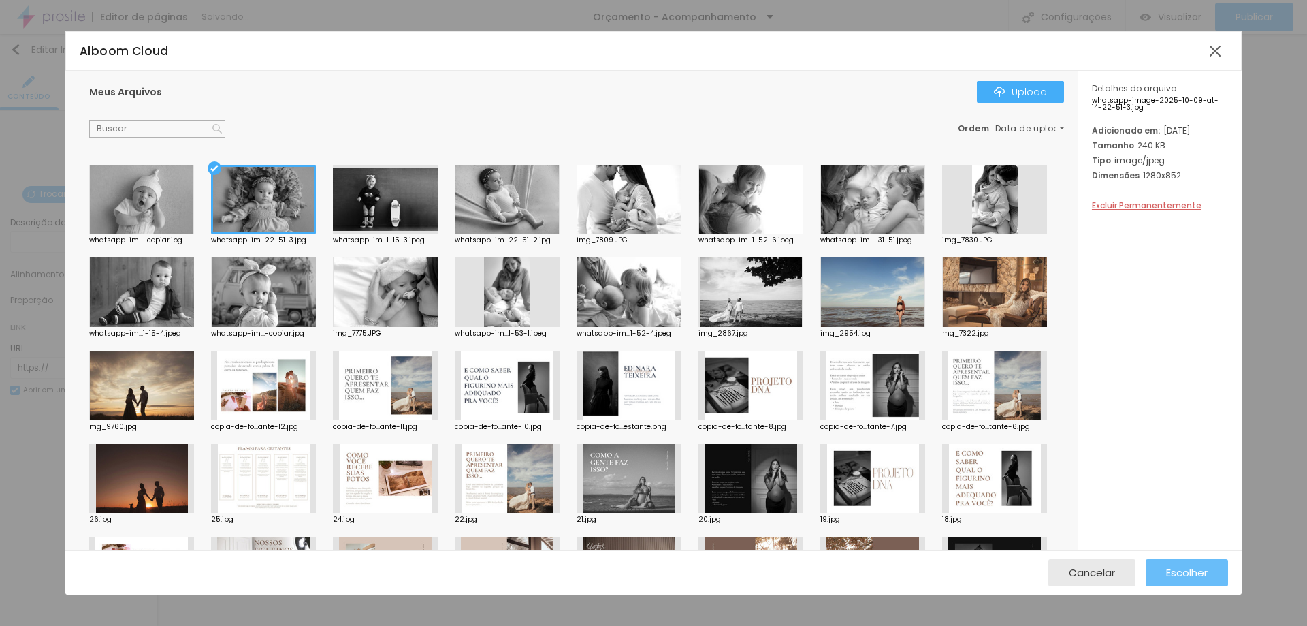
click at [1192, 578] on span "Escolher" at bounding box center [1187, 573] width 42 height 12
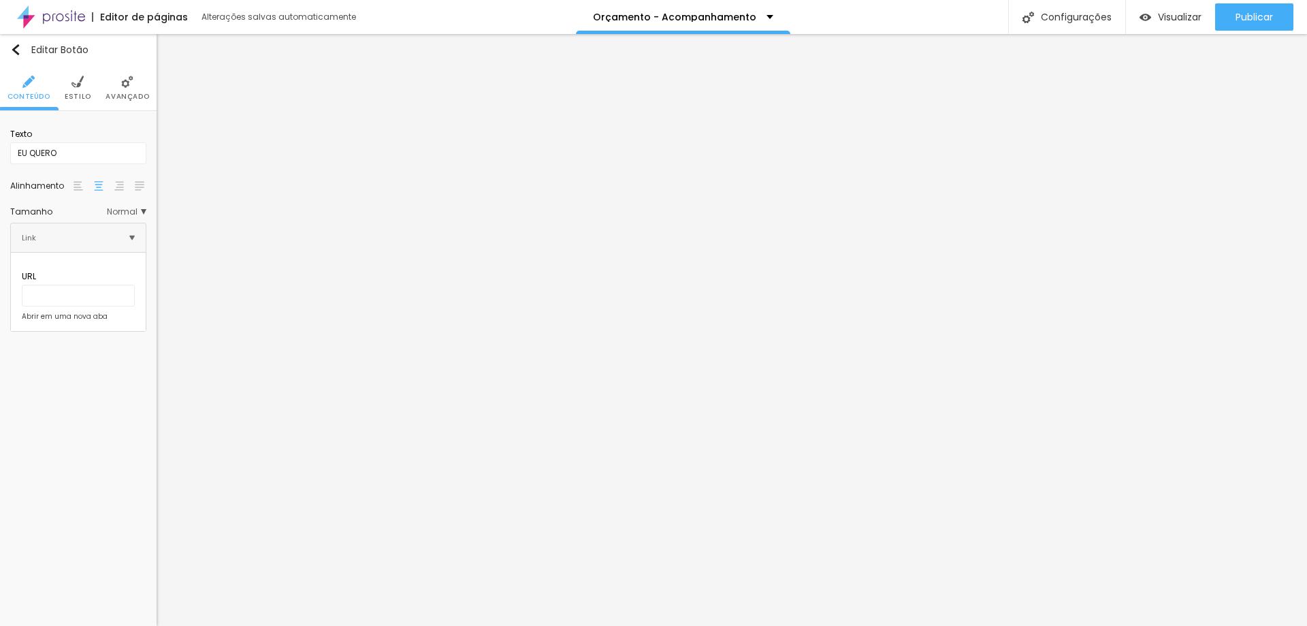
click at [81, 90] on li "Estilo" at bounding box center [78, 87] width 27 height 45
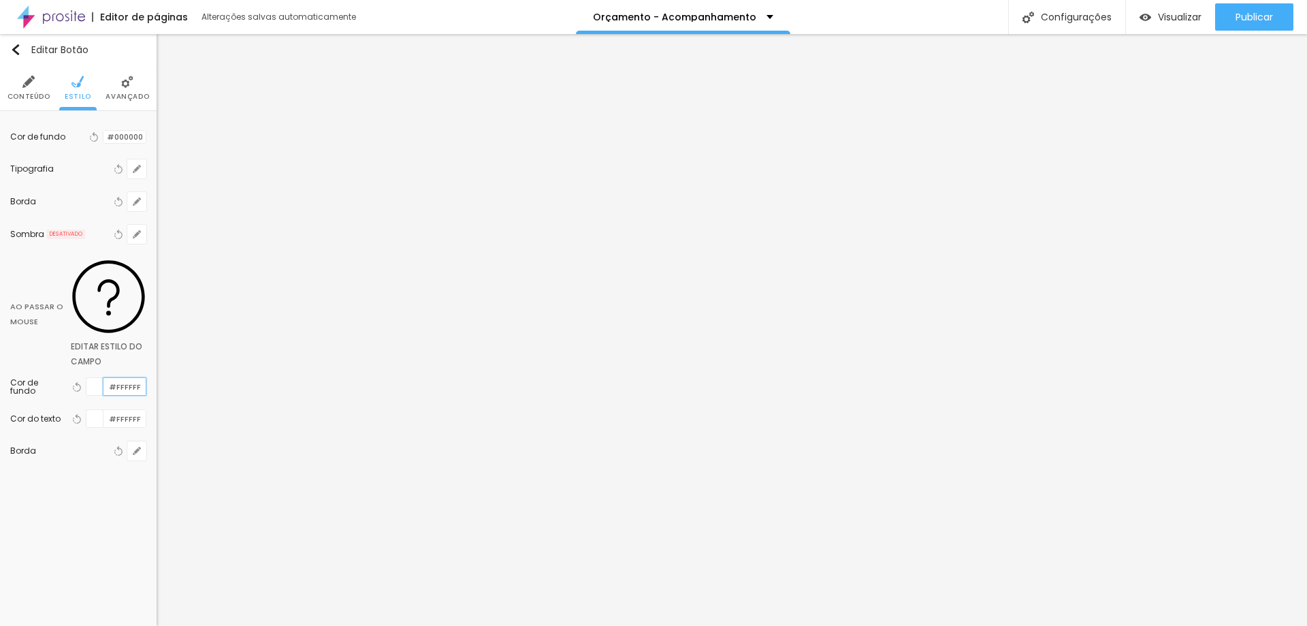
click at [119, 378] on input "#FFFFFF" at bounding box center [124, 386] width 42 height 17
click at [122, 410] on input "#FFFFFF" at bounding box center [124, 418] width 42 height 17
click at [130, 378] on input "#777" at bounding box center [124, 386] width 42 height 17
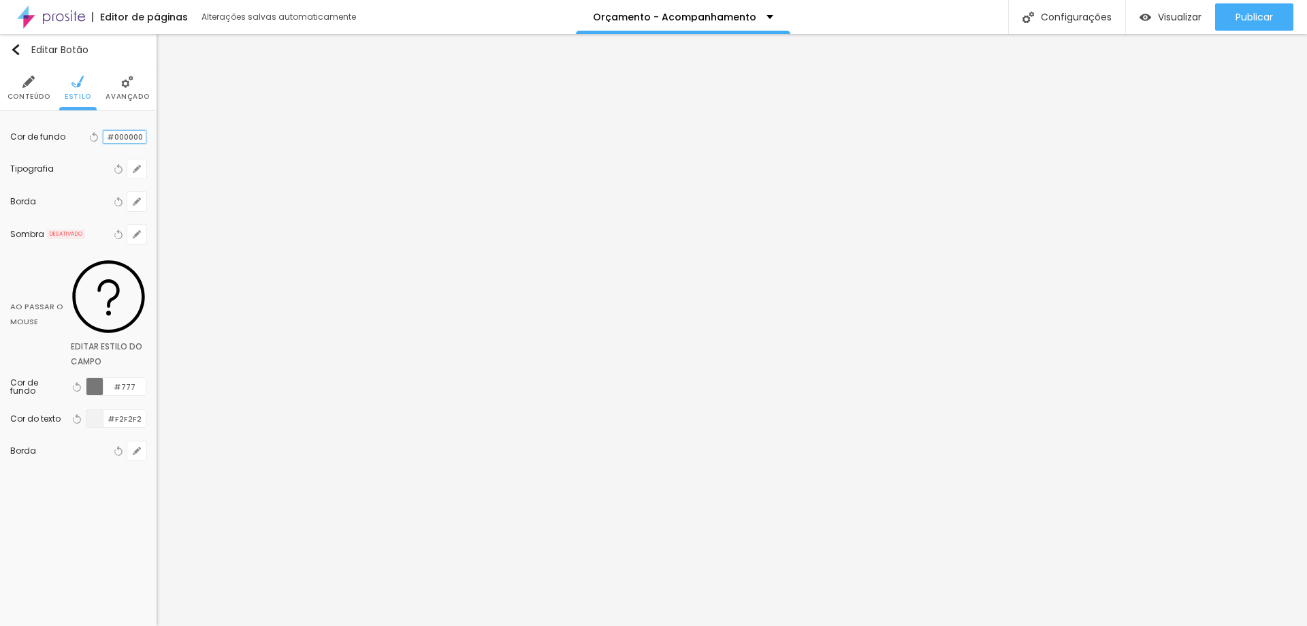
click at [124, 135] on input "#000000" at bounding box center [124, 137] width 42 height 13
click at [128, 379] on input "#777" at bounding box center [124, 387] width 42 height 17
click at [121, 379] on input "#F2F2F2" at bounding box center [124, 387] width 42 height 17
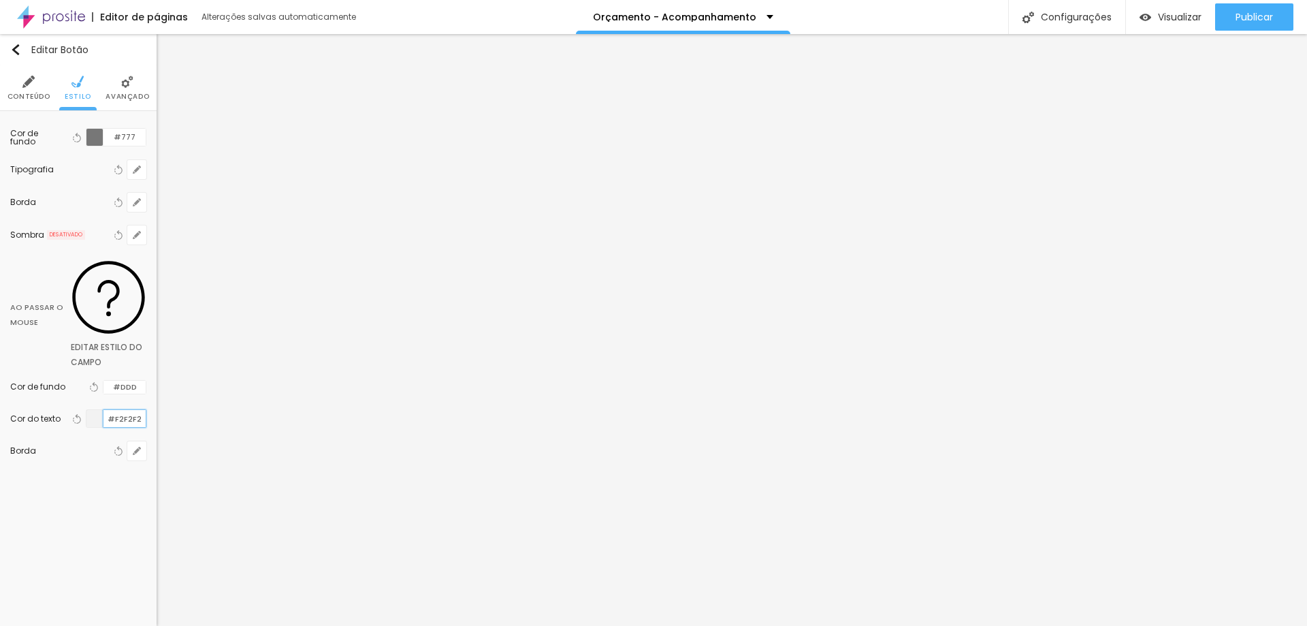
click at [128, 410] on input "#F2F2F2" at bounding box center [124, 418] width 42 height 17
click at [137, 170] on icon "button" at bounding box center [136, 169] width 5 height 5
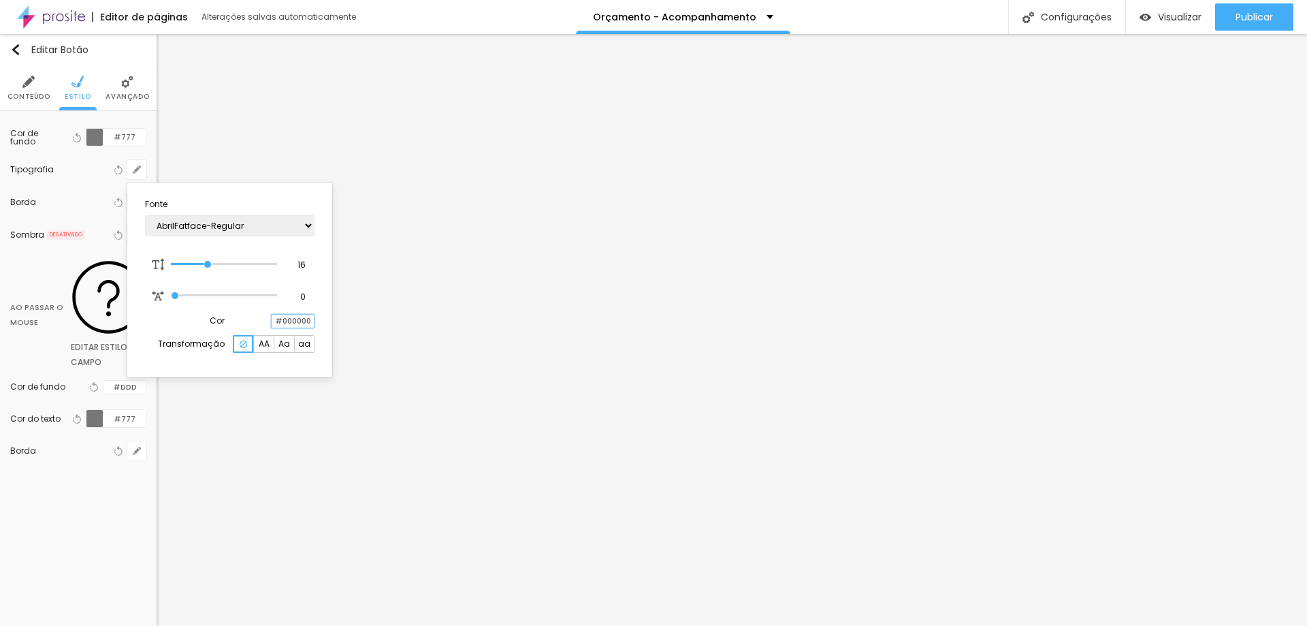
click at [286, 317] on input "#000000" at bounding box center [293, 321] width 42 height 13
click at [129, 141] on div at bounding box center [653, 313] width 1307 height 626
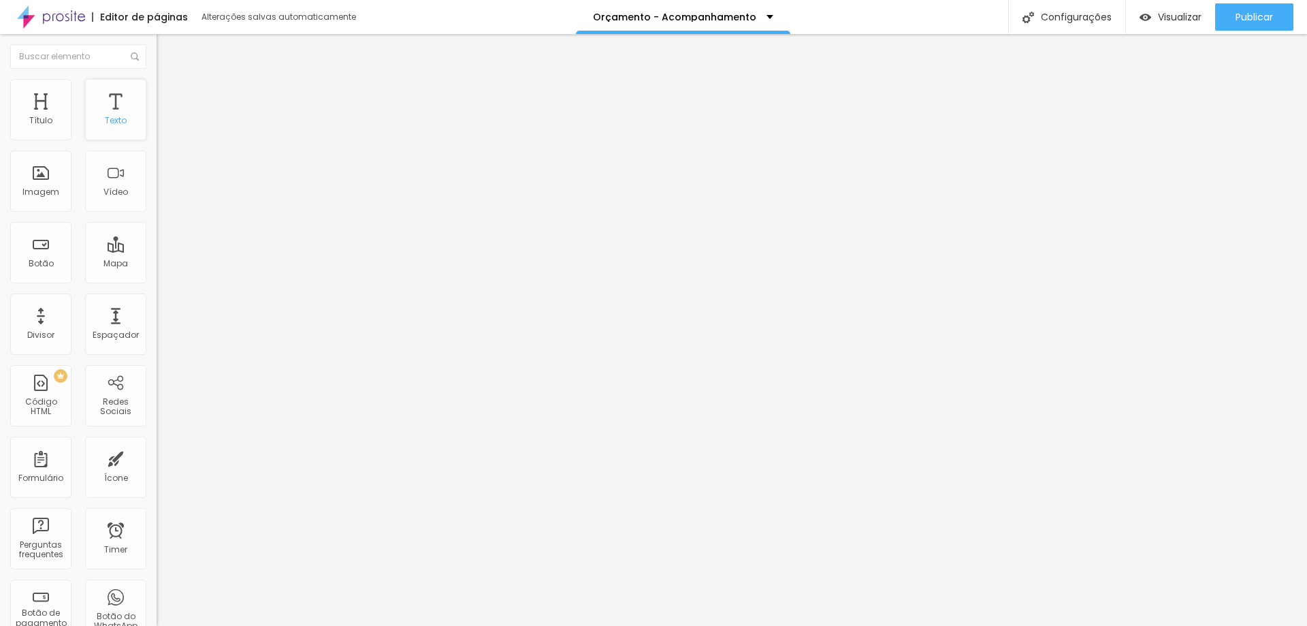
click at [108, 114] on div "Texto" at bounding box center [115, 109] width 61 height 61
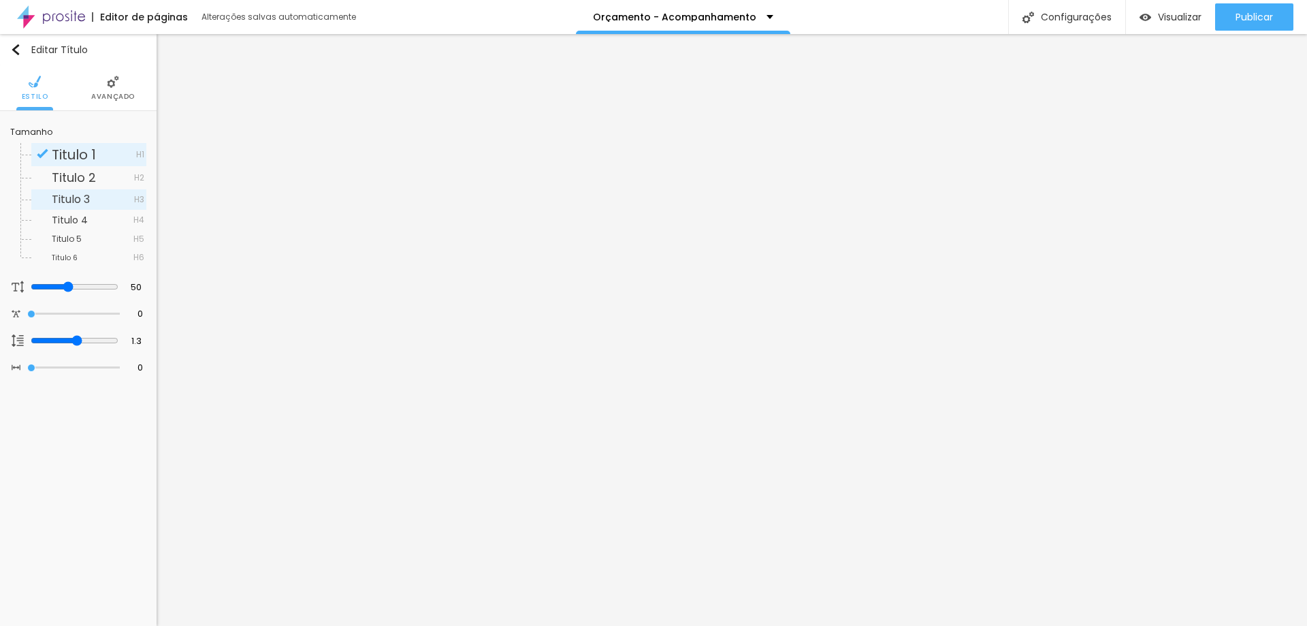
click at [99, 200] on span "Titulo 3" at bounding box center [93, 199] width 82 height 11
click at [112, 153] on span "Titulo 1" at bounding box center [94, 155] width 84 height 14
click at [136, 289] on input "50" at bounding box center [132, 287] width 24 height 13
click at [121, 88] on li "Avançado" at bounding box center [113, 87] width 44 height 45
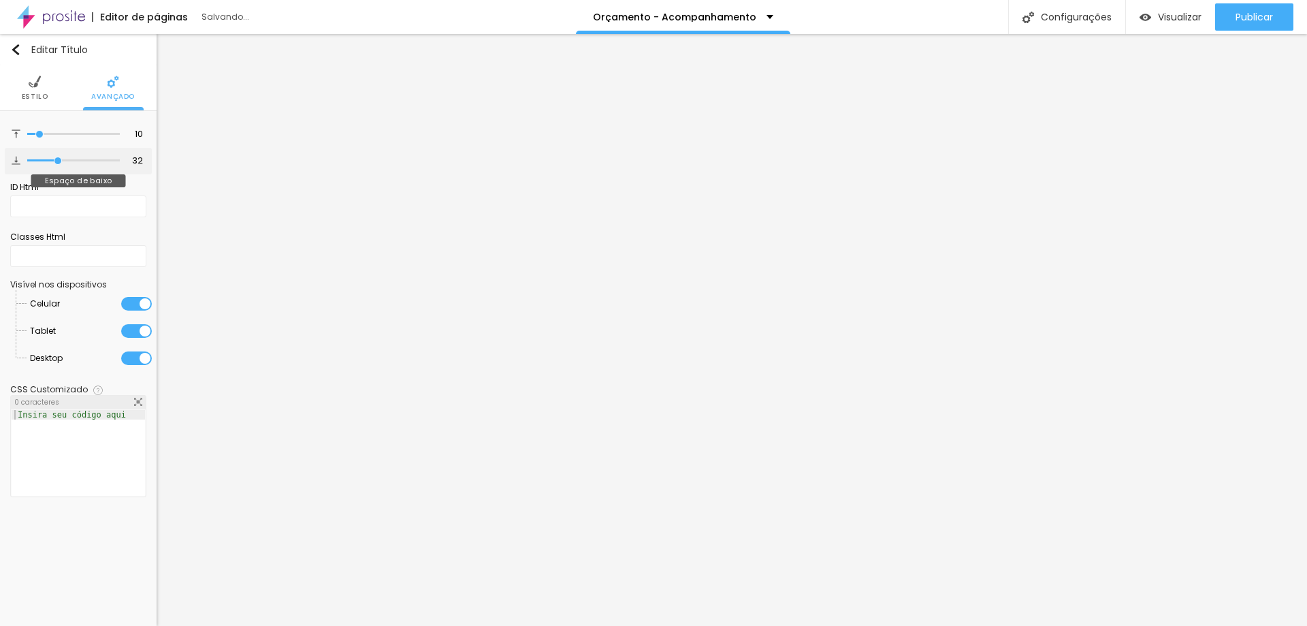
drag, startPoint x: 42, startPoint y: 161, endPoint x: 59, endPoint y: 162, distance: 17.1
click at [59, 162] on input "range" at bounding box center [73, 160] width 93 height 7
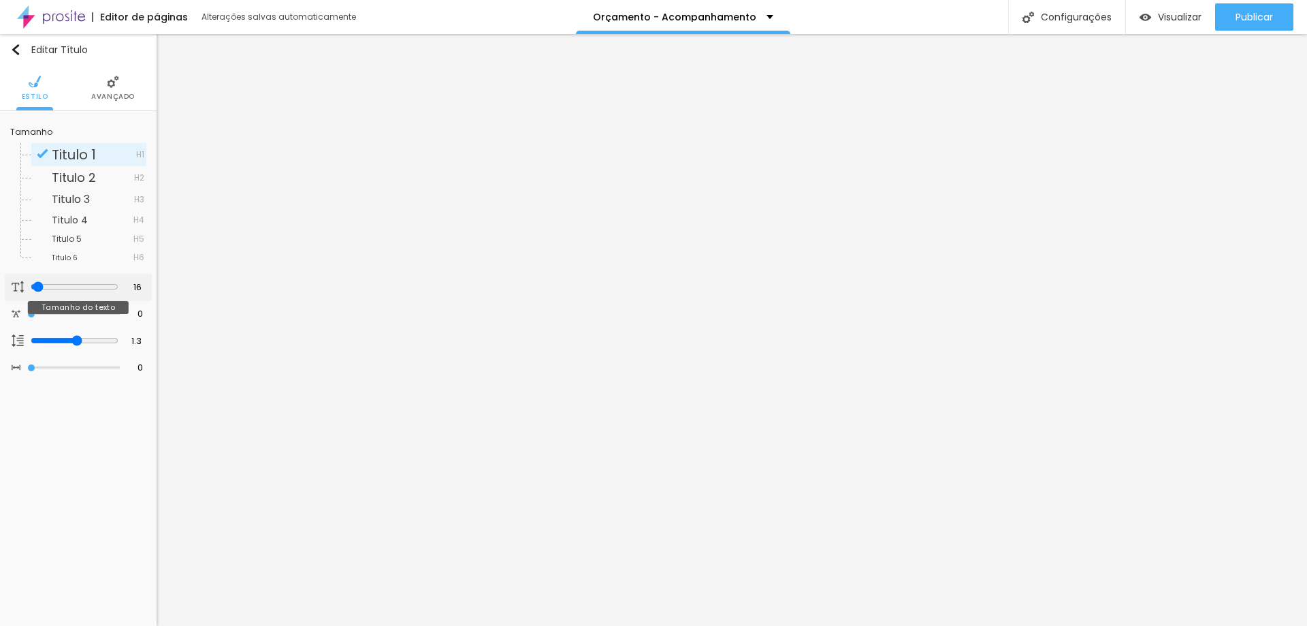
click at [34, 283] on input "range" at bounding box center [75, 286] width 88 height 11
click at [116, 86] on img at bounding box center [113, 82] width 12 height 12
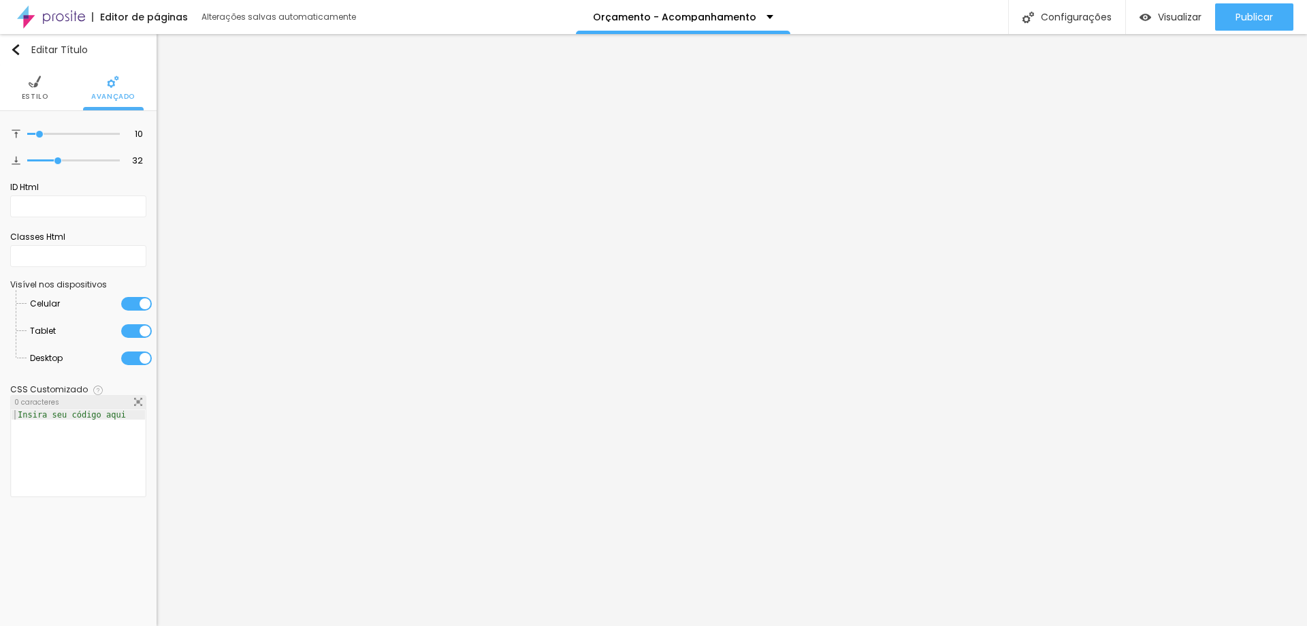
click at [45, 82] on li "Estilo" at bounding box center [35, 87] width 27 height 45
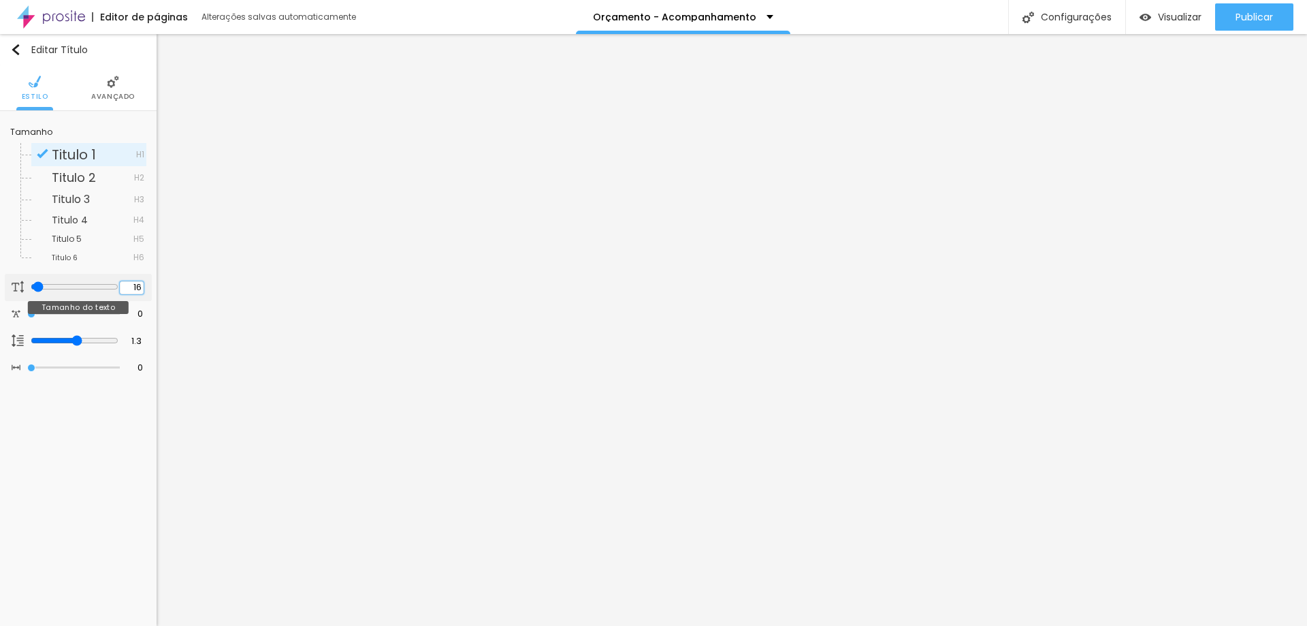
click at [135, 286] on input "16" at bounding box center [132, 287] width 24 height 13
click at [135, 285] on input "16" at bounding box center [132, 287] width 24 height 13
click at [114, 93] on span "Avançado" at bounding box center [113, 96] width 44 height 7
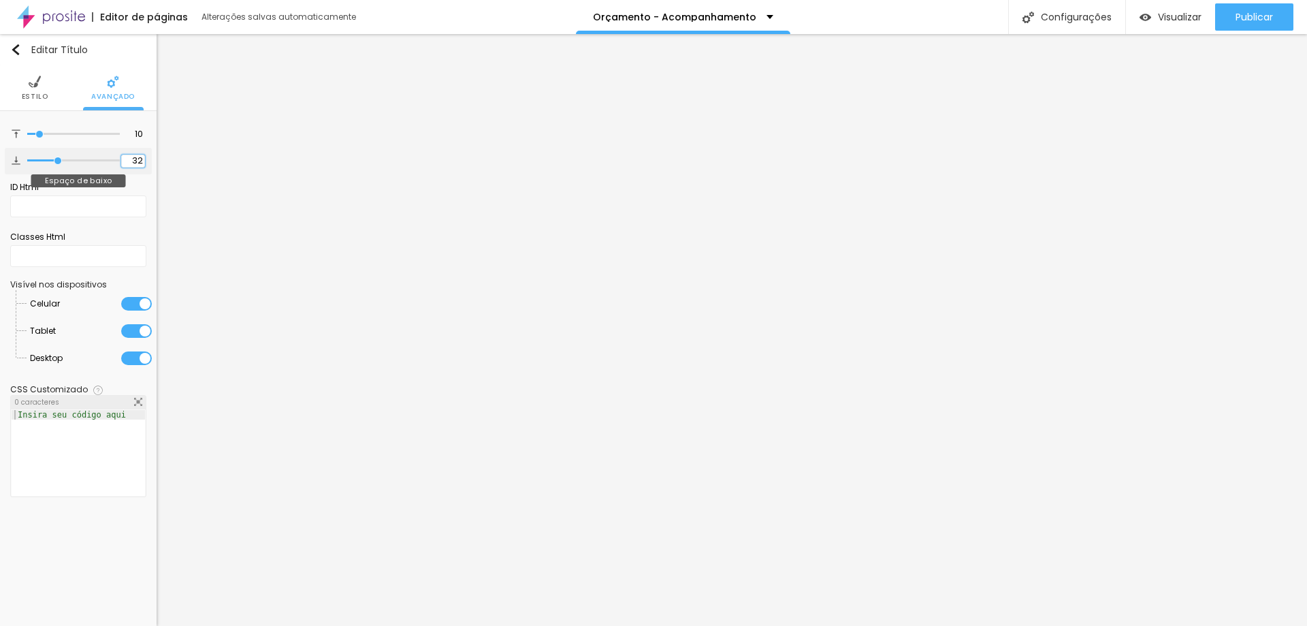
click at [138, 161] on input "32" at bounding box center [133, 161] width 24 height 13
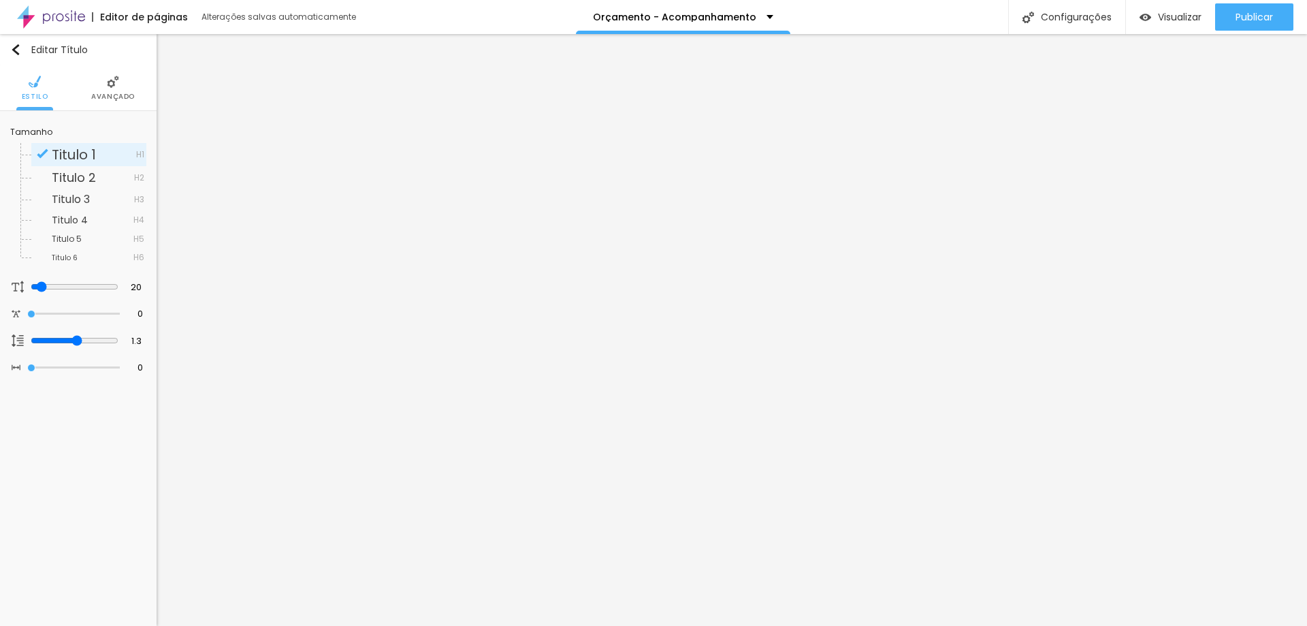
click at [110, 93] on span "Avançado" at bounding box center [113, 96] width 44 height 7
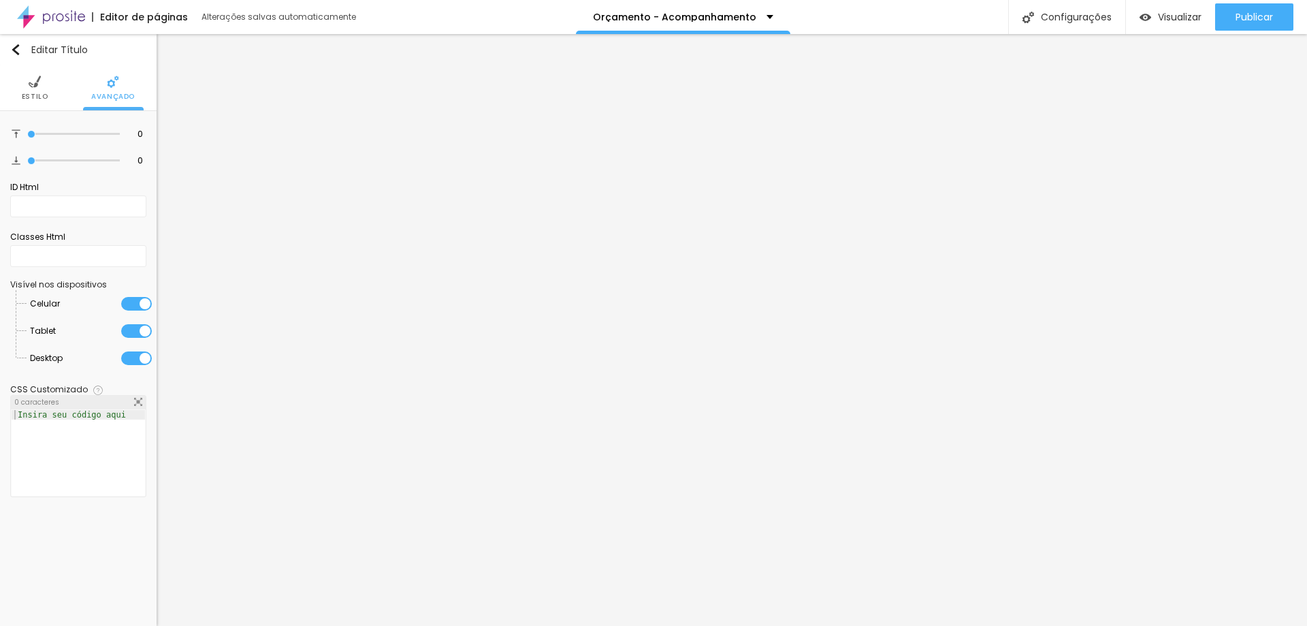
drag, startPoint x: 42, startPoint y: 132, endPoint x: 1, endPoint y: 131, distance: 40.9
click at [27, 131] on input "range" at bounding box center [73, 134] width 93 height 7
click at [139, 162] on input "0" at bounding box center [133, 161] width 24 height 13
click at [37, 88] on img at bounding box center [35, 82] width 12 height 12
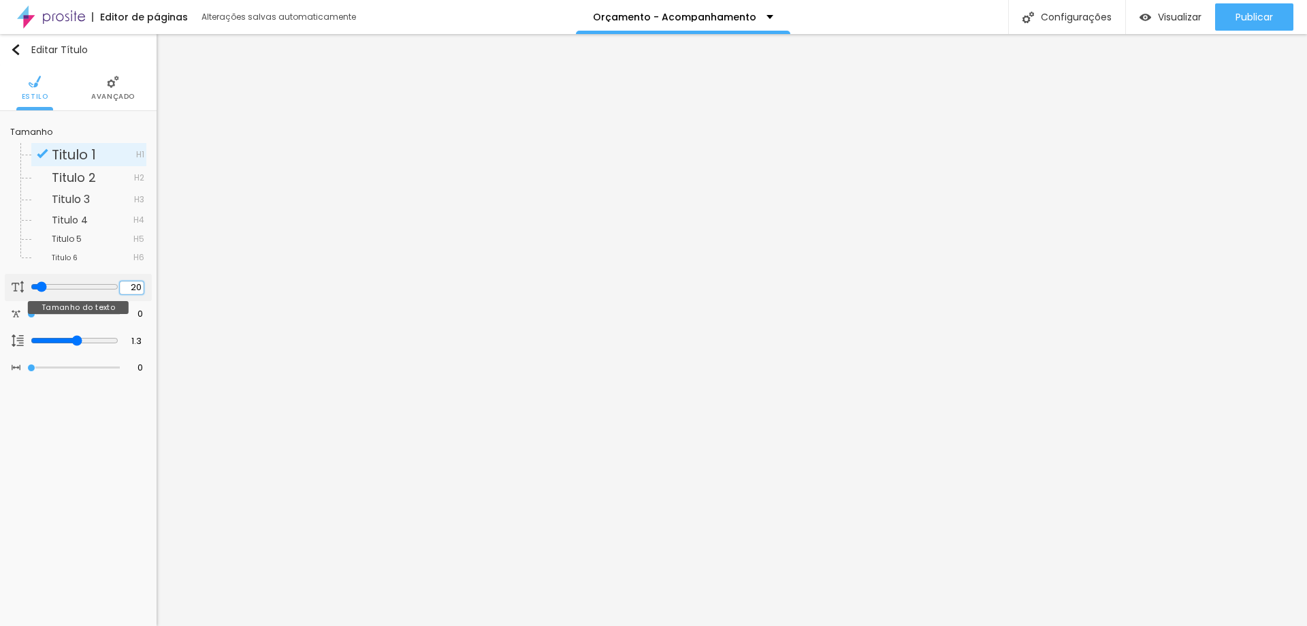
click at [130, 288] on input "20" at bounding box center [132, 287] width 24 height 13
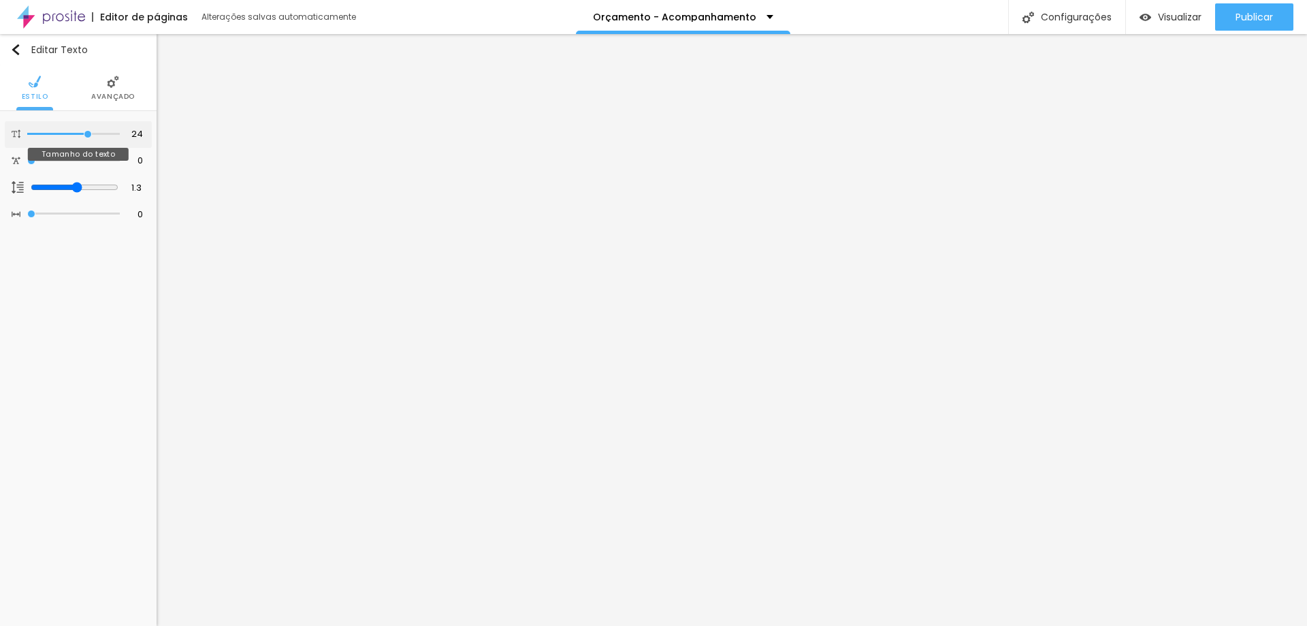
click at [135, 127] on div "24 Tamanho do texto" at bounding box center [78, 134] width 147 height 27
click at [135, 135] on input "24" at bounding box center [133, 134] width 24 height 13
click at [141, 135] on input "16" at bounding box center [133, 134] width 24 height 13
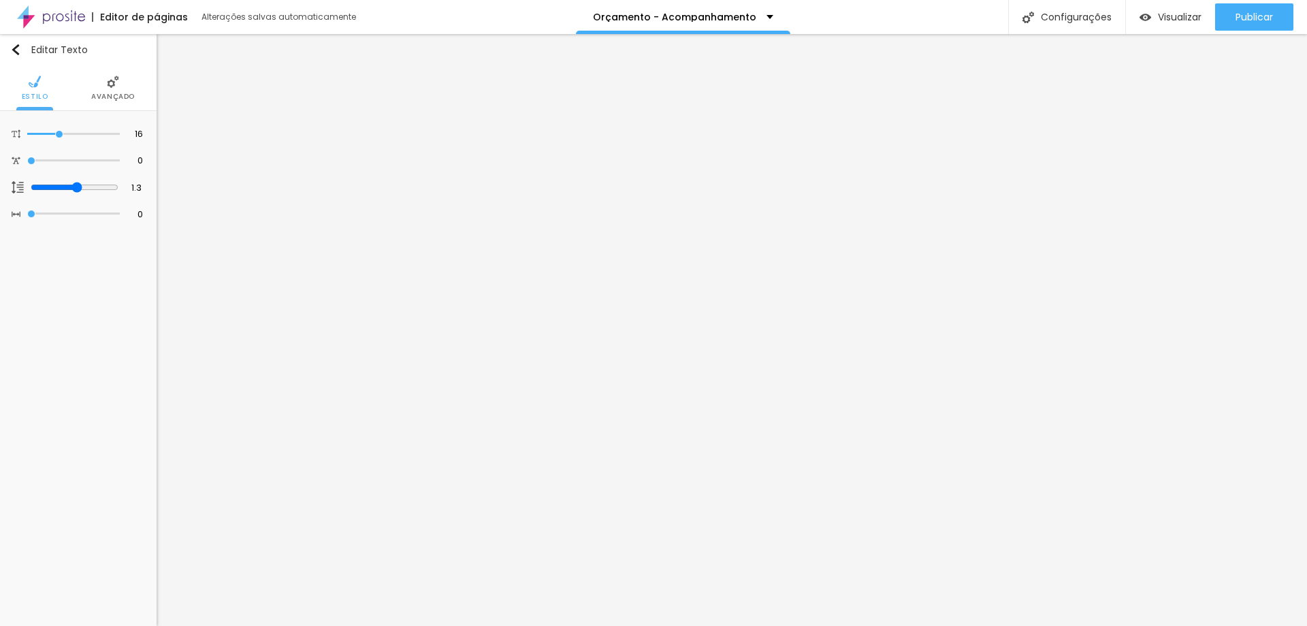
click at [113, 86] on img at bounding box center [113, 82] width 12 height 12
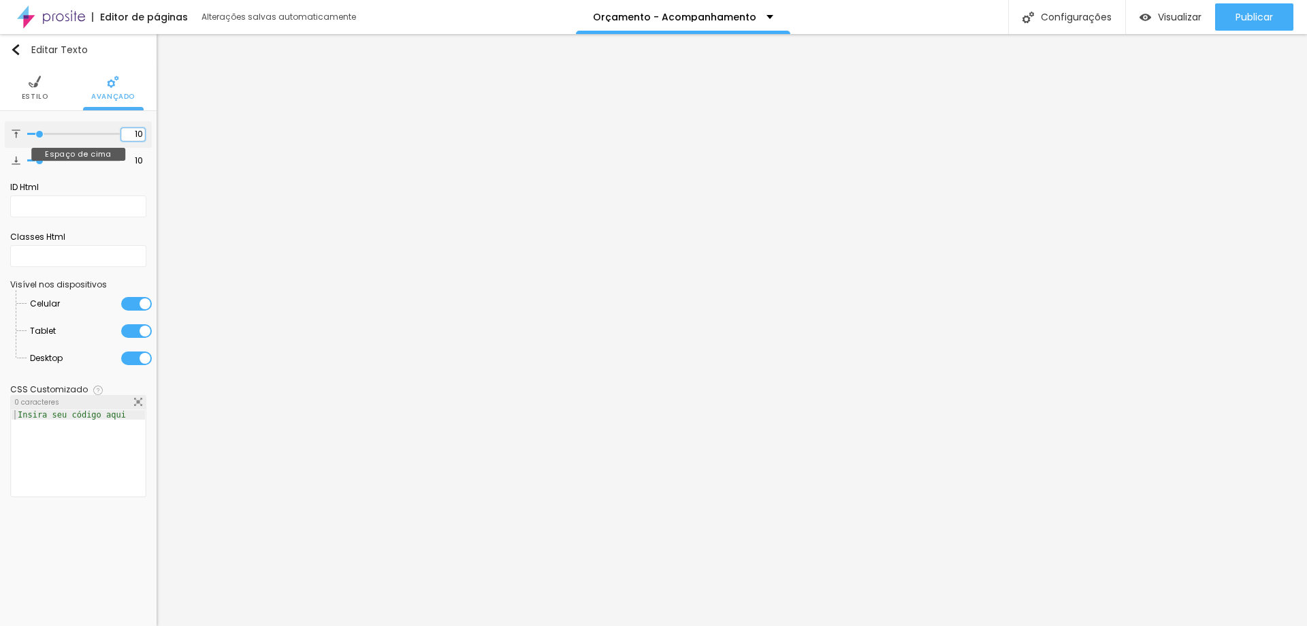
click at [137, 136] on input "10" at bounding box center [133, 134] width 24 height 13
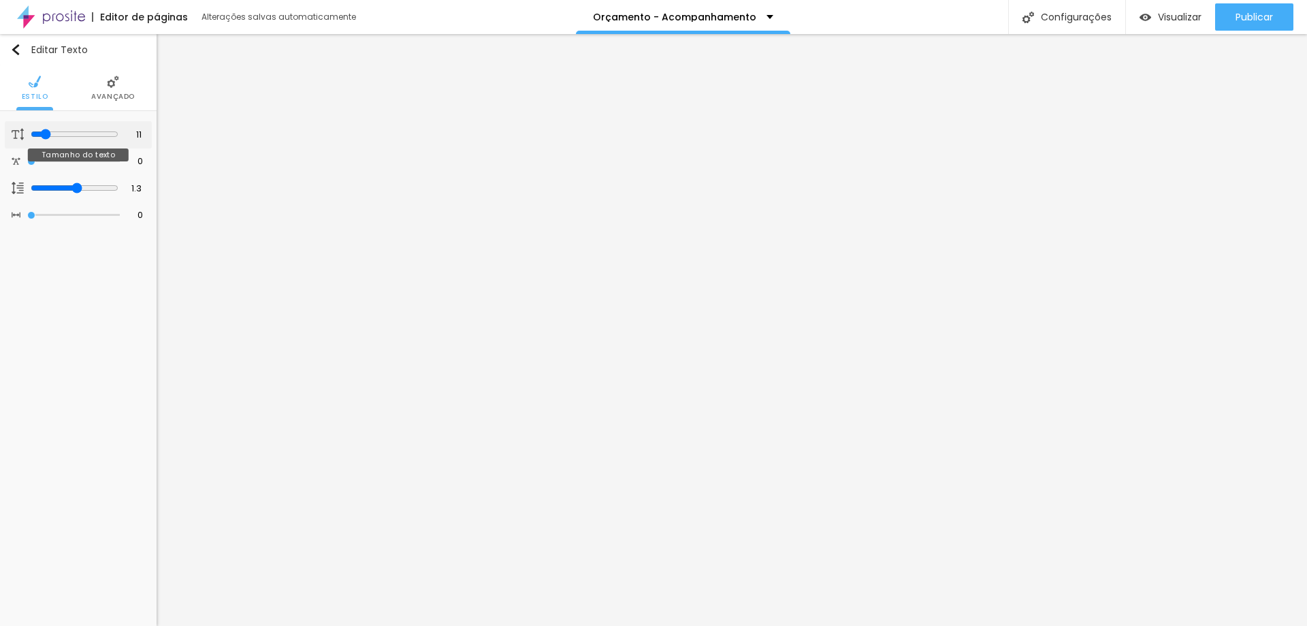
drag, startPoint x: 59, startPoint y: 135, endPoint x: 42, endPoint y: 130, distance: 18.3
click at [42, 130] on input "range" at bounding box center [75, 134] width 88 height 11
click at [137, 134] on input "11" at bounding box center [132, 135] width 24 height 13
click at [140, 131] on input "11" at bounding box center [132, 135] width 24 height 13
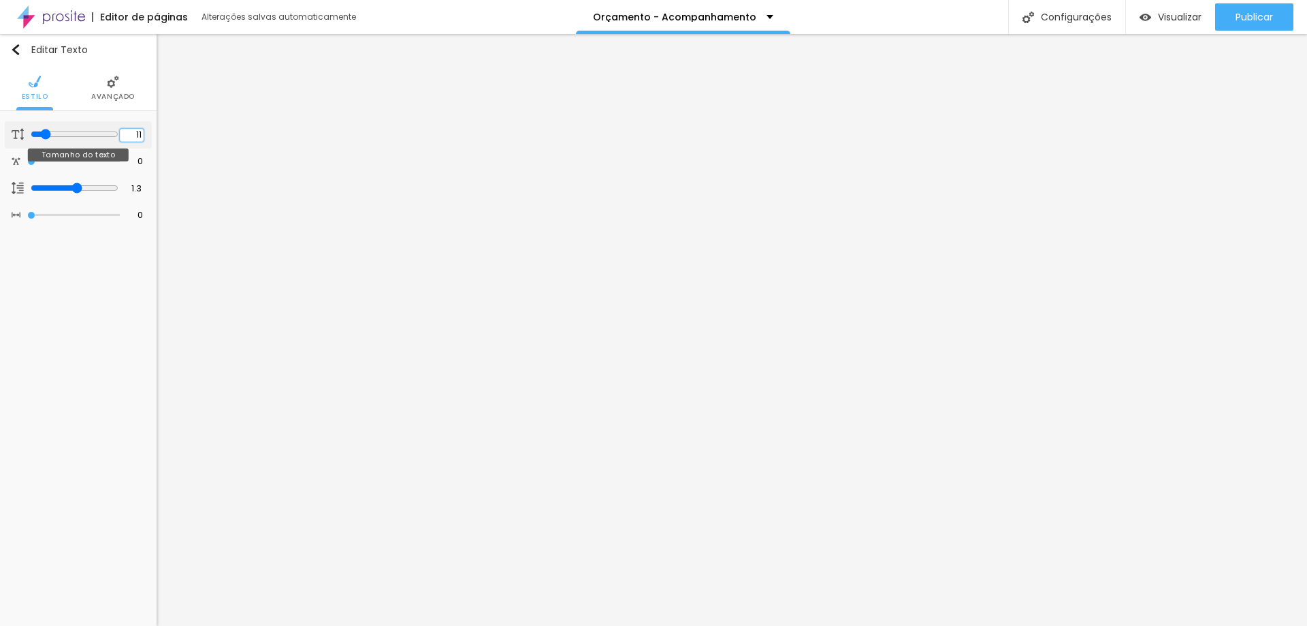
click at [140, 131] on input "11" at bounding box center [132, 135] width 24 height 13
click at [107, 87] on img at bounding box center [113, 82] width 12 height 12
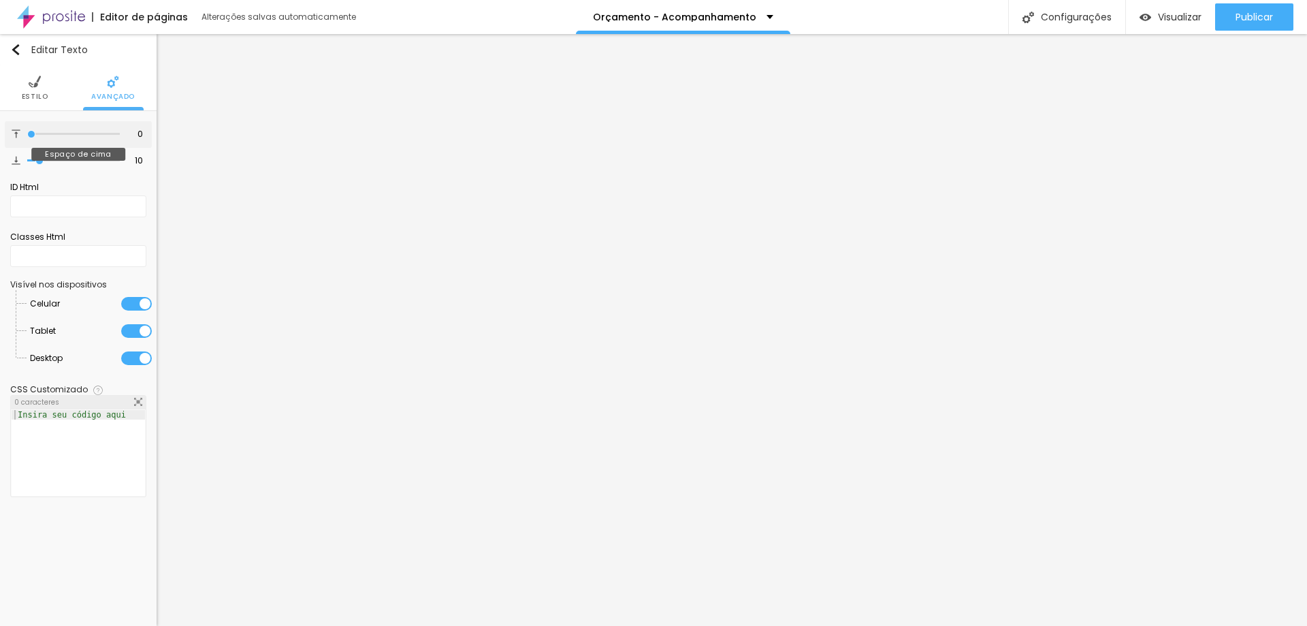
drag, startPoint x: 54, startPoint y: 131, endPoint x: 0, endPoint y: 144, distance: 56.0
click at [27, 138] on input "range" at bounding box center [73, 134] width 93 height 7
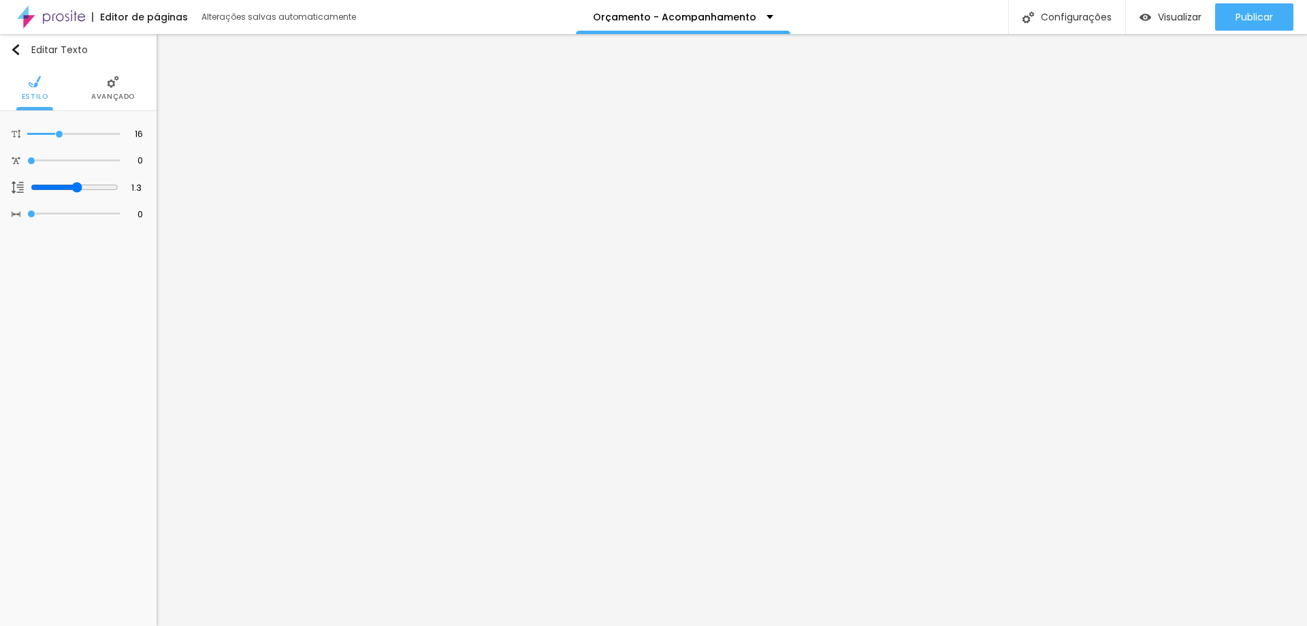
click at [102, 82] on li "Avançado" at bounding box center [113, 87] width 44 height 45
click at [99, 82] on li "Avançado" at bounding box center [113, 87] width 44 height 45
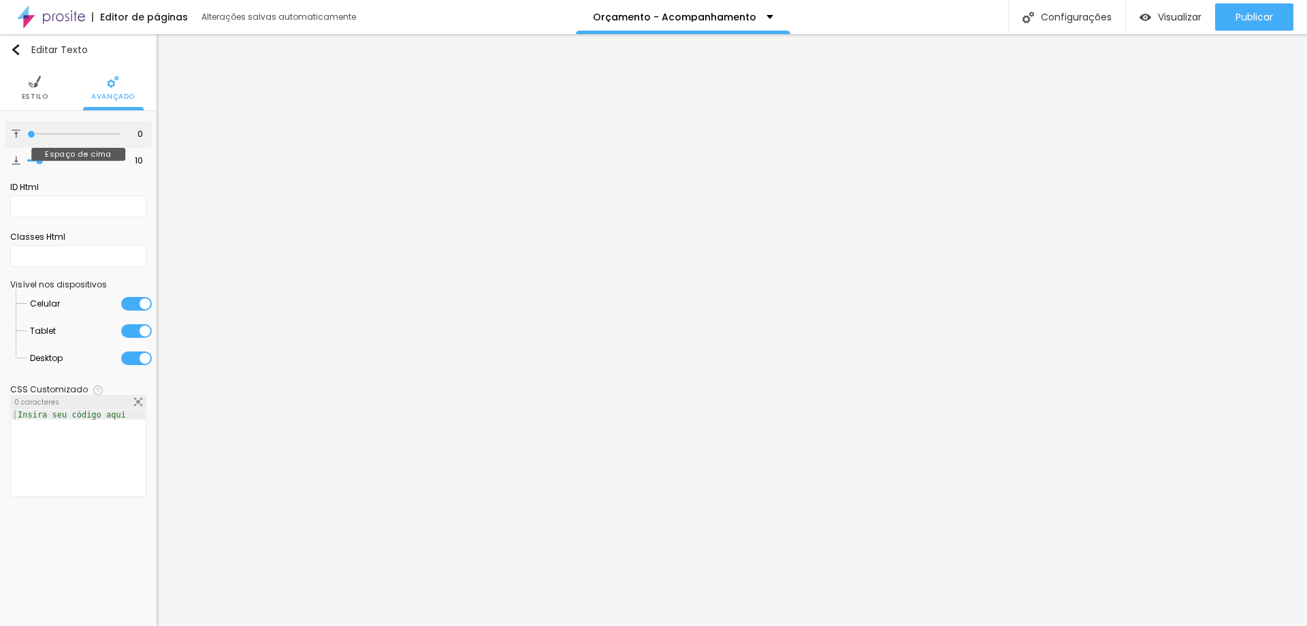
drag, startPoint x: 57, startPoint y: 133, endPoint x: 0, endPoint y: 131, distance: 56.6
click at [27, 131] on input "range" at bounding box center [73, 134] width 93 height 7
click at [33, 89] on li "Estilo" at bounding box center [35, 87] width 27 height 45
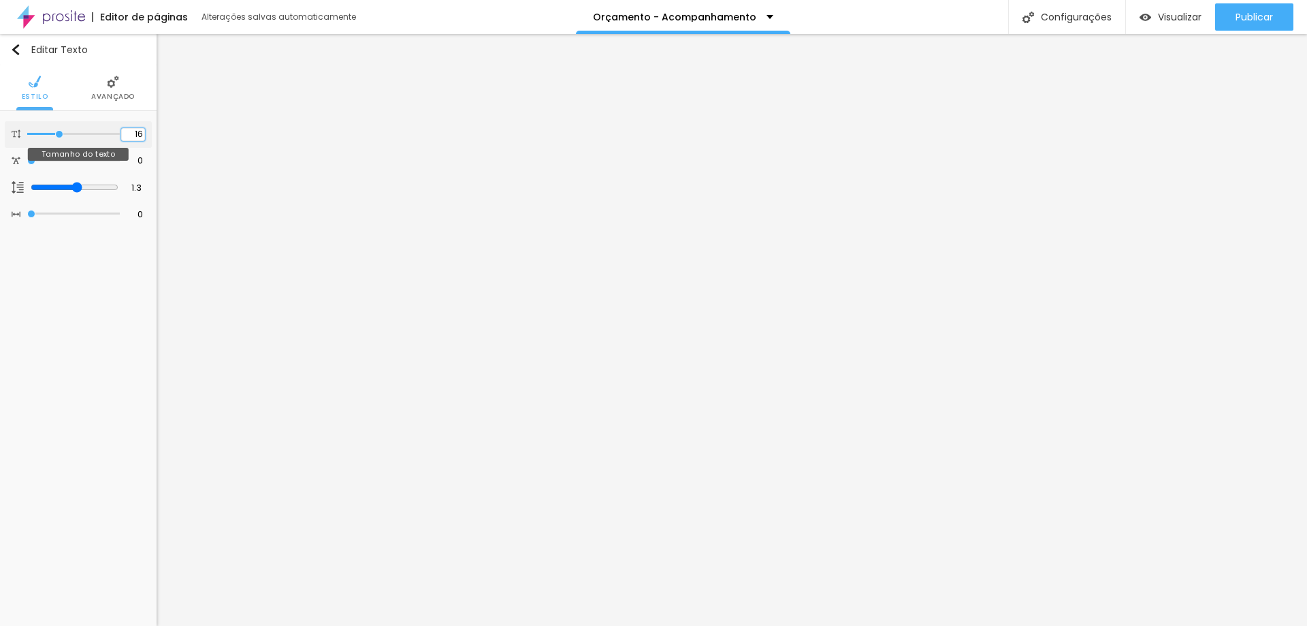
click at [131, 131] on input "16" at bounding box center [133, 134] width 24 height 13
click at [106, 84] on li "Avançado" at bounding box center [113, 87] width 44 height 45
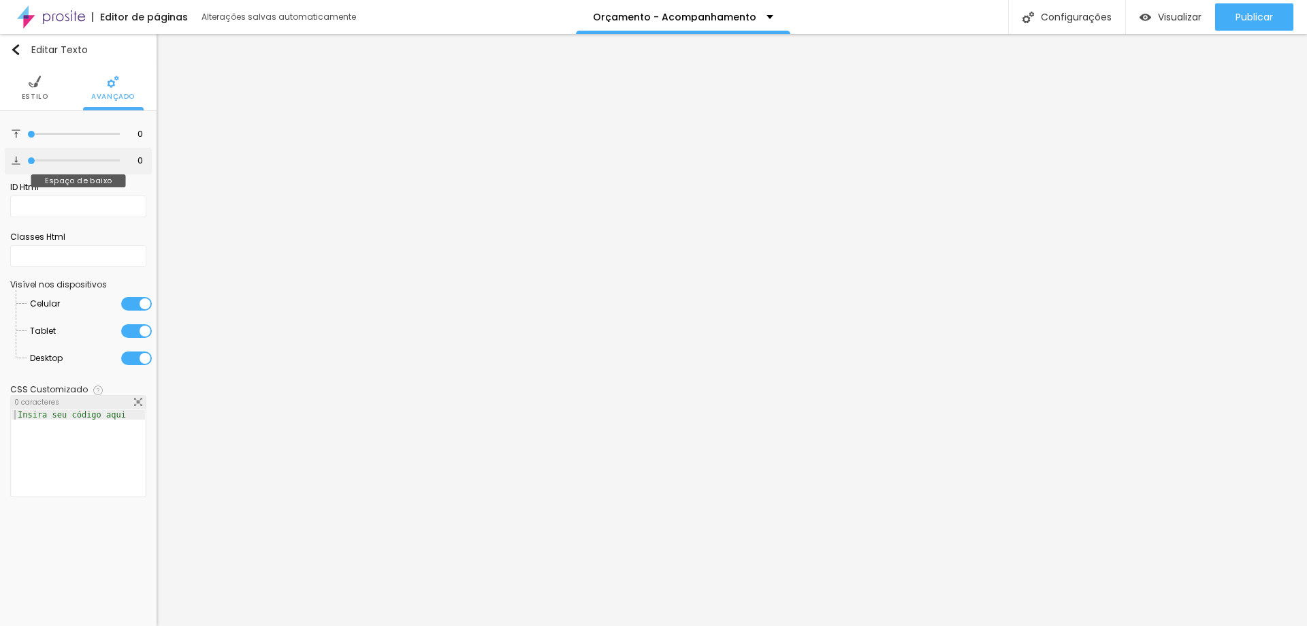
drag, startPoint x: 39, startPoint y: 163, endPoint x: 0, endPoint y: 163, distance: 39.5
click at [27, 163] on input "range" at bounding box center [73, 160] width 93 height 7
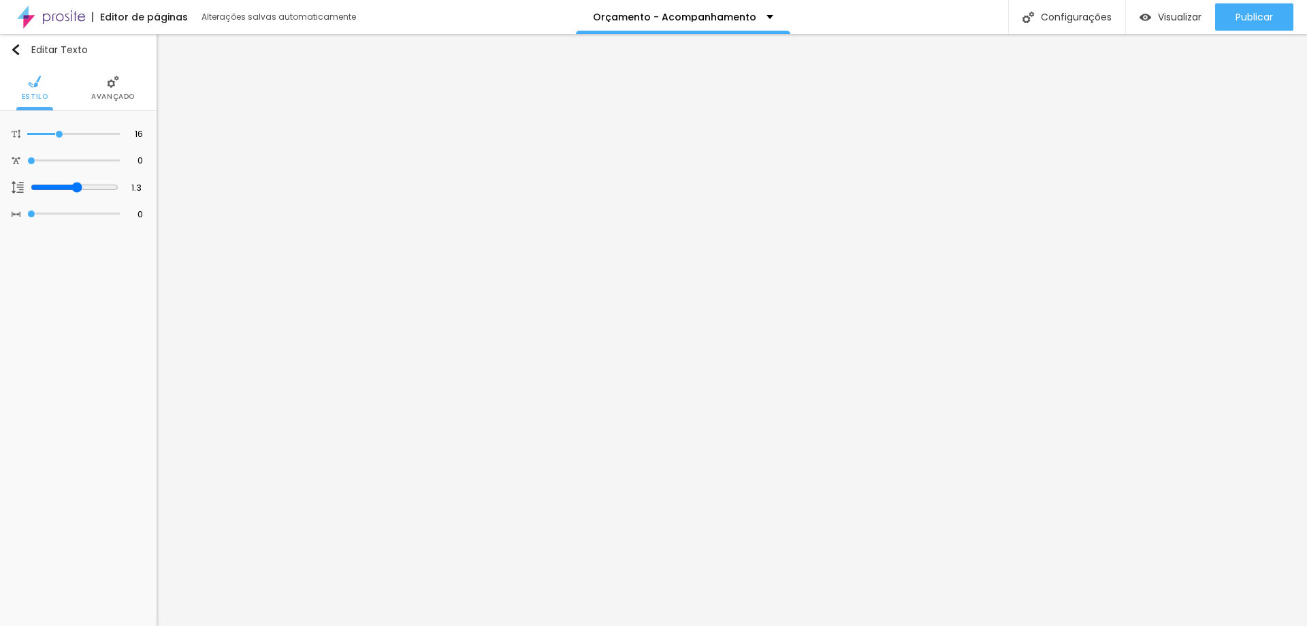
click at [108, 86] on img at bounding box center [113, 82] width 12 height 12
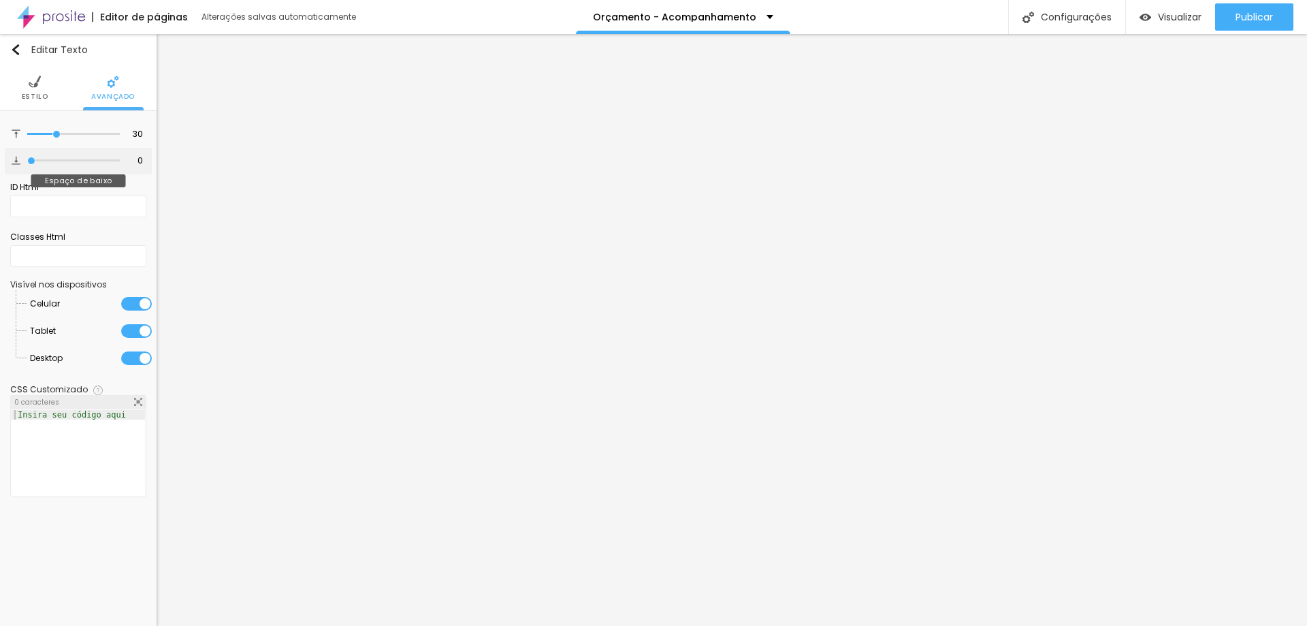
drag, startPoint x: 39, startPoint y: 160, endPoint x: 0, endPoint y: 163, distance: 39.0
click at [27, 163] on input "range" at bounding box center [73, 160] width 93 height 7
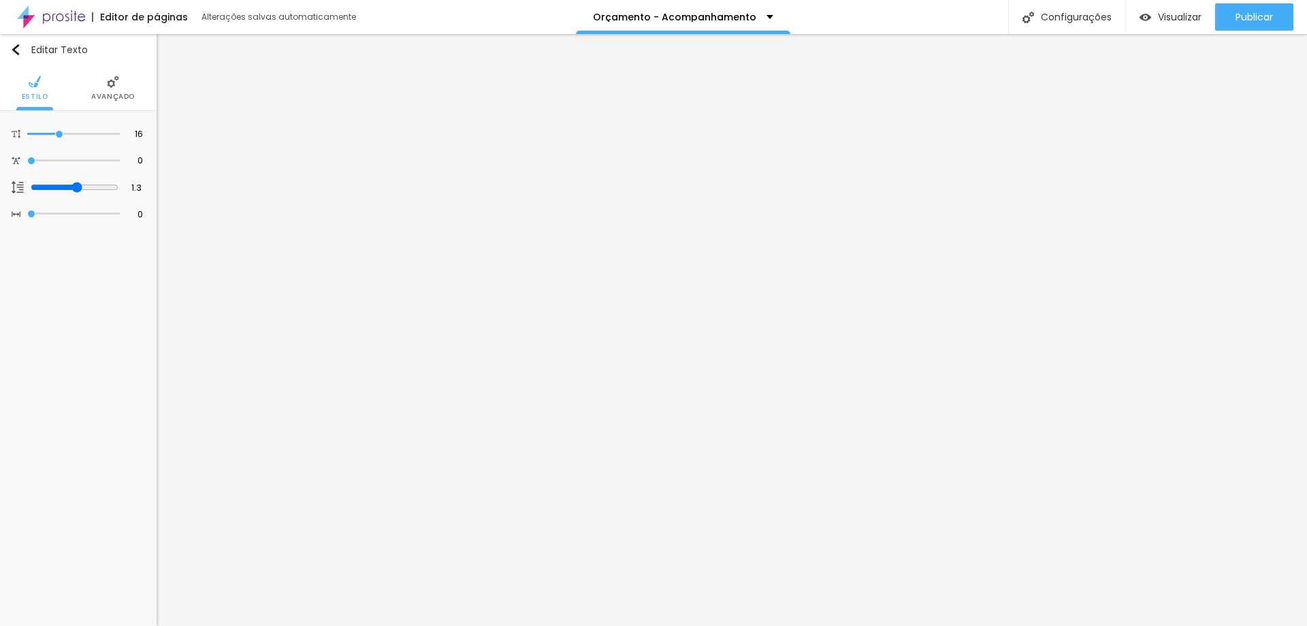
click at [121, 84] on li "Avançado" at bounding box center [113, 87] width 44 height 45
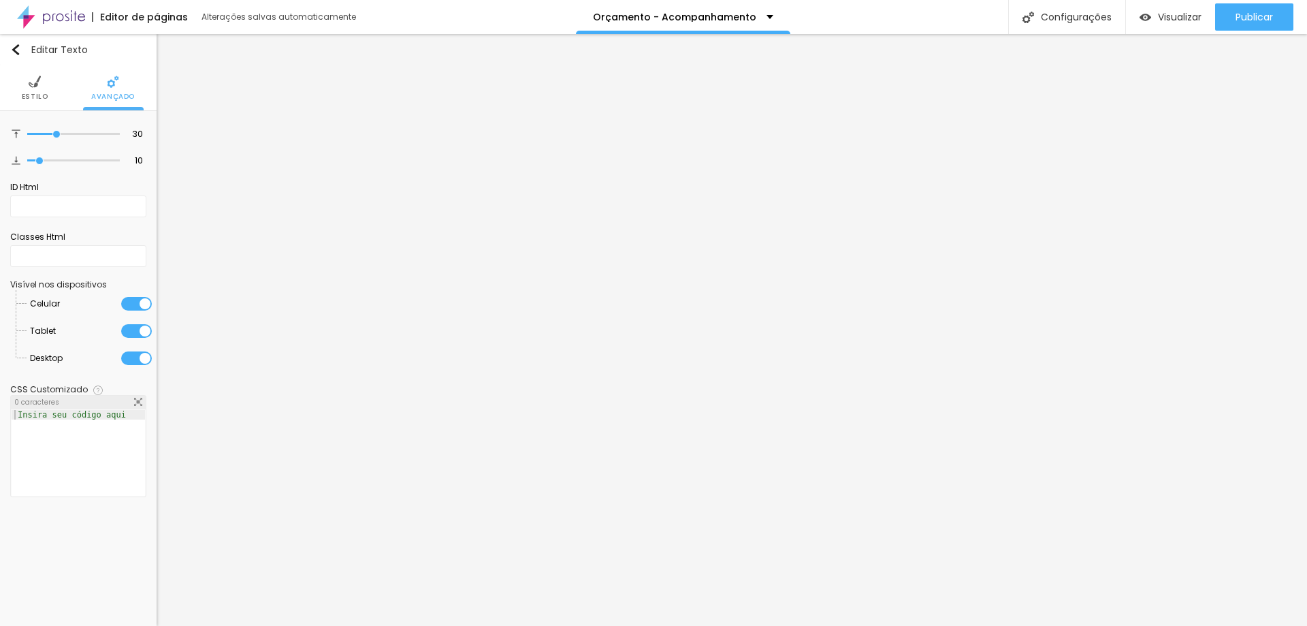
click at [52, 89] on ul "Estilo Avançado" at bounding box center [78, 88] width 157 height 46
click at [43, 89] on li "Estilo" at bounding box center [35, 87] width 27 height 45
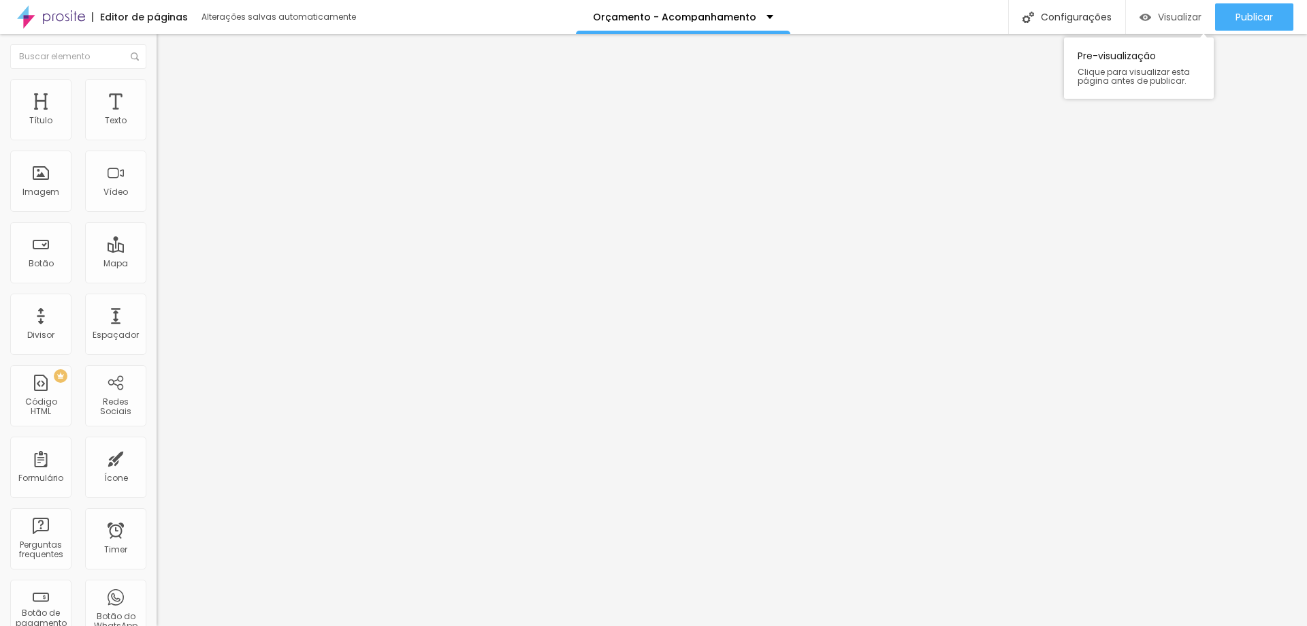
click at [1158, 18] on span "Visualizar" at bounding box center [1180, 17] width 44 height 11
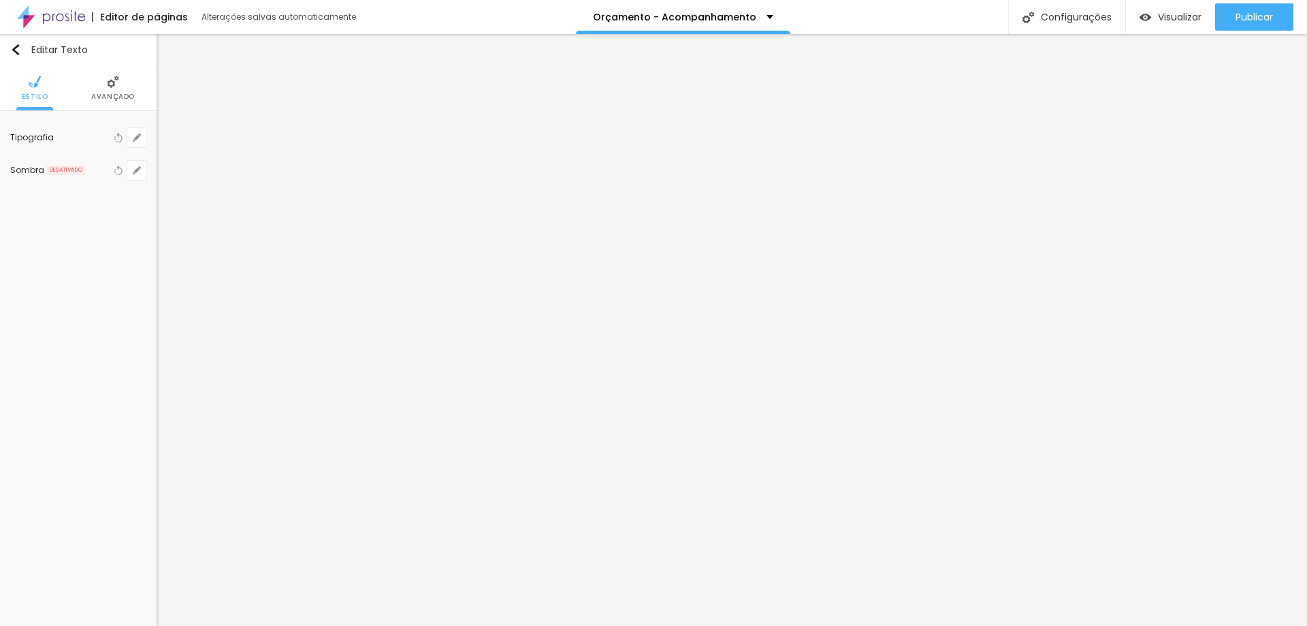
click at [106, 86] on li "Avançado" at bounding box center [113, 87] width 44 height 45
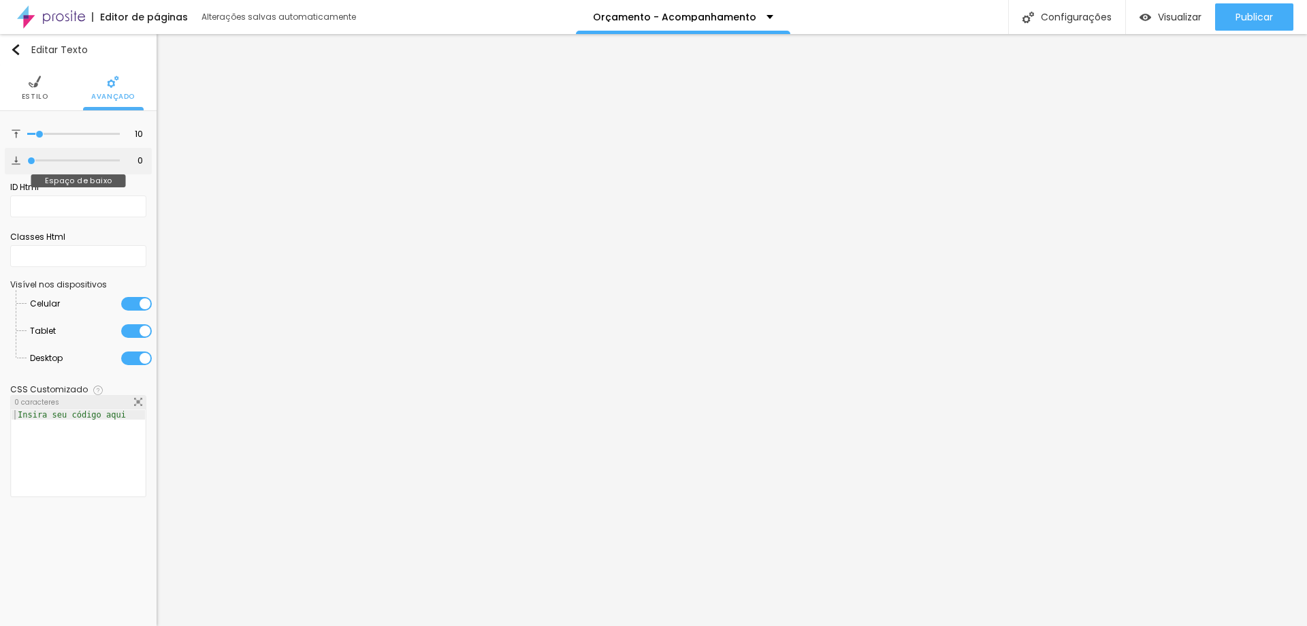
drag, startPoint x: 39, startPoint y: 161, endPoint x: 0, endPoint y: 166, distance: 39.1
click at [27, 164] on input "range" at bounding box center [73, 160] width 93 height 7
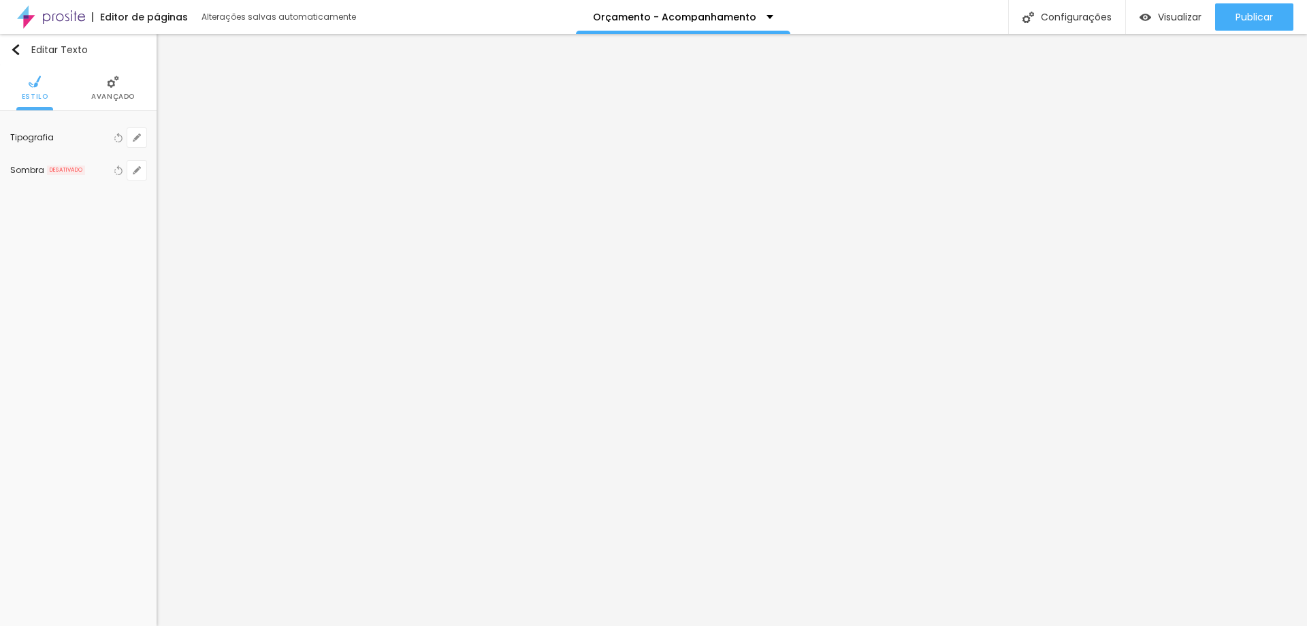
click at [106, 93] on span "Avançado" at bounding box center [113, 96] width 44 height 7
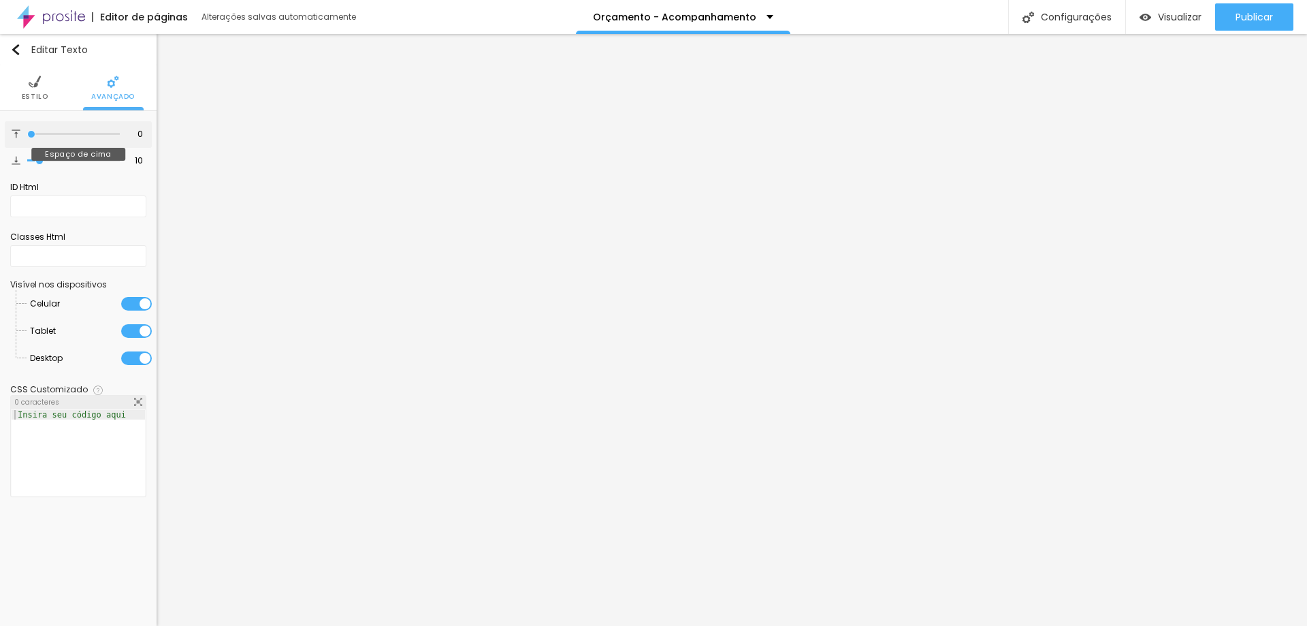
drag, startPoint x: 36, startPoint y: 136, endPoint x: 0, endPoint y: 135, distance: 36.1
click at [27, 135] on input "range" at bounding box center [73, 134] width 93 height 7
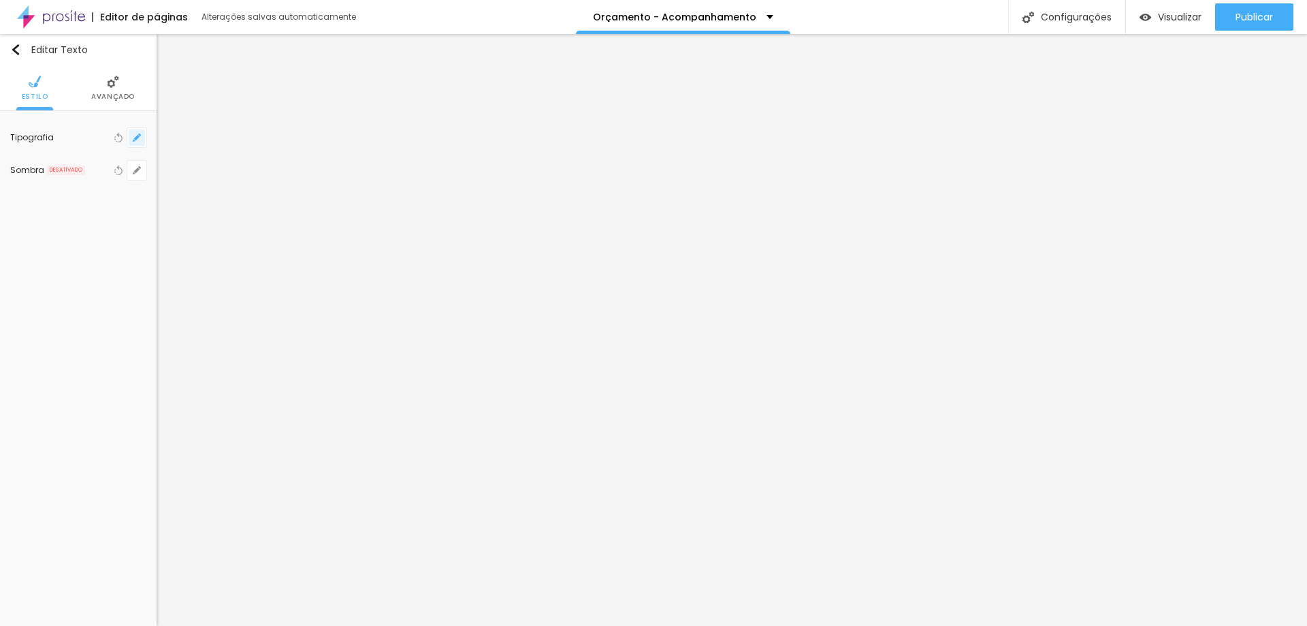
click at [137, 144] on button "button" at bounding box center [136, 137] width 19 height 19
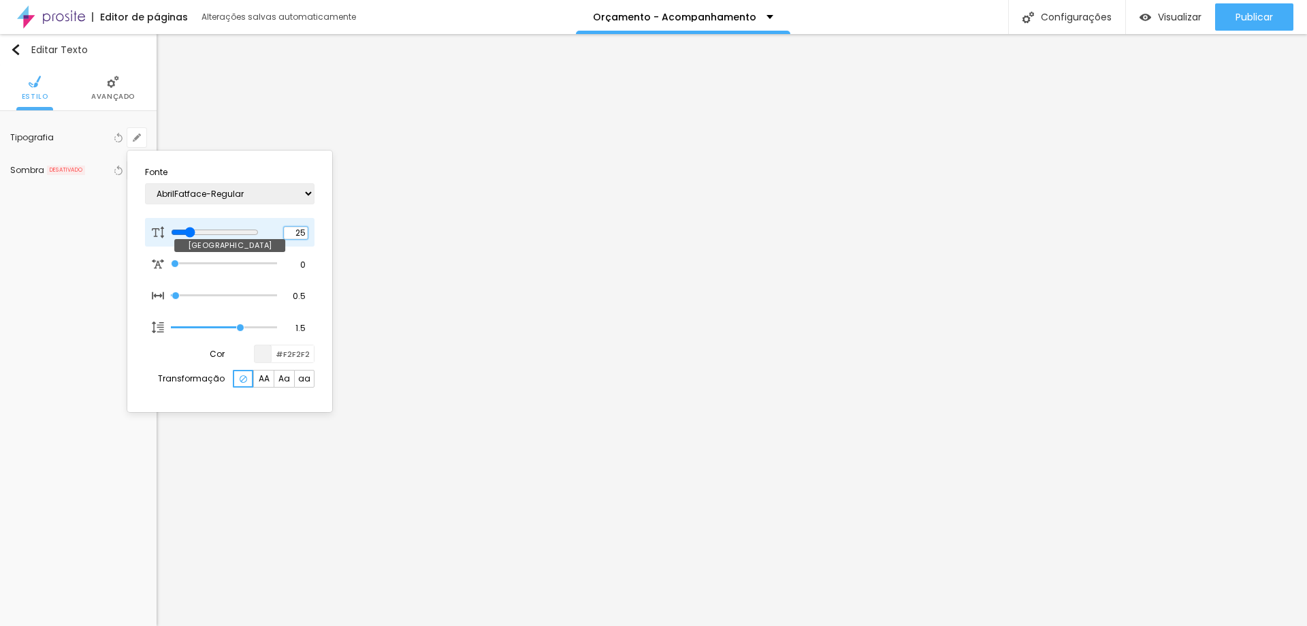
click at [302, 234] on input "25" at bounding box center [296, 233] width 24 height 12
click at [1213, 283] on div at bounding box center [653, 313] width 1307 height 626
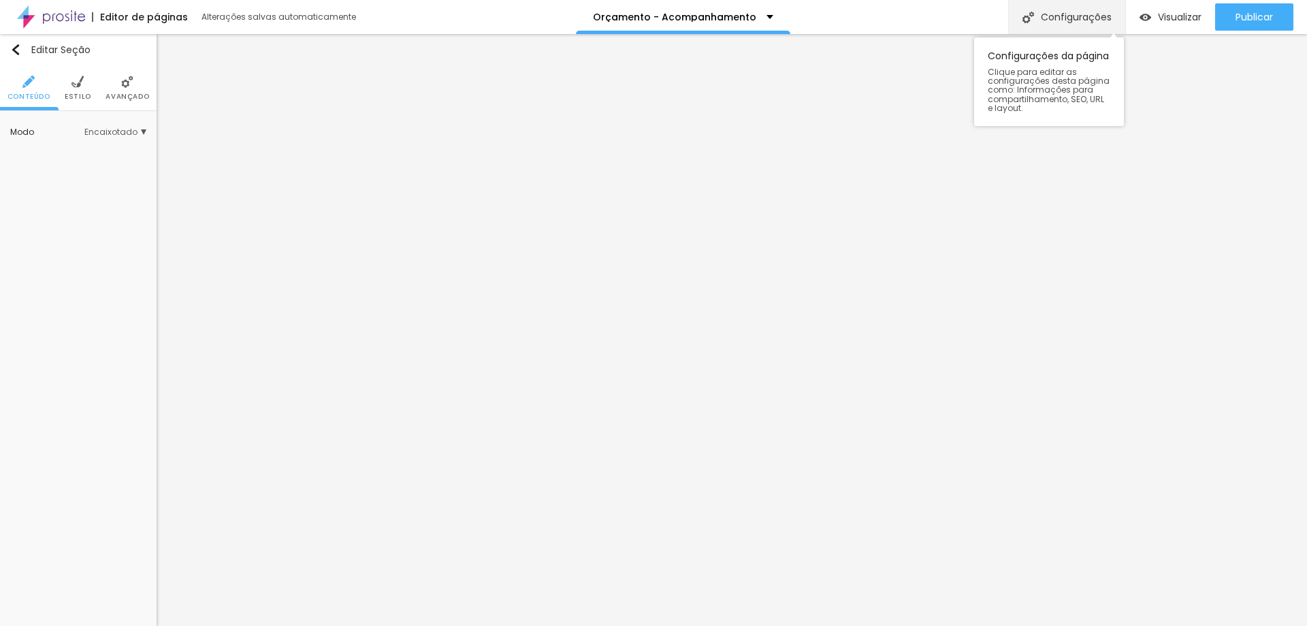
click at [1075, 17] on div "Configurações" at bounding box center [1066, 17] width 117 height 34
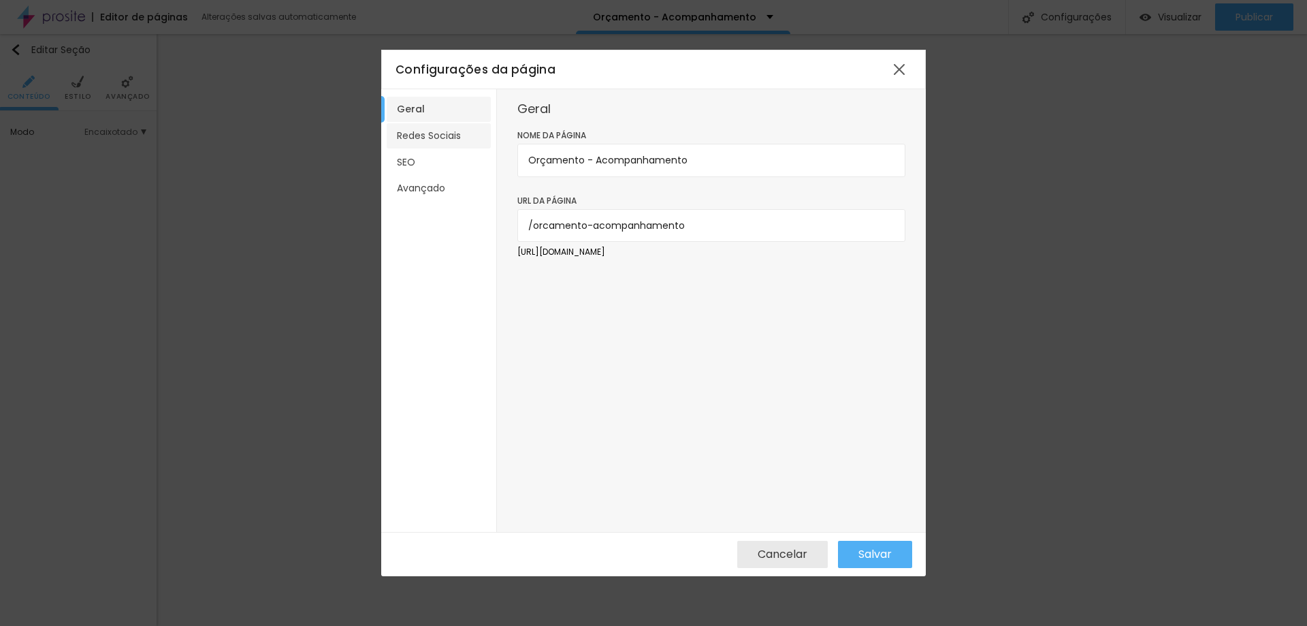
click at [421, 139] on li "Redes Sociais" at bounding box center [439, 135] width 104 height 25
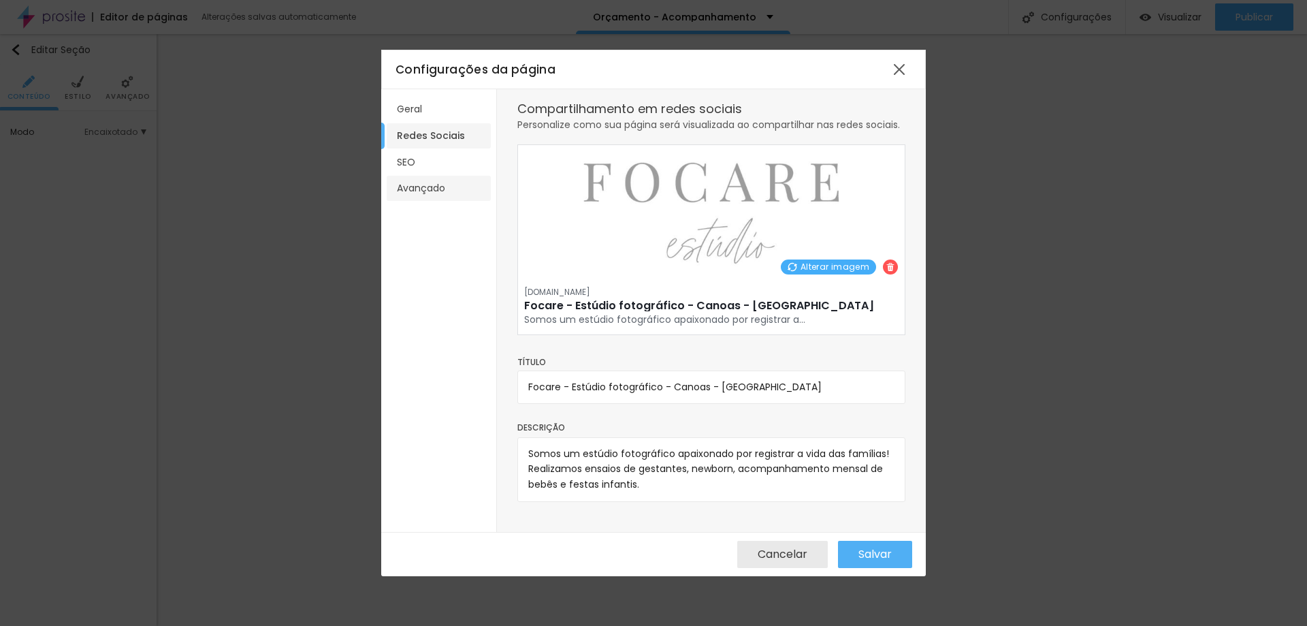
click at [421, 193] on li "Avançado" at bounding box center [439, 188] width 104 height 25
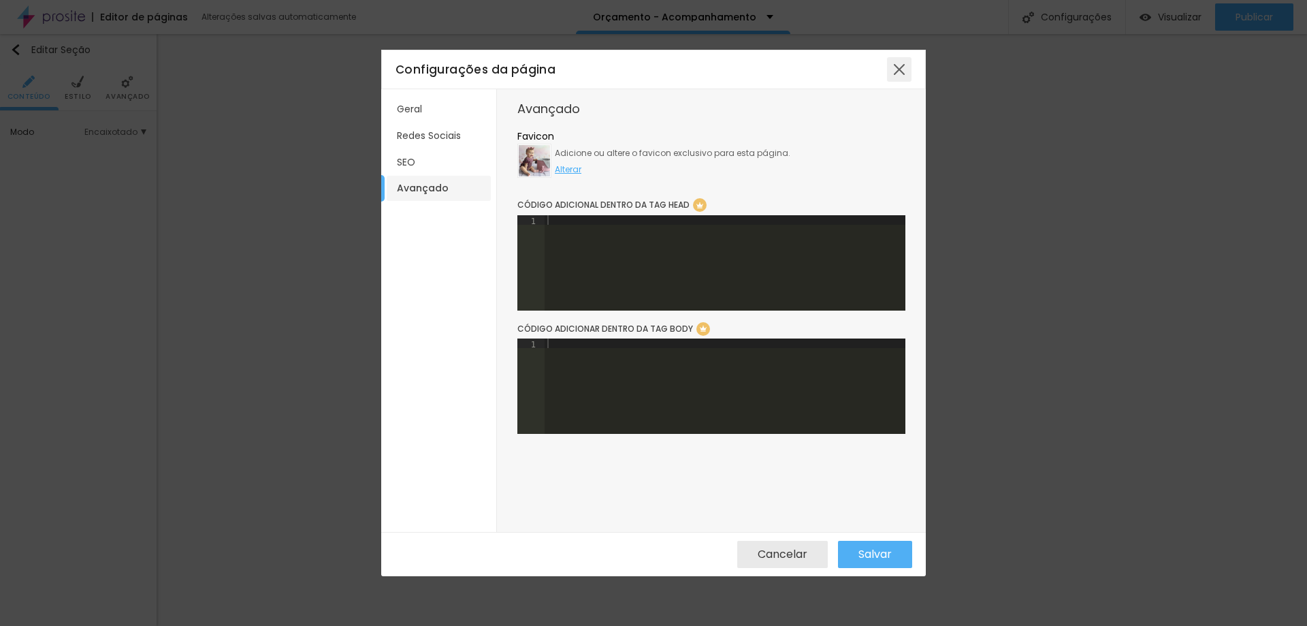
click at [899, 70] on div at bounding box center [899, 69] width 25 height 25
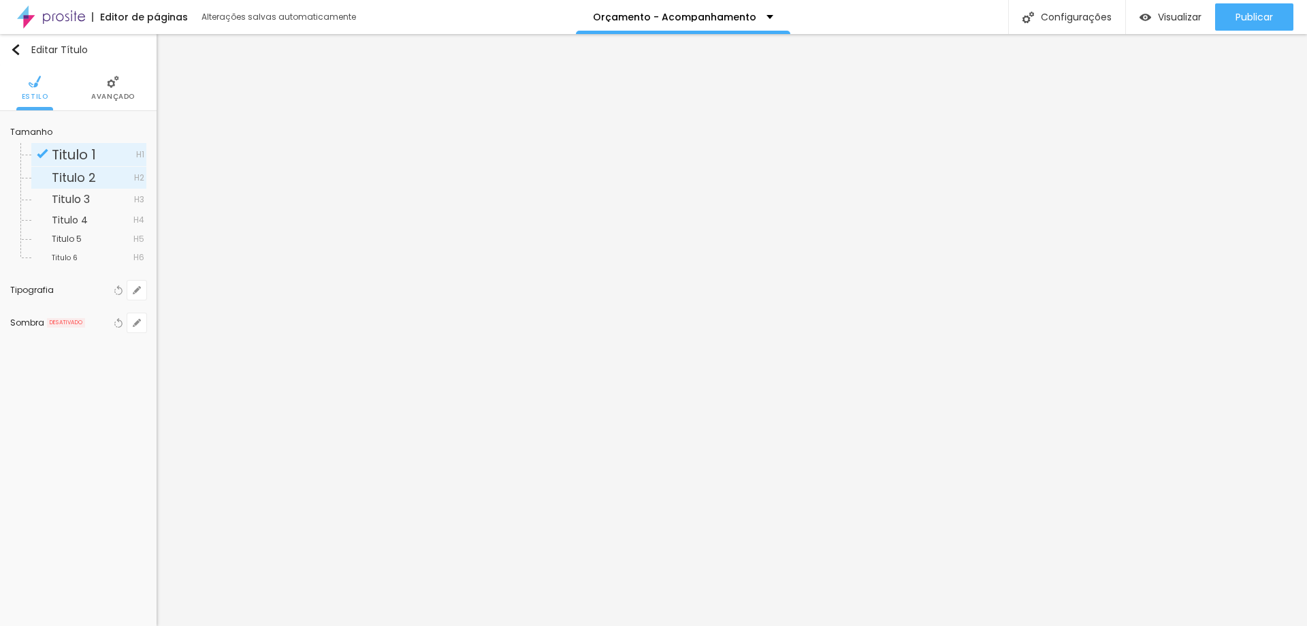
click at [76, 176] on span "Titulo 2" at bounding box center [74, 177] width 44 height 17
click at [109, 93] on span "Avançado" at bounding box center [113, 96] width 44 height 7
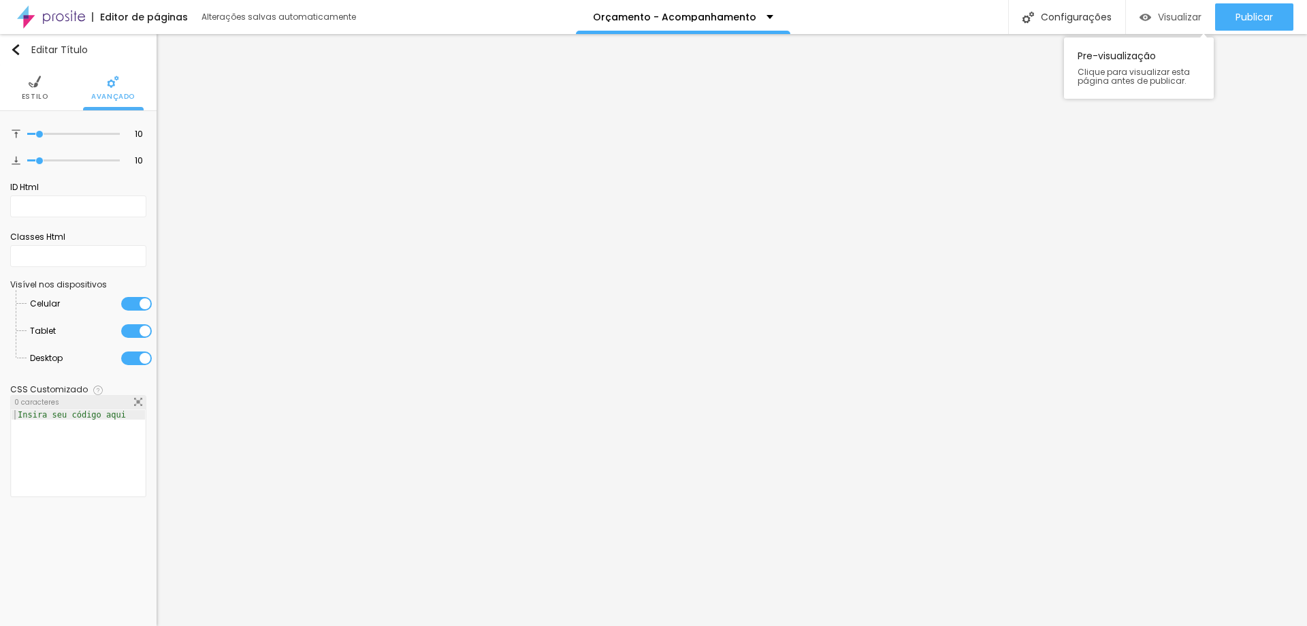
click at [1149, 17] on div "Visualizar" at bounding box center [1171, 18] width 62 height 12
click at [33, 93] on span "Estilo" at bounding box center [35, 96] width 27 height 7
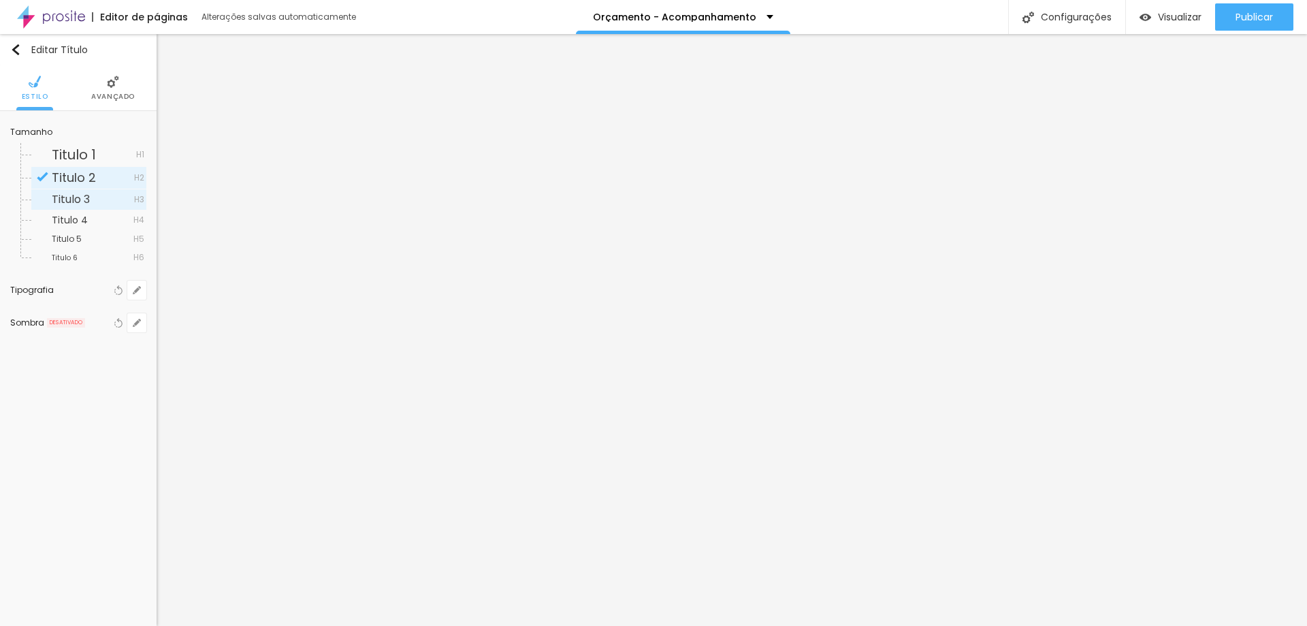
click at [82, 197] on span "Titulo 3" at bounding box center [71, 199] width 38 height 16
click at [92, 221] on span "Titulo 4" at bounding box center [93, 220] width 82 height 10
click at [100, 172] on span "Titulo 2" at bounding box center [93, 178] width 82 height 12
click at [112, 80] on img at bounding box center [113, 82] width 12 height 12
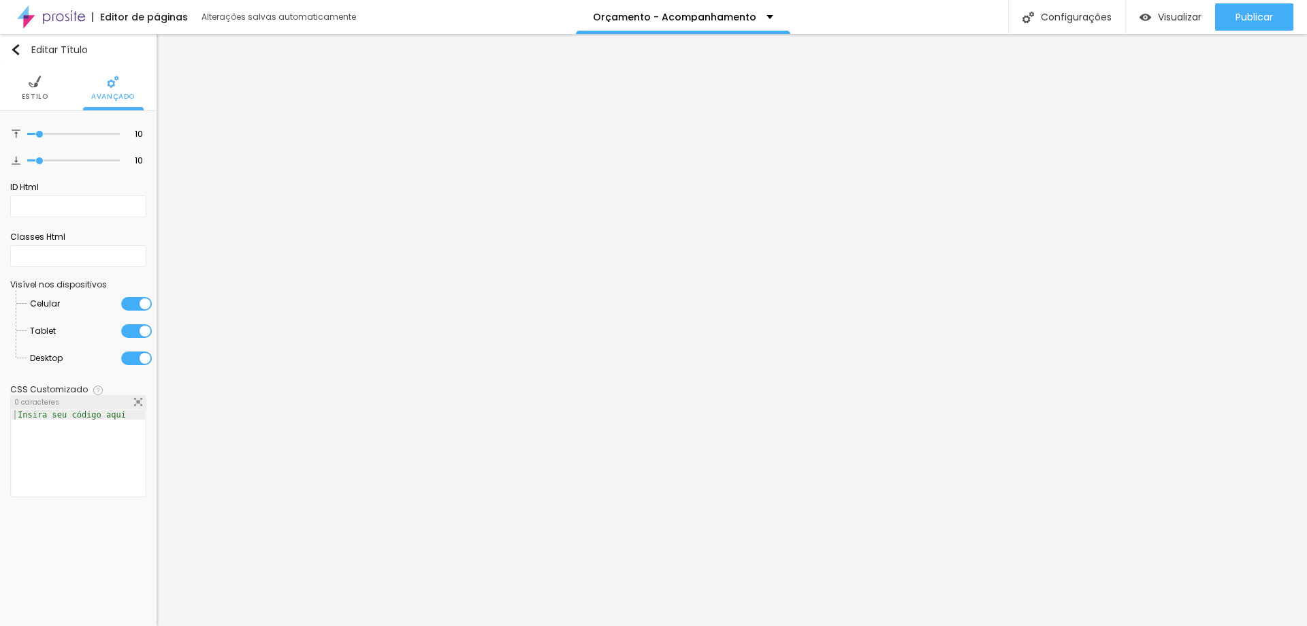
click at [36, 84] on img at bounding box center [35, 82] width 12 height 12
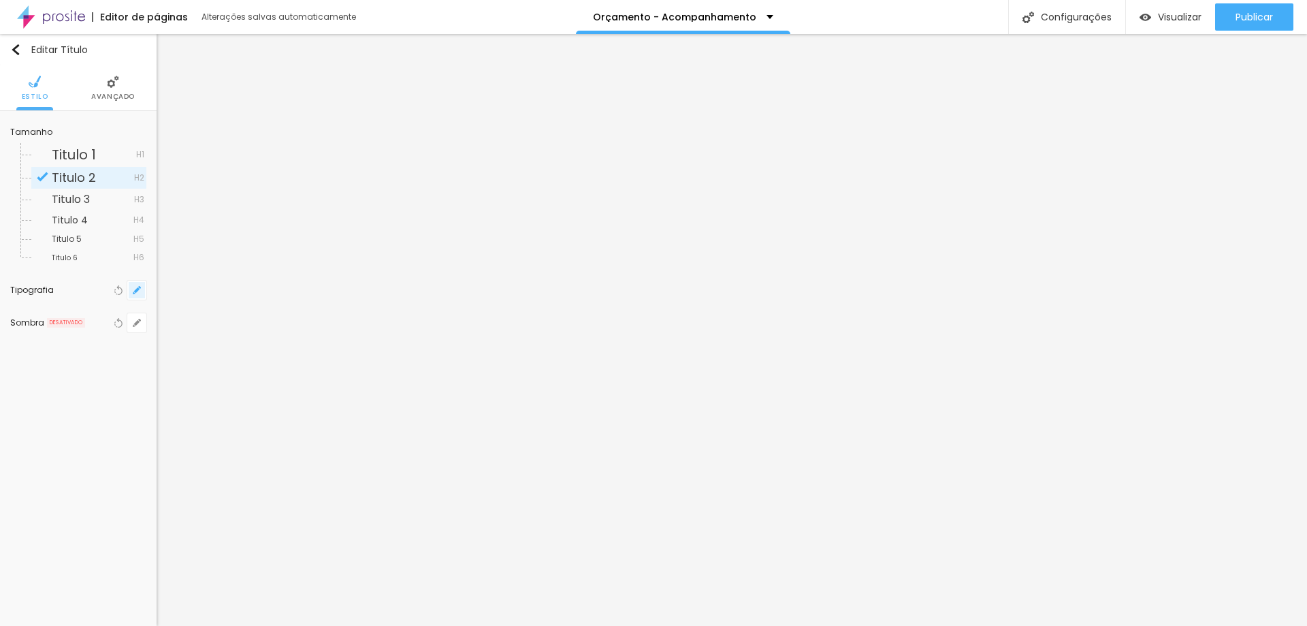
click at [142, 291] on button "button" at bounding box center [136, 290] width 19 height 19
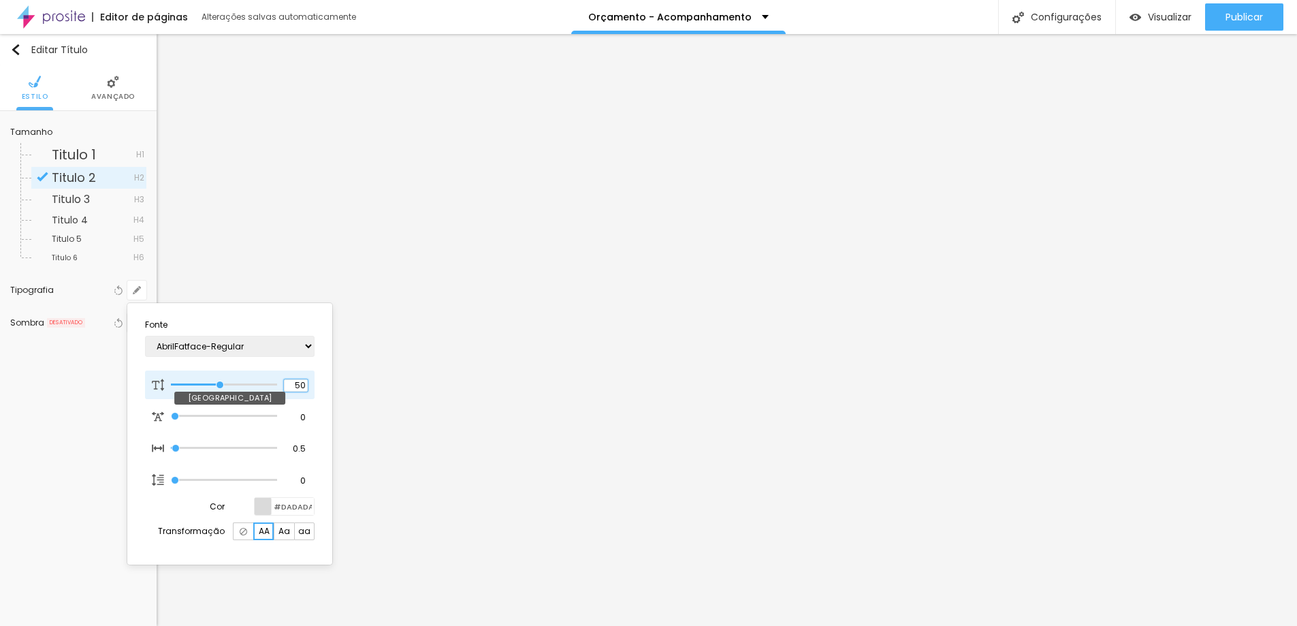
click at [296, 385] on input "50" at bounding box center [296, 385] width 24 height 12
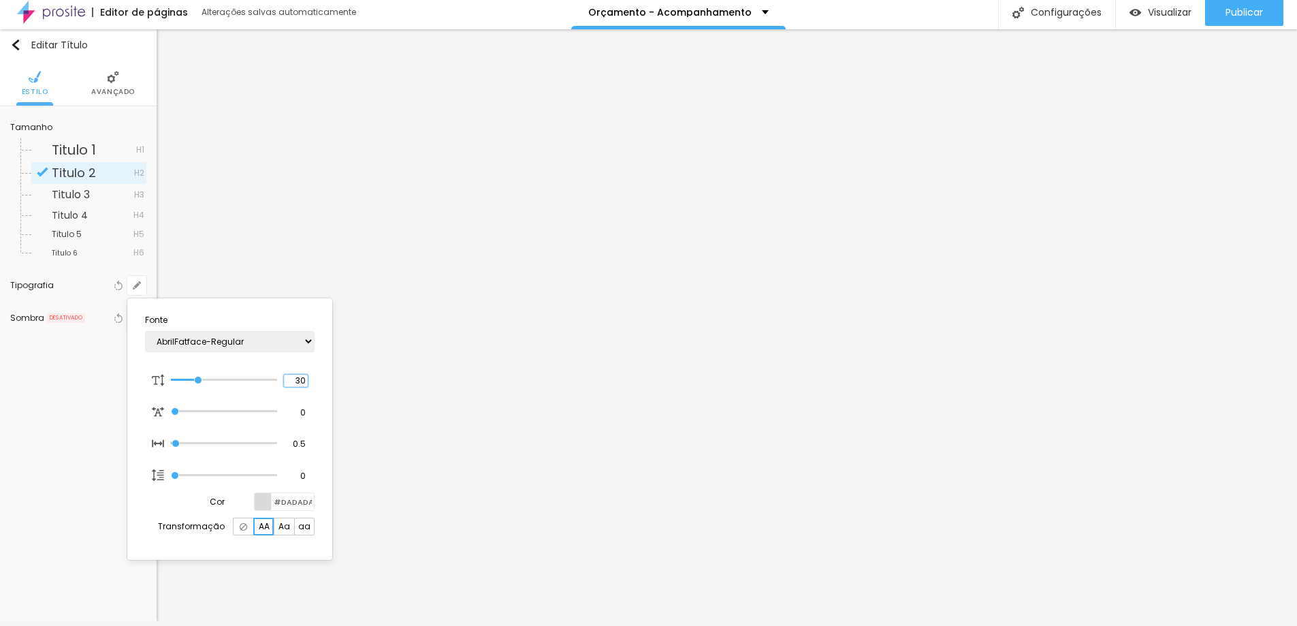
scroll to position [6, 0]
click at [1130, 387] on div at bounding box center [648, 313] width 1297 height 626
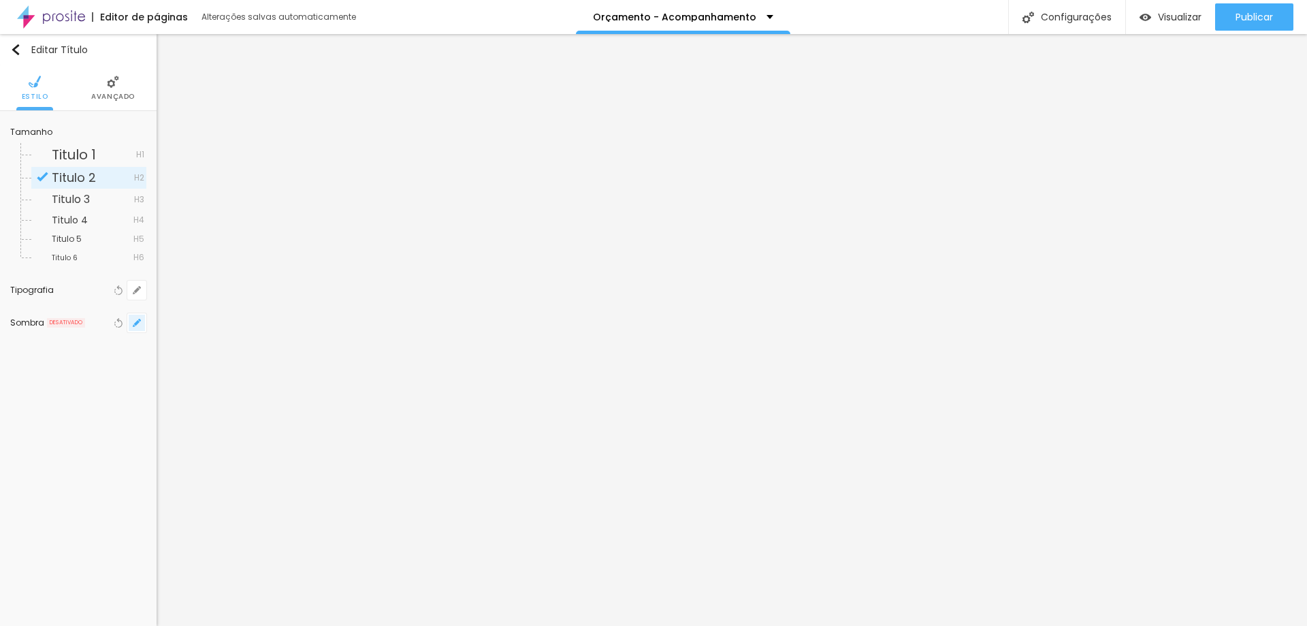
click at [138, 321] on icon "button" at bounding box center [136, 322] width 5 height 5
click at [242, 358] on div at bounding box center [245, 356] width 31 height 14
click at [225, 467] on input "range" at bounding box center [264, 468] width 88 height 11
click at [138, 293] on div at bounding box center [653, 313] width 1307 height 626
click at [138, 294] on icon "button" at bounding box center [137, 290] width 8 height 8
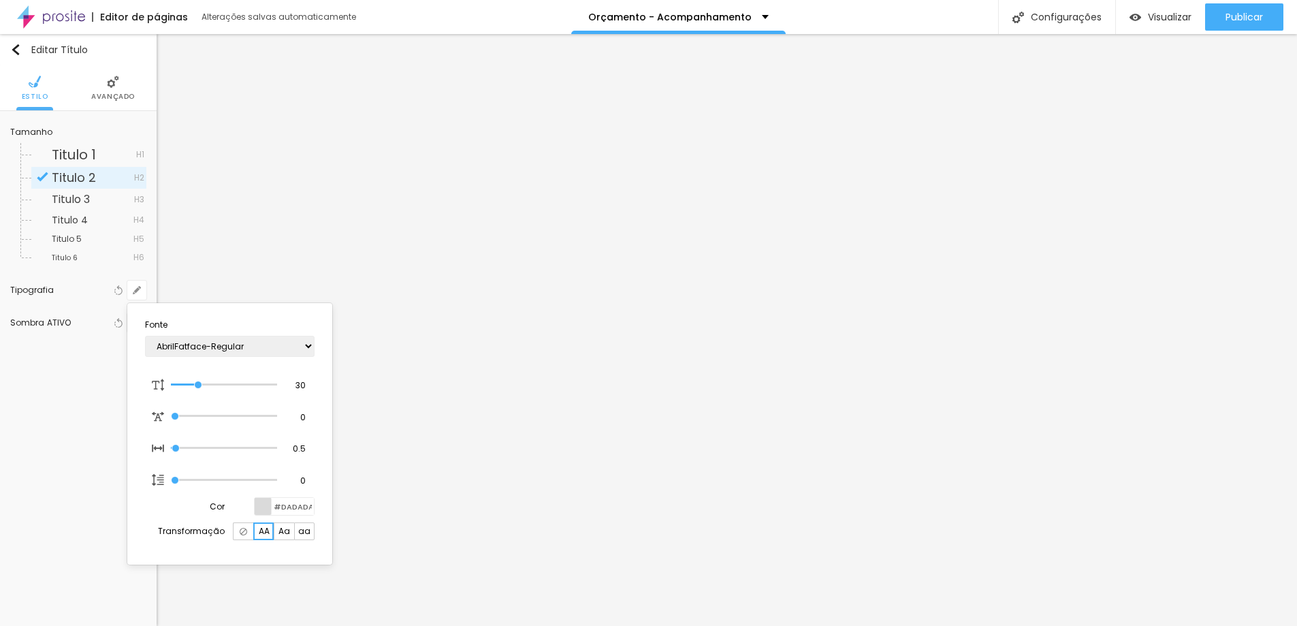
click at [264, 504] on div at bounding box center [263, 506] width 17 height 17
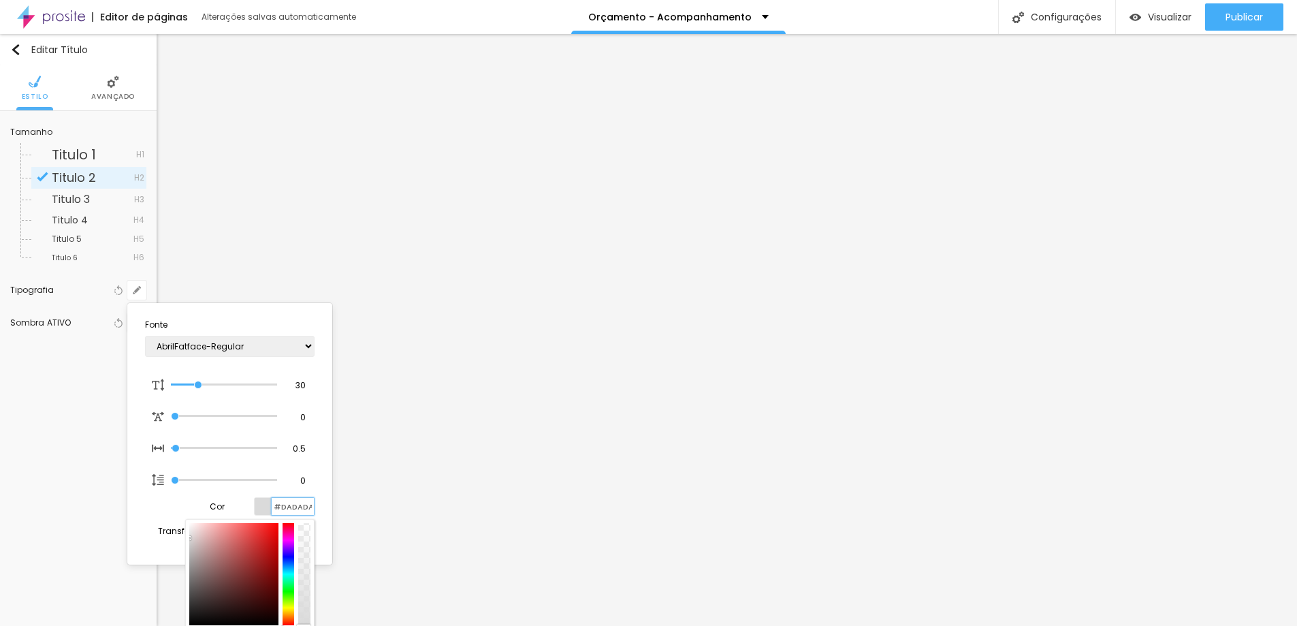
click at [287, 504] on input "#DADADA" at bounding box center [293, 506] width 42 height 17
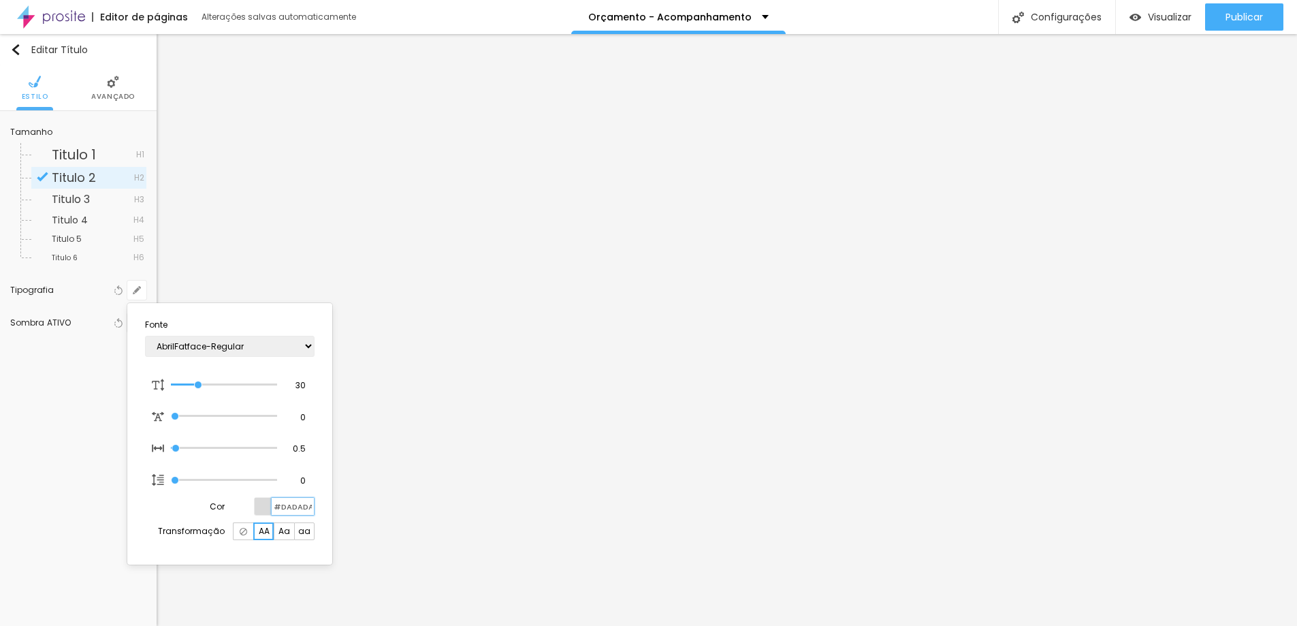
click at [287, 504] on input "#DADADA" at bounding box center [293, 506] width 42 height 17
click at [89, 345] on div at bounding box center [648, 313] width 1297 height 626
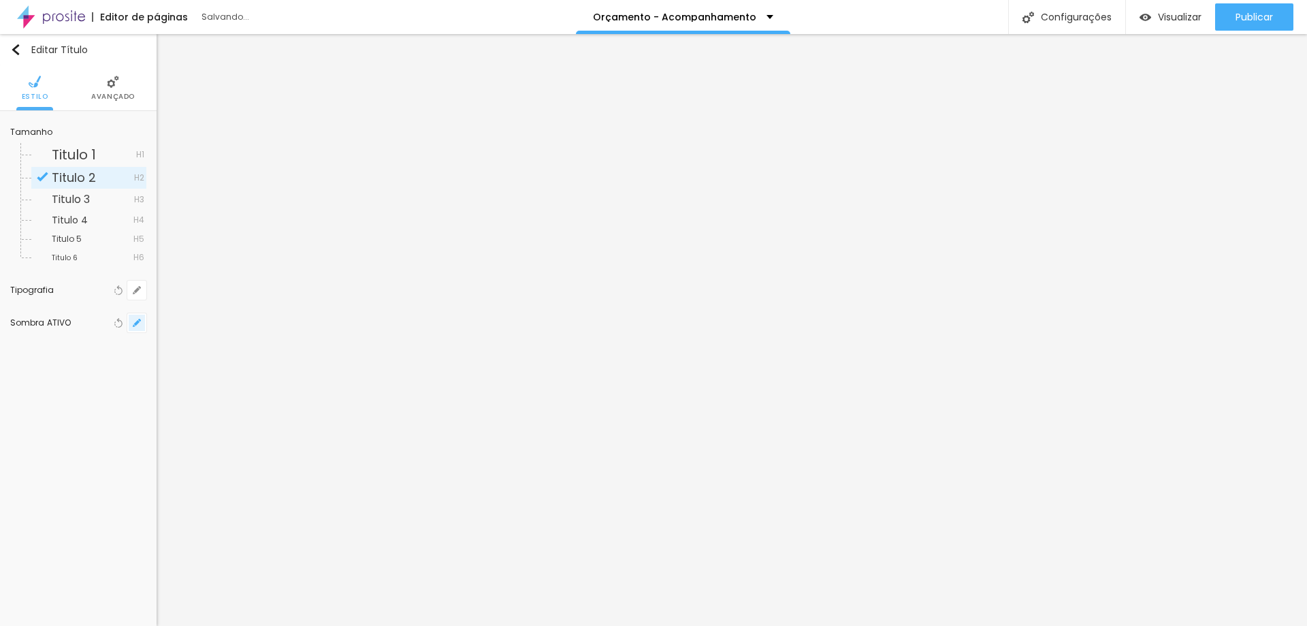
click at [140, 326] on icon "button" at bounding box center [137, 323] width 8 height 8
click at [242, 359] on div at bounding box center [245, 356] width 31 height 14
click at [244, 244] on div at bounding box center [653, 313] width 1307 height 626
click at [140, 287] on icon "button" at bounding box center [139, 287] width 3 height 3
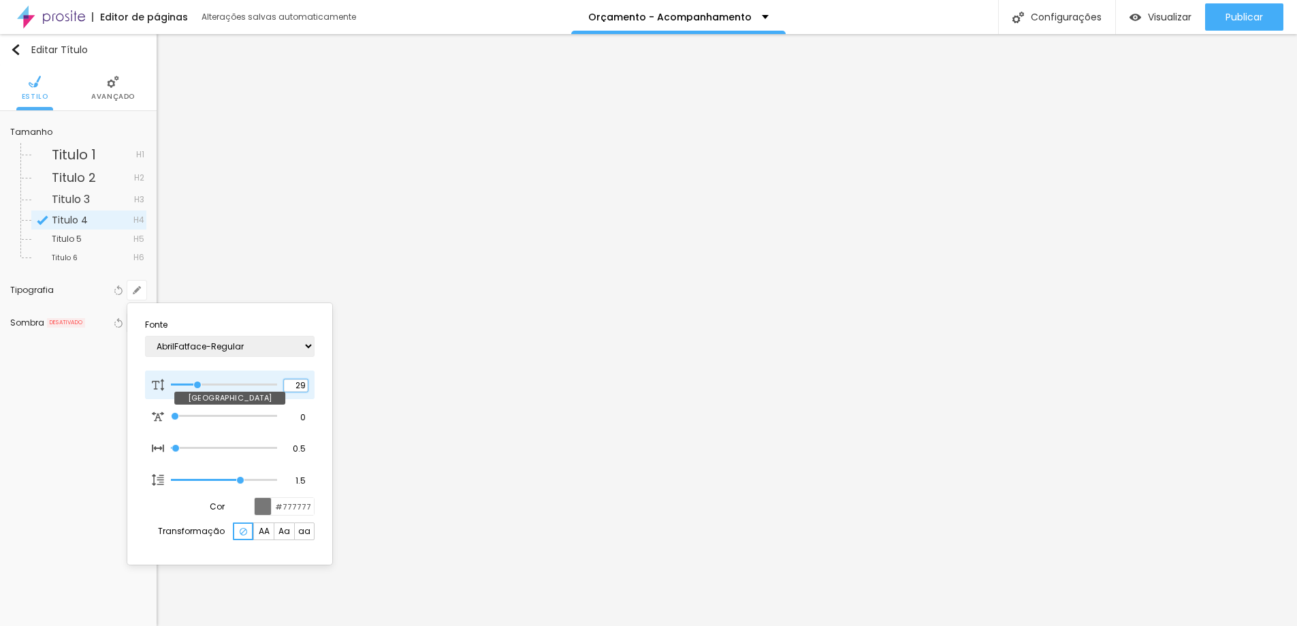
click at [301, 386] on input "29" at bounding box center [296, 385] width 24 height 12
select select "SourceSerifPro"
type input "24"
click at [1147, 379] on div at bounding box center [648, 313] width 1297 height 626
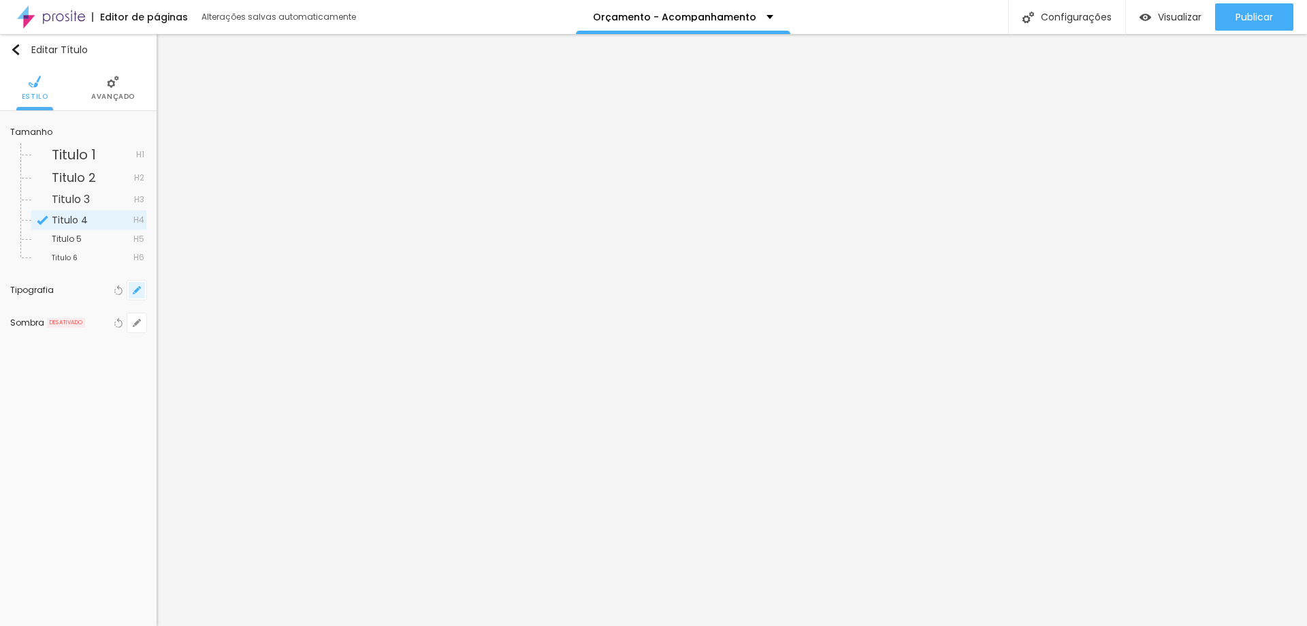
click at [130, 294] on button "button" at bounding box center [136, 290] width 19 height 19
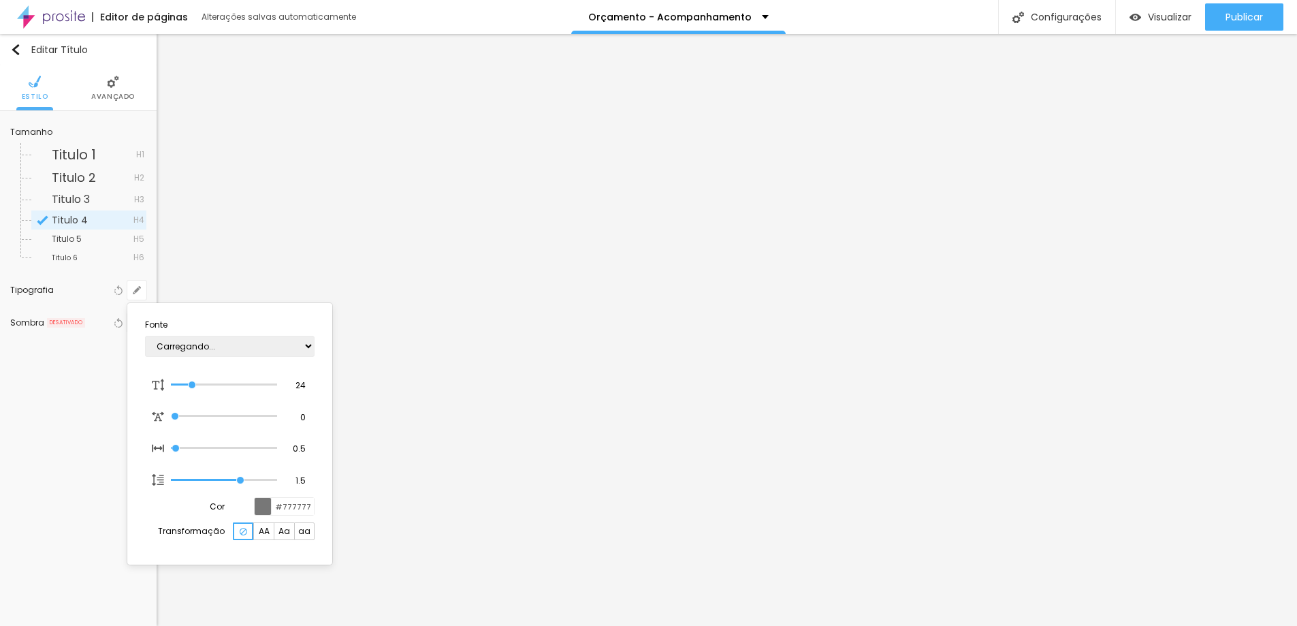
type input "1"
click at [551, 267] on div at bounding box center [648, 313] width 1297 height 626
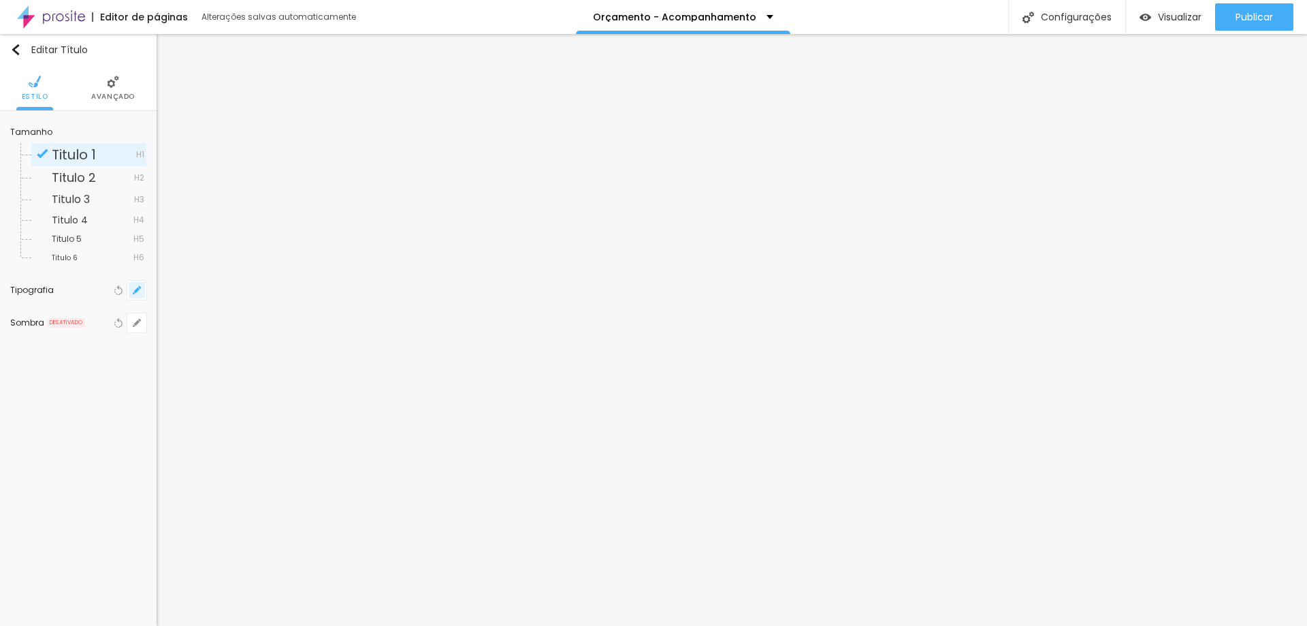
click at [142, 294] on button "button" at bounding box center [136, 290] width 19 height 19
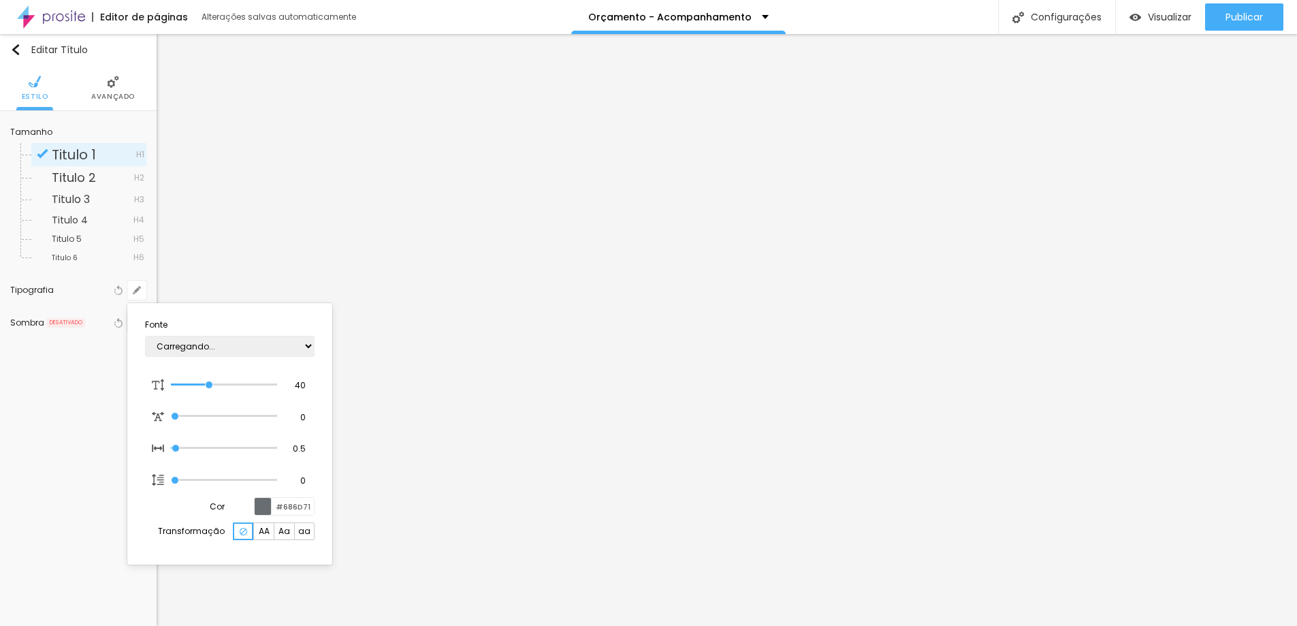
type input "1"
type input "0.5"
click at [295, 383] on input "40" at bounding box center [296, 385] width 24 height 12
type input "8"
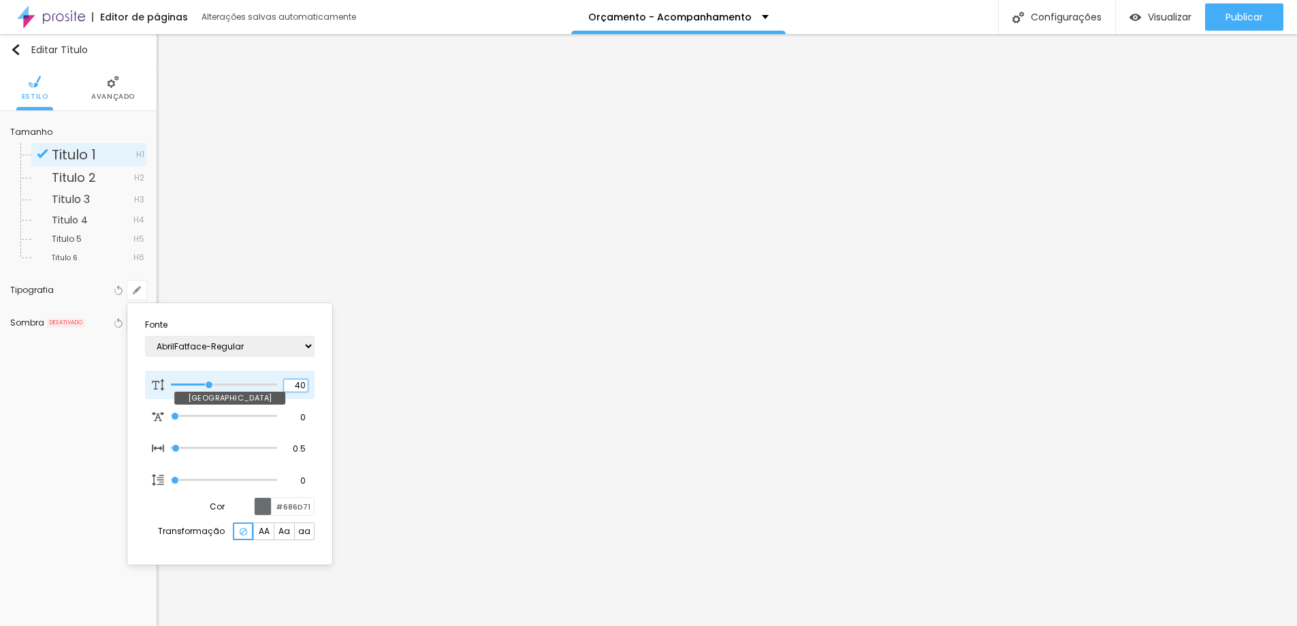
type input "2"
type input "1"
type input "0.5"
type input "24"
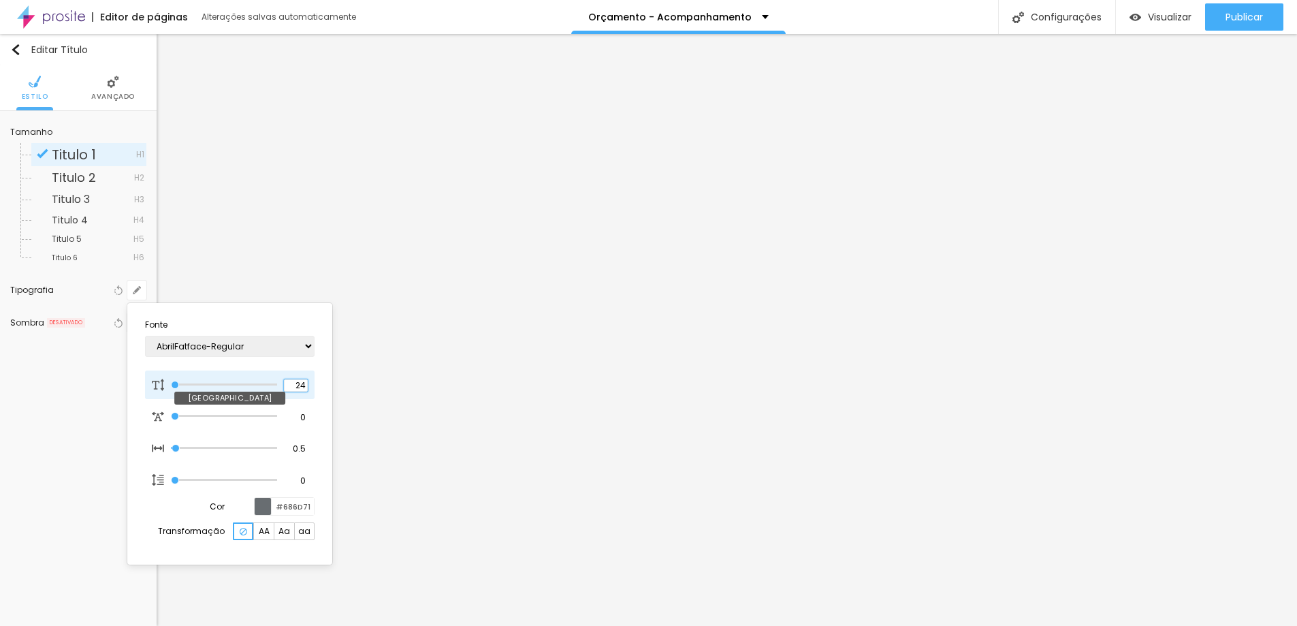
type input "1"
type input "0.5"
type input "24"
click at [1205, 255] on div at bounding box center [648, 313] width 1297 height 626
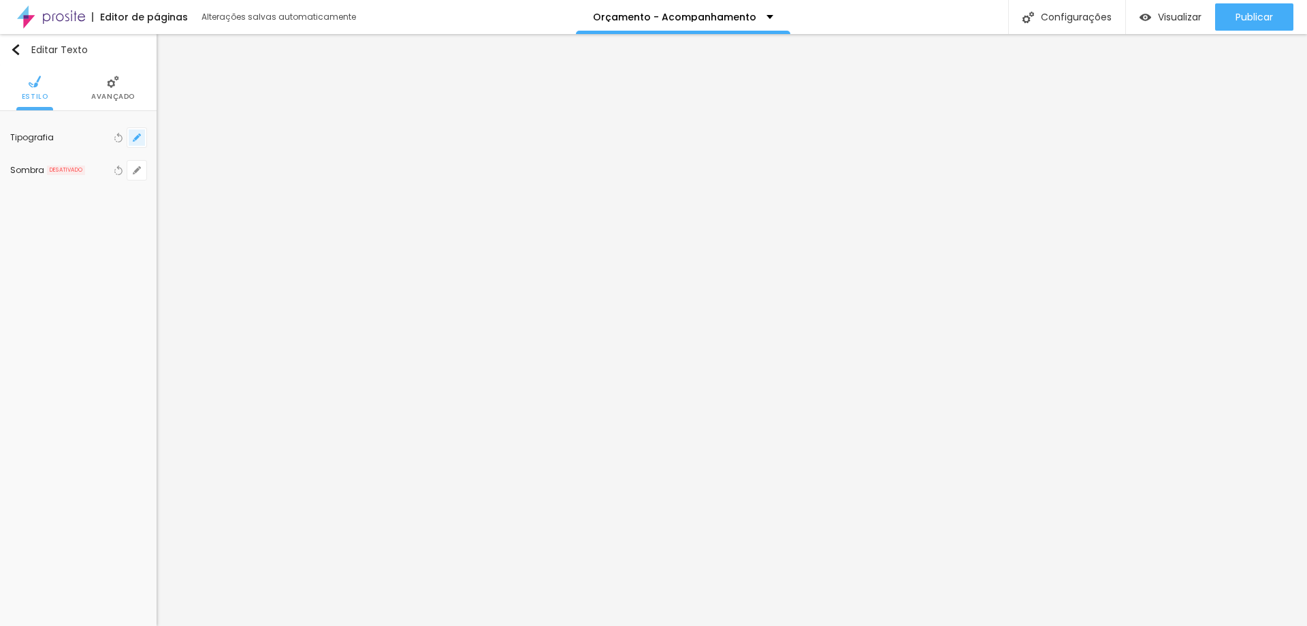
click at [133, 138] on icon "button" at bounding box center [137, 137] width 8 height 8
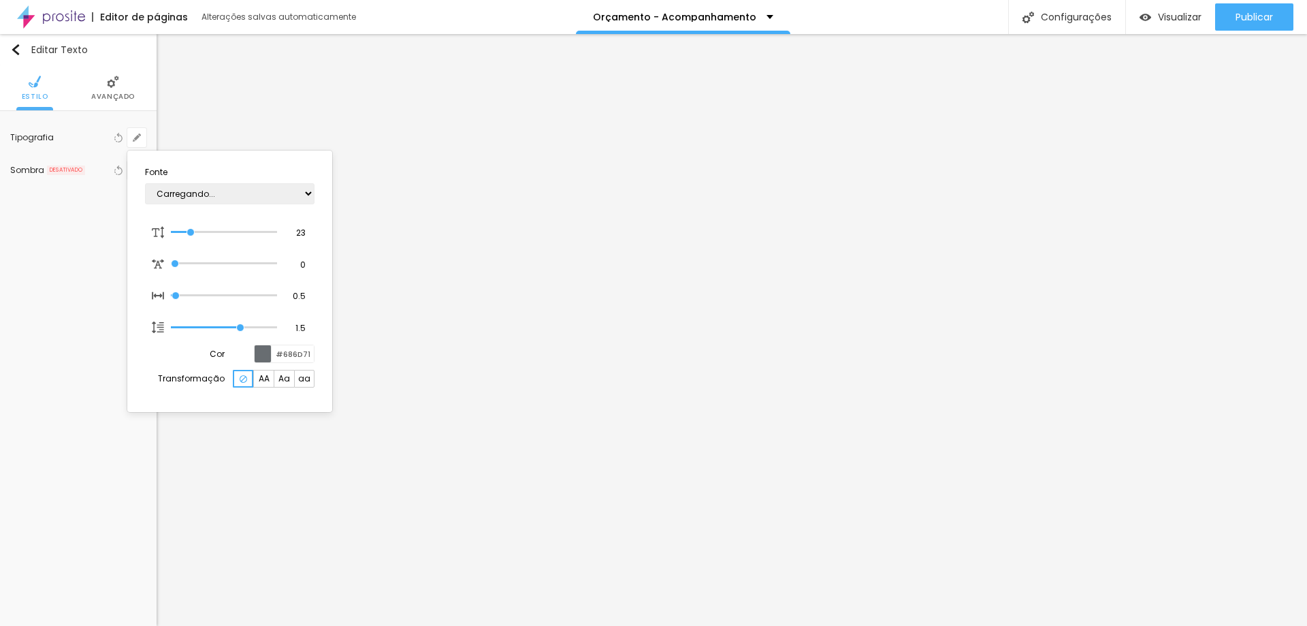
type input "1"
click at [298, 236] on input "23" at bounding box center [296, 233] width 24 height 12
type input "8"
type input "2"
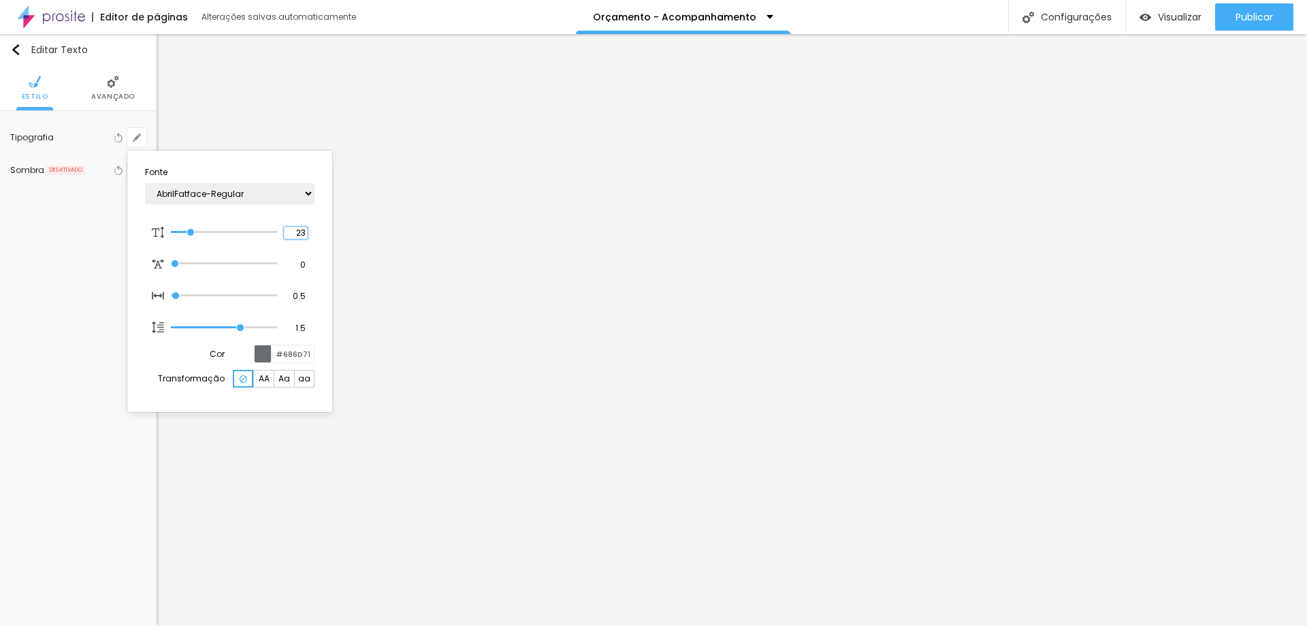
type input "1"
type input "20"
type input "1"
type input "20"
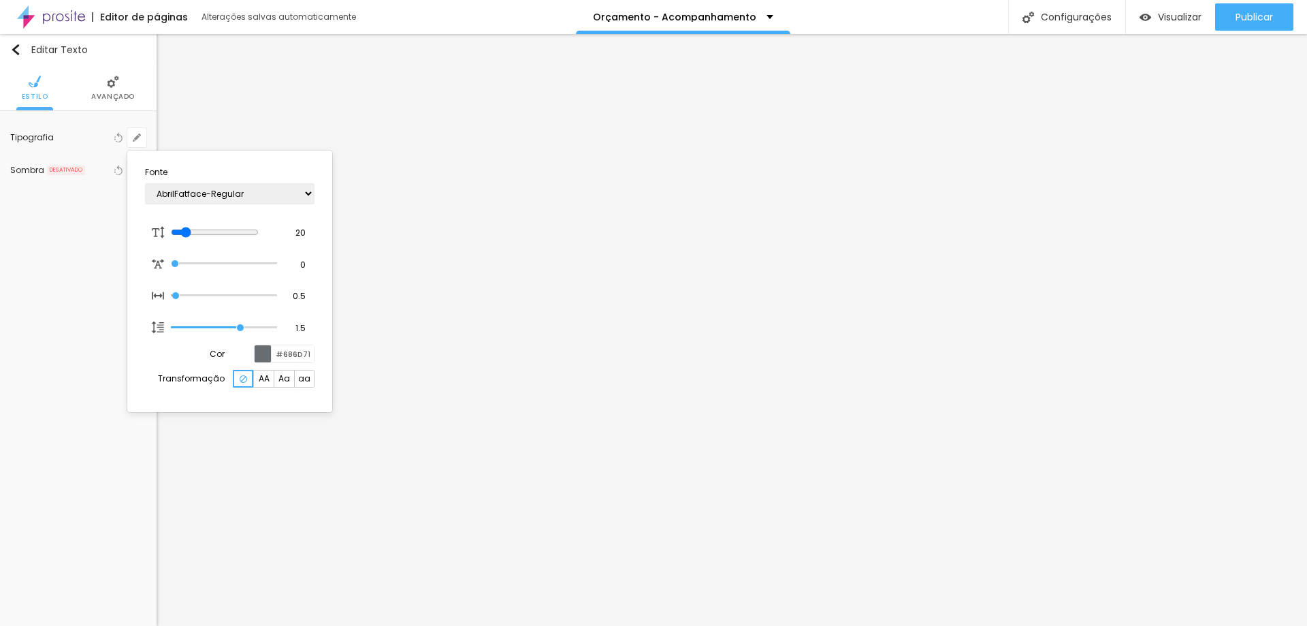
click at [1155, 387] on div at bounding box center [653, 313] width 1307 height 626
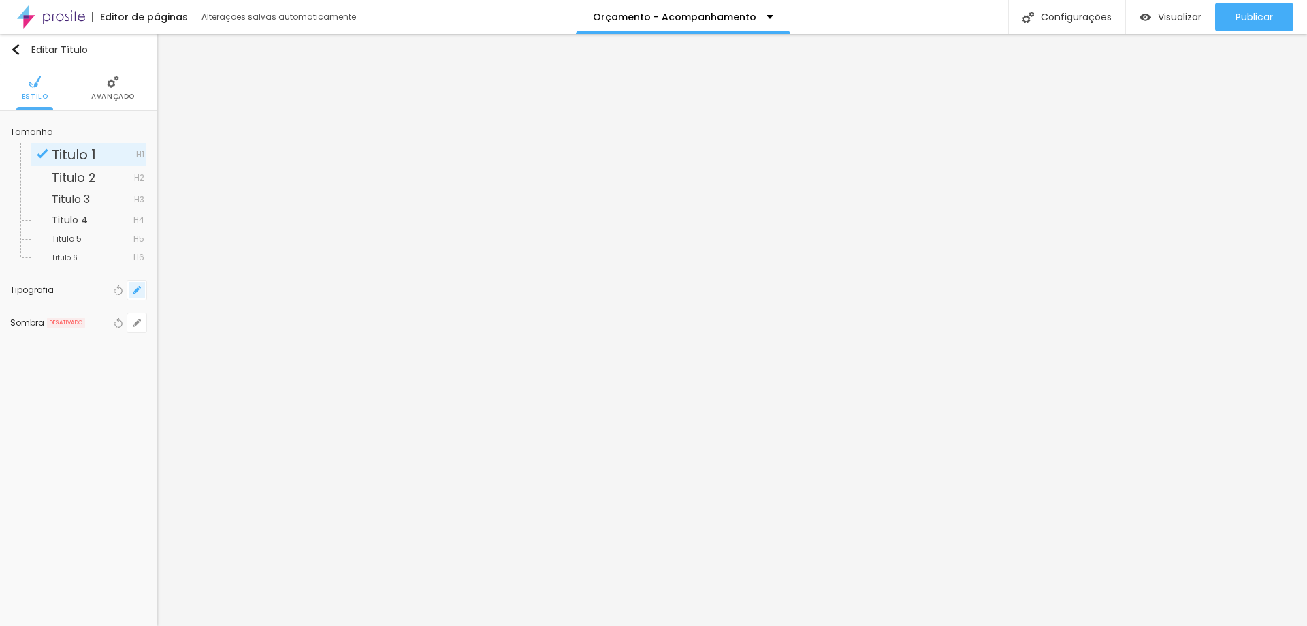
click at [133, 289] on icon "button" at bounding box center [137, 290] width 8 height 8
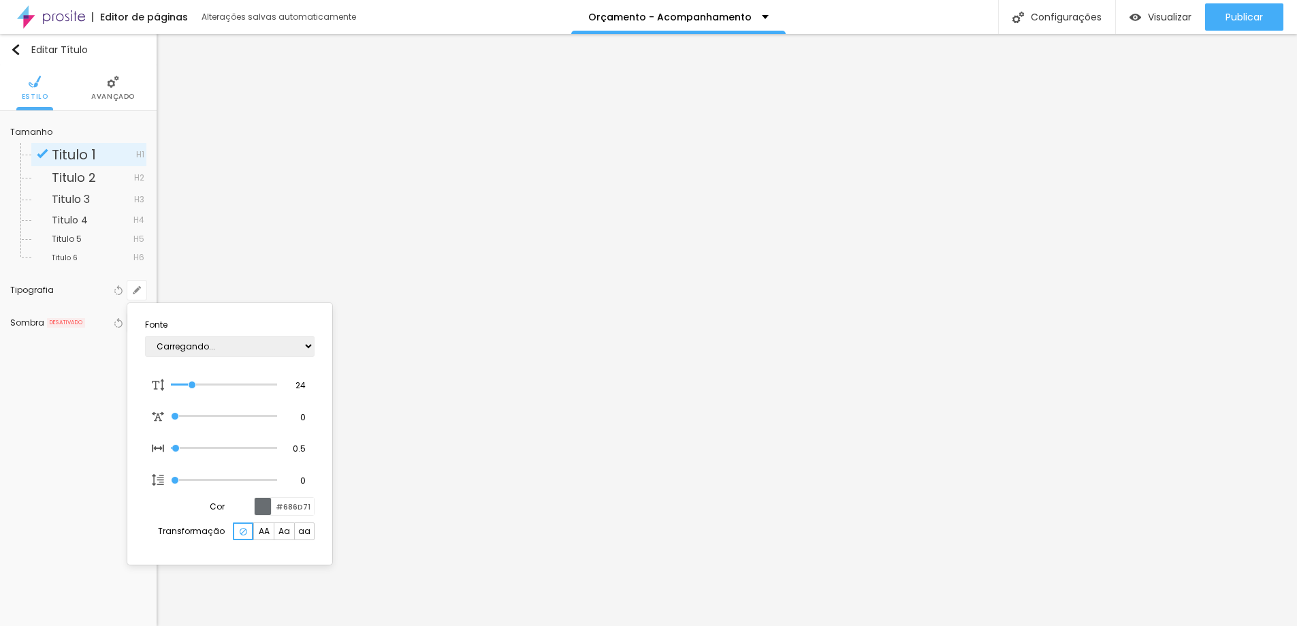
type input "1"
type input "0.5"
click at [297, 386] on input "24" at bounding box center [296, 385] width 24 height 12
type input "8"
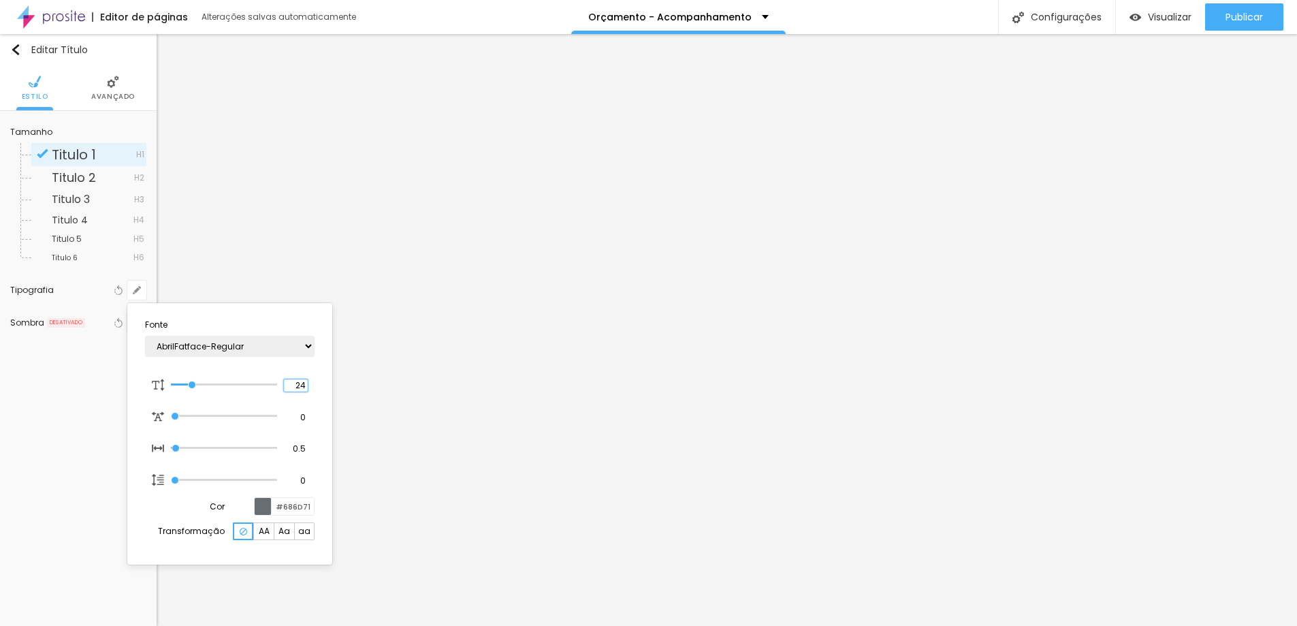
type input "2"
type input "1"
type input "0.5"
type input "26"
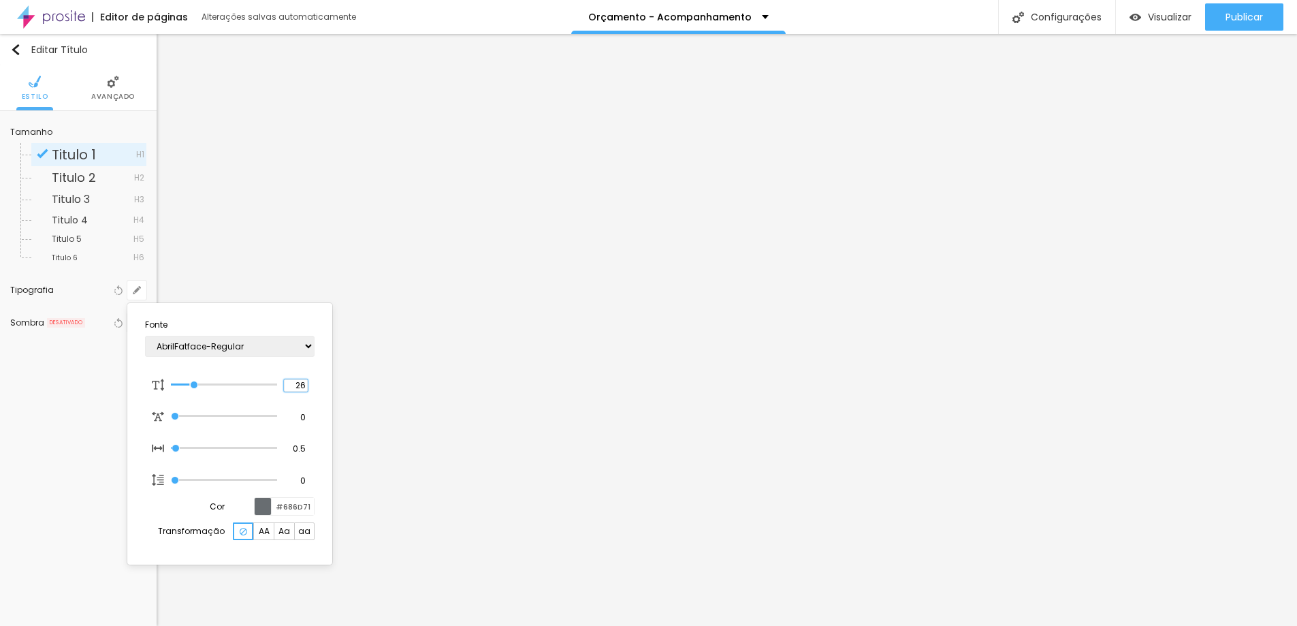
type input "1"
type input "0.5"
type input "1"
type input "0.5"
type input "26"
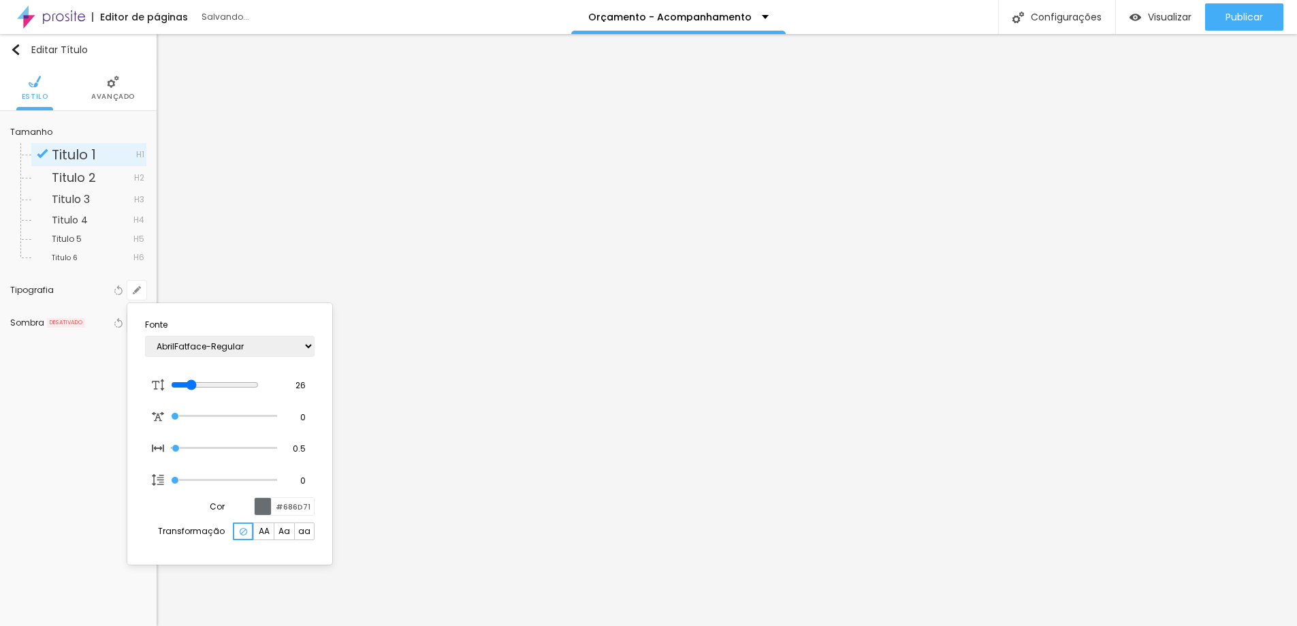
click at [1157, 456] on div at bounding box center [648, 313] width 1297 height 626
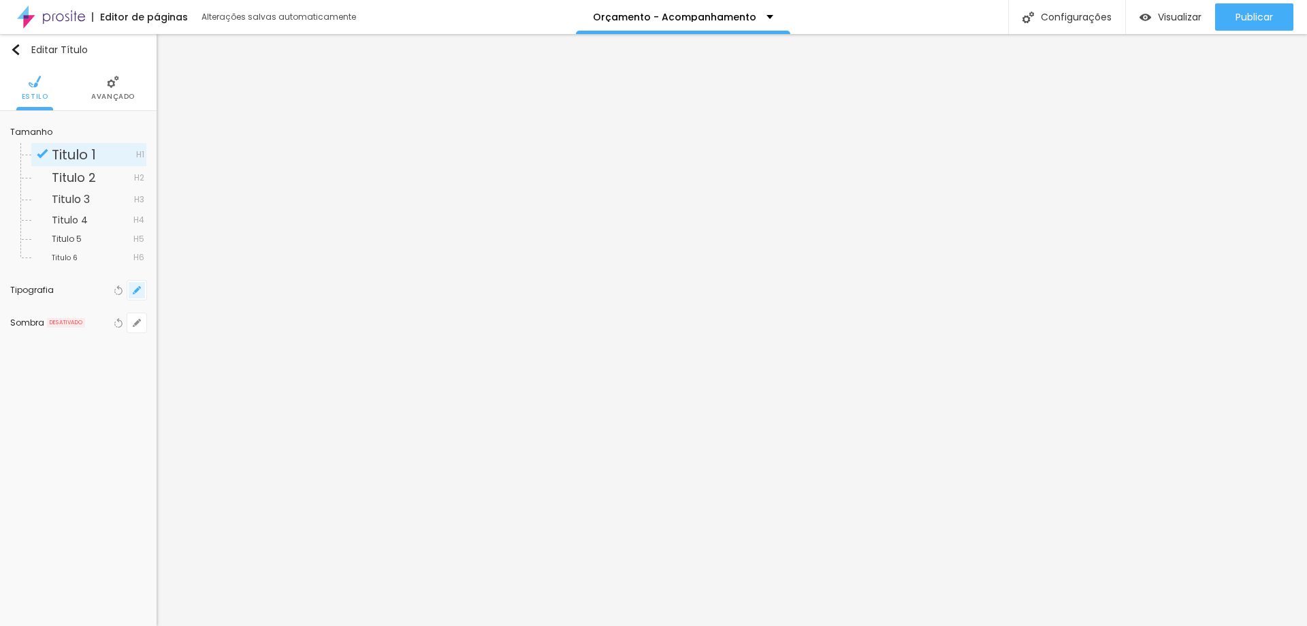
click at [135, 285] on button "button" at bounding box center [136, 290] width 19 height 19
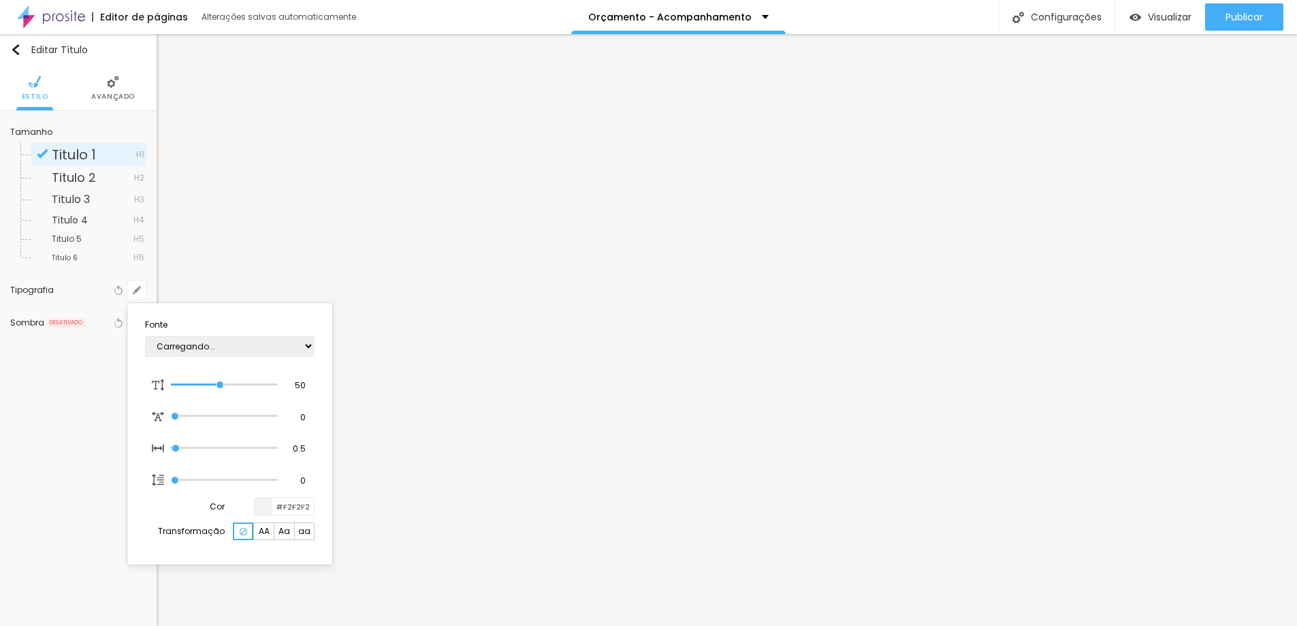
type input "1"
type input "0.5"
click at [299, 381] on input "50" at bounding box center [296, 385] width 24 height 12
drag, startPoint x: 299, startPoint y: 381, endPoint x: 344, endPoint y: 368, distance: 47.0
click at [300, 381] on input "50" at bounding box center [296, 385] width 24 height 12
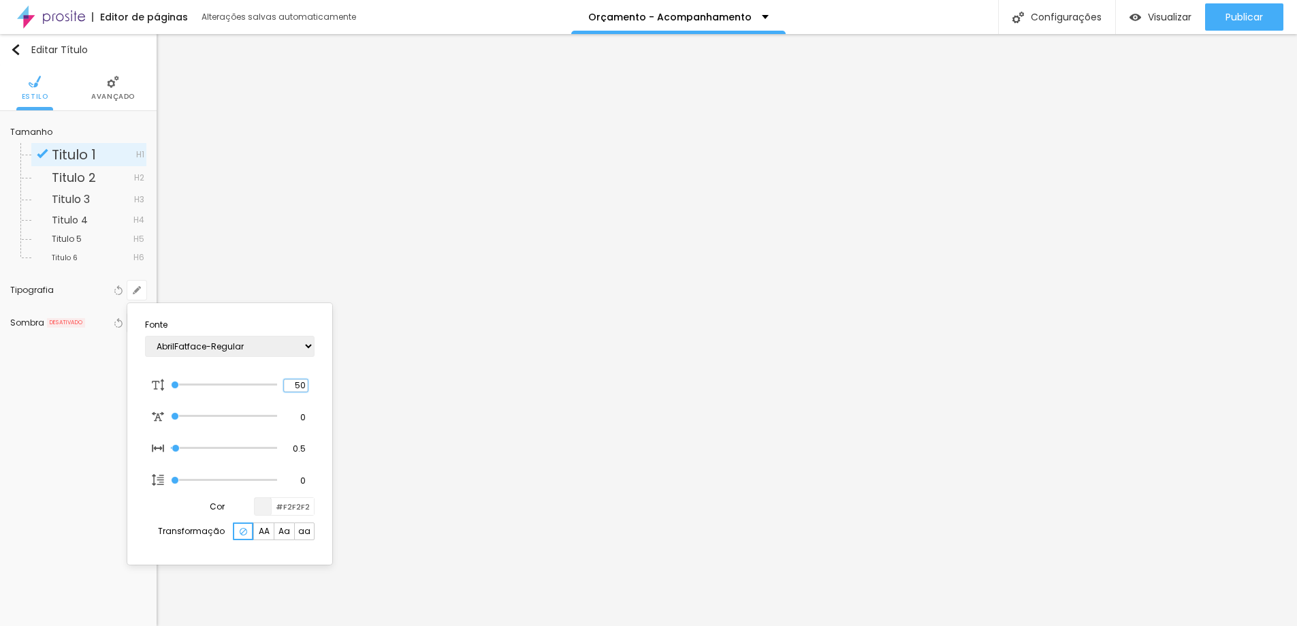
type input "8"
type input "3"
type input "1"
type input "0.5"
type input "30"
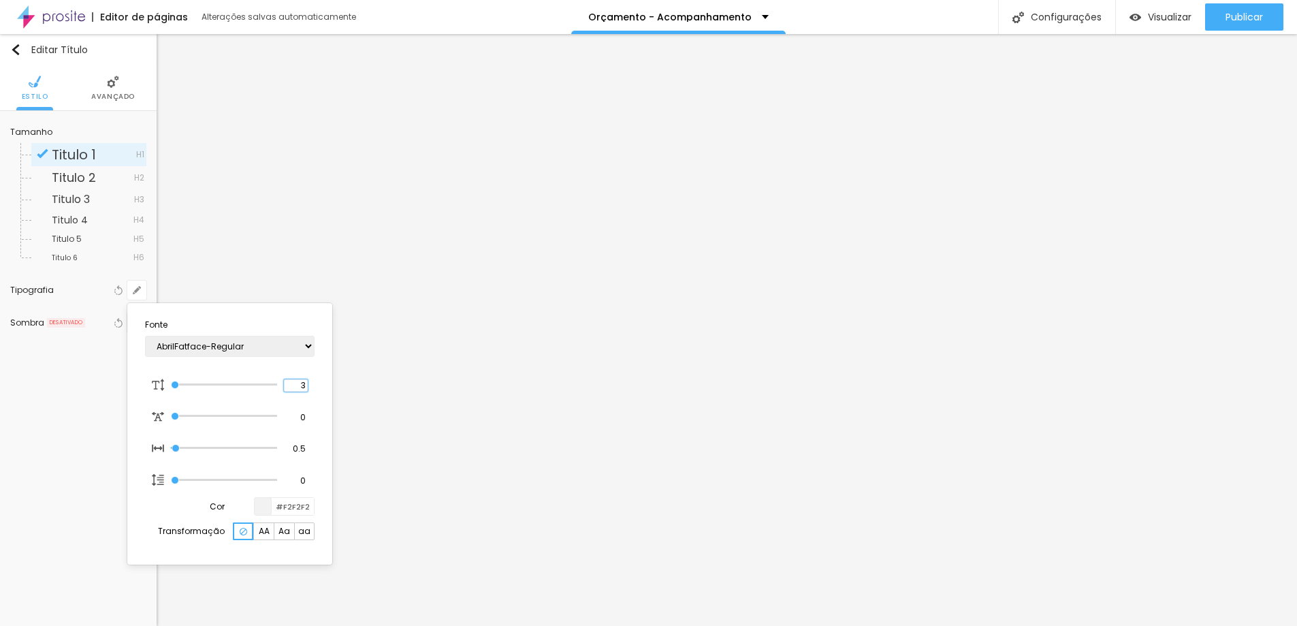
type input "30"
type input "1"
type input "0.5"
type input "30"
click at [757, 315] on div at bounding box center [648, 313] width 1297 height 626
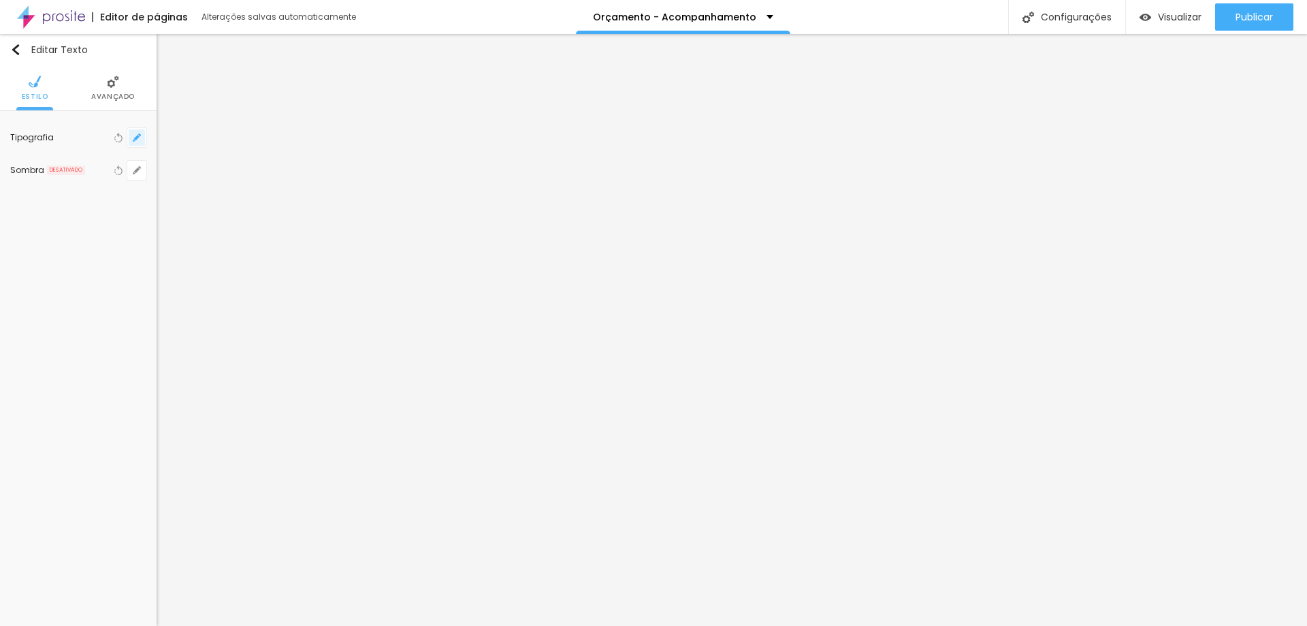
click at [140, 138] on icon "button" at bounding box center [137, 137] width 8 height 8
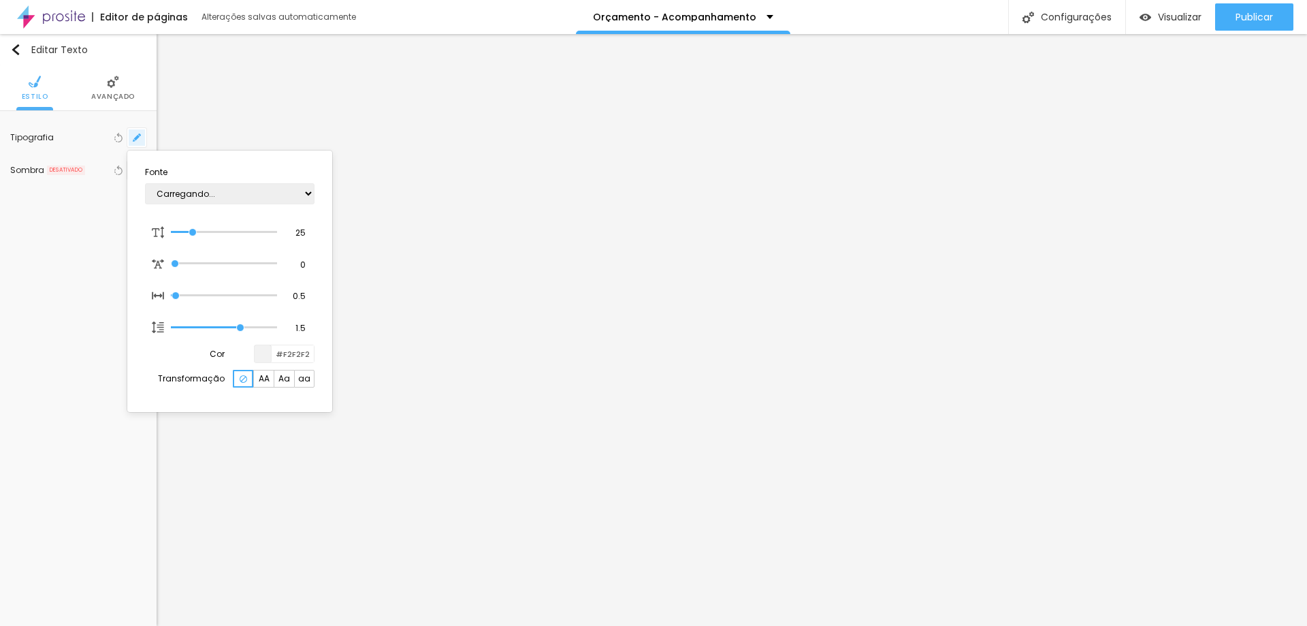
type input "1"
click at [302, 234] on input "25" at bounding box center [296, 233] width 24 height 12
type input "8"
type input "1"
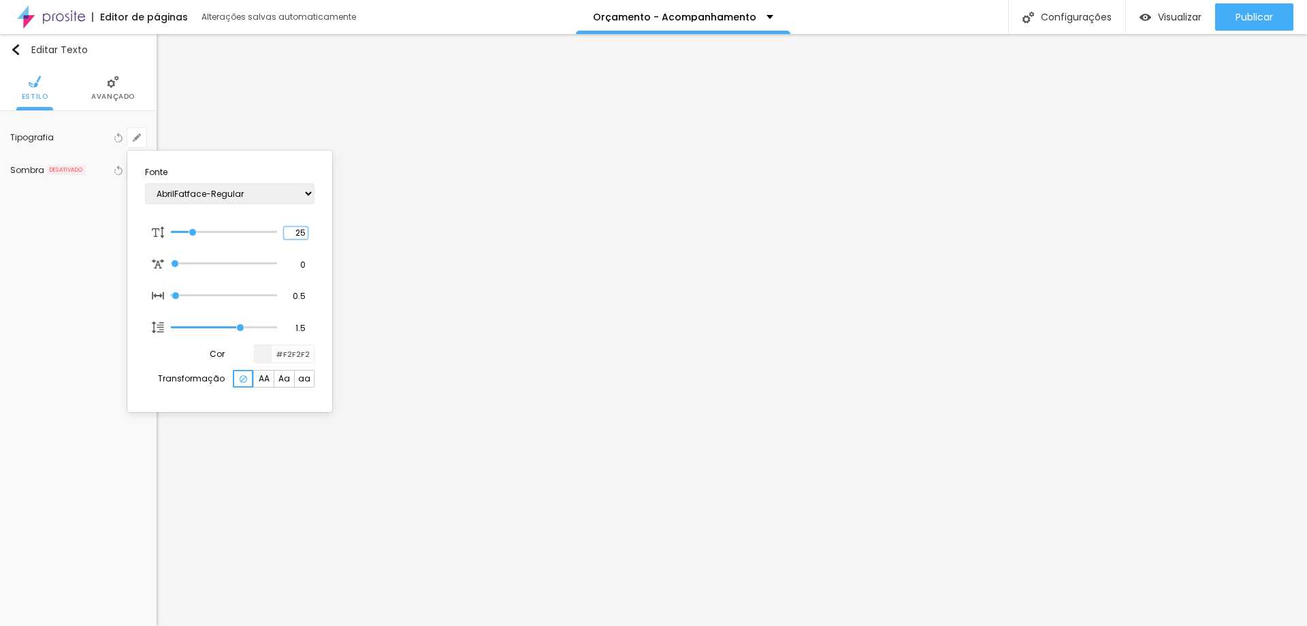
type input "1"
type input "18"
type input "1"
type input "18"
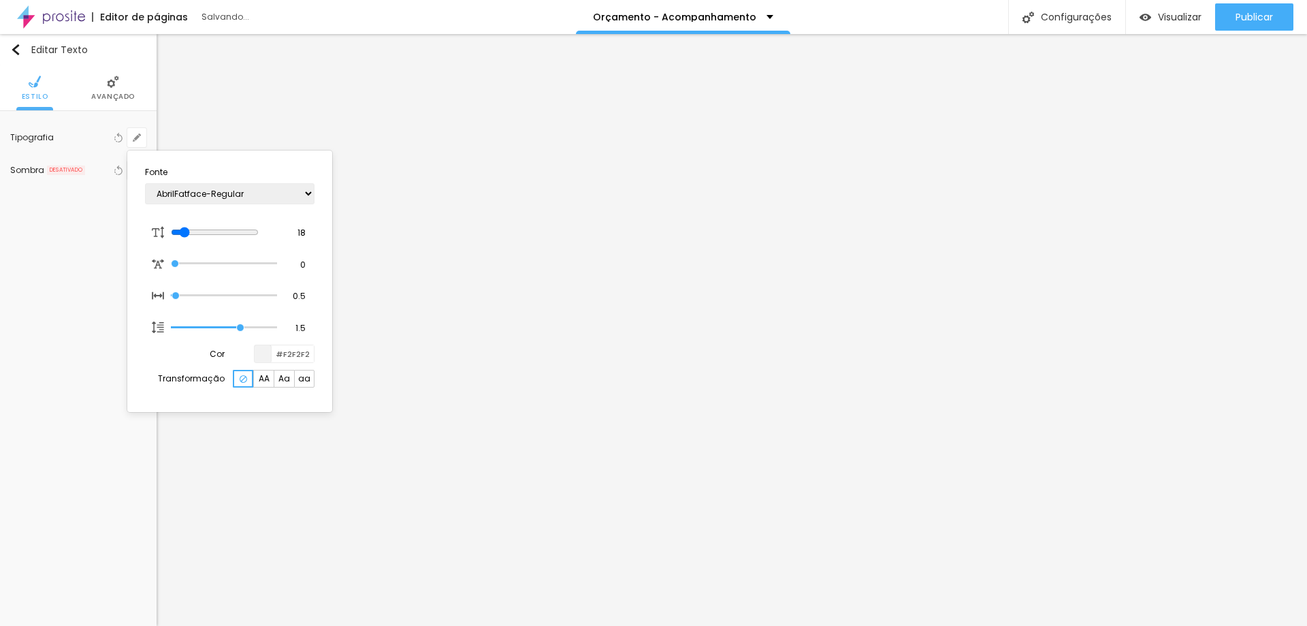
click at [113, 84] on div at bounding box center [653, 313] width 1307 height 626
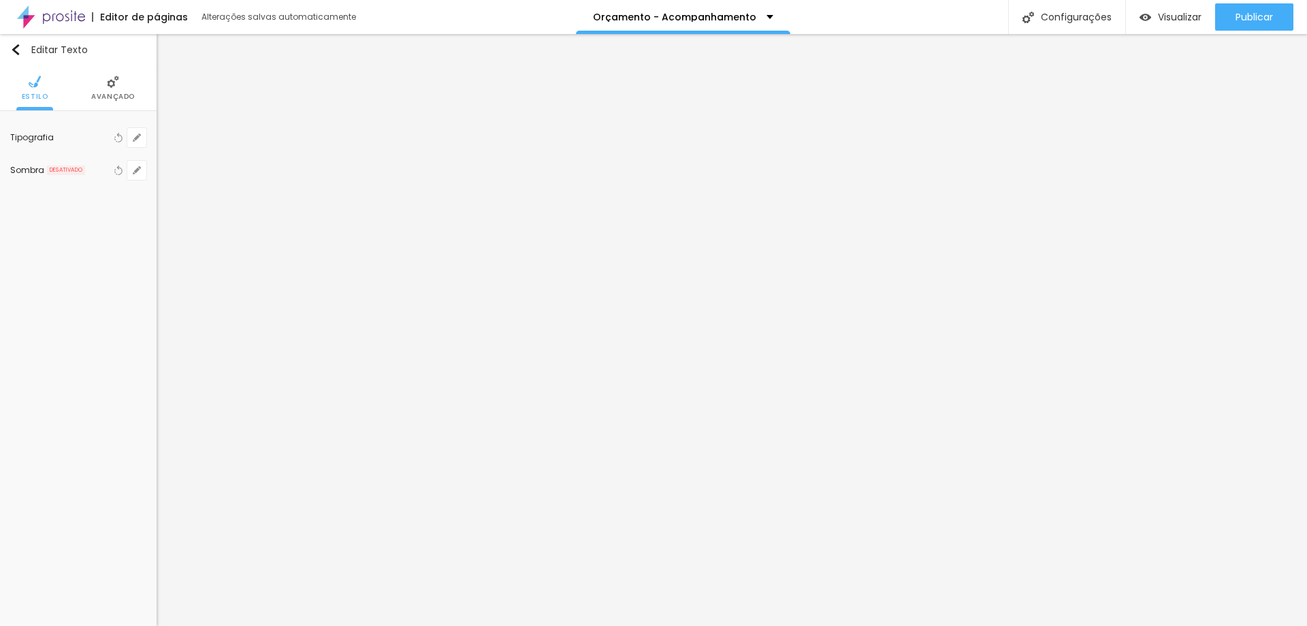
click at [113, 84] on img at bounding box center [113, 82] width 12 height 12
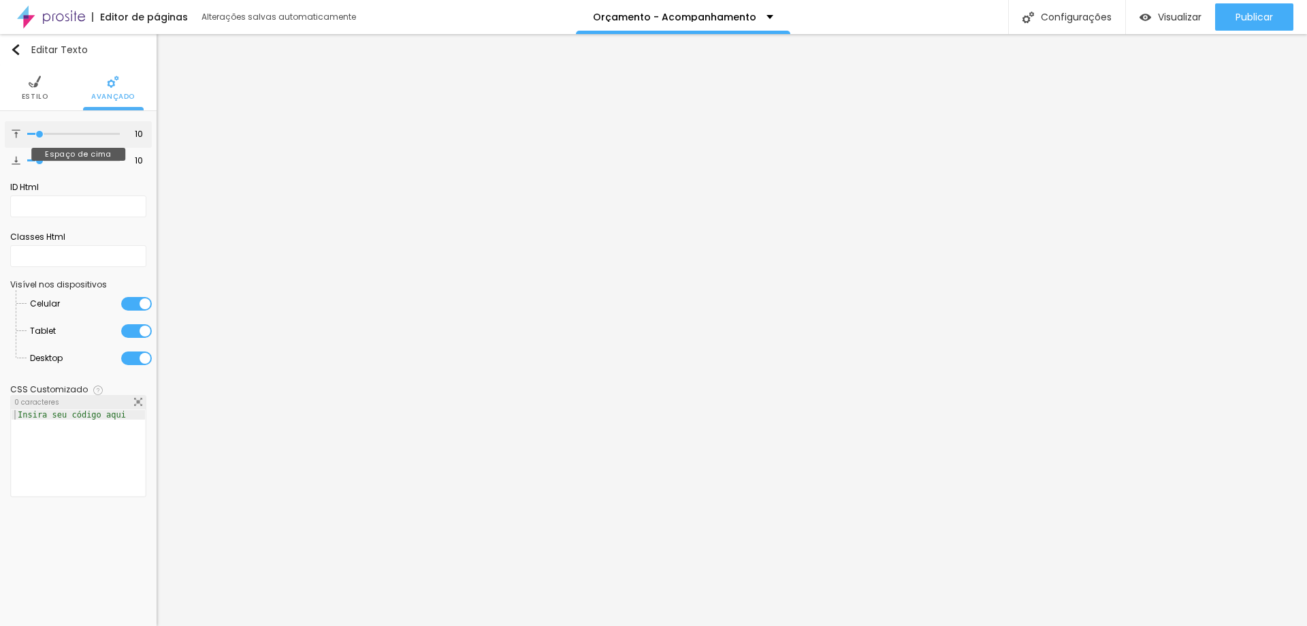
click at [42, 135] on input "range" at bounding box center [73, 134] width 93 height 7
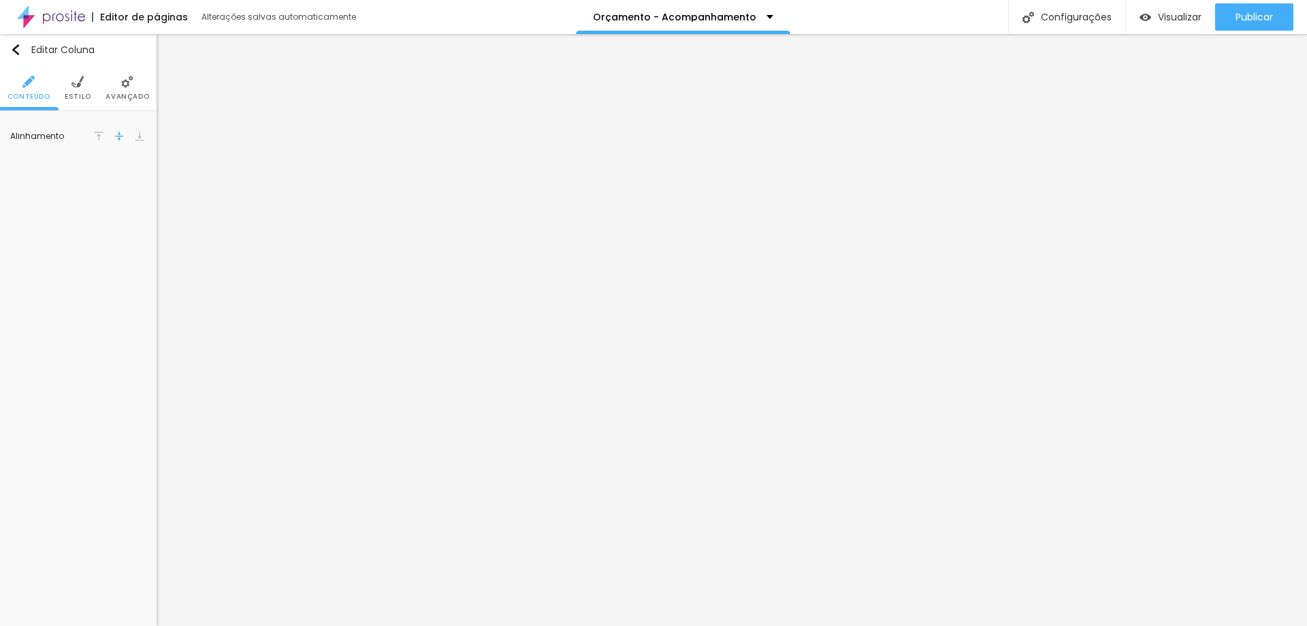
click at [131, 80] on img at bounding box center [127, 82] width 12 height 12
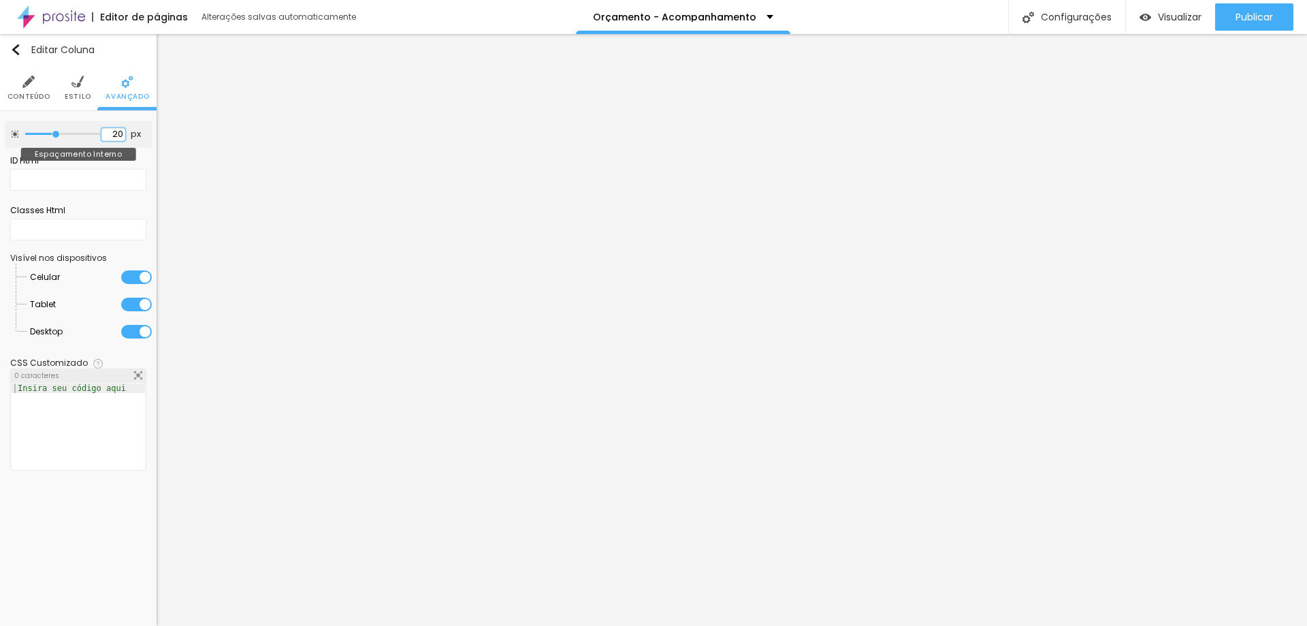
click at [113, 132] on input "20" at bounding box center [113, 134] width 24 height 13
type input "5"
type input "3"
type input "30"
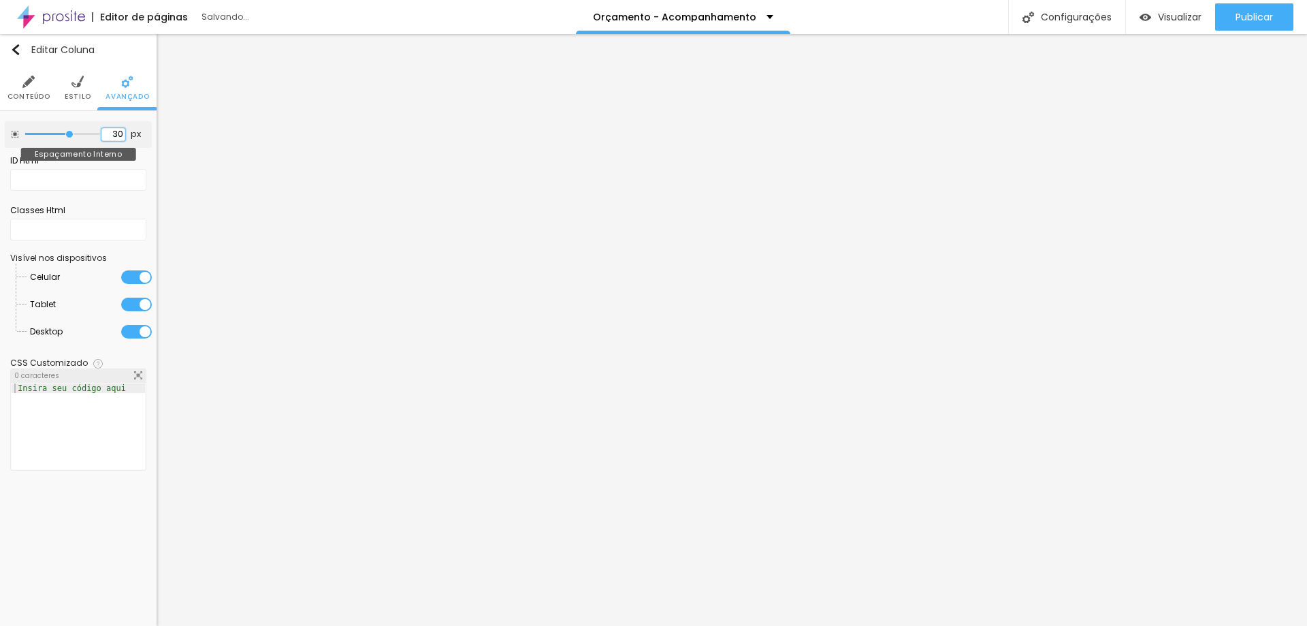
type input "30"
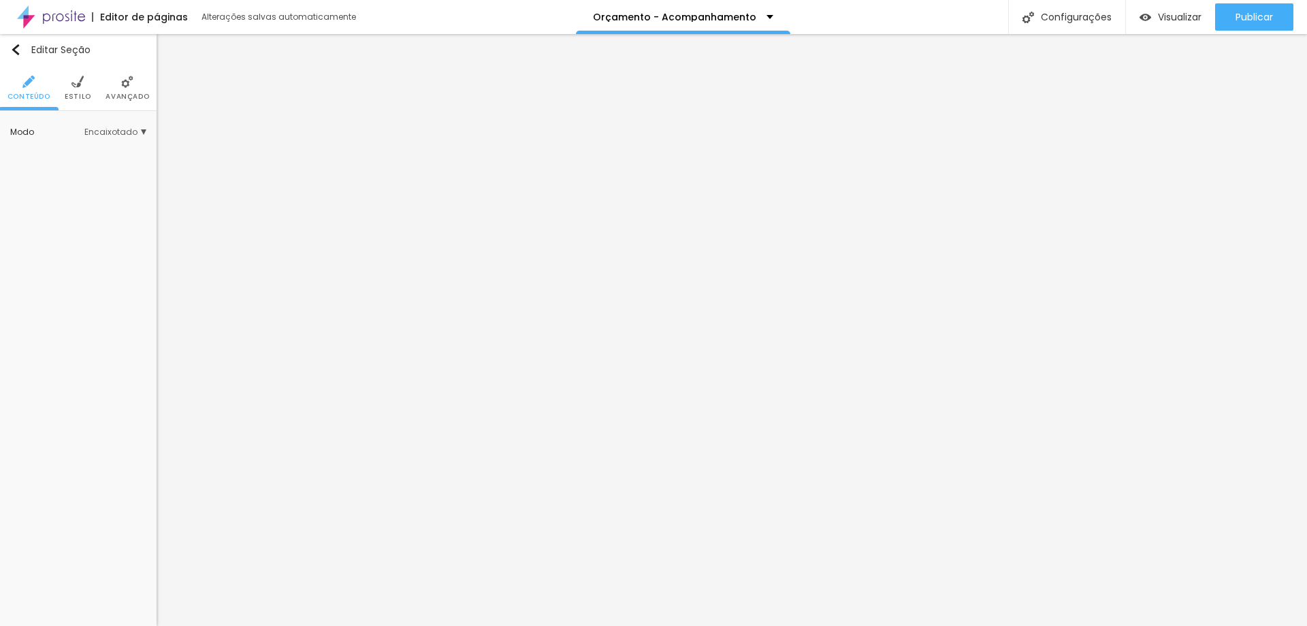
click at [126, 86] on img at bounding box center [127, 82] width 12 height 12
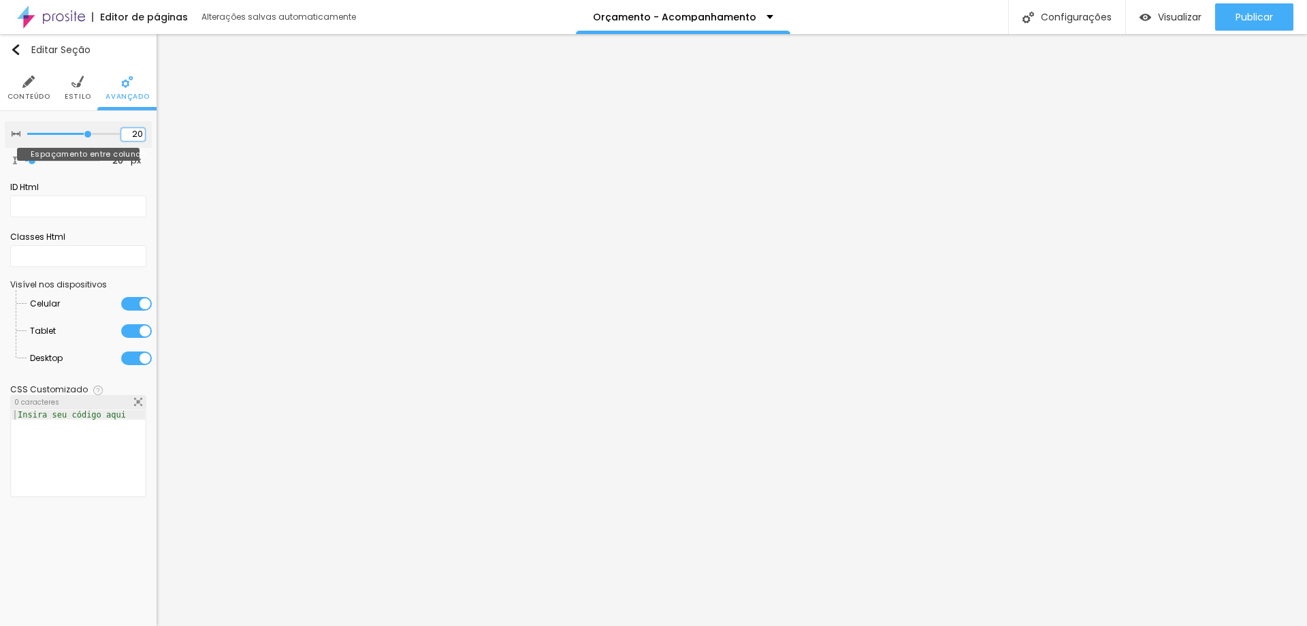
click at [135, 134] on input "20" at bounding box center [133, 134] width 24 height 13
type input "5"
type input "30"
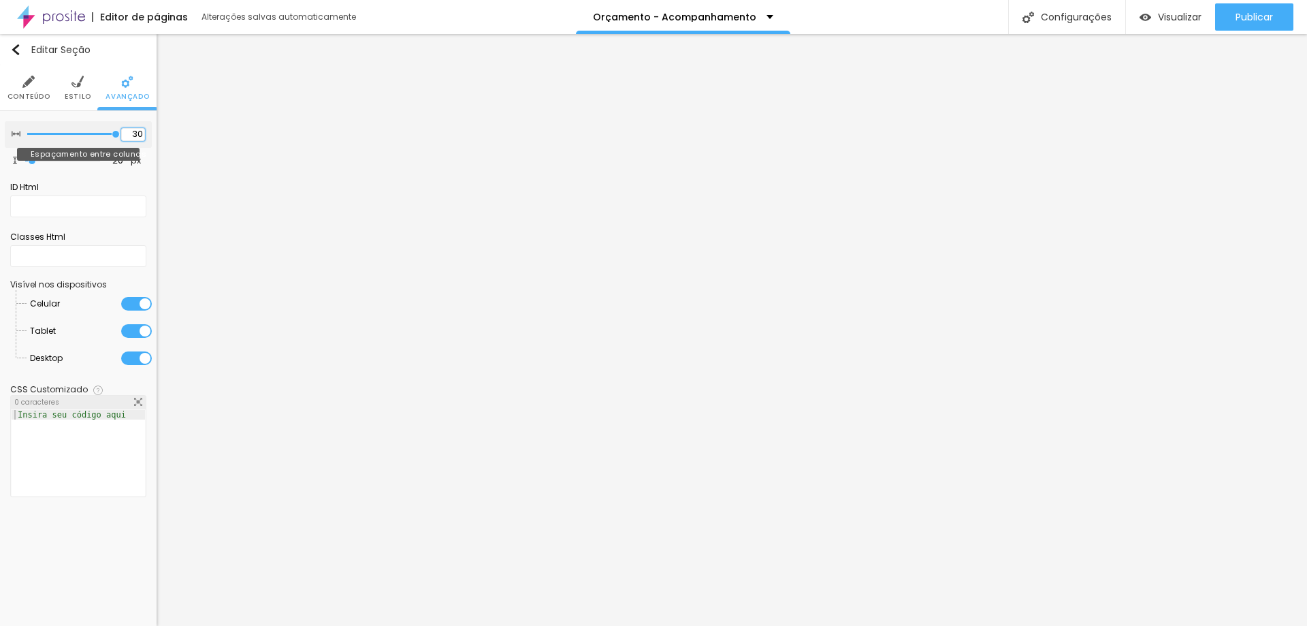
type input "30"
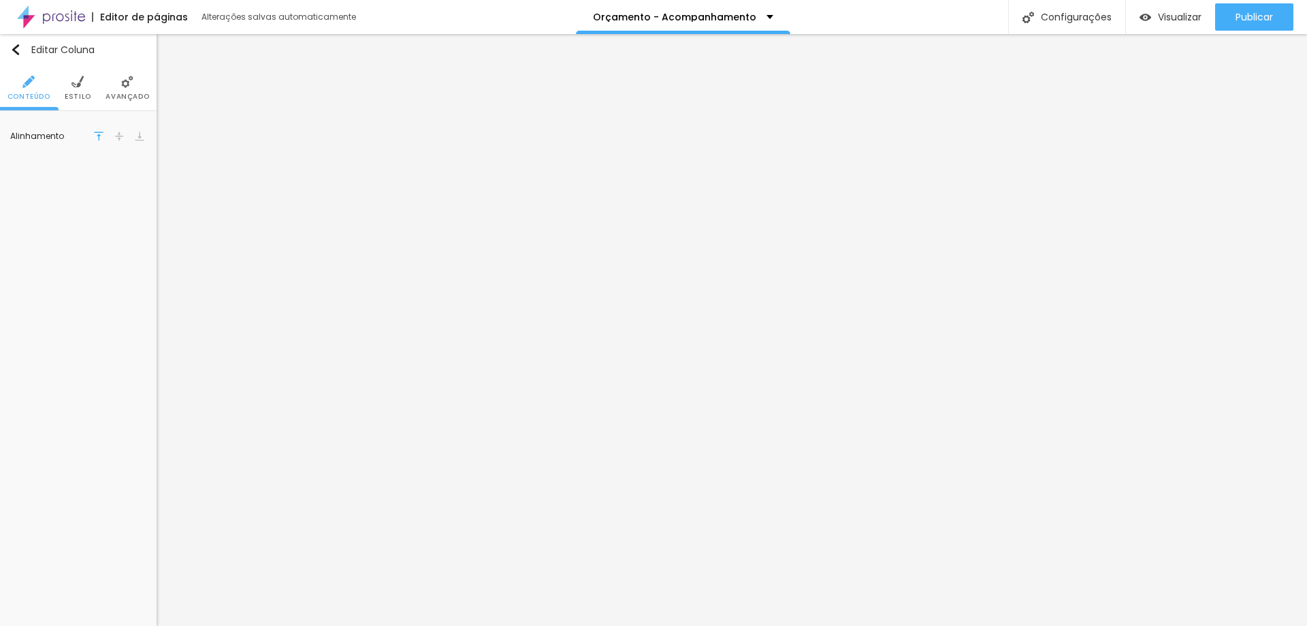
click at [123, 93] on span "Avançado" at bounding box center [128, 96] width 44 height 7
click at [128, 82] on img at bounding box center [127, 82] width 12 height 12
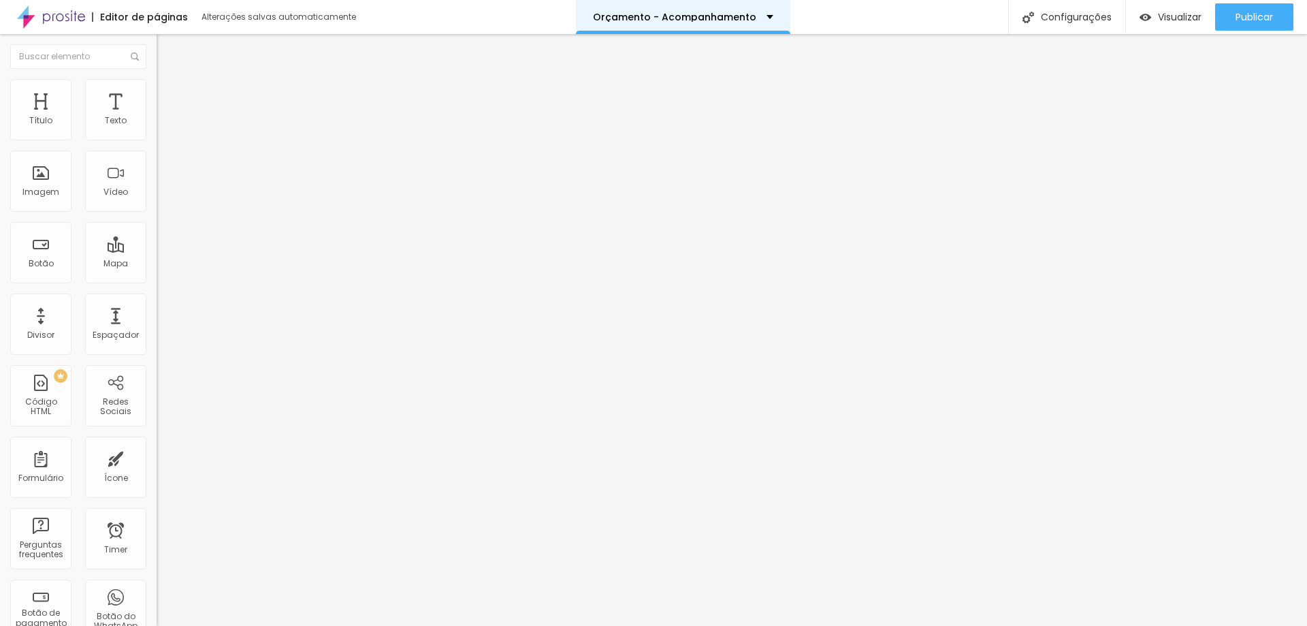
click at [691, 13] on p "Orçamento - Acompanhamento" at bounding box center [674, 17] width 163 height 10
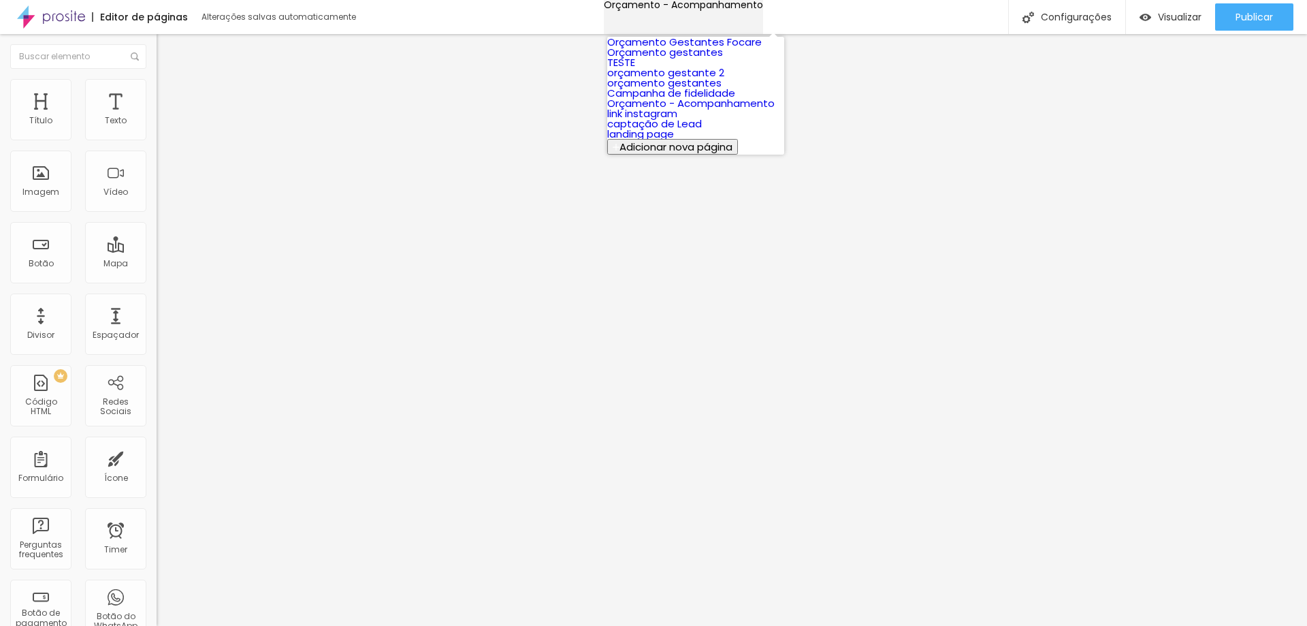
click at [691, 10] on p "Orçamento - Acompanhamento" at bounding box center [683, 5] width 159 height 10
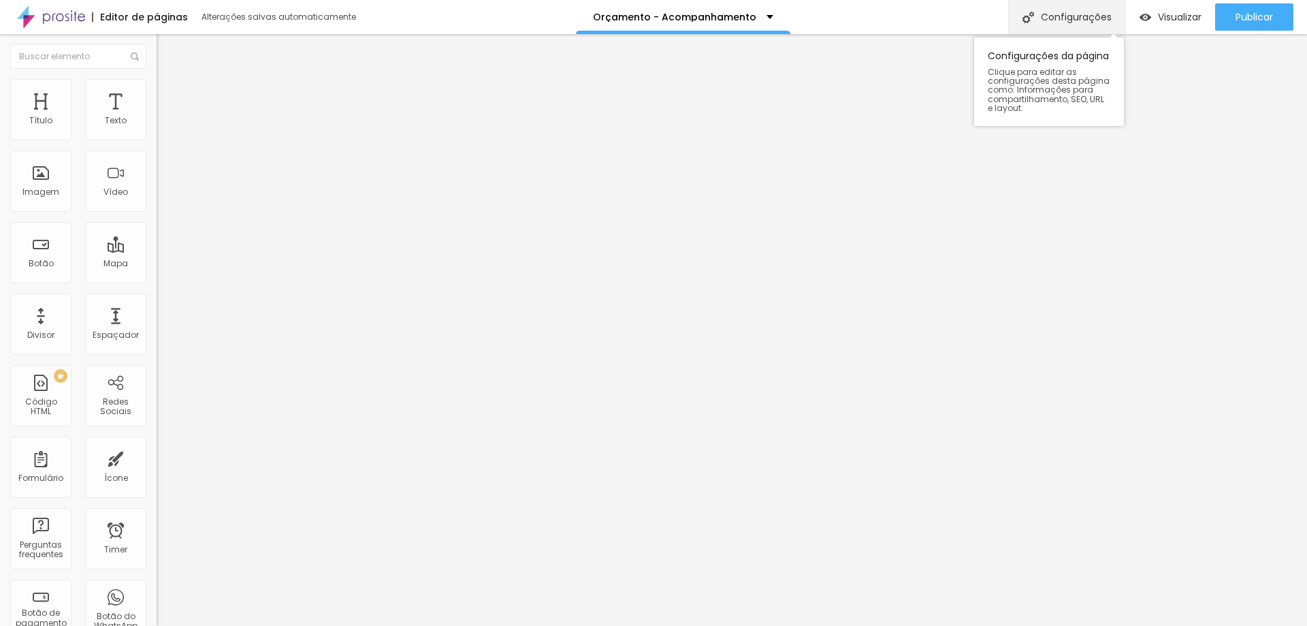
click at [1062, 8] on div "Configurações" at bounding box center [1066, 17] width 117 height 34
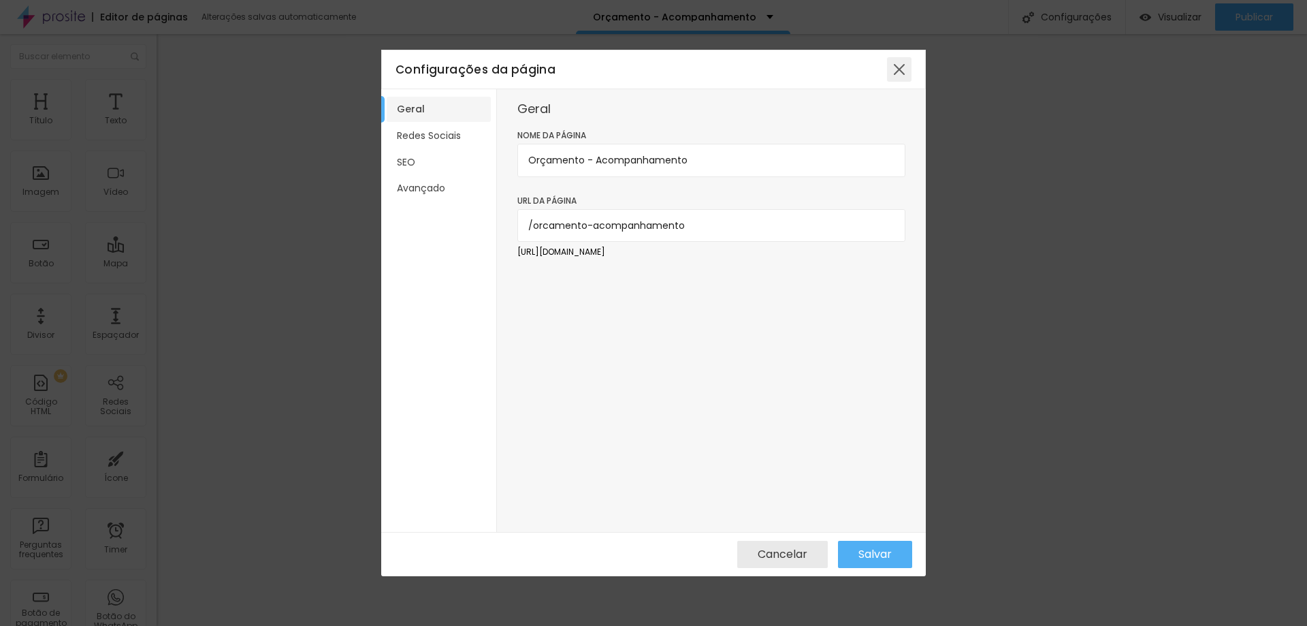
click at [899, 72] on div at bounding box center [899, 69] width 25 height 25
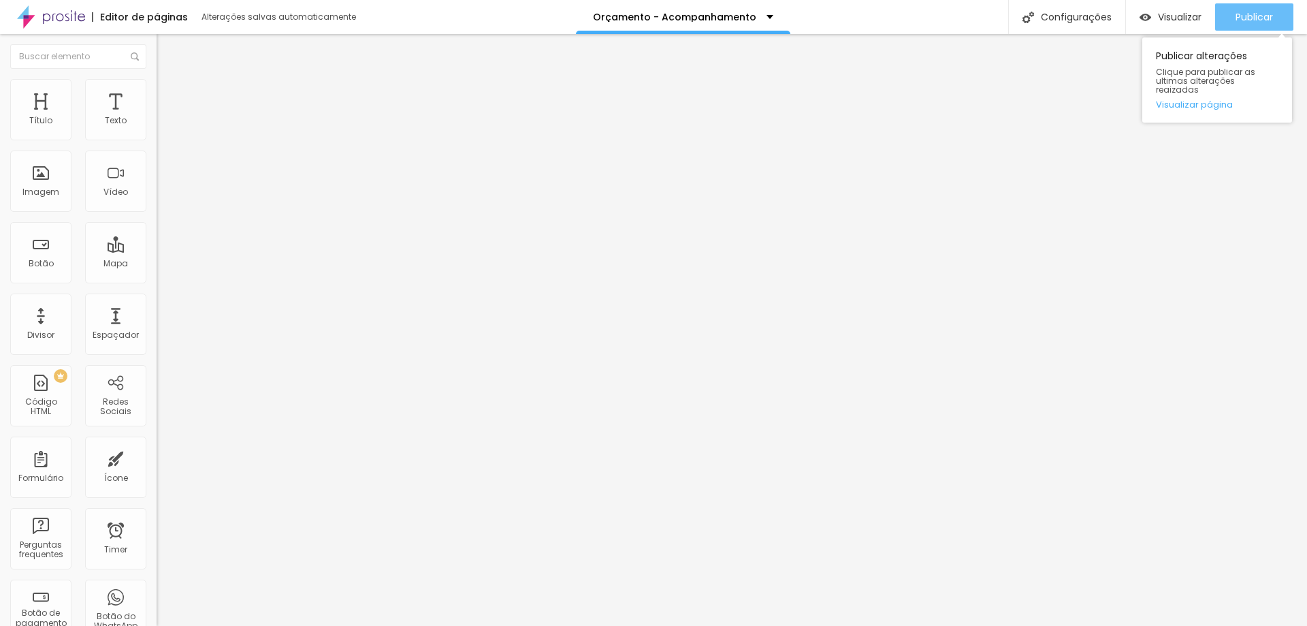
click at [1281, 16] on button "Publicar" at bounding box center [1254, 16] width 78 height 27
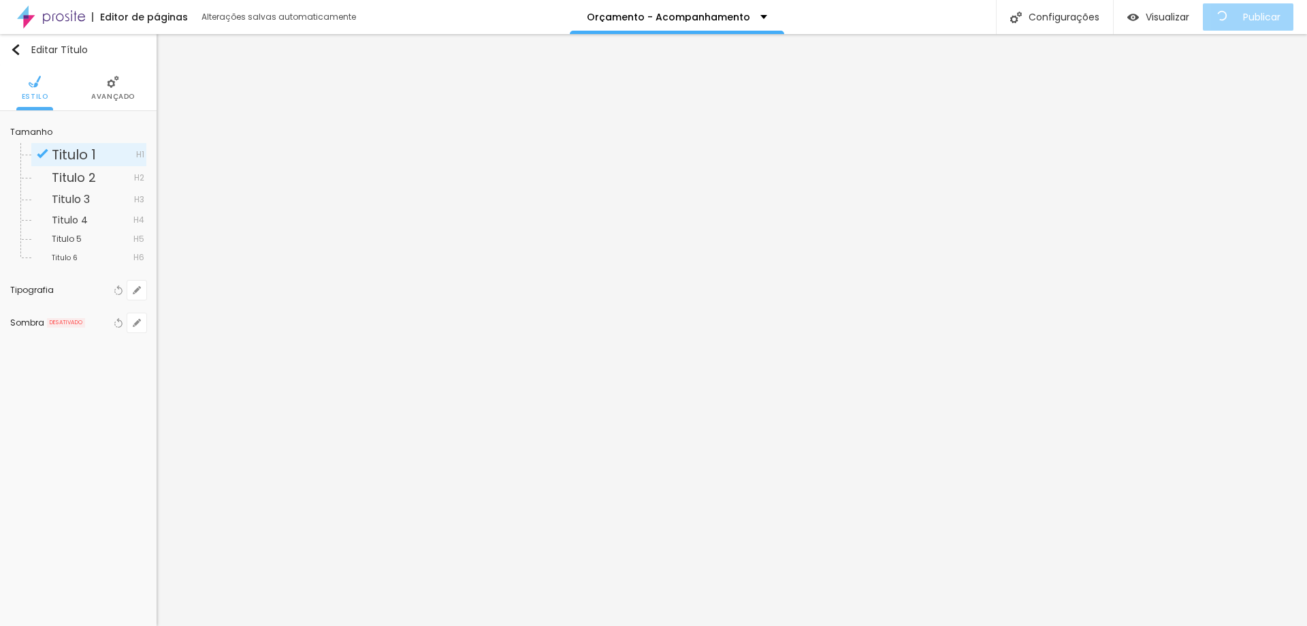
click at [110, 86] on img at bounding box center [113, 82] width 12 height 12
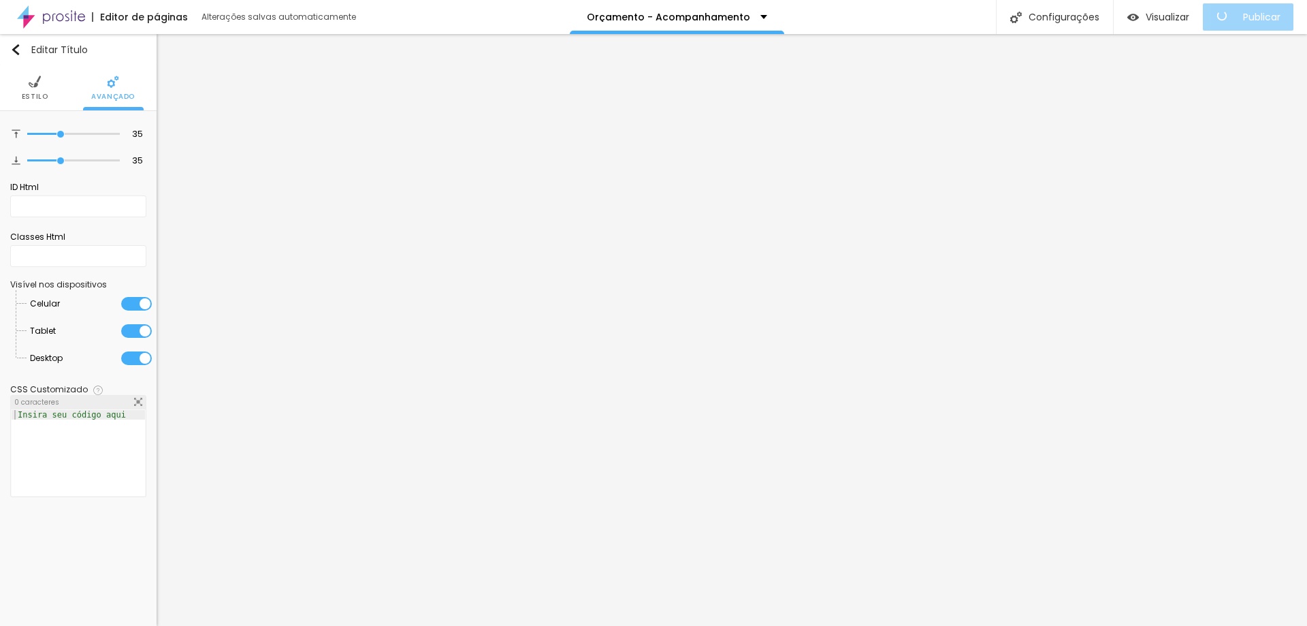
click at [33, 91] on li "Estilo" at bounding box center [35, 87] width 27 height 45
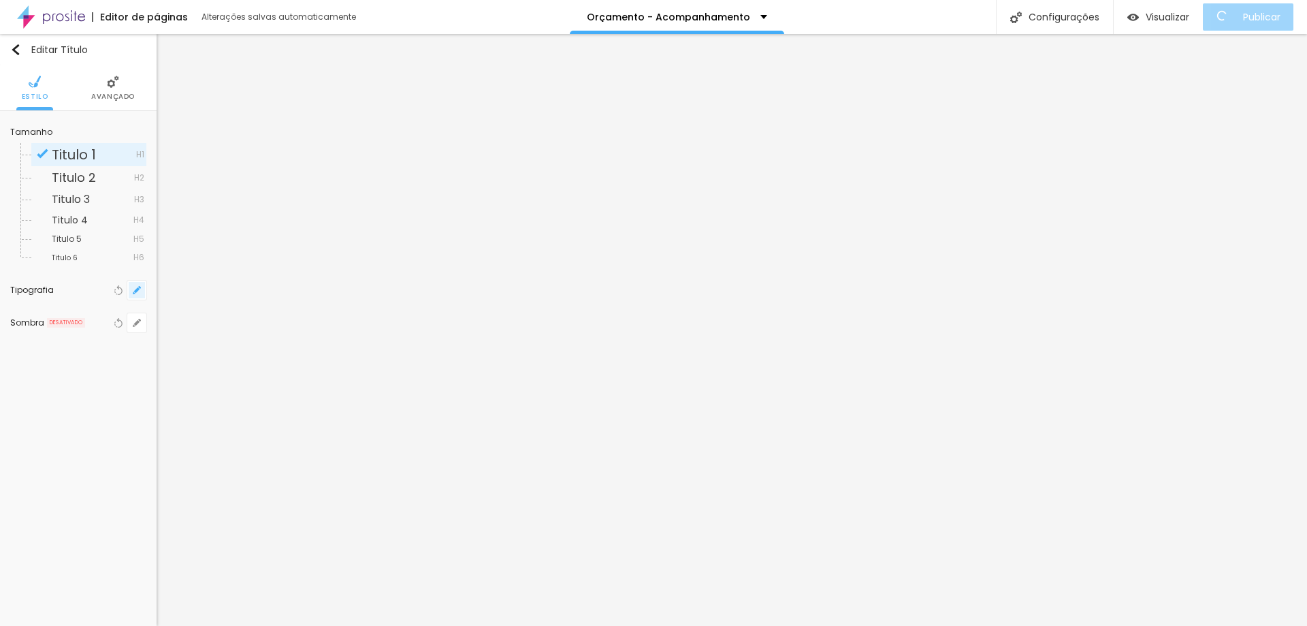
click at [133, 288] on icon "button" at bounding box center [137, 290] width 8 height 8
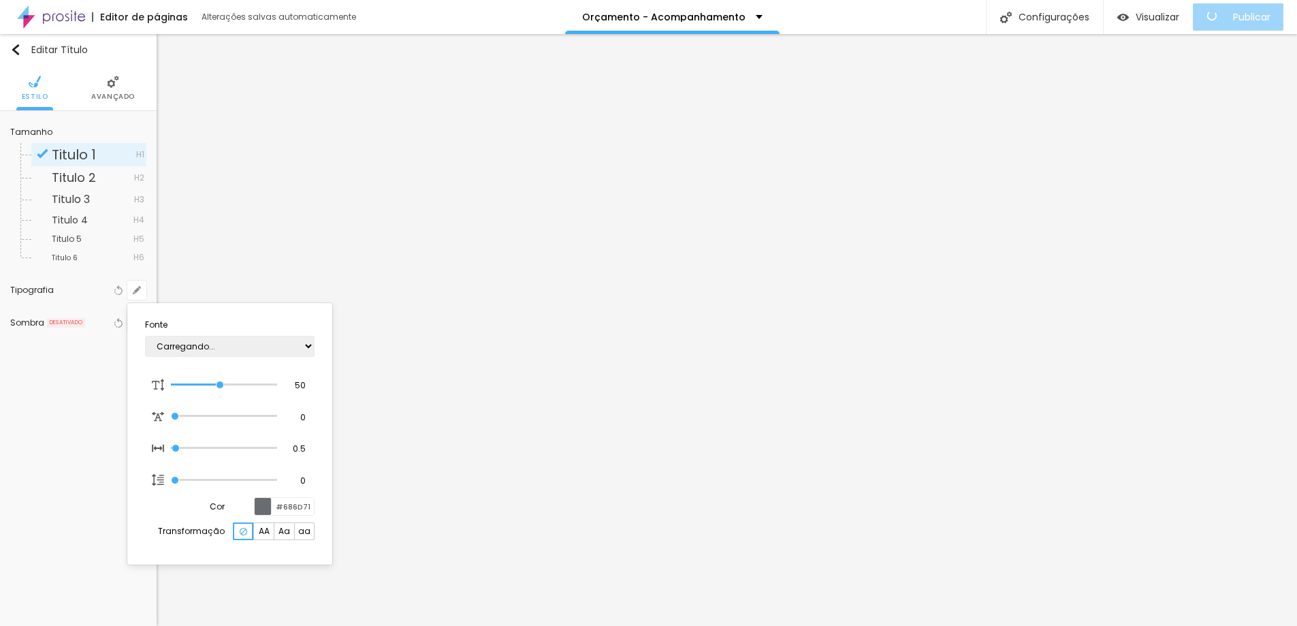
type input "1"
type input "0.5"
click at [302, 385] on input "50" at bounding box center [296, 385] width 24 height 12
type input "8"
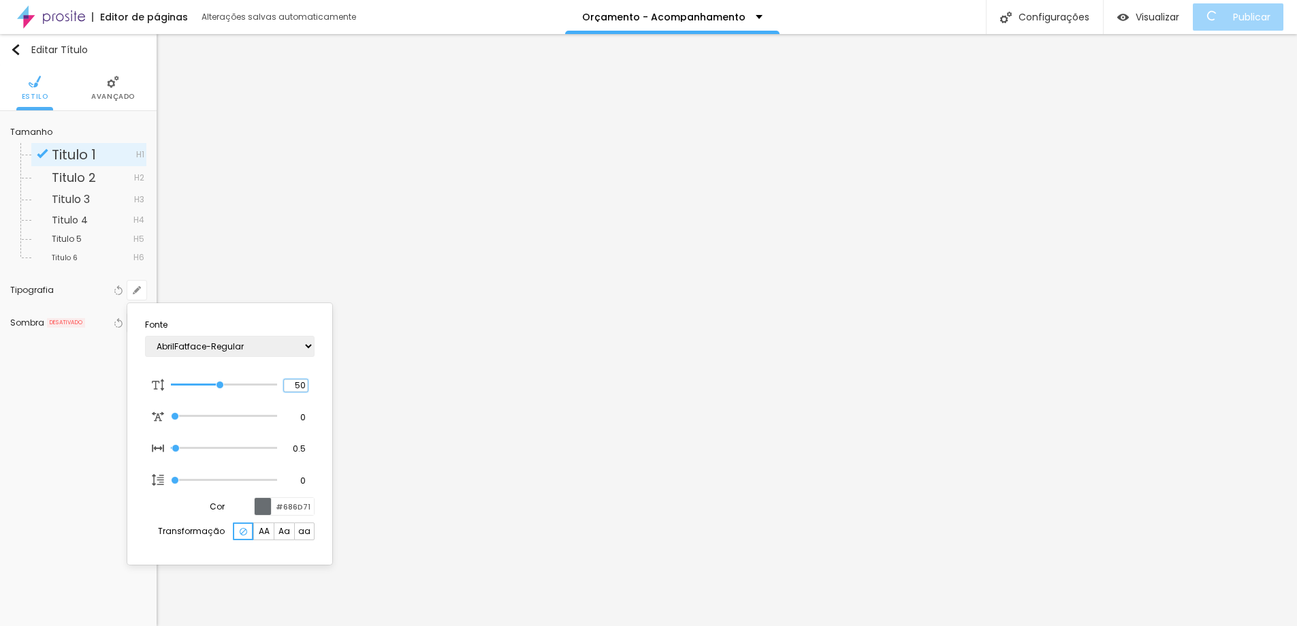
type input "3"
type input "1"
type input "0.5"
type input "30"
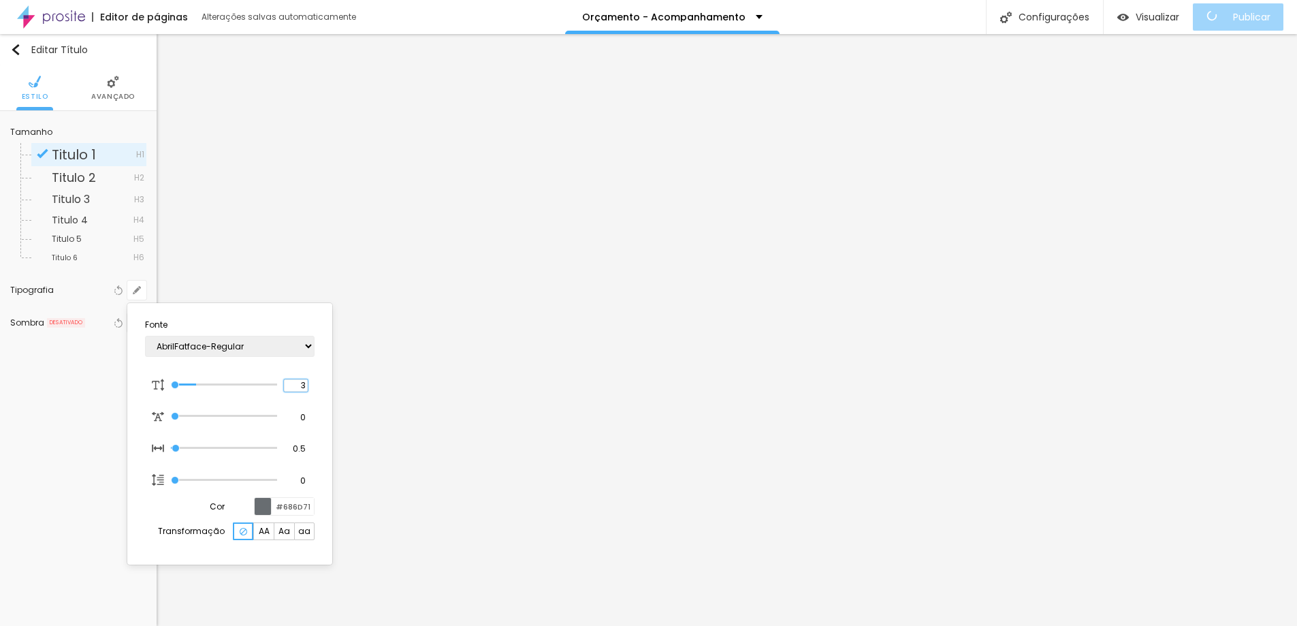
type input "1"
type input "0.5"
type input "1"
type input "0.5"
type input "30"
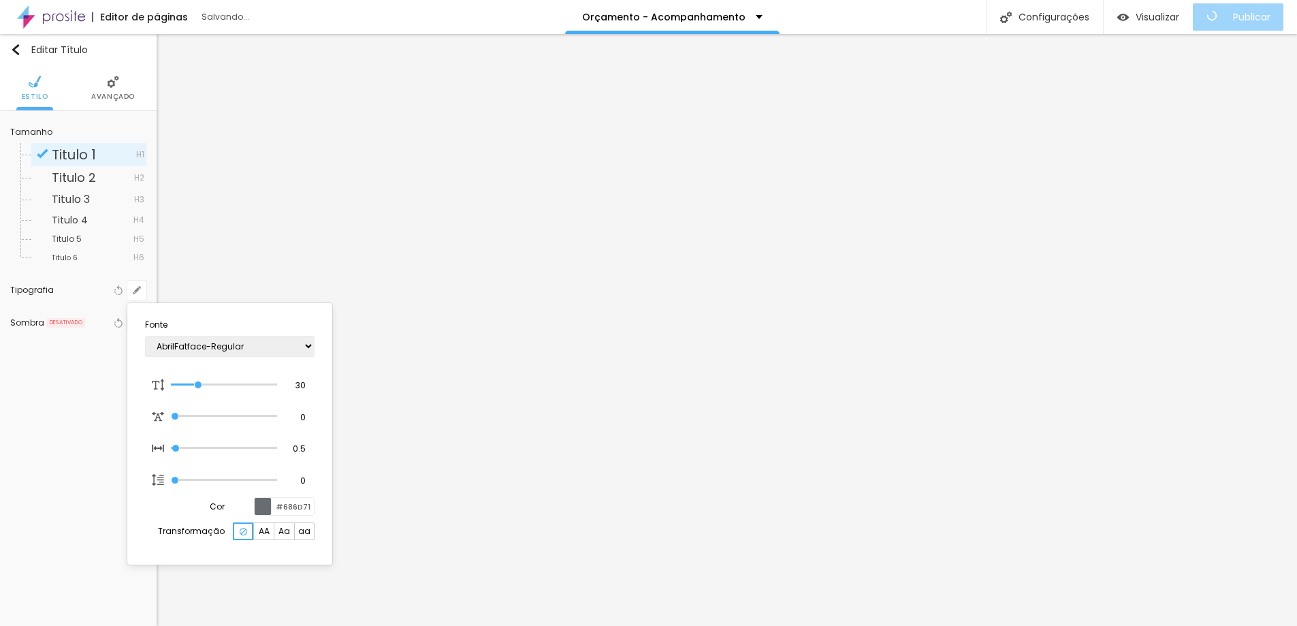
click at [1224, 434] on div at bounding box center [648, 313] width 1297 height 626
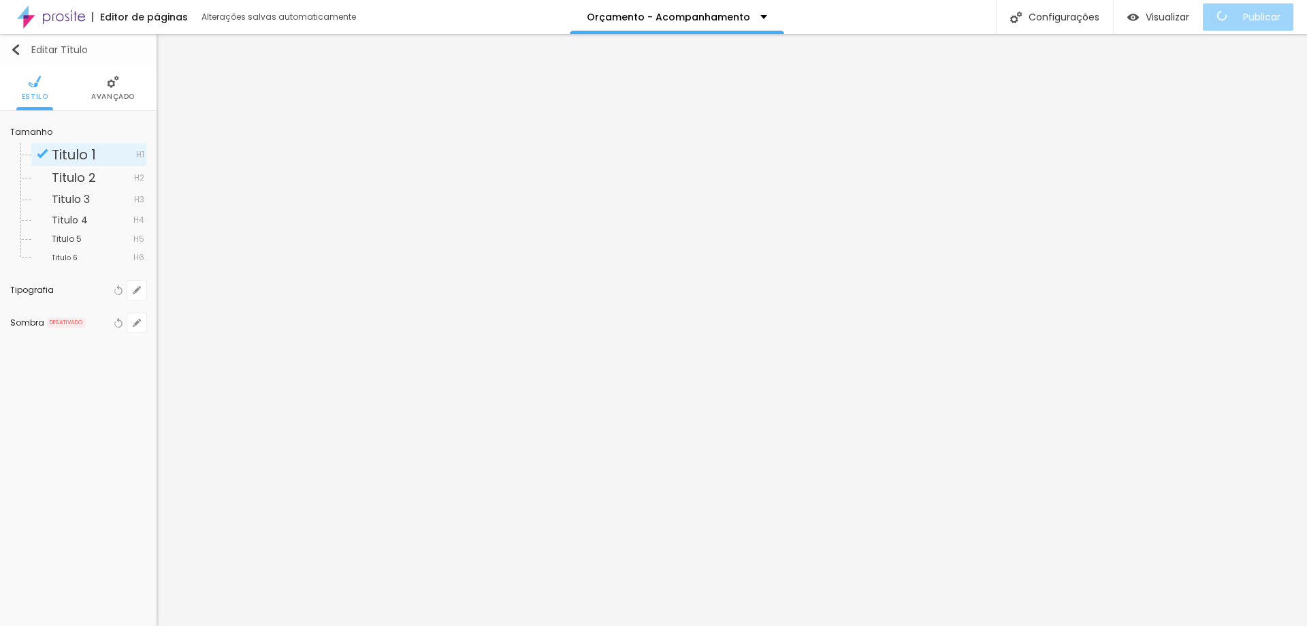
click at [19, 43] on button "Editar Título" at bounding box center [78, 49] width 157 height 31
click at [128, 91] on li "Avançado" at bounding box center [128, 87] width 44 height 45
click at [109, 86] on img at bounding box center [113, 82] width 12 height 12
click at [118, 90] on li "Avançado" at bounding box center [128, 87] width 44 height 45
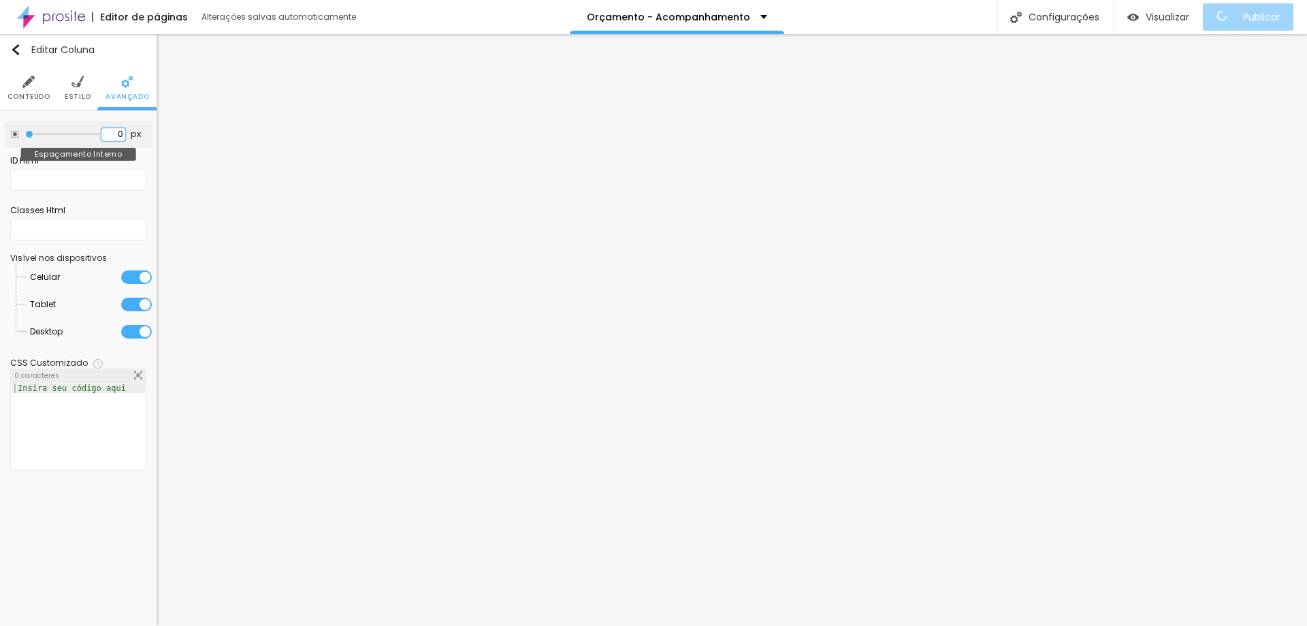
click at [123, 134] on input "0" at bounding box center [113, 134] width 24 height 13
type input "0"
type input "2"
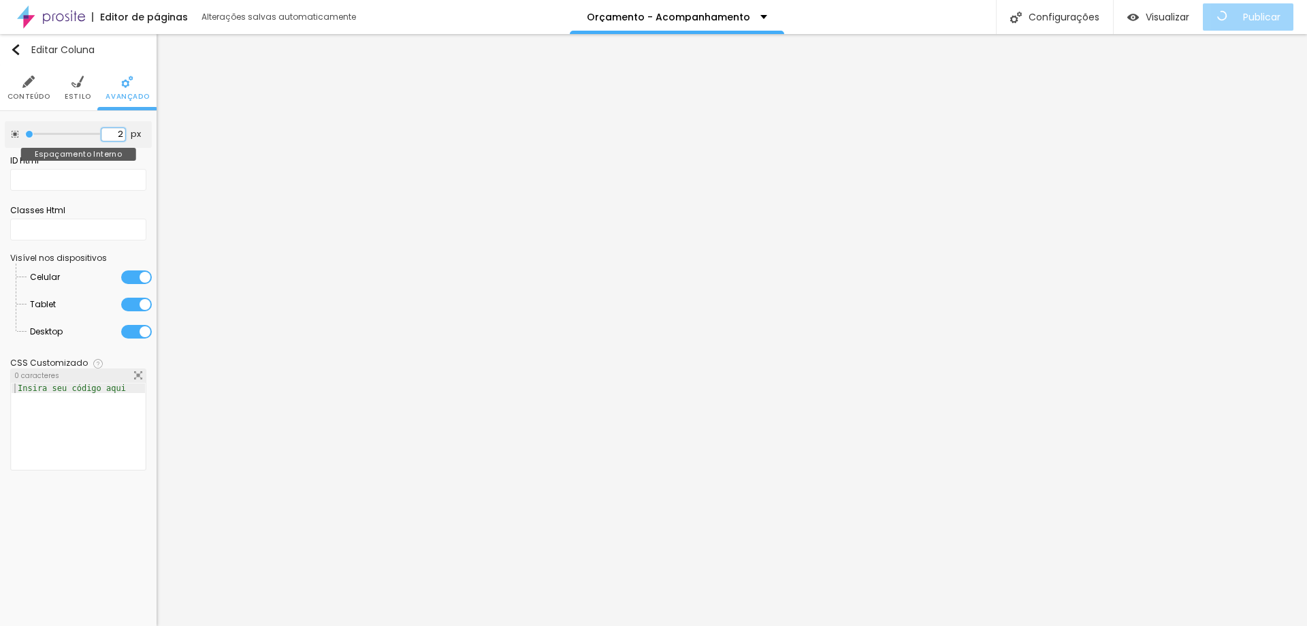
type input "20"
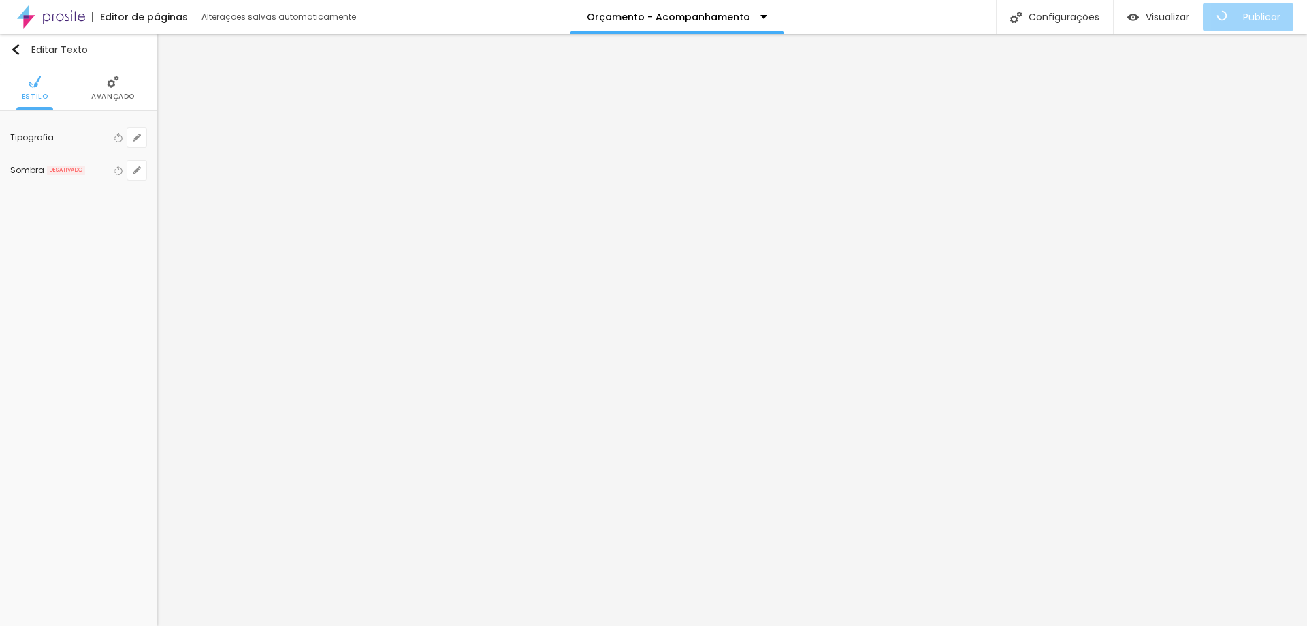
click at [116, 89] on li "Avançado" at bounding box center [113, 87] width 44 height 45
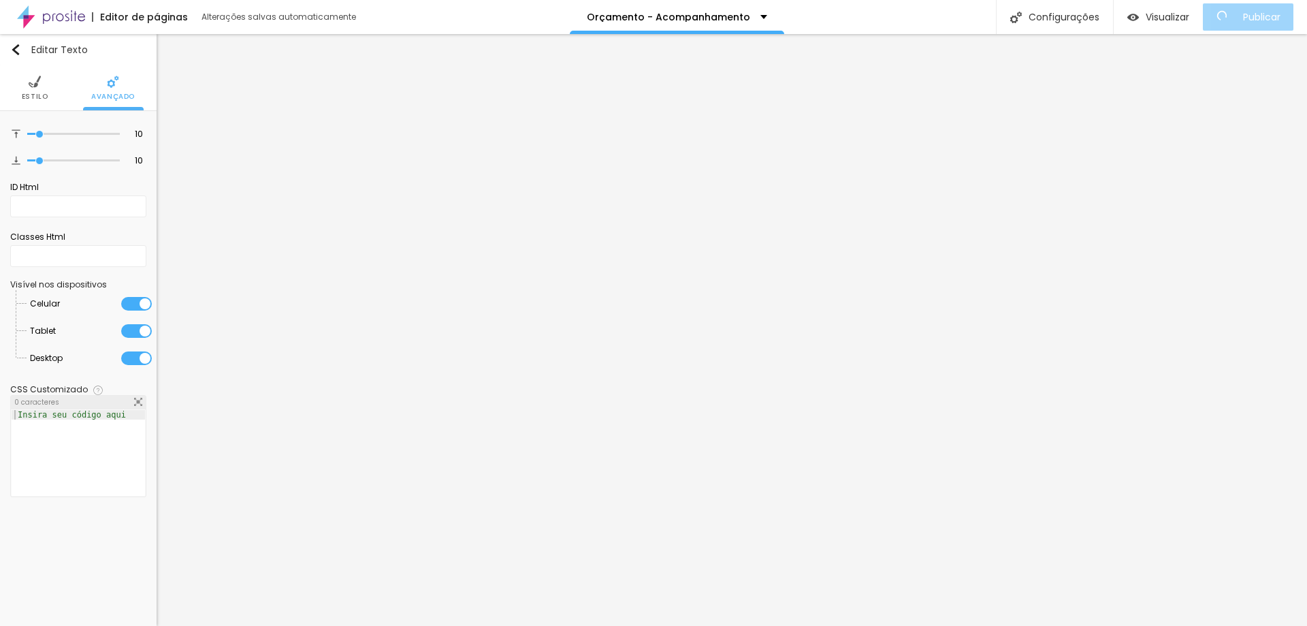
click at [0, 84] on ul "Estilo Avançado" at bounding box center [78, 88] width 157 height 46
click at [31, 84] on img at bounding box center [35, 82] width 12 height 12
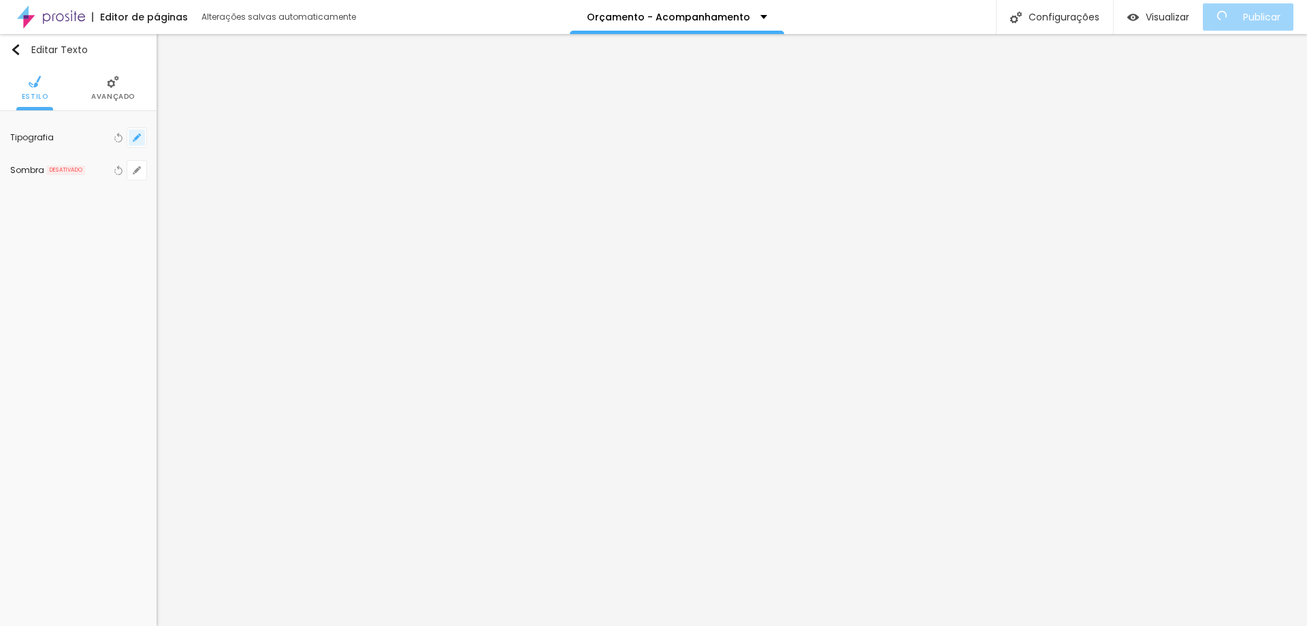
click at [137, 138] on icon "button" at bounding box center [136, 137] width 5 height 5
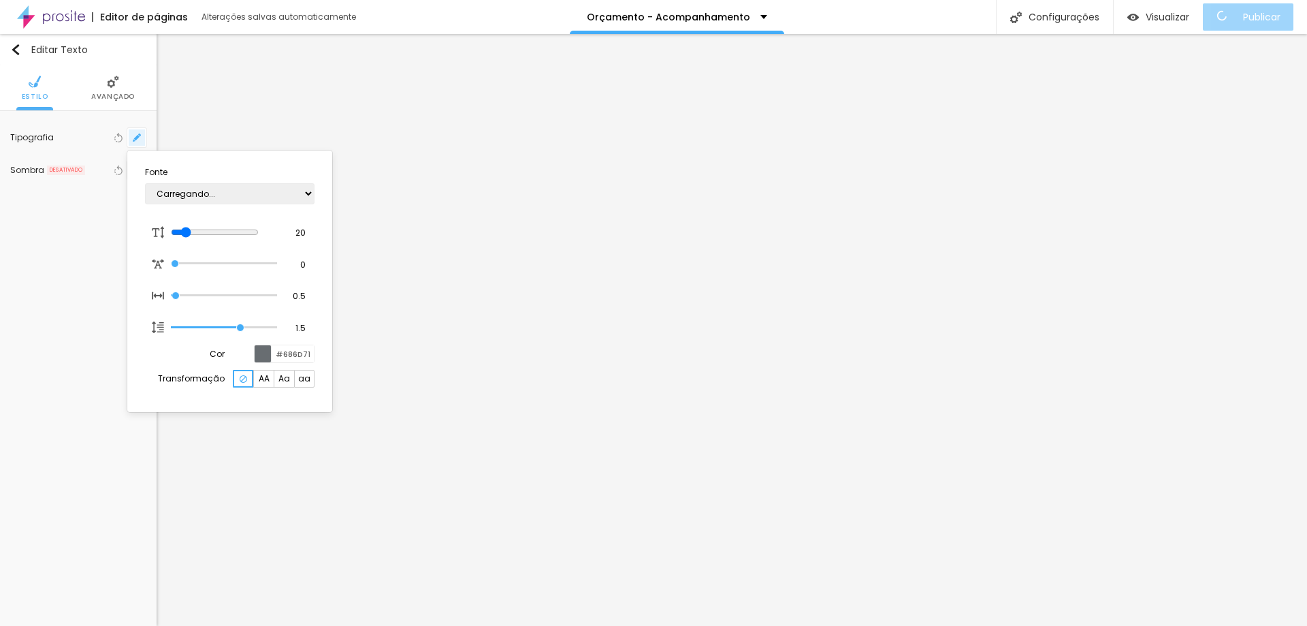
type input "1"
click at [137, 138] on div at bounding box center [653, 313] width 1307 height 626
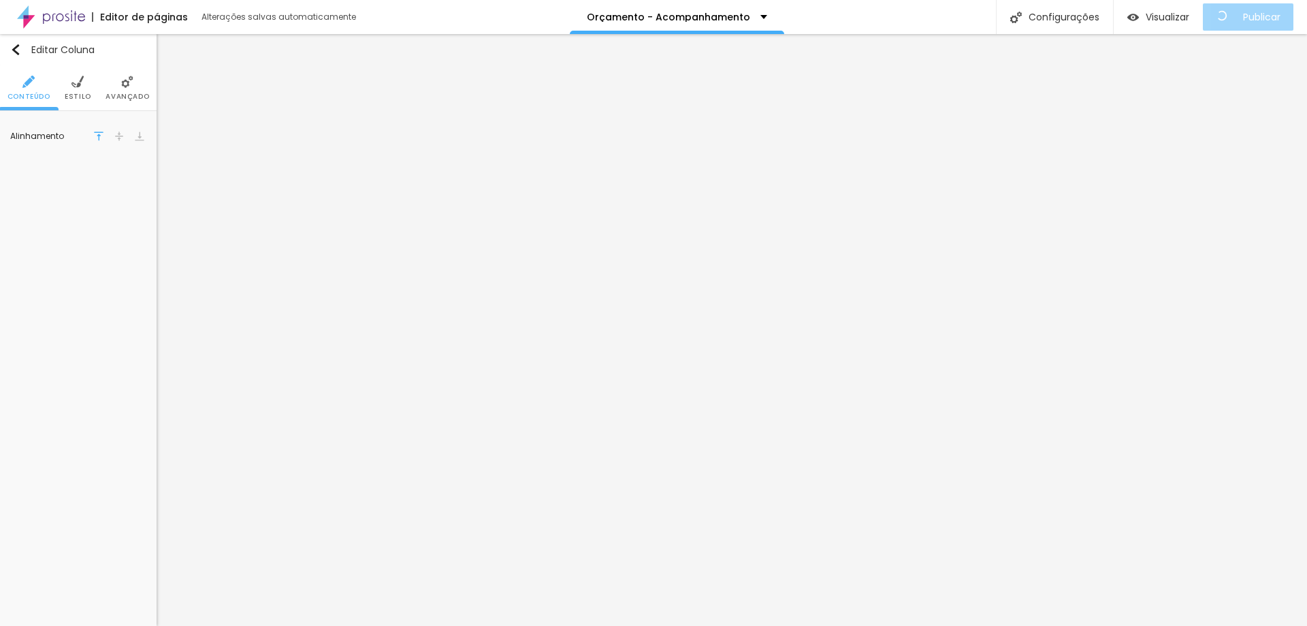
click at [83, 91] on li "Estilo" at bounding box center [78, 87] width 27 height 45
click at [136, 202] on icon "button" at bounding box center [136, 202] width 5 height 5
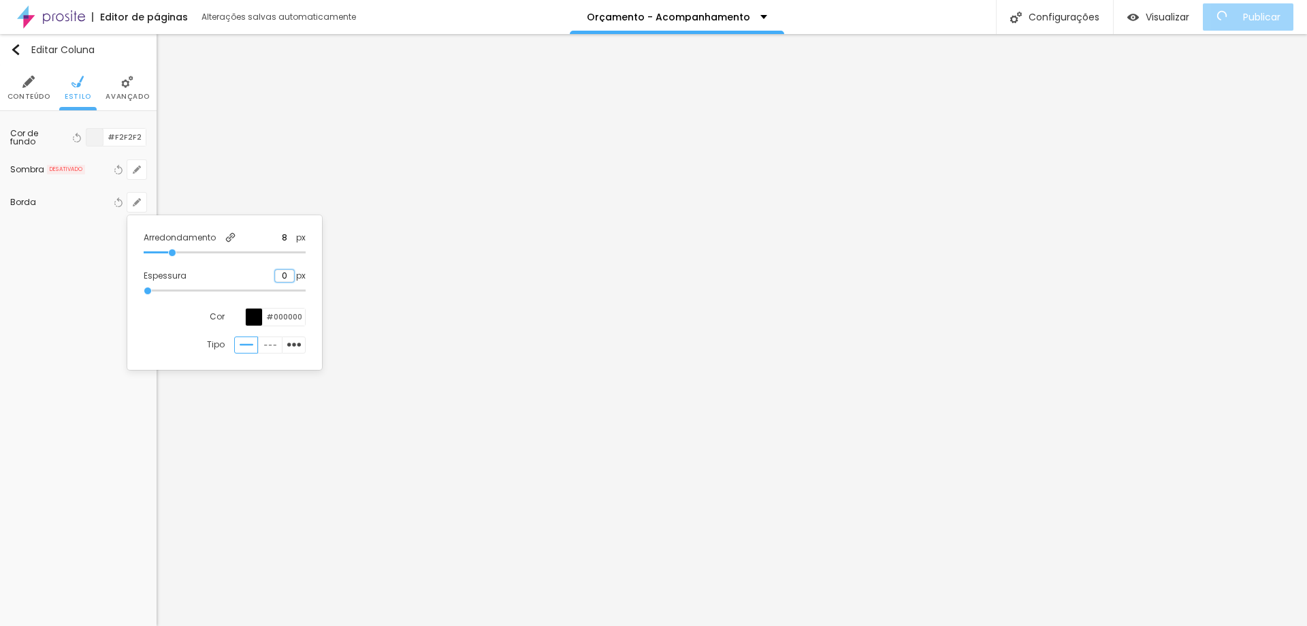
click at [287, 274] on input "0" at bounding box center [284, 276] width 19 height 12
click at [285, 274] on input "0" at bounding box center [284, 276] width 19 height 12
type input "1"
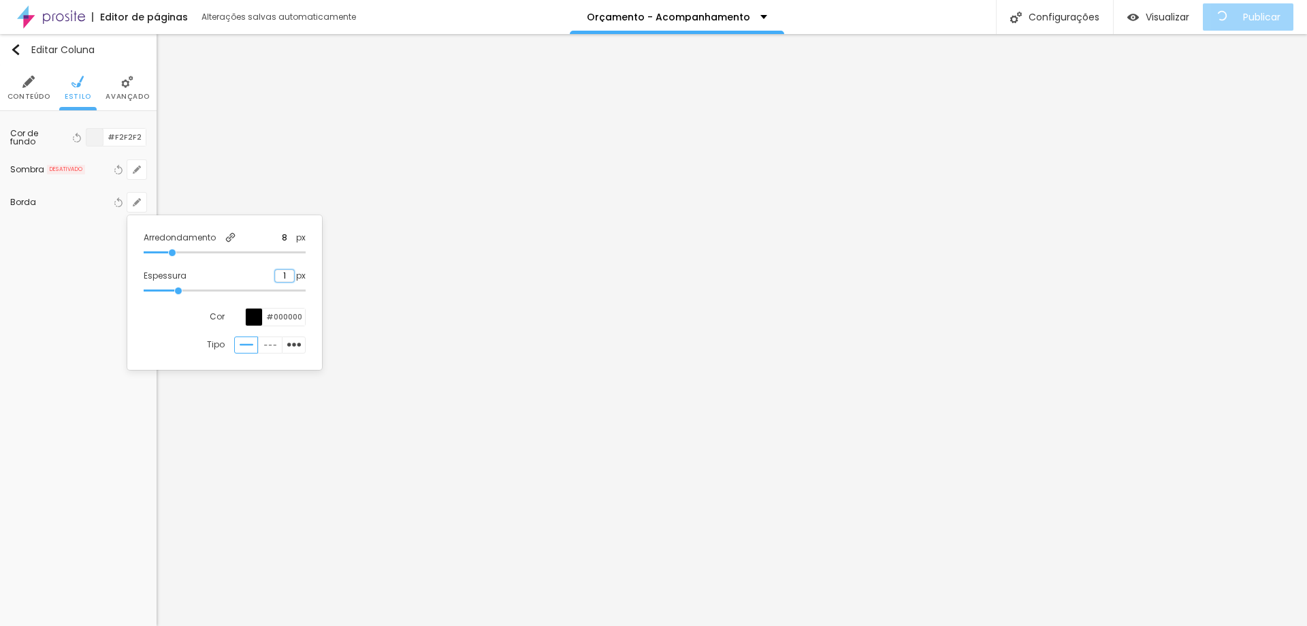
type input "1"
drag, startPoint x: 273, startPoint y: 317, endPoint x: 484, endPoint y: 310, distance: 211.2
click at [483, 310] on body "Editor de páginas Alterações salvas automaticamente Orçamento - Acompanhamento …" at bounding box center [653, 313] width 1307 height 626
type input "#777"
click at [541, 220] on div at bounding box center [653, 313] width 1307 height 626
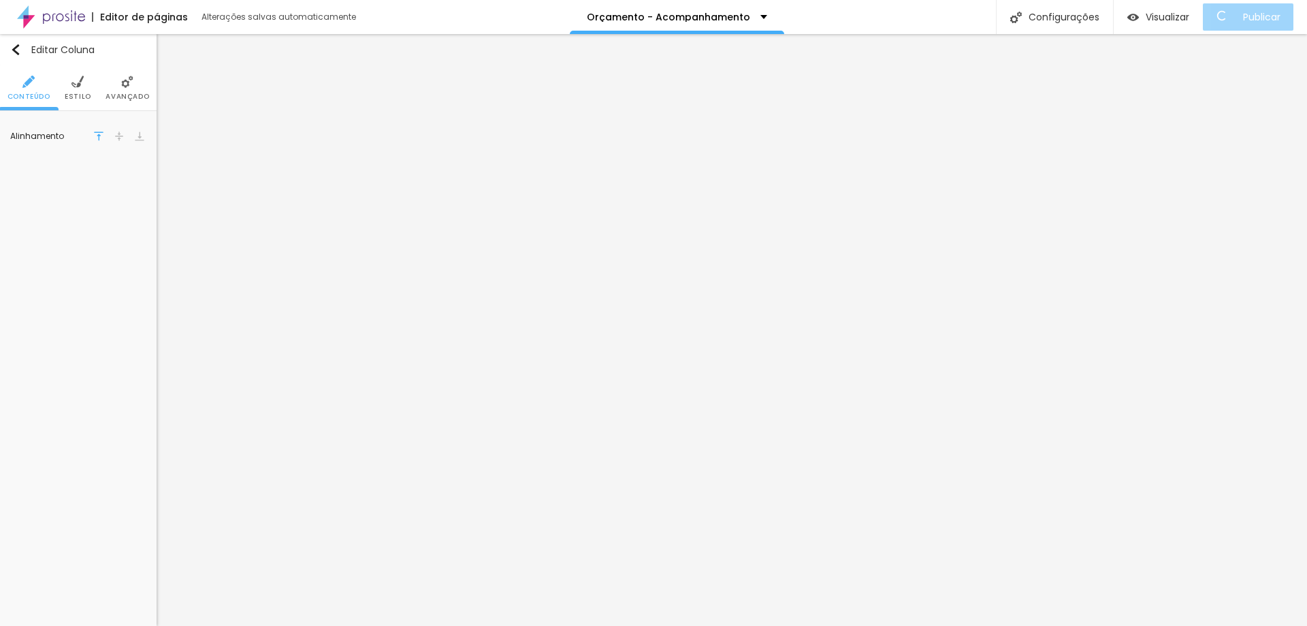
click at [71, 93] on span "Estilo" at bounding box center [78, 96] width 27 height 7
click at [132, 203] on button "button" at bounding box center [136, 202] width 19 height 19
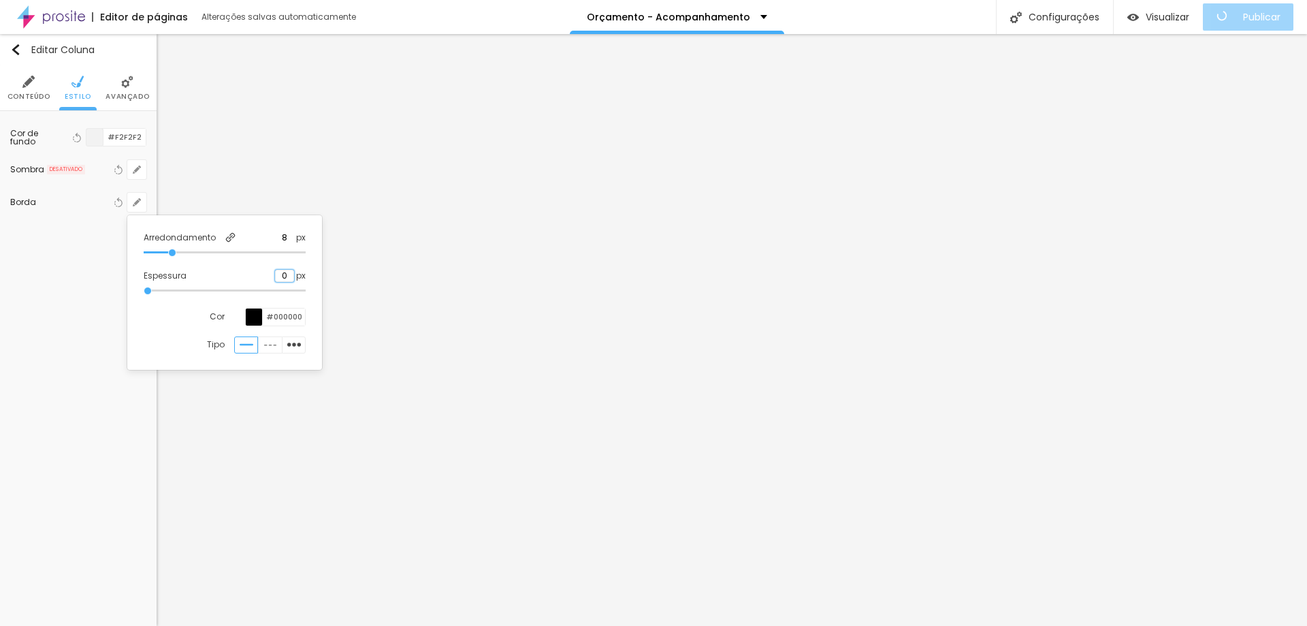
click at [287, 274] on input "0" at bounding box center [284, 276] width 19 height 12
type input "01"
type input "1"
type input "01"
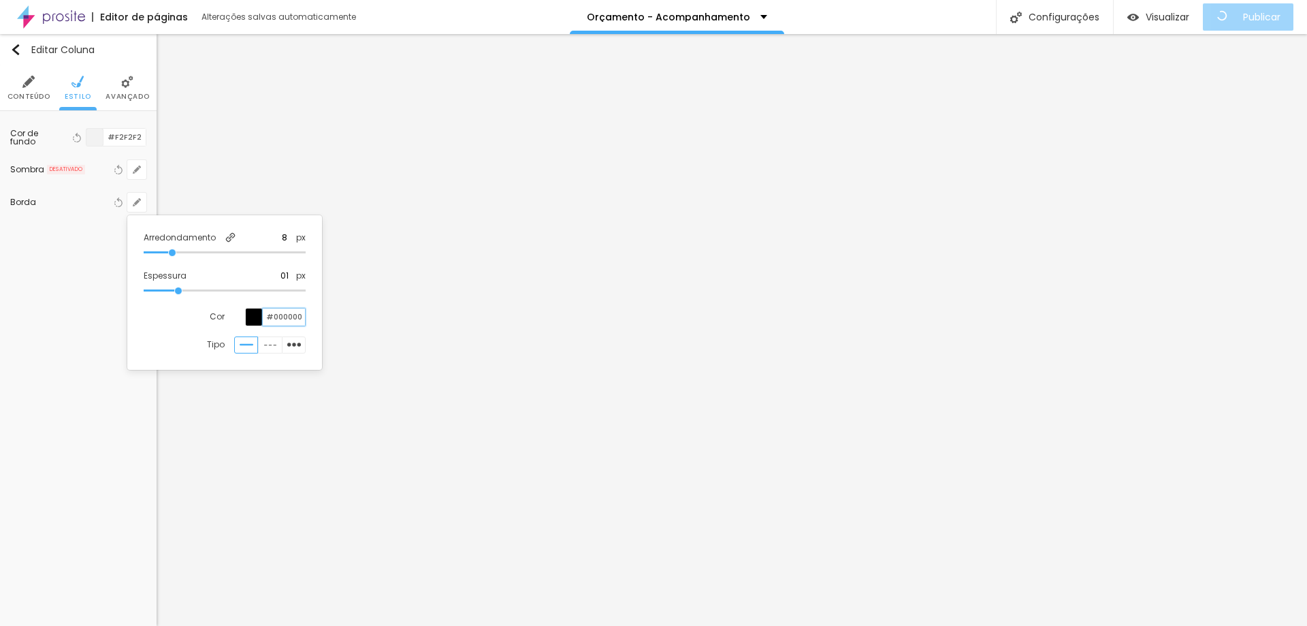
type input "1"
click at [269, 315] on input "#000000" at bounding box center [284, 316] width 42 height 17
drag, startPoint x: 271, startPoint y: 315, endPoint x: 553, endPoint y: 283, distance: 283.8
click at [553, 283] on body "Editor de páginas Alterações salvas automaticamente Orçamento - Acompanhamento …" at bounding box center [653, 313] width 1307 height 626
type input "#77"
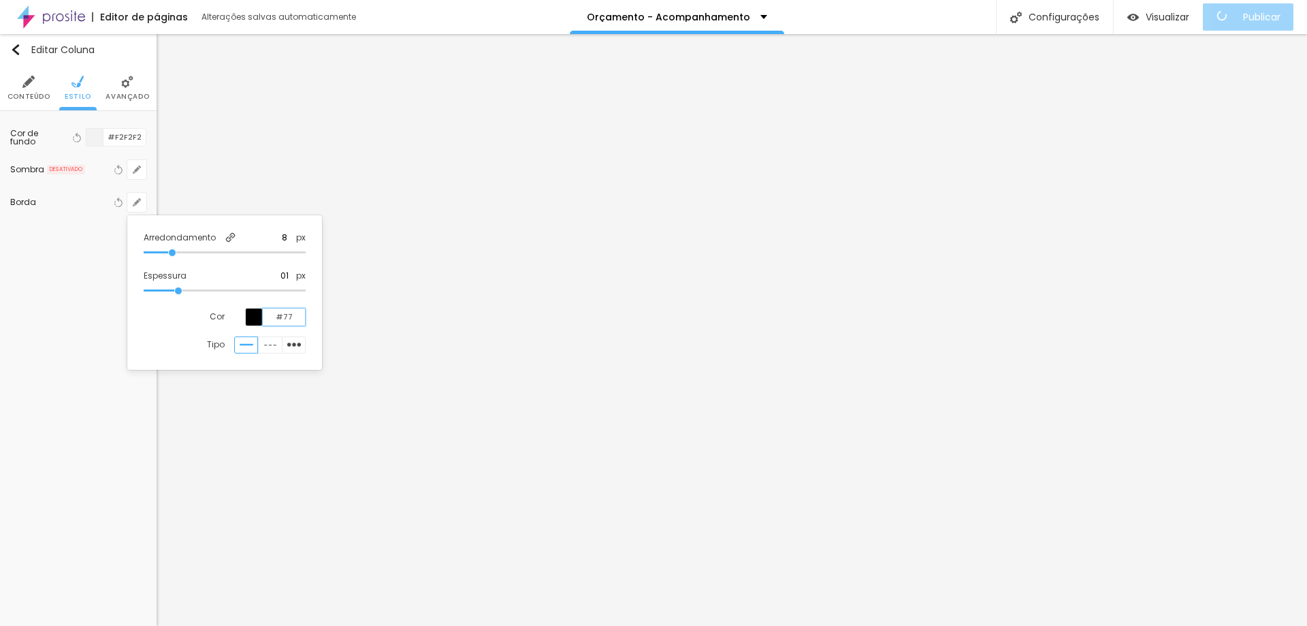
type input "1"
type input "#777"
click at [780, 230] on div at bounding box center [653, 313] width 1307 height 626
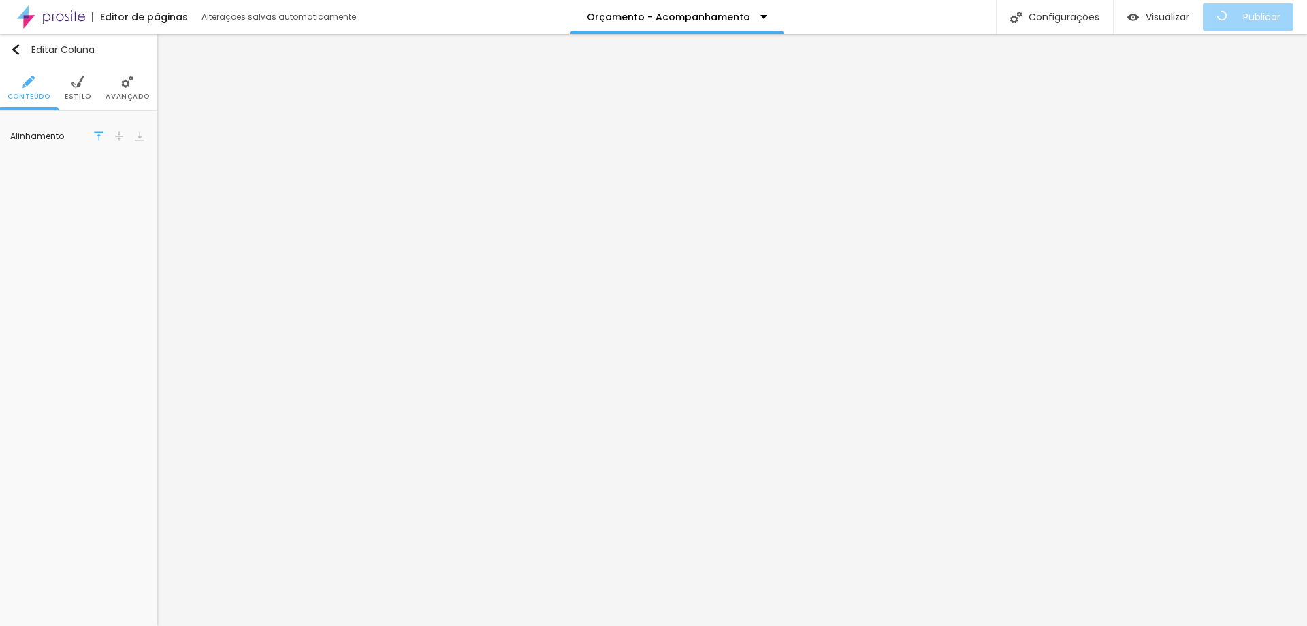
click at [77, 93] on span "Estilo" at bounding box center [78, 96] width 27 height 7
click at [143, 204] on button "button" at bounding box center [136, 202] width 19 height 19
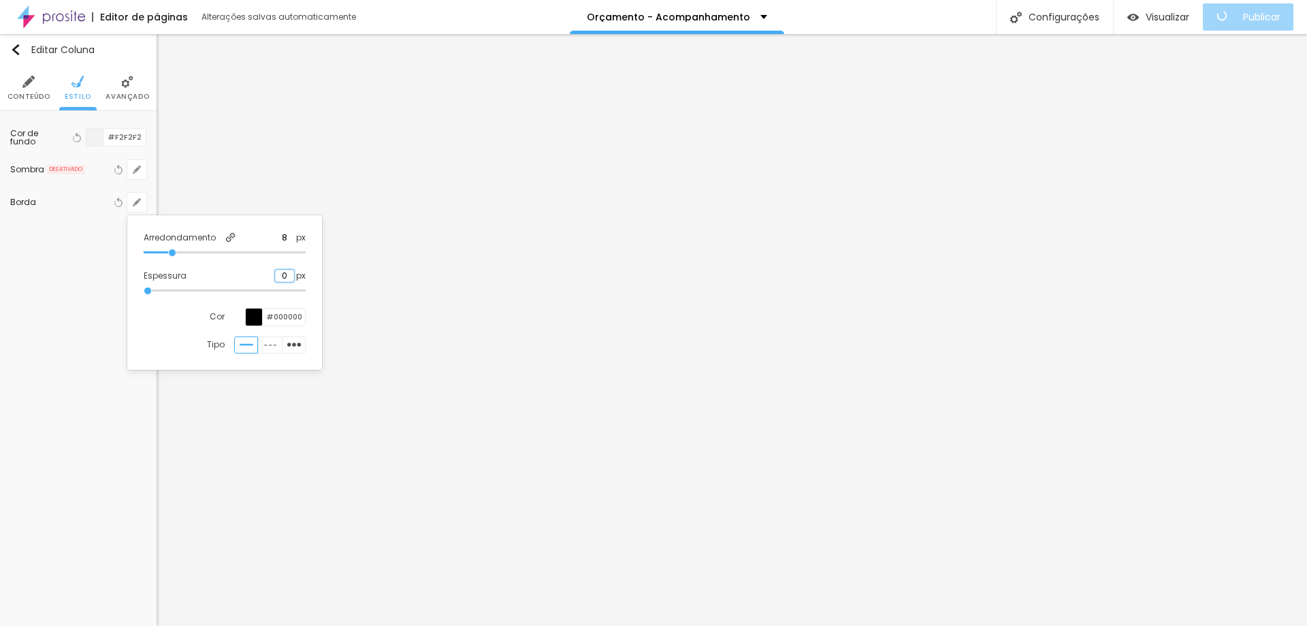
click at [284, 276] on input "0" at bounding box center [284, 276] width 19 height 12
type input "1"
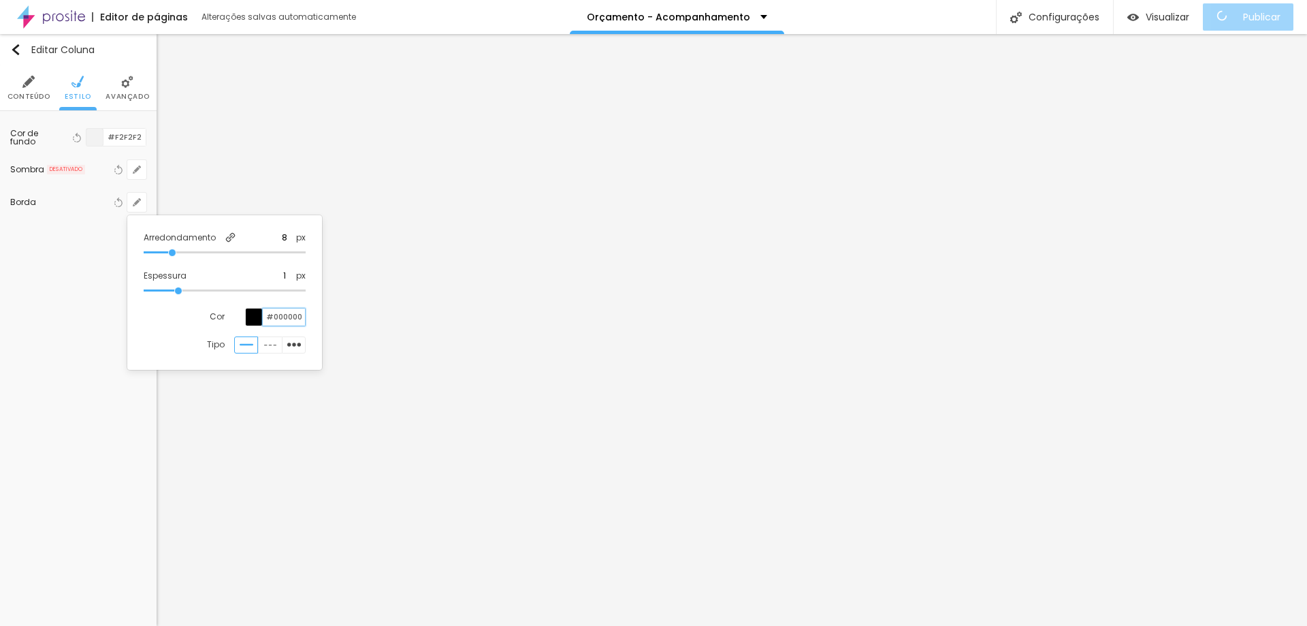
click at [278, 319] on input "#000000" at bounding box center [284, 316] width 42 height 17
type input "#777"
click at [951, 236] on div at bounding box center [653, 313] width 1307 height 626
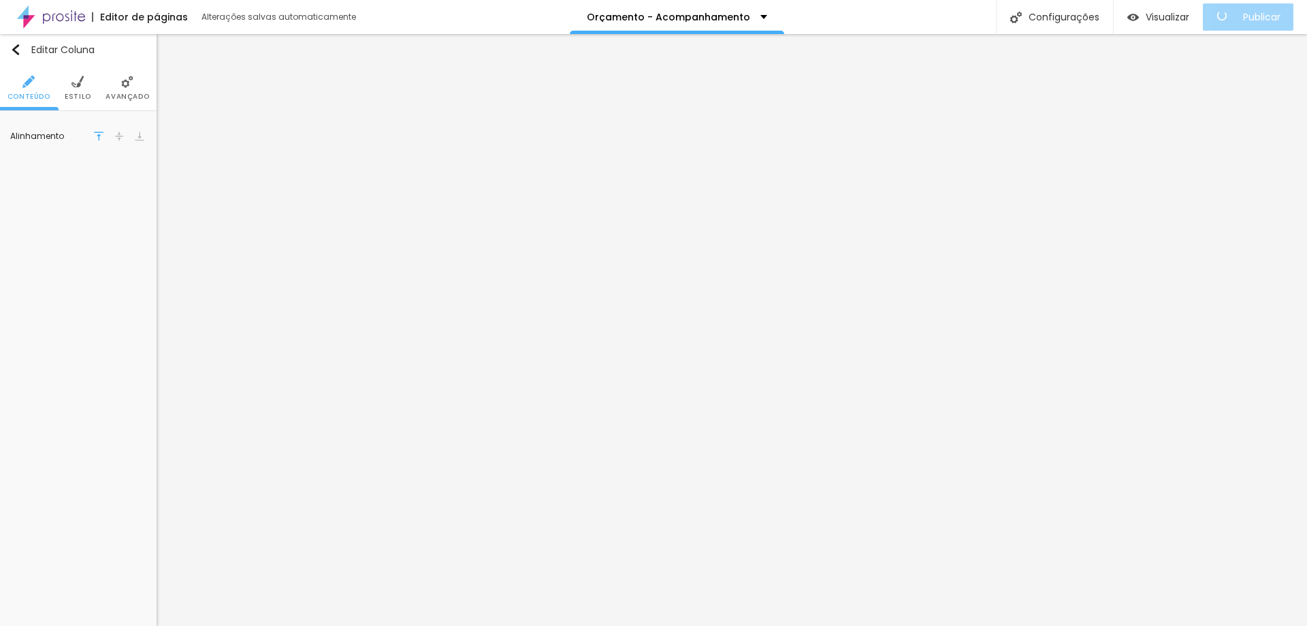
click at [74, 85] on img at bounding box center [77, 82] width 12 height 12
click at [138, 202] on icon "button" at bounding box center [136, 202] width 5 height 5
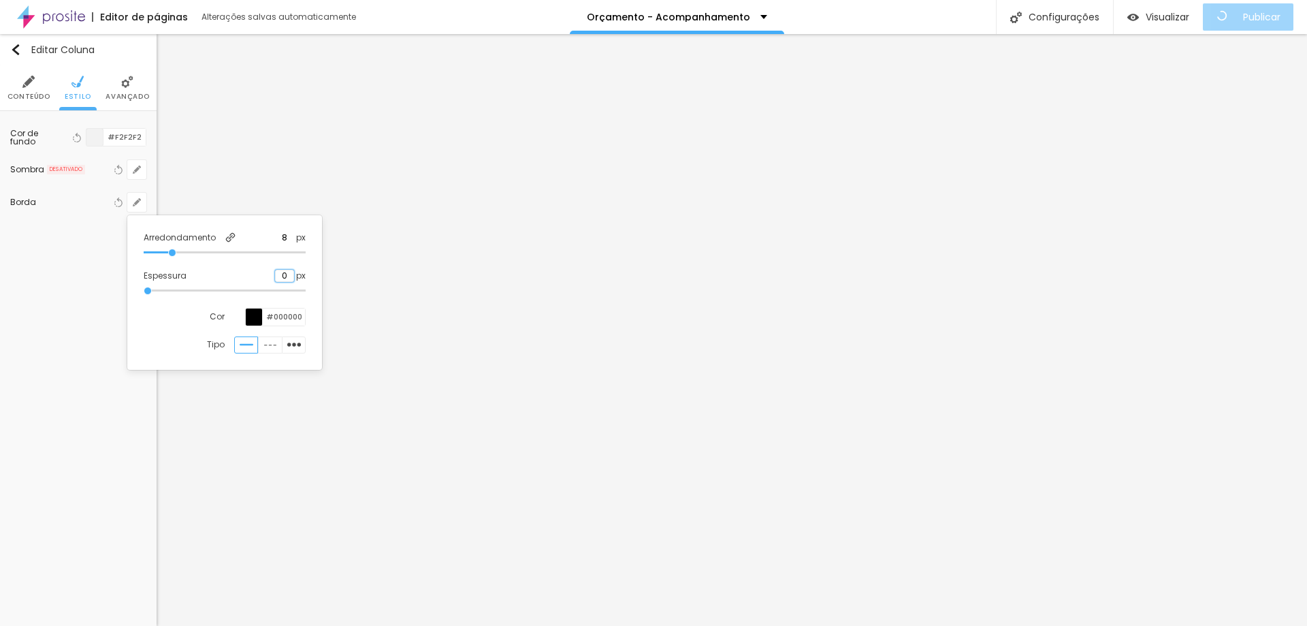
click at [285, 274] on input "0" at bounding box center [284, 276] width 19 height 12
type input "1"
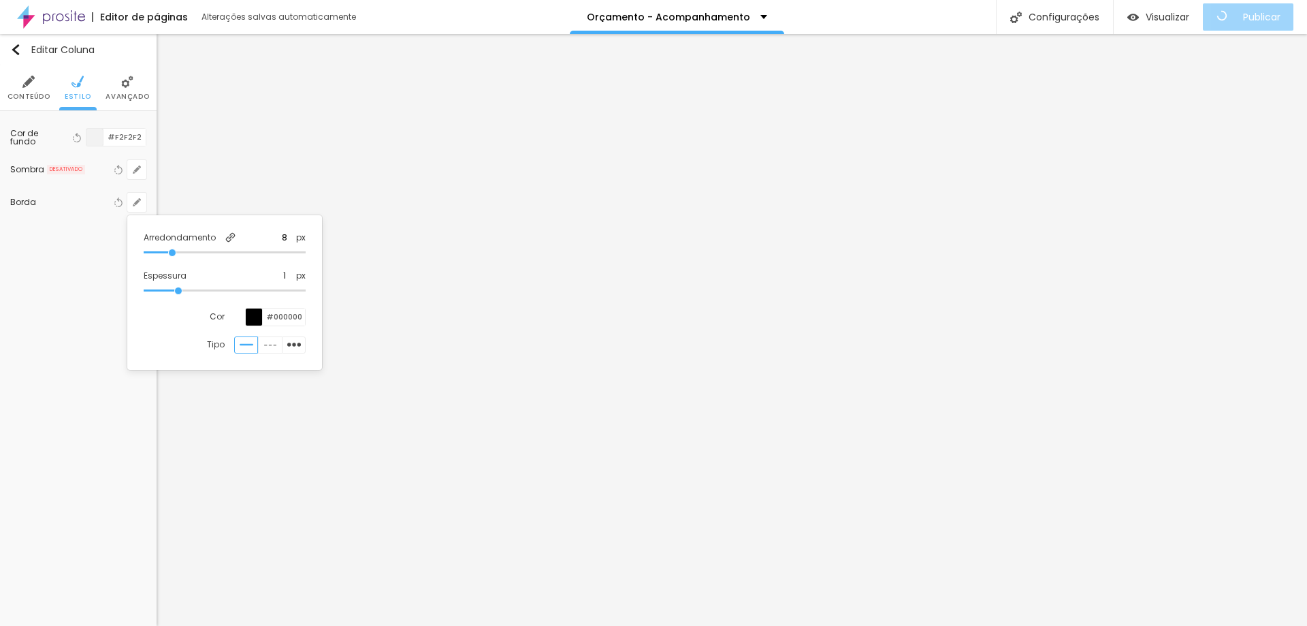
click at [280, 306] on div "Arredondamento 8 px Espessura 1 px Cor #000000 Tipo" at bounding box center [225, 293] width 184 height 144
click at [285, 317] on input "#000000" at bounding box center [284, 316] width 42 height 17
type input "#777"
click at [353, 165] on div at bounding box center [653, 313] width 1307 height 626
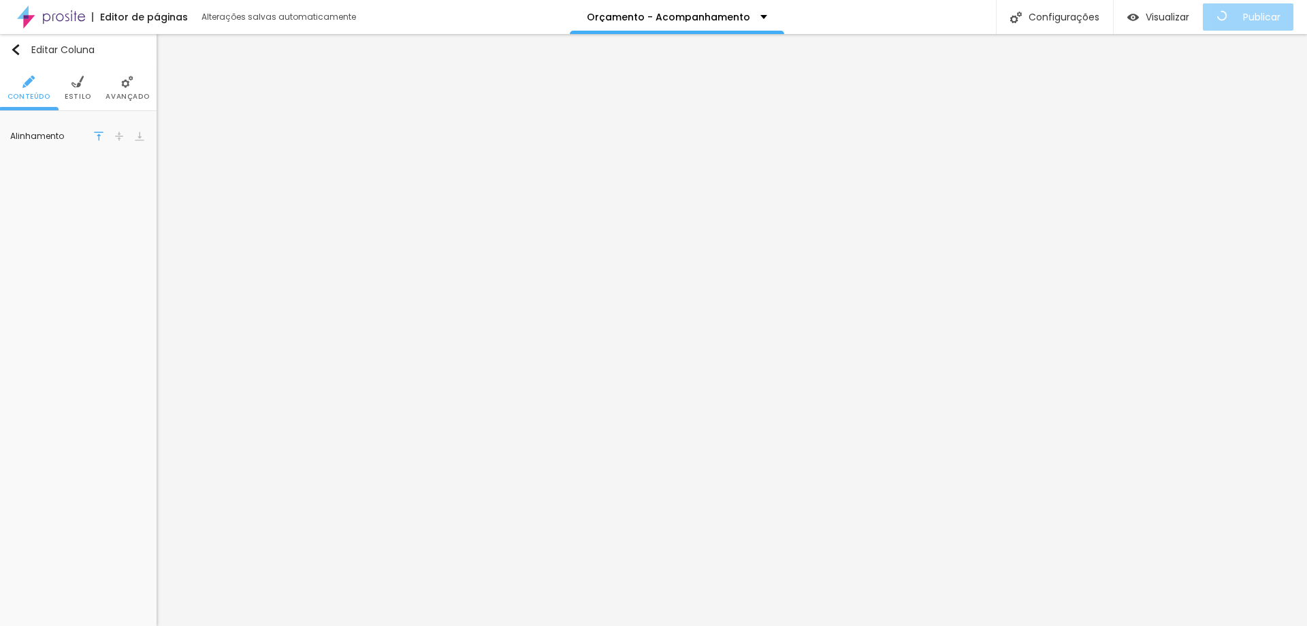
click at [75, 80] on img at bounding box center [77, 82] width 12 height 12
click at [17, 162] on img at bounding box center [16, 165] width 9 height 9
click at [121, 82] on img at bounding box center [127, 82] width 12 height 12
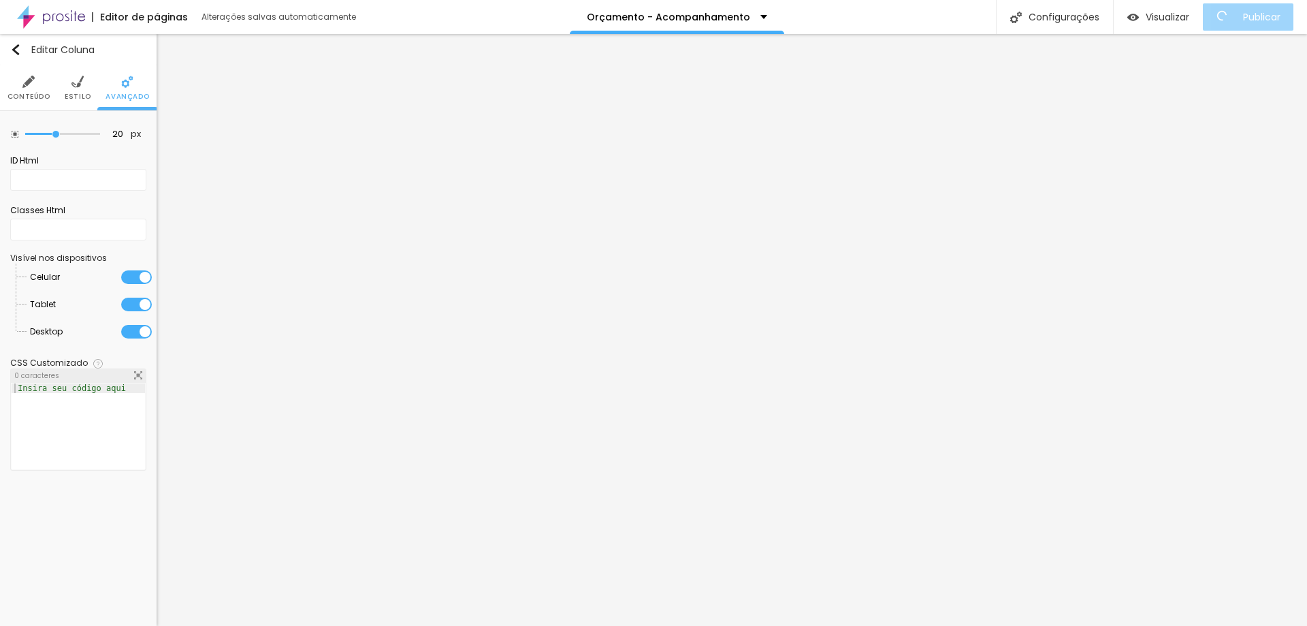
click at [71, 82] on img at bounding box center [77, 82] width 12 height 12
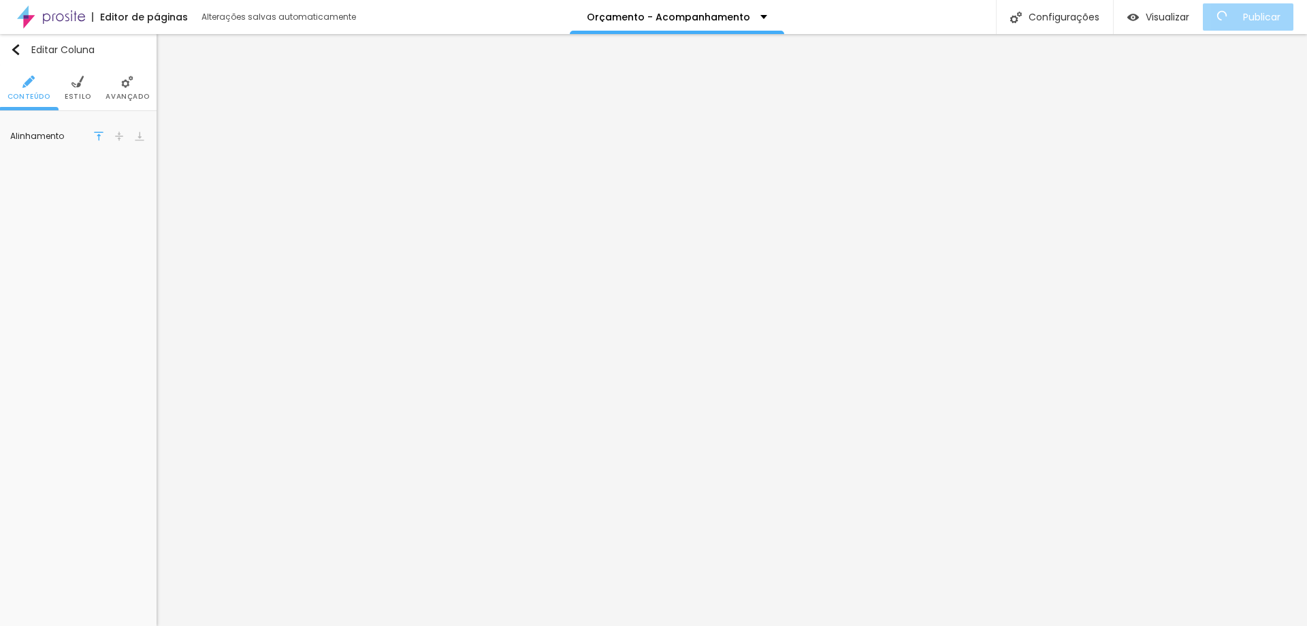
click at [83, 88] on img at bounding box center [77, 82] width 12 height 12
click at [138, 208] on button "button" at bounding box center [136, 202] width 19 height 19
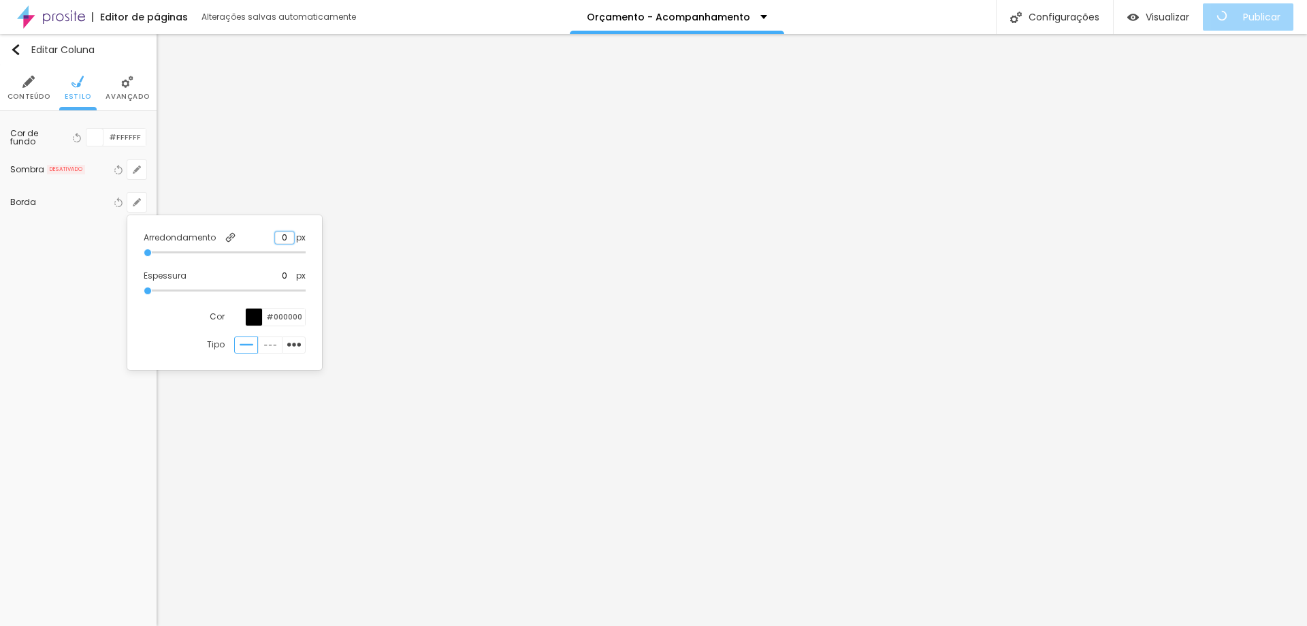
click at [283, 235] on input "0" at bounding box center [284, 238] width 19 height 12
type input "1"
type input "10"
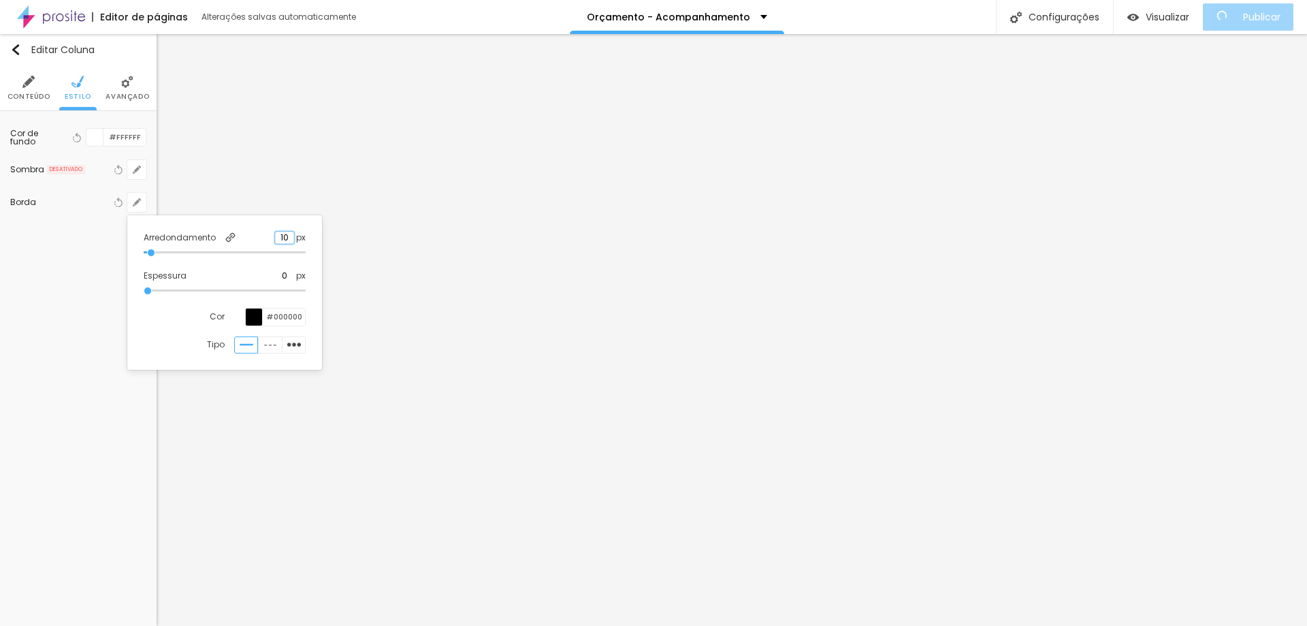
type input "10"
drag, startPoint x: 290, startPoint y: 239, endPoint x: 242, endPoint y: 234, distance: 48.6
click at [242, 234] on div "Arredondamento 10 px" at bounding box center [225, 238] width 162 height 12
click at [293, 321] on input "#000000" at bounding box center [284, 316] width 42 height 17
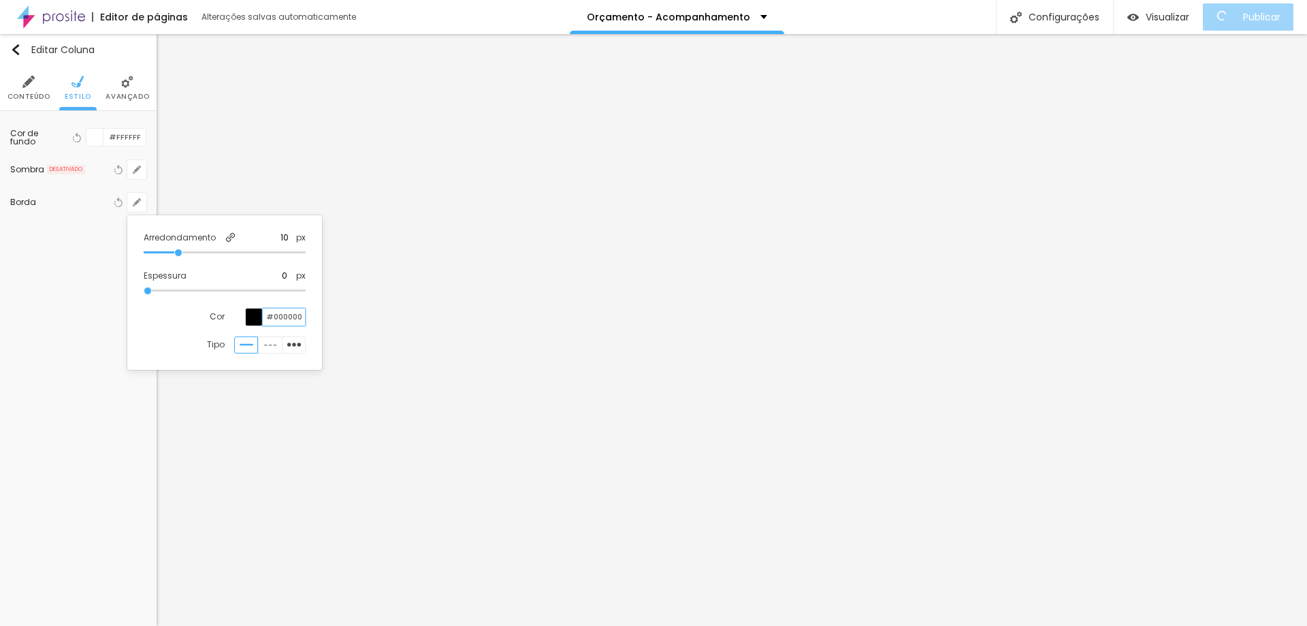
click at [293, 321] on input "#000000" at bounding box center [284, 316] width 42 height 17
type input "#F2F2F2"
click at [285, 276] on input "0" at bounding box center [284, 276] width 19 height 12
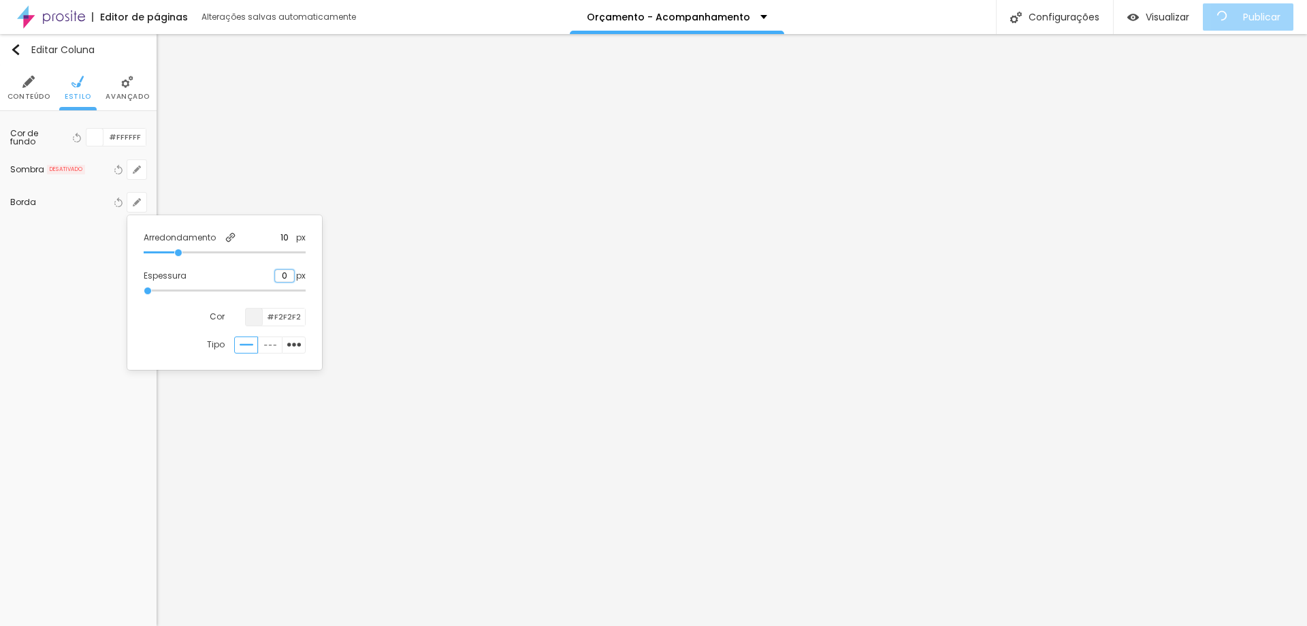
type input "1"
click at [124, 140] on div at bounding box center [653, 313] width 1307 height 626
click at [123, 136] on input "#FFFFFF" at bounding box center [124, 137] width 42 height 17
type input "#777"
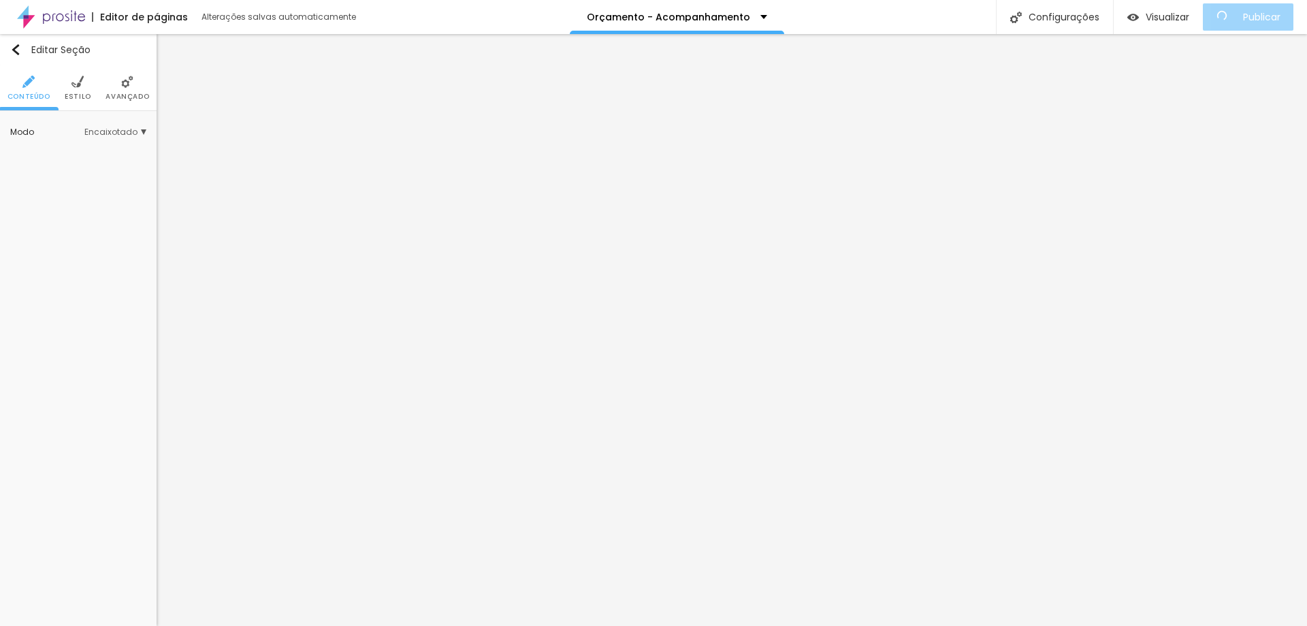
click at [57, 21] on img at bounding box center [51, 17] width 68 height 34
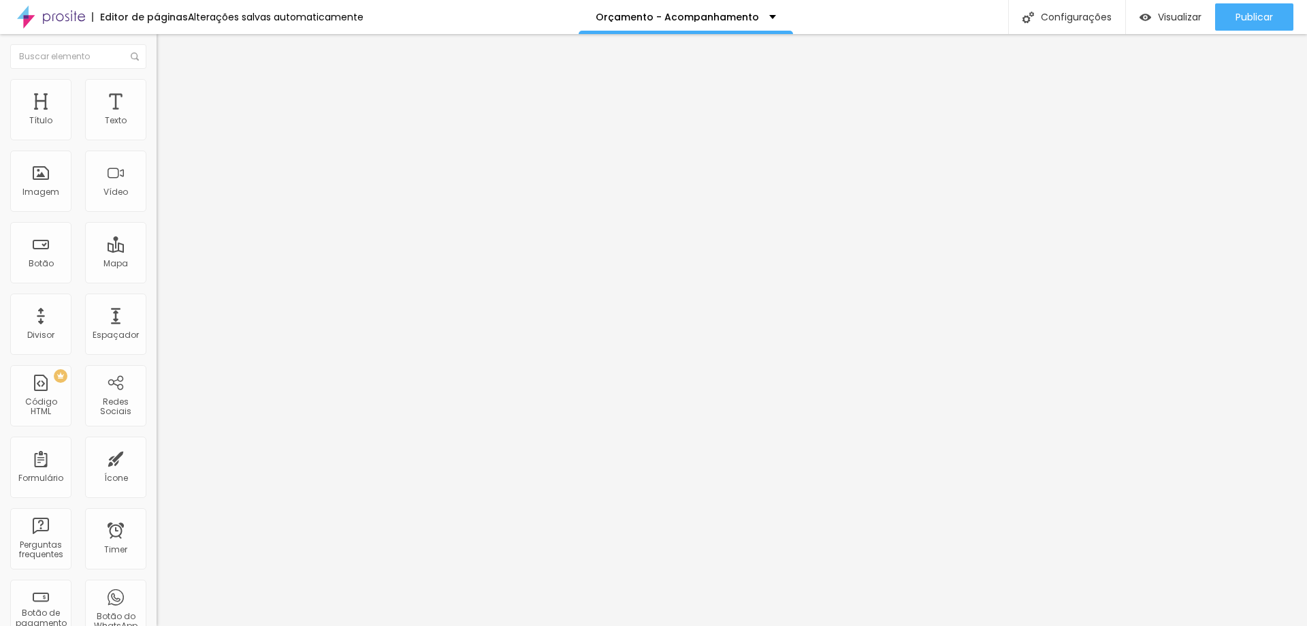
click at [157, 86] on ul "Conteúdo Estilo Avançado" at bounding box center [235, 85] width 157 height 41
click at [169, 91] on span "Estilo" at bounding box center [179, 88] width 21 height 12
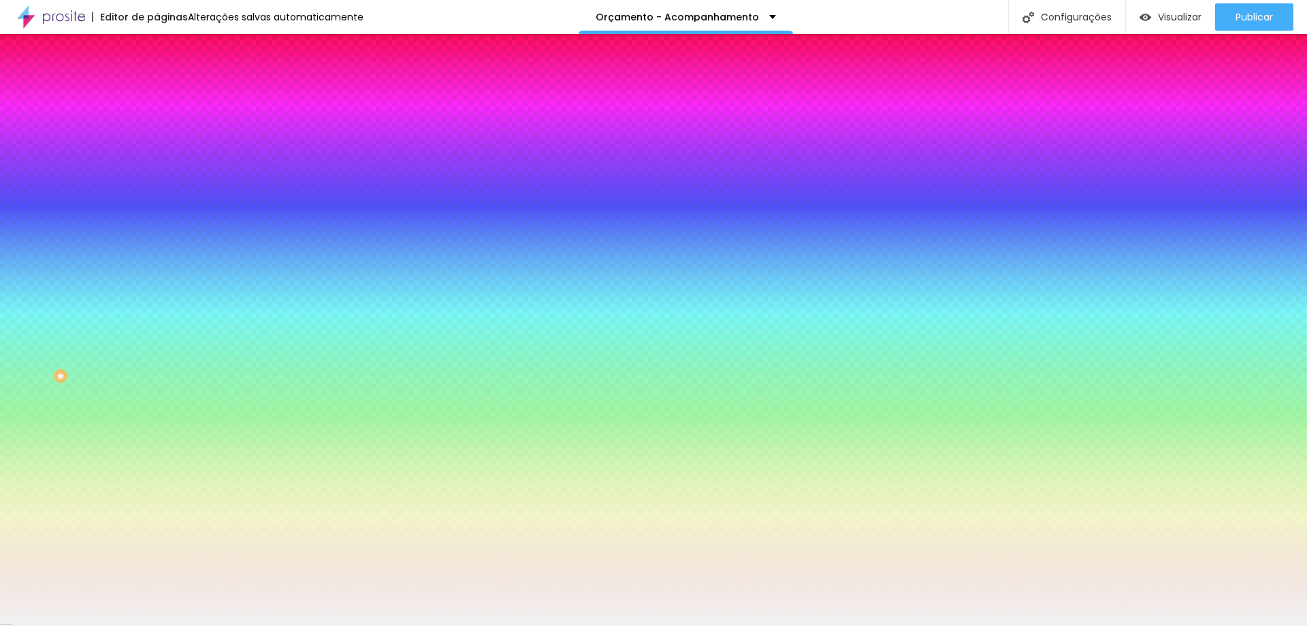
click at [157, 199] on input "#F2F2F2" at bounding box center [238, 192] width 163 height 14
drag, startPoint x: 116, startPoint y: 247, endPoint x: 144, endPoint y: 250, distance: 28.7
click at [157, 199] on input "#F2F2F2" at bounding box center [238, 192] width 163 height 14
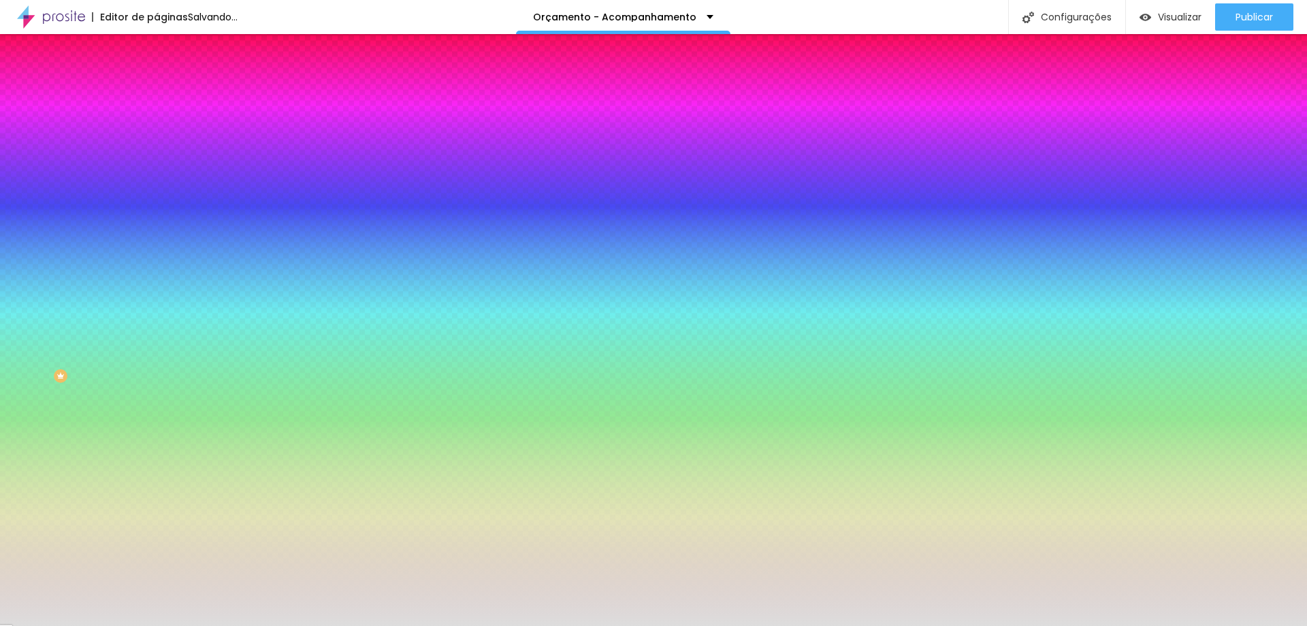
type input "#DDD"
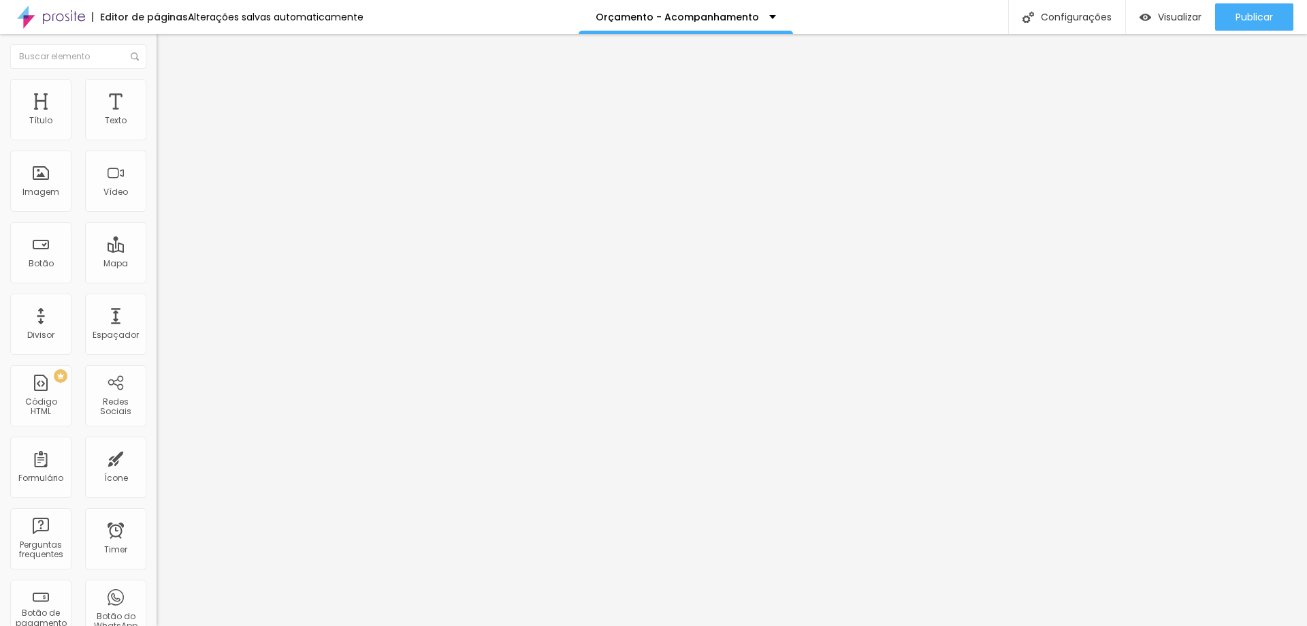
click at [169, 92] on span "Estilo" at bounding box center [179, 88] width 21 height 12
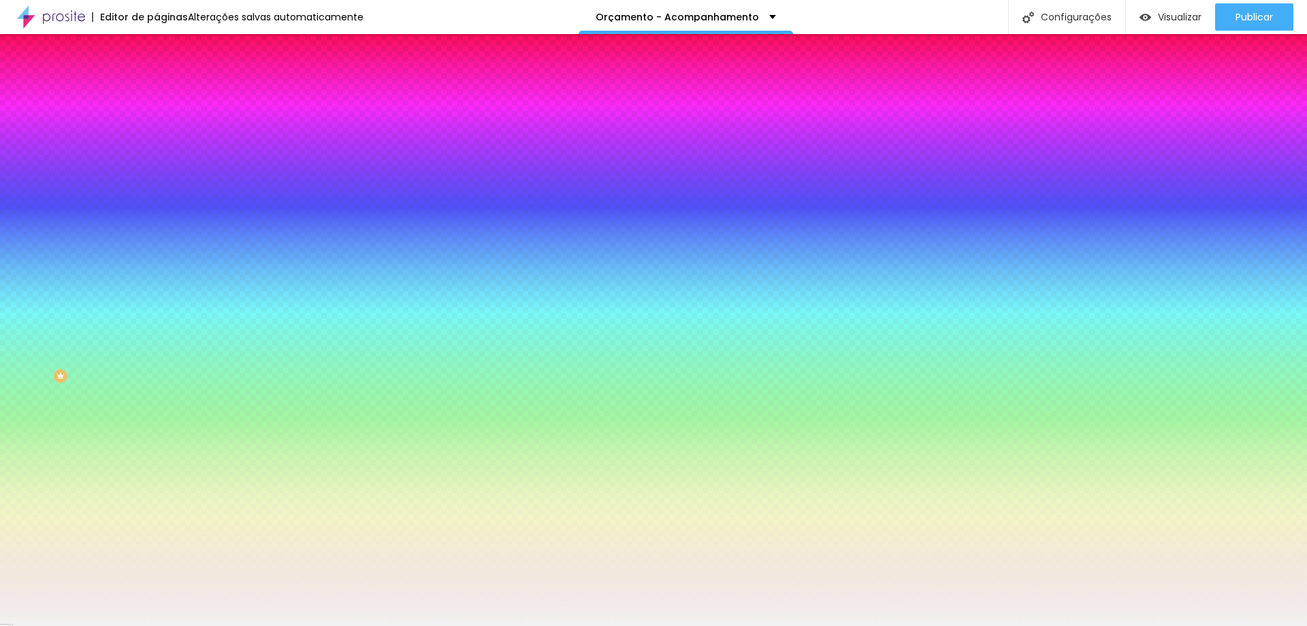
click at [163, 121] on icon "button" at bounding box center [163, 120] width 1 height 1
click at [162, 126] on icon "button" at bounding box center [167, 121] width 10 height 10
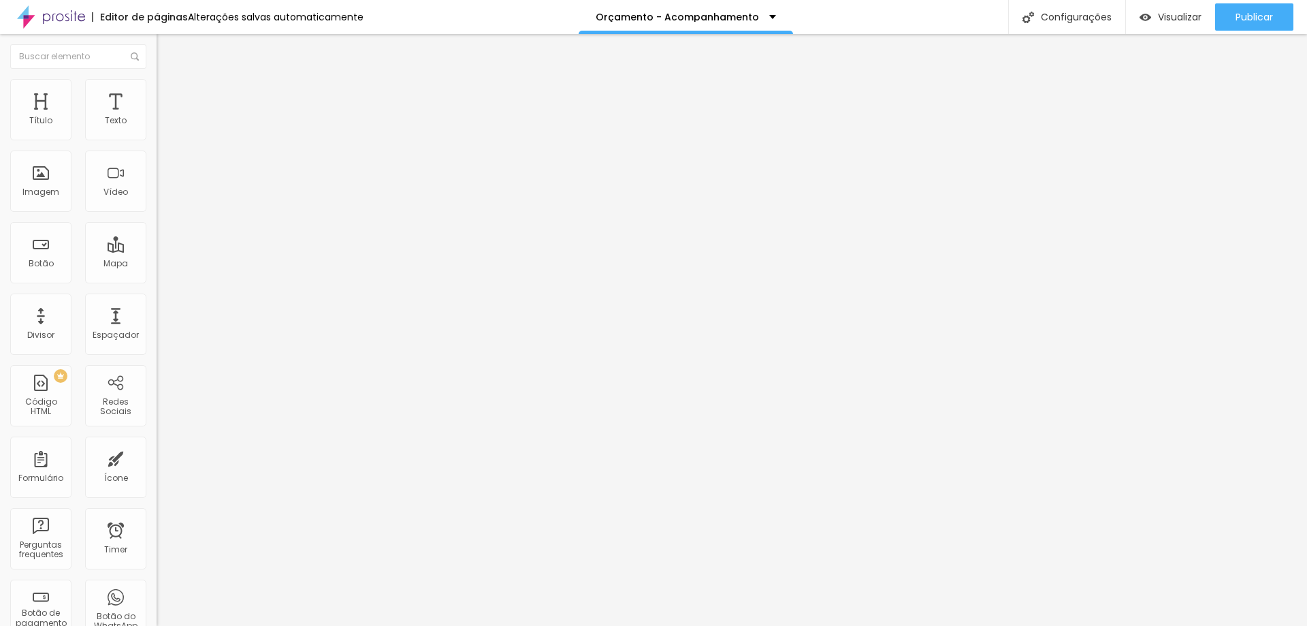
click at [157, 89] on li "Estilo" at bounding box center [235, 86] width 157 height 14
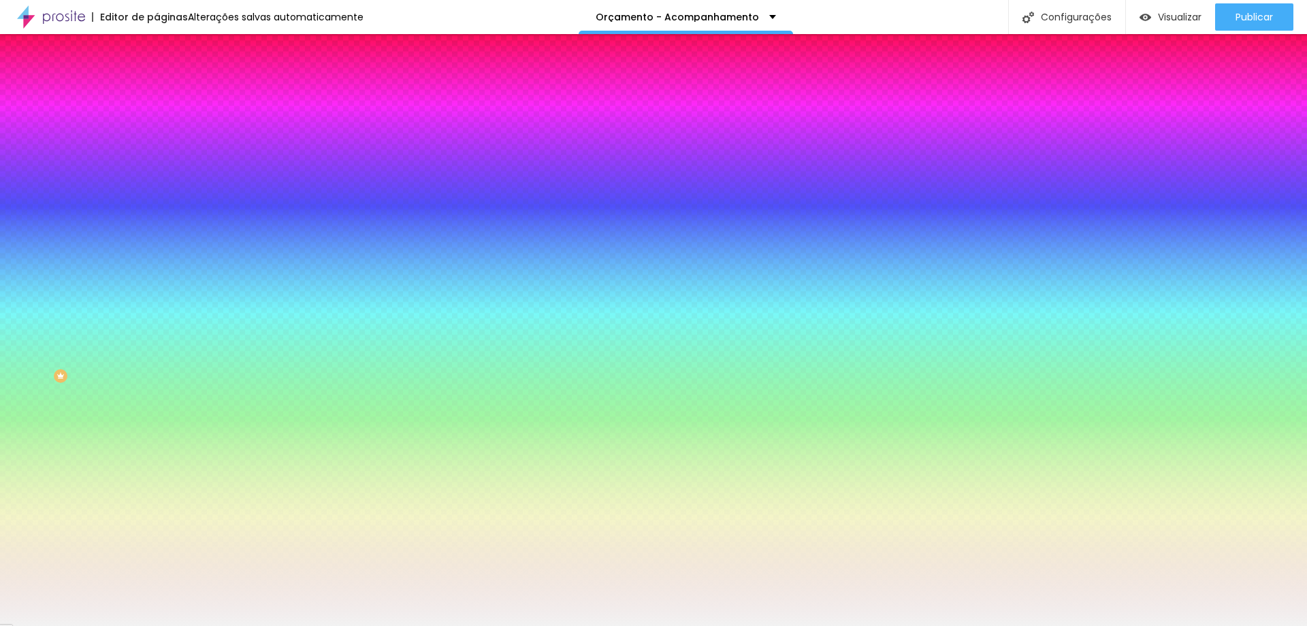
click at [157, 93] on li "Avançado" at bounding box center [235, 100] width 157 height 14
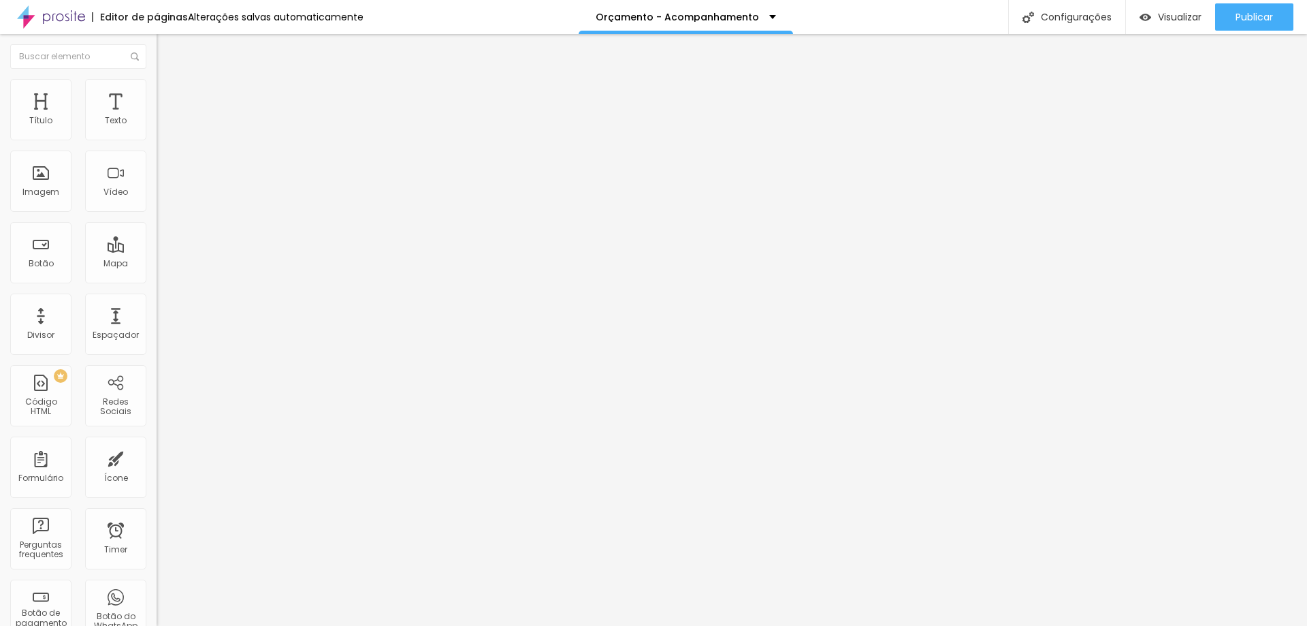
click at [157, 117] on span "Trocar imagem" at bounding box center [194, 112] width 74 height 12
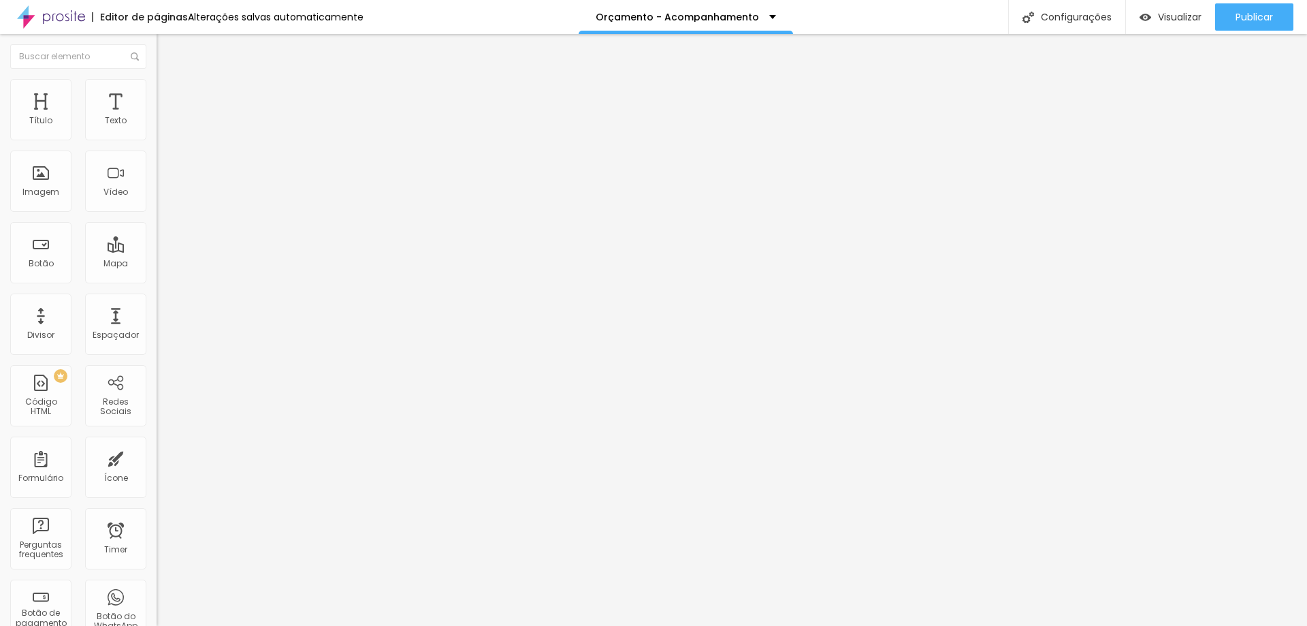
click at [157, 117] on span "Trocar imagem" at bounding box center [194, 112] width 74 height 12
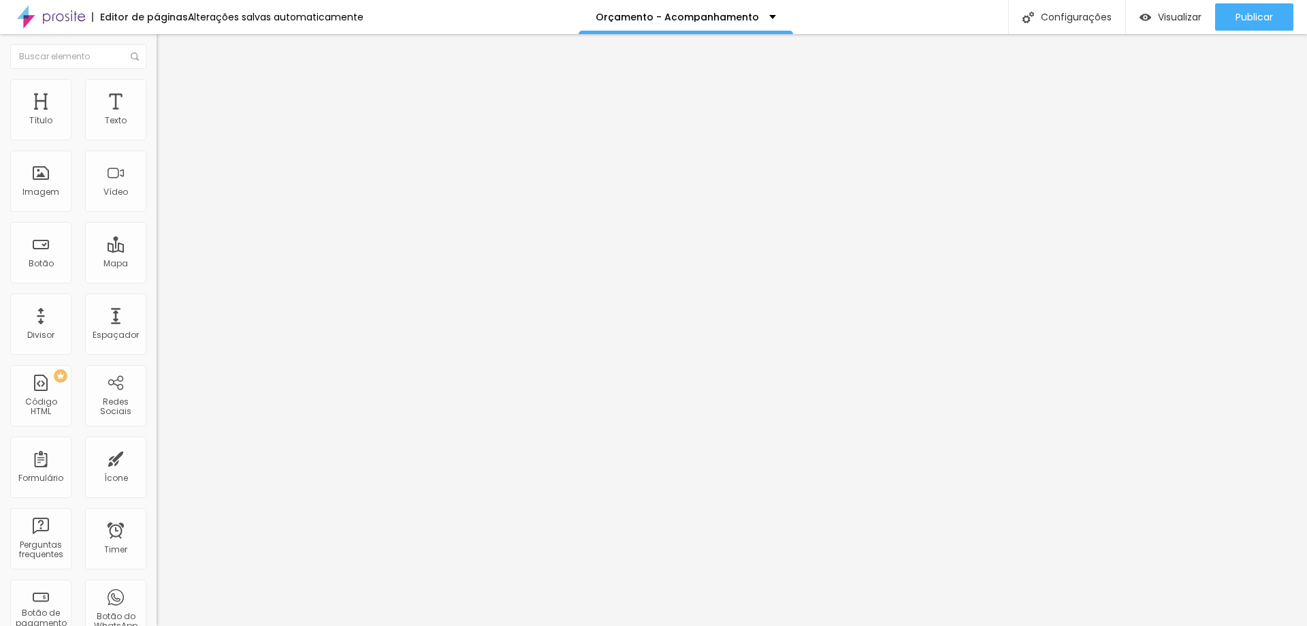
click at [157, 117] on span "Trocar imagem" at bounding box center [194, 112] width 74 height 12
